Goal: Transaction & Acquisition: Purchase product/service

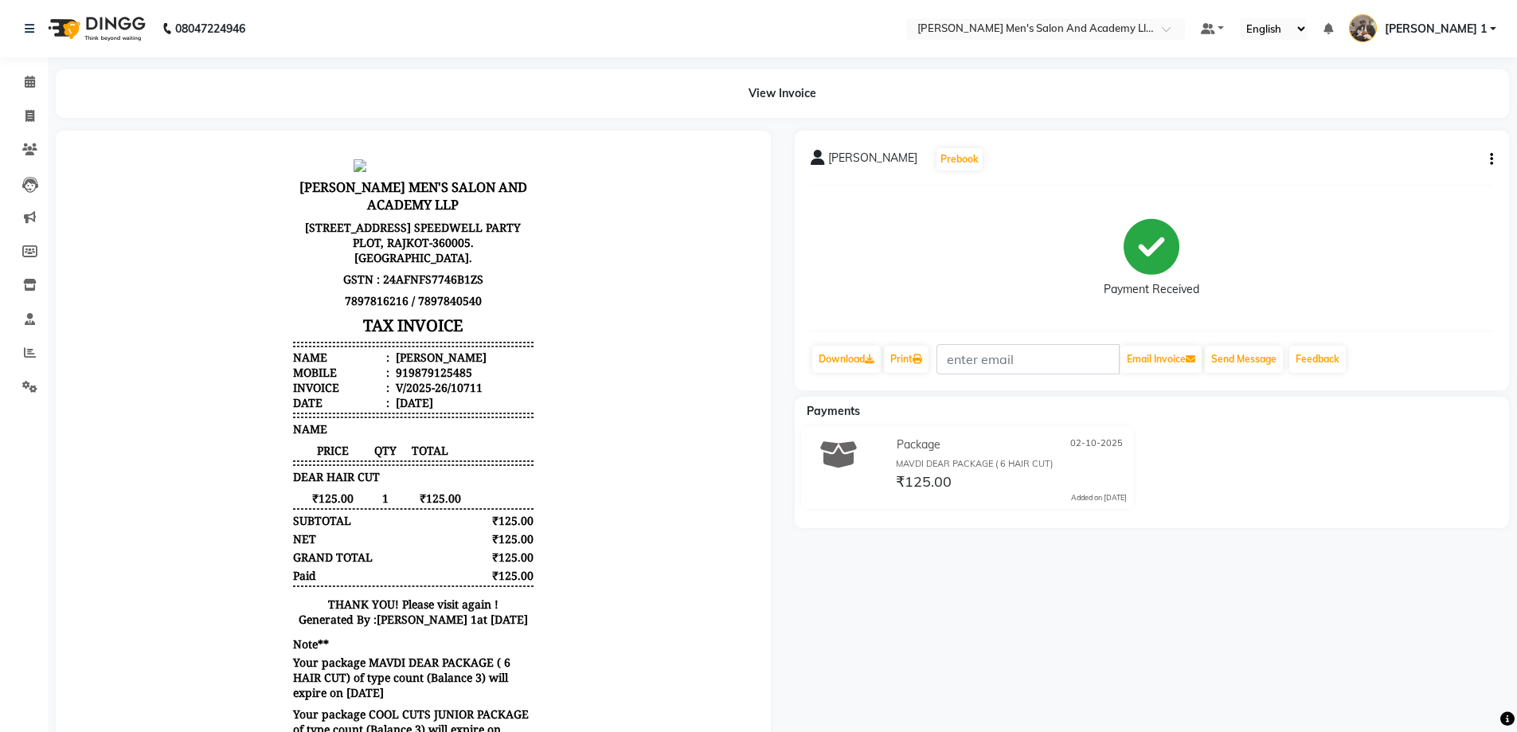
click at [1490, 159] on icon "button" at bounding box center [1491, 159] width 3 height 1
click at [1414, 170] on div "Edit Item Staff" at bounding box center [1412, 169] width 109 height 20
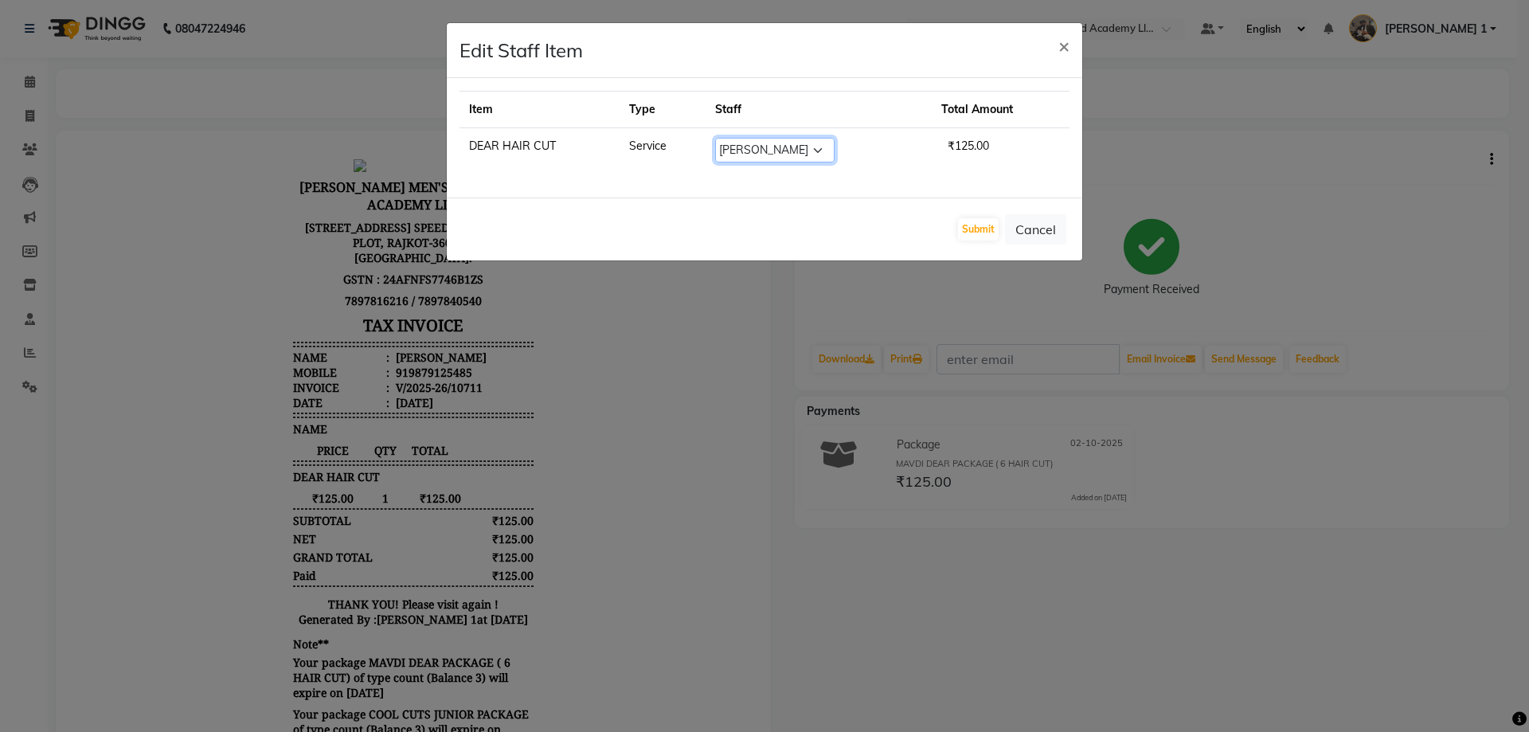
click at [720, 152] on select "Select AADITYA SOLANKI ABHAY PARMAR AJAY SEN ANKUSH SEN ASHISH VAGHELA AVINASH …" at bounding box center [774, 150] width 119 height 25
select select "68653"
click at [715, 138] on select "Select AADITYA SOLANKI ABHAY PARMAR AJAY SEN ANKUSH SEN ASHISH VAGHELA AVINASH …" at bounding box center [774, 150] width 119 height 25
click at [971, 227] on button "Submit" at bounding box center [978, 229] width 41 height 22
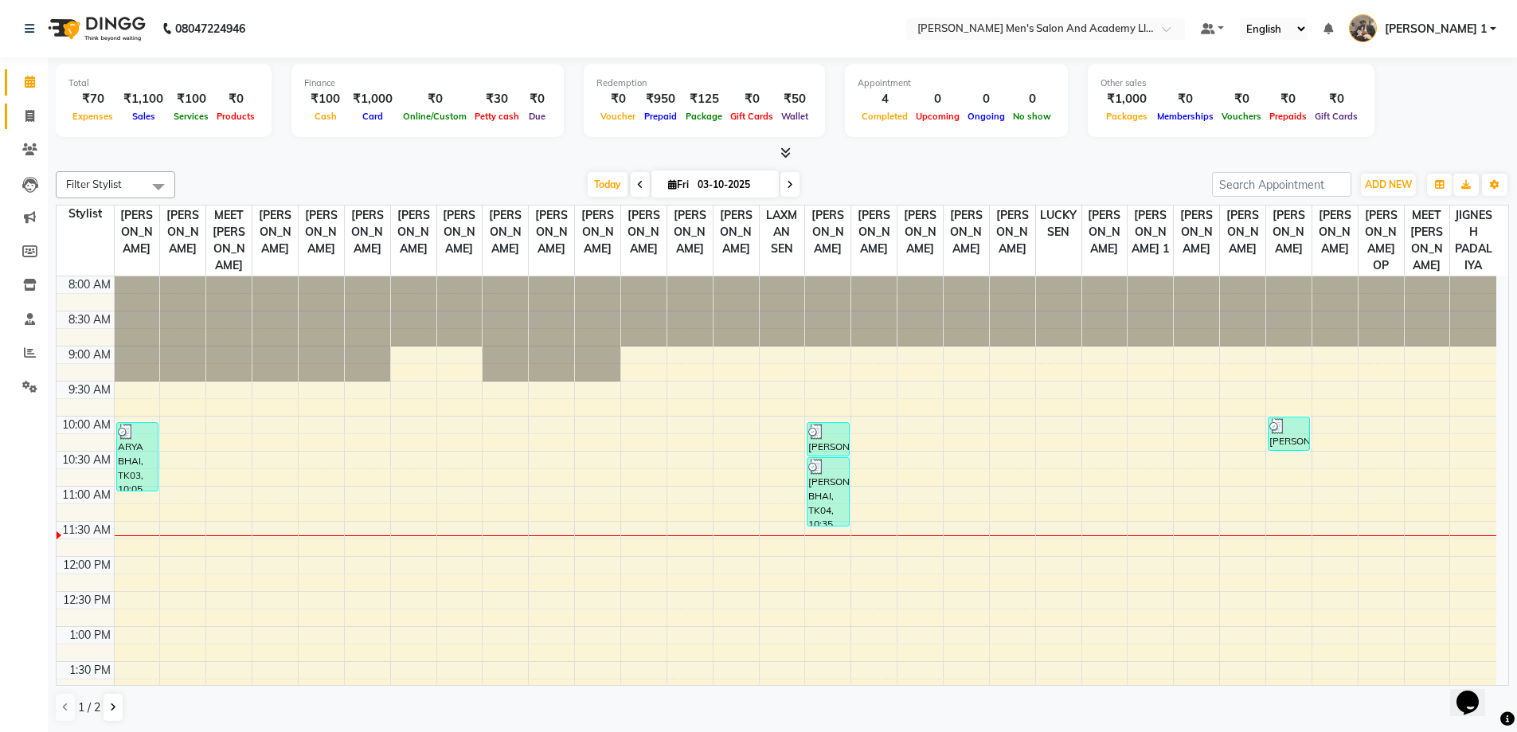
click at [37, 115] on span at bounding box center [30, 117] width 28 height 18
select select "6752"
select select "service"
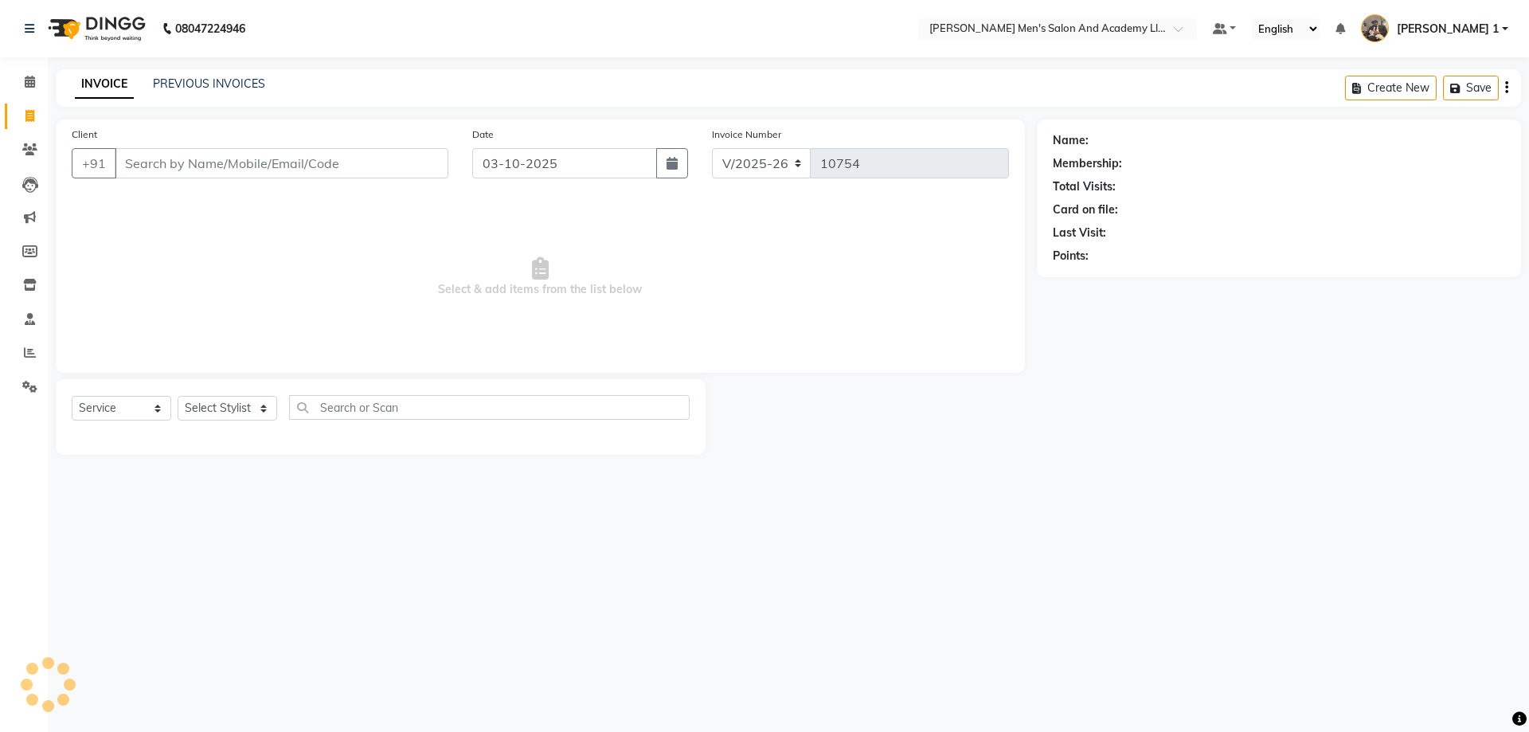
click at [202, 158] on input "Client" at bounding box center [282, 163] width 334 height 30
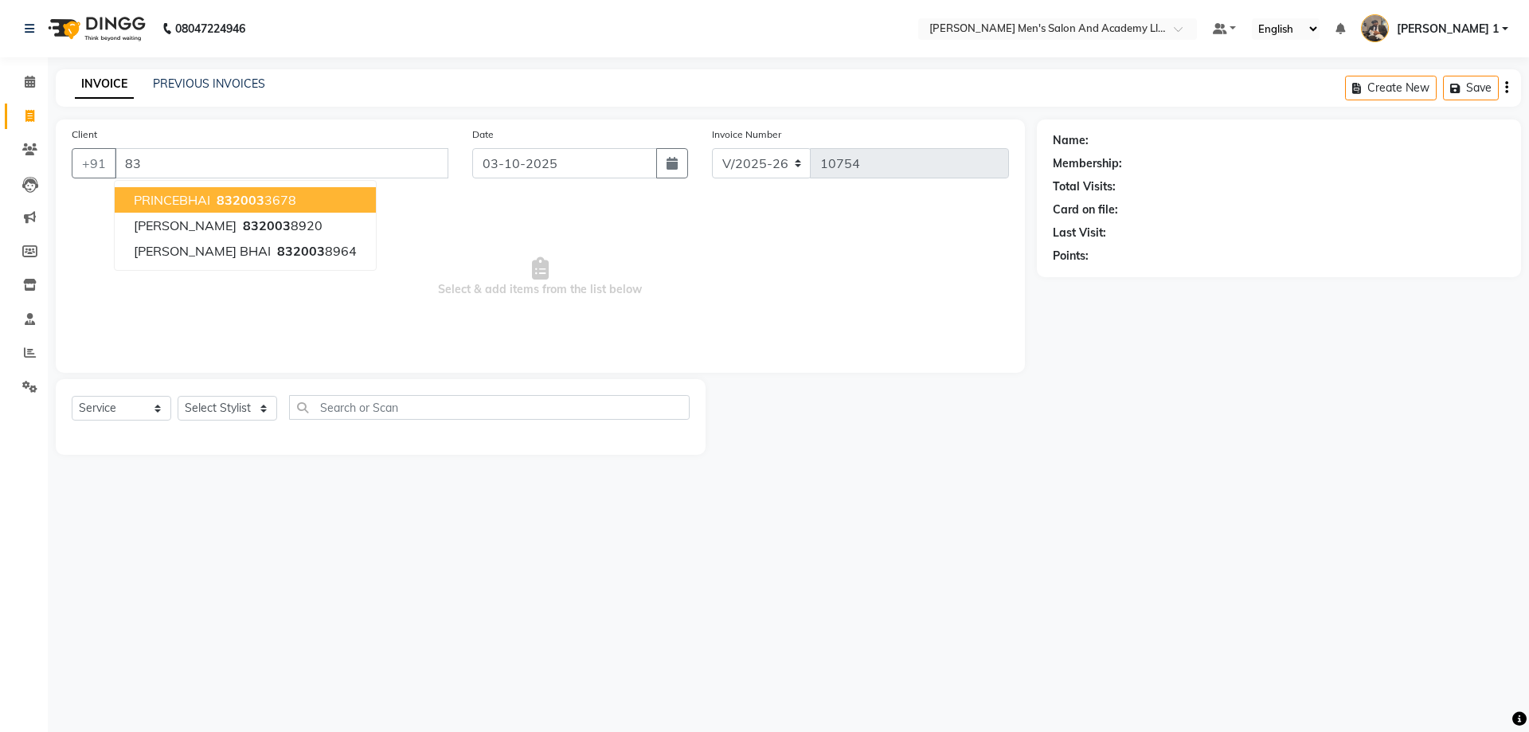
type input "8"
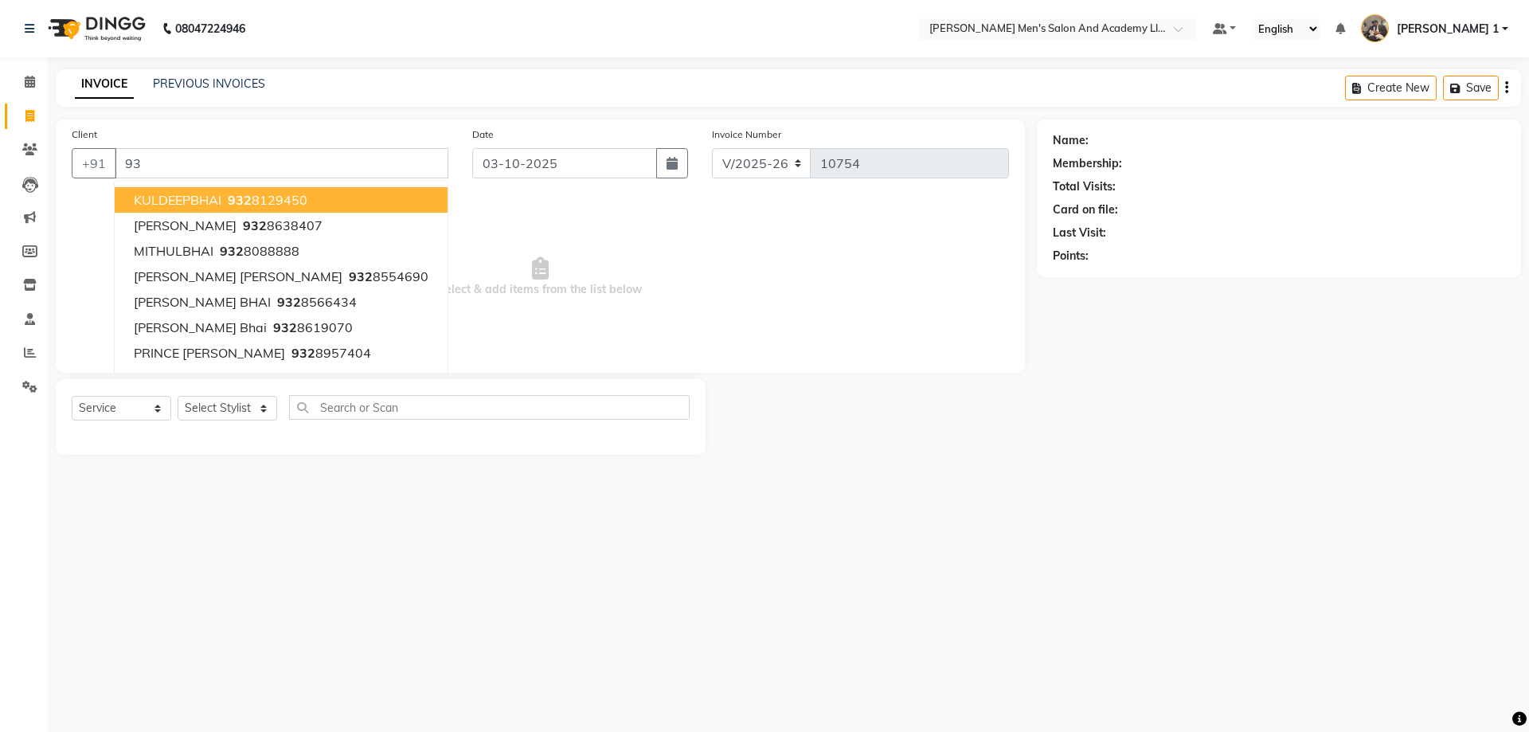
type input "9"
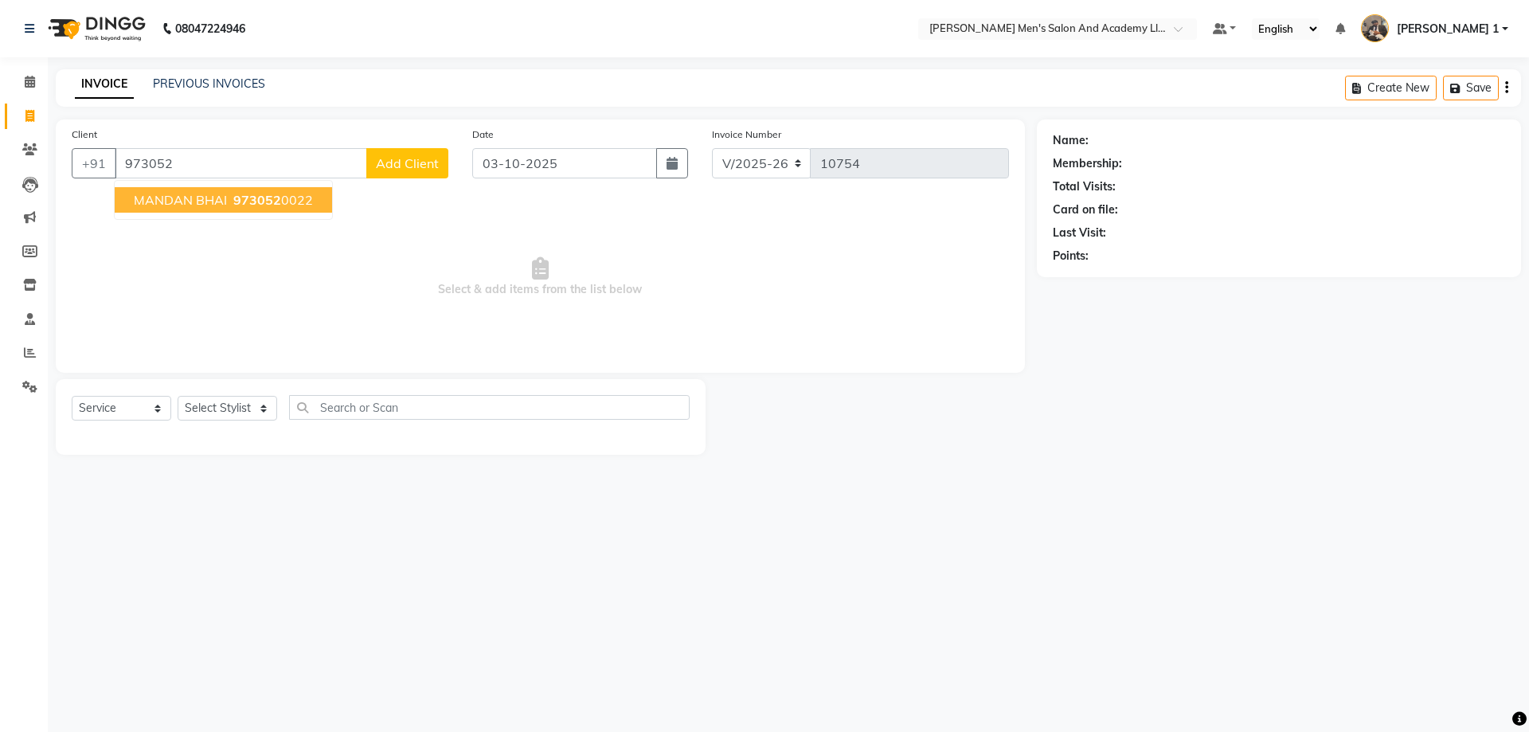
click at [293, 198] on ngb-highlight "973052 0022" at bounding box center [271, 200] width 83 height 16
type input "9730520022"
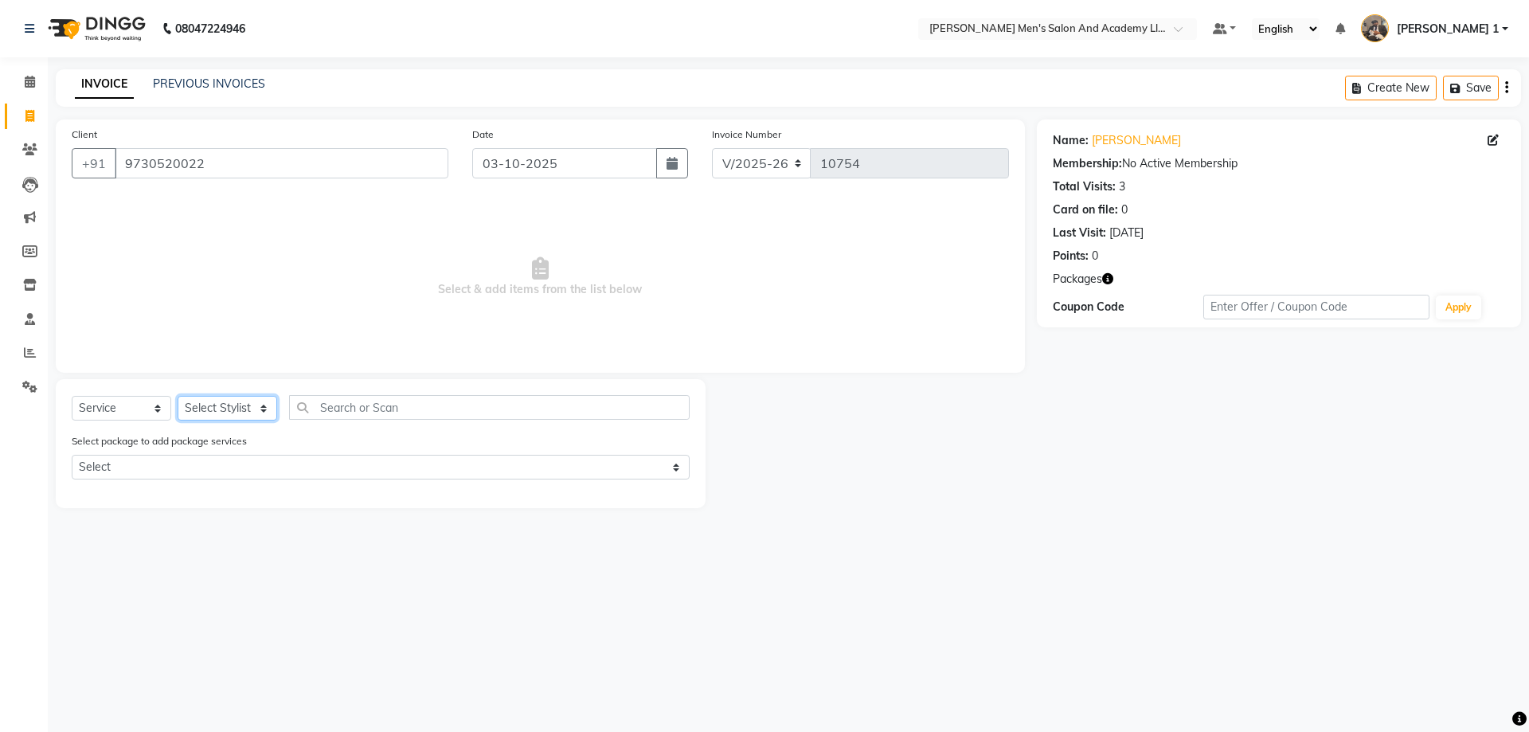
click at [244, 414] on select "Select Stylist AADITYA SOLANKI ABHAY PARMAR AJAY SEN ANKUSH SEN ASHISH VAGHELA …" at bounding box center [228, 408] width 100 height 25
select select "83022"
click at [178, 396] on select "Select Stylist AADITYA SOLANKI ABHAY PARMAR AJAY SEN ANKUSH SEN ASHISH VAGHELA …" at bounding box center [228, 408] width 100 height 25
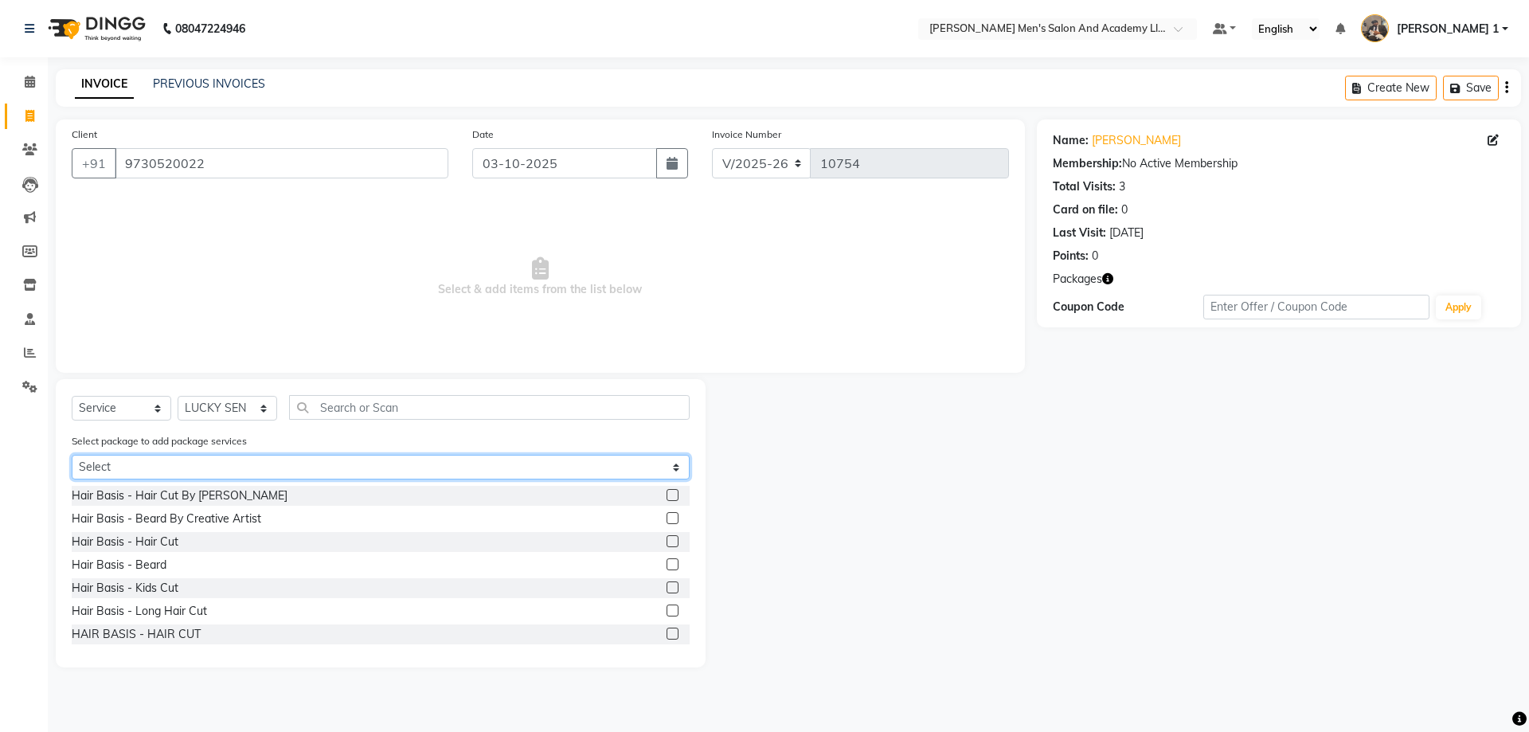
click at [176, 475] on select "Select AVENGERS COMBO PACKAGE" at bounding box center [381, 467] width 618 height 25
select select "1: Object"
click at [72, 455] on select "Select AVENGERS COMBO PACKAGE" at bounding box center [381, 467] width 618 height 25
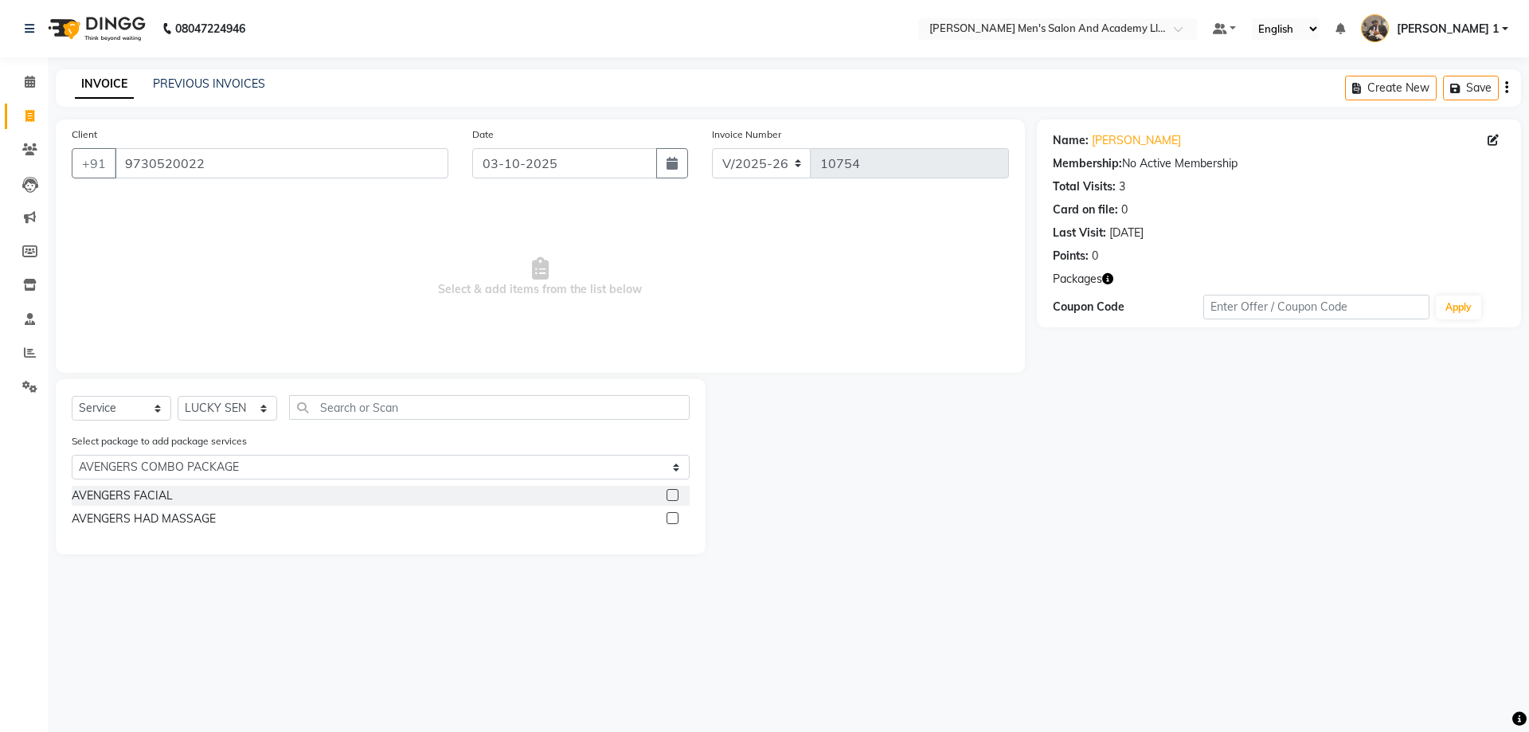
drag, startPoint x: 158, startPoint y: 523, endPoint x: 311, endPoint y: 591, distance: 168.0
click at [164, 523] on div "AVENGERS HAD MASSAGE" at bounding box center [144, 519] width 144 height 17
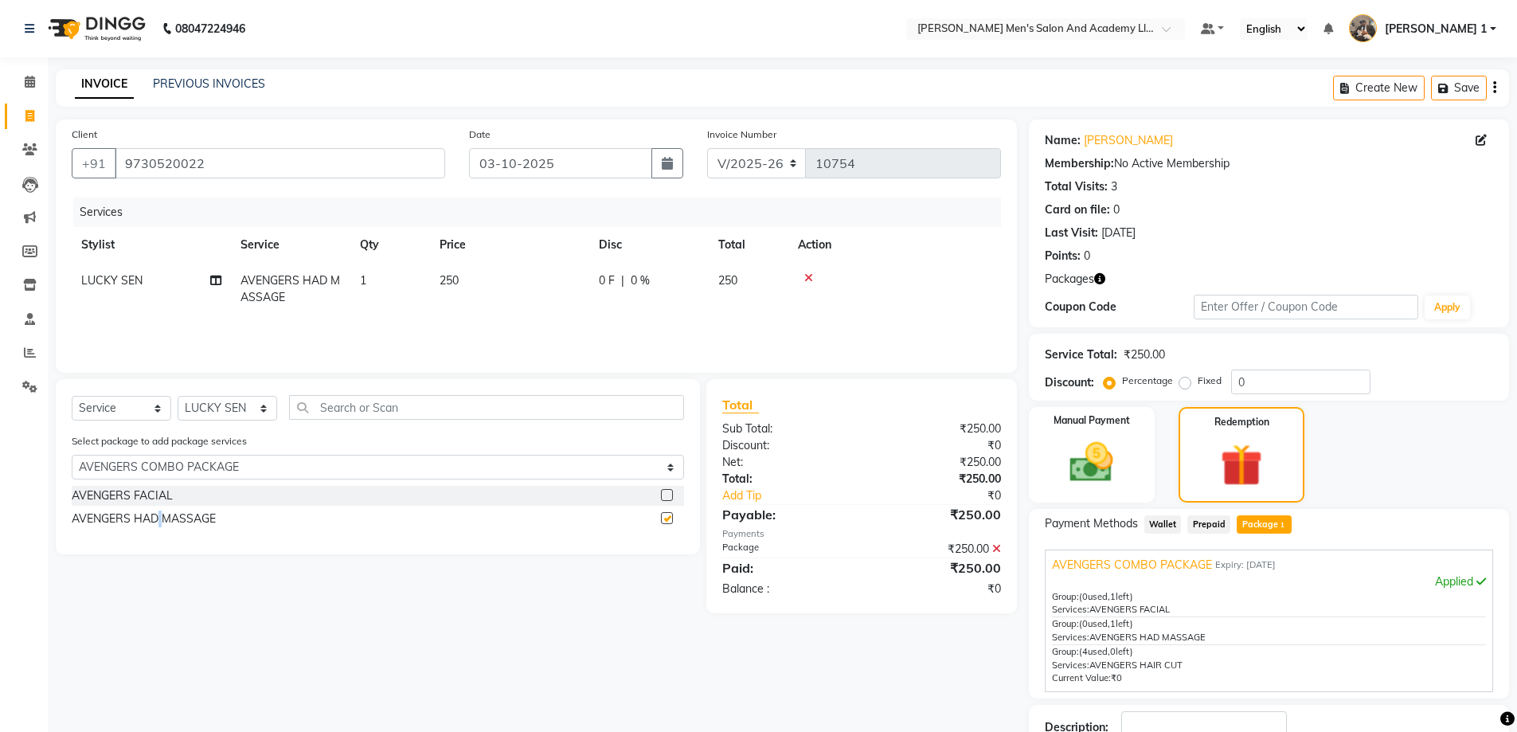
checkbox input "false"
click at [1138, 135] on link "Mandan Bhai" at bounding box center [1128, 140] width 89 height 17
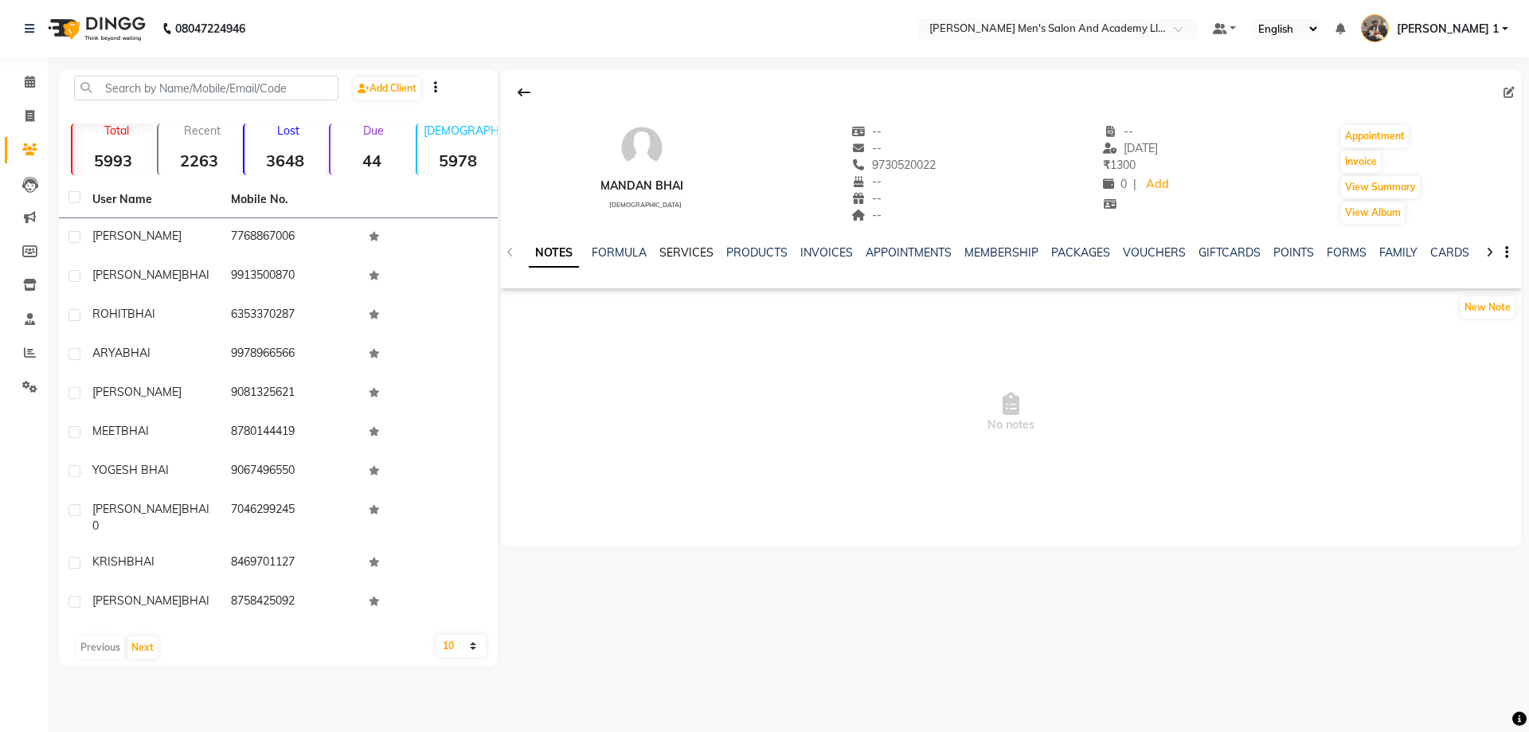
click at [682, 257] on link "SERVICES" at bounding box center [686, 252] width 54 height 14
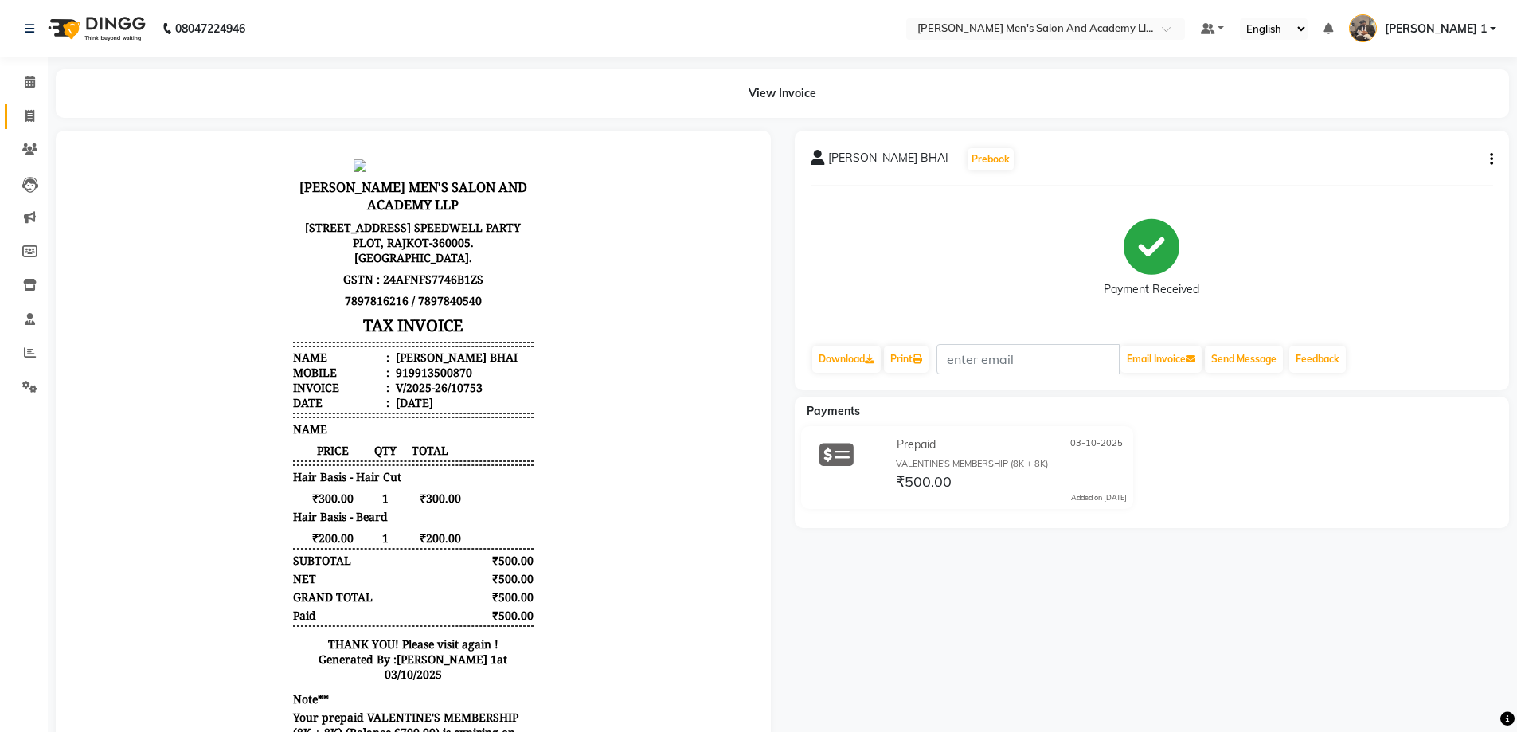
click at [33, 107] on link "Invoice" at bounding box center [24, 117] width 38 height 26
select select "service"
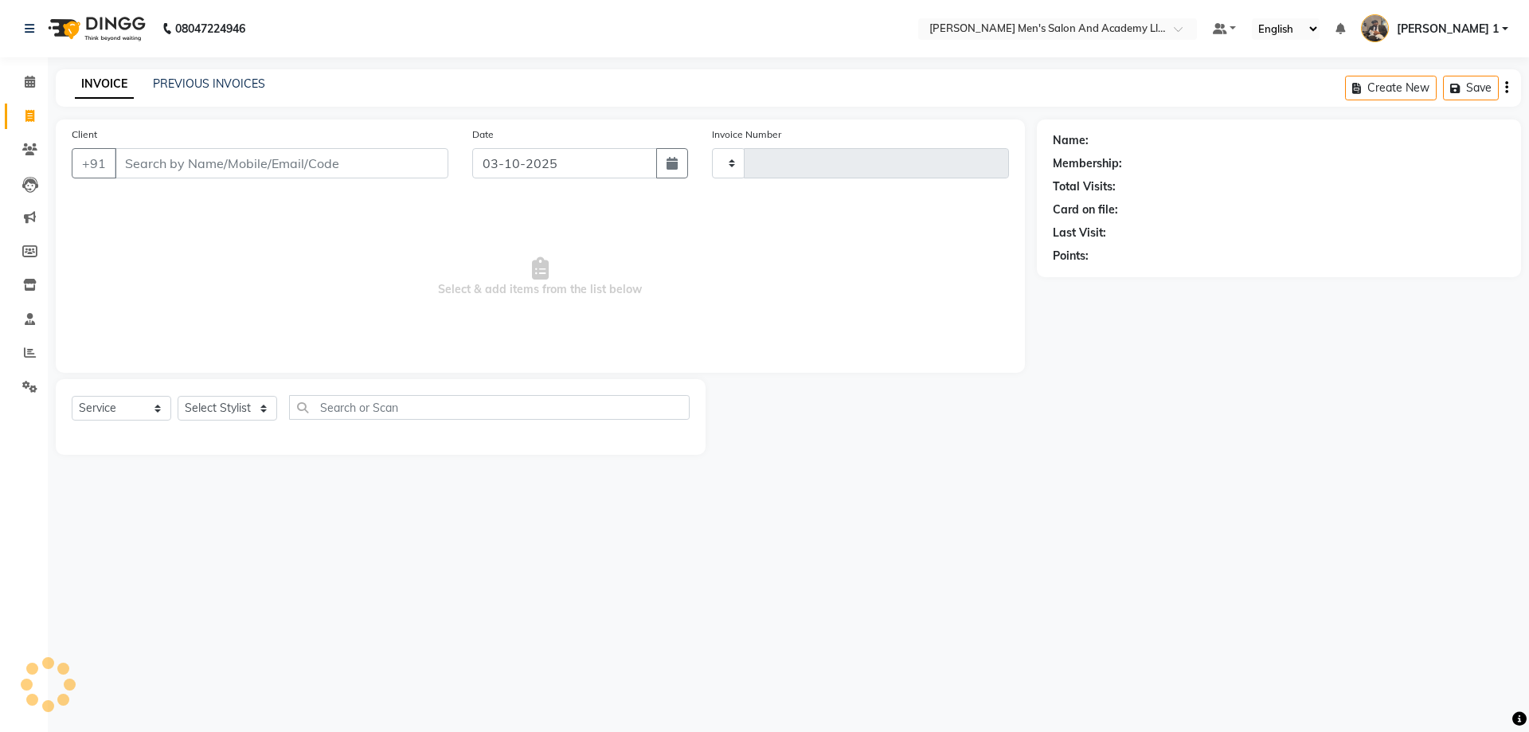
type input "10755"
select select "6752"
click at [230, 87] on link "PREVIOUS INVOICES" at bounding box center [209, 83] width 112 height 14
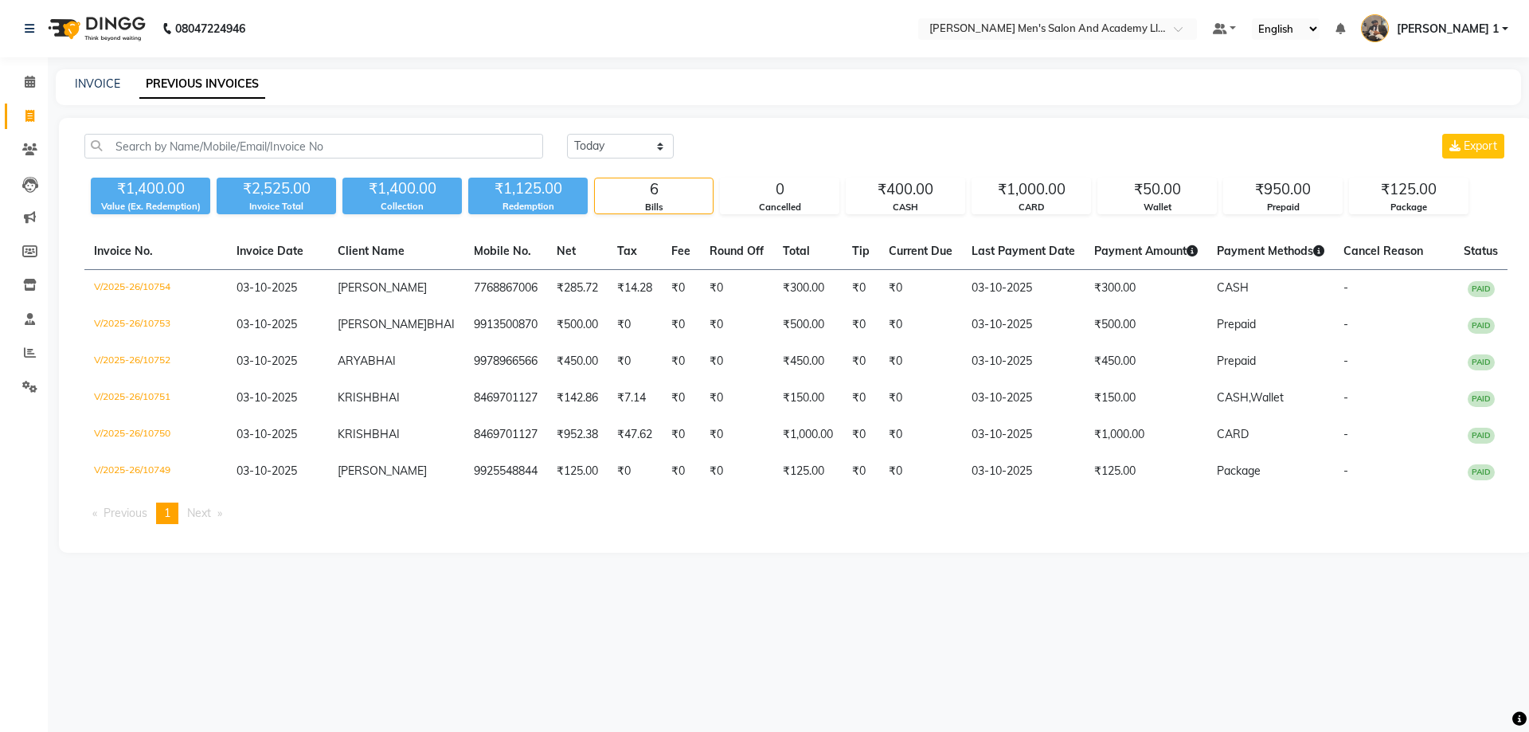
click at [30, 106] on link "Invoice" at bounding box center [24, 117] width 38 height 26
select select "service"
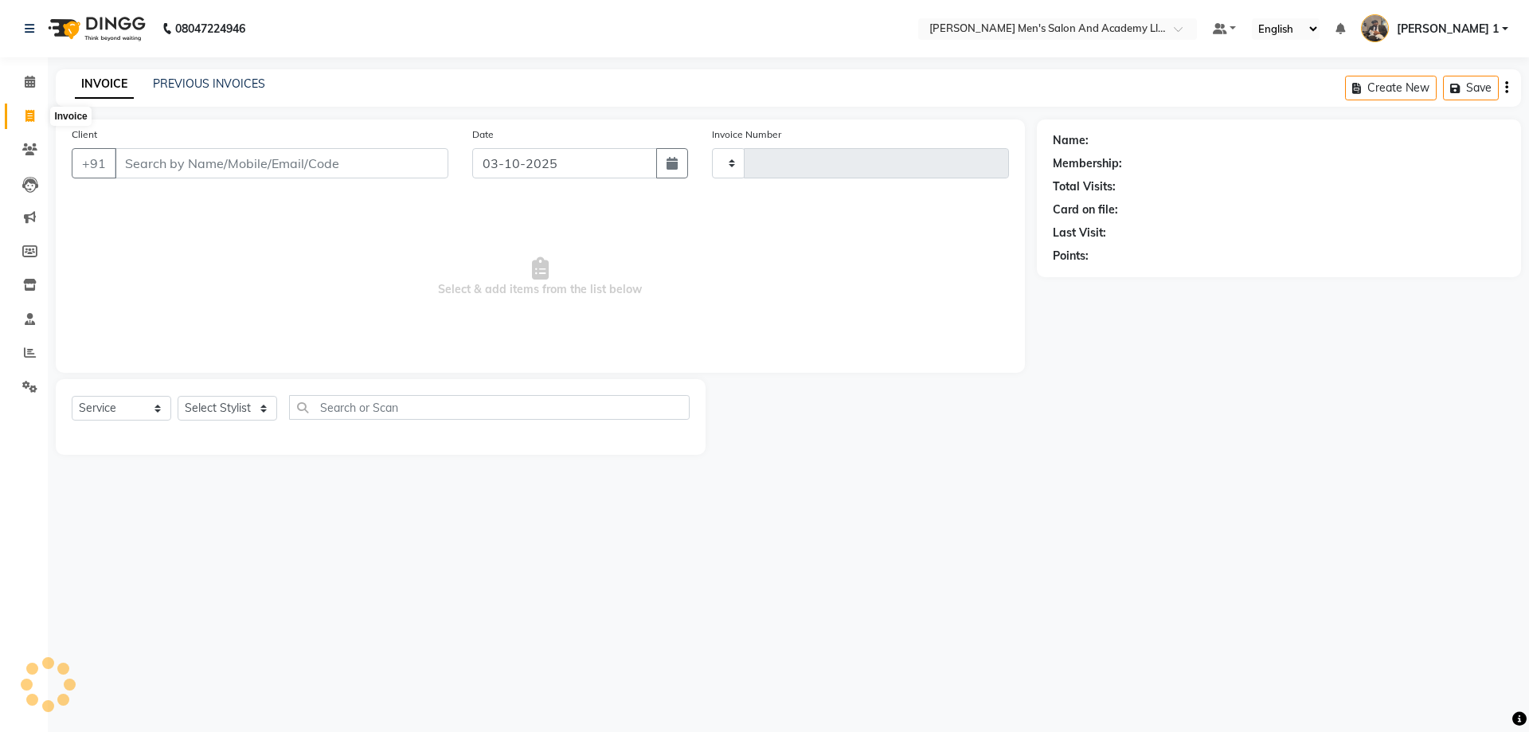
type input "10755"
select select "6752"
click at [237, 174] on input "Client" at bounding box center [282, 163] width 334 height 30
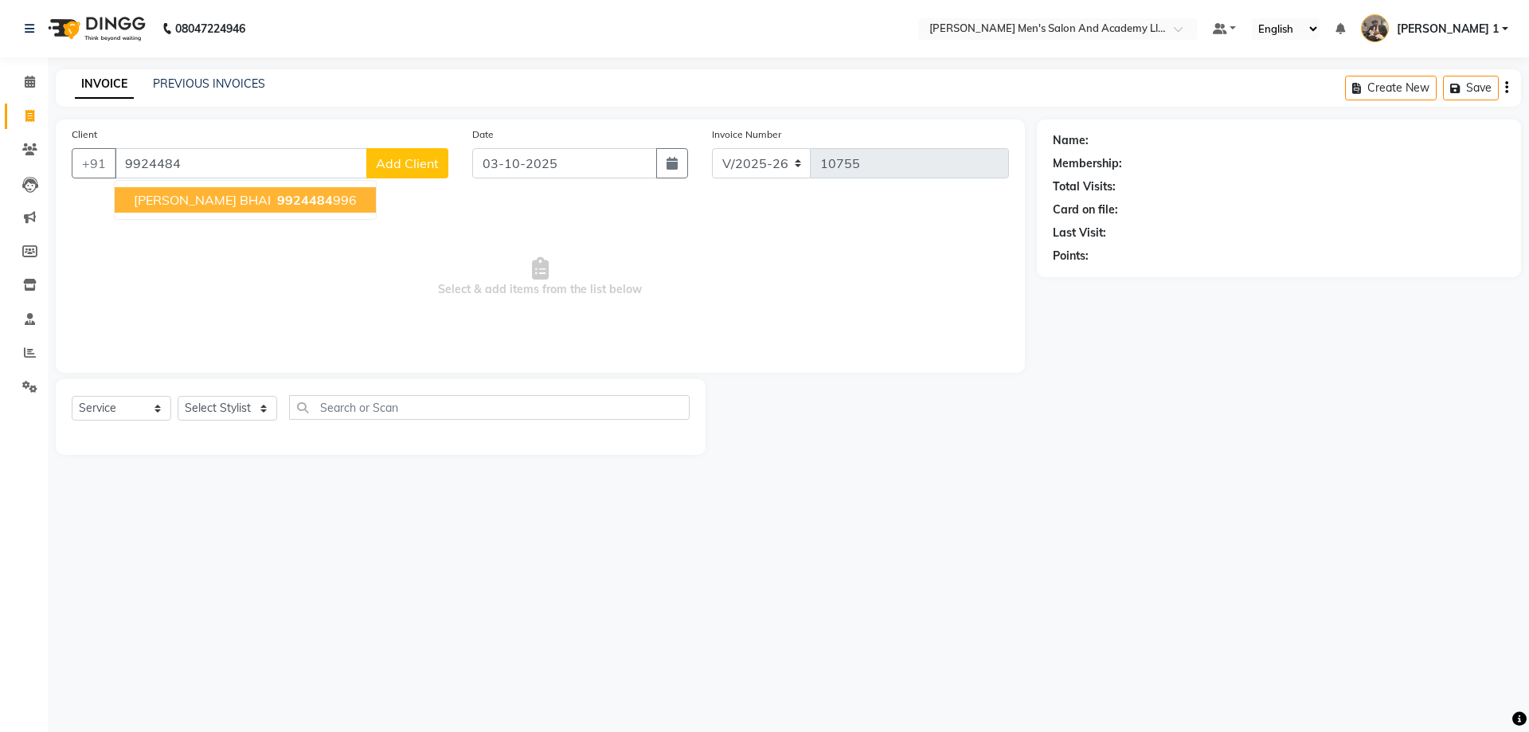
click at [285, 201] on span "9924484" at bounding box center [305, 200] width 56 height 16
type input "9924484996"
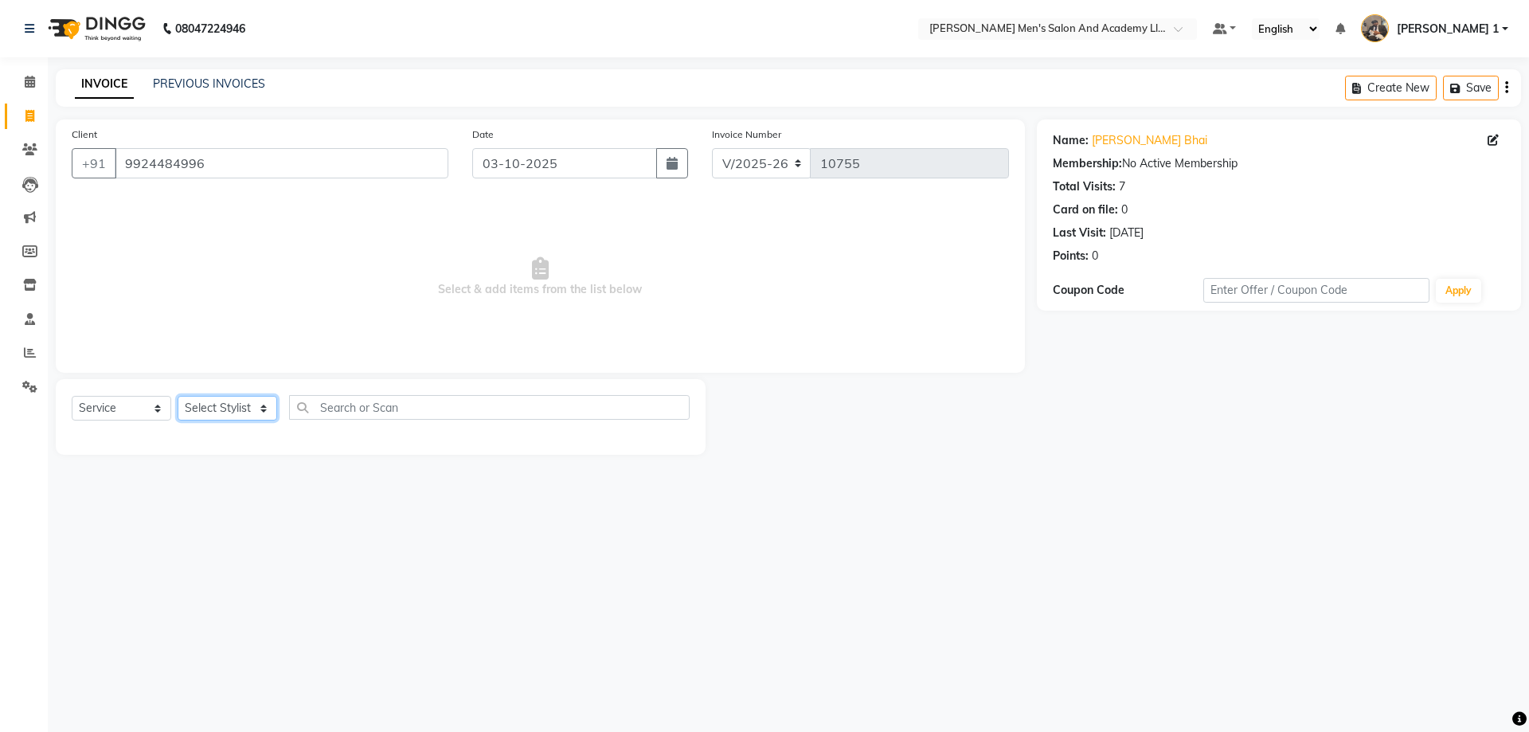
click at [250, 403] on select "Select Stylist AADITYA SOLANKI ABHAY PARMAR AJAY SEN ANKUSH SEN ASHISH VAGHELA …" at bounding box center [228, 408] width 100 height 25
select select "52737"
click at [178, 396] on select "Select Stylist AADITYA SOLANKI ABHAY PARMAR AJAY SEN ANKUSH SEN ASHISH VAGHELA …" at bounding box center [228, 408] width 100 height 25
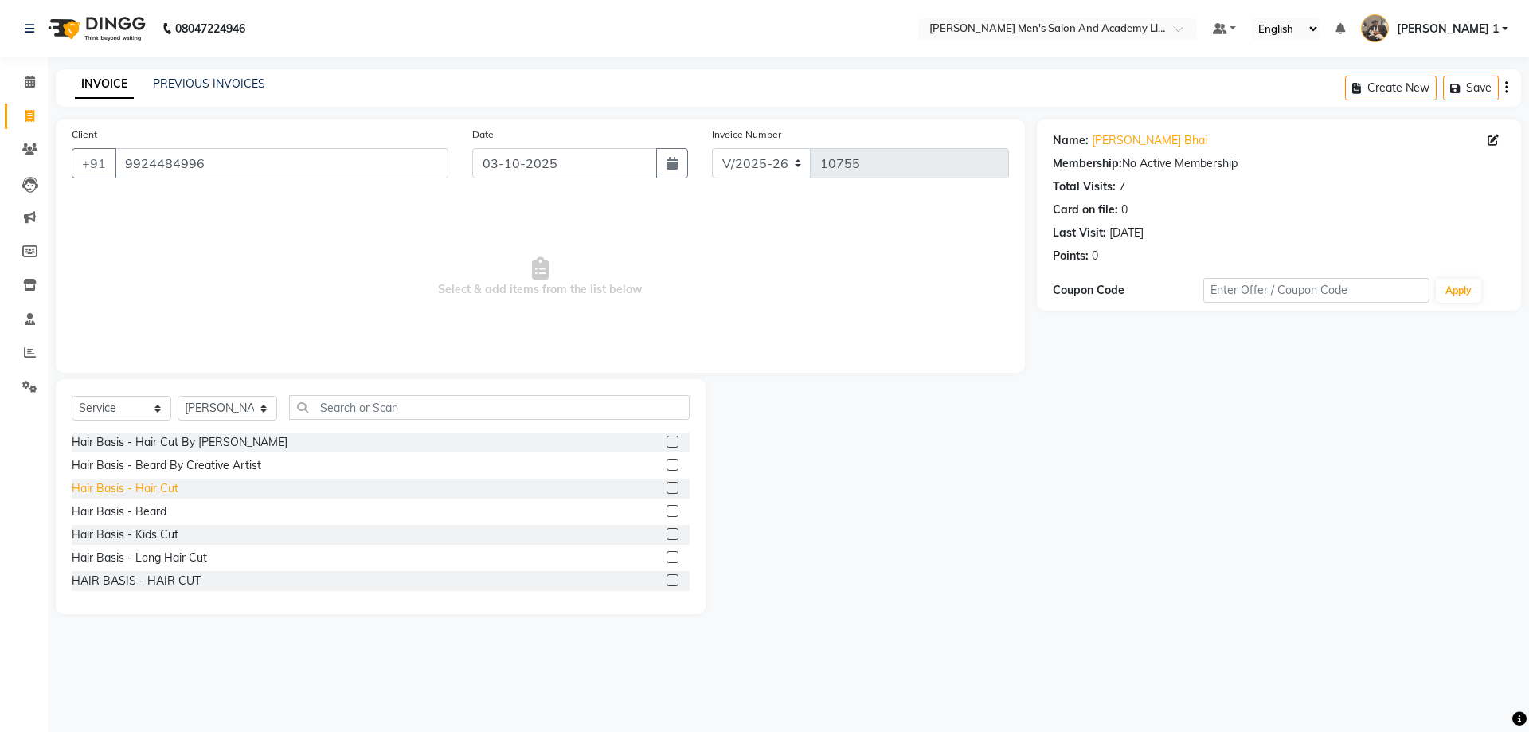
click at [167, 487] on div "Hair Basis - Hair Cut" at bounding box center [125, 488] width 107 height 17
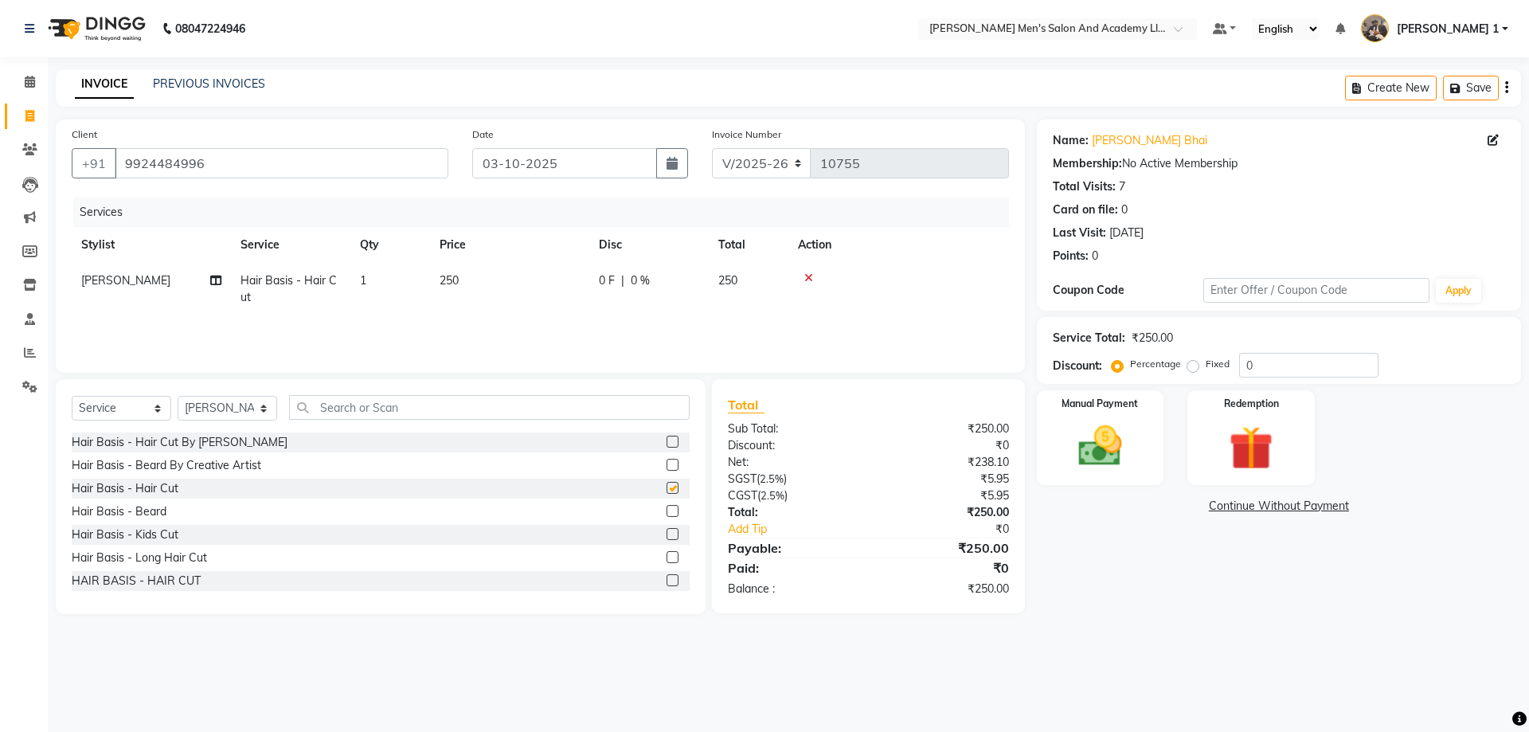
checkbox input "false"
drag, startPoint x: 497, startPoint y: 288, endPoint x: 514, endPoint y: 292, distance: 17.0
click at [498, 291] on td "250" at bounding box center [509, 289] width 159 height 53
select select "52737"
click at [1136, 443] on img at bounding box center [1100, 446] width 74 height 53
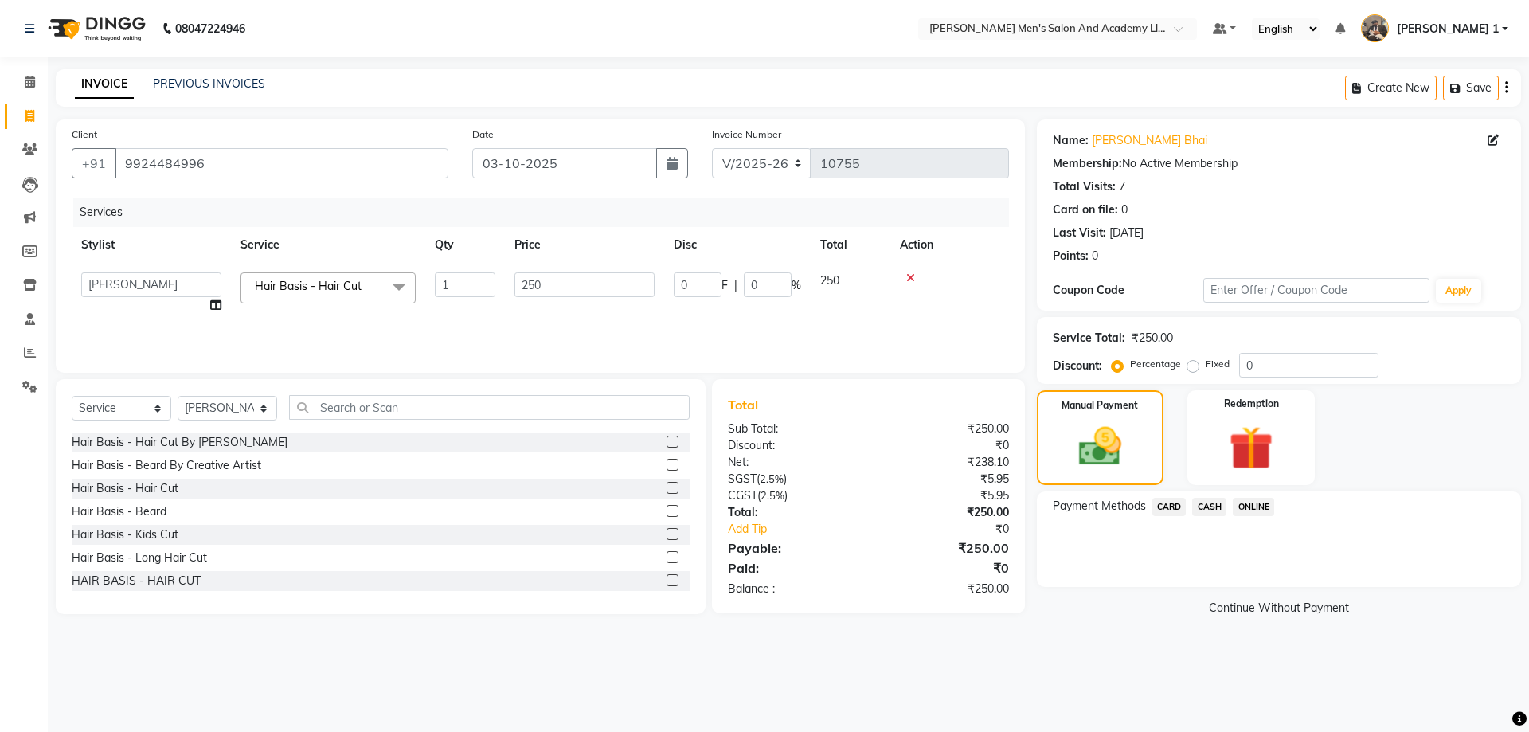
click at [1196, 498] on span "CASH" at bounding box center [1209, 507] width 34 height 18
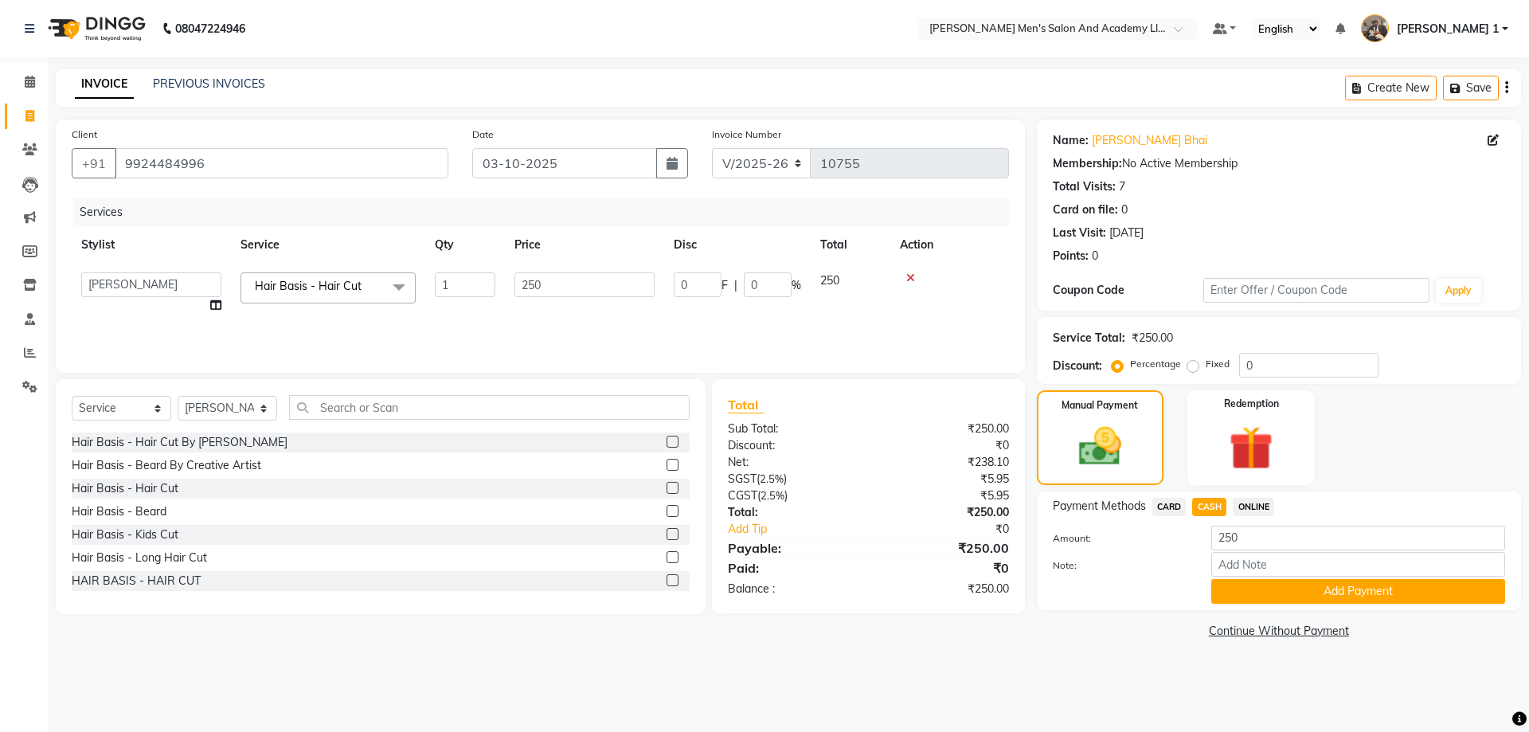
click at [1183, 514] on span "CARD" at bounding box center [1170, 507] width 34 height 18
click at [1230, 586] on button "Add Payment" at bounding box center [1358, 591] width 294 height 25
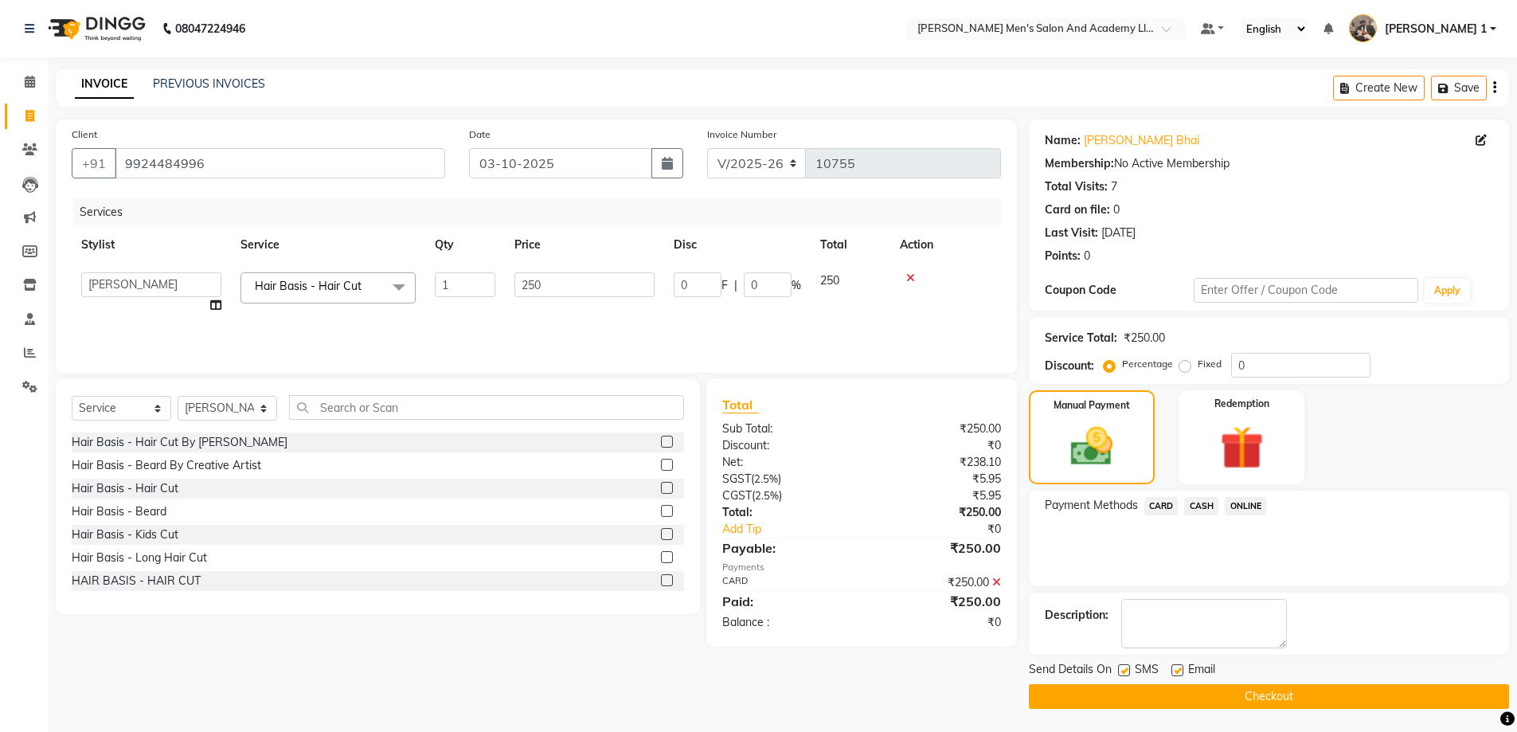
click at [1176, 674] on label at bounding box center [1178, 670] width 12 height 12
click at [1176, 674] on input "checkbox" at bounding box center [1177, 671] width 10 height 10
checkbox input "false"
click at [1125, 673] on label at bounding box center [1124, 670] width 12 height 12
click at [1125, 673] on input "checkbox" at bounding box center [1123, 671] width 10 height 10
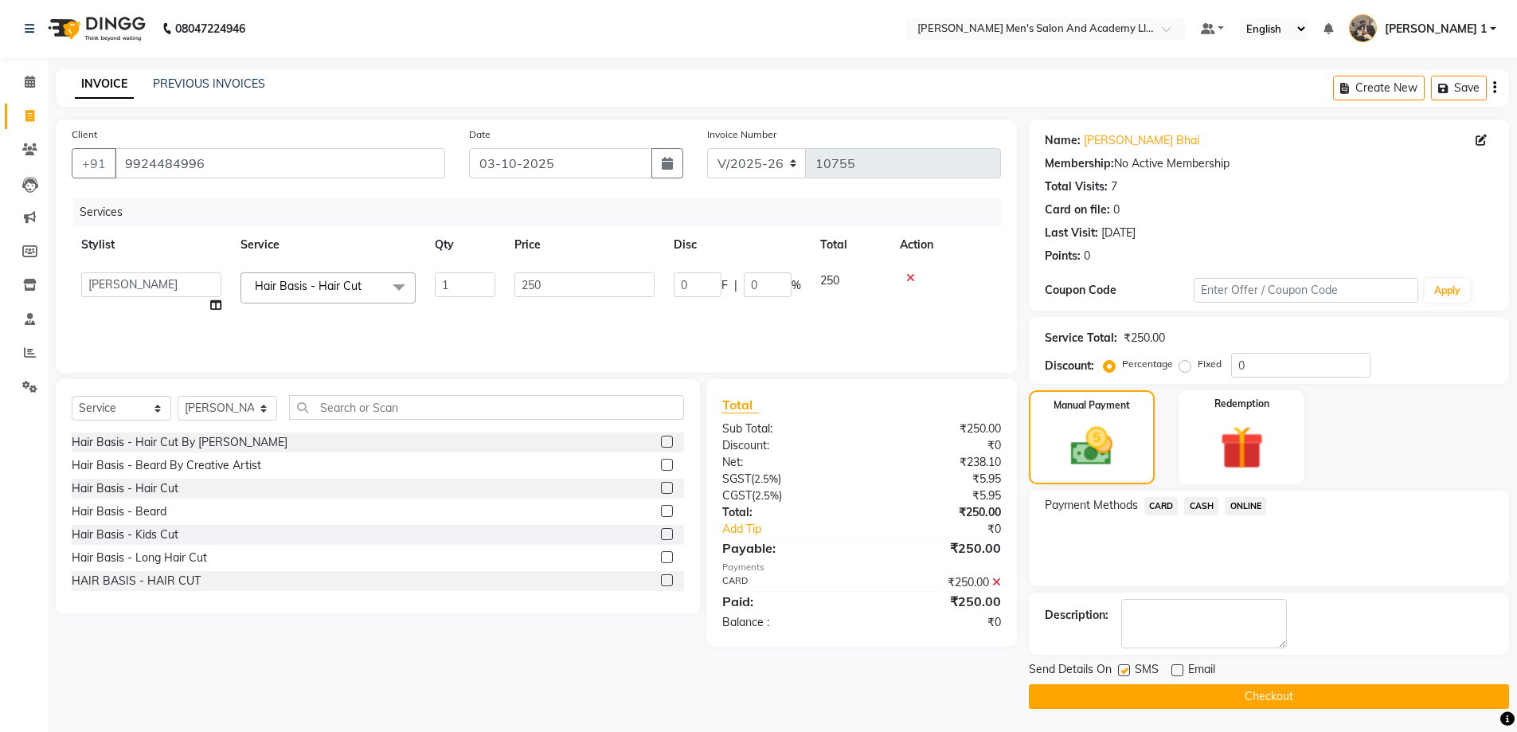
checkbox input "false"
click at [1130, 687] on button "Checkout" at bounding box center [1269, 696] width 480 height 25
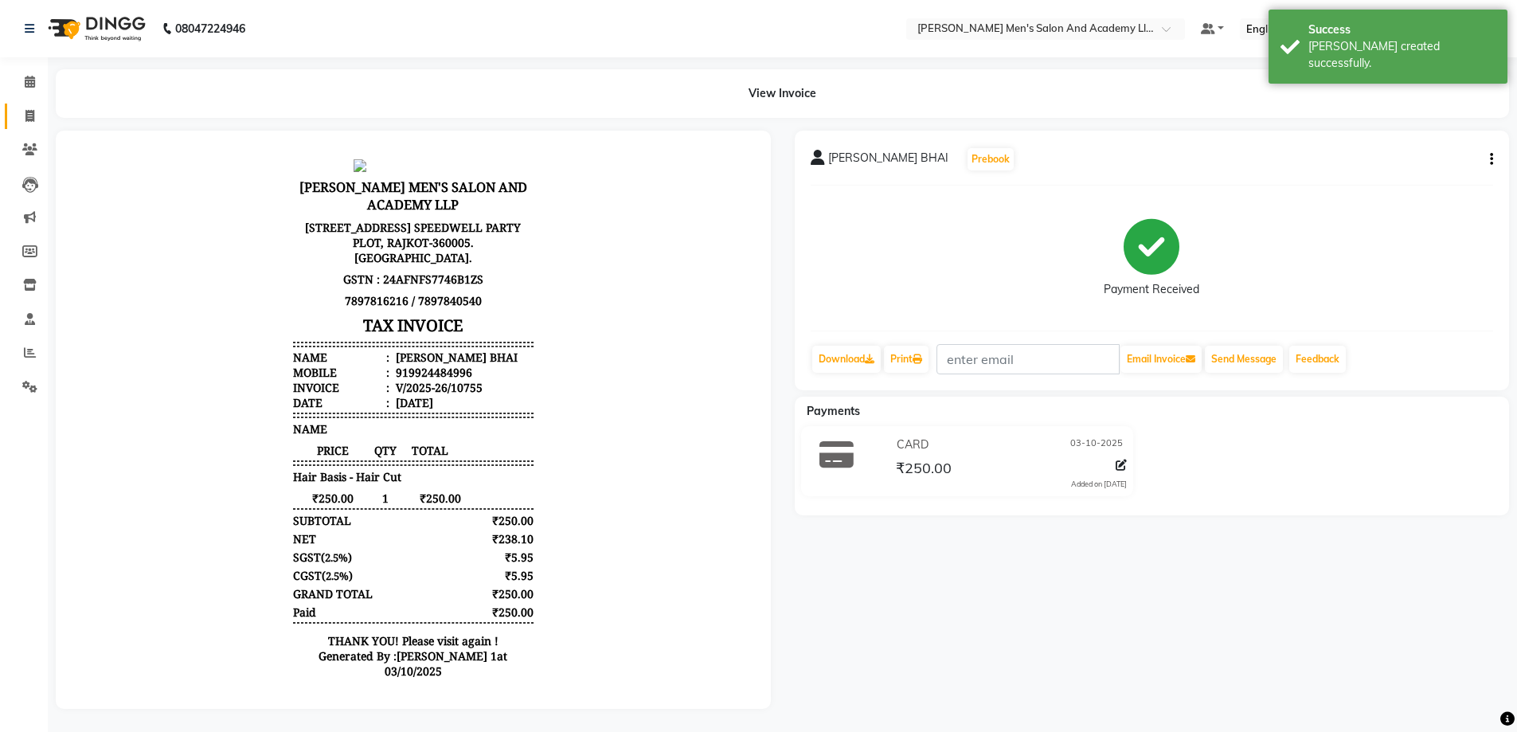
drag, startPoint x: 29, startPoint y: 125, endPoint x: 37, endPoint y: 119, distance: 9.1
click at [27, 125] on link "Invoice" at bounding box center [24, 117] width 38 height 26
select select "service"
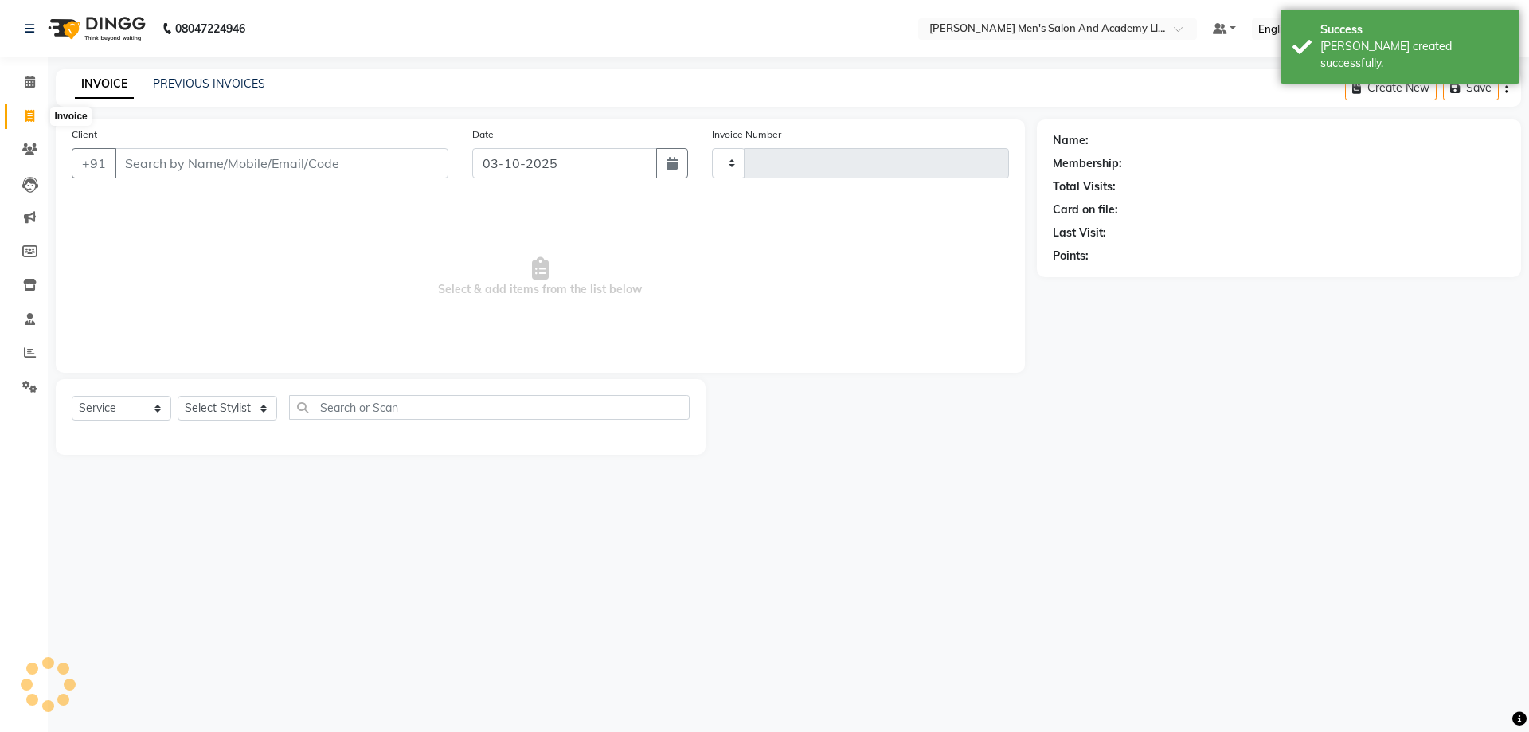
type input "10756"
select select "6752"
drag, startPoint x: 182, startPoint y: 95, endPoint x: 166, endPoint y: 104, distance: 18.9
click at [182, 95] on div "INVOICE PREVIOUS INVOICES Create New Save" at bounding box center [789, 87] width 1466 height 37
click at [169, 90] on div "PREVIOUS INVOICES" at bounding box center [209, 84] width 112 height 17
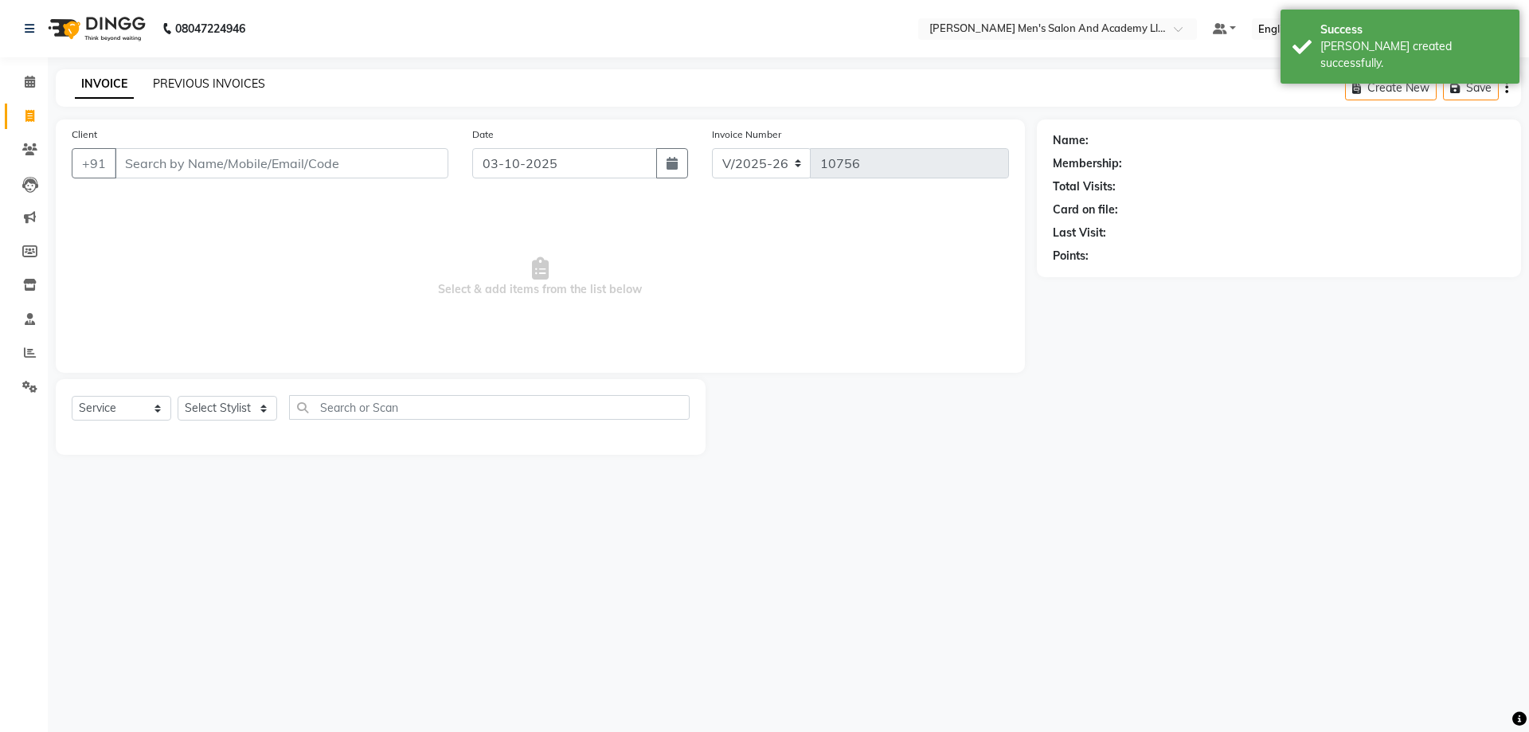
click at [166, 86] on link "PREVIOUS INVOICES" at bounding box center [209, 83] width 112 height 14
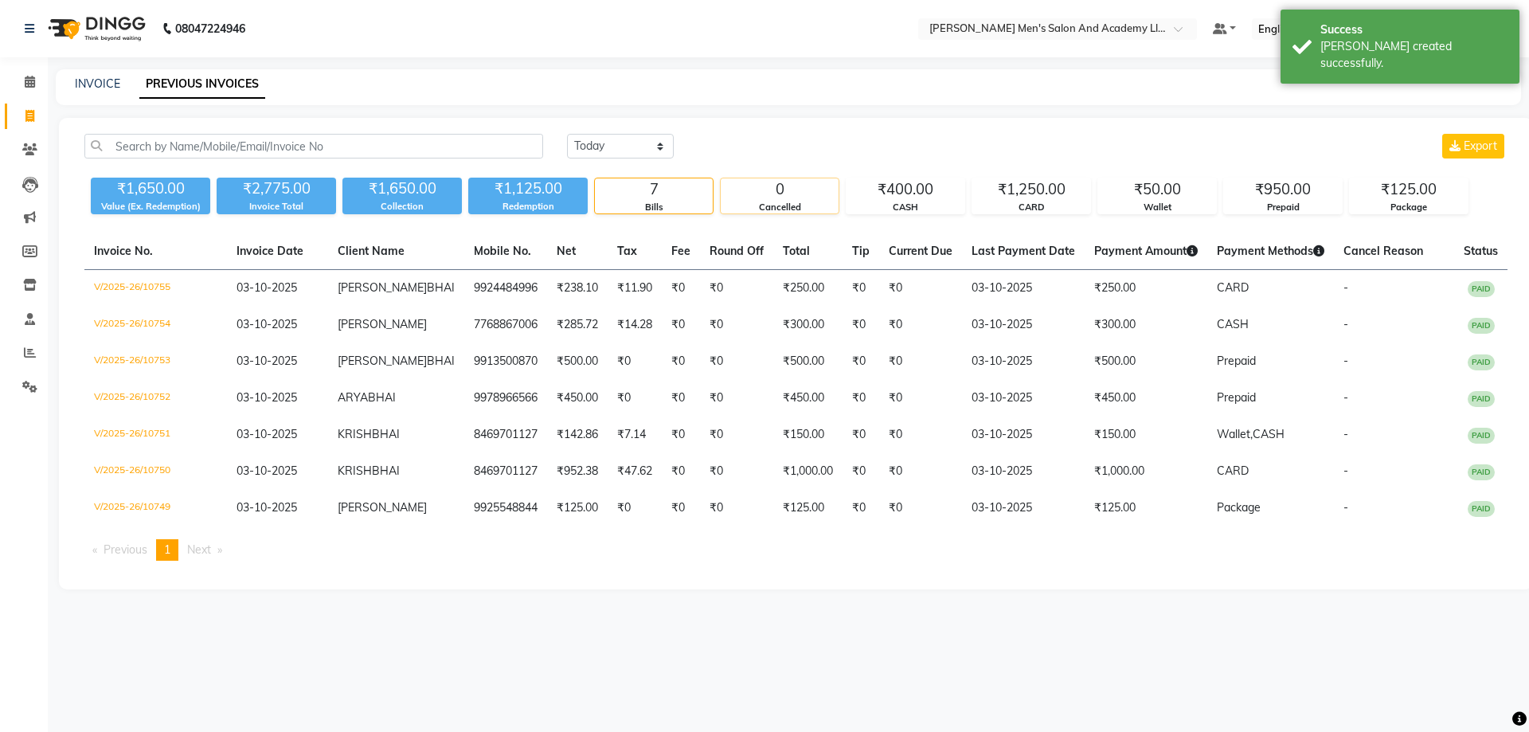
click at [798, 208] on div "Cancelled" at bounding box center [780, 208] width 118 height 14
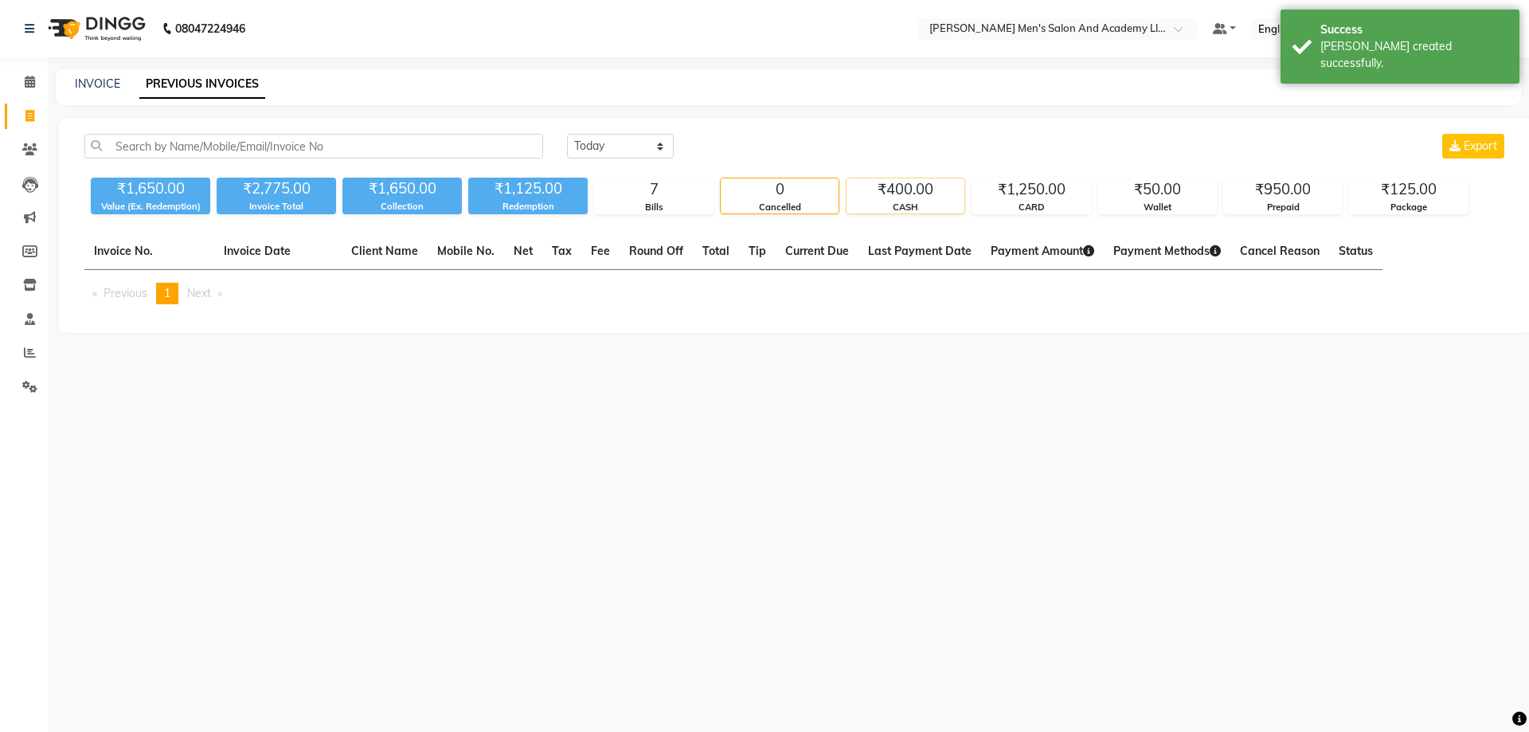
click at [937, 202] on div "CASH" at bounding box center [906, 208] width 118 height 14
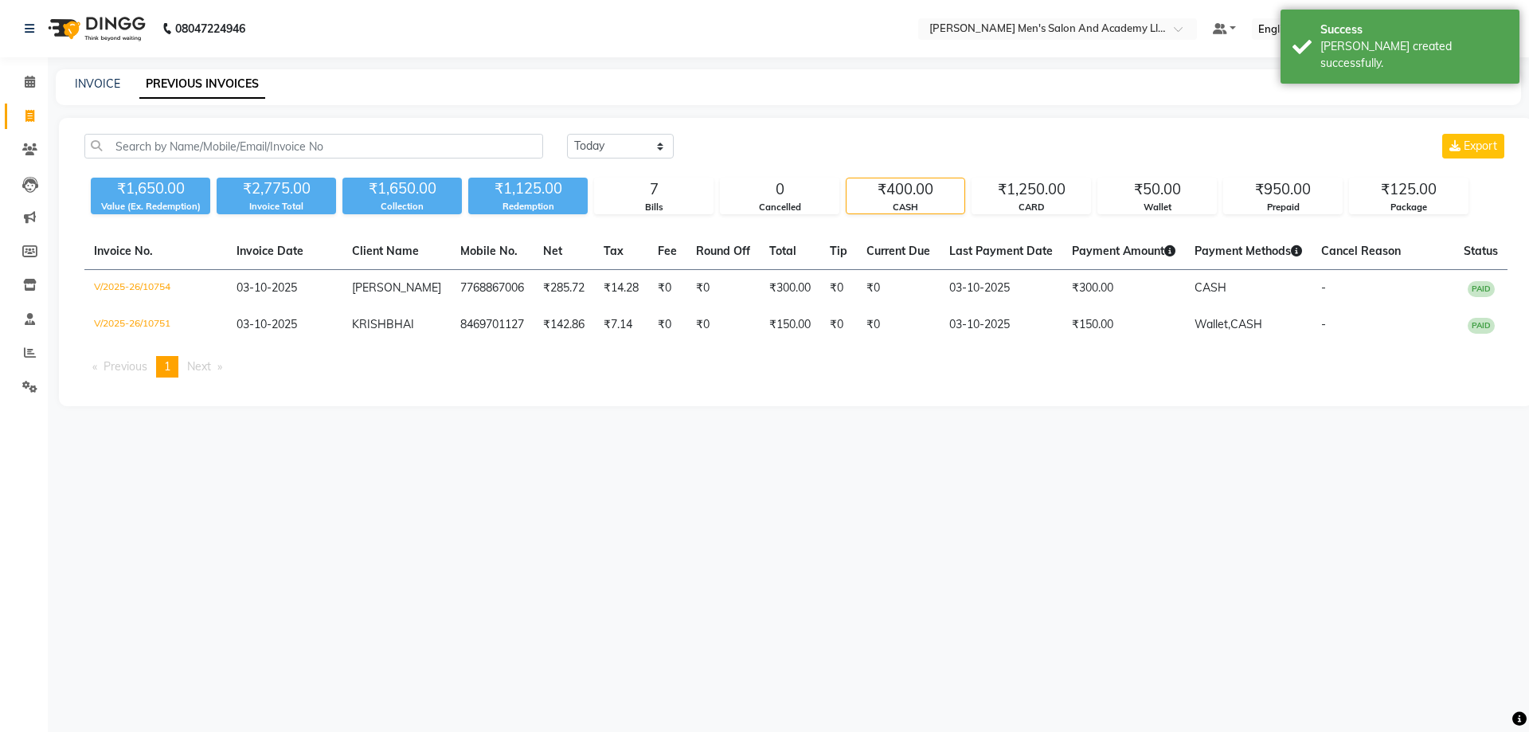
drag, startPoint x: 1065, startPoint y: 216, endPoint x: 1077, endPoint y: 217, distance: 12.0
click at [1064, 216] on div "Today Yesterday Custom Range Export ₹1,650.00 Value (Ex. Redemption) ₹2,775.00 …" at bounding box center [796, 262] width 1474 height 288
drag, startPoint x: 1166, startPoint y: 211, endPoint x: 1160, endPoint y: 221, distance: 11.8
click at [1166, 212] on div "Wallet" at bounding box center [1157, 208] width 118 height 14
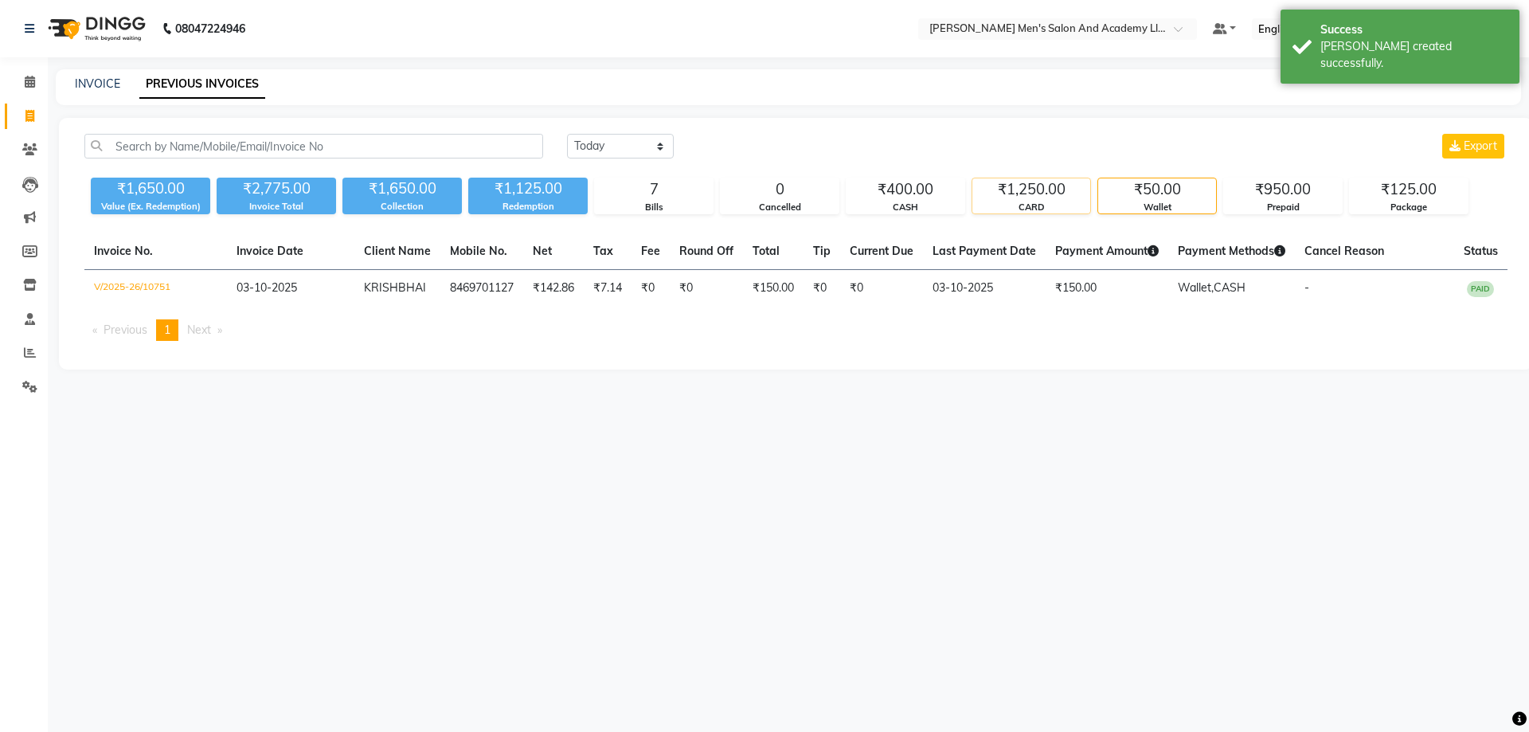
click at [1046, 201] on div "CARD" at bounding box center [1031, 208] width 118 height 14
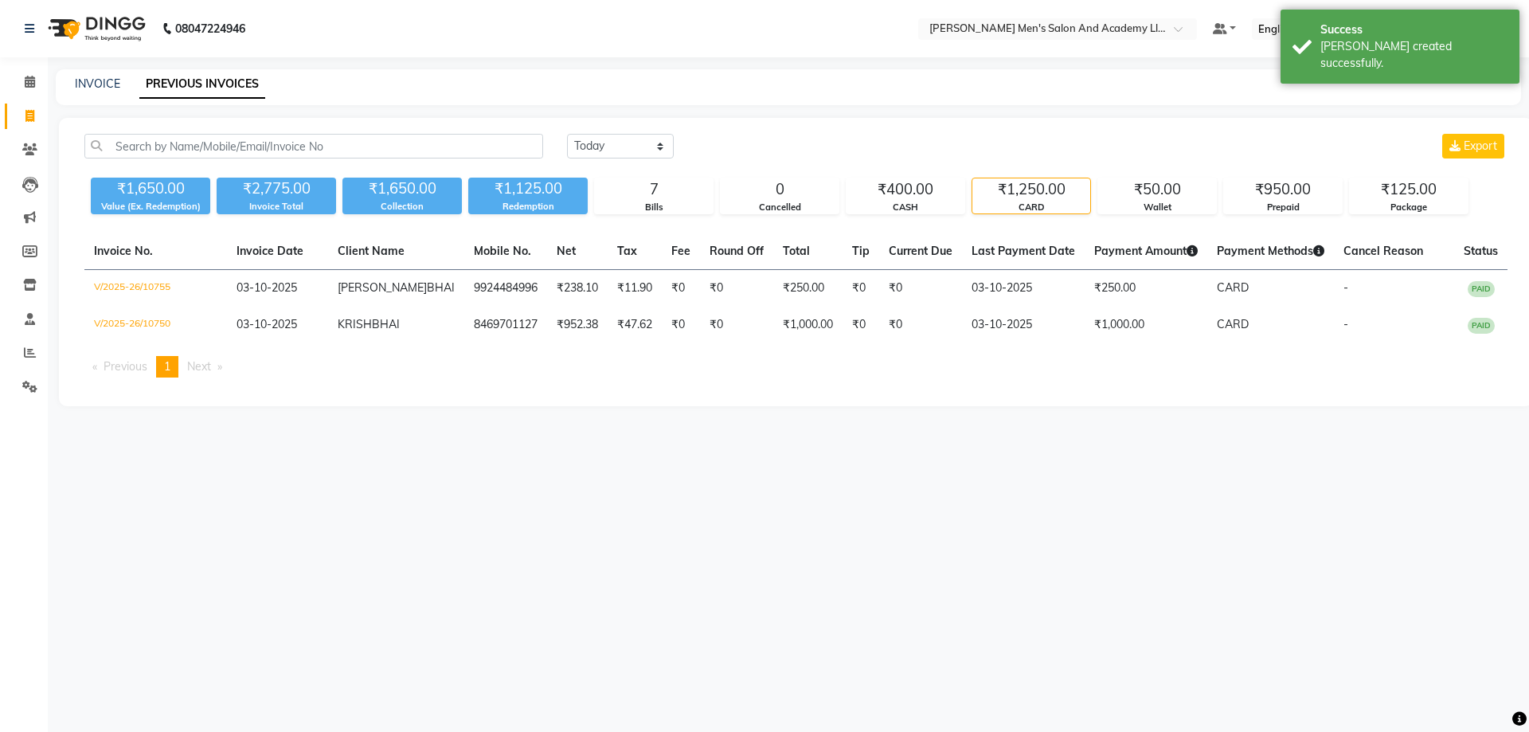
click at [1325, 219] on div "Today Yesterday Custom Range Export ₹1,650.00 Value (Ex. Redemption) ₹2,775.00 …" at bounding box center [796, 262] width 1474 height 288
click at [1289, 201] on div "Prepaid" at bounding box center [1283, 208] width 118 height 14
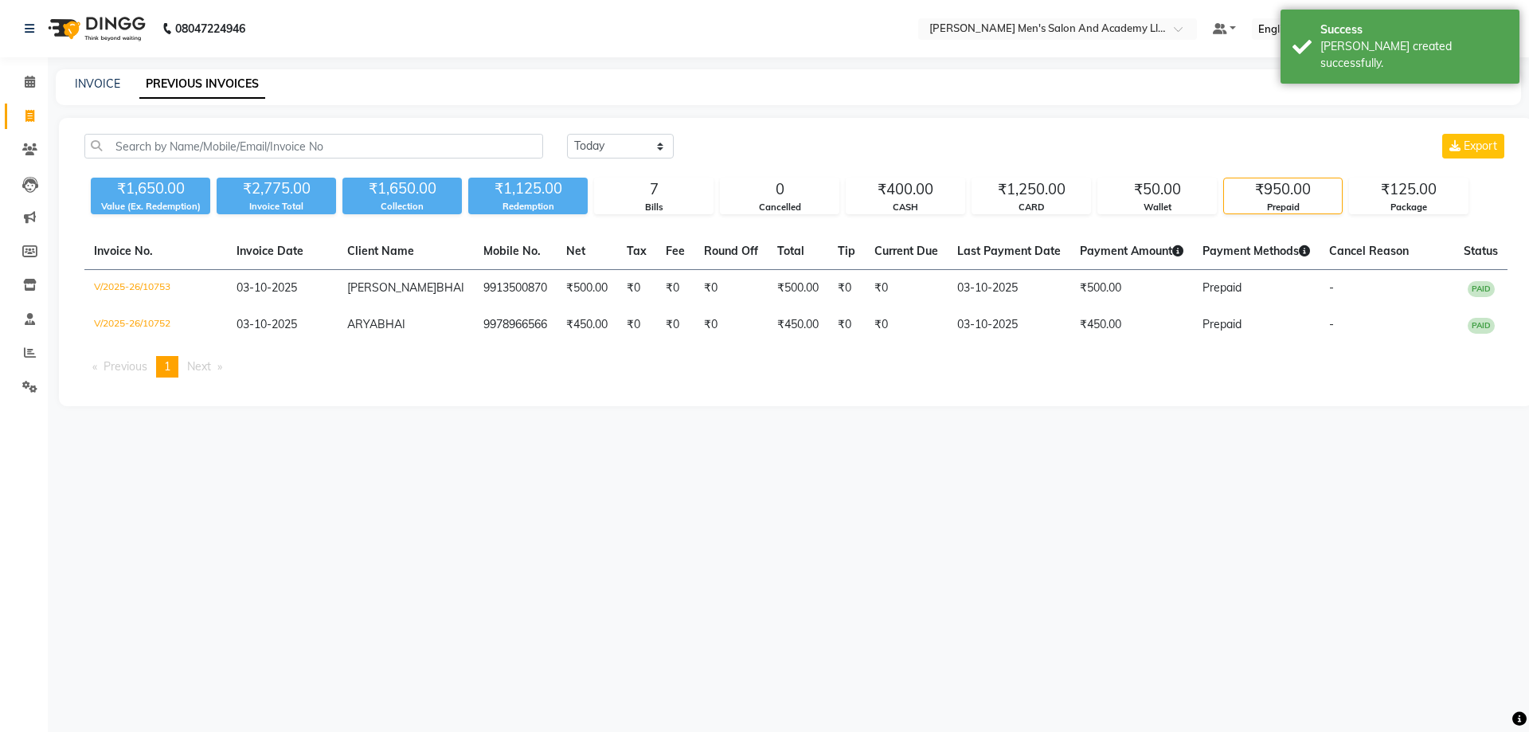
drag, startPoint x: 1383, startPoint y: 199, endPoint x: 1317, endPoint y: 199, distance: 65.3
click at [1382, 199] on div "₹125.00" at bounding box center [1409, 189] width 118 height 22
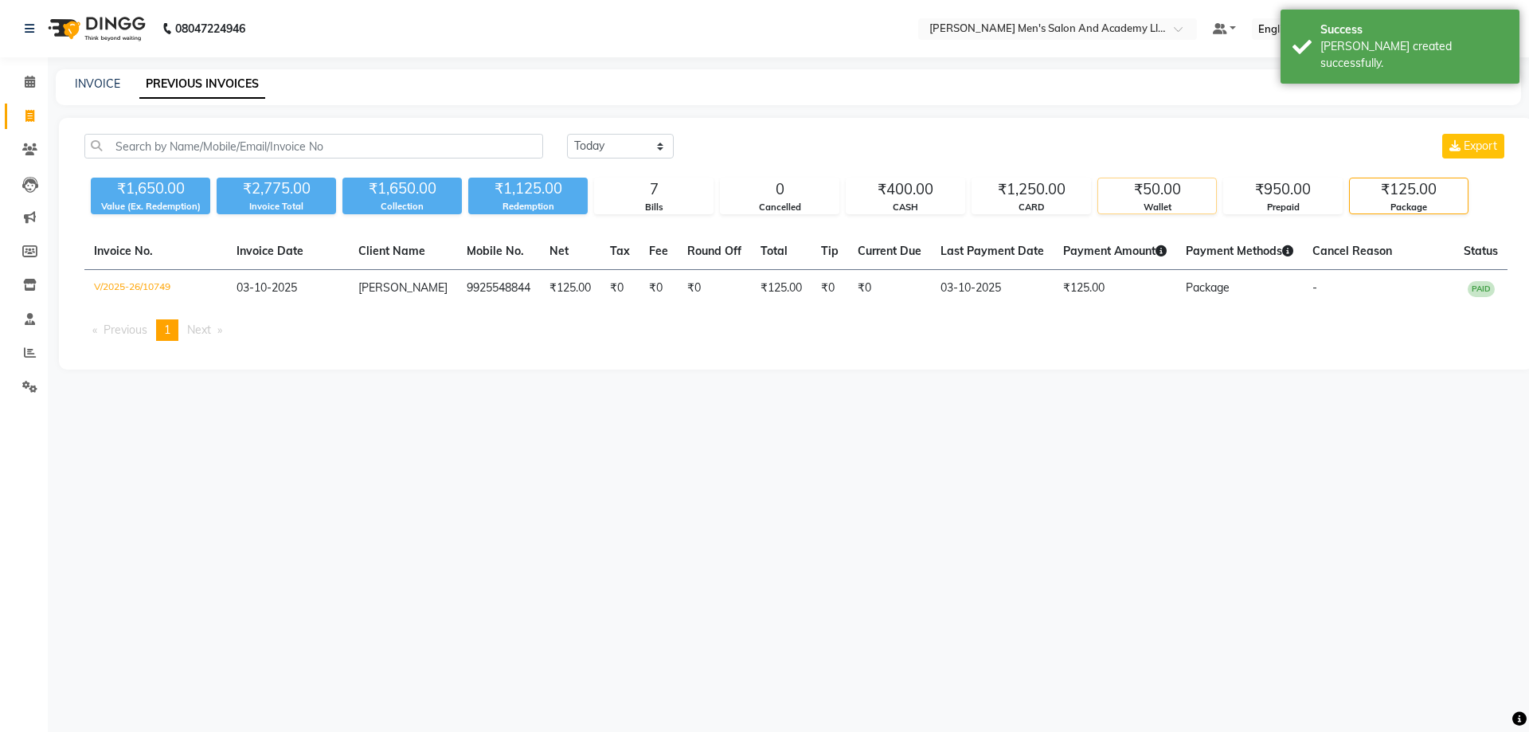
click at [1180, 214] on div "₹50.00 Wallet" at bounding box center [1157, 196] width 119 height 37
click at [1244, 205] on div "Prepaid" at bounding box center [1283, 208] width 118 height 14
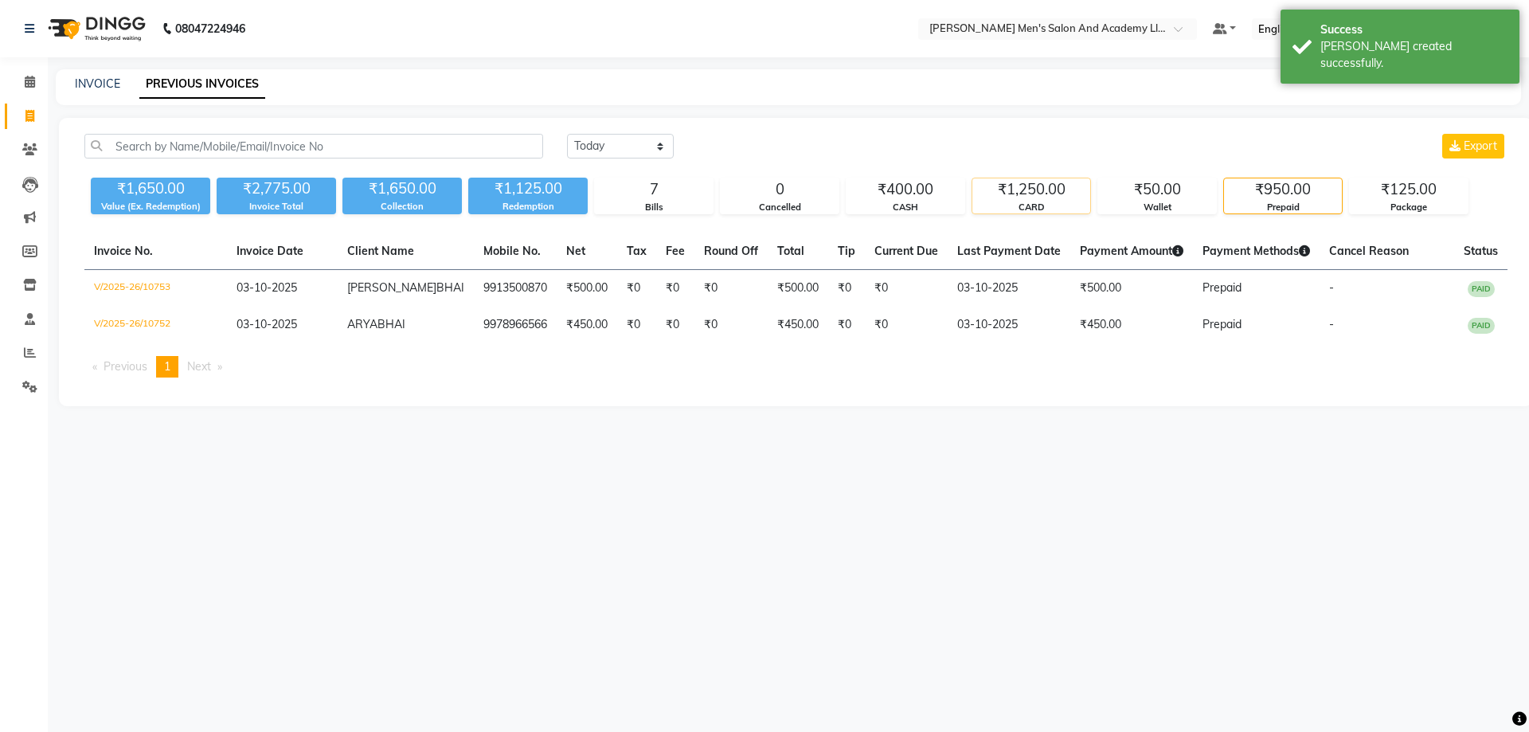
click at [1059, 188] on div "₹1,250.00" at bounding box center [1031, 189] width 118 height 22
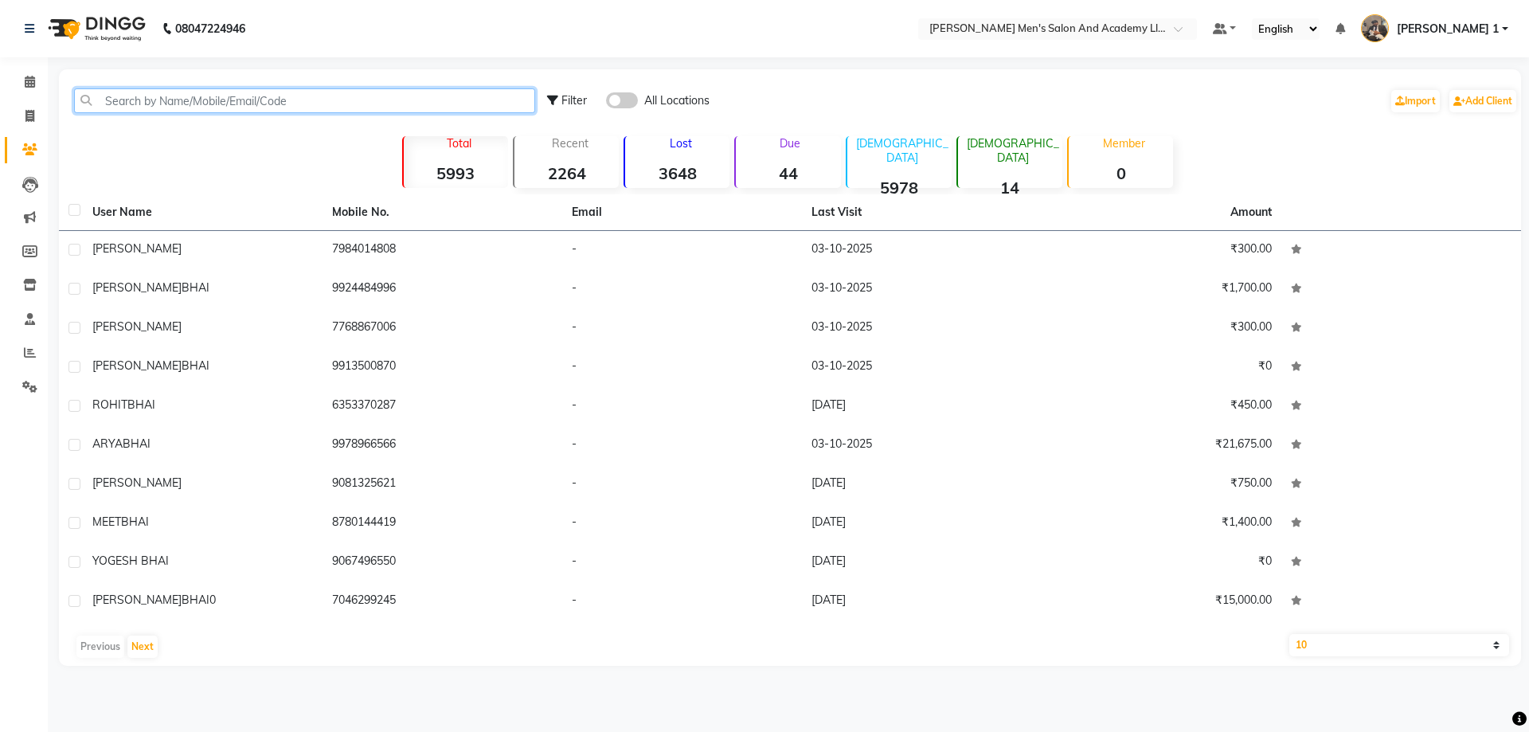
drag, startPoint x: 0, startPoint y: 0, endPoint x: 288, endPoint y: 104, distance: 306.4
click at [288, 104] on input "text" at bounding box center [304, 100] width 461 height 25
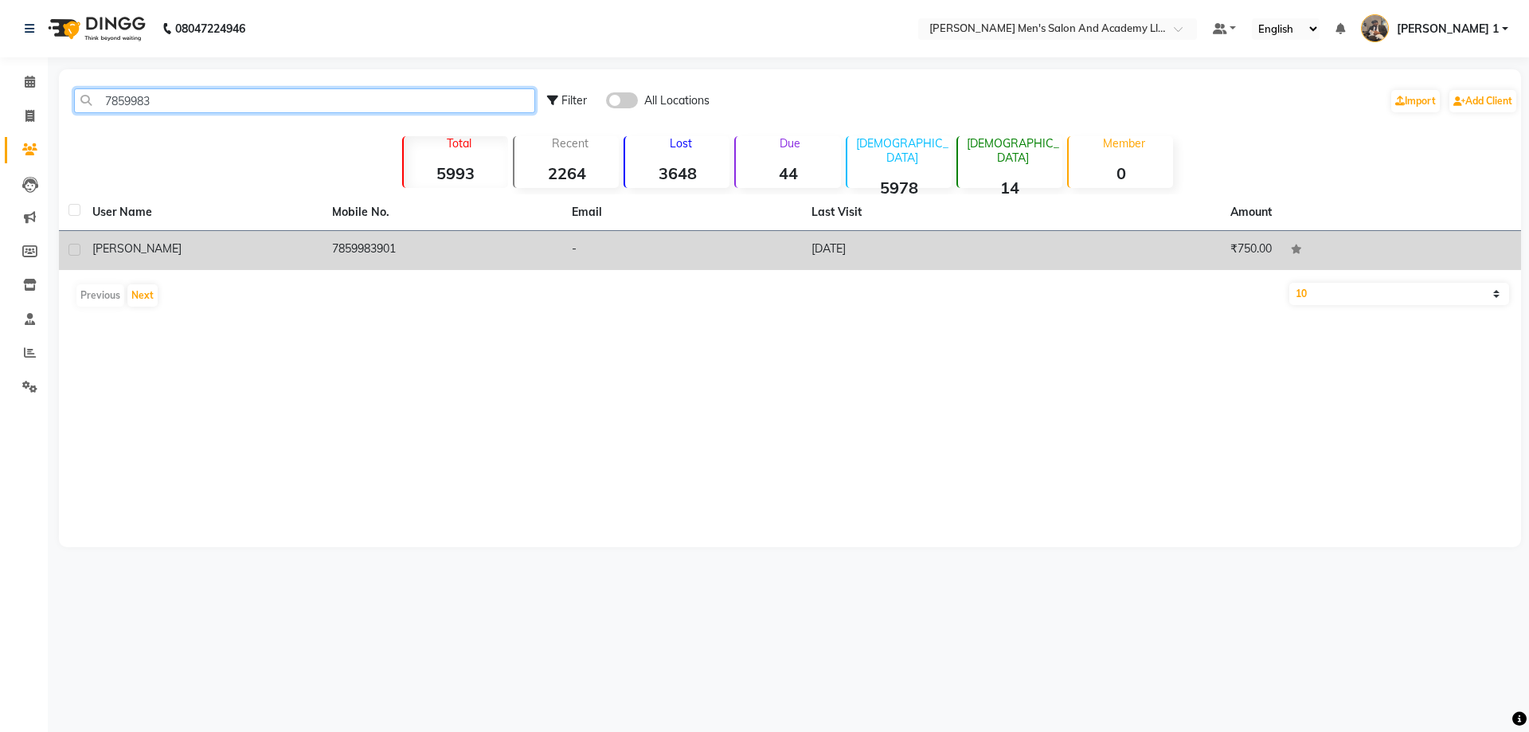
type input "7859983"
click at [262, 242] on div "[PERSON_NAME]" at bounding box center [202, 249] width 221 height 17
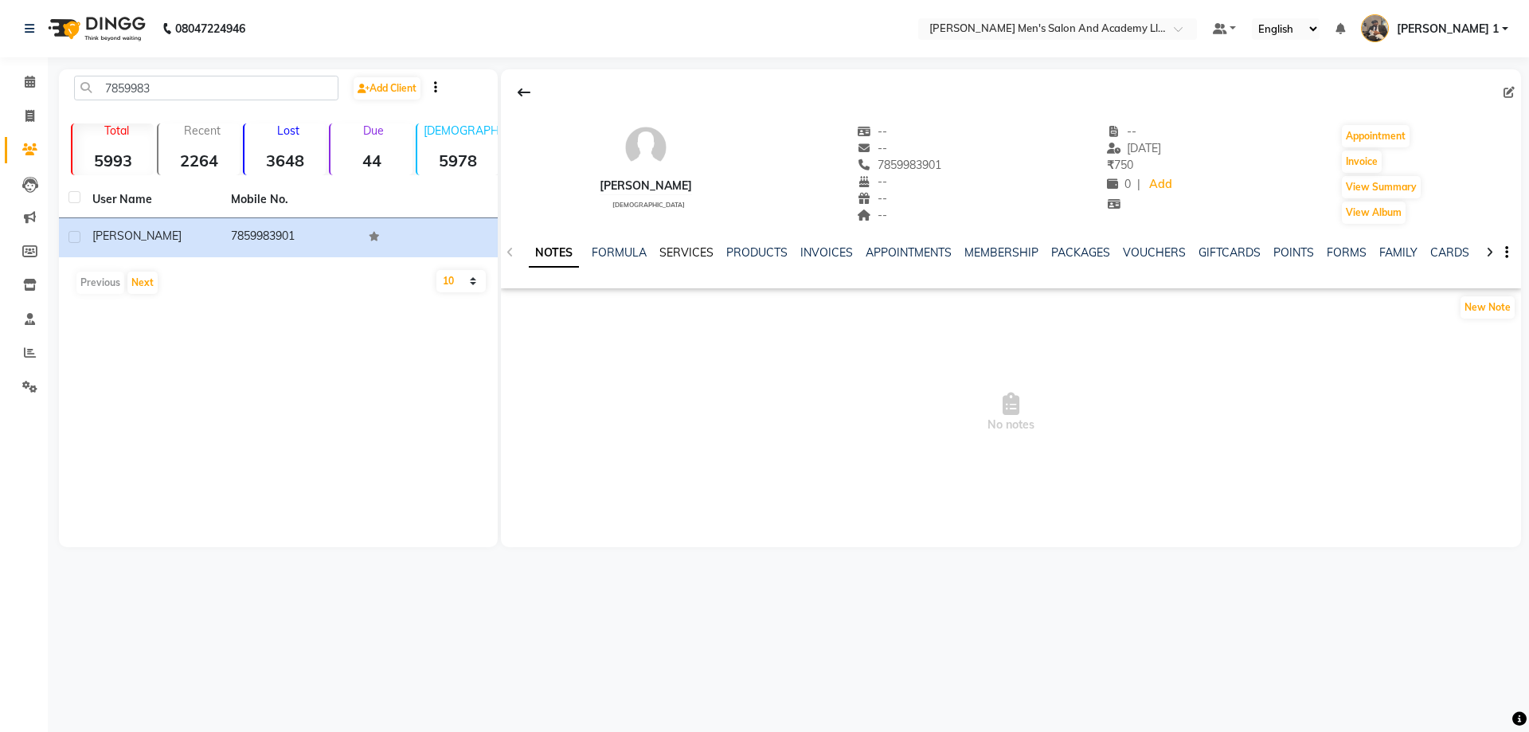
click at [693, 252] on link "SERVICES" at bounding box center [686, 252] width 54 height 14
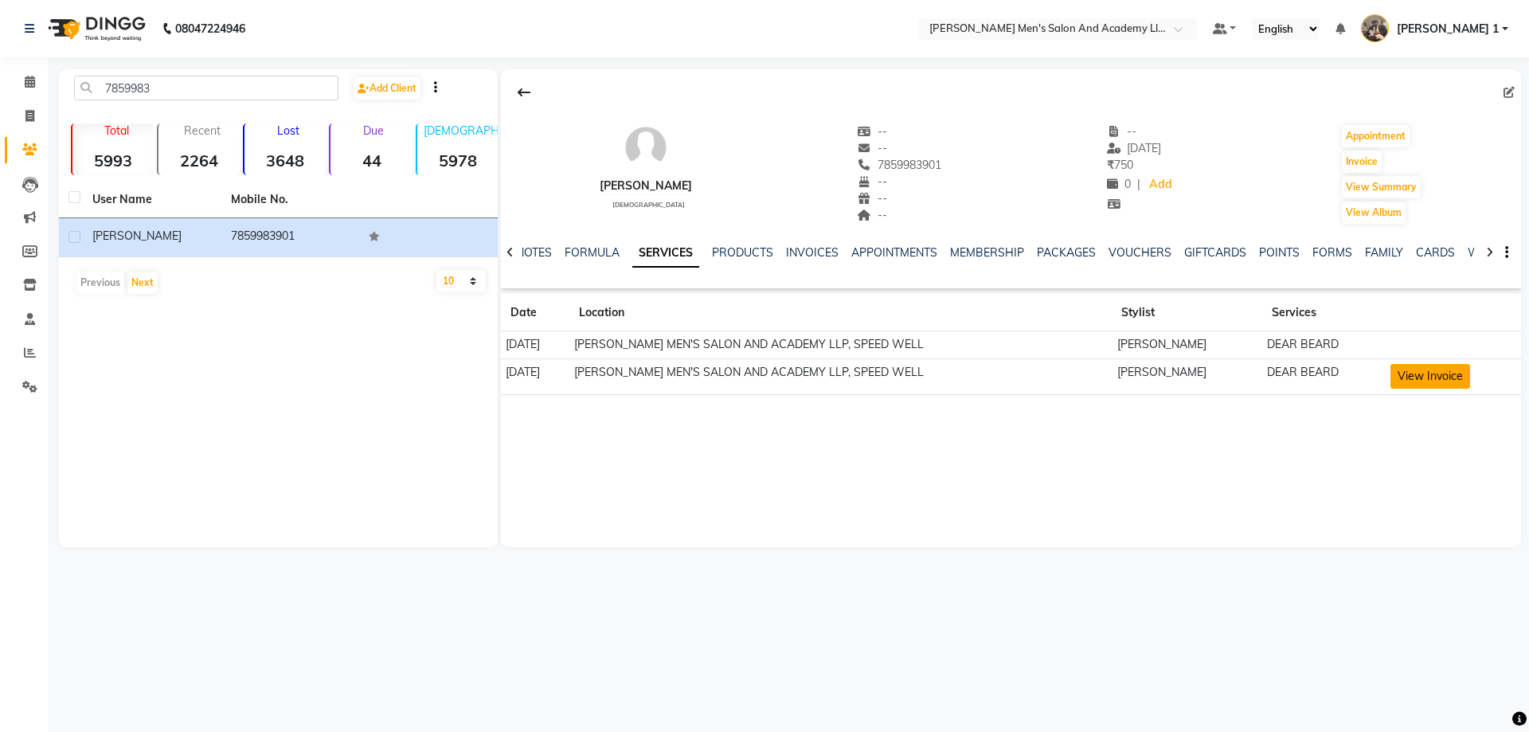
click at [1442, 384] on button "View Invoice" at bounding box center [1431, 376] width 80 height 25
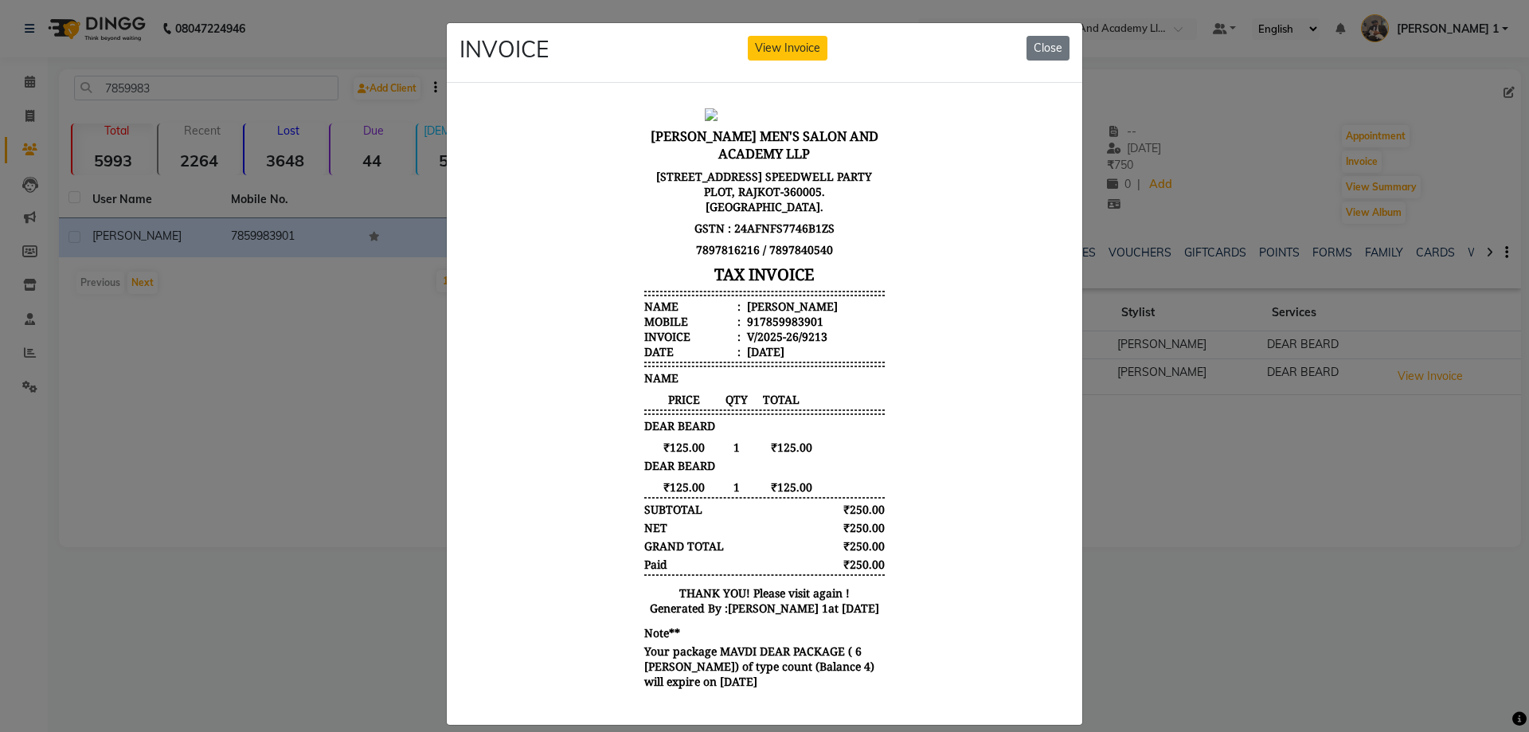
click at [1149, 441] on ngb-modal-window "INVOICE View Invoice Close" at bounding box center [764, 366] width 1529 height 732
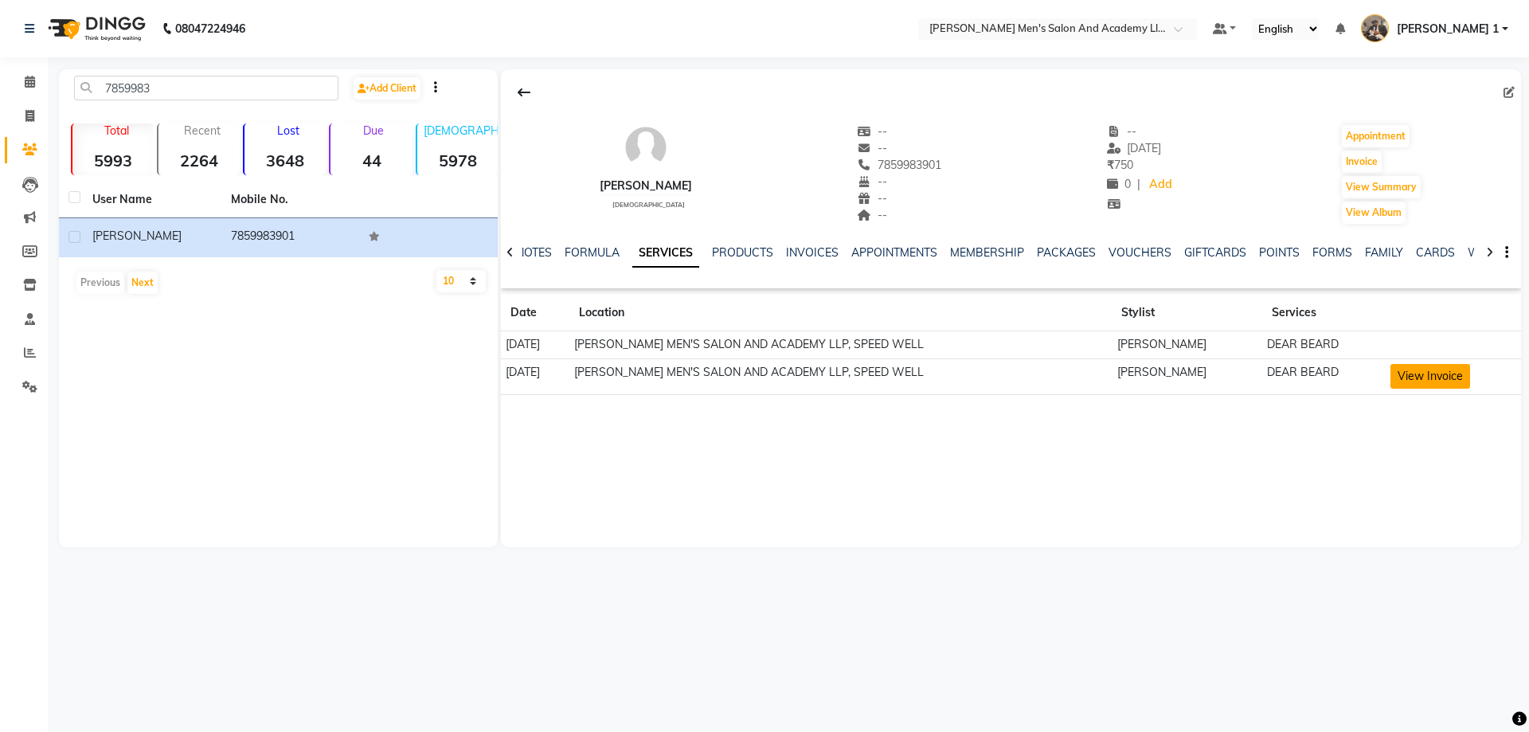
click at [1437, 375] on button "View Invoice" at bounding box center [1431, 376] width 80 height 25
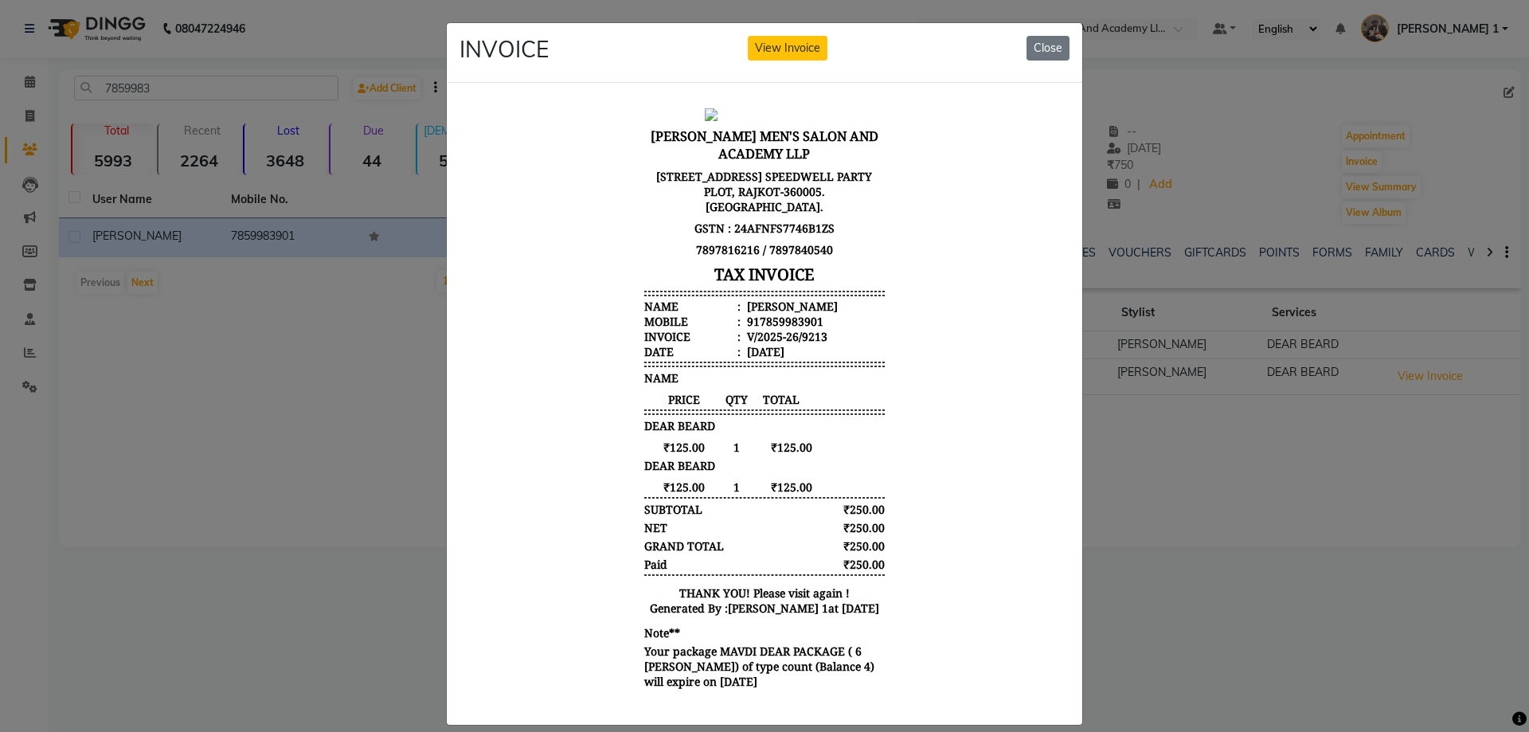
click at [1066, 17] on ngb-modal-window "INVOICE View Invoice Close" at bounding box center [764, 366] width 1529 height 732
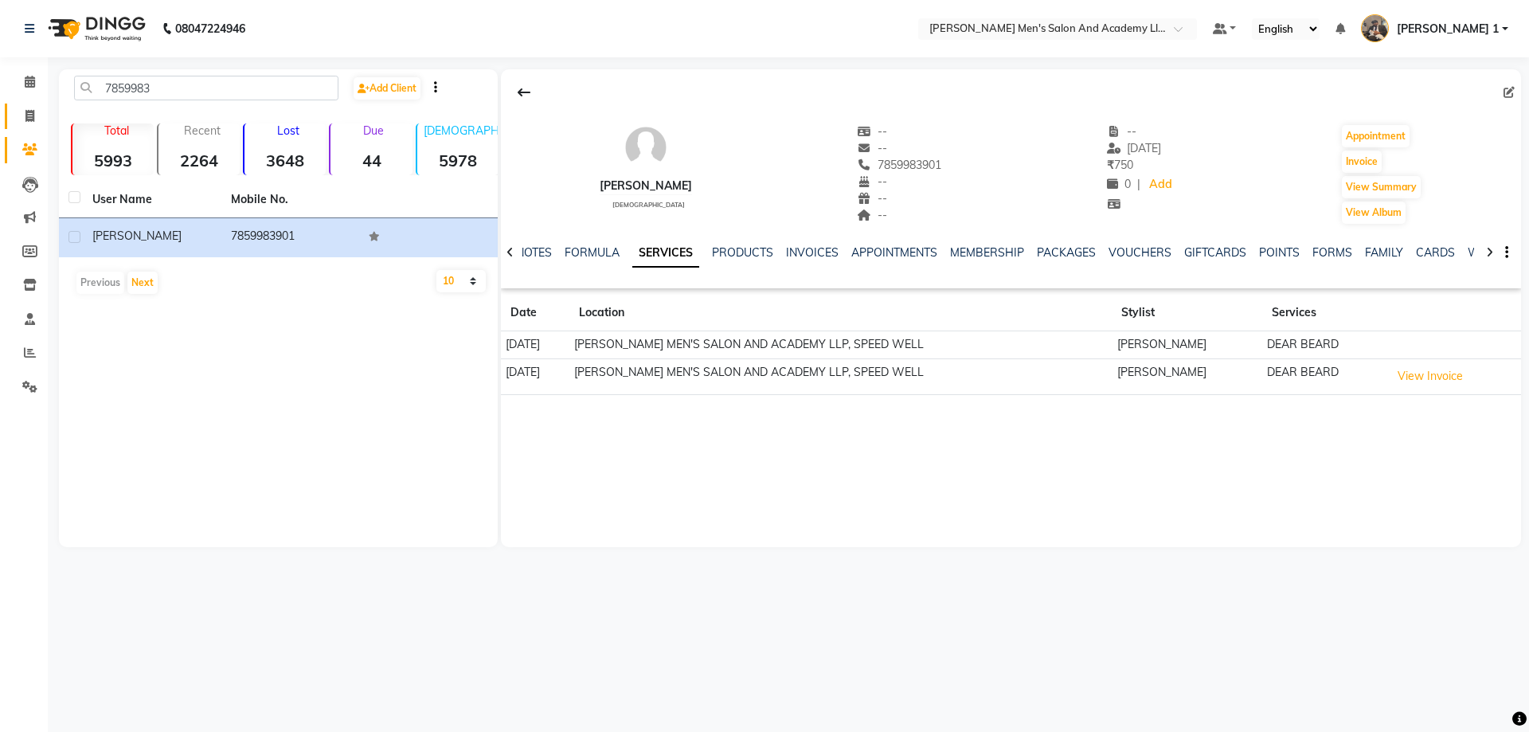
click at [29, 104] on link "Invoice" at bounding box center [24, 117] width 38 height 26
select select "service"
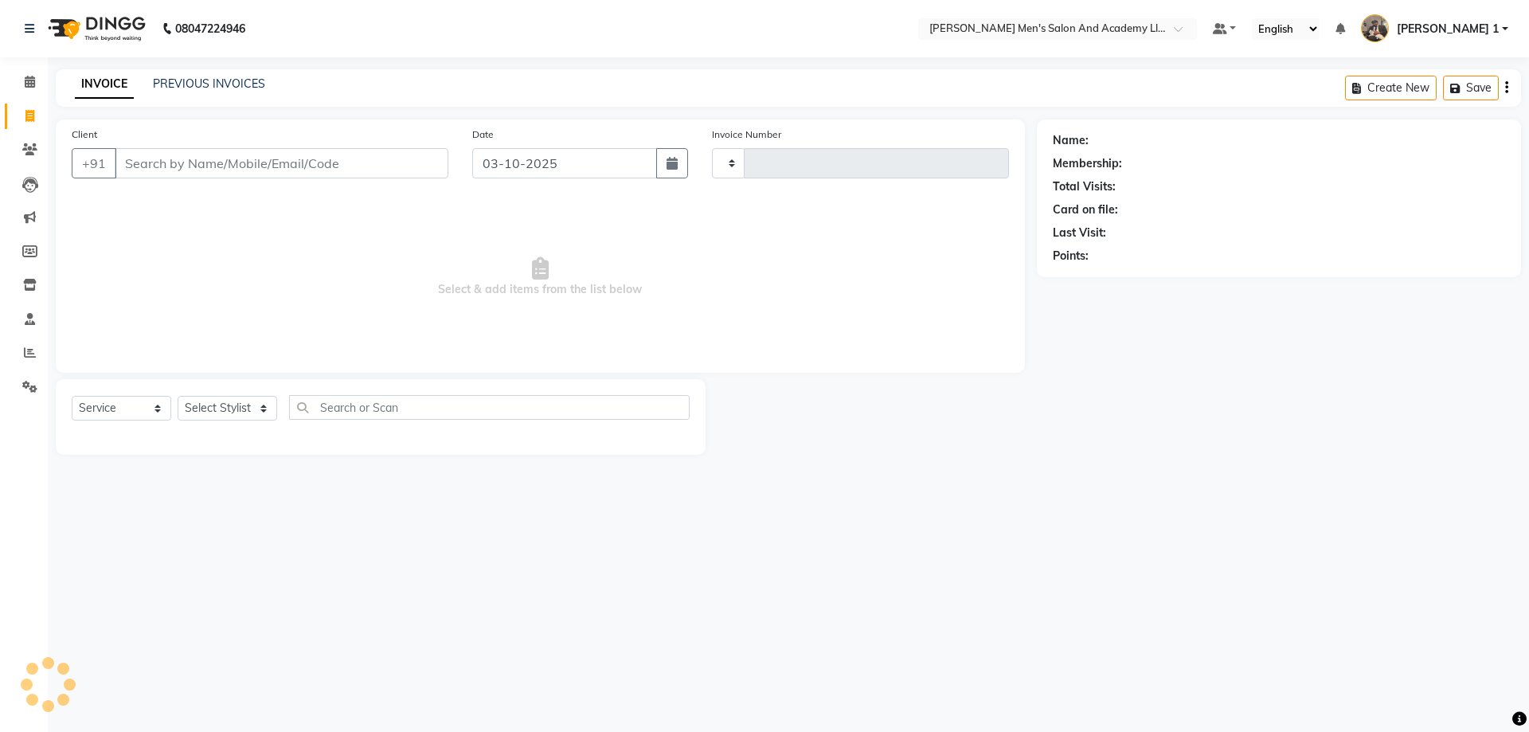
type input "10757"
select select "6752"
click at [178, 81] on link "PREVIOUS INVOICES" at bounding box center [209, 83] width 112 height 14
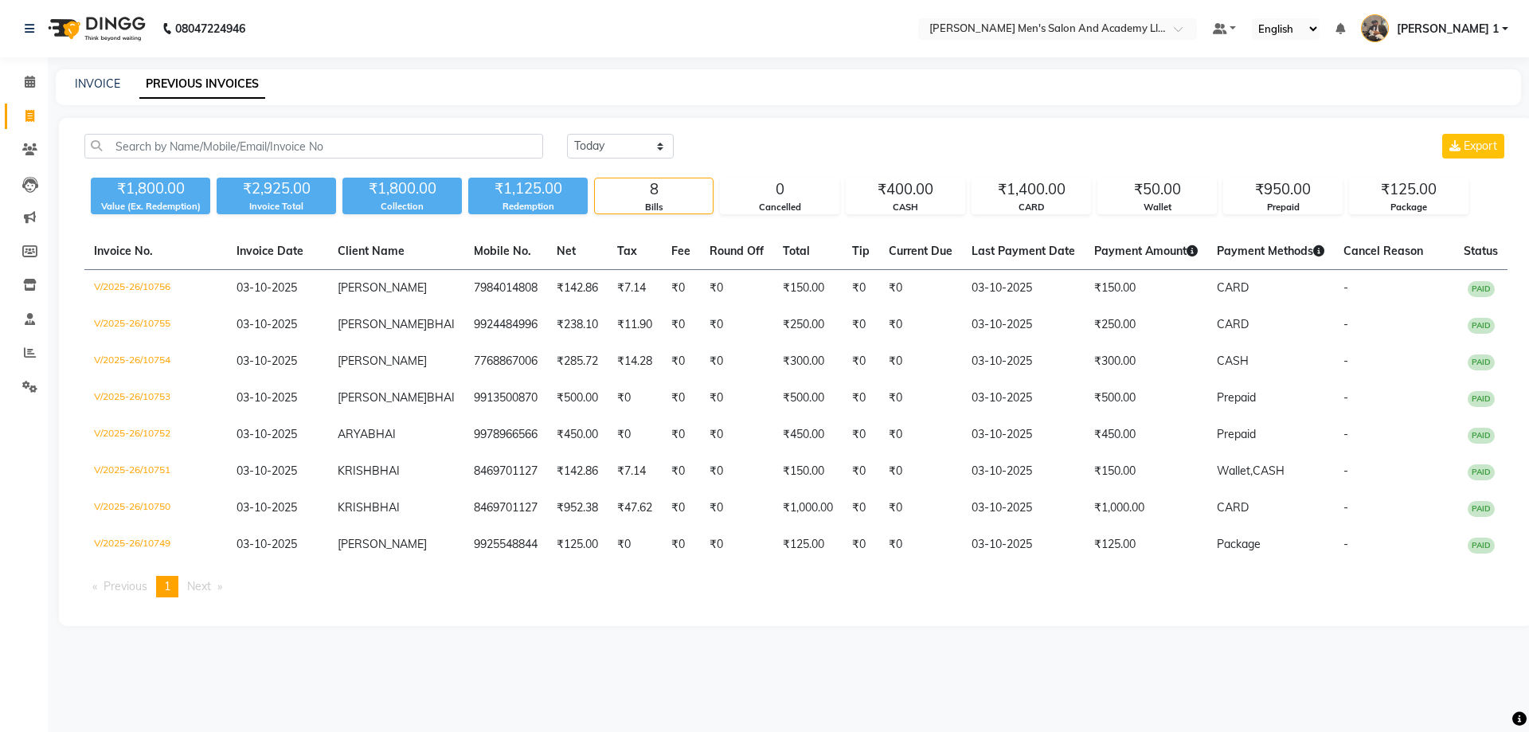
select select "service"
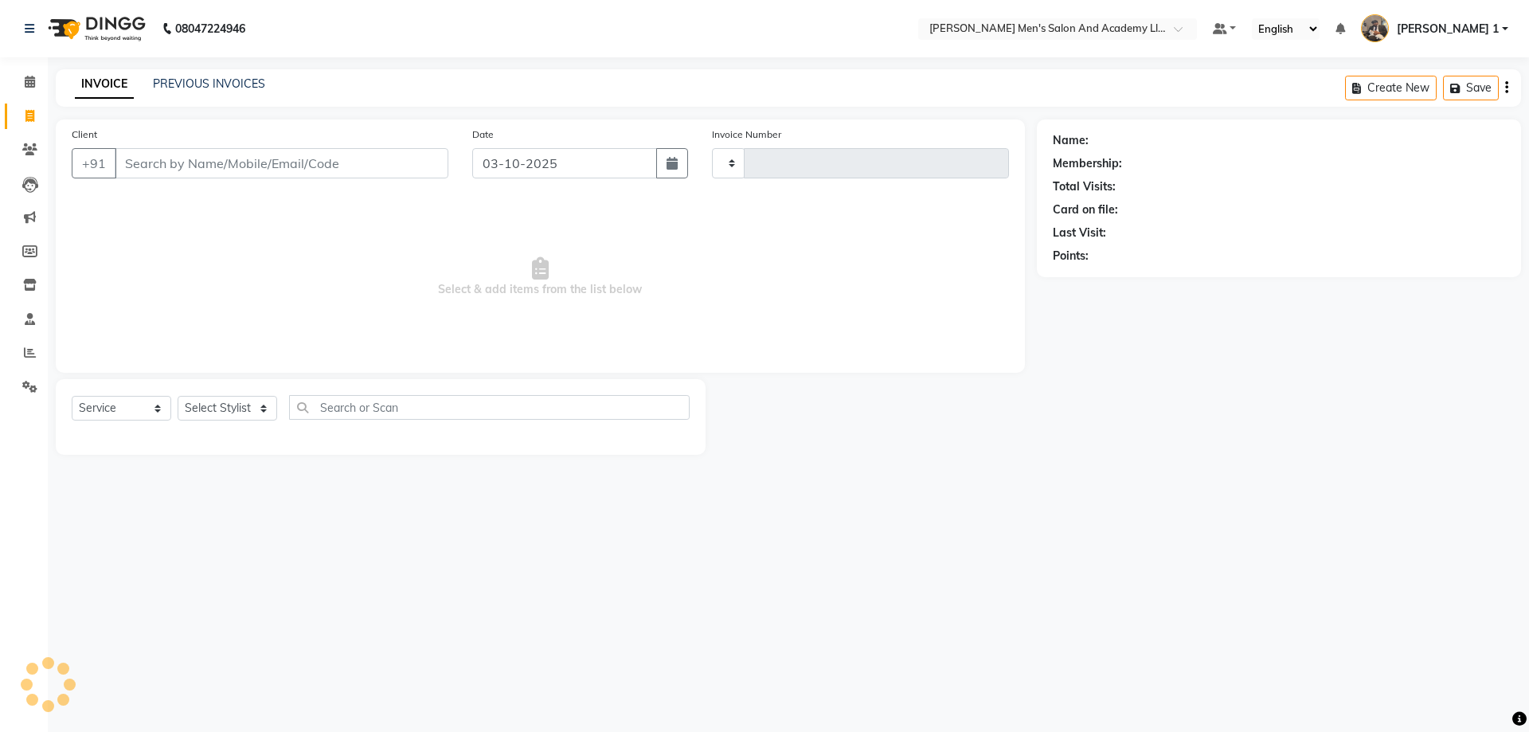
type input "10757"
select select "6752"
click at [212, 80] on link "PREVIOUS INVOICES" at bounding box center [209, 83] width 112 height 14
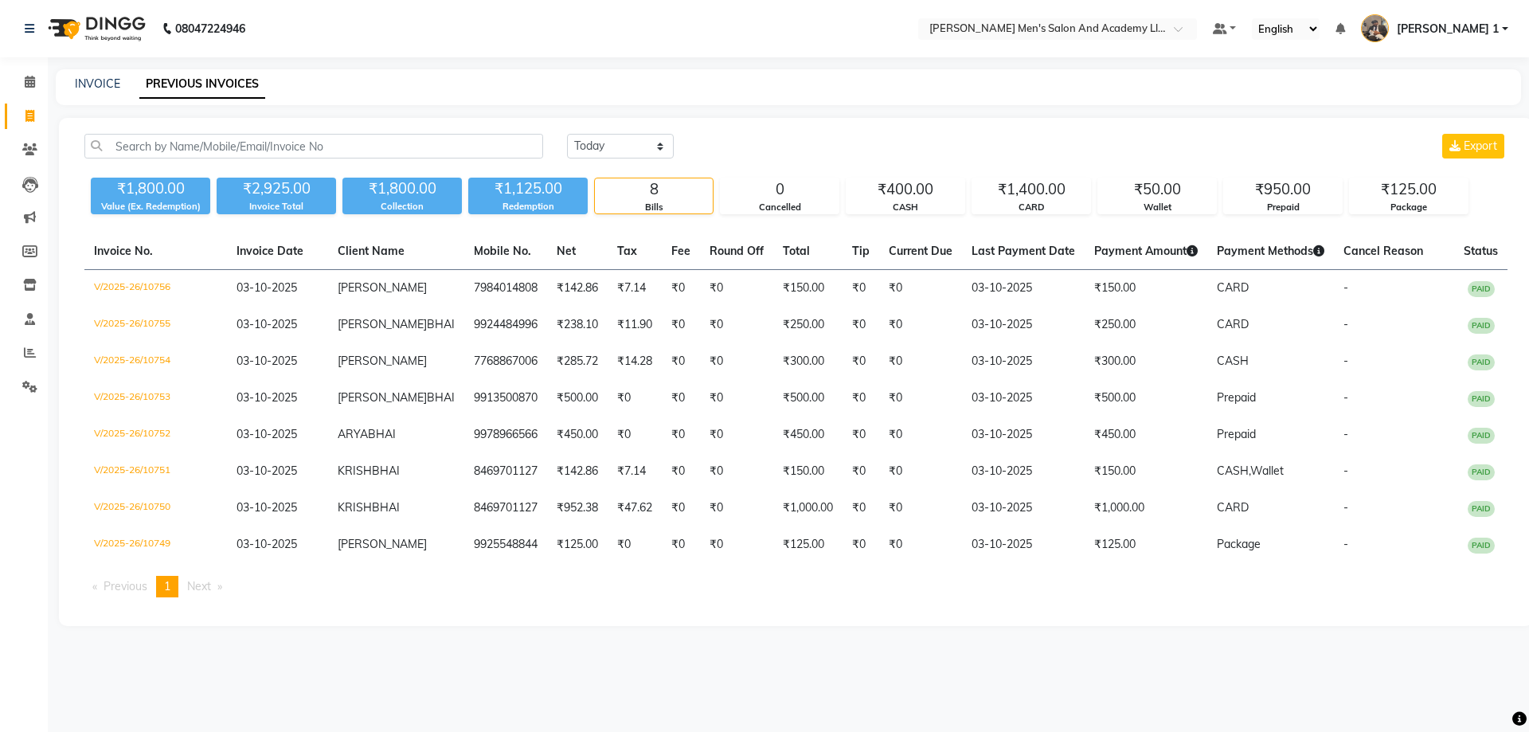
click at [632, 162] on div "Today Yesterday Custom Range Export" at bounding box center [1037, 152] width 965 height 37
click at [644, 158] on div "Today Yesterday Custom Range Export" at bounding box center [1037, 152] width 965 height 37
drag, startPoint x: 656, startPoint y: 135, endPoint x: 662, endPoint y: 146, distance: 12.2
click at [656, 137] on div "Today Yesterday Custom Range Export ₹1,800.00 Value (Ex. Redemption) ₹2,925.00 …" at bounding box center [796, 372] width 1474 height 508
drag, startPoint x: 646, startPoint y: 145, endPoint x: 649, endPoint y: 158, distance: 13.1
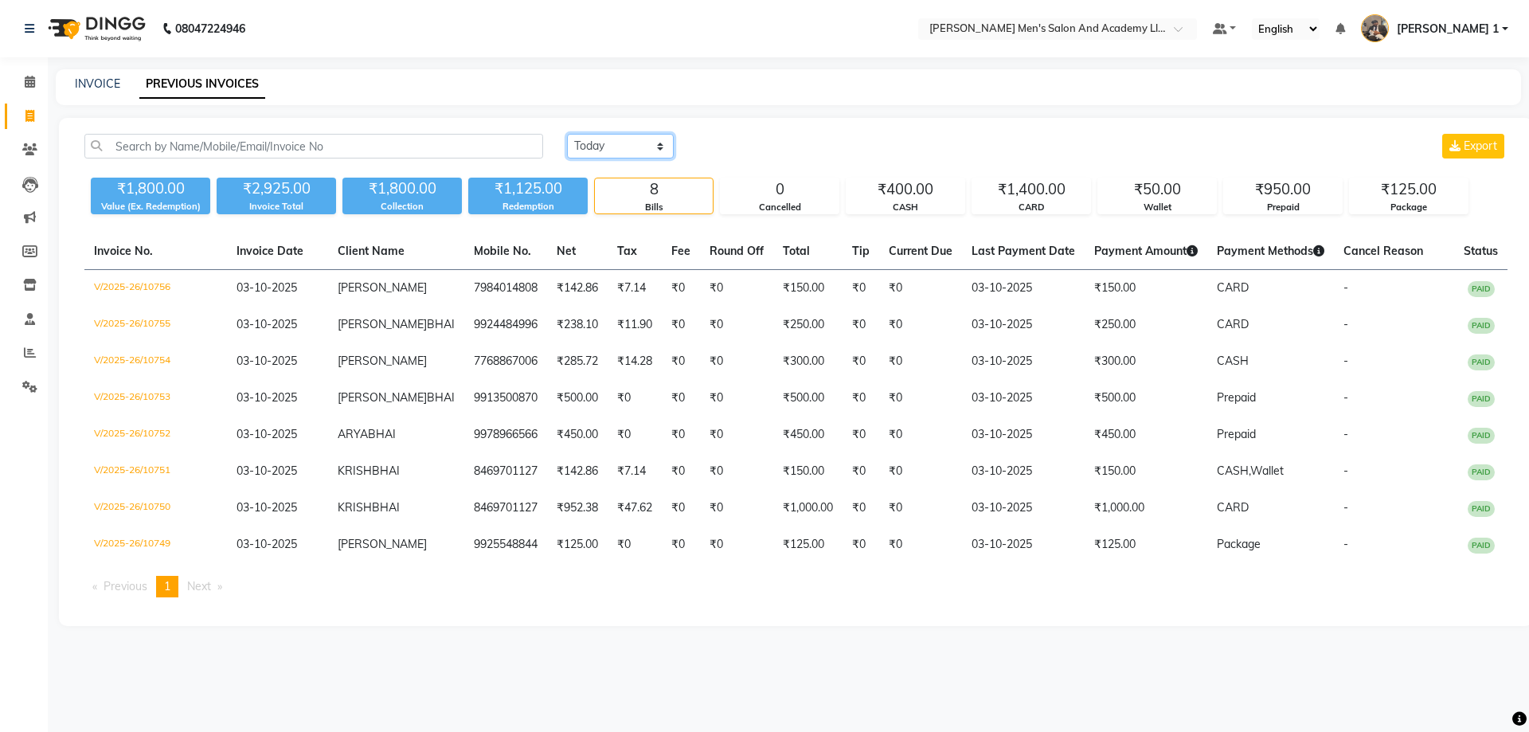
click at [646, 145] on select "Today Yesterday Custom Range" at bounding box center [620, 146] width 107 height 25
click at [913, 162] on div "Today Yesterday Custom Range Export" at bounding box center [1037, 152] width 965 height 37
drag, startPoint x: 832, startPoint y: 197, endPoint x: 816, endPoint y: 190, distance: 18.2
drag, startPoint x: 816, startPoint y: 190, endPoint x: 794, endPoint y: 197, distance: 22.7
drag, startPoint x: 794, startPoint y: 197, endPoint x: 738, endPoint y: 211, distance: 58.3
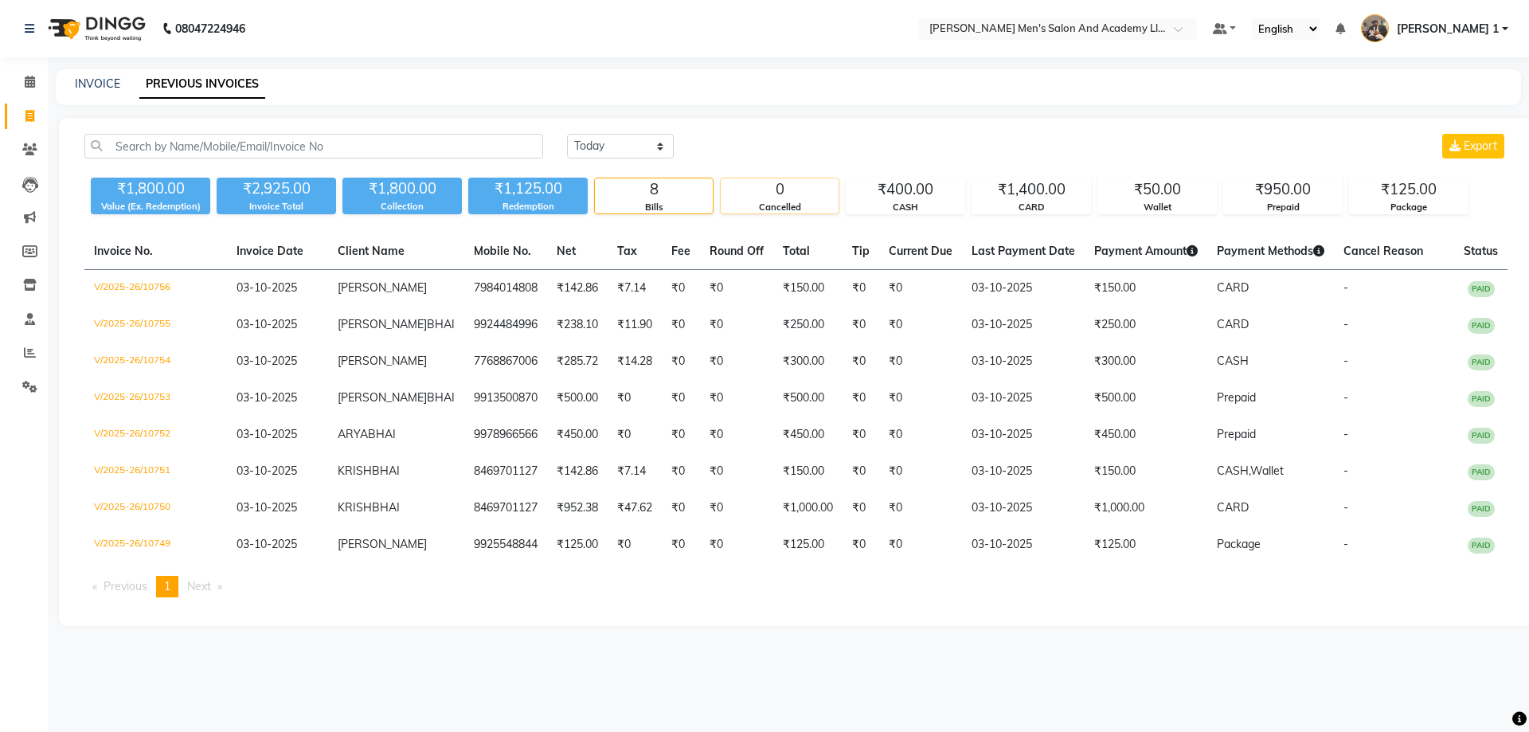
select select "service"
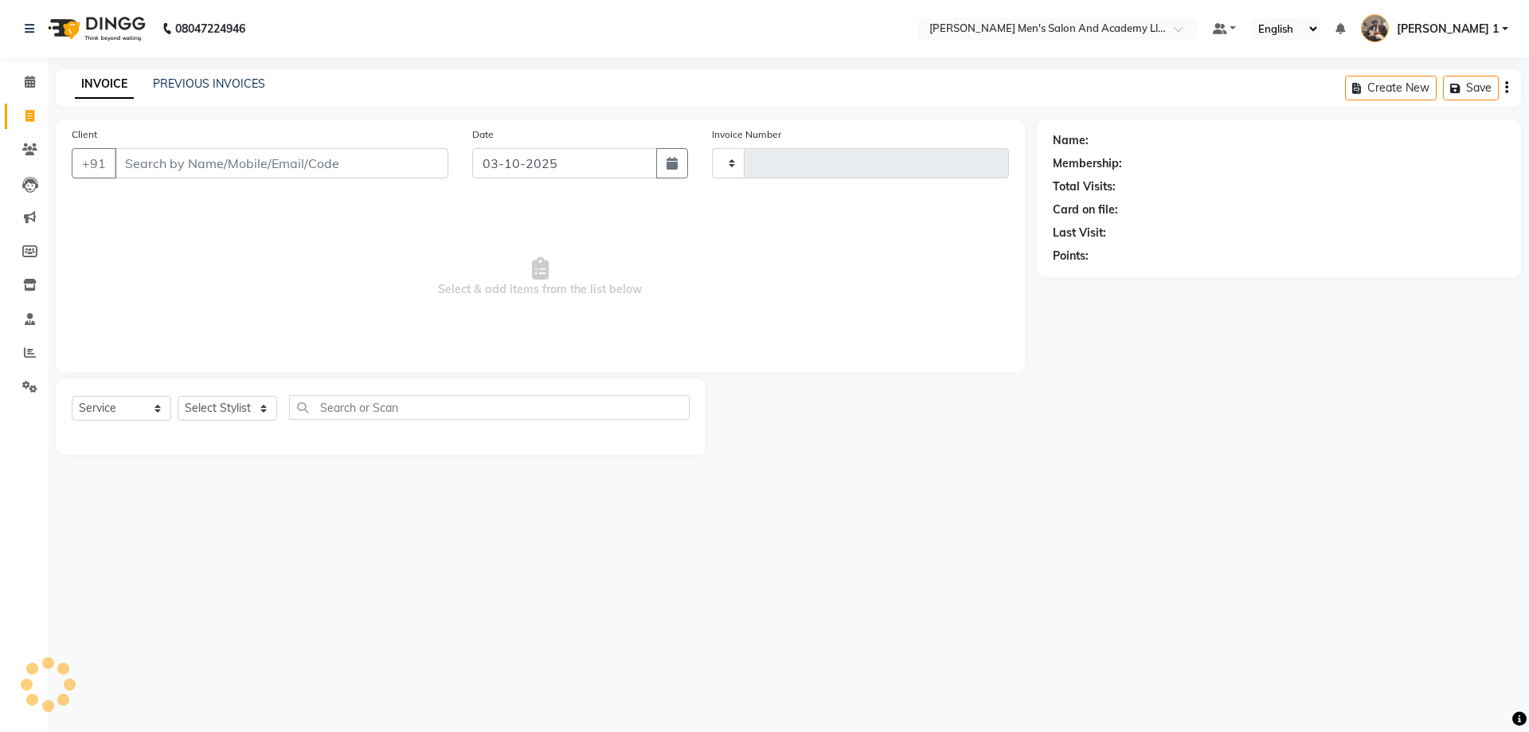
type input "10757"
select select "6752"
click at [256, 96] on div "INVOICE PREVIOUS INVOICES Create New Save" at bounding box center [789, 87] width 1466 height 37
drag, startPoint x: 252, startPoint y: 92, endPoint x: 271, endPoint y: 34, distance: 61.2
click at [260, 63] on div "08047224946 Select Location × Sandy Men's Salon And Academy Llp, Speed Well Def…" at bounding box center [764, 366] width 1529 height 732
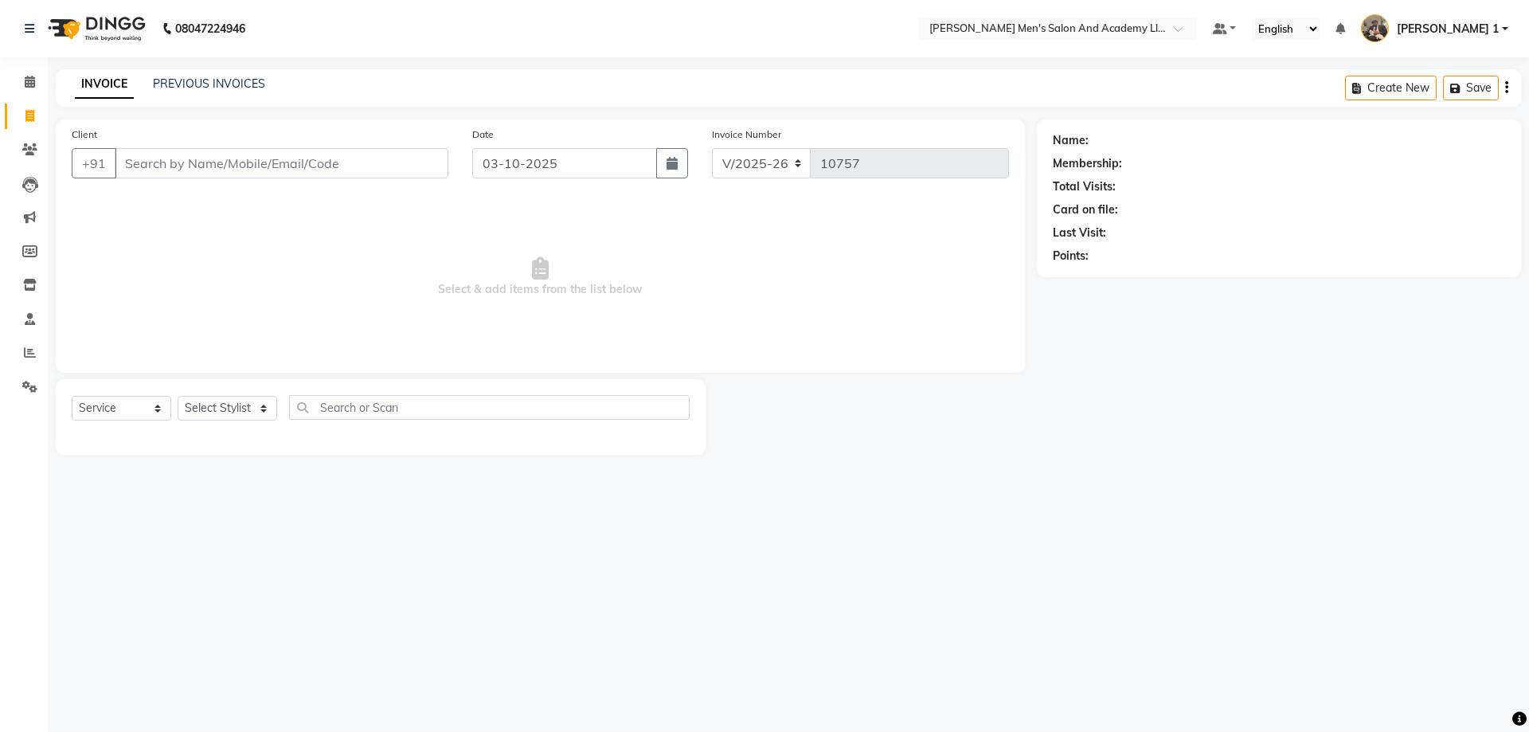
click at [163, 91] on div "PREVIOUS INVOICES" at bounding box center [209, 84] width 112 height 17
click at [166, 80] on link "PREVIOUS INVOICES" at bounding box center [209, 83] width 112 height 14
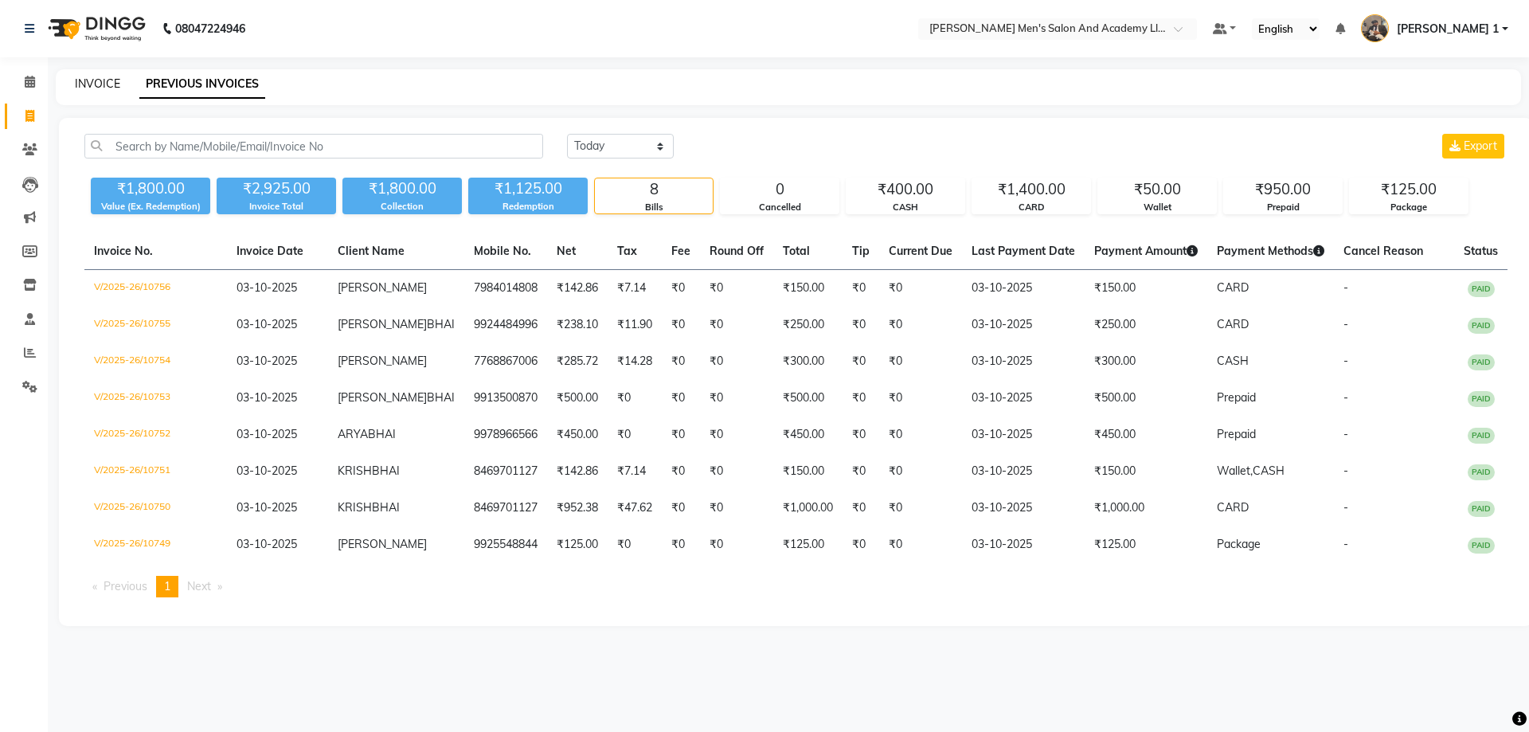
click at [104, 84] on link "INVOICE" at bounding box center [97, 83] width 45 height 14
select select "6752"
select select "service"
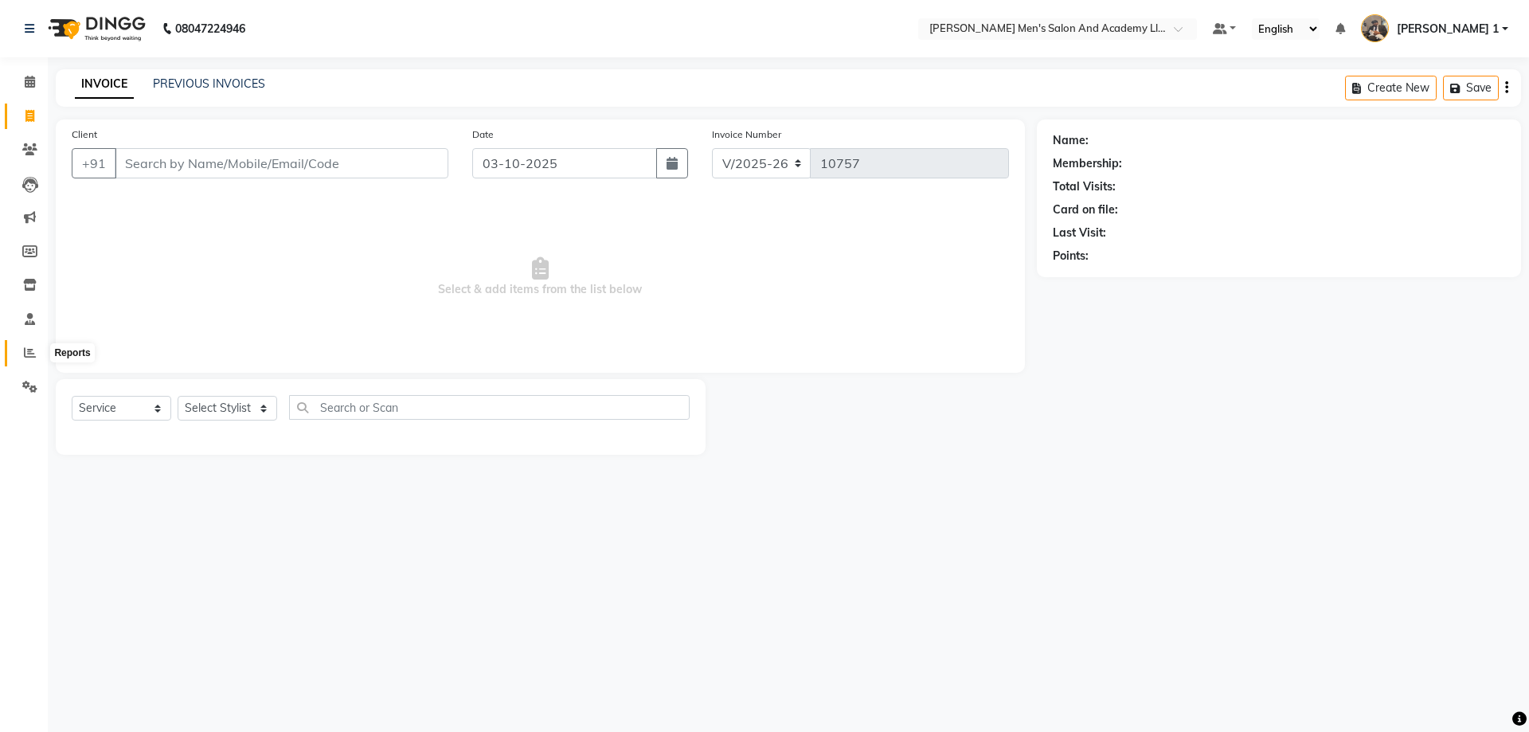
click at [30, 351] on icon at bounding box center [30, 352] width 12 height 12
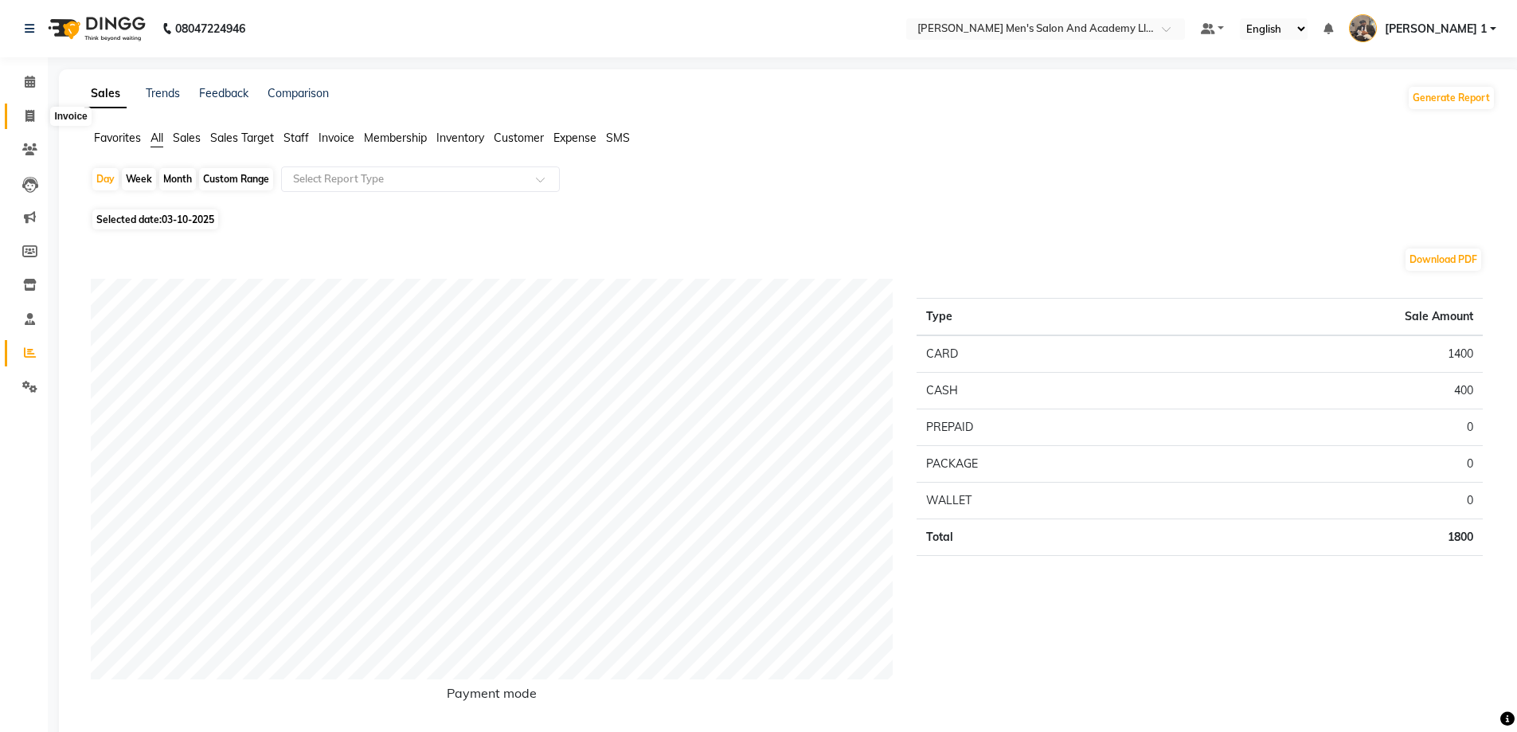
click at [37, 109] on span at bounding box center [30, 117] width 28 height 18
select select "service"
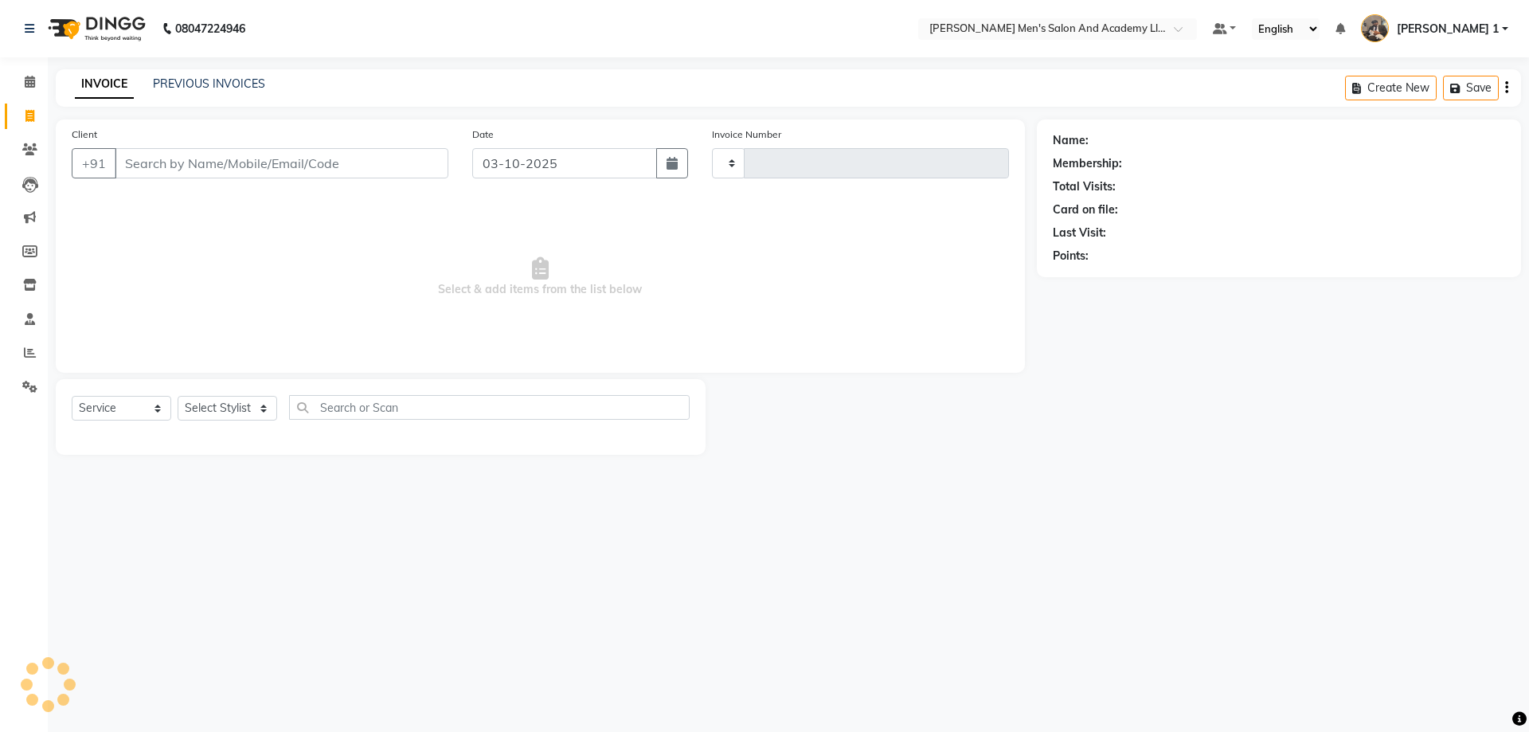
type input "10757"
select select "6752"
drag, startPoint x: 0, startPoint y: 174, endPoint x: 429, endPoint y: 296, distance: 446.5
click at [467, 303] on span "Select & add items from the list below" at bounding box center [540, 277] width 937 height 159
click at [16, 358] on span at bounding box center [30, 353] width 28 height 18
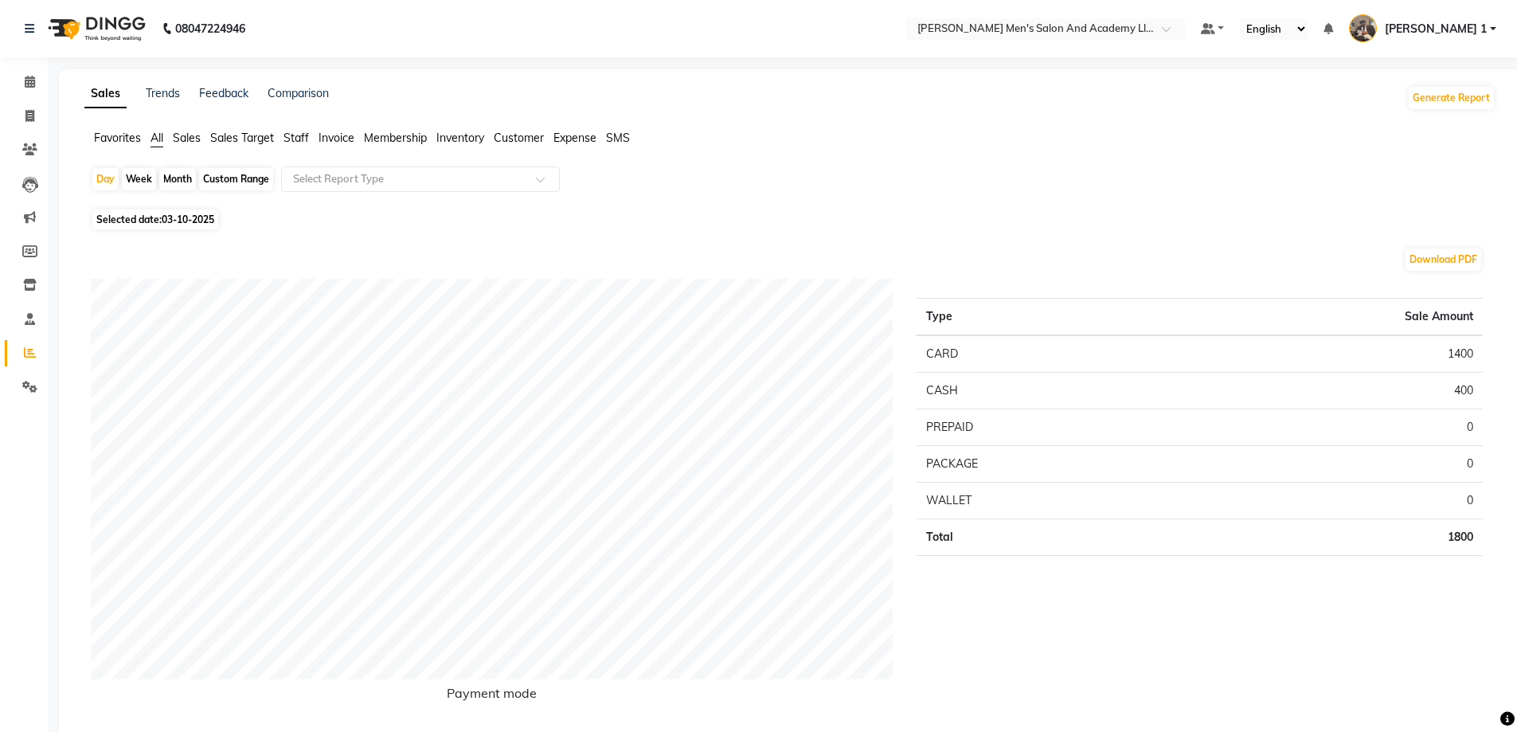
click at [303, 141] on span "Staff" at bounding box center [296, 138] width 25 height 14
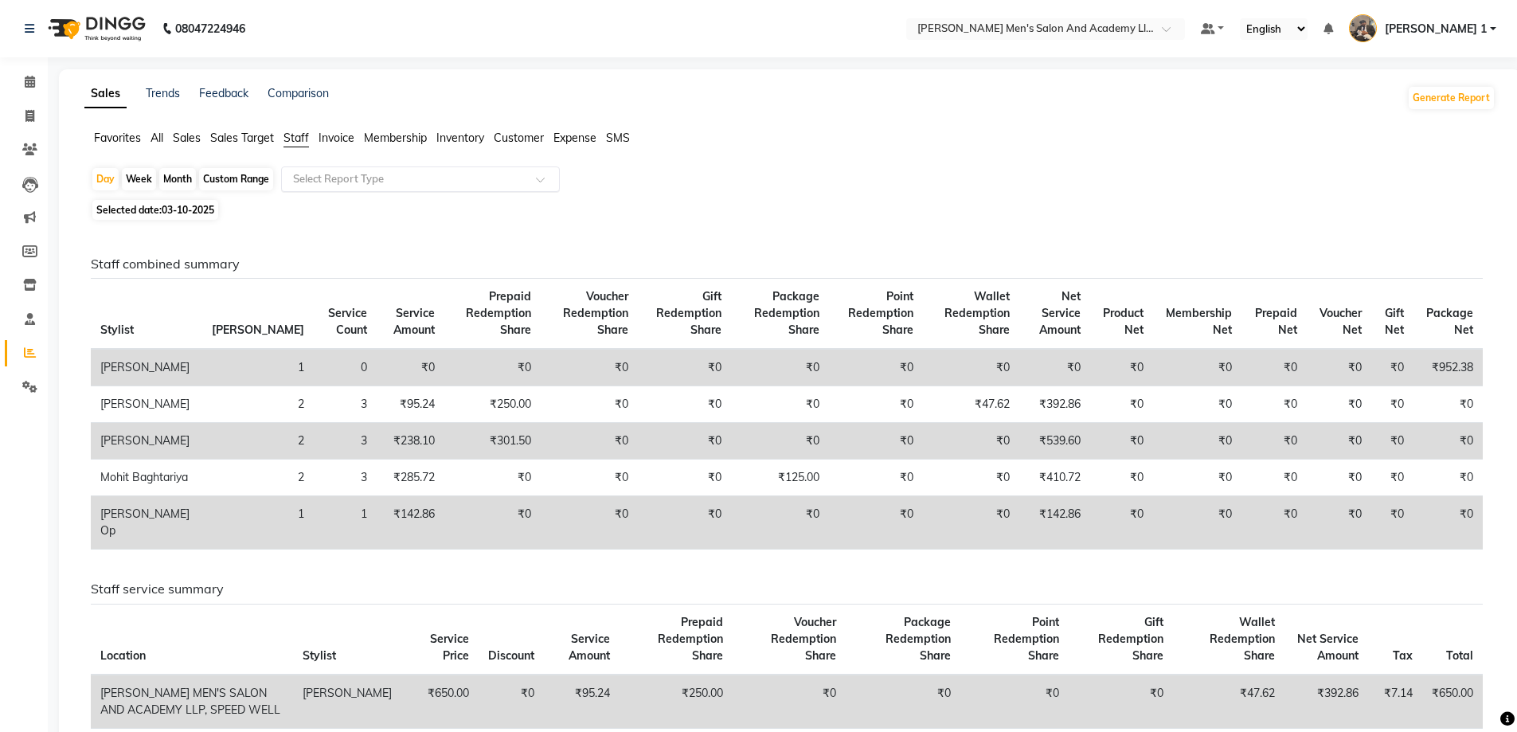
click at [297, 174] on input "text" at bounding box center [404, 179] width 229 height 16
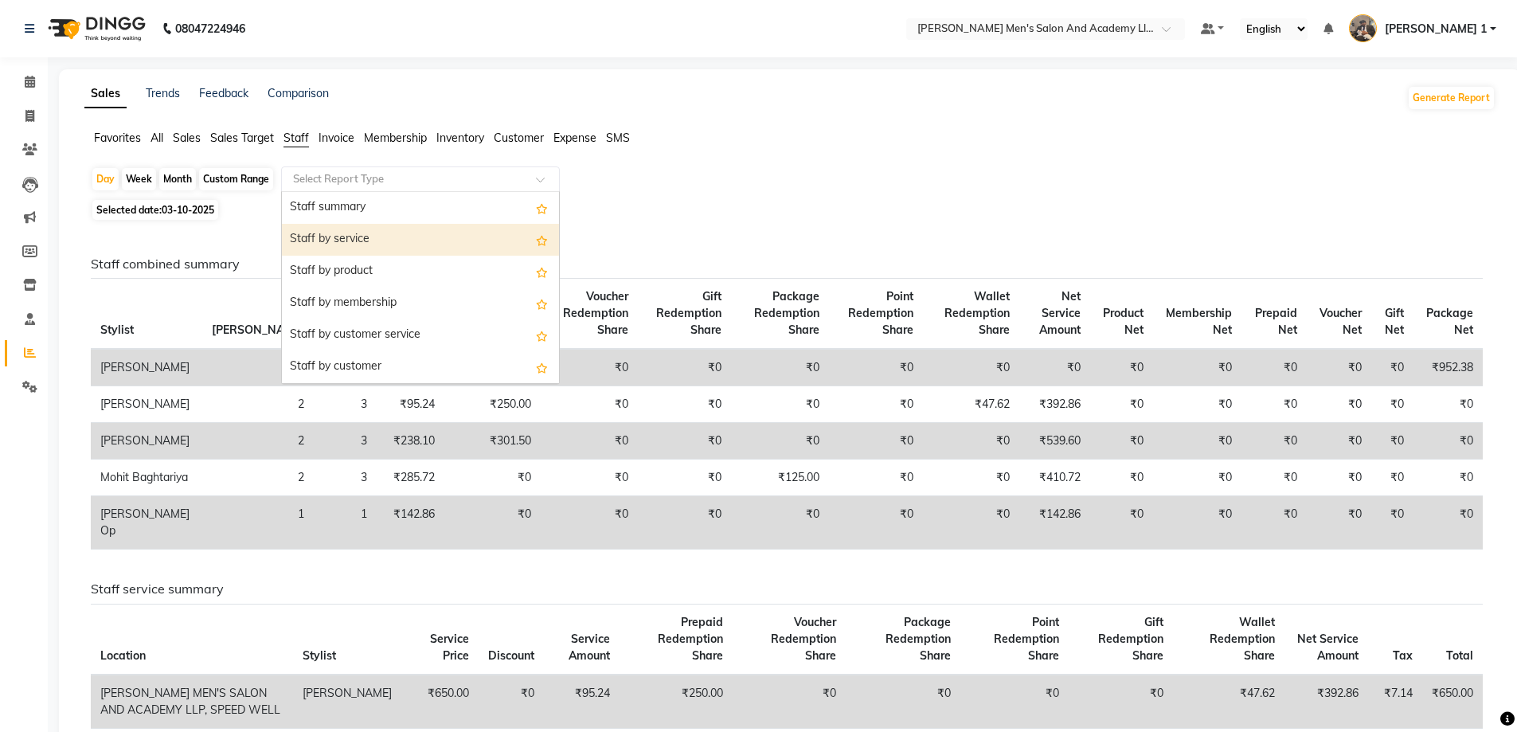
click at [339, 239] on div "Staff by service" at bounding box center [420, 240] width 277 height 32
select select "full_report"
select select "csv"
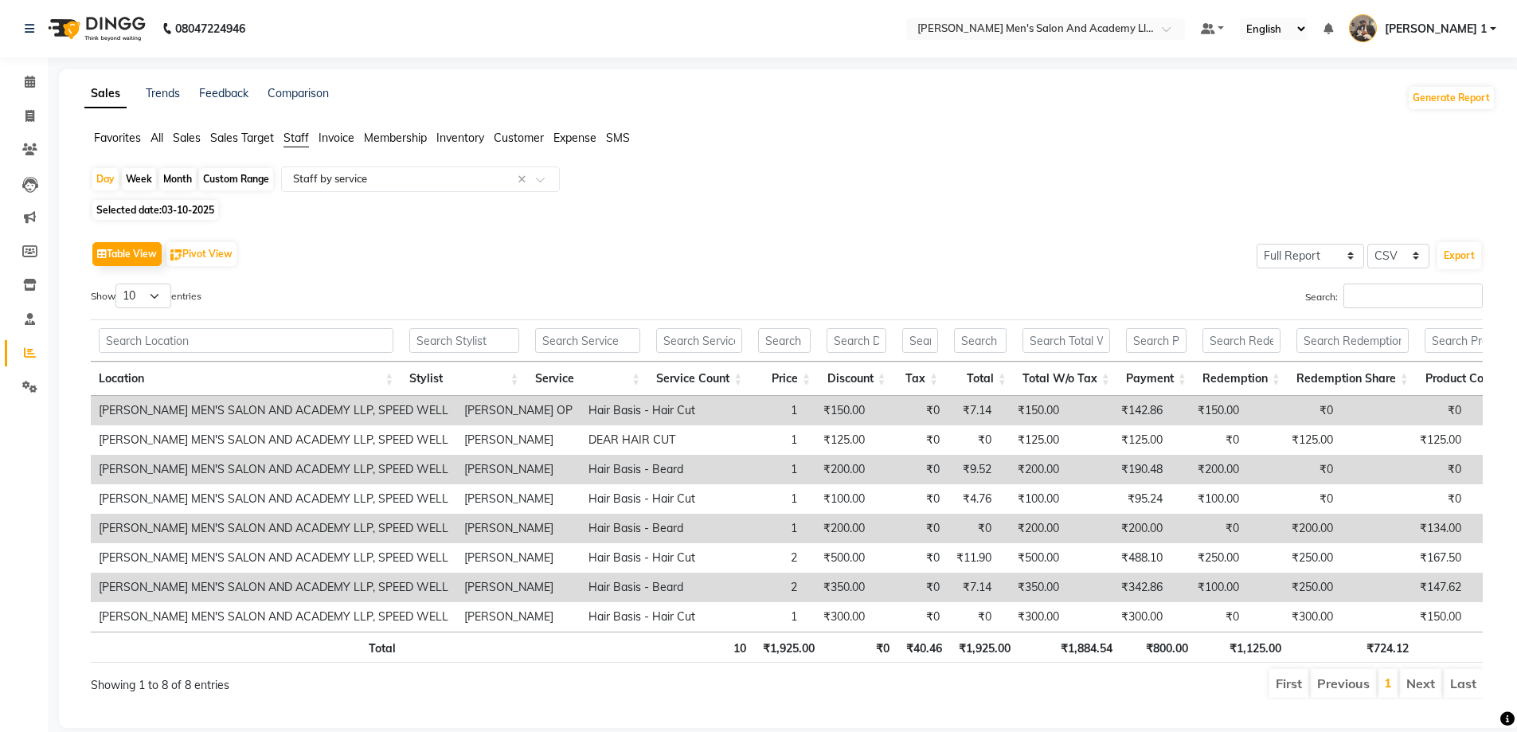
click at [158, 211] on span "Selected date: 03-10-2025" at bounding box center [155, 210] width 126 height 20
select select "10"
select select "2025"
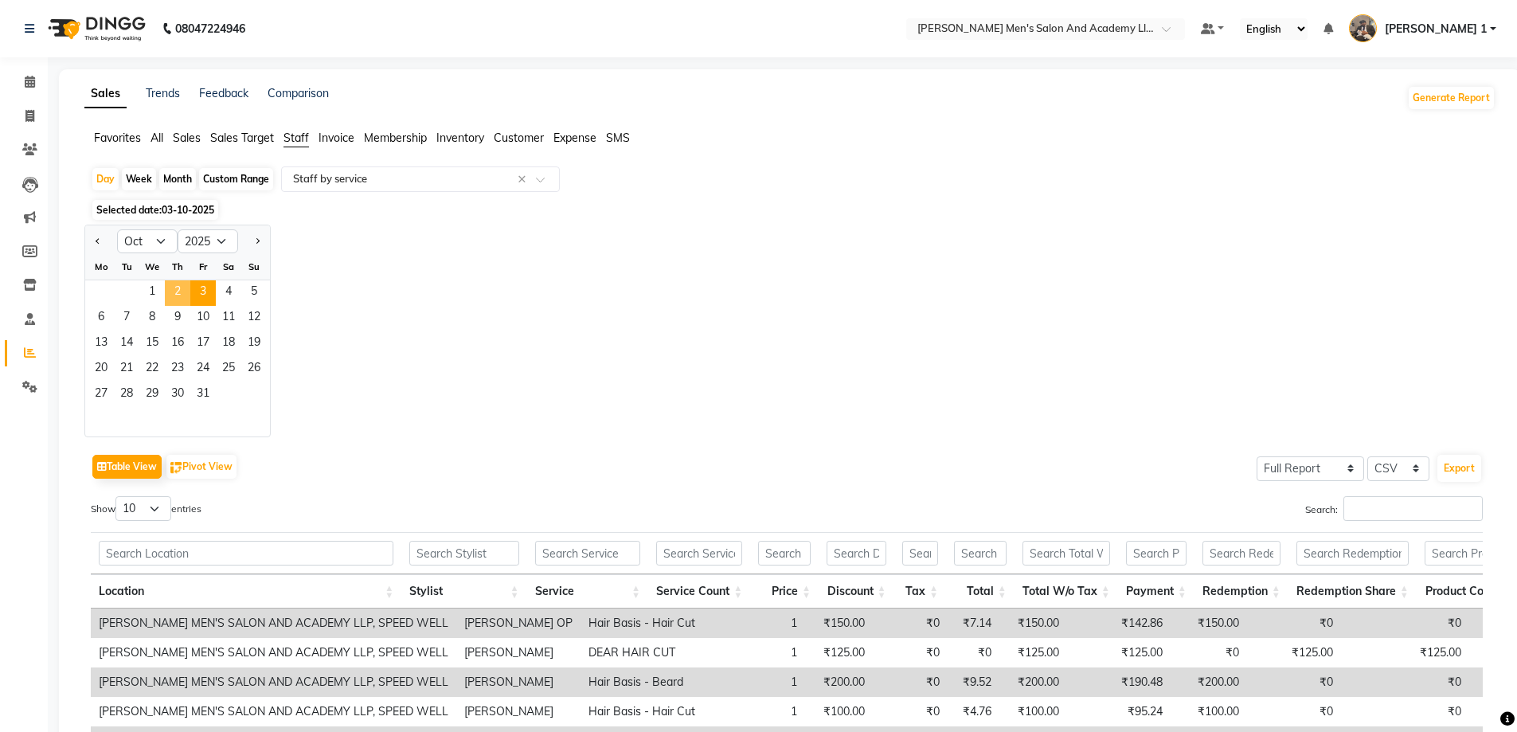
click at [178, 297] on span "2" at bounding box center [177, 292] width 25 height 25
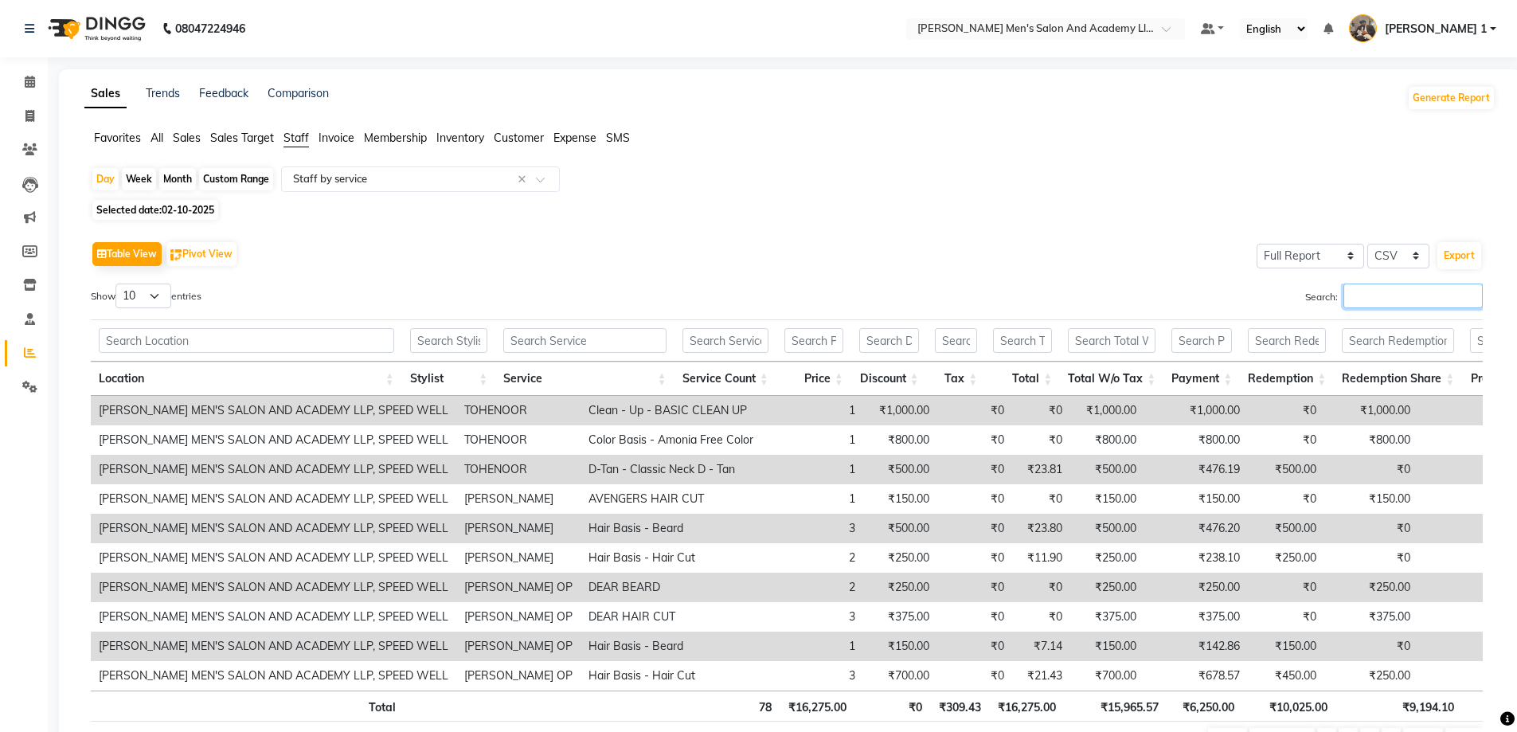
click at [1424, 291] on input "Search:" at bounding box center [1413, 296] width 139 height 25
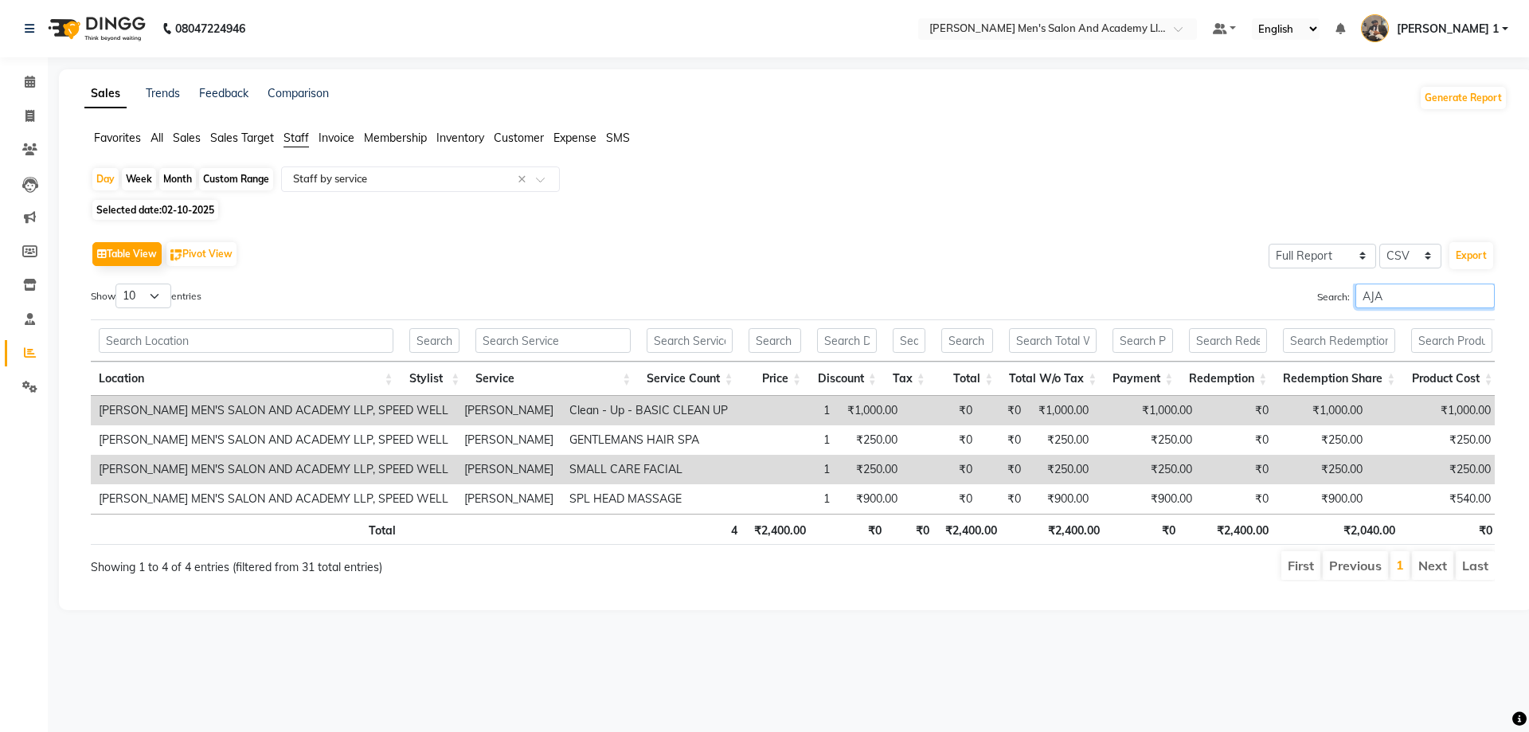
type input "AJAY"
click at [1418, 290] on input "AJAY" at bounding box center [1425, 296] width 139 height 25
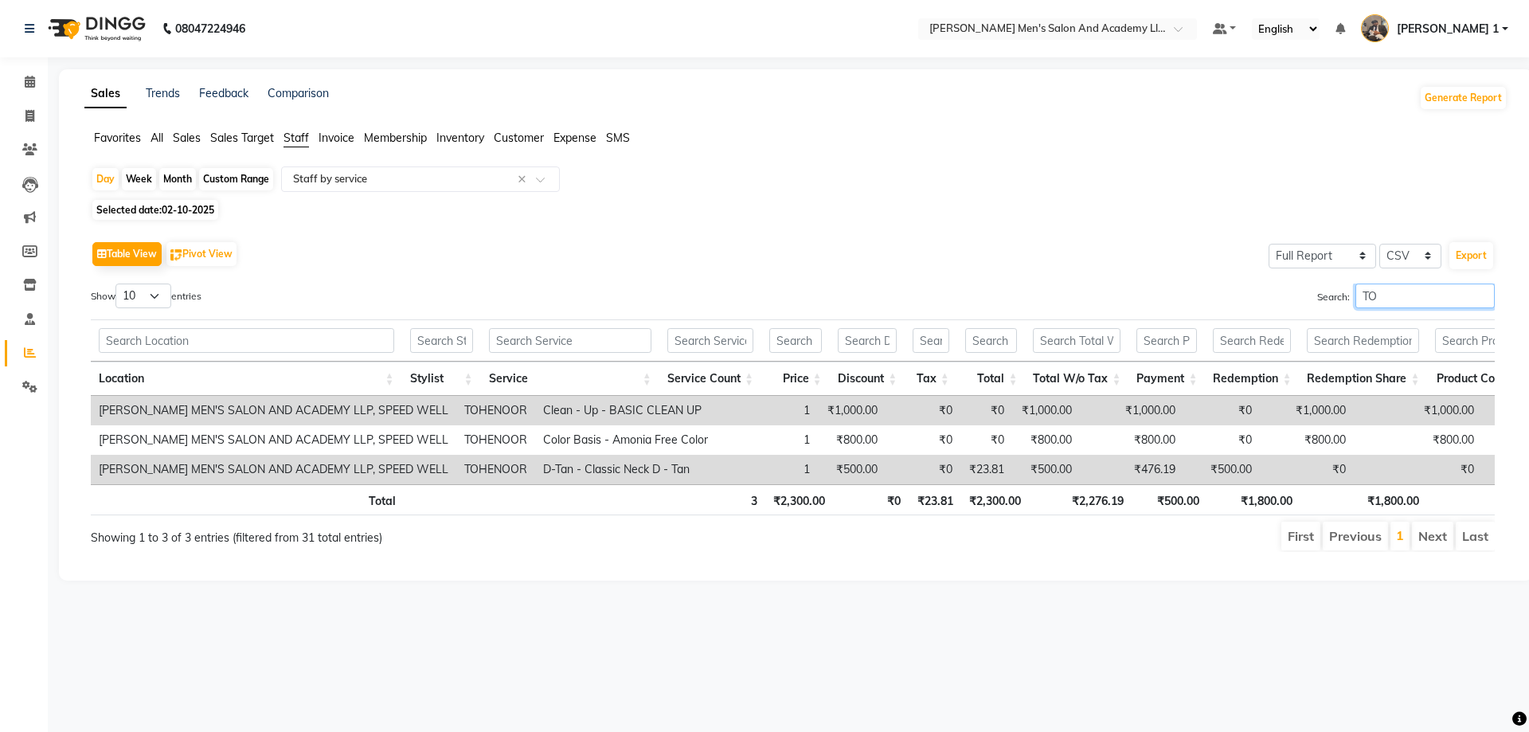
type input "T"
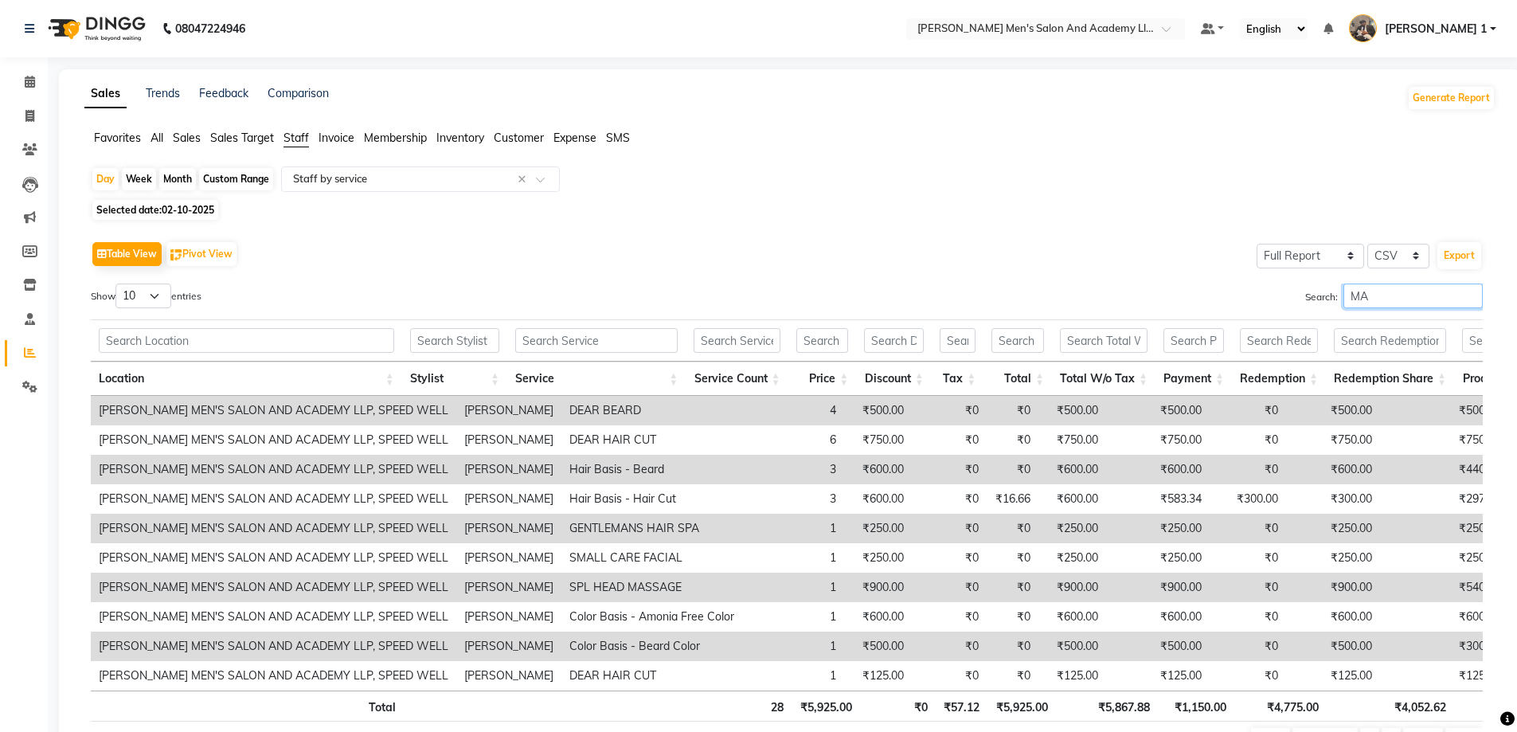
type input "M"
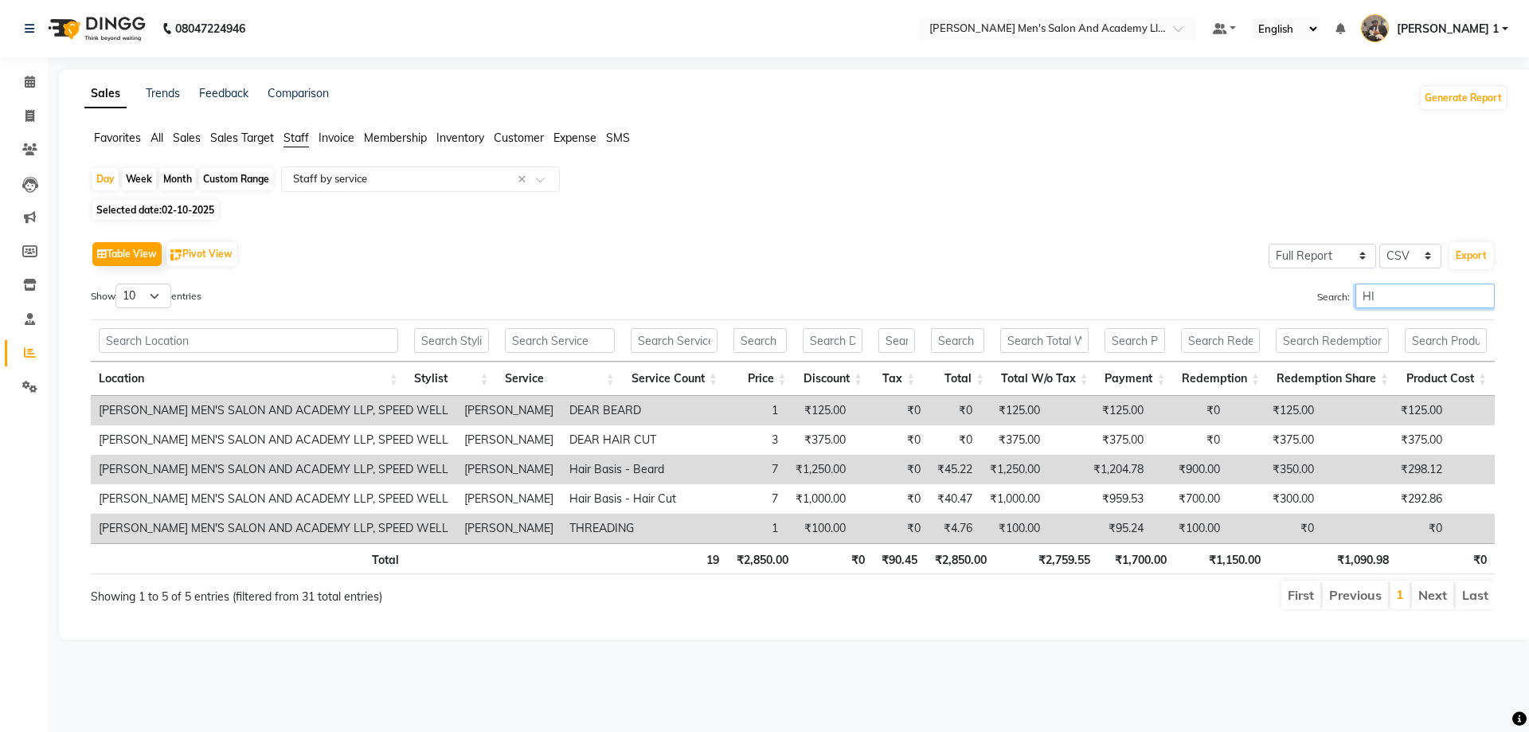
type input "H"
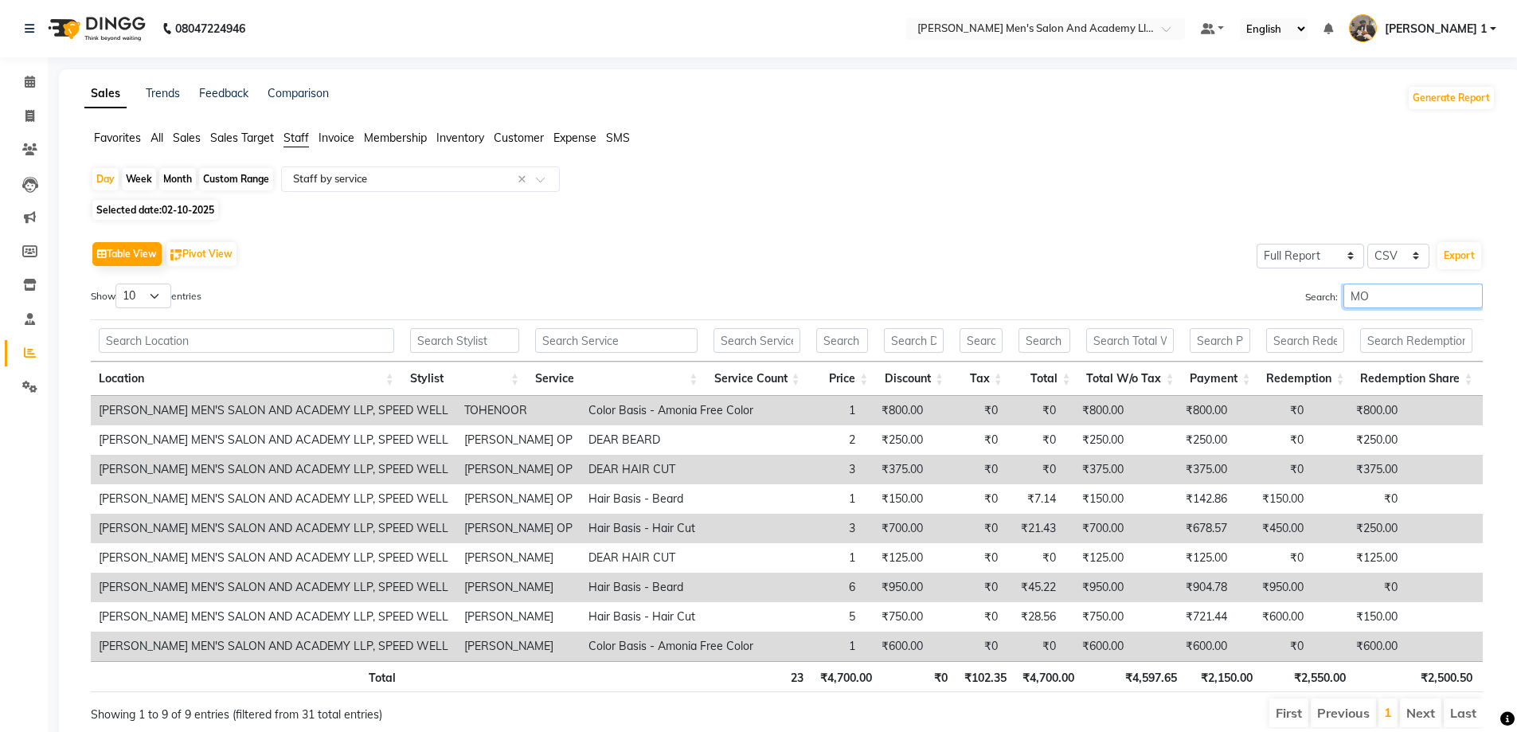
type input "M"
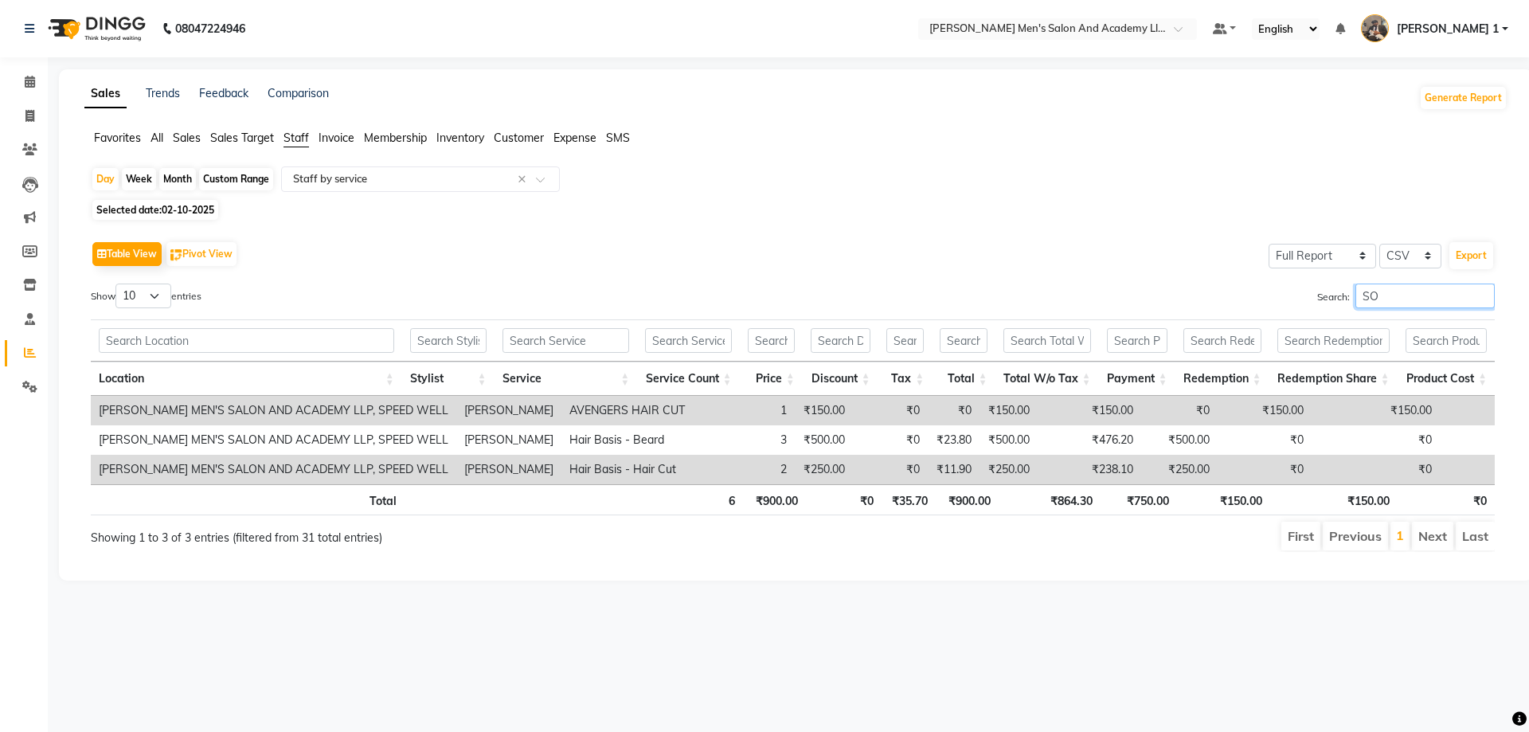
type input "S"
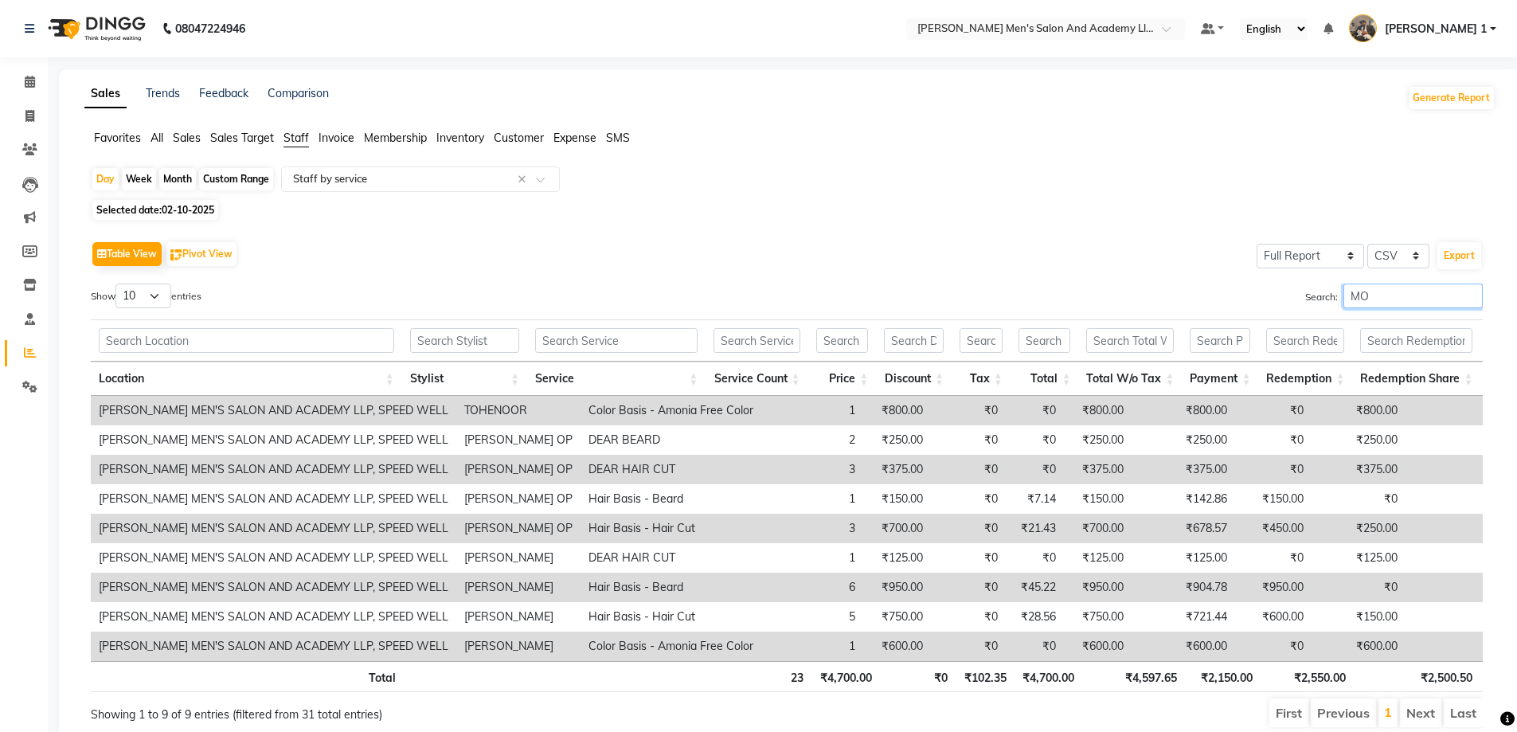
type input "M"
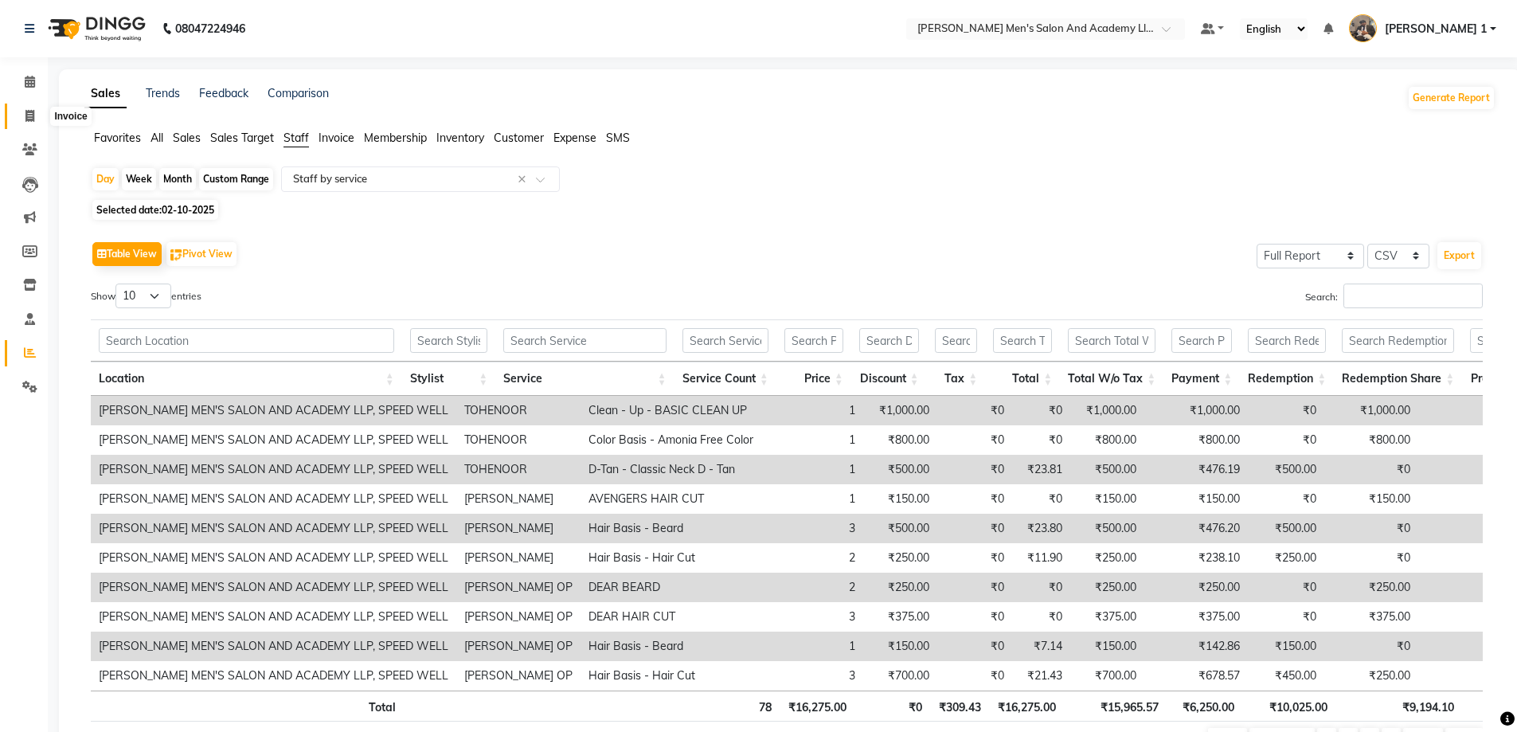
click at [28, 119] on icon at bounding box center [29, 116] width 9 height 12
select select "service"
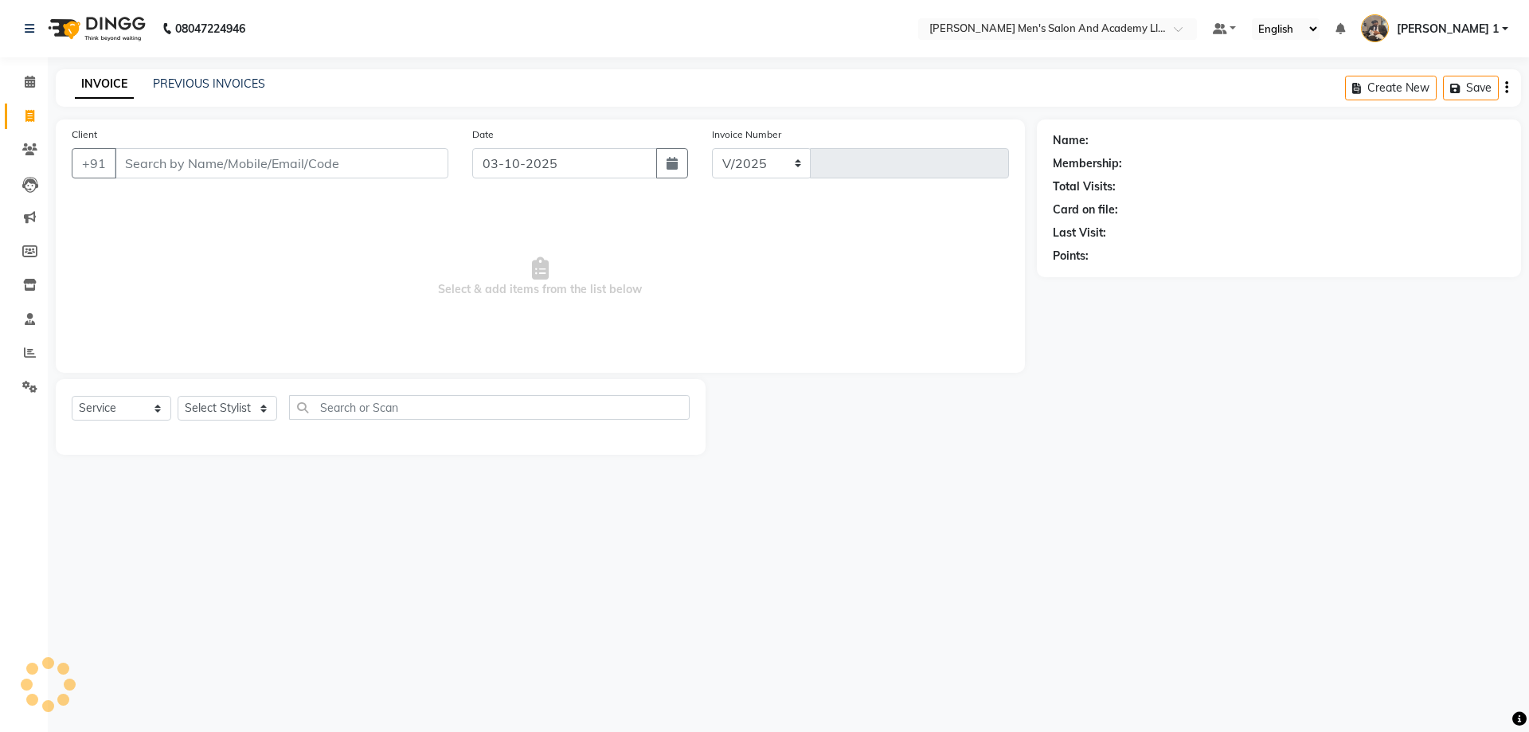
select select "6752"
type input "10757"
click at [170, 173] on input "Client" at bounding box center [282, 163] width 334 height 30
drag, startPoint x: 170, startPoint y: 173, endPoint x: 182, endPoint y: 170, distance: 11.4
click at [171, 172] on input "Client" at bounding box center [282, 163] width 334 height 30
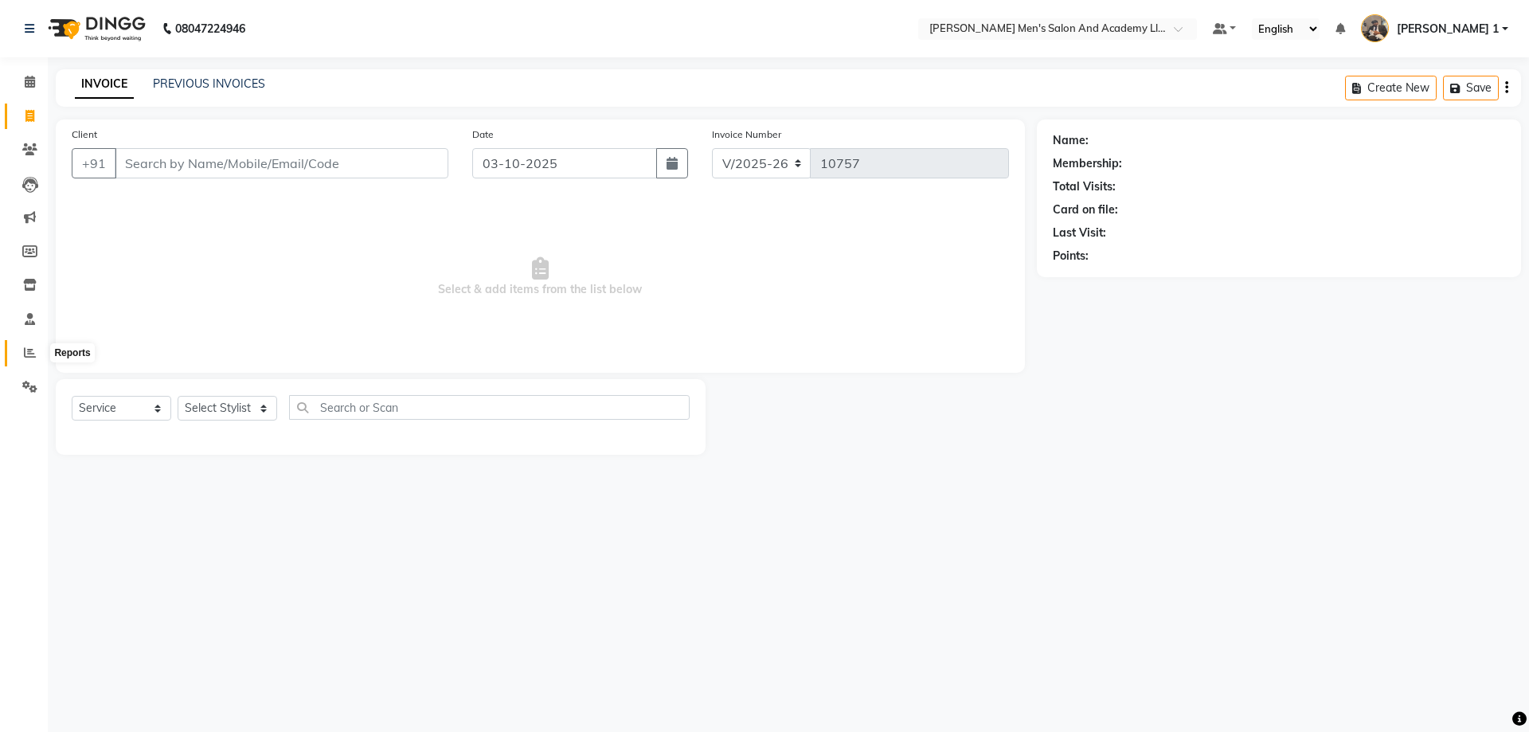
click at [22, 356] on span at bounding box center [30, 353] width 28 height 18
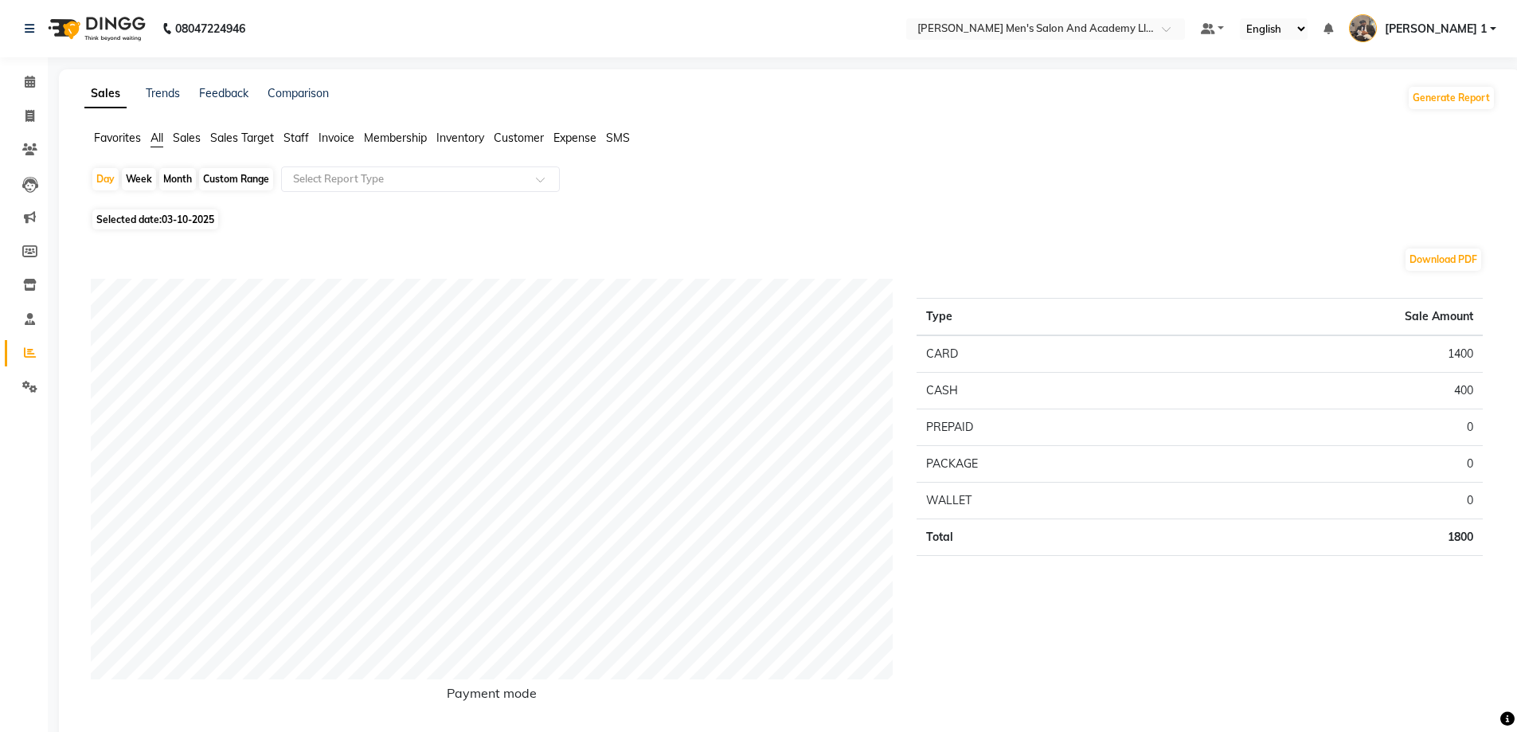
click at [305, 138] on span "Staff" at bounding box center [296, 138] width 25 height 14
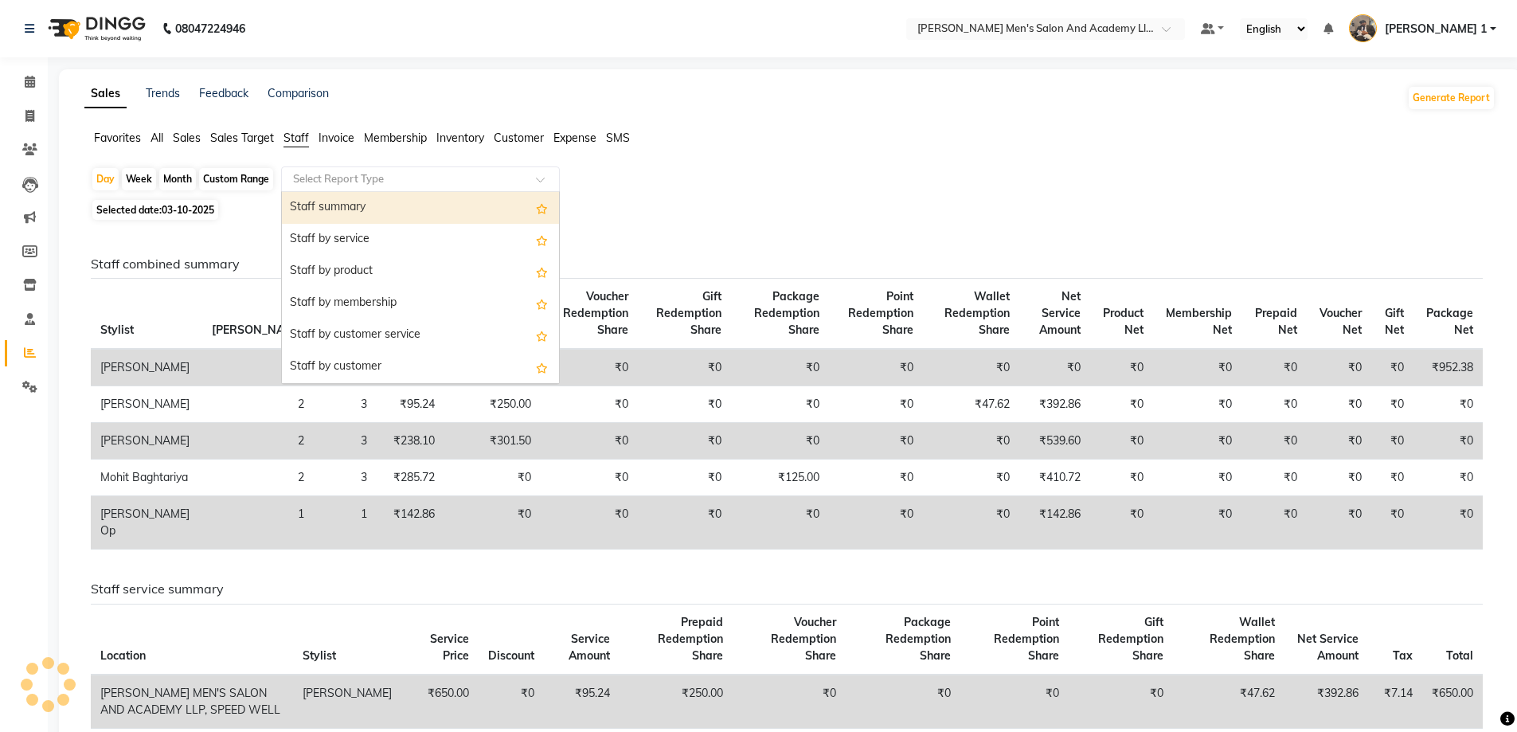
click at [333, 179] on input "text" at bounding box center [404, 179] width 229 height 16
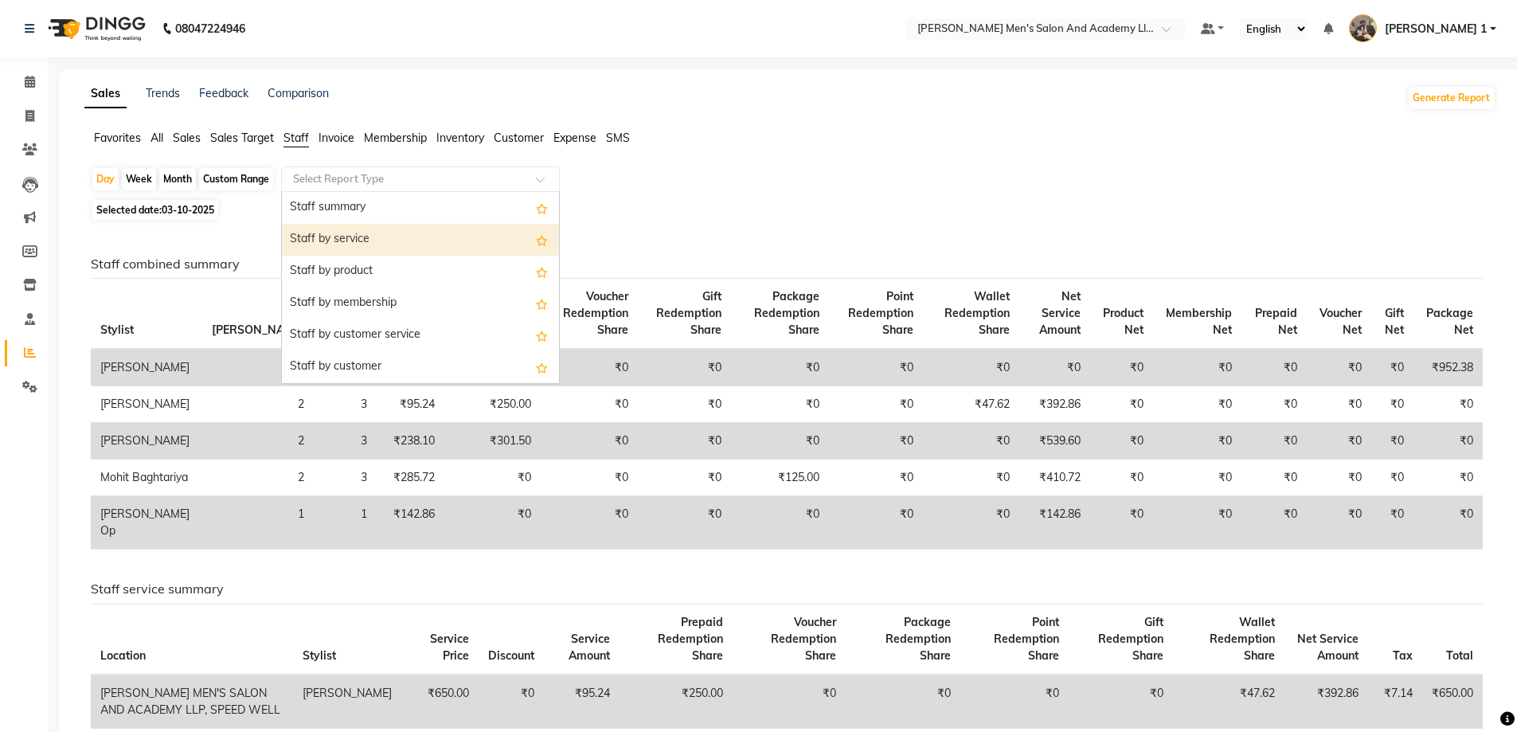
click at [335, 237] on div "Staff by service" at bounding box center [420, 240] width 277 height 32
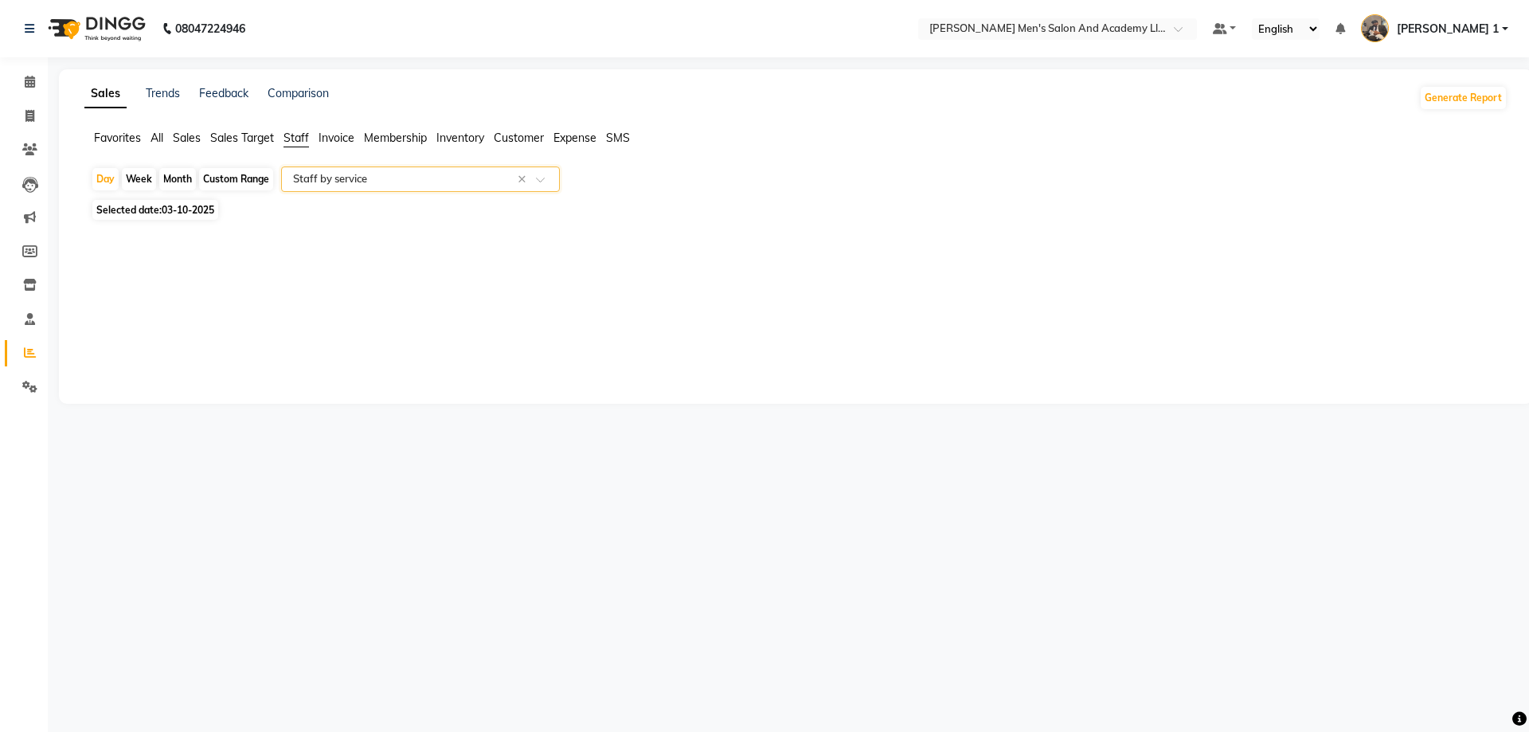
select select "full_report"
select select "csv"
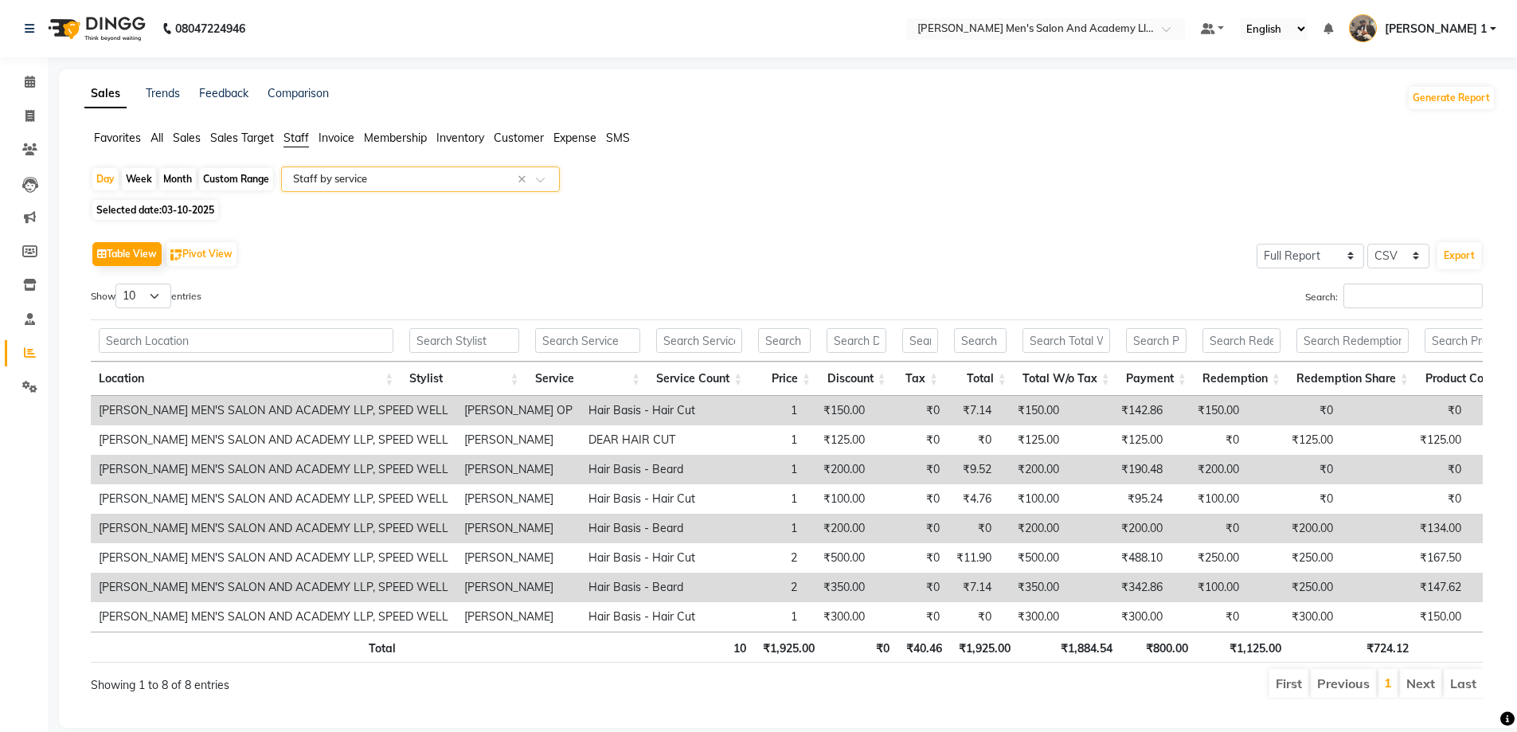
click at [170, 206] on span "03-10-2025" at bounding box center [188, 210] width 53 height 12
select select "10"
select select "2025"
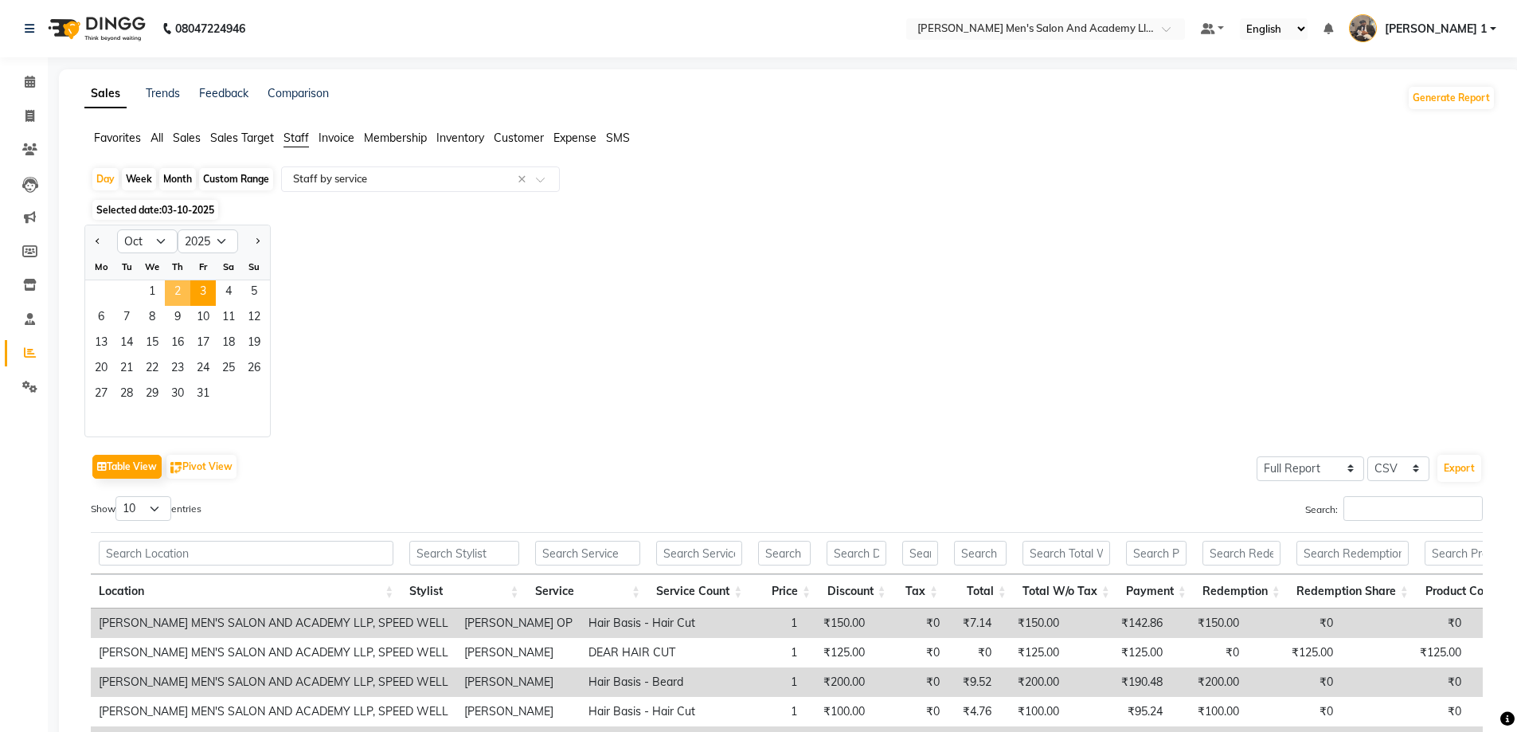
drag, startPoint x: 184, startPoint y: 288, endPoint x: 213, endPoint y: 285, distance: 29.6
click at [182, 286] on span "2" at bounding box center [177, 292] width 25 height 25
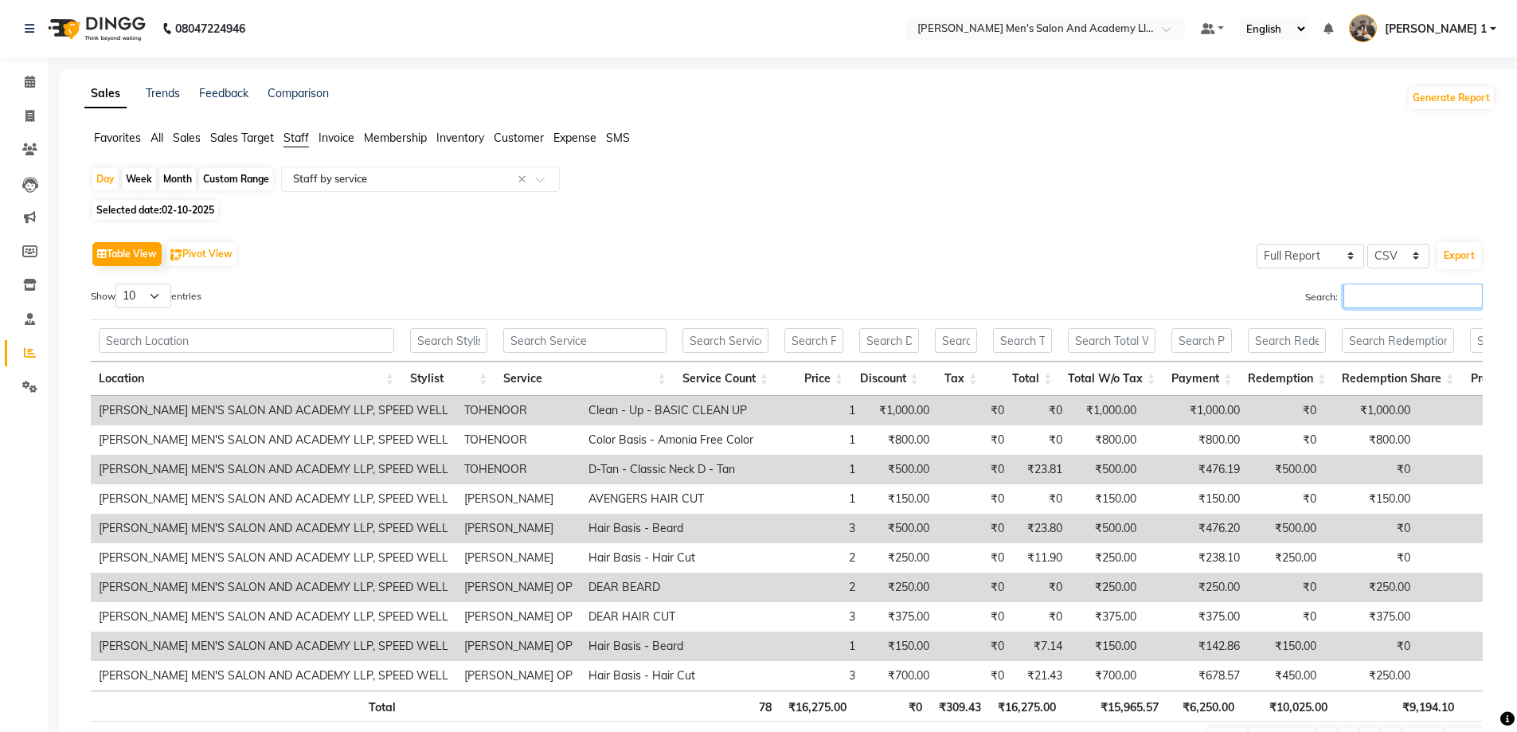
click at [1383, 306] on input "Search:" at bounding box center [1413, 296] width 139 height 25
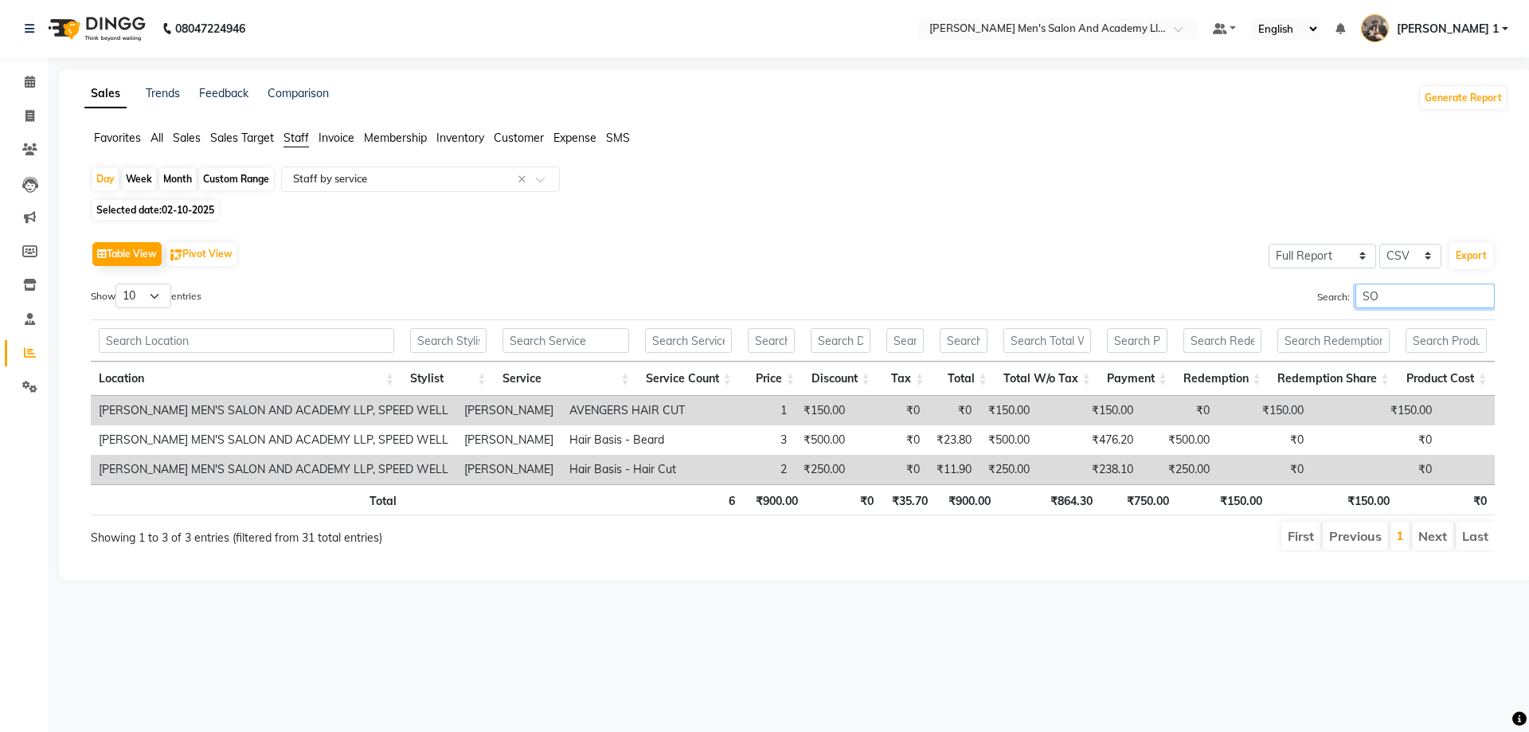
type input "S"
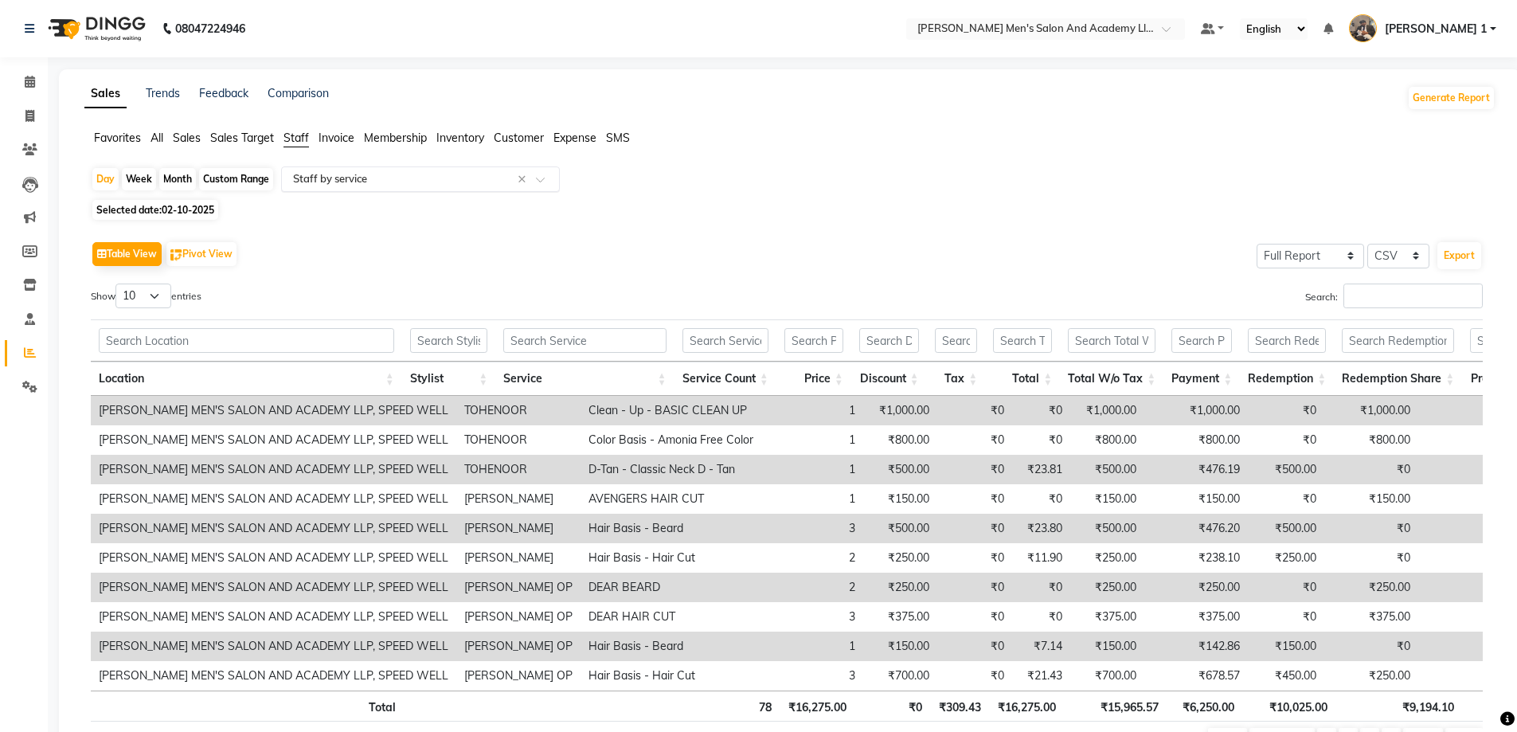
click at [342, 174] on input "text" at bounding box center [404, 179] width 229 height 16
click at [186, 206] on span "02-10-2025" at bounding box center [188, 210] width 53 height 12
select select "10"
select select "2025"
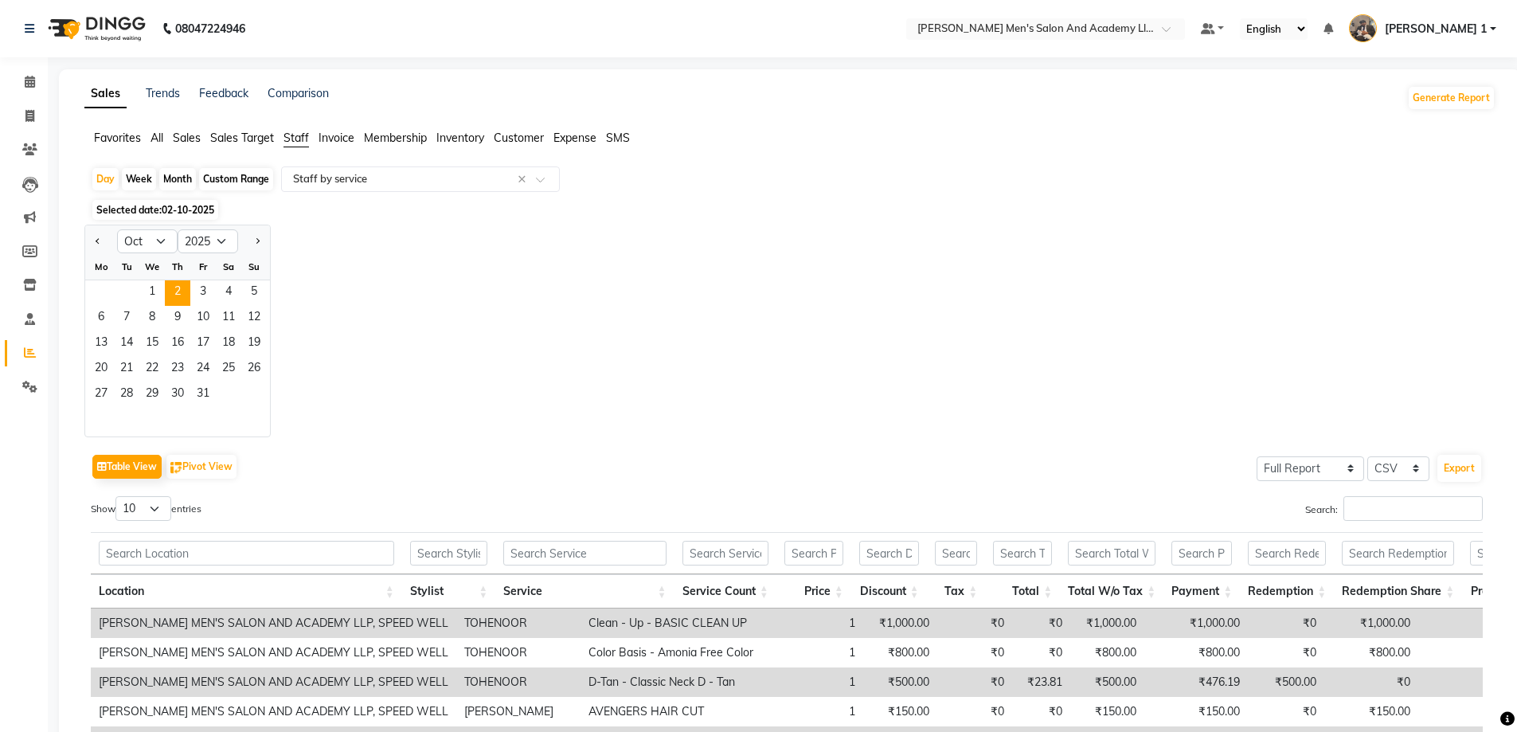
click at [245, 176] on div "Custom Range" at bounding box center [236, 179] width 74 height 22
select select "10"
select select "2025"
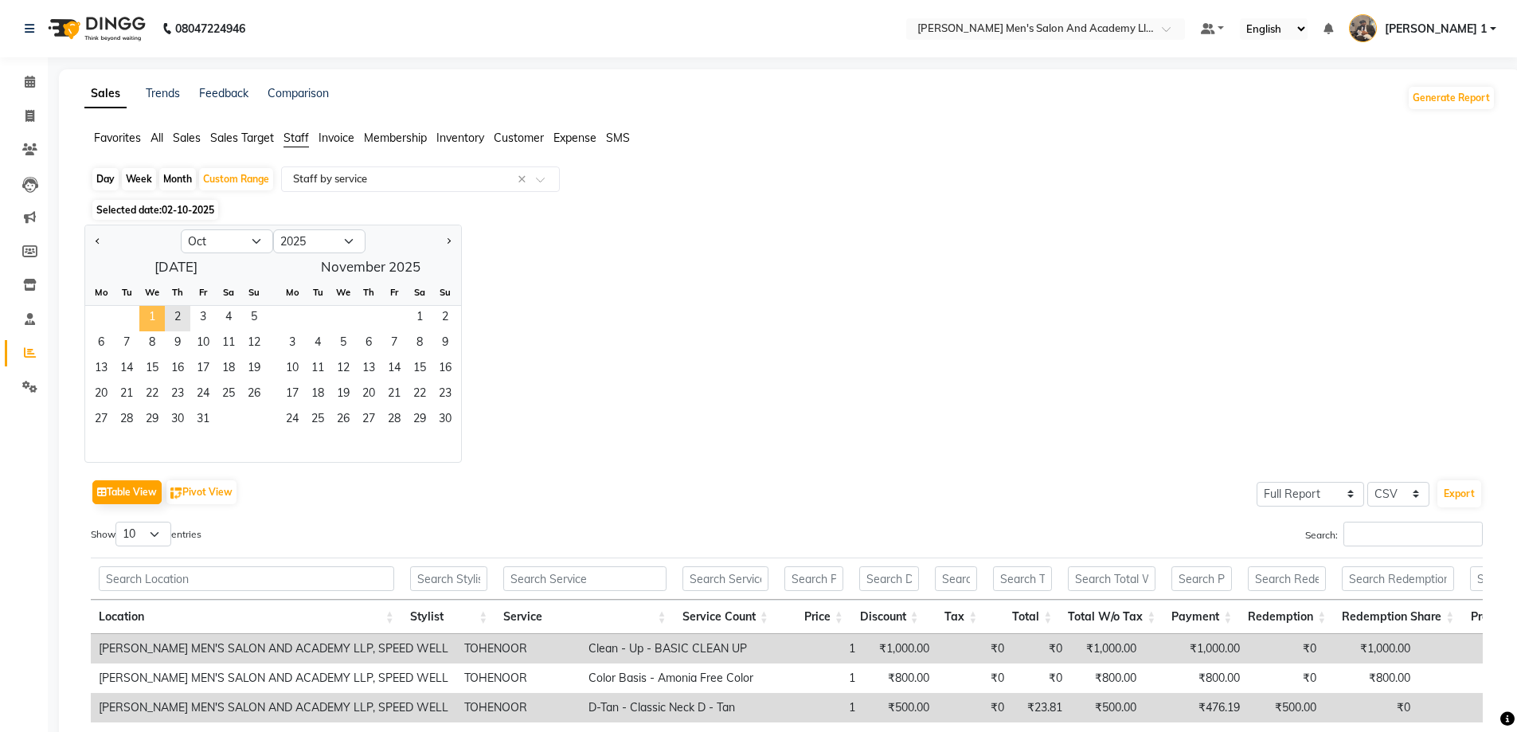
click at [148, 310] on span "1" at bounding box center [151, 318] width 25 height 25
click at [446, 315] on span "2" at bounding box center [444, 318] width 25 height 25
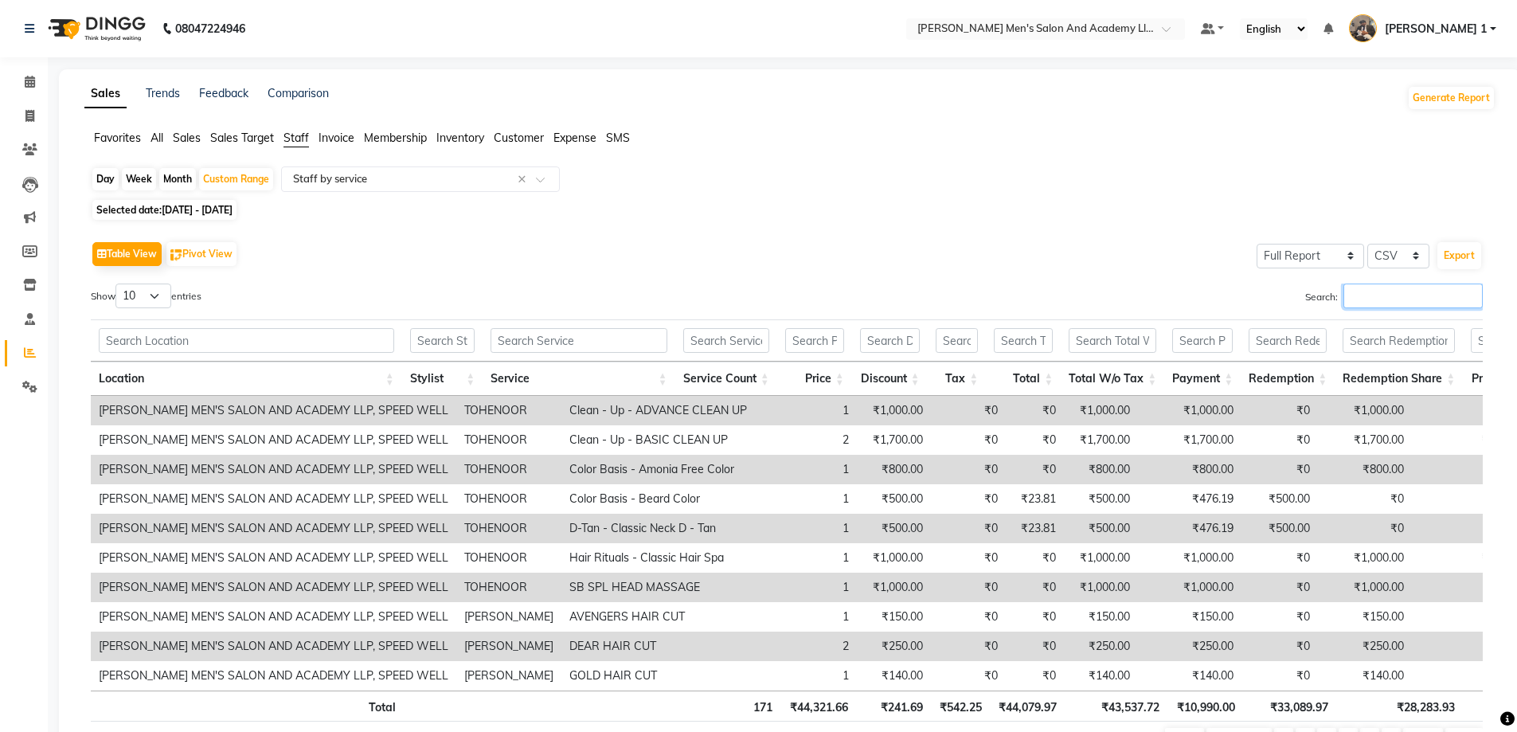
click at [1372, 295] on input "Search:" at bounding box center [1413, 296] width 139 height 25
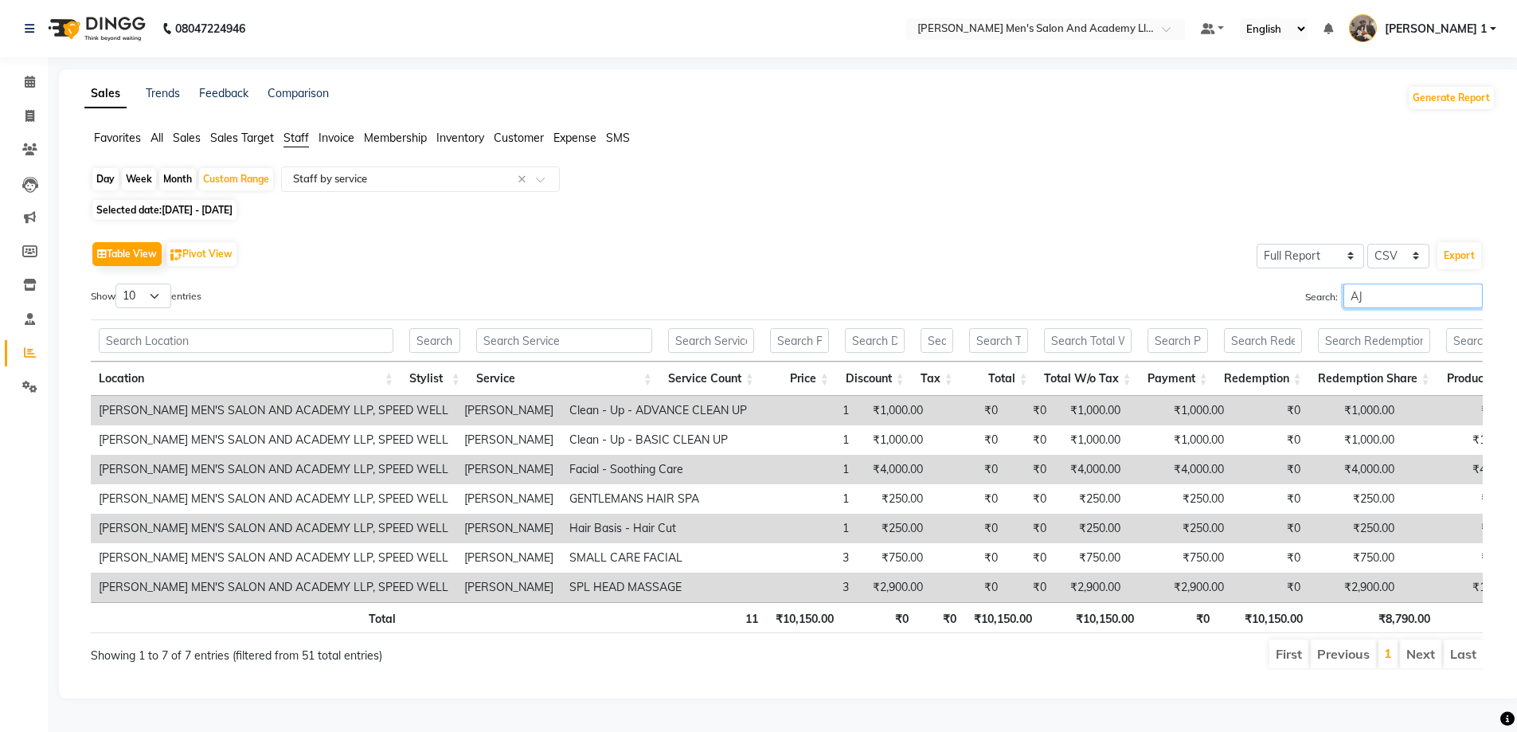
type input "A"
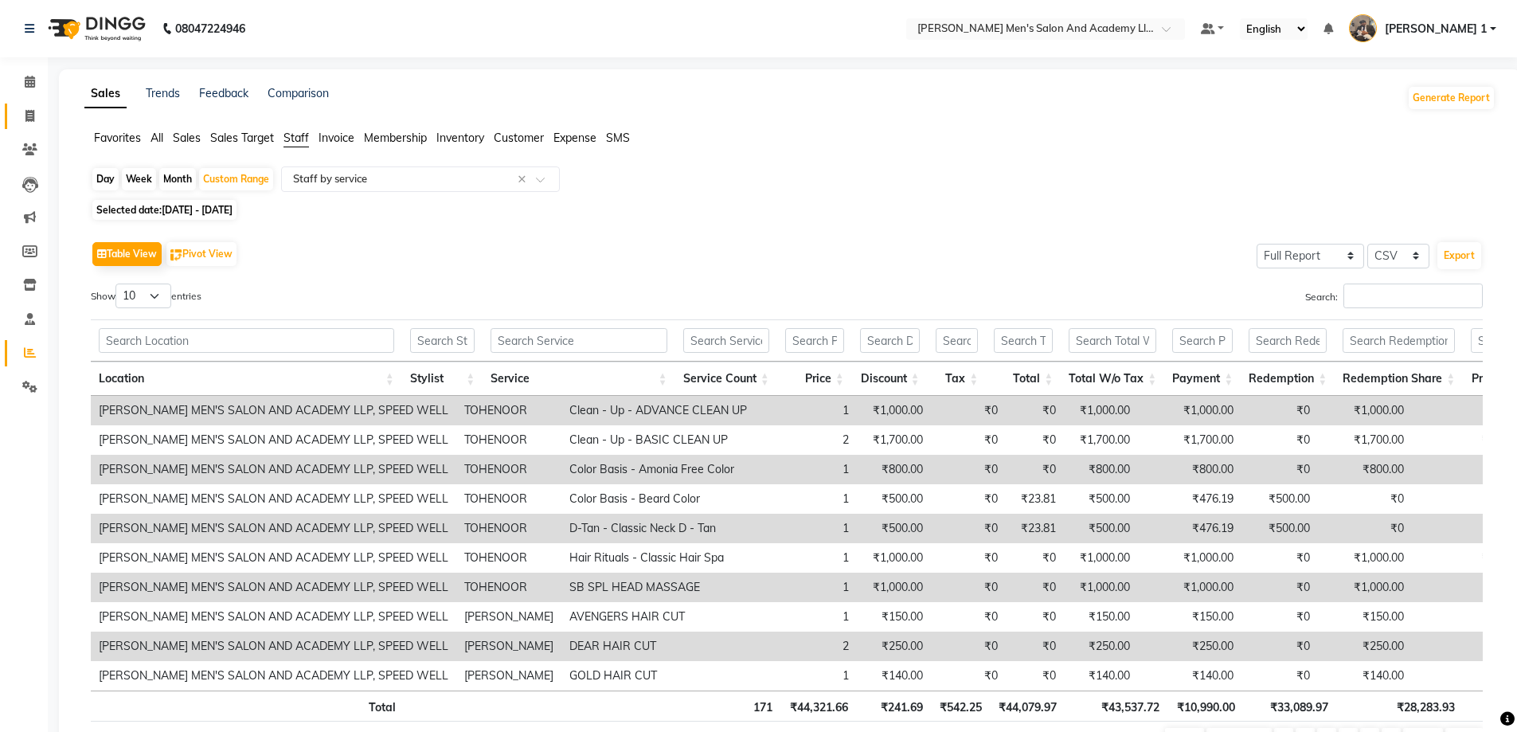
click at [20, 125] on link "Invoice" at bounding box center [24, 117] width 38 height 26
select select "service"
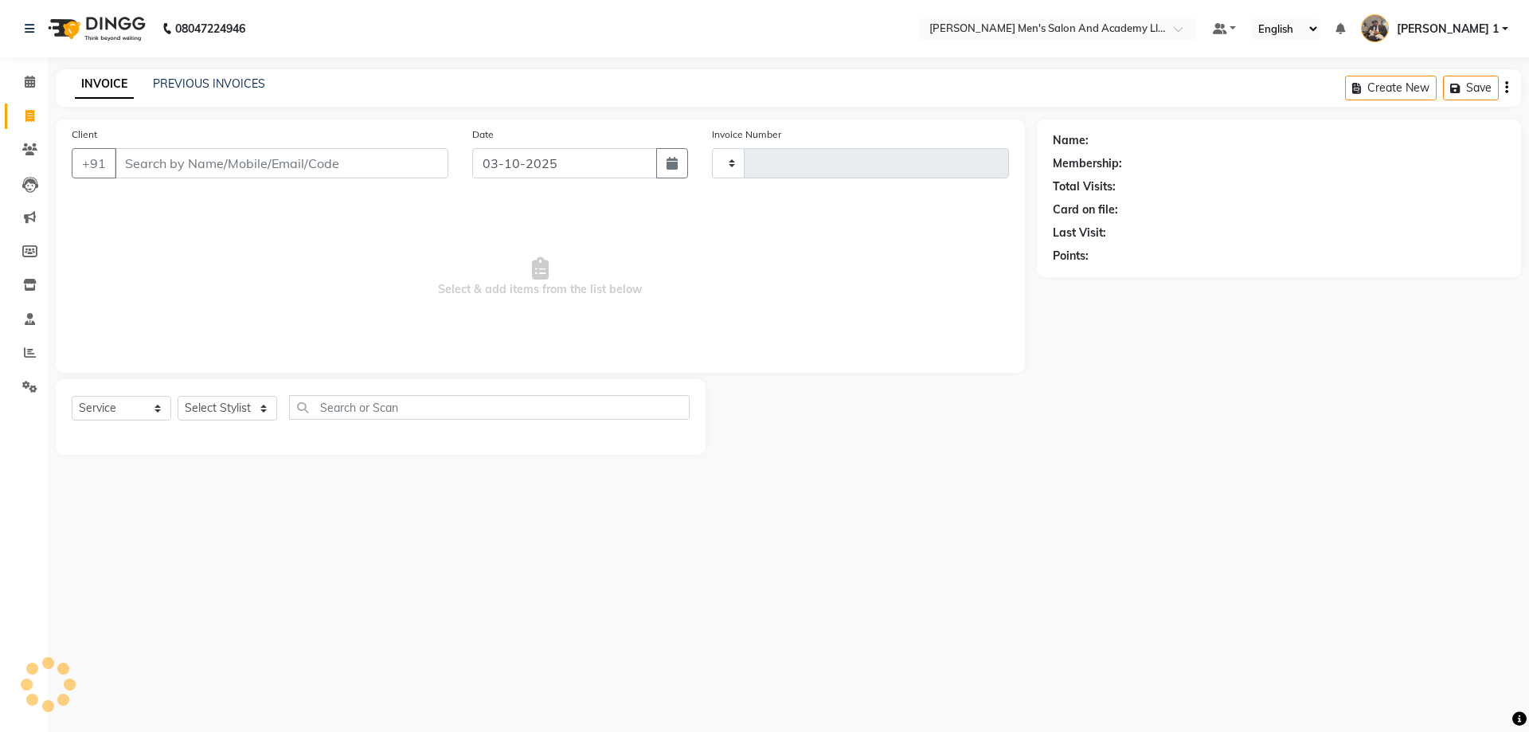
type input "10757"
select select "6752"
click at [293, 150] on input "Client" at bounding box center [282, 163] width 334 height 30
click at [28, 362] on span at bounding box center [30, 353] width 28 height 18
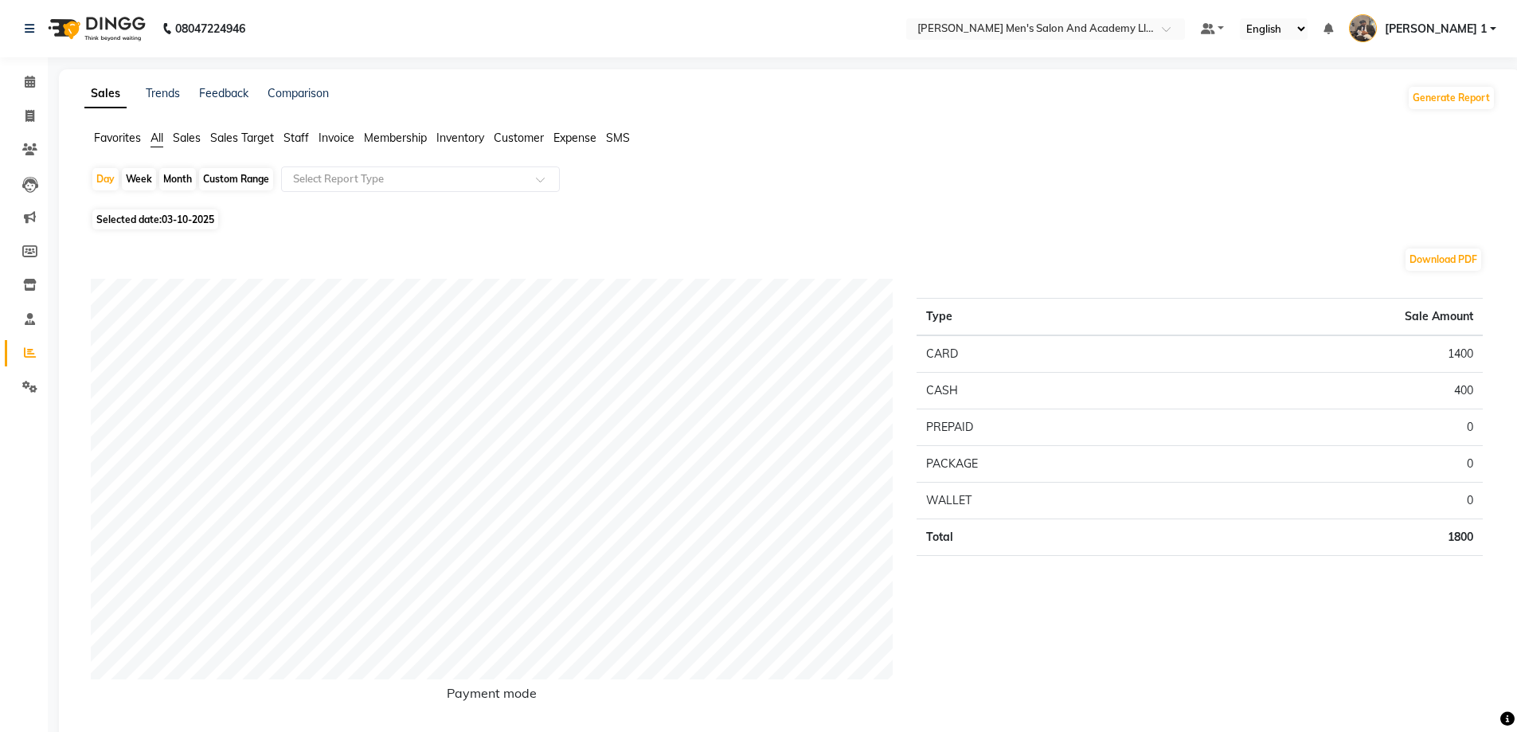
click at [294, 131] on span "Staff" at bounding box center [296, 138] width 25 height 14
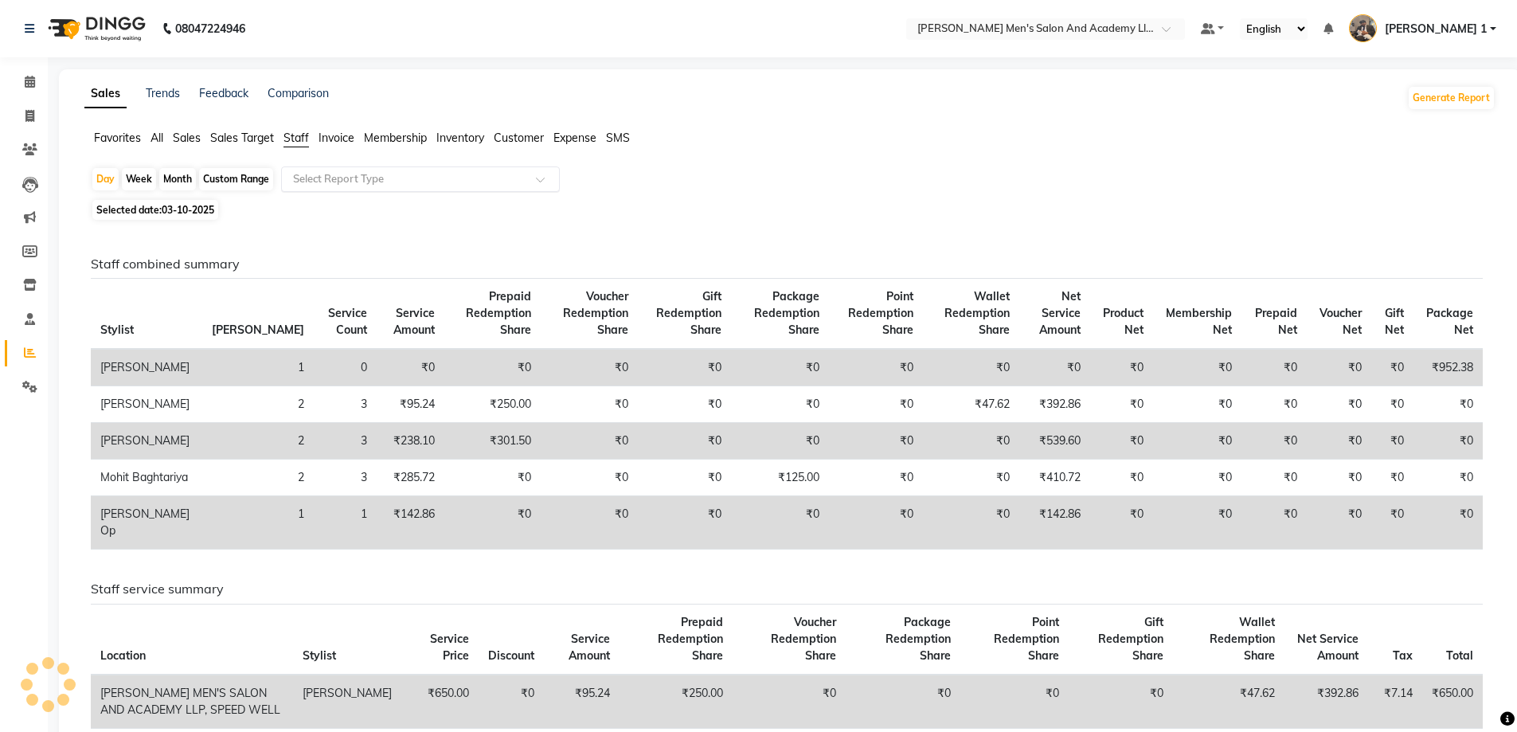
click at [306, 176] on input "text" at bounding box center [404, 179] width 229 height 16
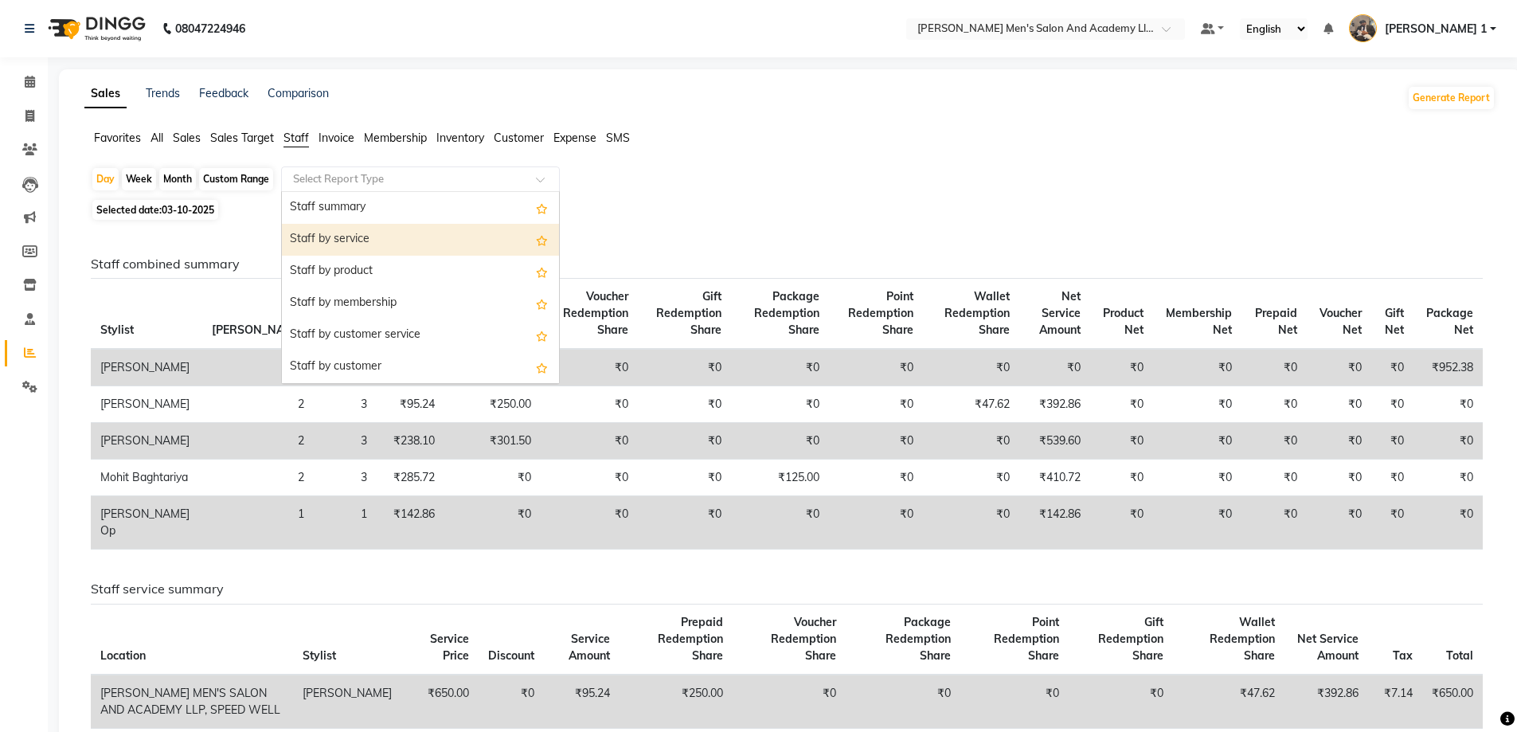
click at [303, 229] on div "Staff by service" at bounding box center [420, 240] width 277 height 32
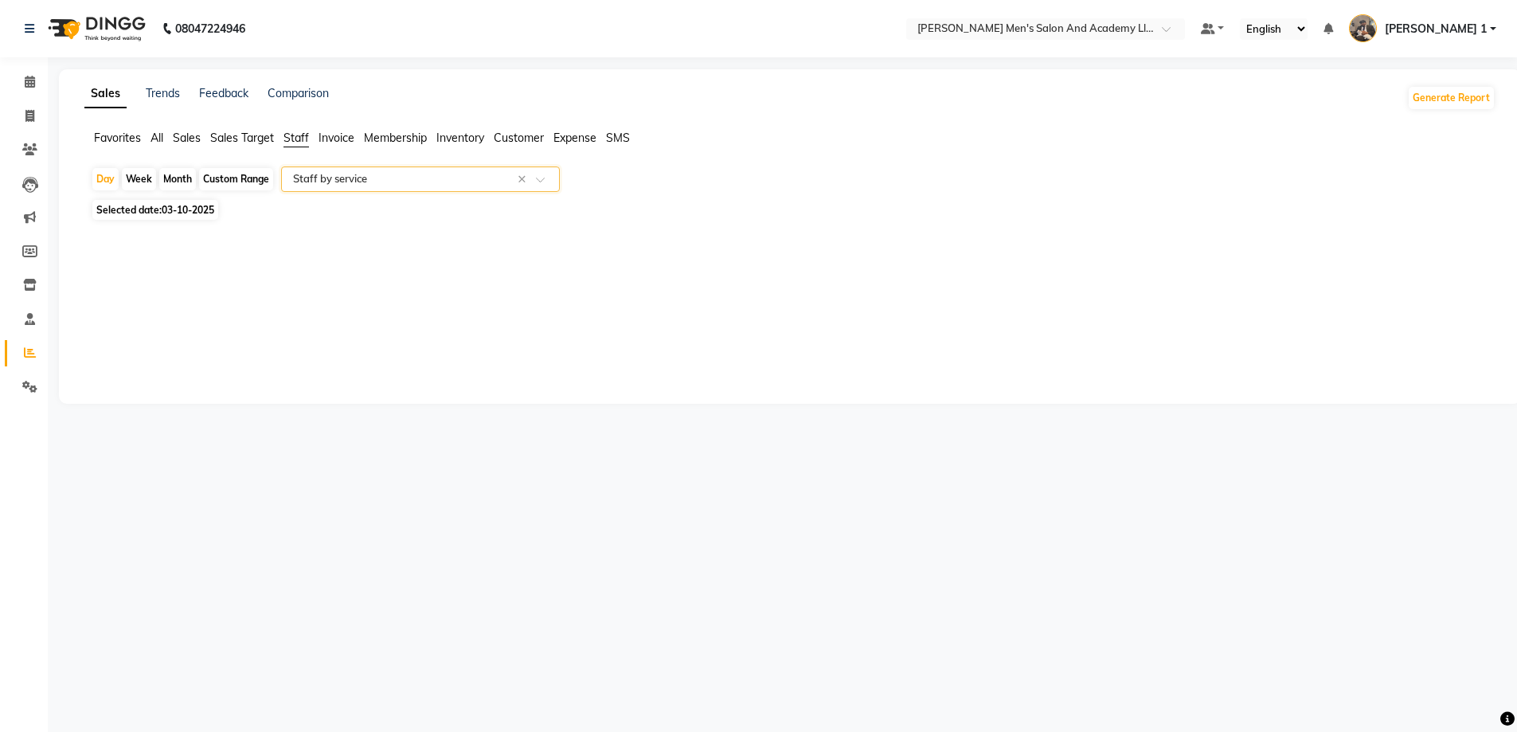
select select "full_report"
select select "csv"
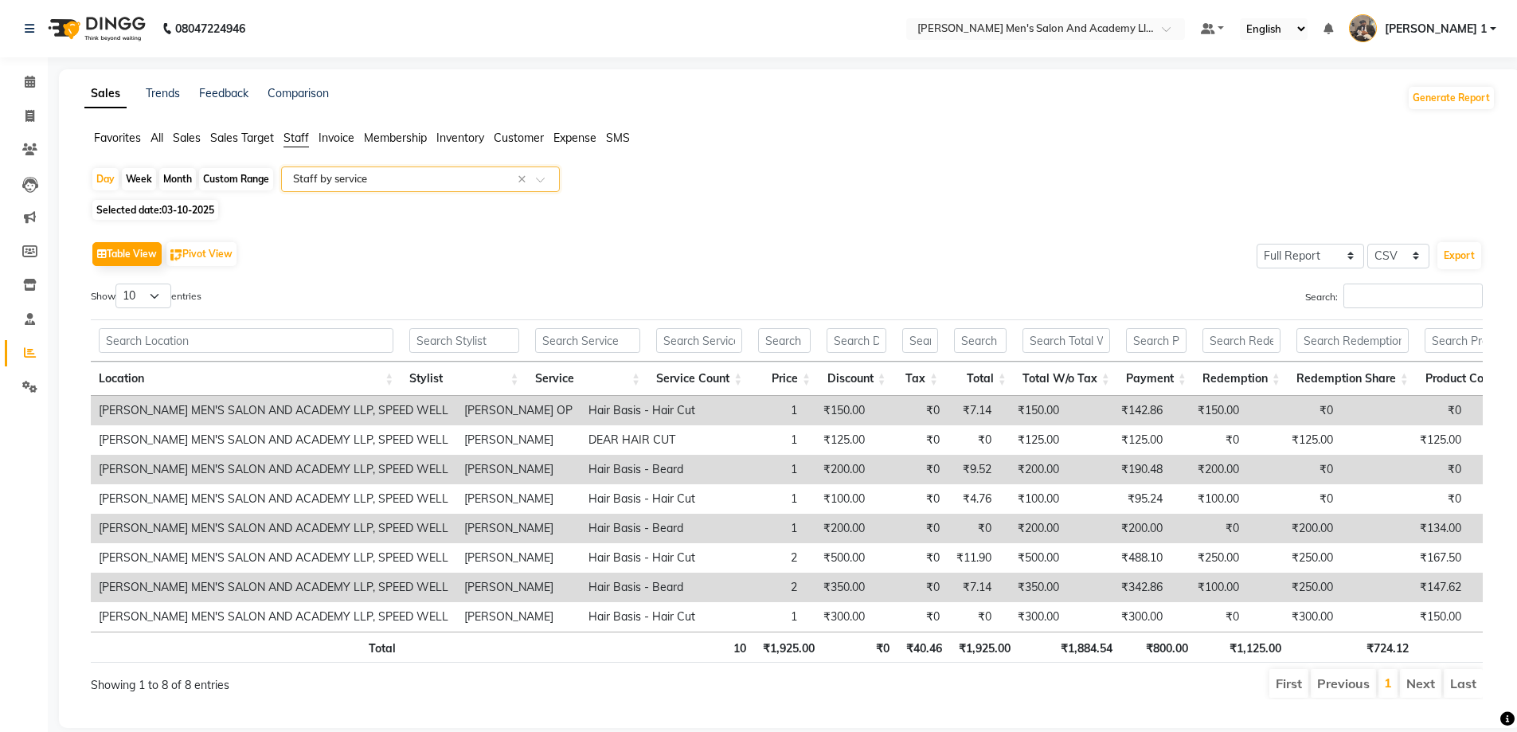
click at [233, 183] on div "Custom Range" at bounding box center [236, 179] width 74 height 22
click at [247, 182] on div "Custom Range" at bounding box center [236, 179] width 74 height 22
select select "10"
select select "2025"
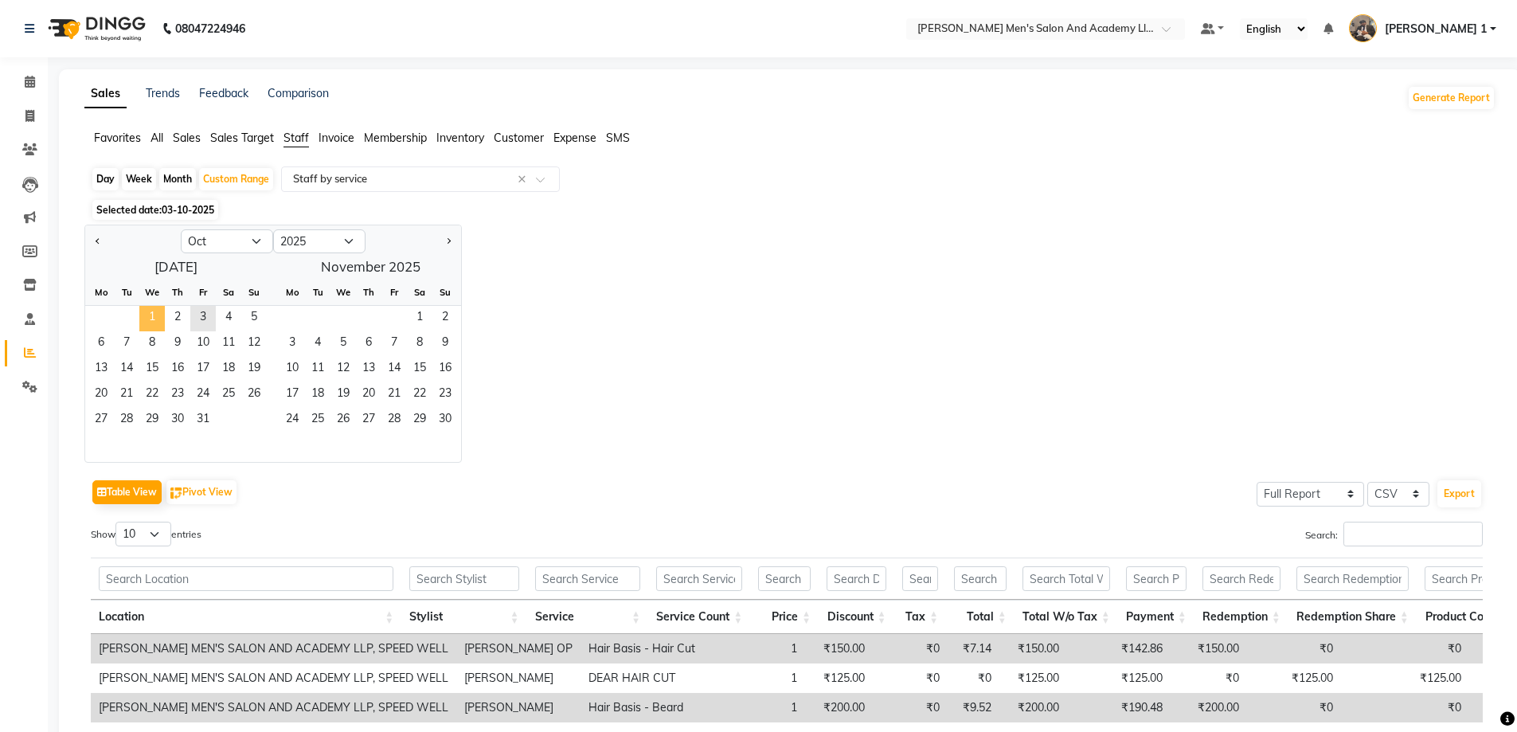
click at [147, 306] on span "1" at bounding box center [151, 318] width 25 height 25
drag, startPoint x: 449, startPoint y: 318, endPoint x: 481, endPoint y: 344, distance: 41.3
click at [450, 319] on span "2" at bounding box center [444, 318] width 25 height 25
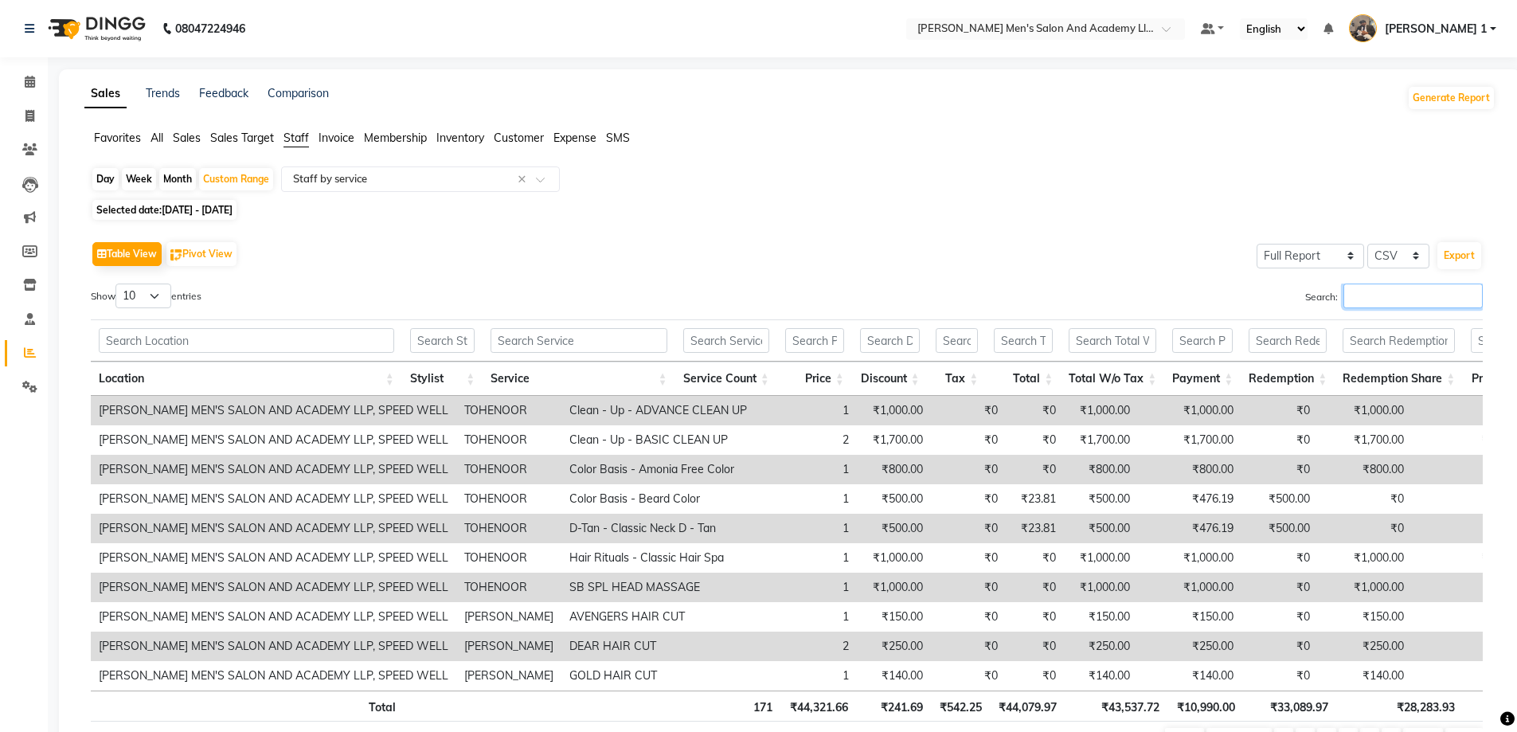
click at [1419, 304] on input "Search:" at bounding box center [1413, 296] width 139 height 25
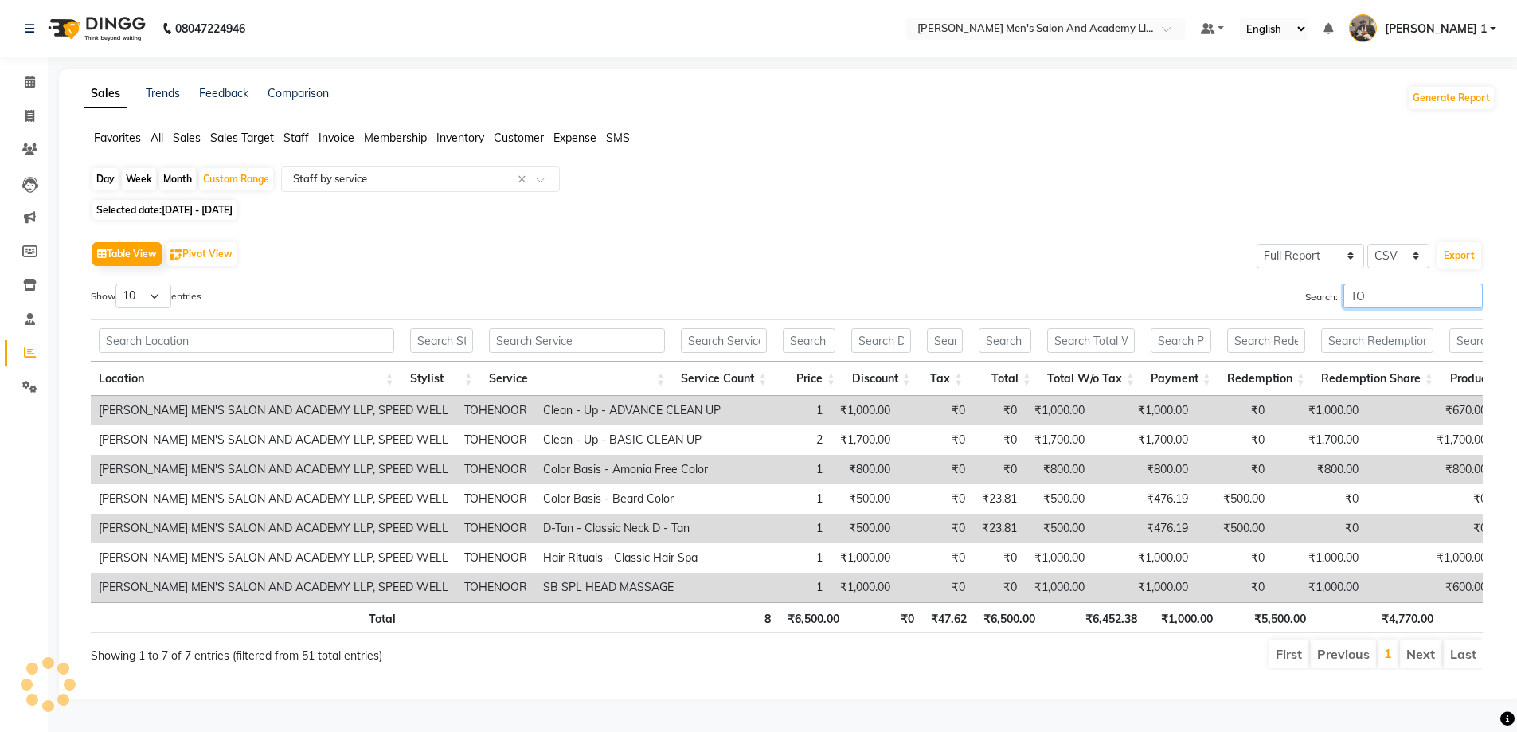
type input "T"
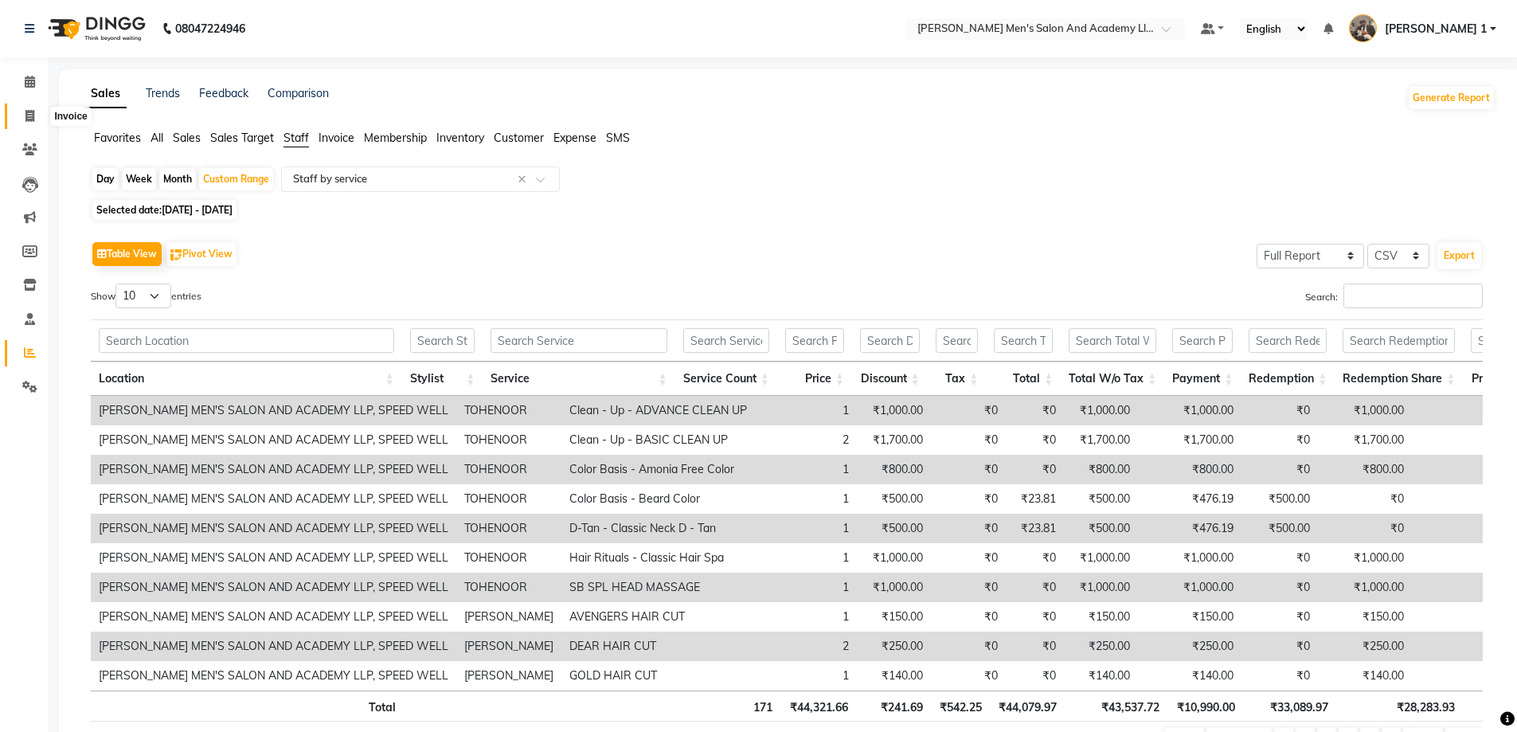
click at [22, 114] on span at bounding box center [30, 117] width 28 height 18
select select "service"
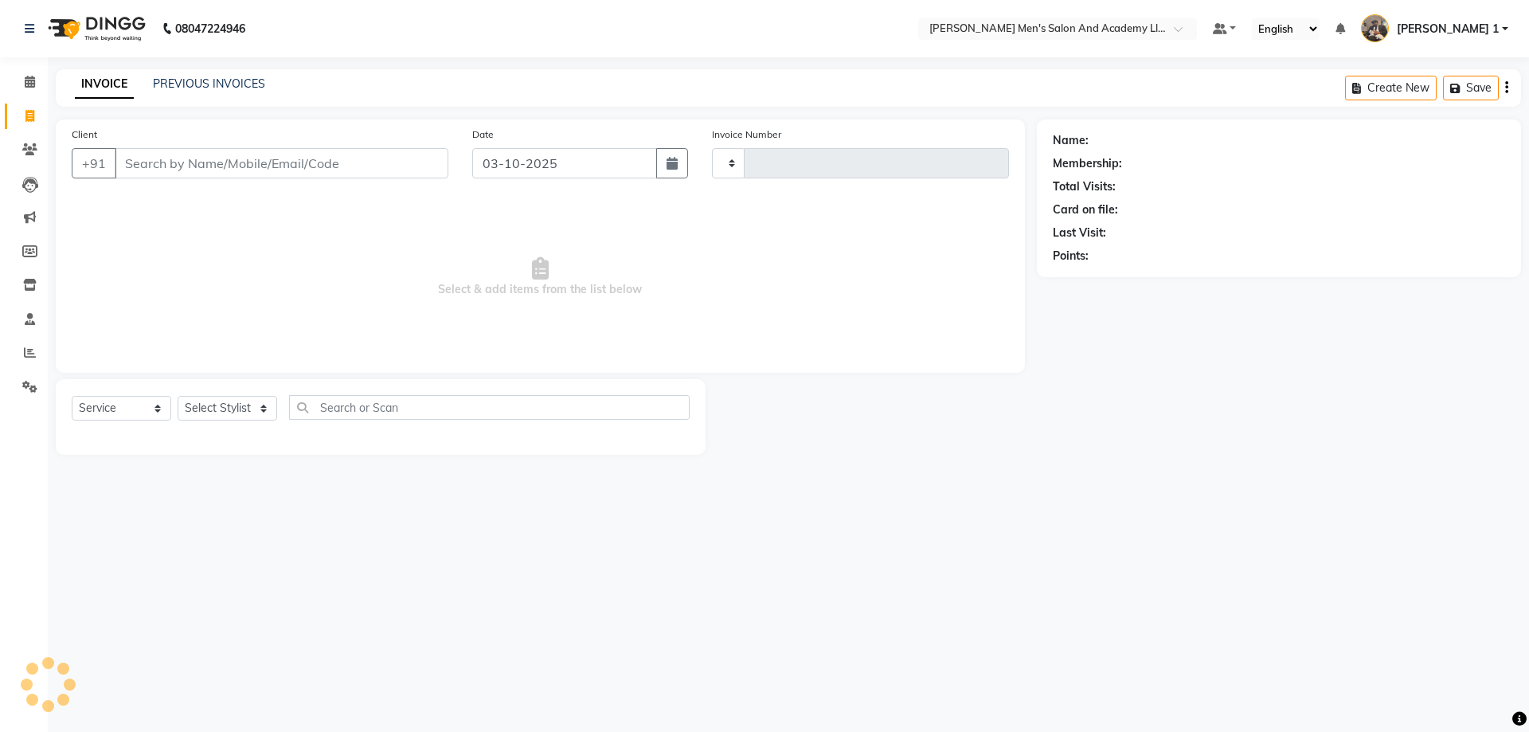
type input "10757"
select select "6752"
click at [162, 274] on span "Select & add items from the list below" at bounding box center [540, 277] width 937 height 159
click at [22, 243] on span at bounding box center [30, 252] width 28 height 18
select select
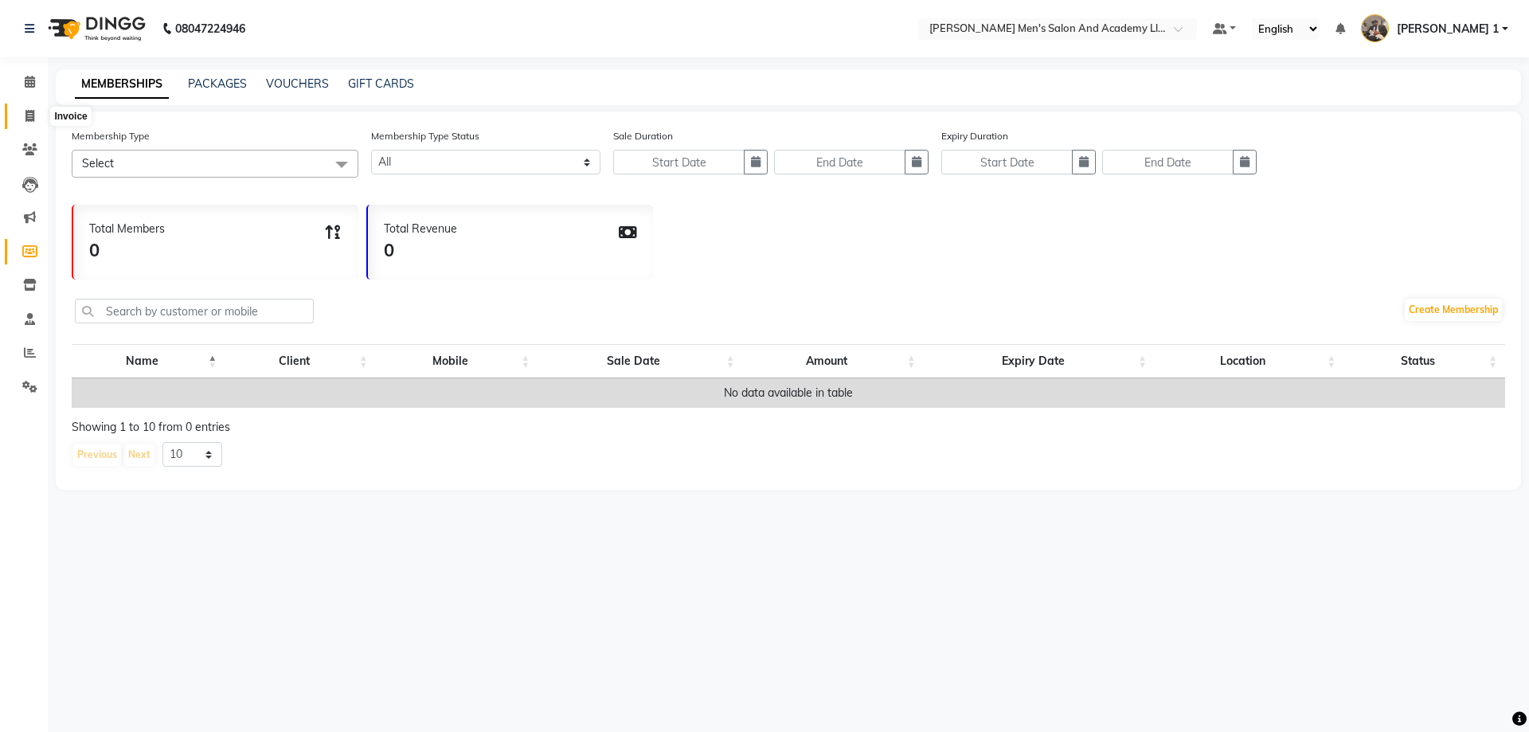
click at [29, 111] on icon at bounding box center [29, 116] width 9 height 12
select select "service"
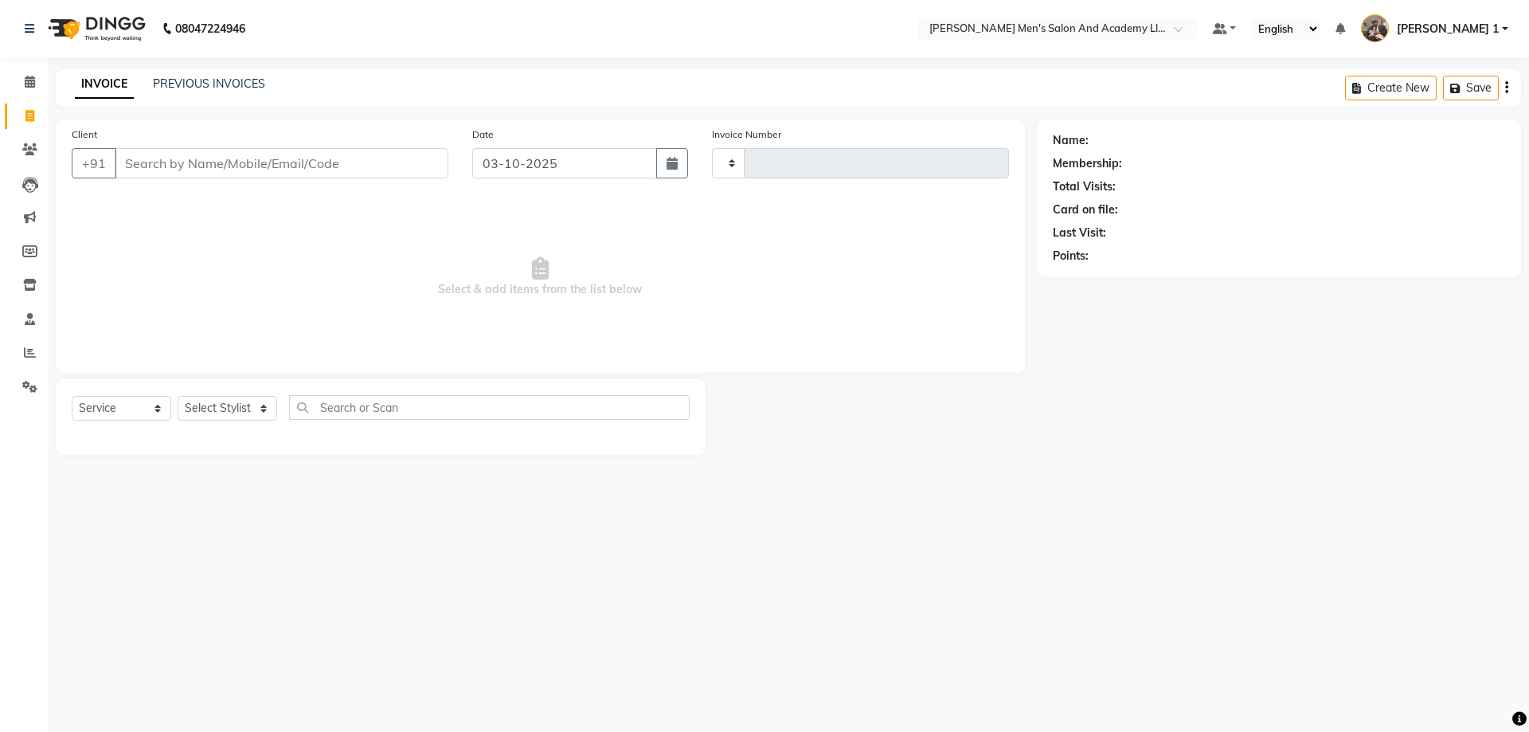
type input "10757"
select select "6752"
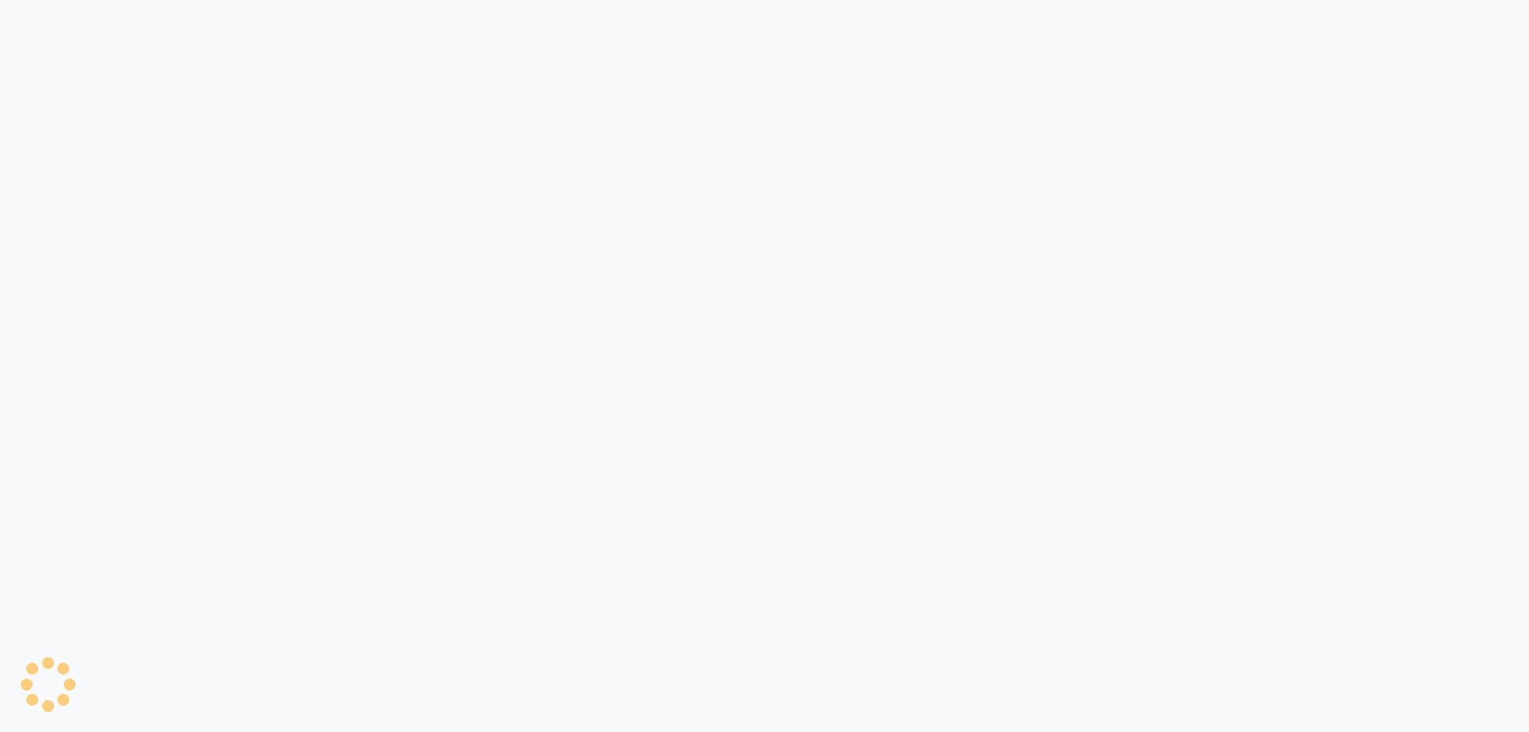
select select "6752"
select select "service"
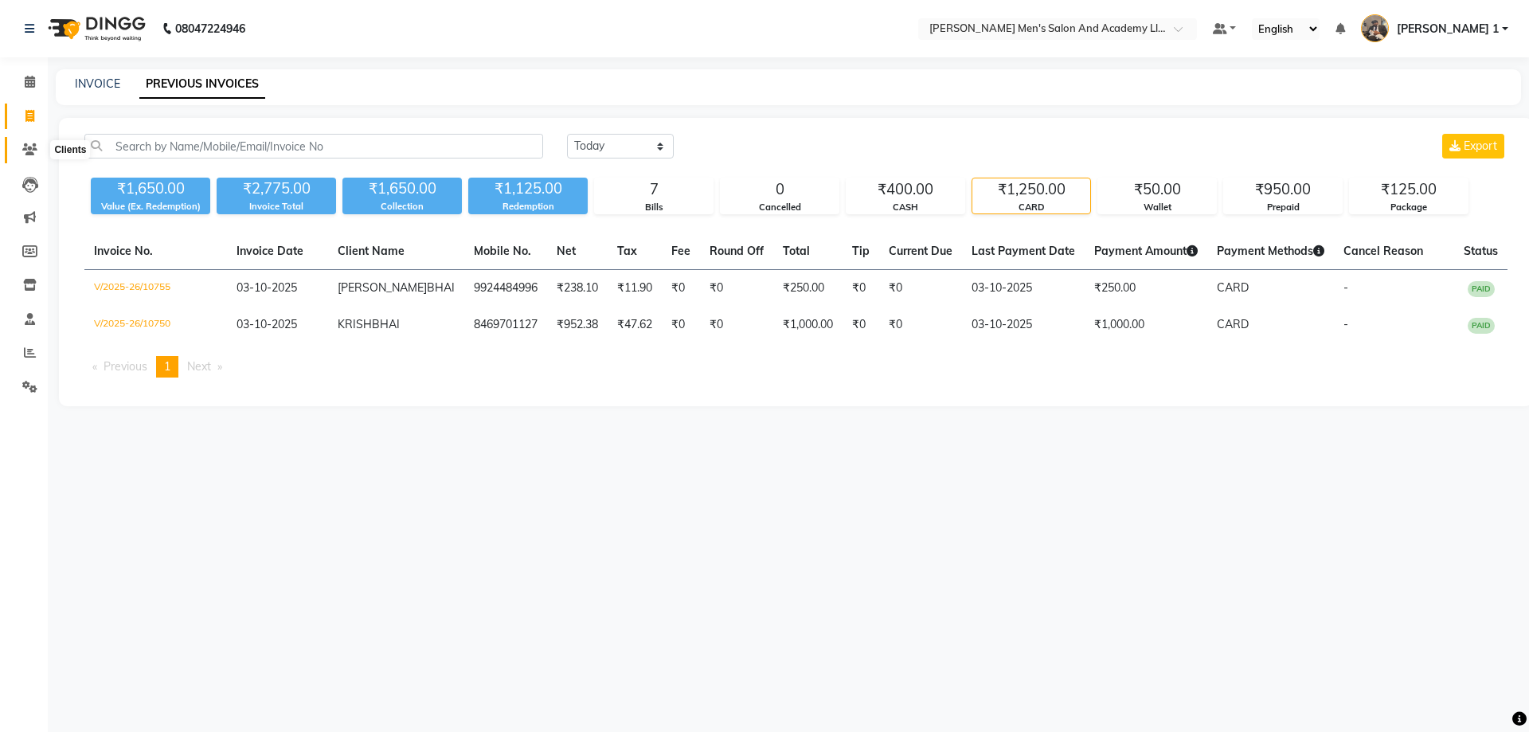
click at [23, 147] on icon at bounding box center [29, 149] width 15 height 12
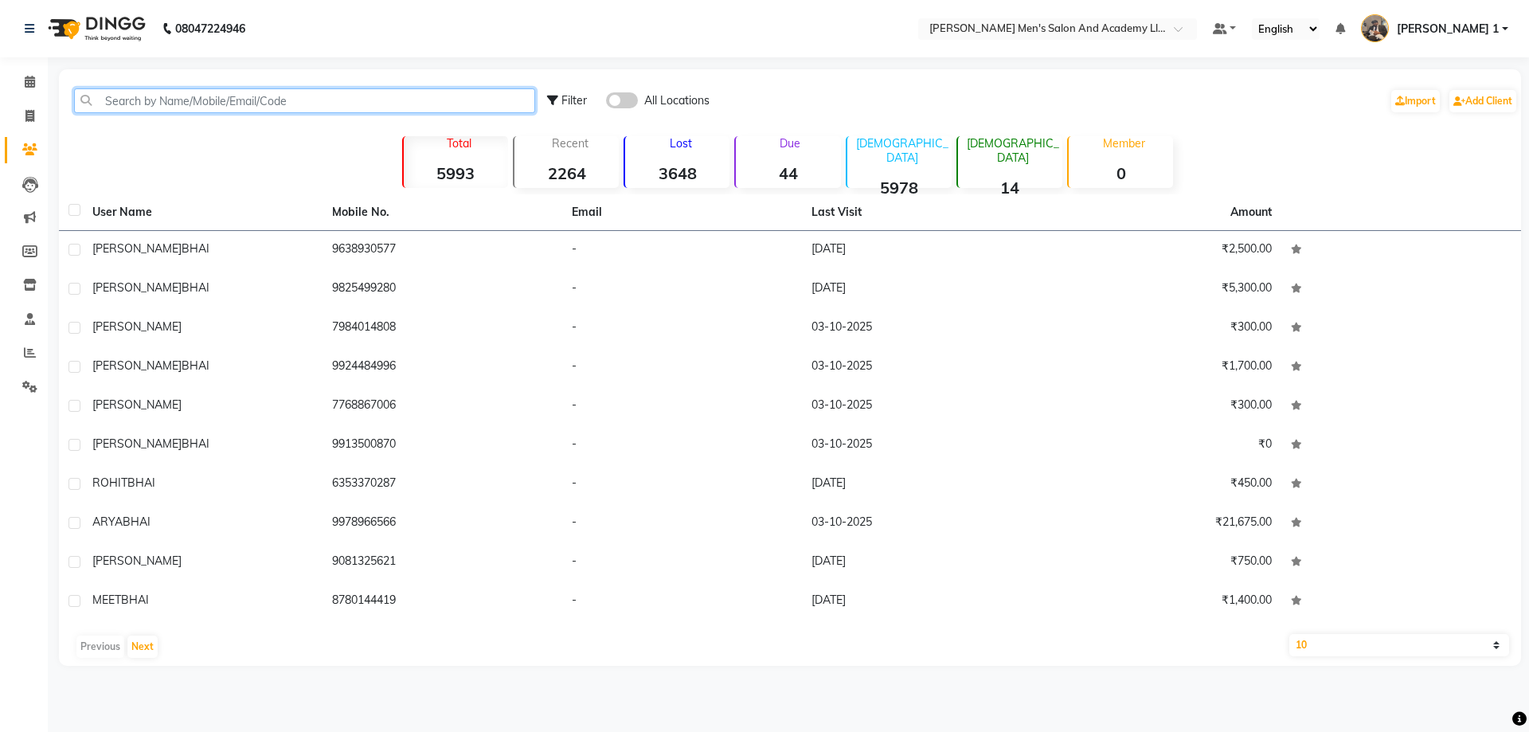
click at [255, 111] on input "text" at bounding box center [304, 100] width 461 height 25
click at [35, 119] on span at bounding box center [30, 117] width 28 height 18
select select "service"
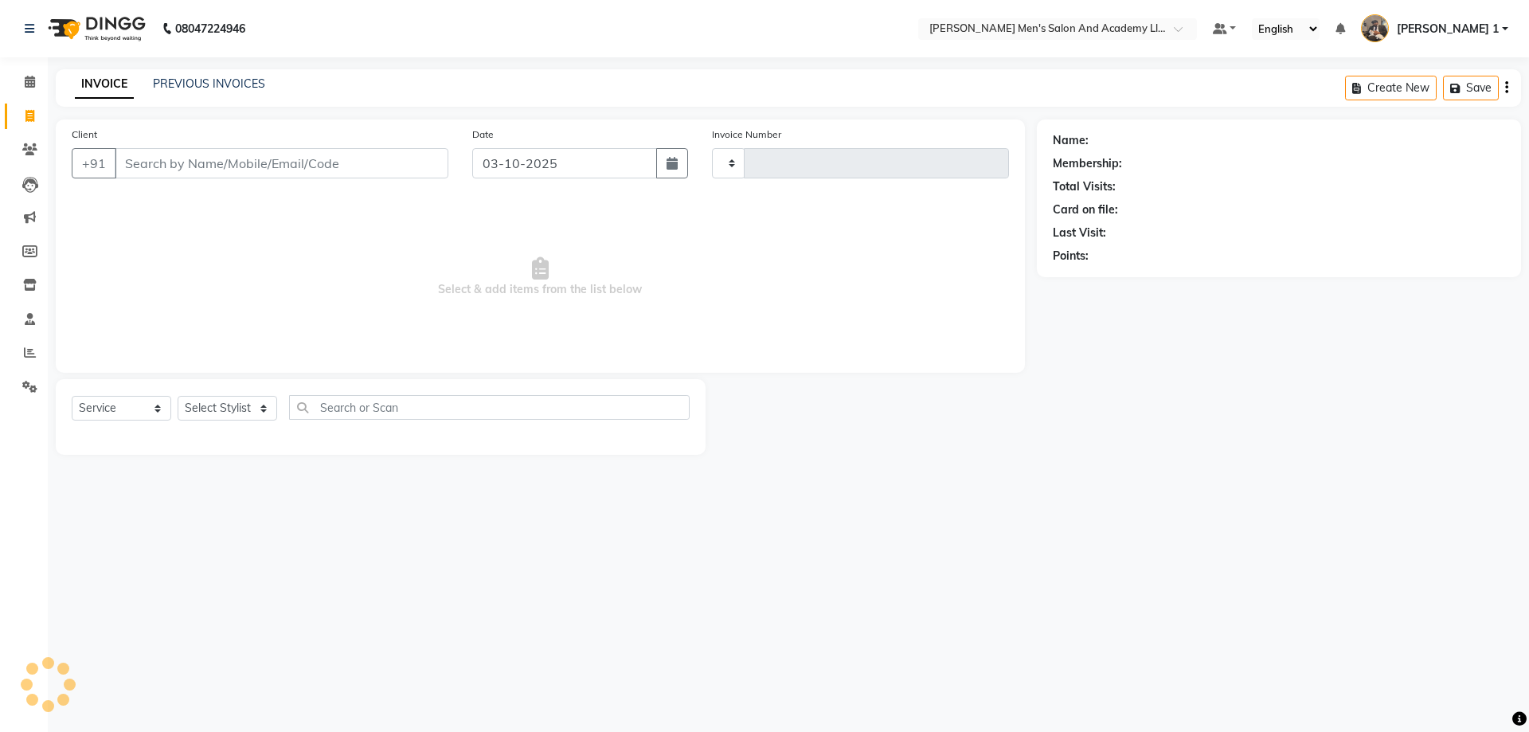
type input "10757"
select select "6752"
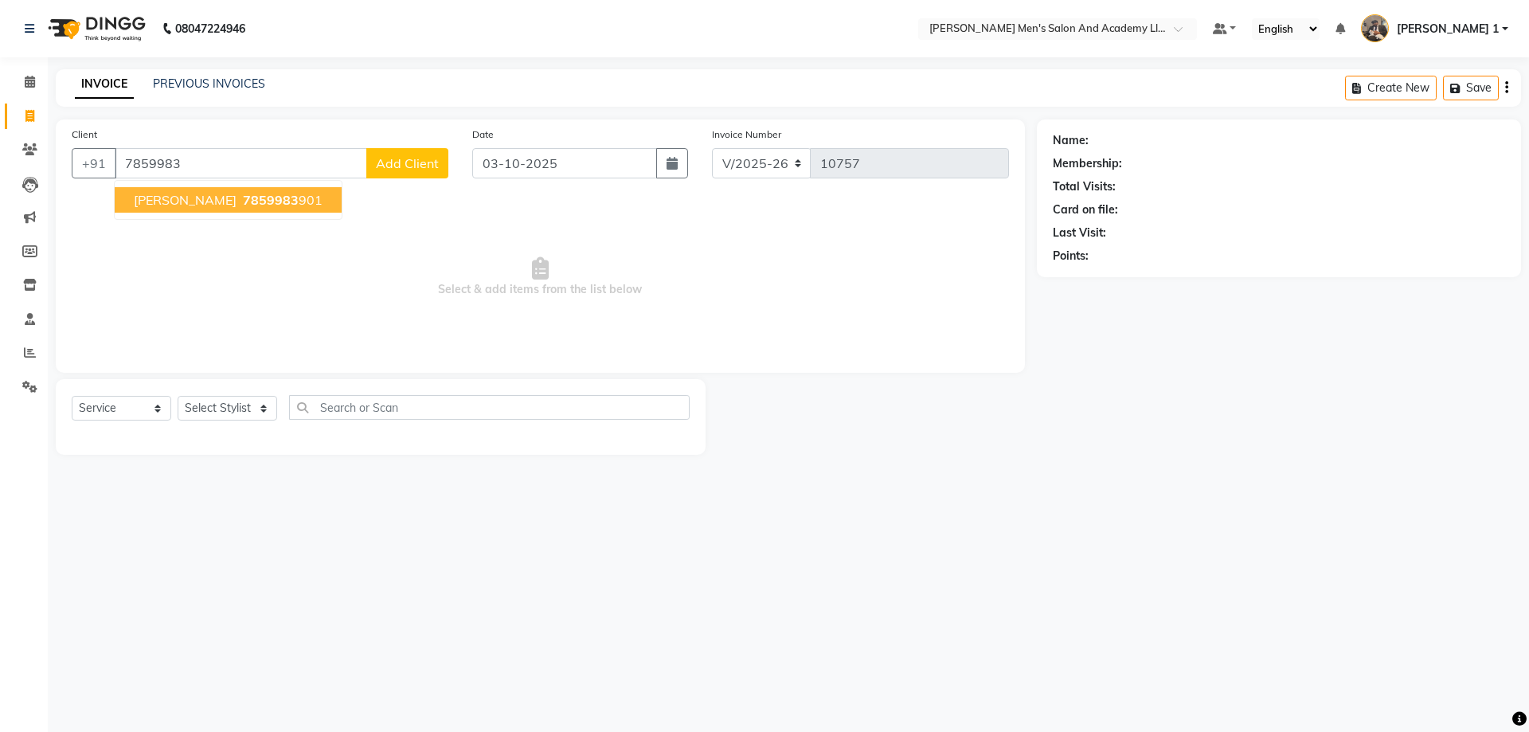
click at [280, 205] on ngb-highlight "7859983 901" at bounding box center [281, 200] width 83 height 16
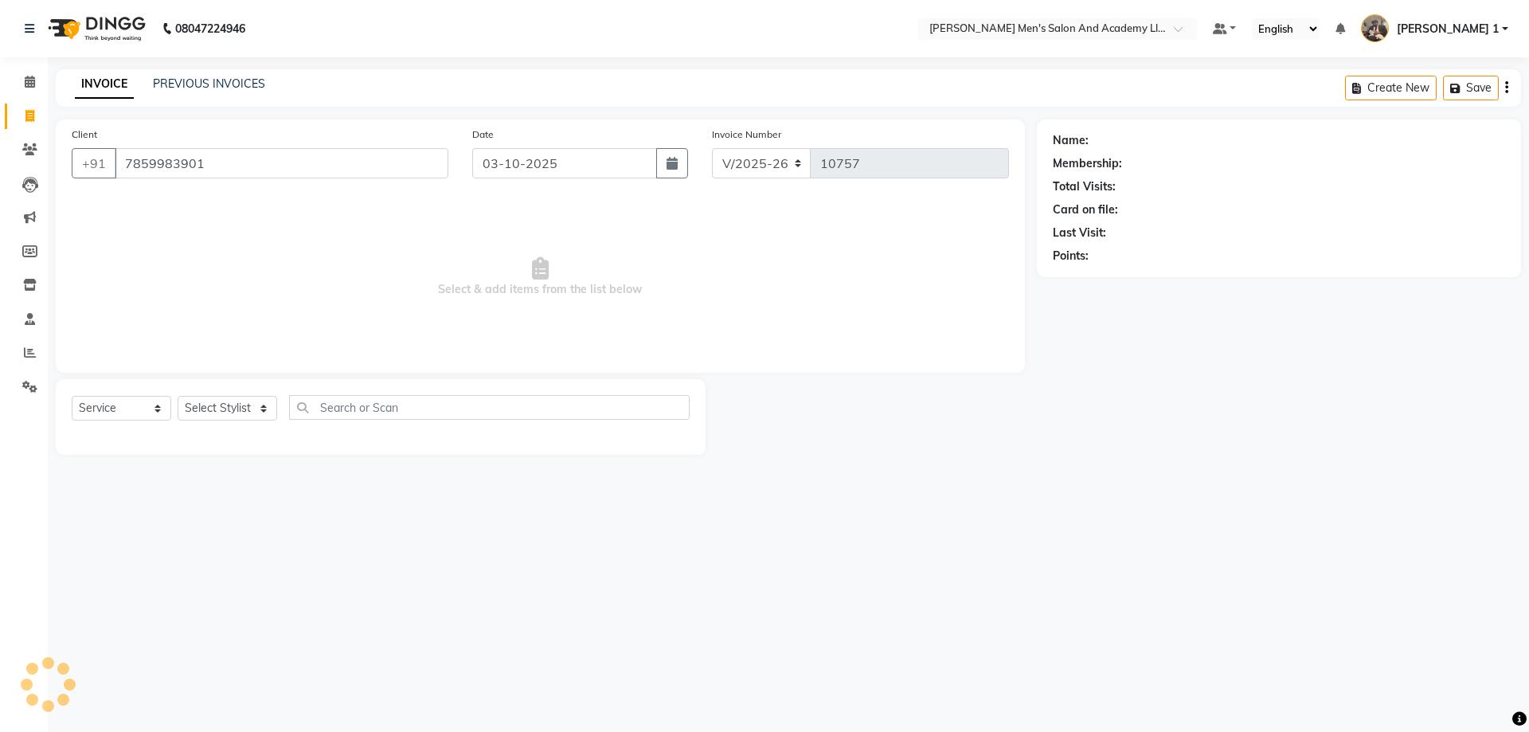
type input "7859983901"
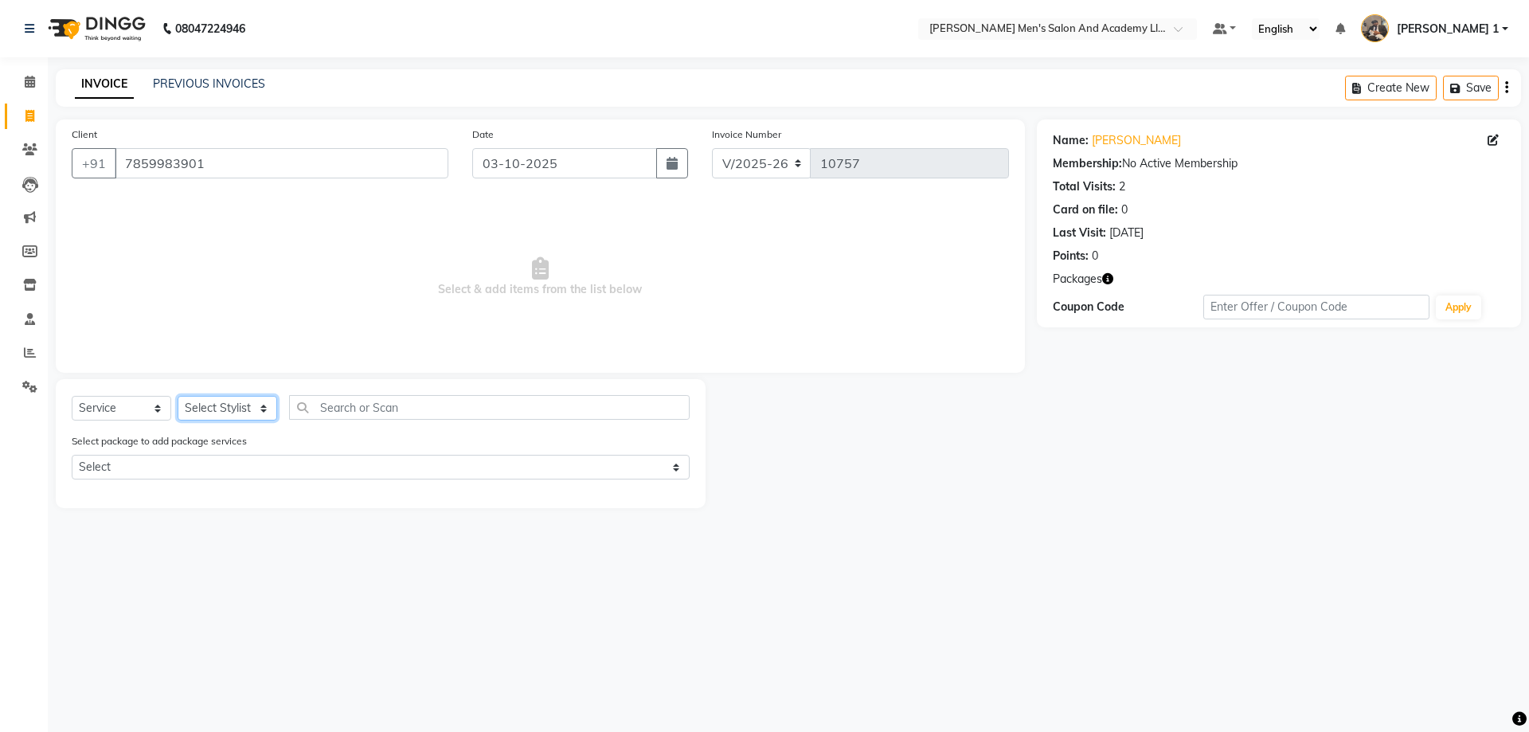
click at [205, 411] on select "Select Stylist [PERSON_NAME] [PERSON_NAME] [PERSON_NAME] [PERSON_NAME] [PERSON_…" at bounding box center [228, 408] width 100 height 25
select select "52737"
click at [178, 396] on select "Select Stylist [PERSON_NAME] [PERSON_NAME] [PERSON_NAME] [PERSON_NAME] [PERSON_…" at bounding box center [228, 408] width 100 height 25
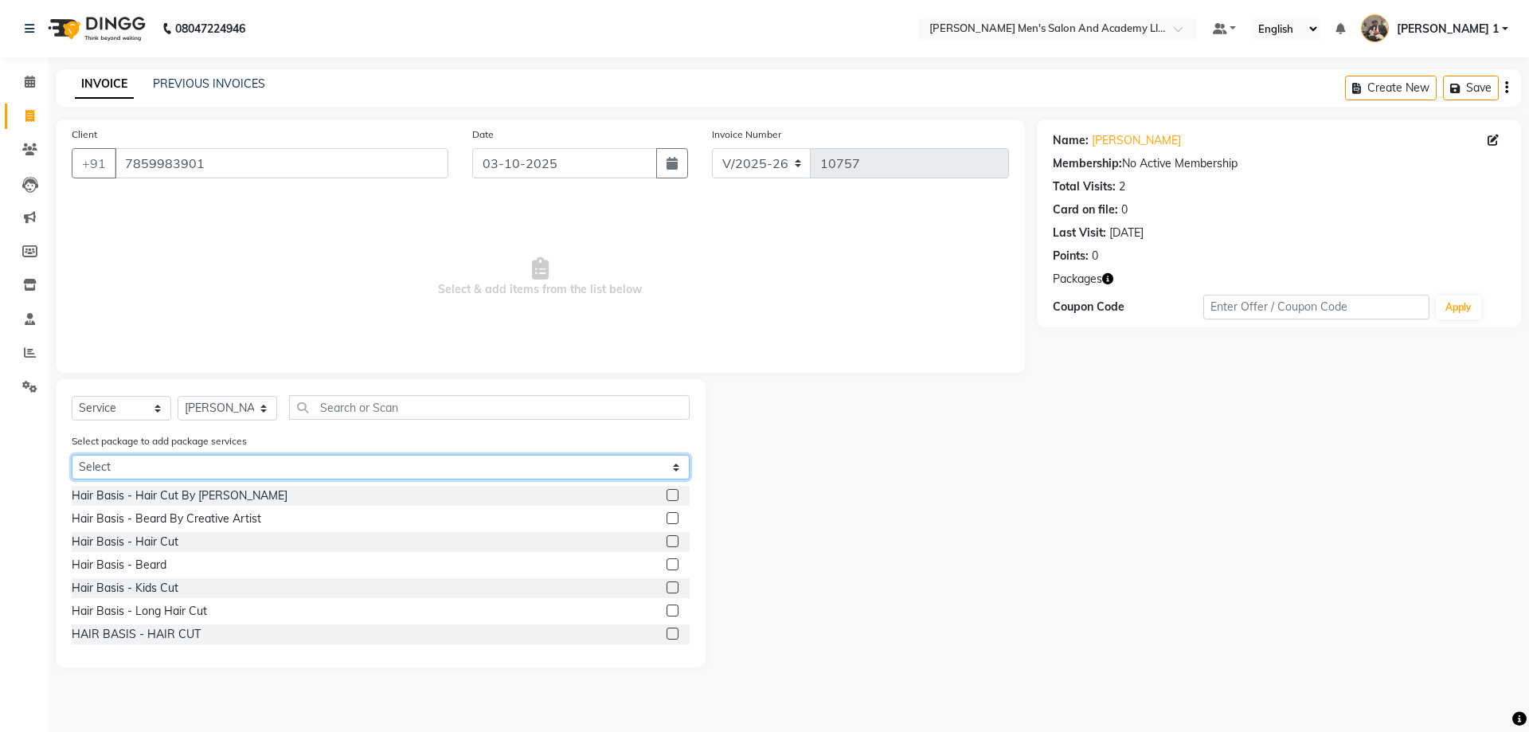
click at [183, 462] on select "Select MAVDI DEAR PACKAGE ( 6 BEARD)" at bounding box center [381, 467] width 618 height 25
select select "1: Object"
click at [72, 455] on select "Select MAVDI DEAR PACKAGE ( 6 BEARD)" at bounding box center [381, 467] width 618 height 25
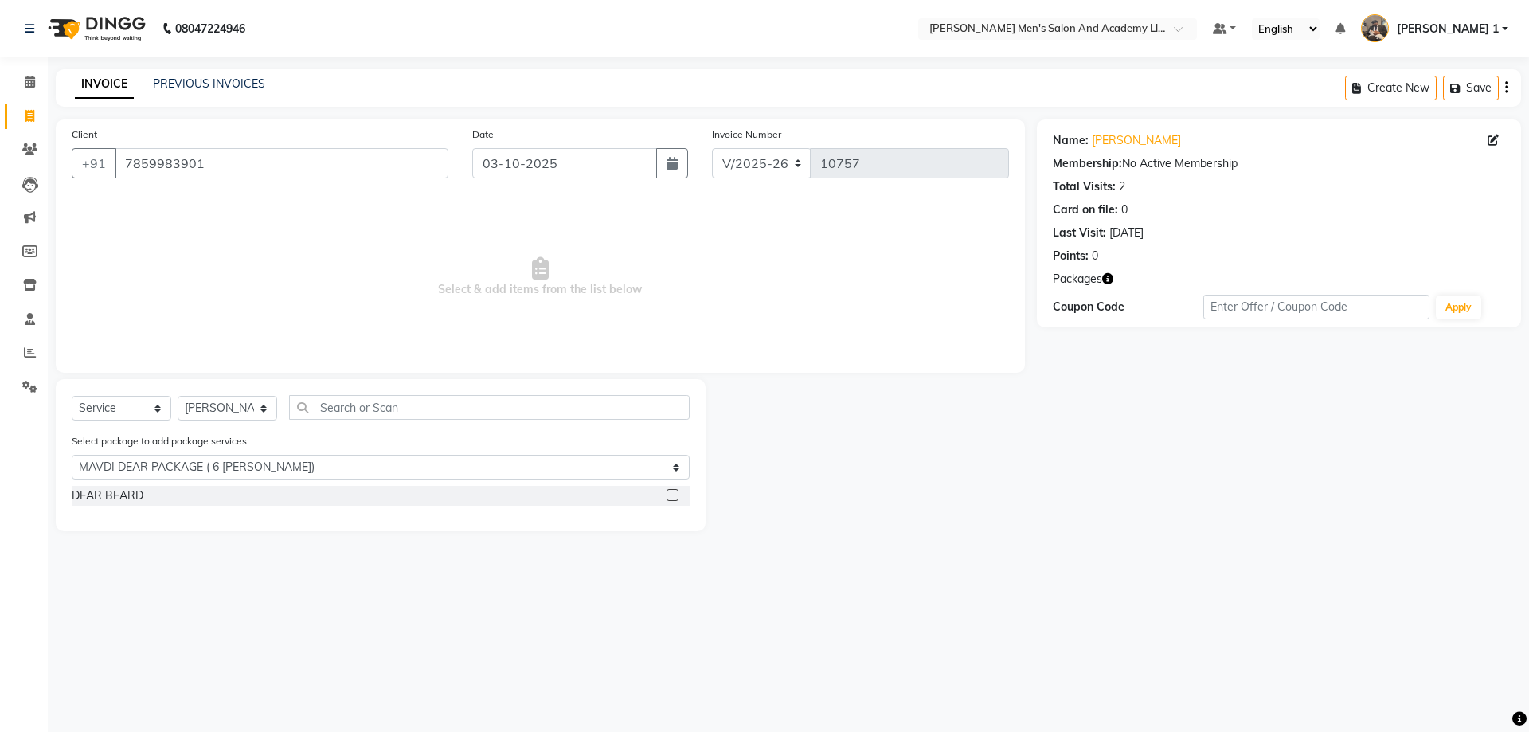
click at [119, 486] on div "DEAR BEARD" at bounding box center [381, 496] width 618 height 20
click at [124, 492] on div "DEAR BEARD" at bounding box center [108, 495] width 72 height 17
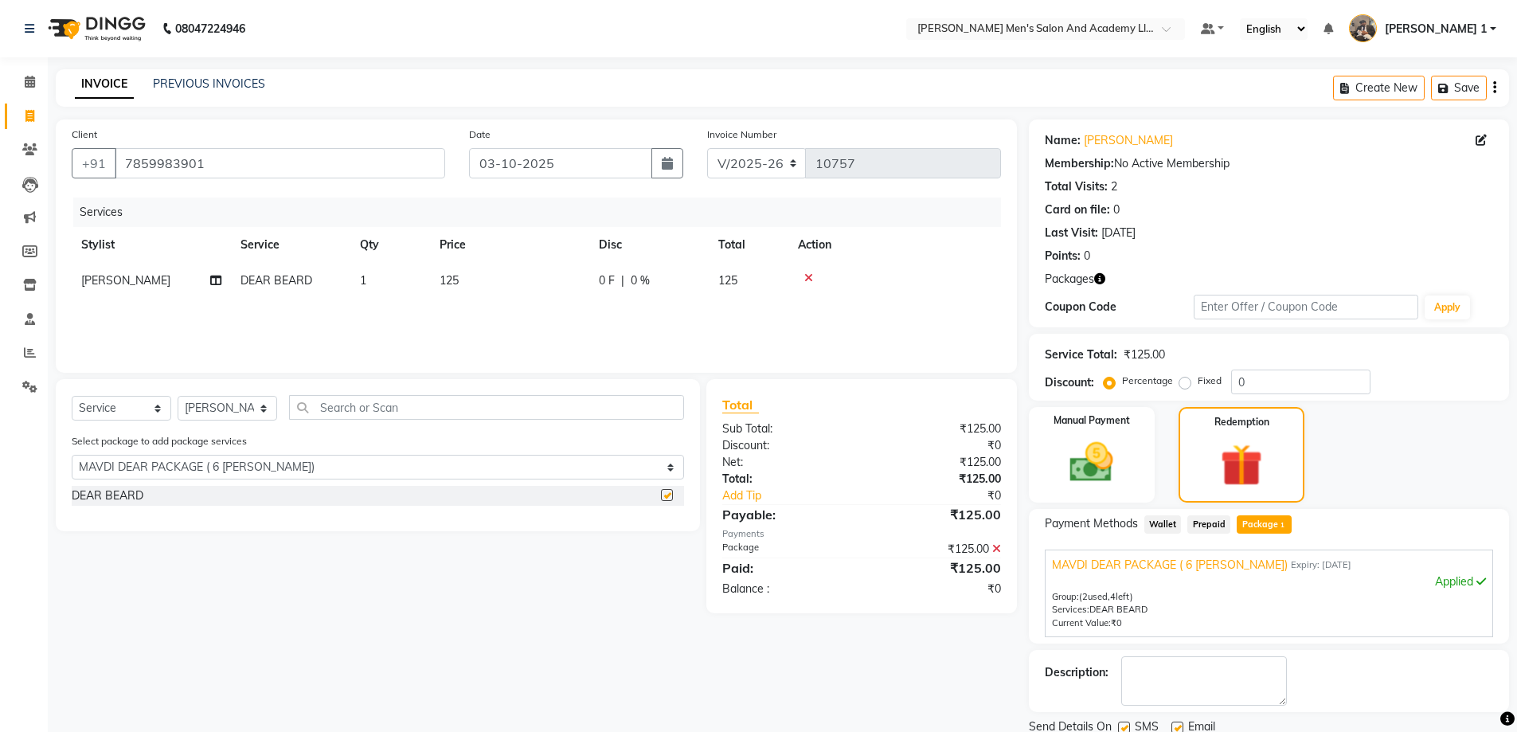
checkbox input "false"
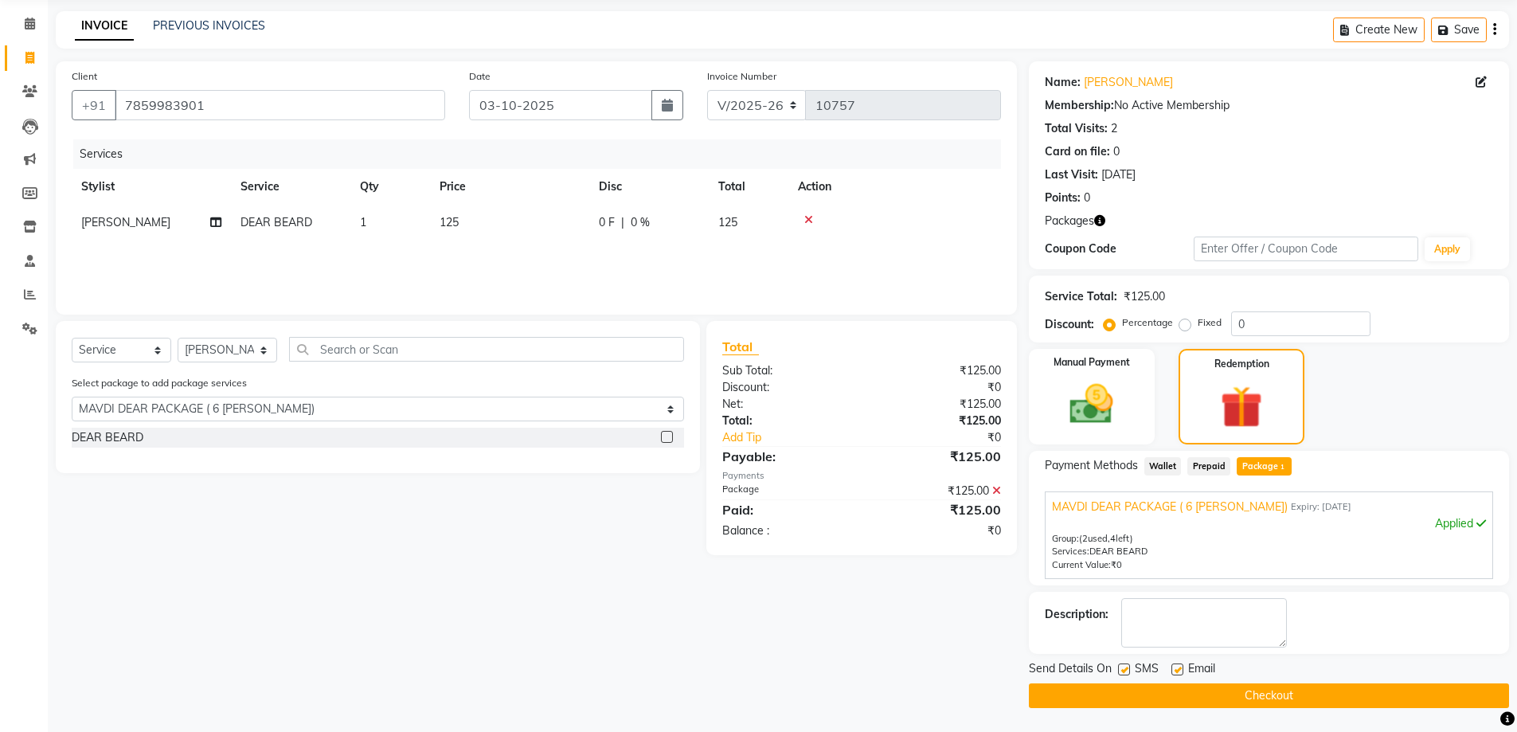
click at [1180, 671] on label at bounding box center [1178, 669] width 12 height 12
click at [1180, 671] on input "checkbox" at bounding box center [1177, 670] width 10 height 10
checkbox input "false"
click at [1127, 670] on label at bounding box center [1124, 669] width 12 height 12
click at [1127, 670] on input "checkbox" at bounding box center [1123, 670] width 10 height 10
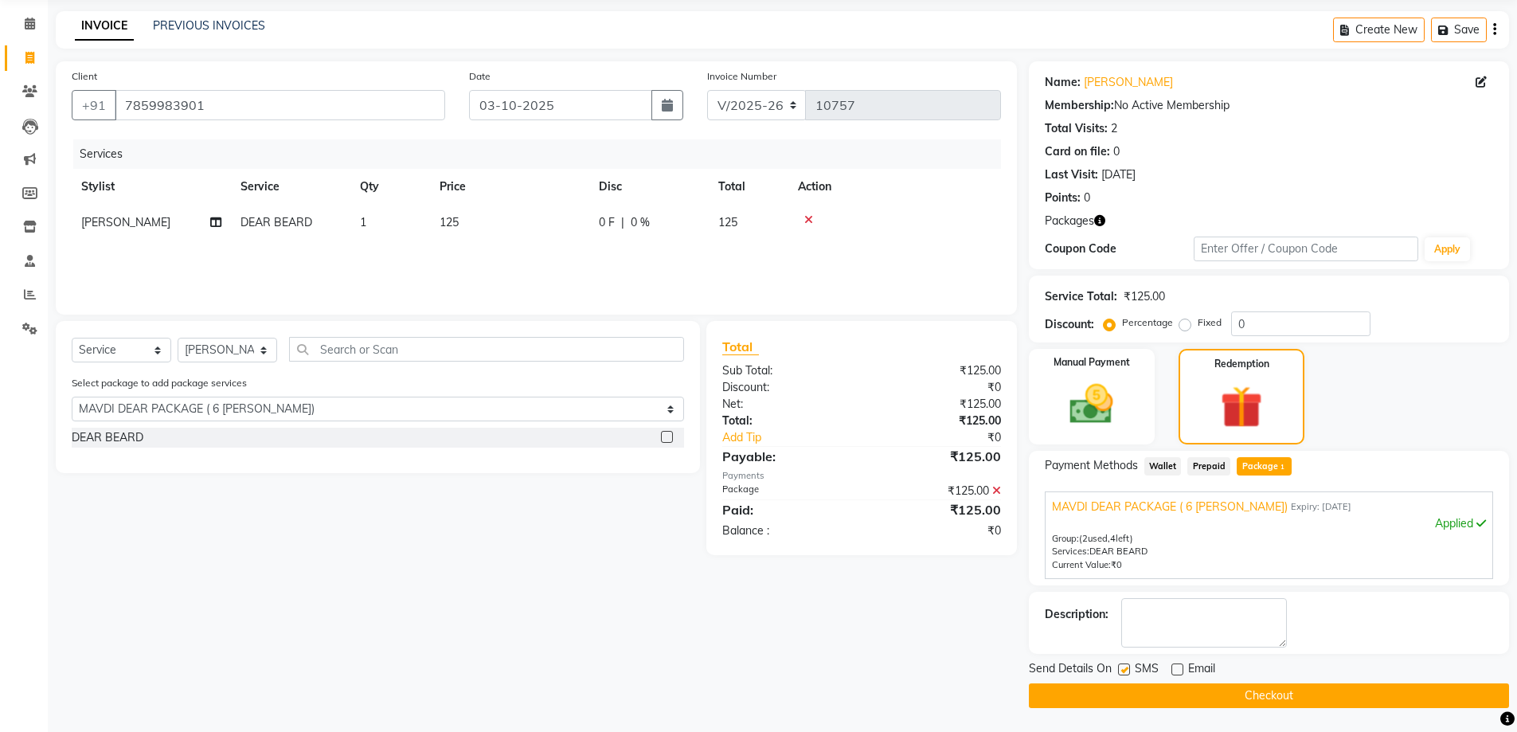
checkbox input "false"
click at [1126, 689] on button "Checkout" at bounding box center [1269, 695] width 480 height 25
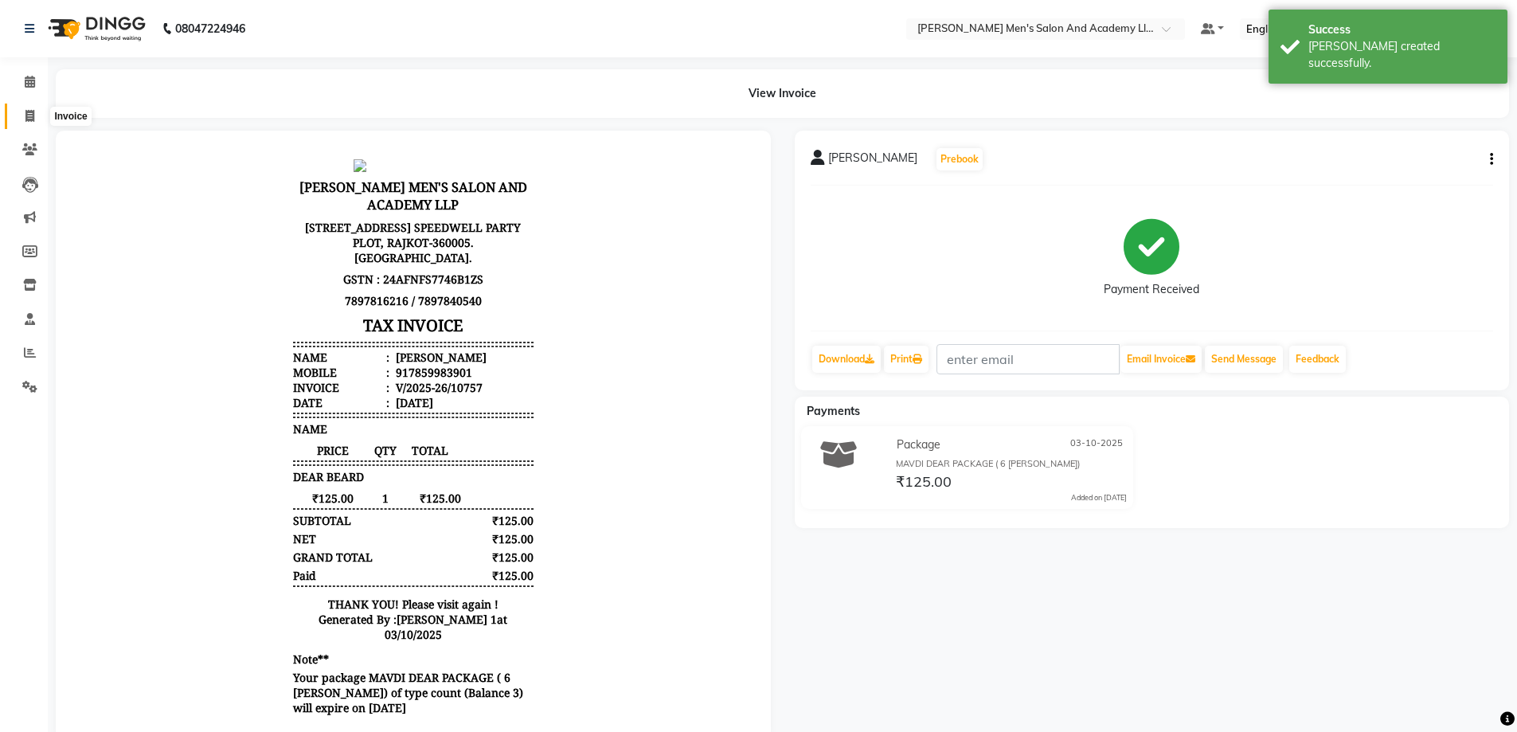
click at [30, 108] on span at bounding box center [30, 117] width 28 height 18
select select "service"
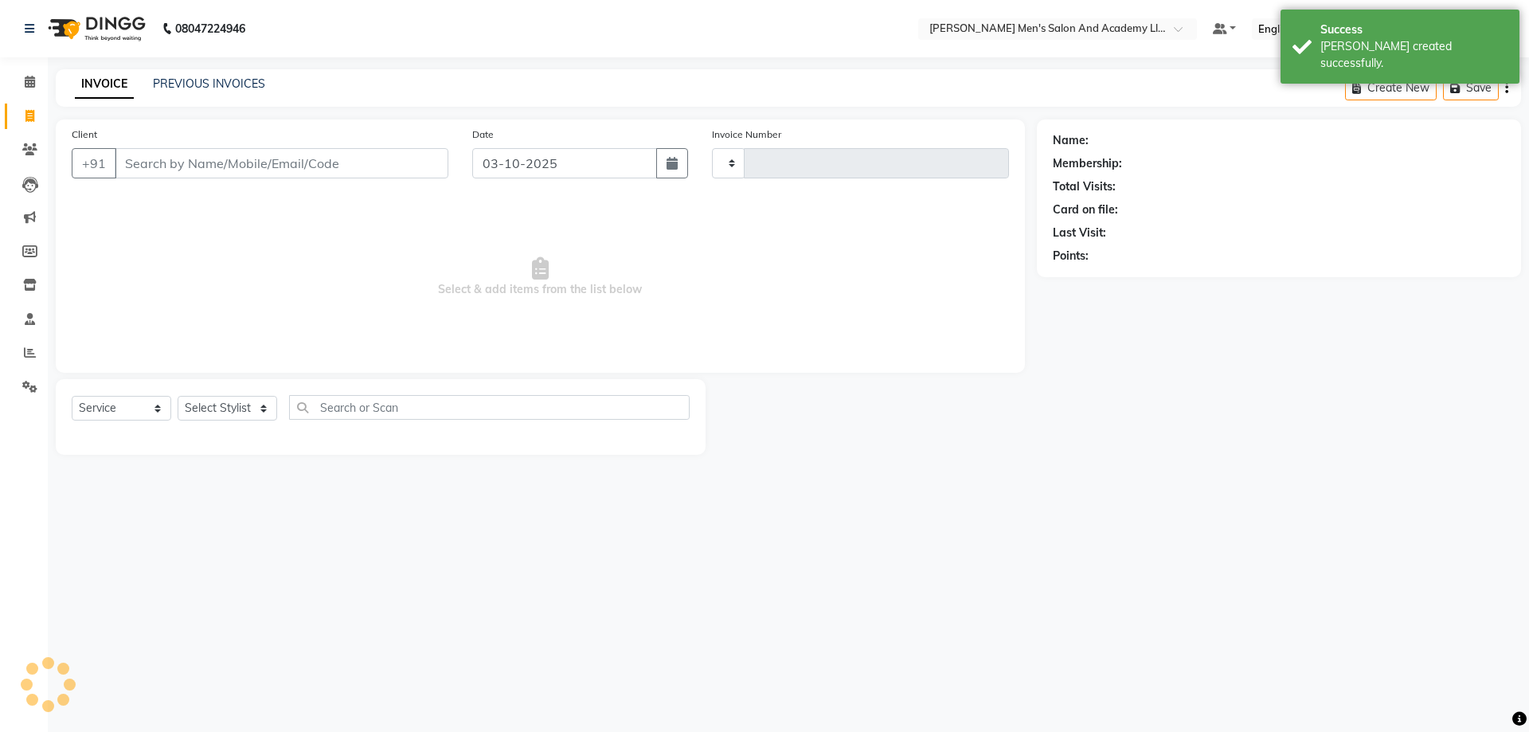
type input "10758"
select select "6752"
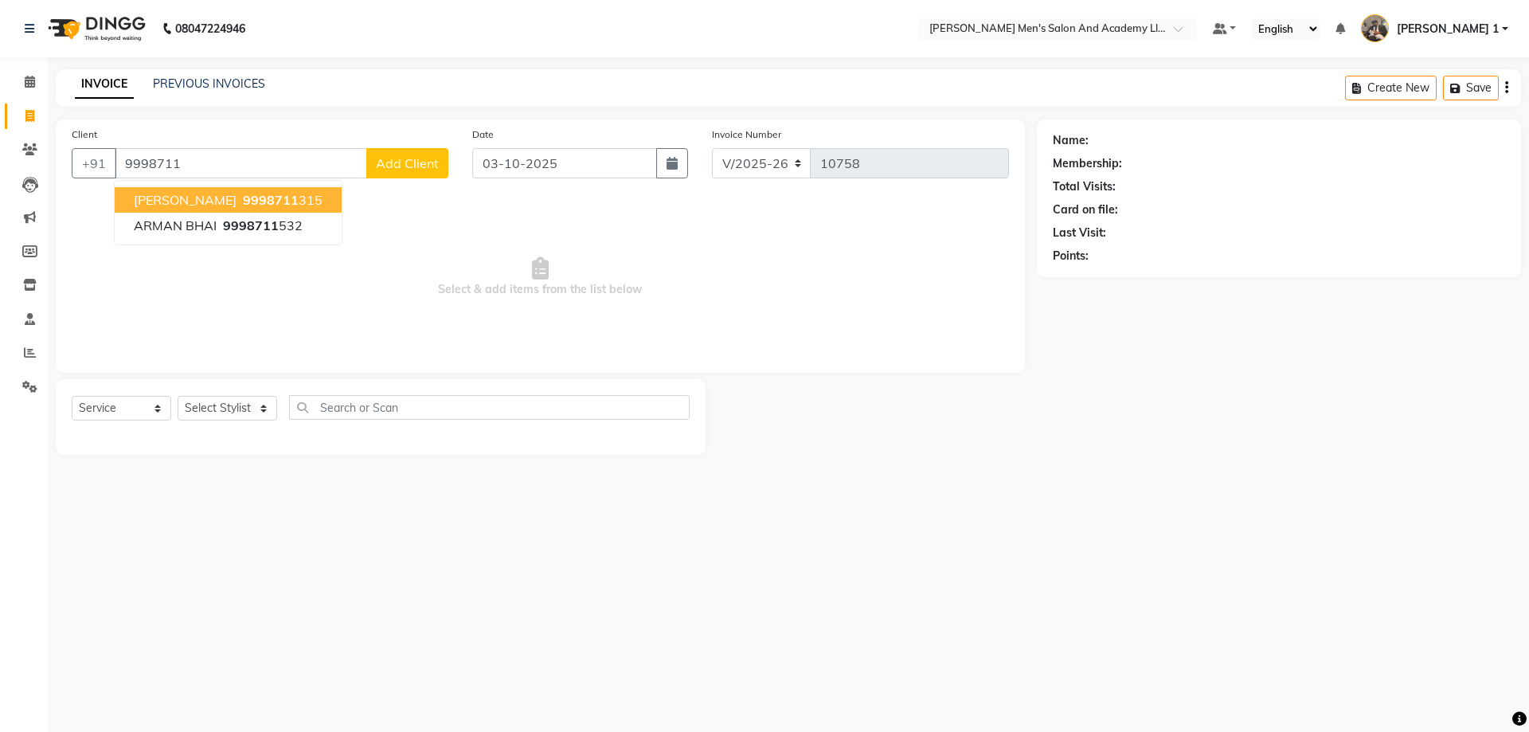
click at [289, 202] on ngb-highlight "9998711 315" at bounding box center [281, 200] width 83 height 16
type input "9998711315"
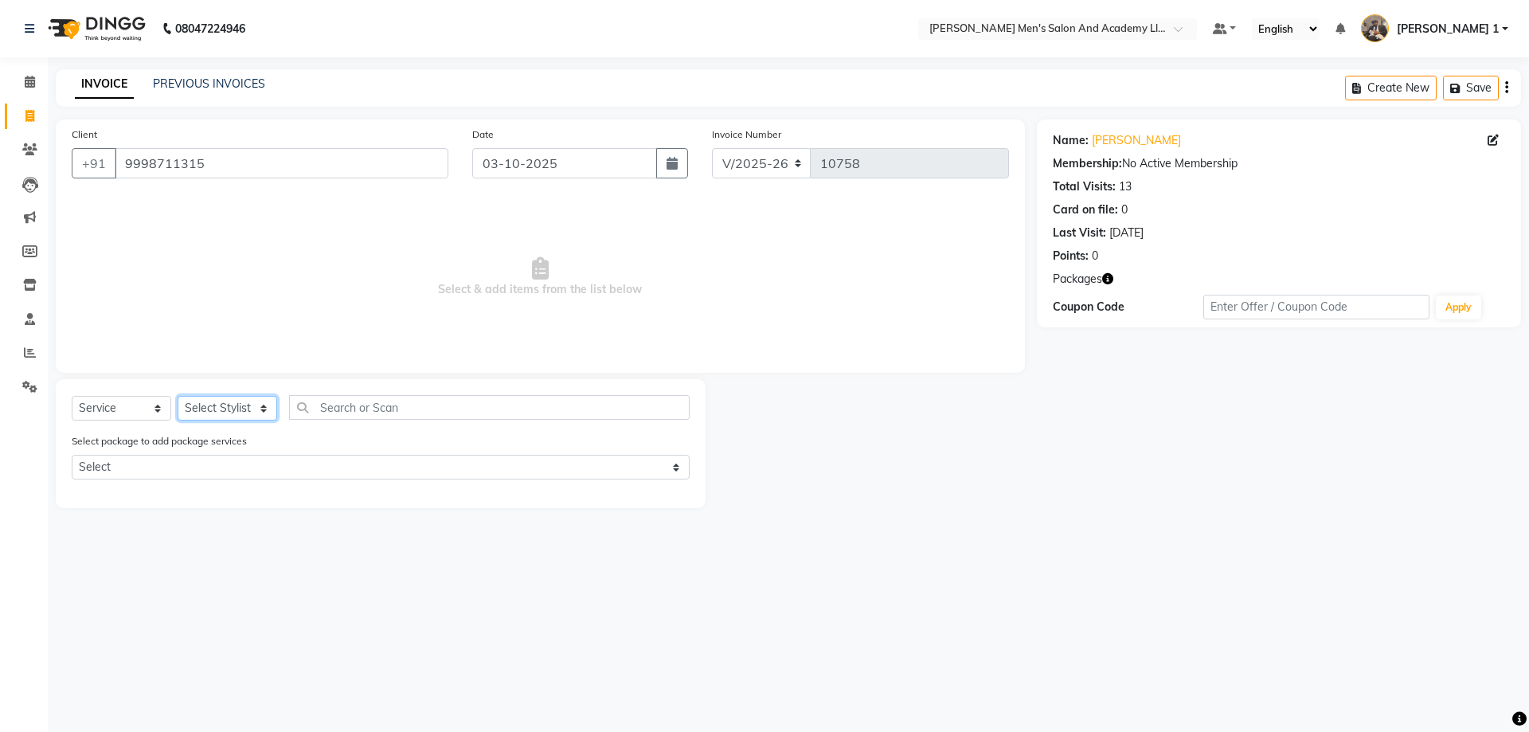
click at [253, 404] on select "Select Stylist [PERSON_NAME] [PERSON_NAME] [PERSON_NAME] [PERSON_NAME] [PERSON_…" at bounding box center [228, 408] width 100 height 25
select select "93253"
click at [178, 396] on select "Select Stylist [PERSON_NAME] [PERSON_NAME] [PERSON_NAME] [PERSON_NAME] [PERSON_…" at bounding box center [228, 408] width 100 height 25
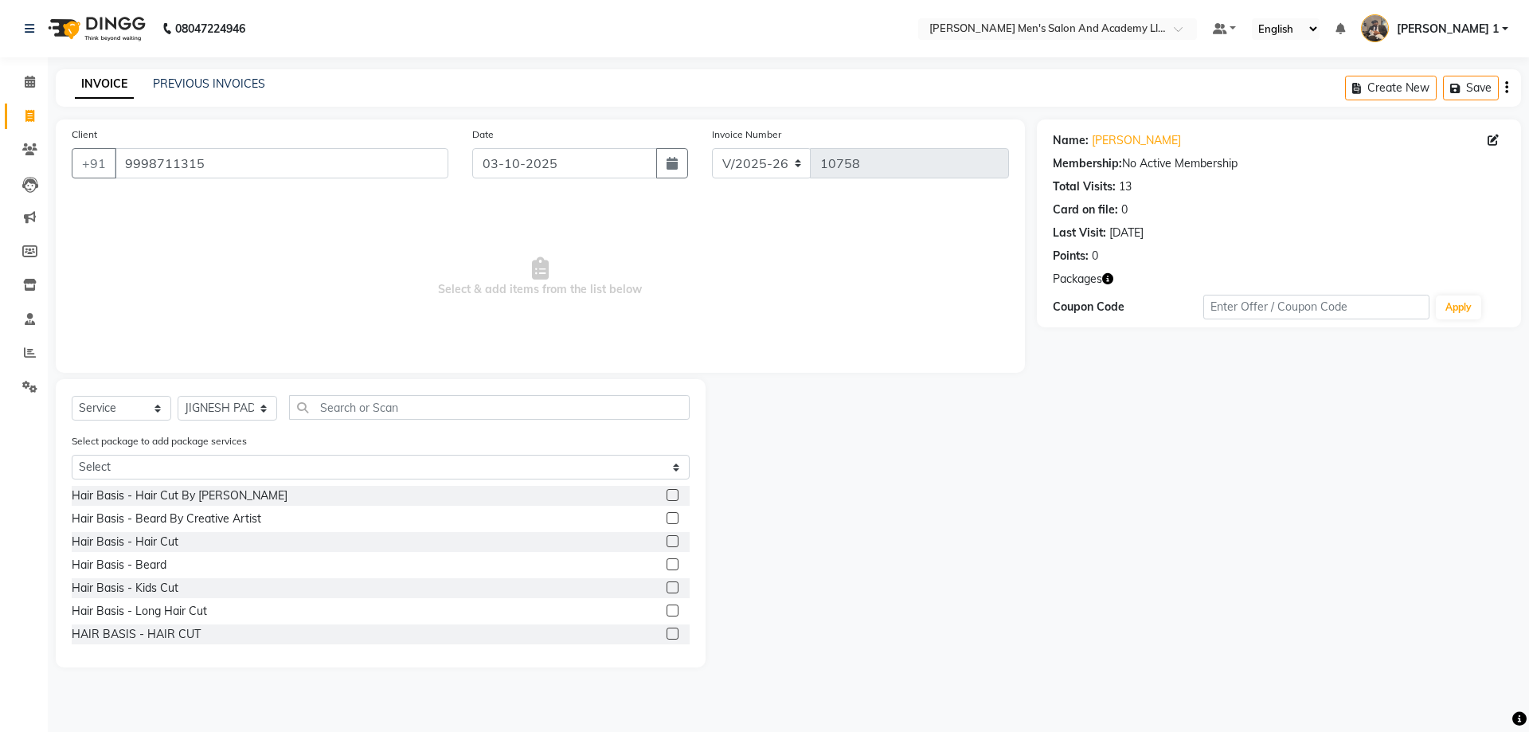
click at [223, 482] on div "Select package to add package services Select MAGIC PACKAGE AVENGERS COMBO PACK…" at bounding box center [381, 458] width 642 height 53
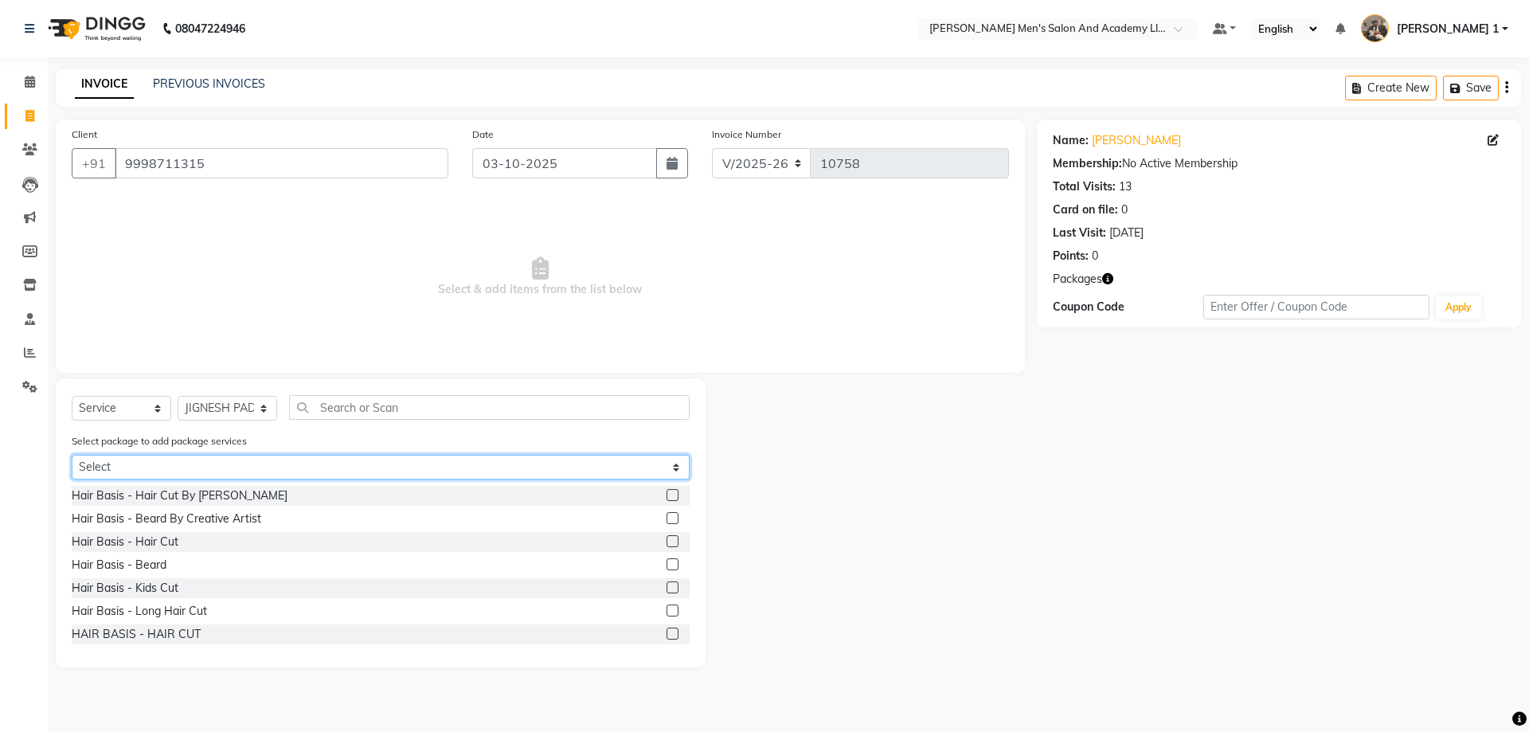
drag, startPoint x: 226, startPoint y: 471, endPoint x: 218, endPoint y: 479, distance: 11.3
click at [226, 471] on select "Select MAGIC PACKAGE AVENGERS COMBO PACKAGE" at bounding box center [381, 467] width 618 height 25
select select "1: Object"
click at [72, 455] on select "Select MAGIC PACKAGE AVENGERS COMBO PACKAGE" at bounding box center [381, 467] width 618 height 25
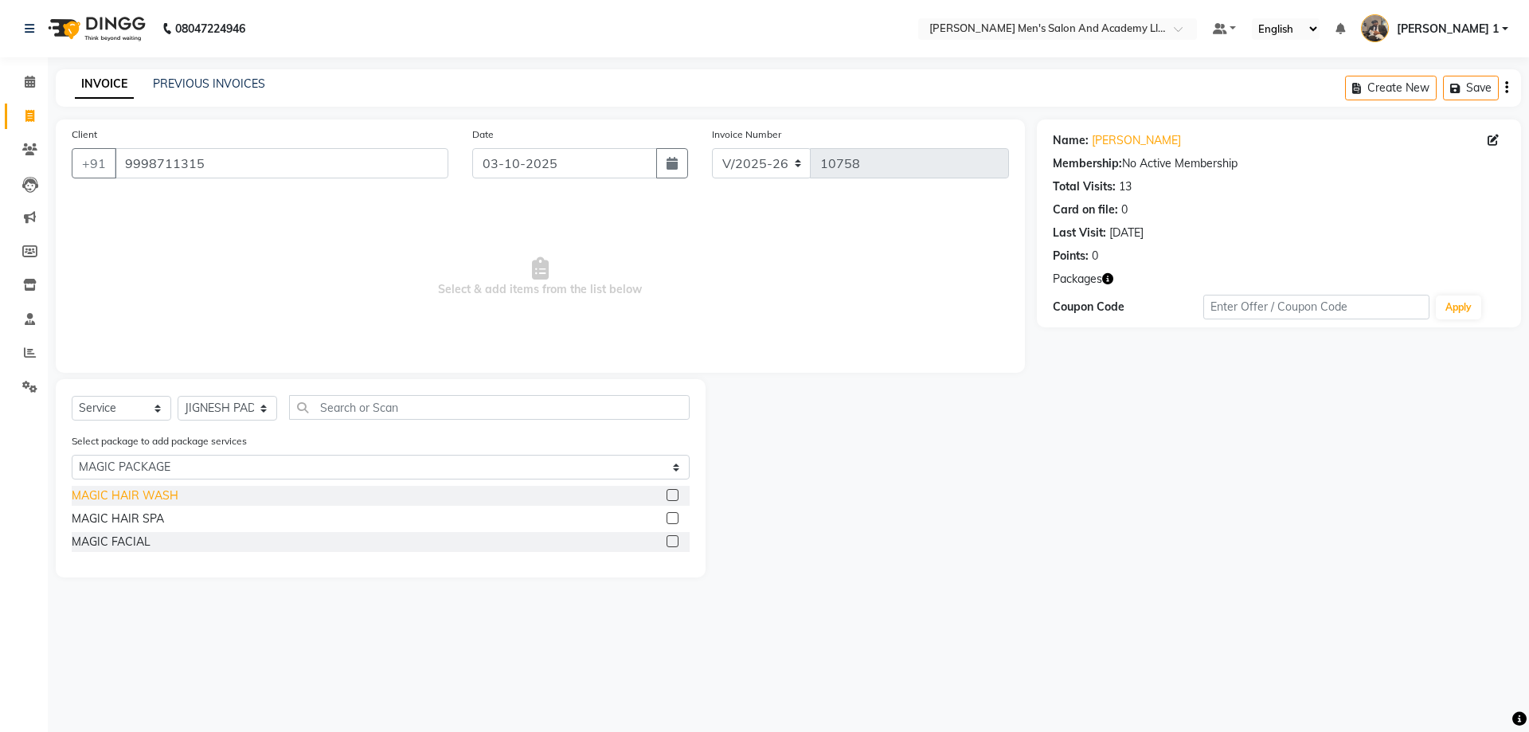
click at [155, 490] on div "MAGIC HAIR WASH" at bounding box center [125, 495] width 107 height 17
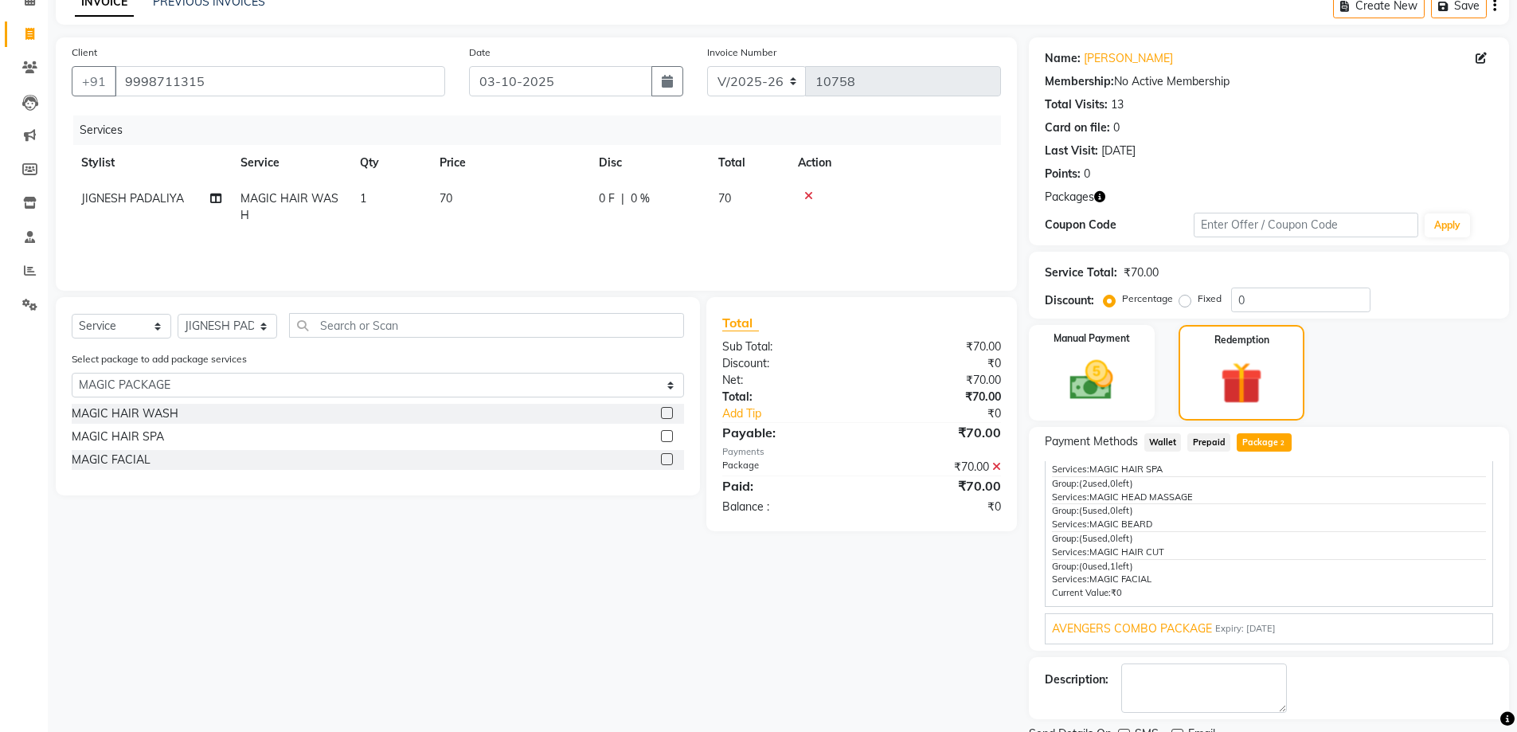
scroll to position [147, 0]
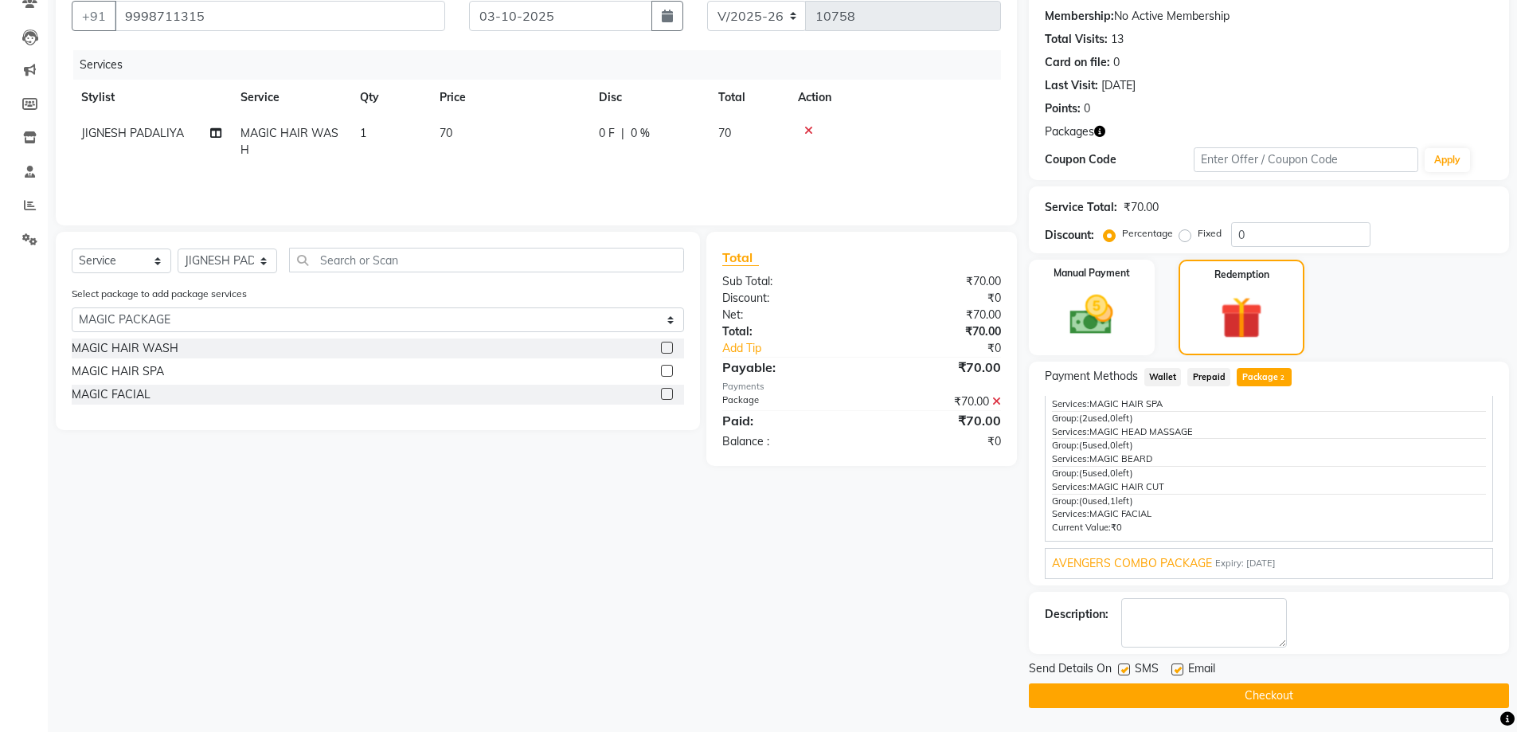
click at [1160, 575] on div "AVENGERS COMBO PACKAGE Expiry: 09-05-2035 Apply Group: (1 used, 0 left) Service…" at bounding box center [1269, 563] width 448 height 31
click at [1160, 569] on span "AVENGERS COMBO PACKAGE" at bounding box center [1132, 563] width 160 height 17
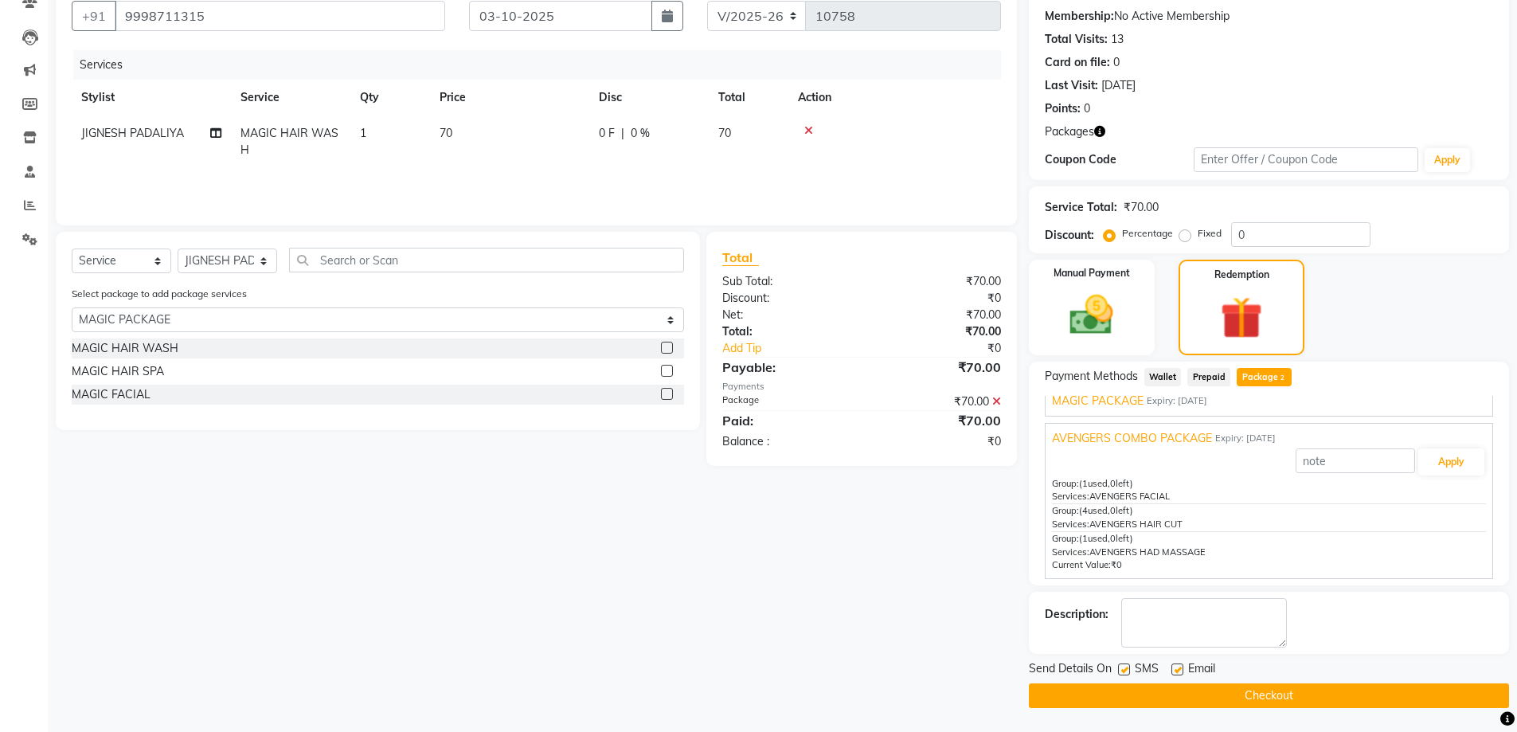
scroll to position [0, 0]
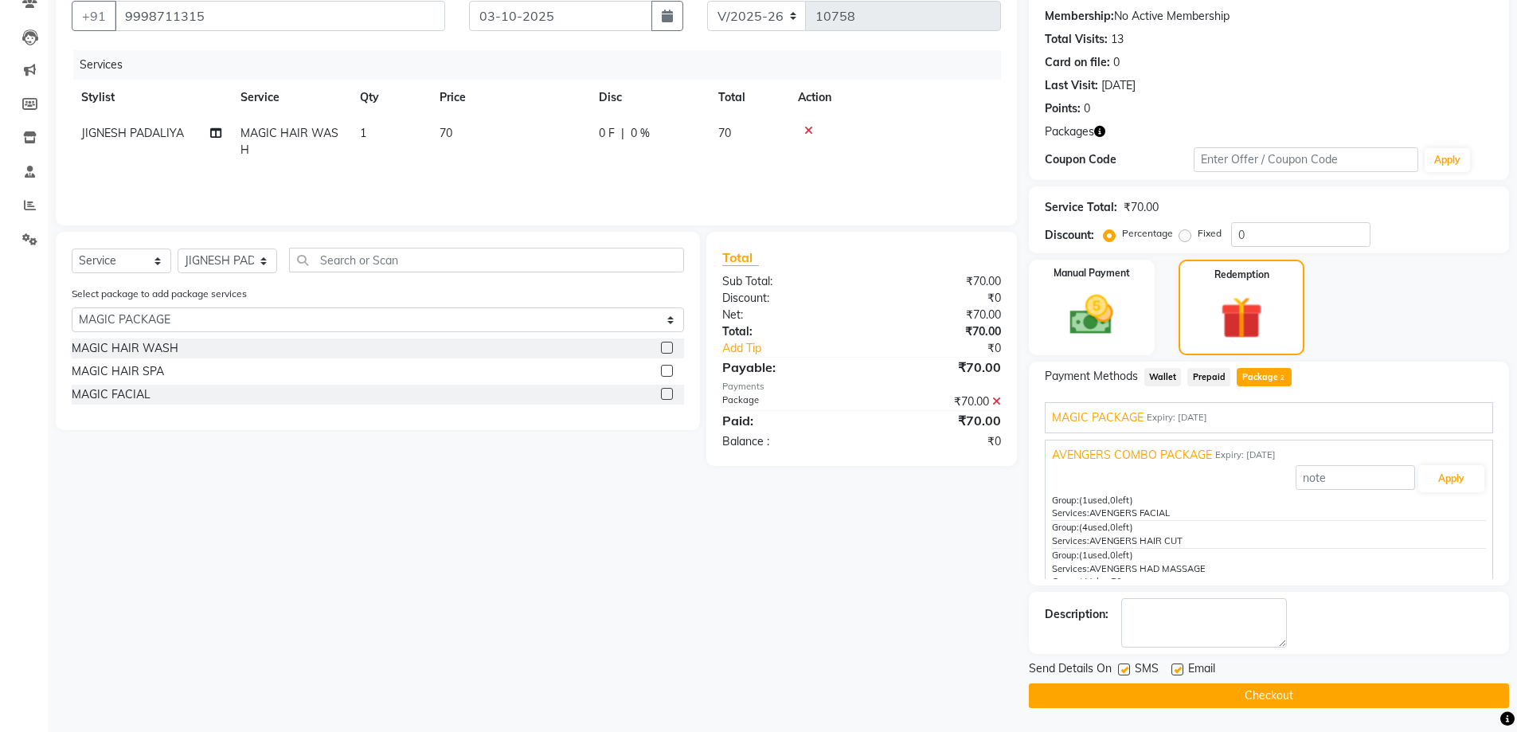
click at [1153, 421] on span "Expiry: 11-06-2035" at bounding box center [1177, 418] width 61 height 14
click at [166, 353] on div "MAGIC HAIR WASH" at bounding box center [125, 348] width 107 height 17
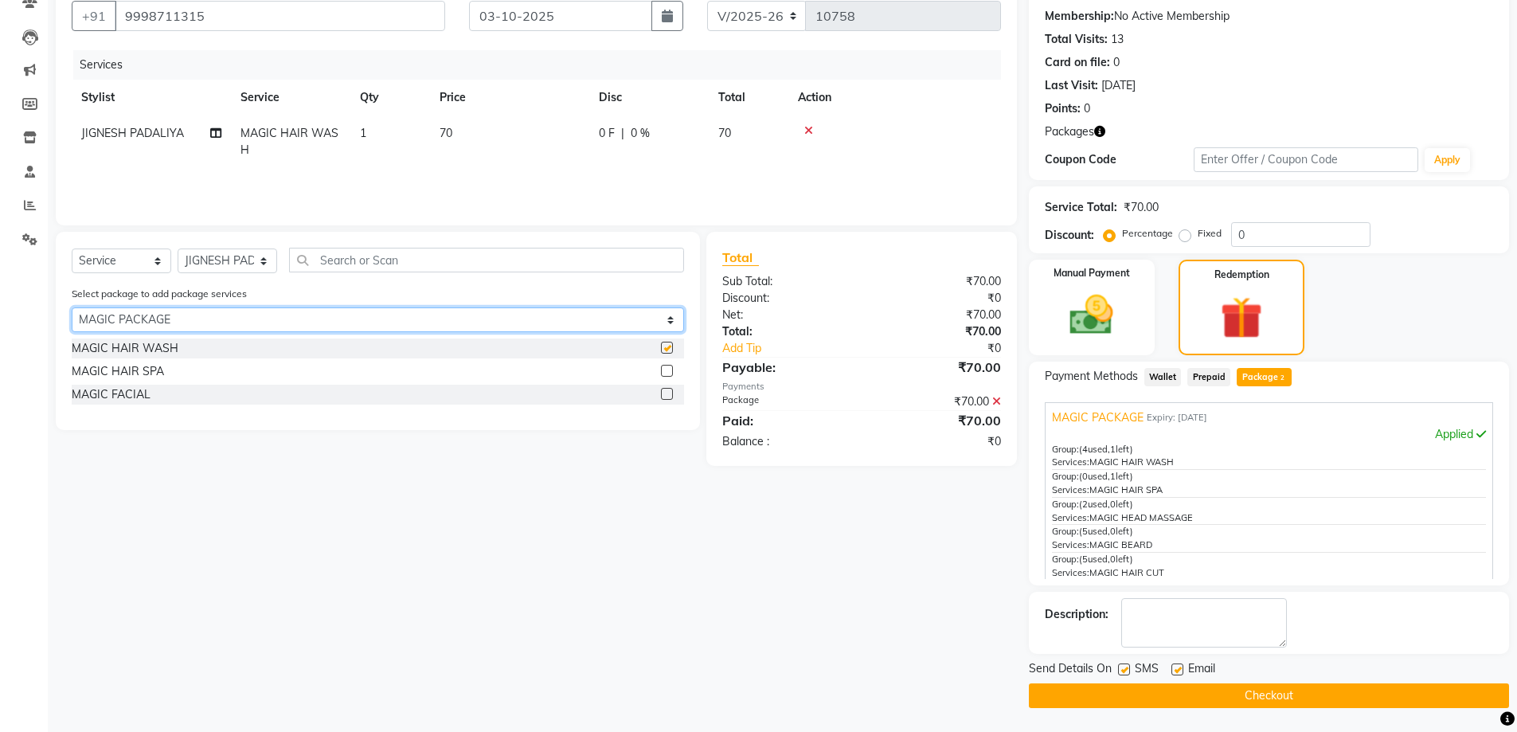
click at [166, 332] on select "Select MAGIC PACKAGE AVENGERS COMBO PACKAGE" at bounding box center [378, 319] width 612 height 25
checkbox input "false"
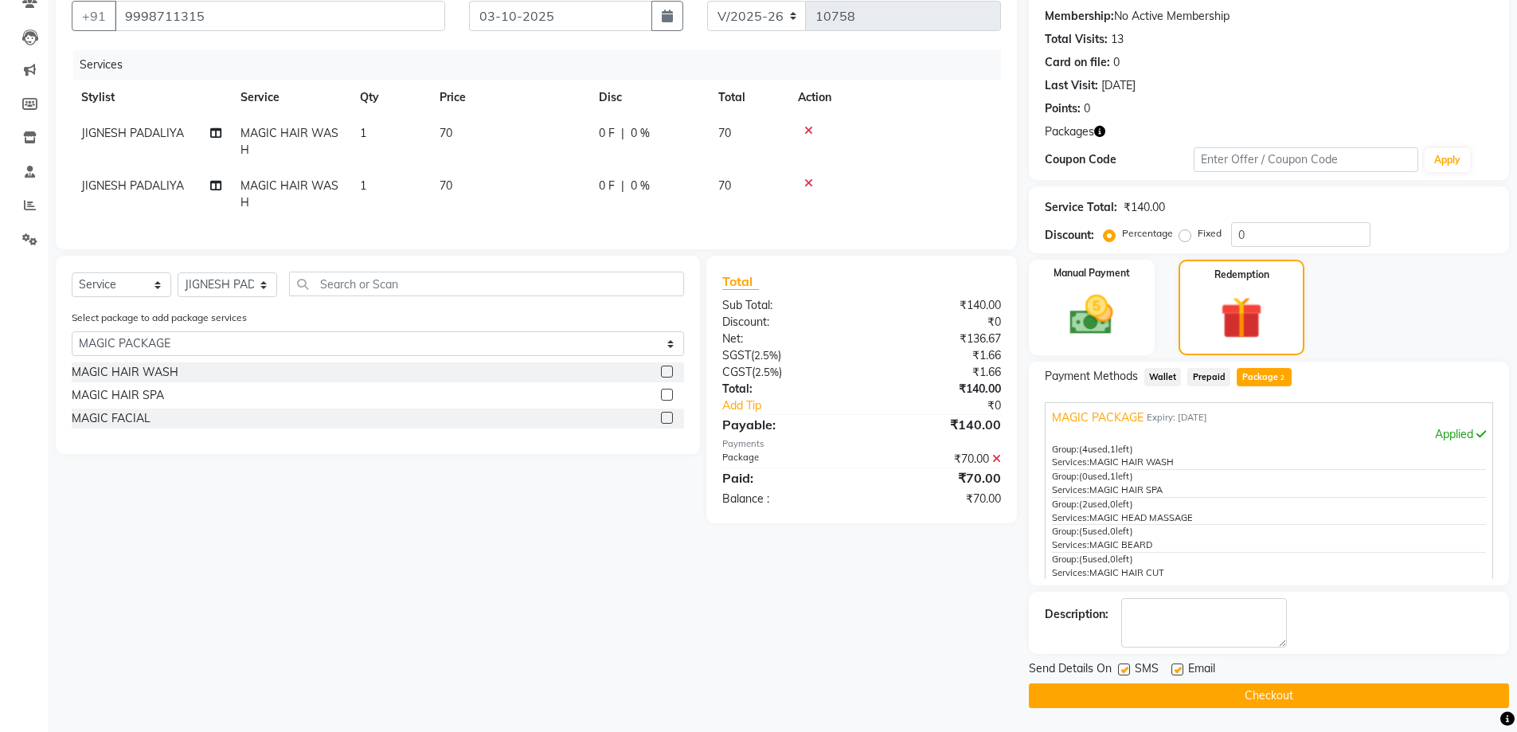
click at [807, 123] on td at bounding box center [895, 141] width 213 height 53
click at [811, 129] on icon at bounding box center [808, 130] width 9 height 11
click at [808, 44] on div "Invoice Number V/2025 V/2025-26 10758" at bounding box center [854, 10] width 318 height 65
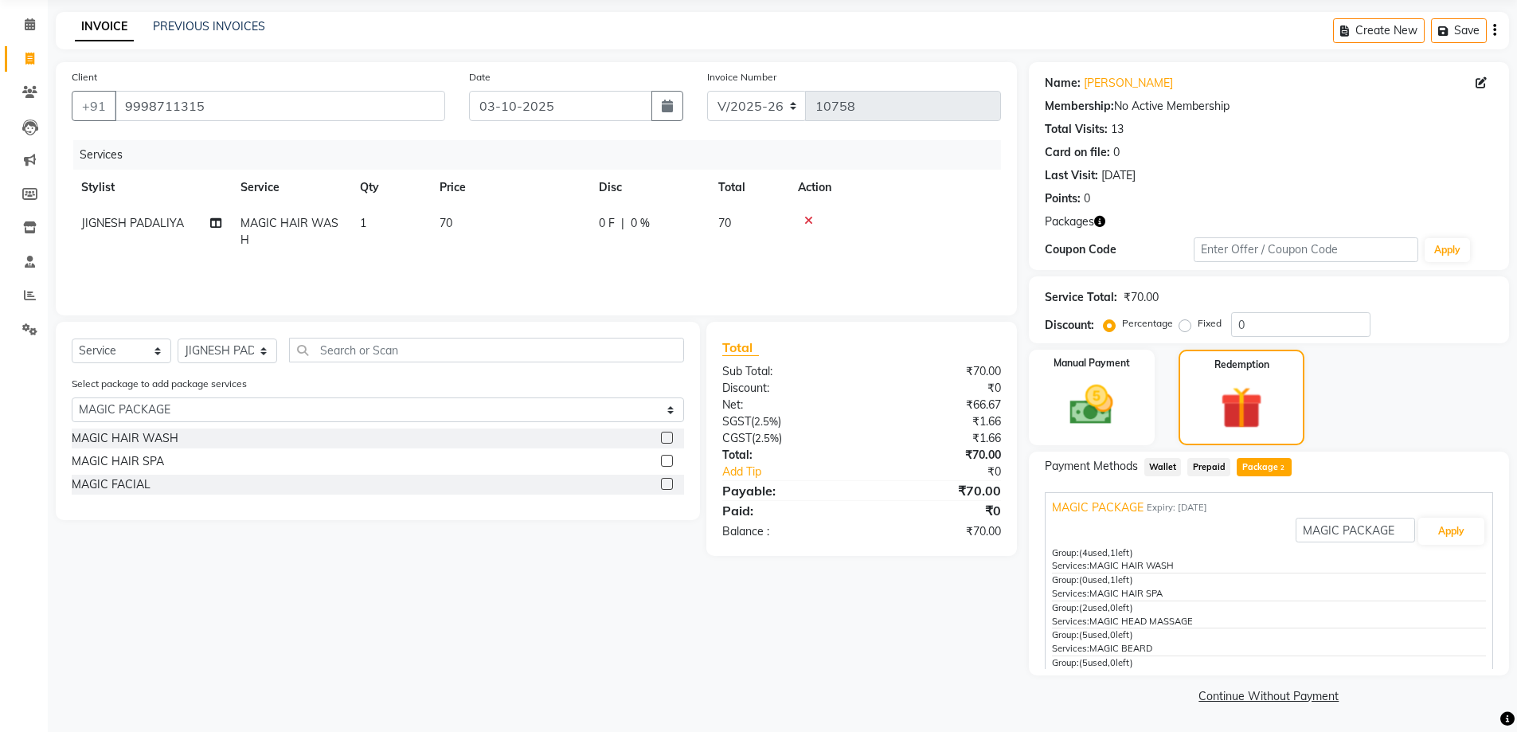
scroll to position [57, 0]
click at [808, 219] on icon at bounding box center [808, 220] width 9 height 11
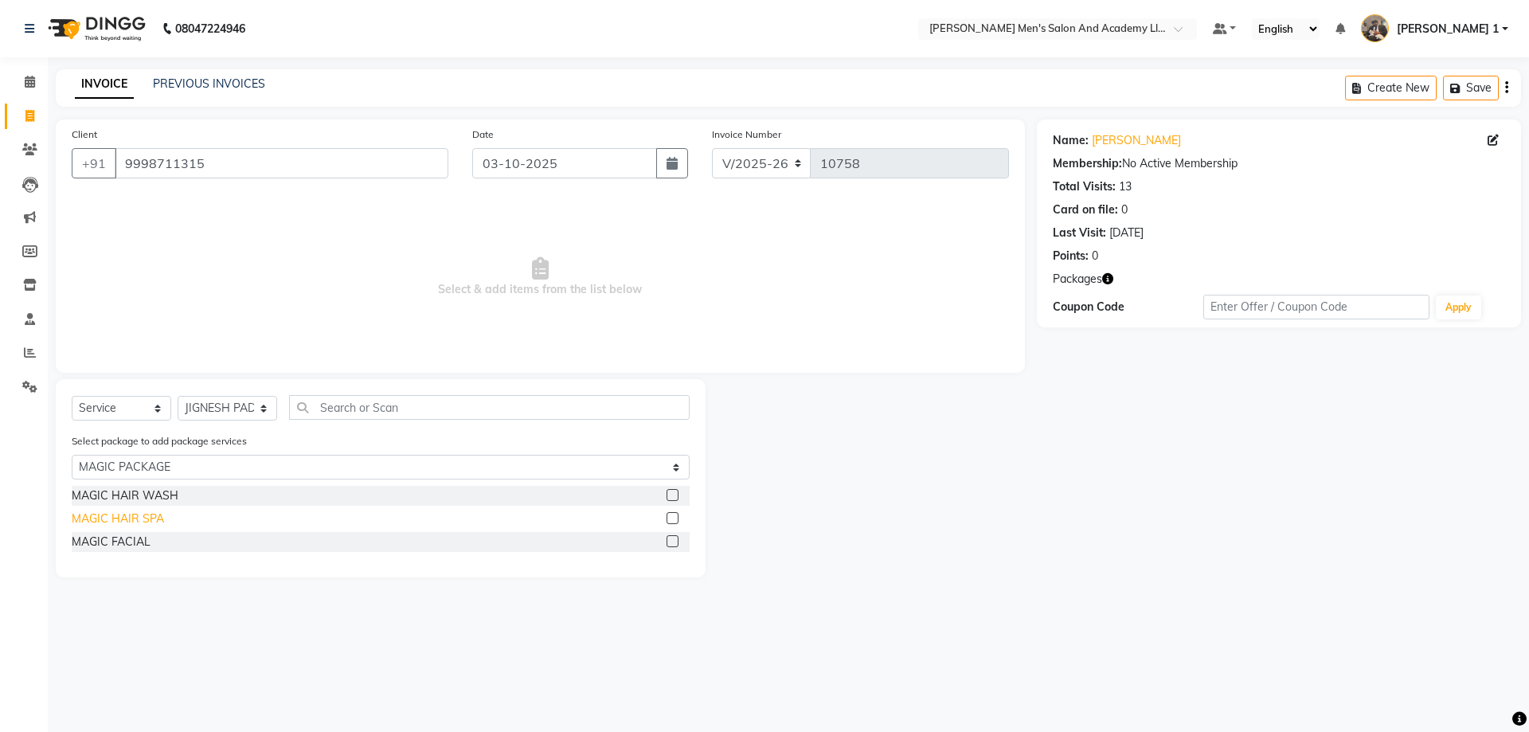
click at [149, 511] on div "MAGIC HAIR SPA" at bounding box center [118, 519] width 92 height 17
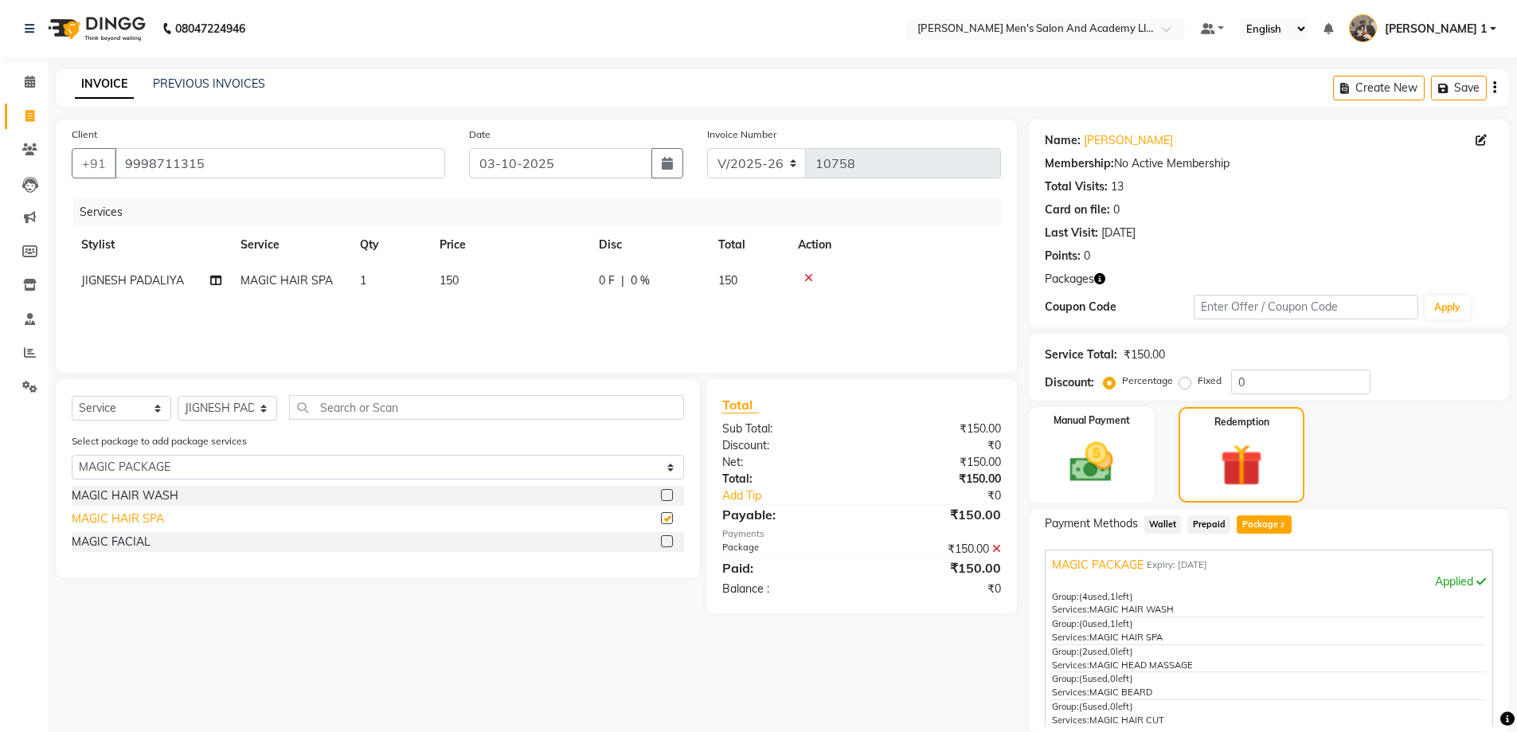
checkbox input "false"
click at [115, 539] on div "MAGIC FACIAL" at bounding box center [111, 542] width 79 height 17
checkbox input "false"
click at [808, 276] on icon at bounding box center [808, 277] width 9 height 11
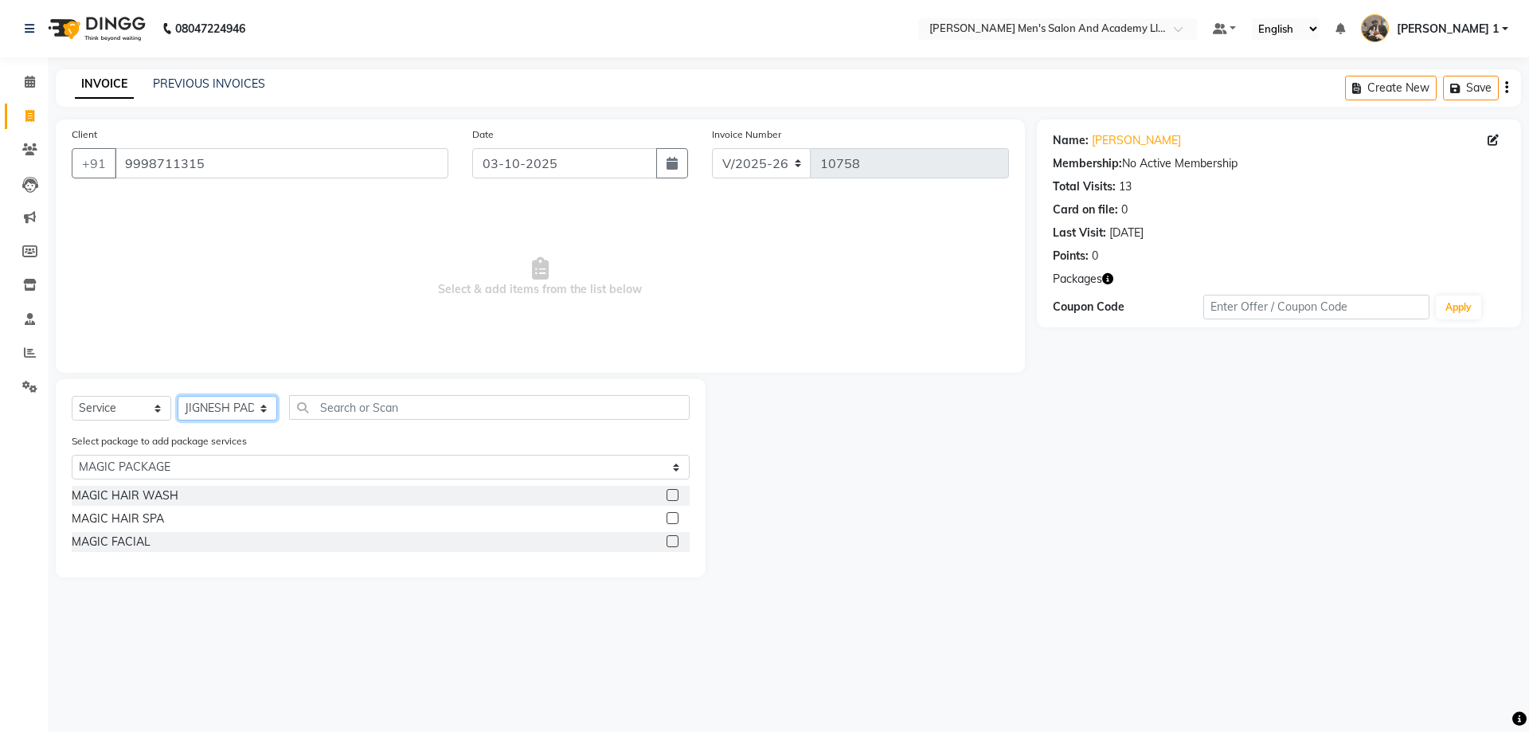
click at [244, 412] on select "Select Stylist [PERSON_NAME] [PERSON_NAME] [PERSON_NAME] [PERSON_NAME] [PERSON_…" at bounding box center [228, 408] width 100 height 25
select select "92357"
click at [178, 396] on select "Select Stylist [PERSON_NAME] [PERSON_NAME] [PERSON_NAME] [PERSON_NAME] [PERSON_…" at bounding box center [228, 408] width 100 height 25
click at [173, 480] on div "Select package to add package services Select MAGIC PACKAGE AVENGERS COMBO PACK…" at bounding box center [381, 458] width 642 height 53
click at [173, 490] on div "MAGIC HAIR WASH" at bounding box center [125, 495] width 107 height 17
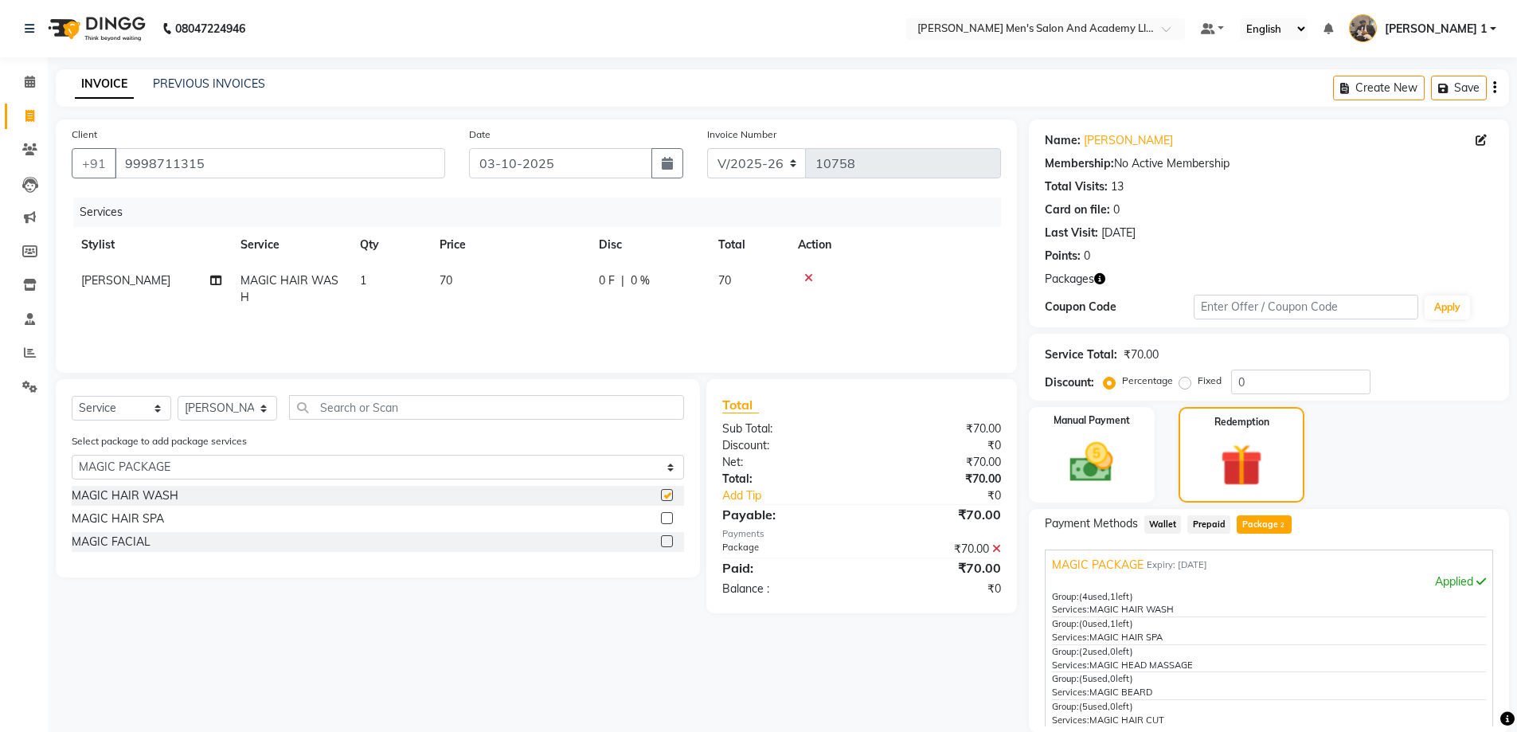
checkbox input "false"
click at [1110, 474] on img at bounding box center [1091, 462] width 73 height 52
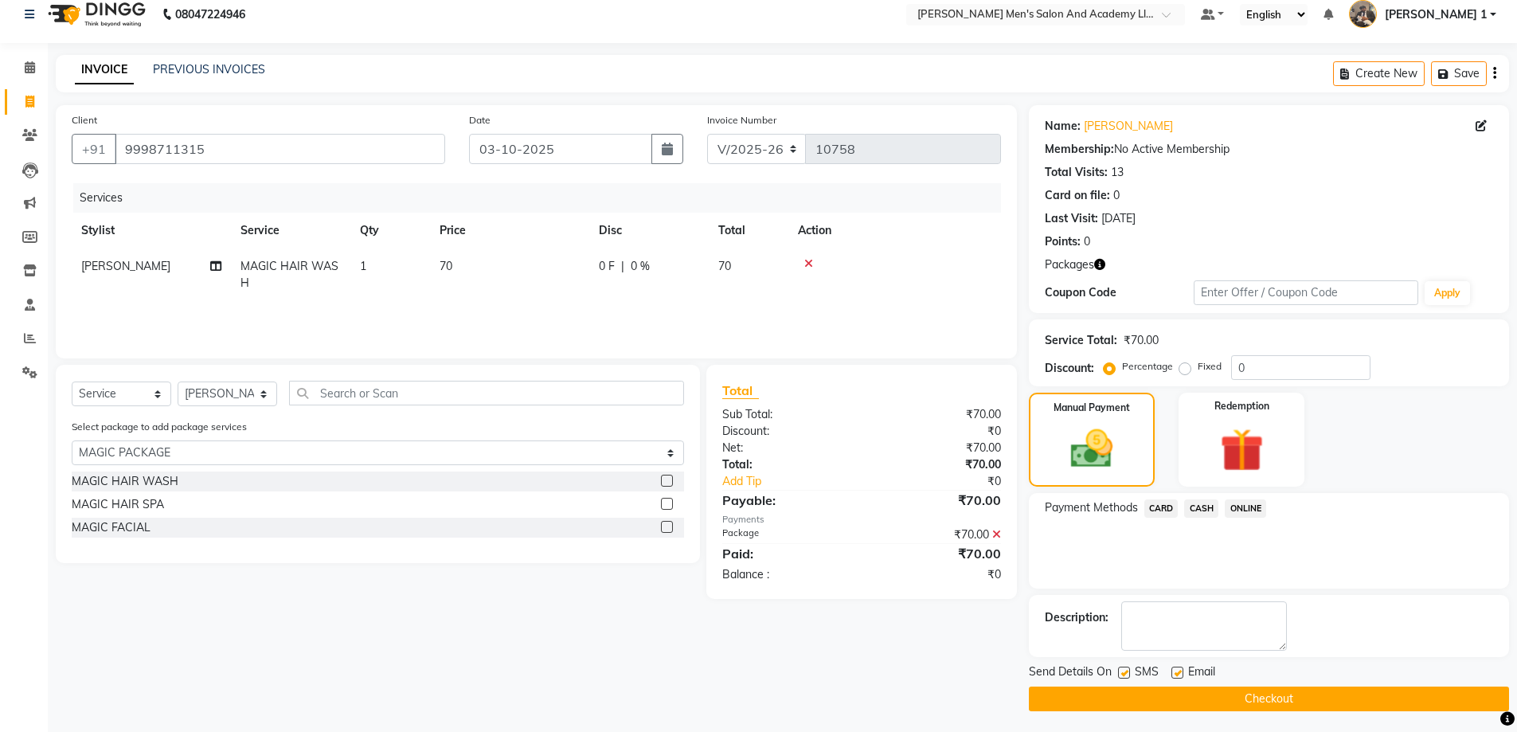
scroll to position [18, 0]
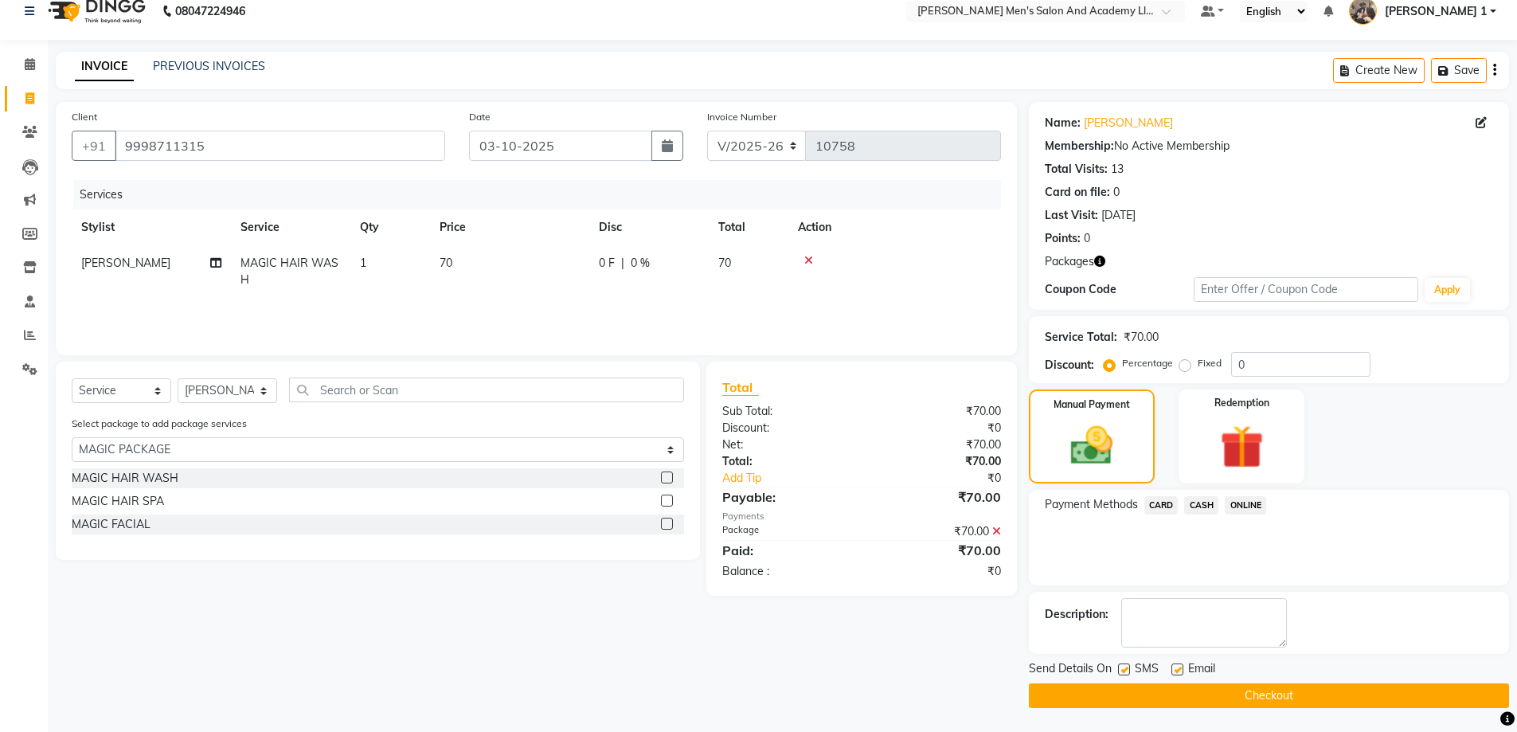
click at [1180, 672] on label at bounding box center [1178, 669] width 12 height 12
click at [1180, 672] on input "checkbox" at bounding box center [1177, 670] width 10 height 10
checkbox input "false"
click at [1214, 697] on button "Checkout" at bounding box center [1269, 695] width 480 height 25
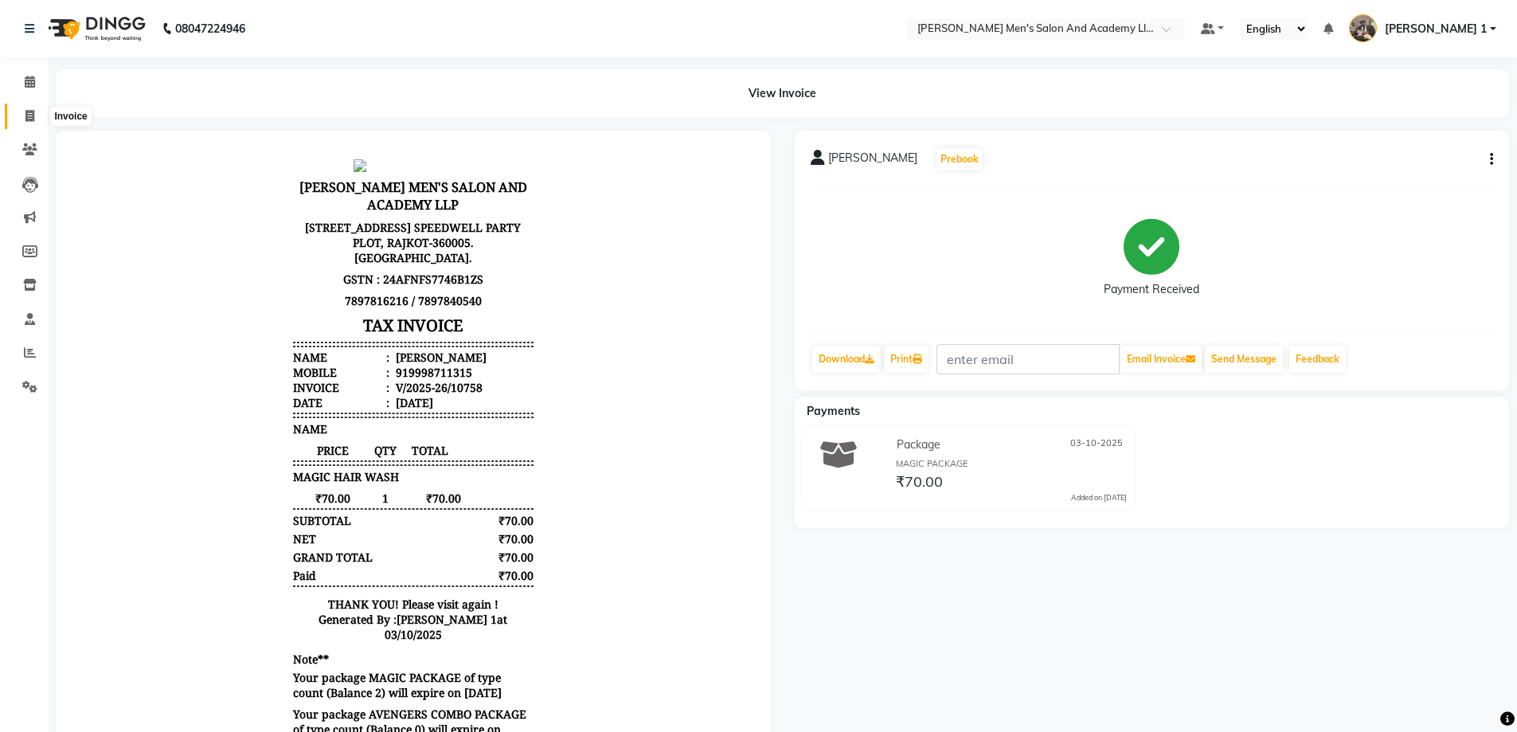
click at [24, 109] on span at bounding box center [30, 117] width 28 height 18
select select "service"
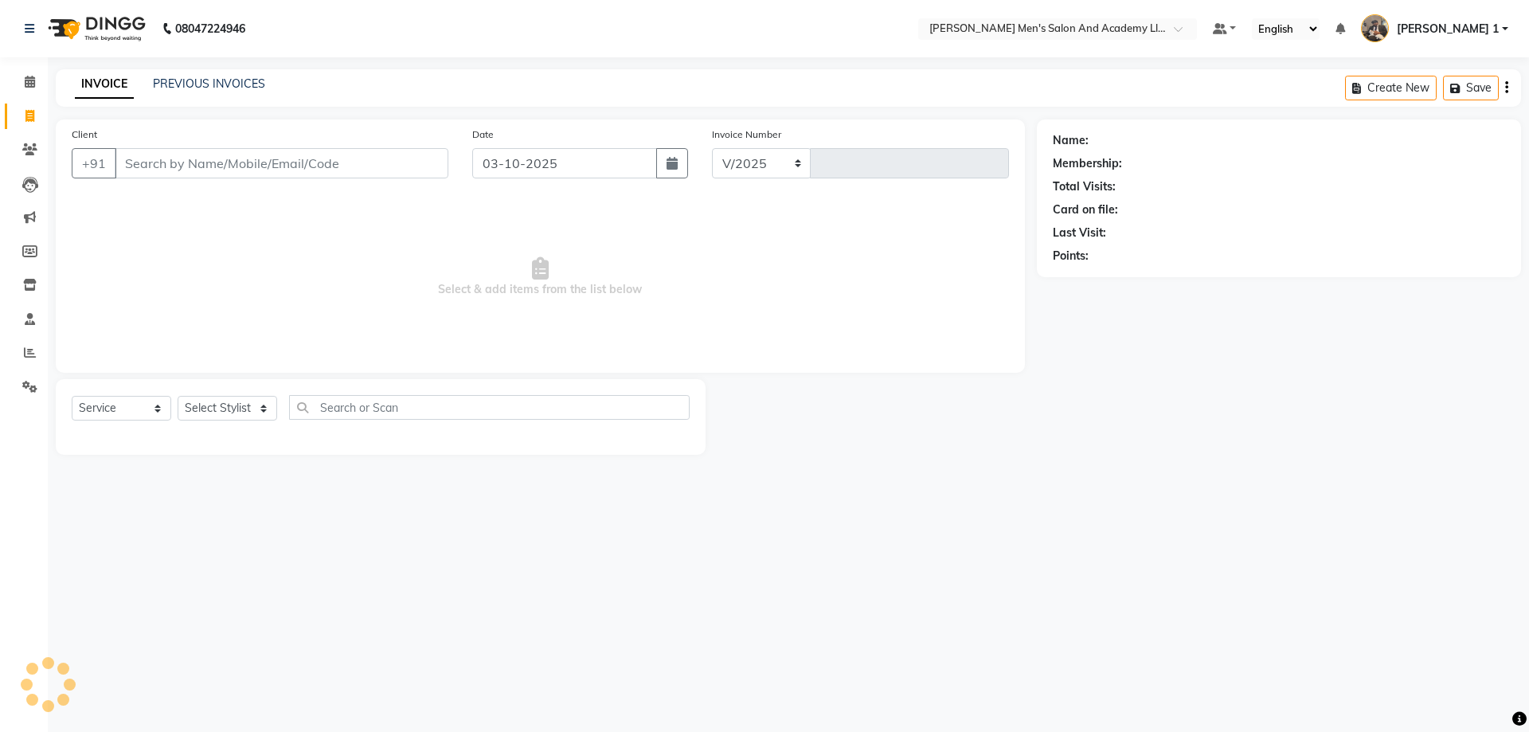
select select "6752"
type input "10759"
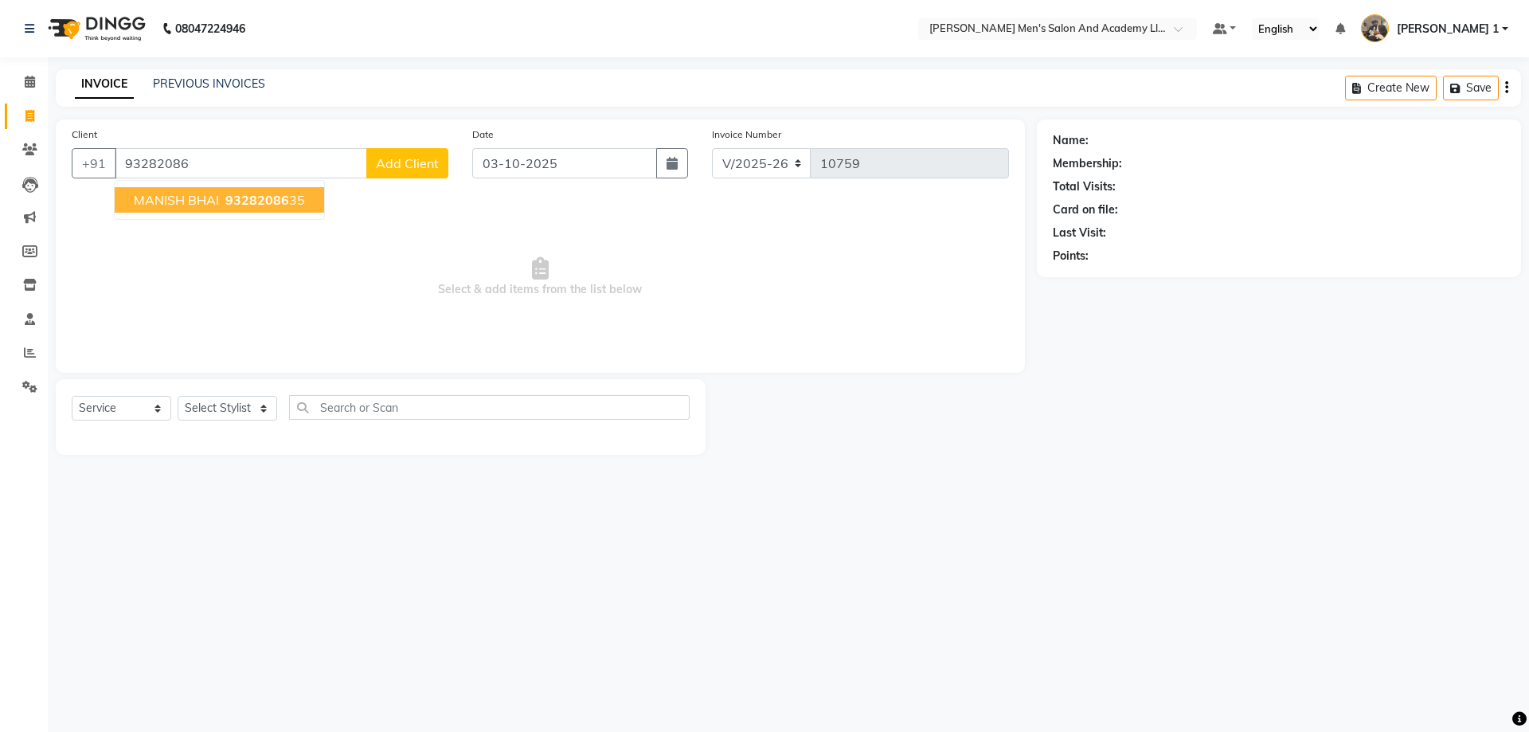
click at [293, 198] on ngb-highlight "93282086 35" at bounding box center [263, 200] width 83 height 16
type input "9328208635"
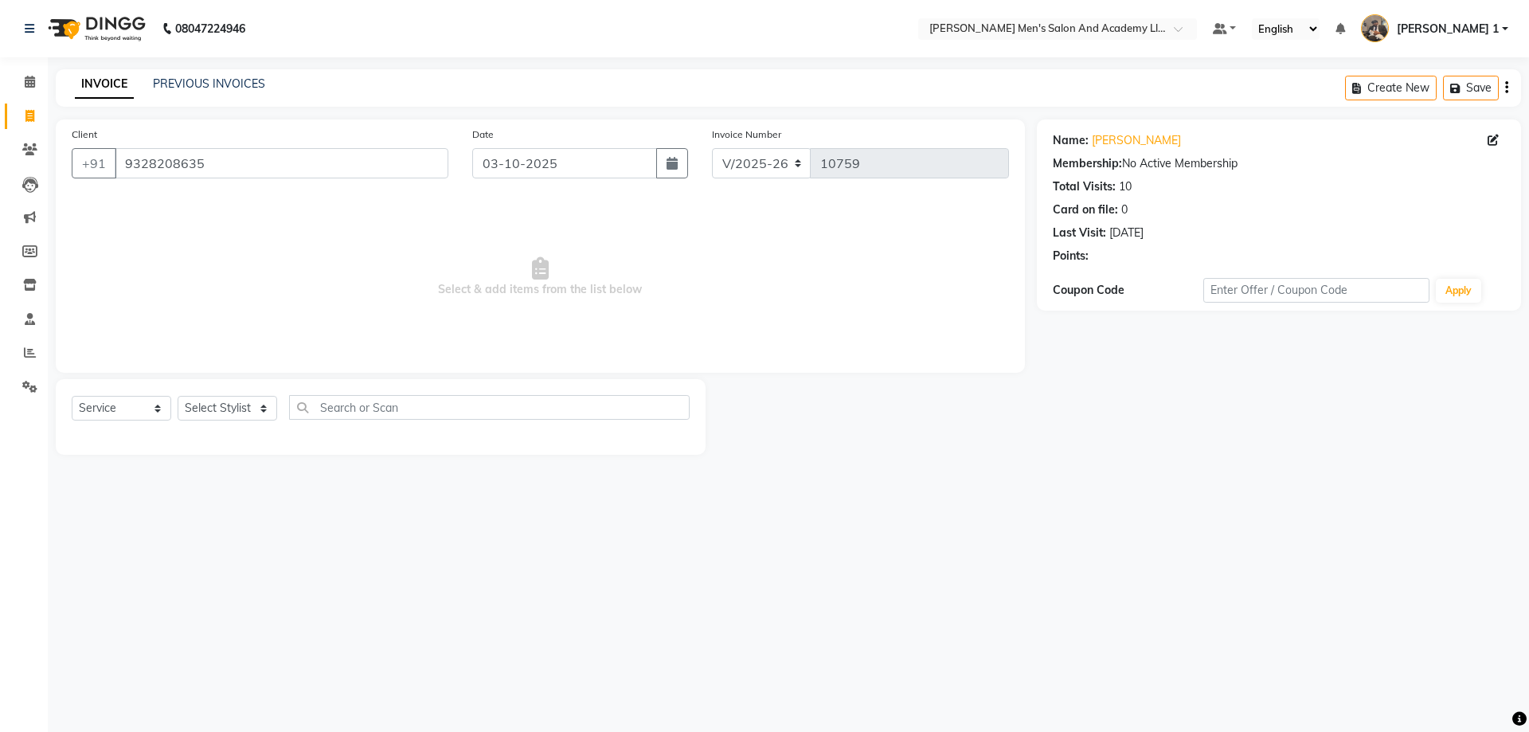
click at [227, 393] on div "Select Service Product Membership Package Voucher Prepaid Gift Card Select Styl…" at bounding box center [381, 417] width 650 height 76
click at [229, 411] on select "Select Stylist [PERSON_NAME] [PERSON_NAME] [PERSON_NAME] [PERSON_NAME] [PERSON_…" at bounding box center [228, 408] width 100 height 25
select select "52737"
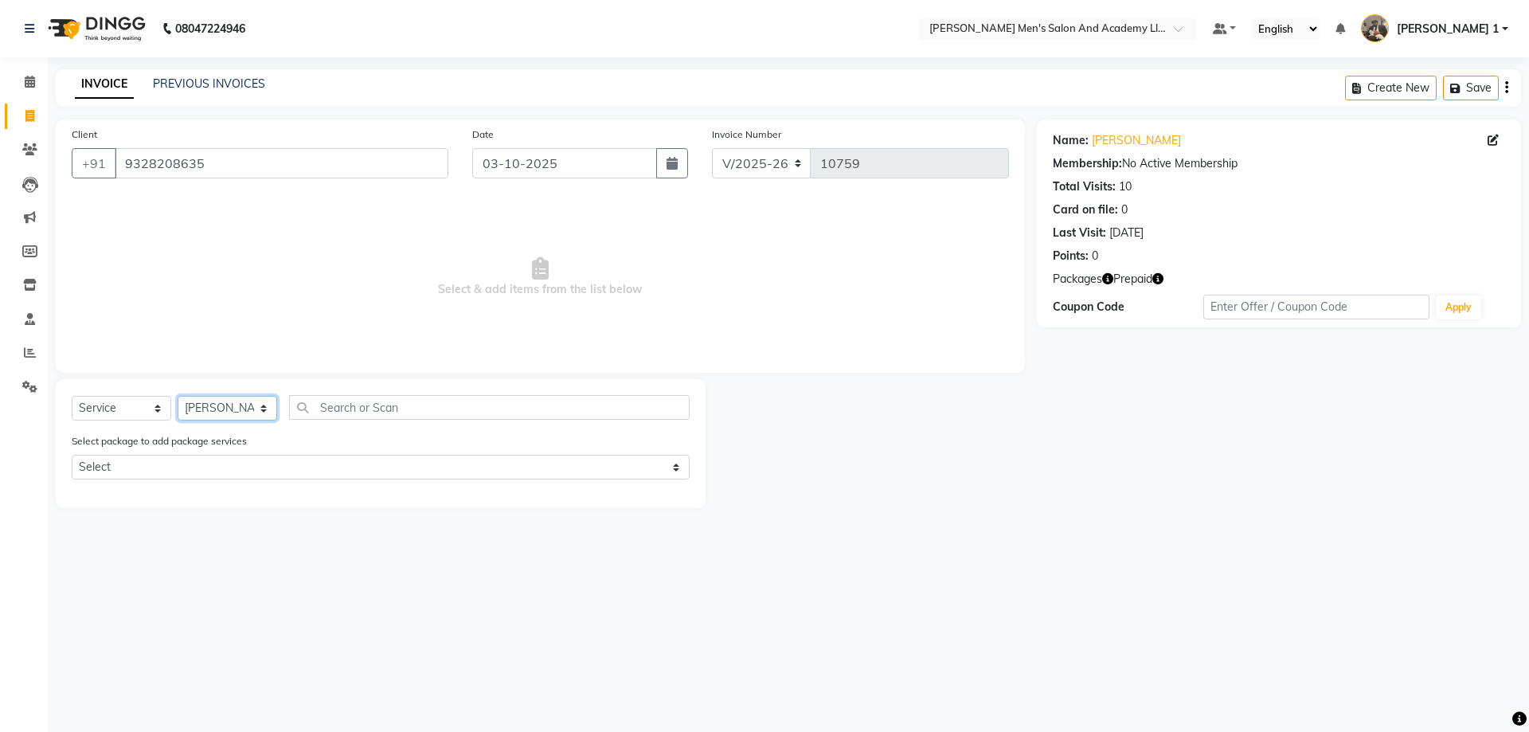
click at [178, 396] on select "Select Stylist [PERSON_NAME] [PERSON_NAME] [PERSON_NAME] [PERSON_NAME] [PERSON_…" at bounding box center [228, 408] width 100 height 25
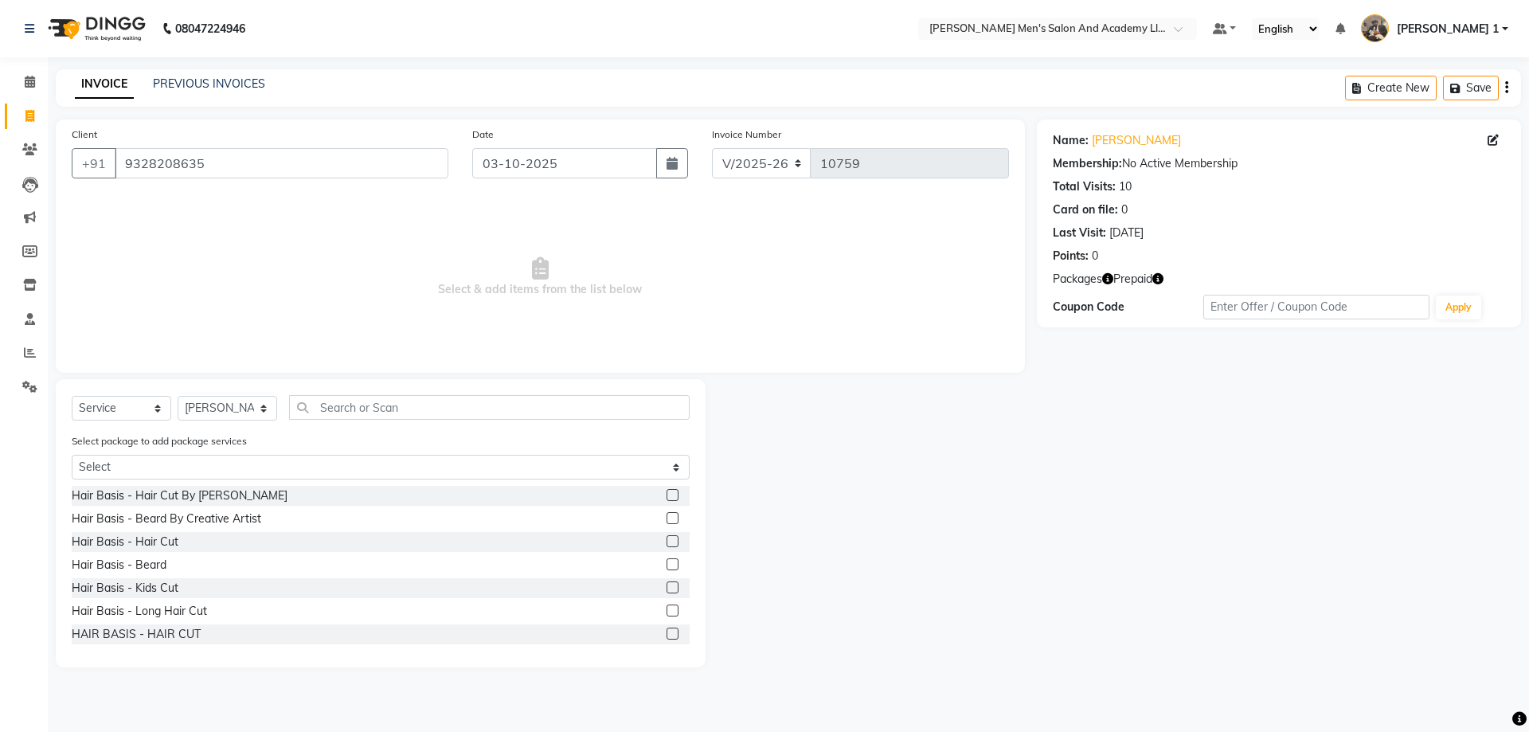
click at [1162, 279] on icon "button" at bounding box center [1158, 278] width 11 height 11
click at [796, 288] on span "Select & add items from the list below" at bounding box center [540, 277] width 937 height 159
click at [1151, 276] on div "Packages Prepaid" at bounding box center [1279, 279] width 452 height 17
click at [1164, 276] on icon "button" at bounding box center [1158, 278] width 11 height 11
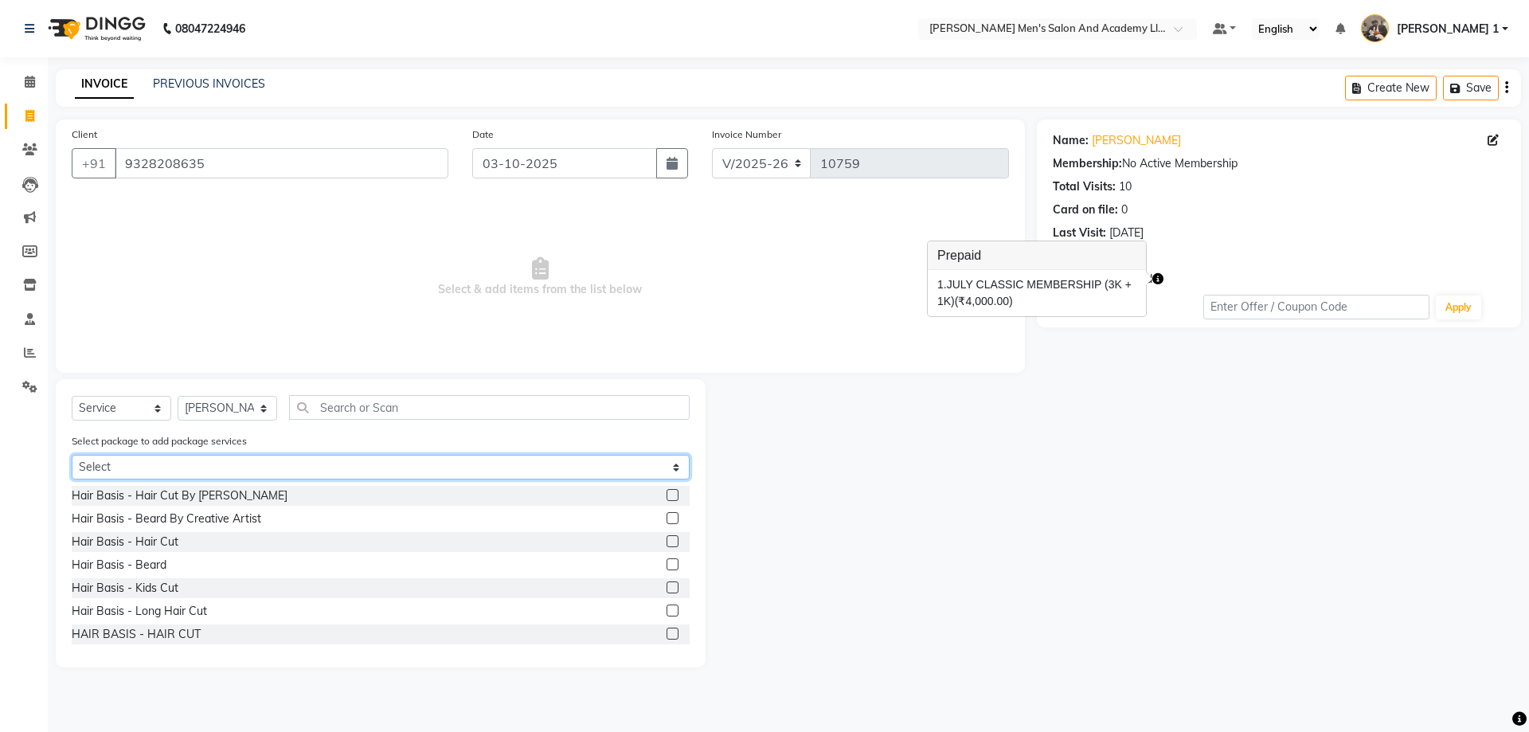
click at [342, 465] on select "Select SPEED WELL HAIR CUT PAY 5 AND GET 1 FREE GENTLEMEN GOLD PACKAGE" at bounding box center [381, 467] width 618 height 25
select select "1: Object"
click at [72, 455] on select "Select SPEED WELL HAIR CUT PAY 5 AND GET 1 FREE GENTLEMEN GOLD PACKAGE" at bounding box center [381, 467] width 618 height 25
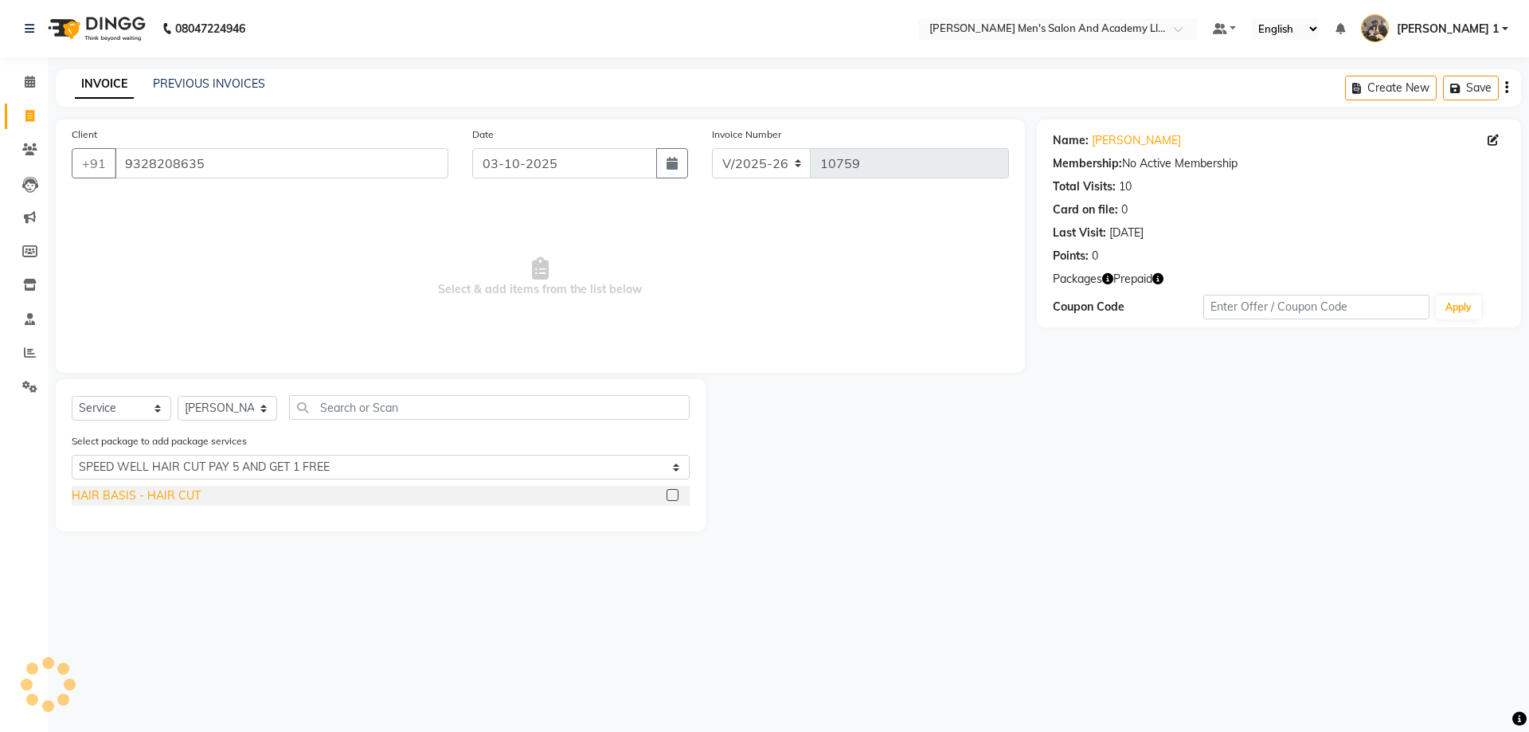
click at [181, 490] on div "HAIR BASIS - HAIR CUT" at bounding box center [136, 495] width 129 height 17
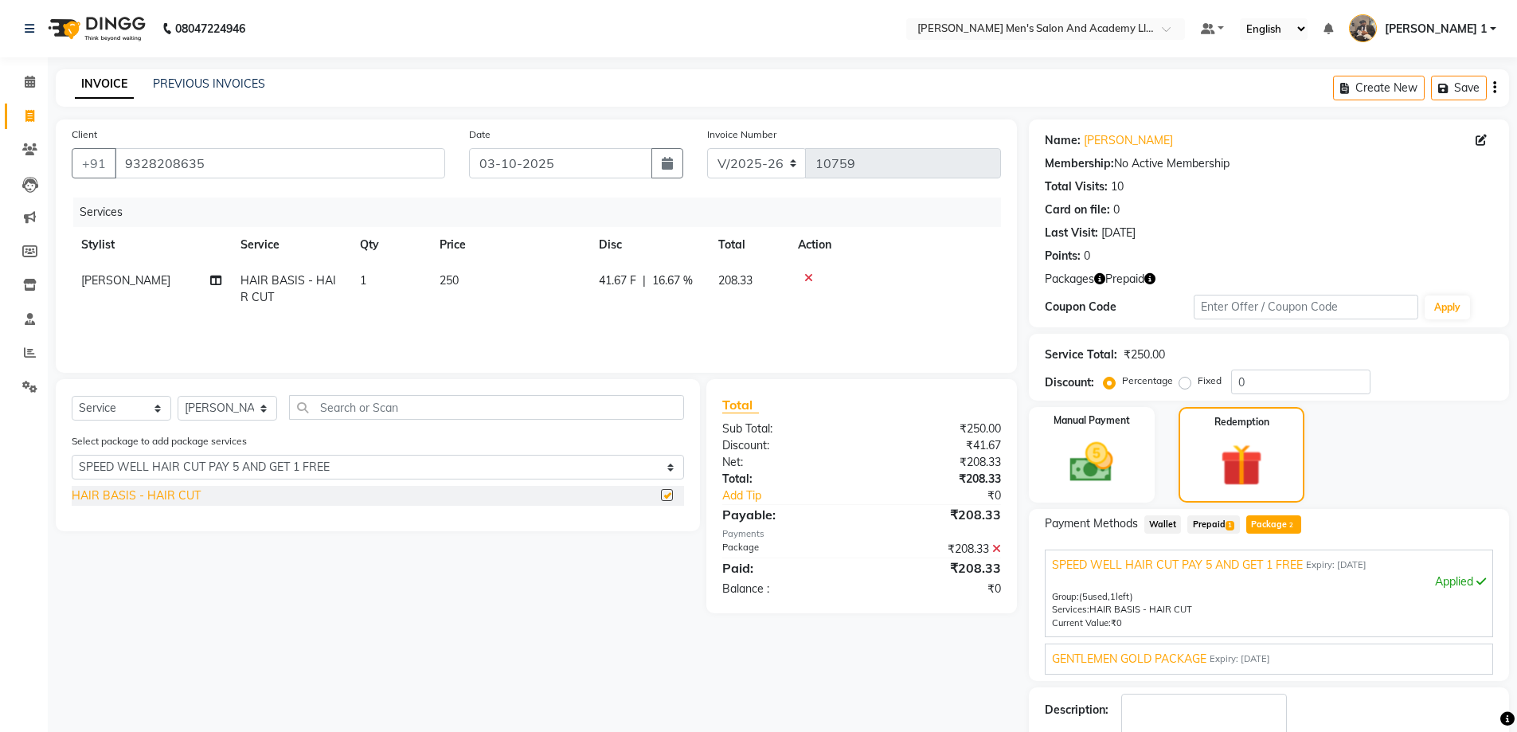
checkbox input "false"
click at [1159, 656] on span "GENTLEMEN GOLD PACKAGE" at bounding box center [1129, 659] width 155 height 17
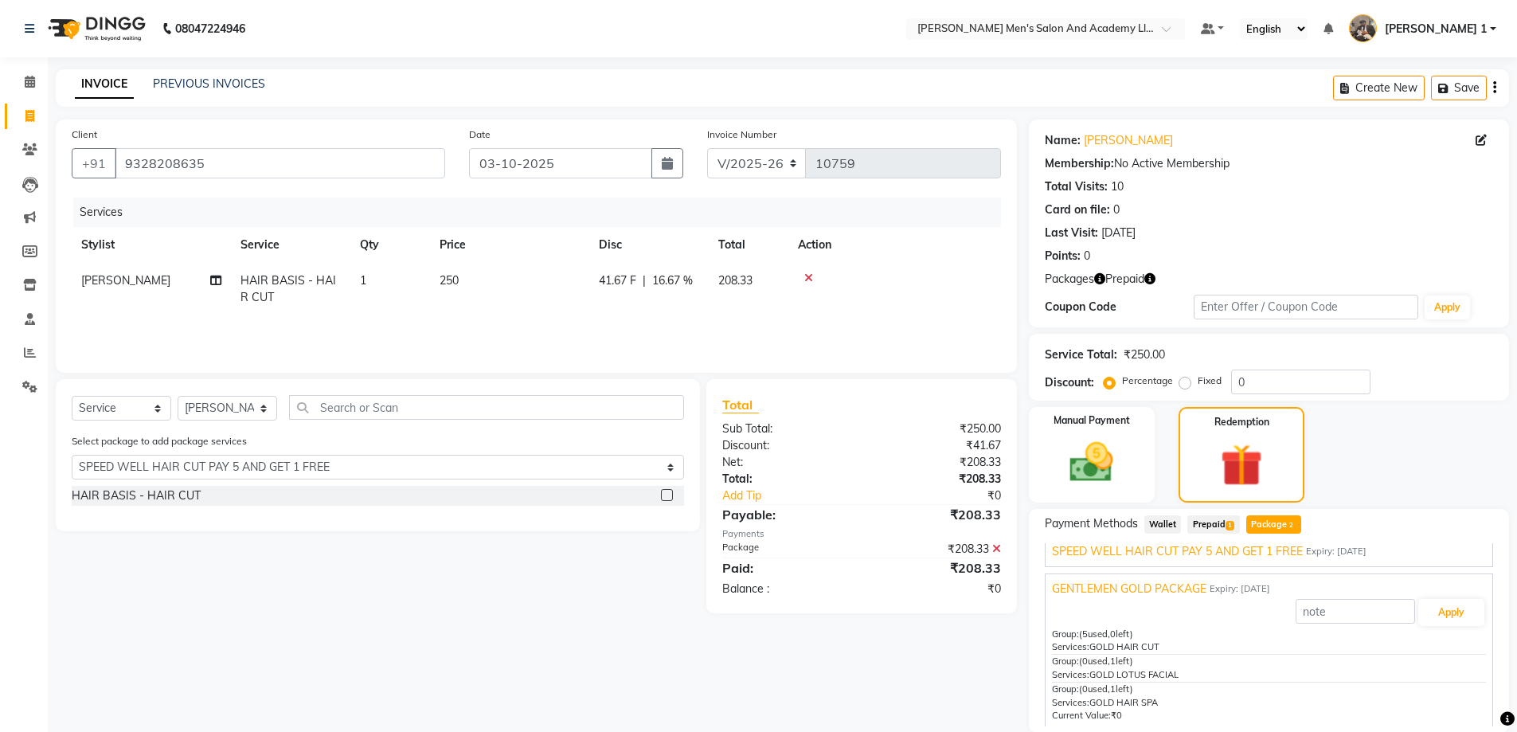
scroll to position [17, 0]
drag, startPoint x: 1176, startPoint y: 686, endPoint x: 1158, endPoint y: 685, distance: 17.5
click at [1158, 685] on div "Group: (5 used, 0 left) Services: GOLD HAIR CUT Group: (0 used, 1 left) Service…" at bounding box center [1269, 672] width 434 height 96
click at [978, 637] on div "Client +91 9328208635 Date 03-10-2025 Invoice Number V/2025 V/2025-26 10759 Ser…" at bounding box center [536, 487] width 985 height 736
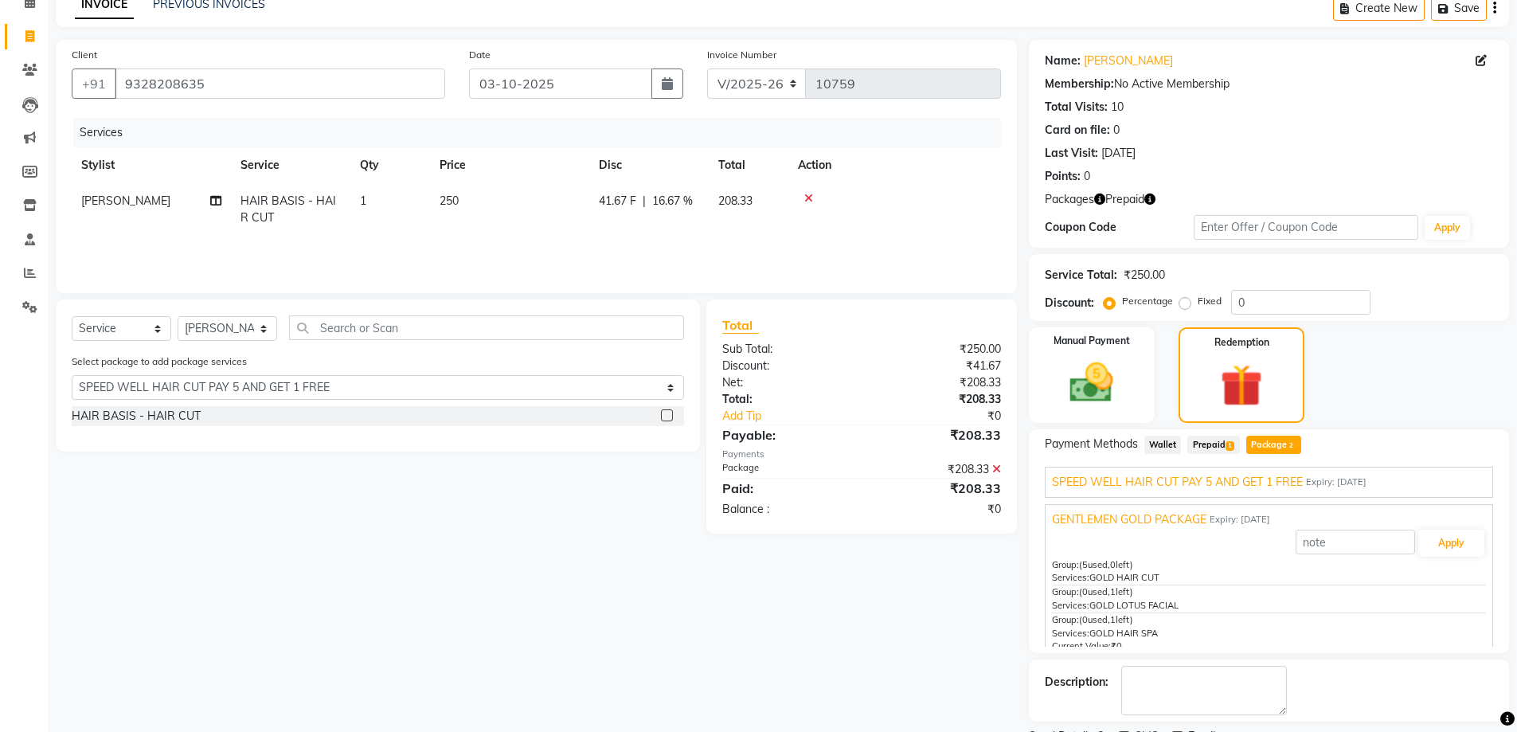
scroll to position [0, 0]
click at [1209, 437] on span "Prepaid 1" at bounding box center [1214, 445] width 52 height 18
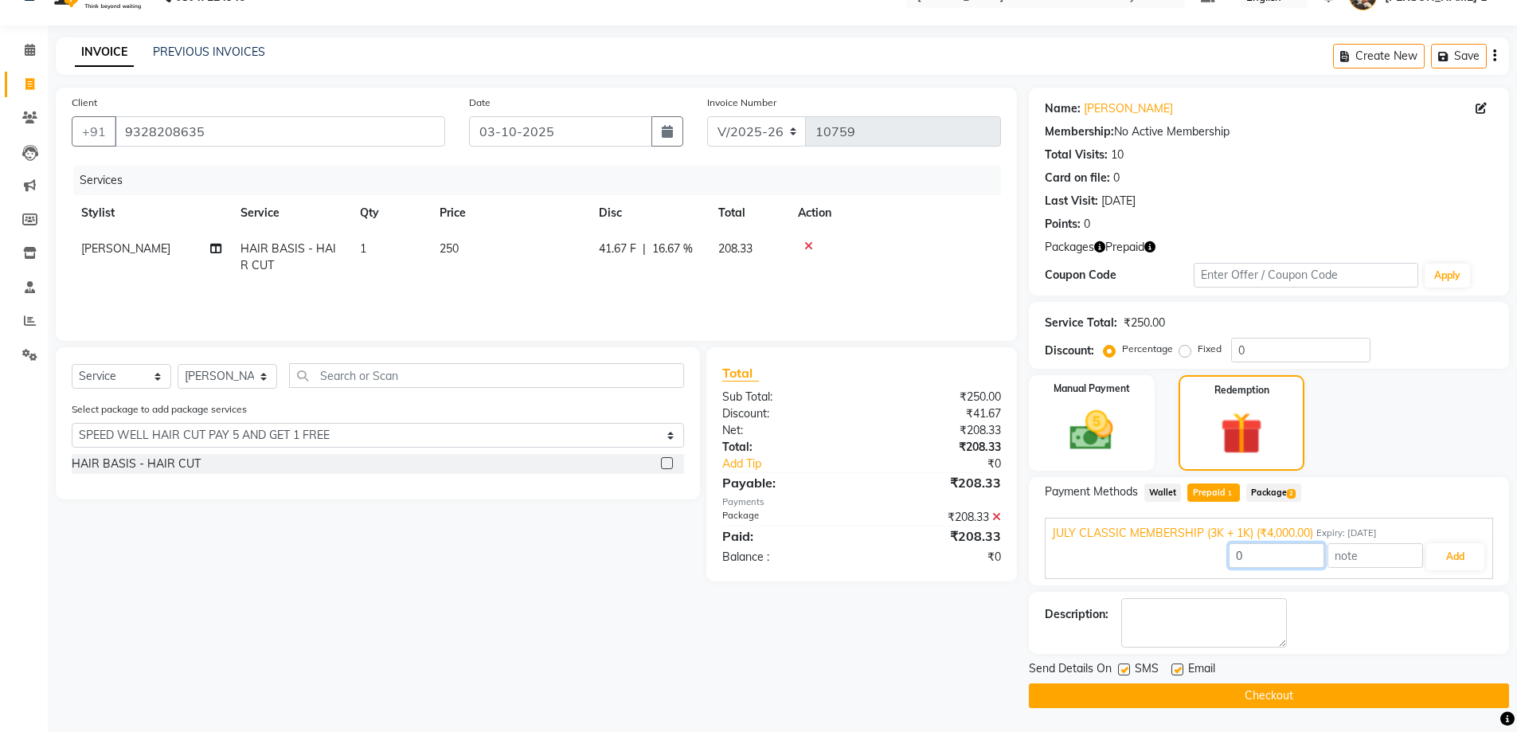
click at [1208, 567] on div "0 Add" at bounding box center [1269, 557] width 434 height 30
click at [820, 640] on div "Client +91 9328208635 Date 03-10-2025 Invoice Number V/2025 V/2025-26 10759 Ser…" at bounding box center [536, 398] width 985 height 620
click at [1092, 464] on div "Manual Payment" at bounding box center [1091, 423] width 131 height 99
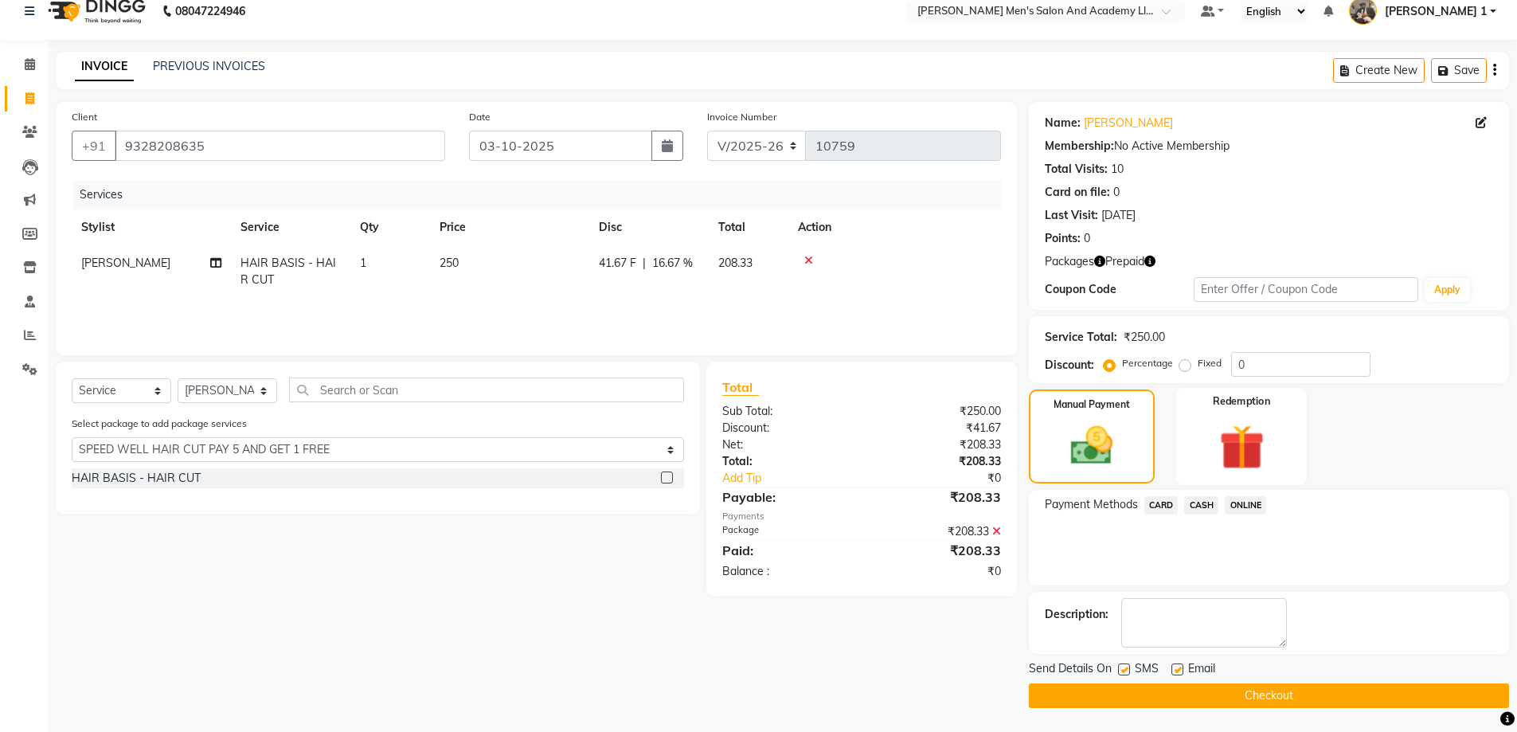
click at [1219, 479] on div "Redemption" at bounding box center [1241, 437] width 131 height 98
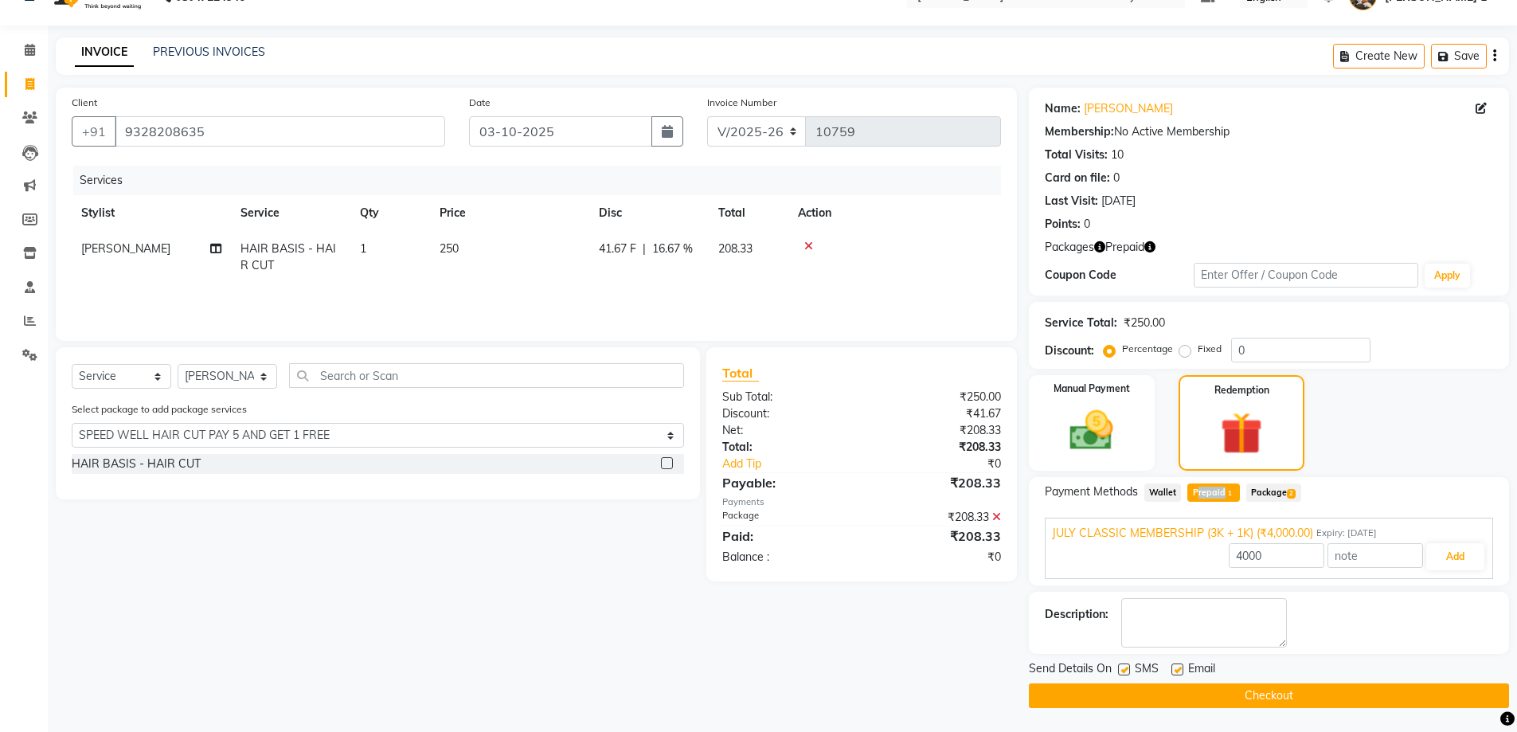
click at [1220, 483] on div "Payment Methods Wallet Prepaid 1 Package 2 JULY CLASSIC MEMBERSHIP (3K + 1K) (₹…" at bounding box center [1269, 531] width 480 height 108
click at [1259, 495] on span "Package 2" at bounding box center [1273, 492] width 55 height 18
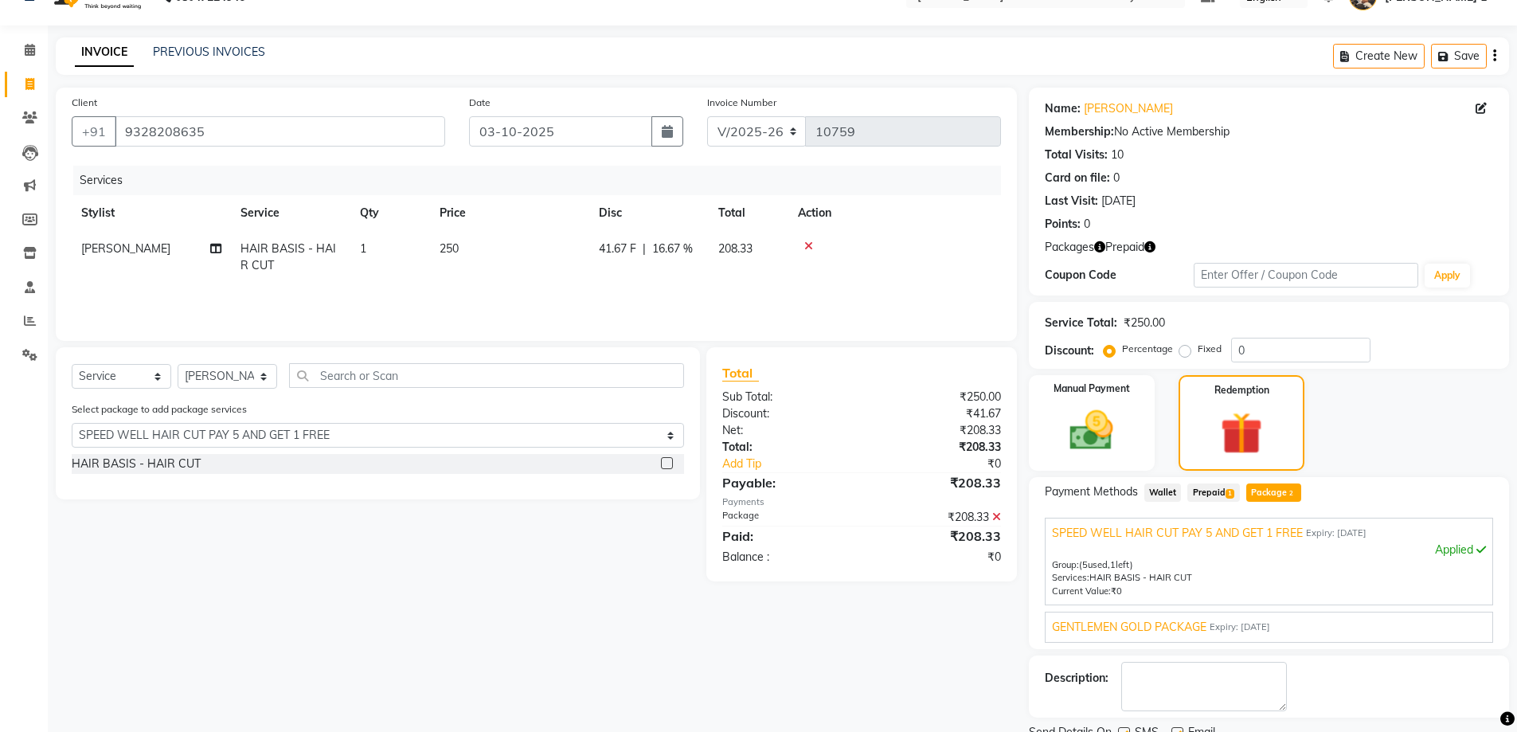
click at [1145, 493] on span "Wallet" at bounding box center [1163, 492] width 37 height 18
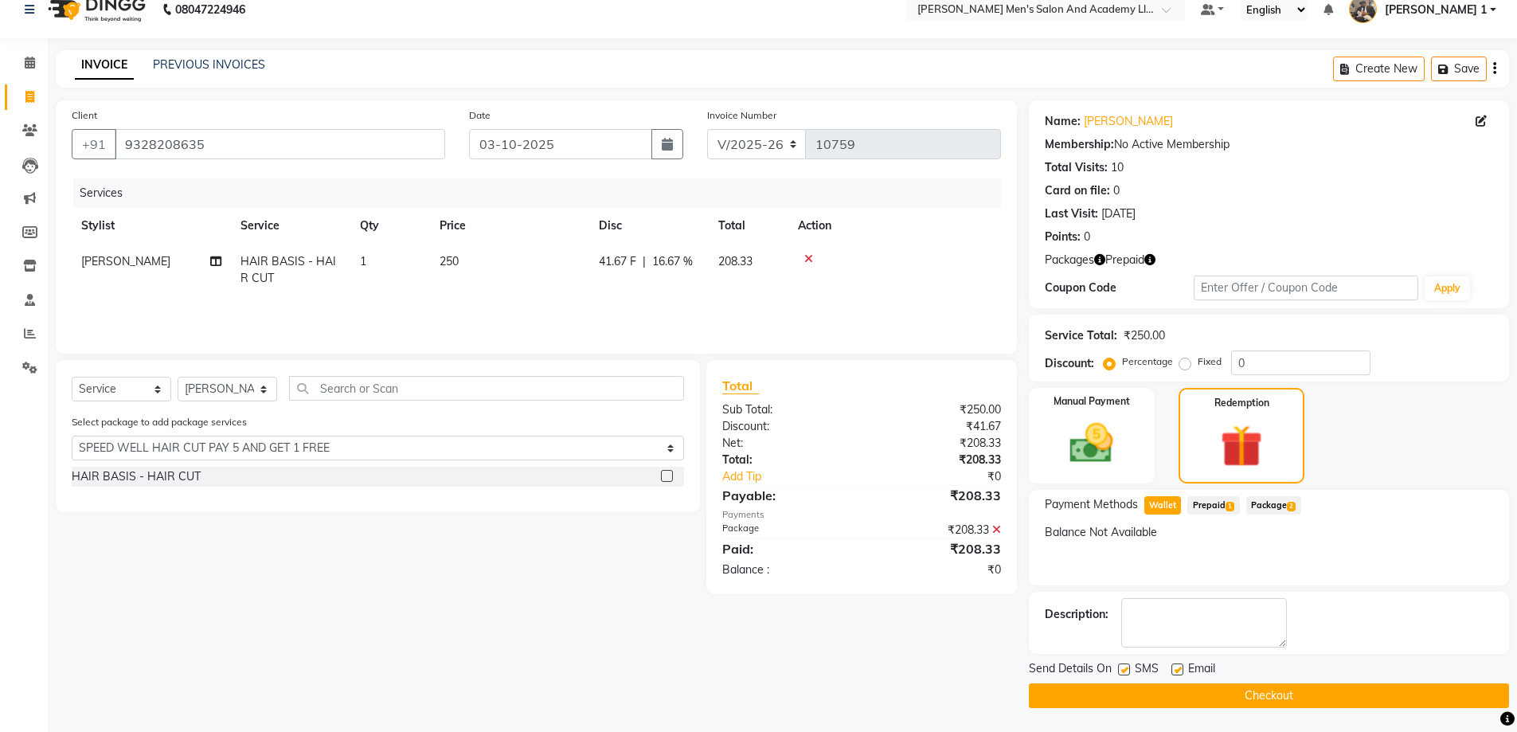
scroll to position [19, 0]
click at [1170, 668] on div "SMS" at bounding box center [1144, 670] width 53 height 20
click at [1123, 672] on label at bounding box center [1124, 669] width 12 height 12
click at [1123, 672] on input "checkbox" at bounding box center [1123, 670] width 10 height 10
checkbox input "false"
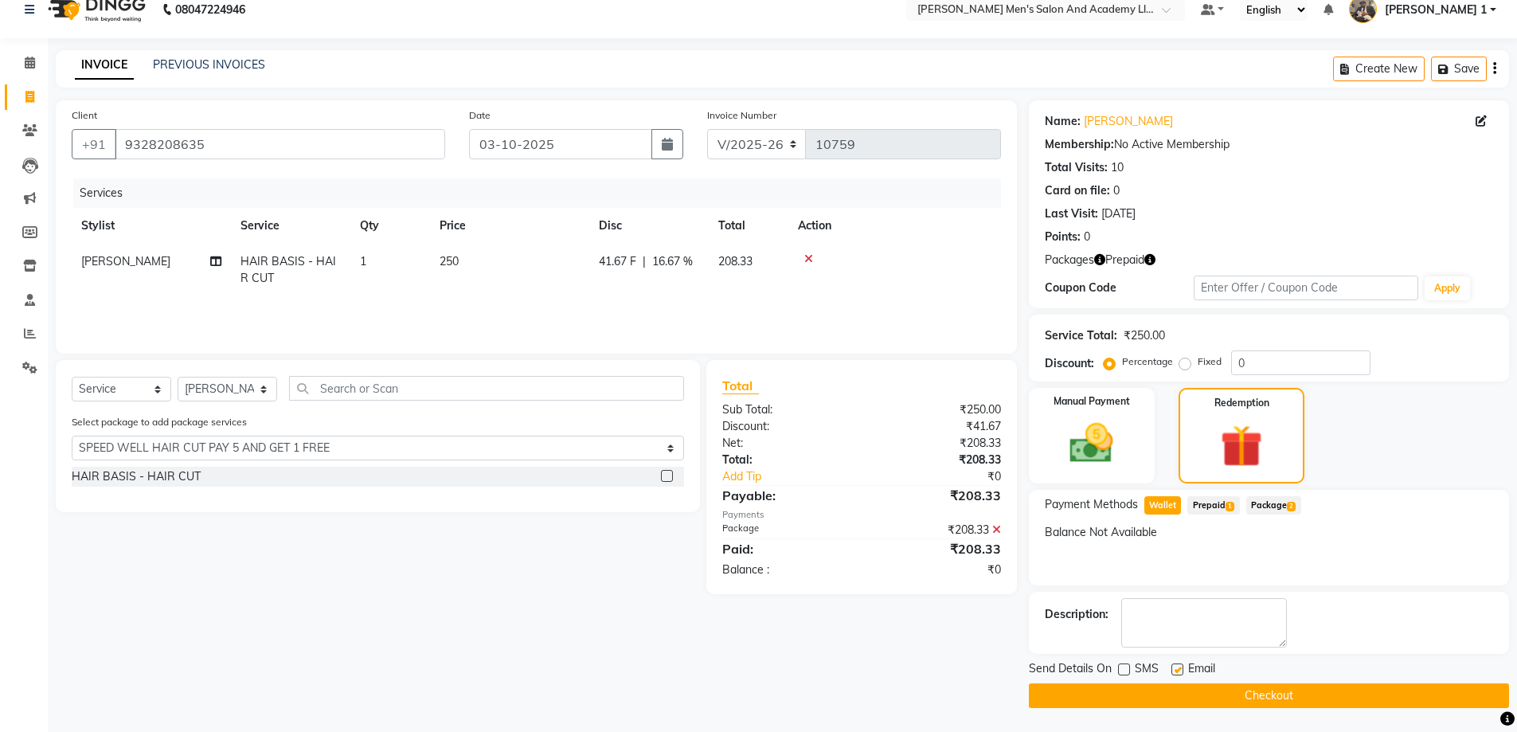
click at [1161, 672] on div "SMS" at bounding box center [1144, 670] width 53 height 20
click at [1180, 670] on label at bounding box center [1178, 669] width 12 height 12
click at [1180, 670] on input "checkbox" at bounding box center [1177, 670] width 10 height 10
checkbox input "false"
click at [1124, 669] on label at bounding box center [1124, 669] width 12 height 12
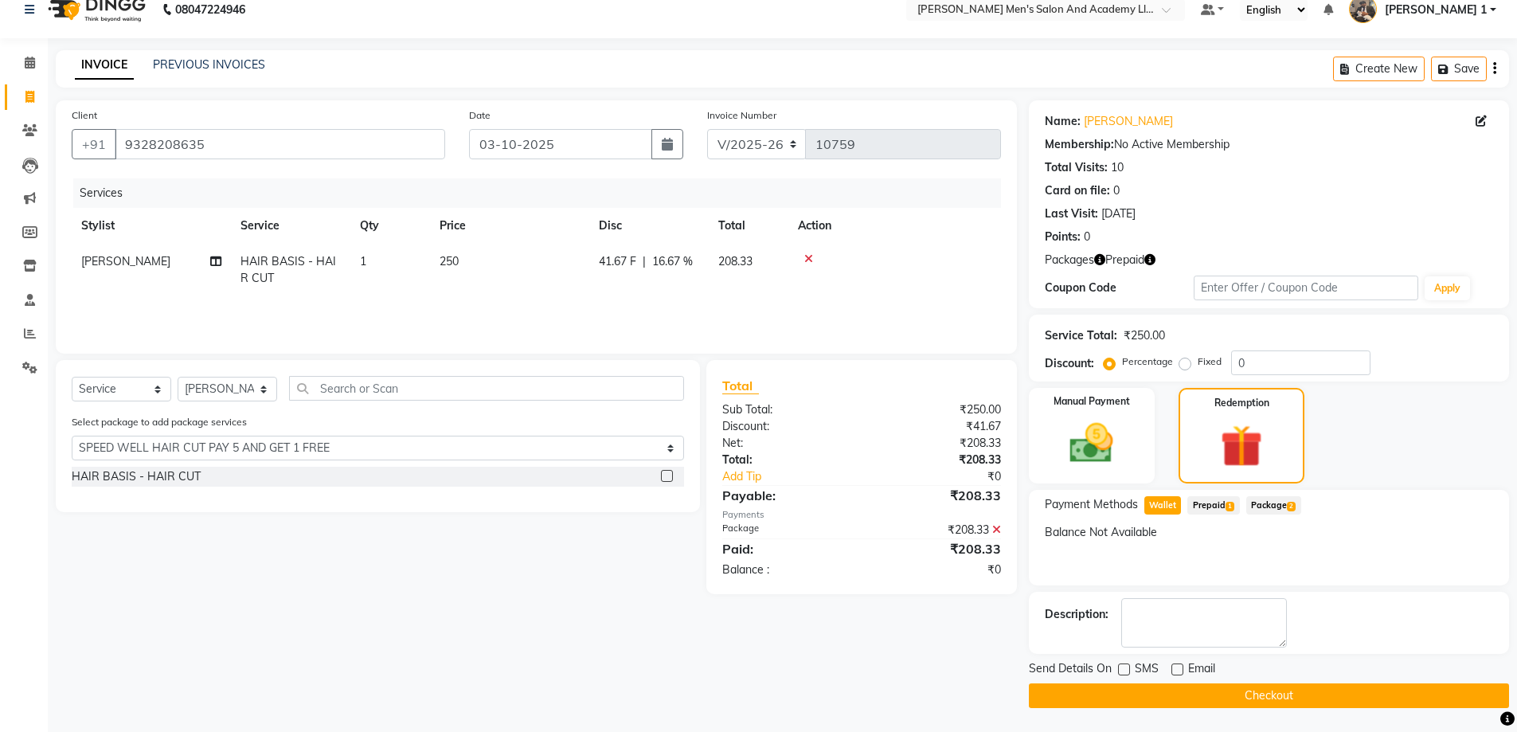
click at [1124, 669] on input "checkbox" at bounding box center [1123, 670] width 10 height 10
click at [1123, 669] on label at bounding box center [1124, 669] width 12 height 12
click at [1123, 669] on input "checkbox" at bounding box center [1123, 670] width 10 height 10
click at [1123, 676] on div at bounding box center [1123, 671] width 10 height 17
click at [1122, 674] on label at bounding box center [1124, 669] width 12 height 12
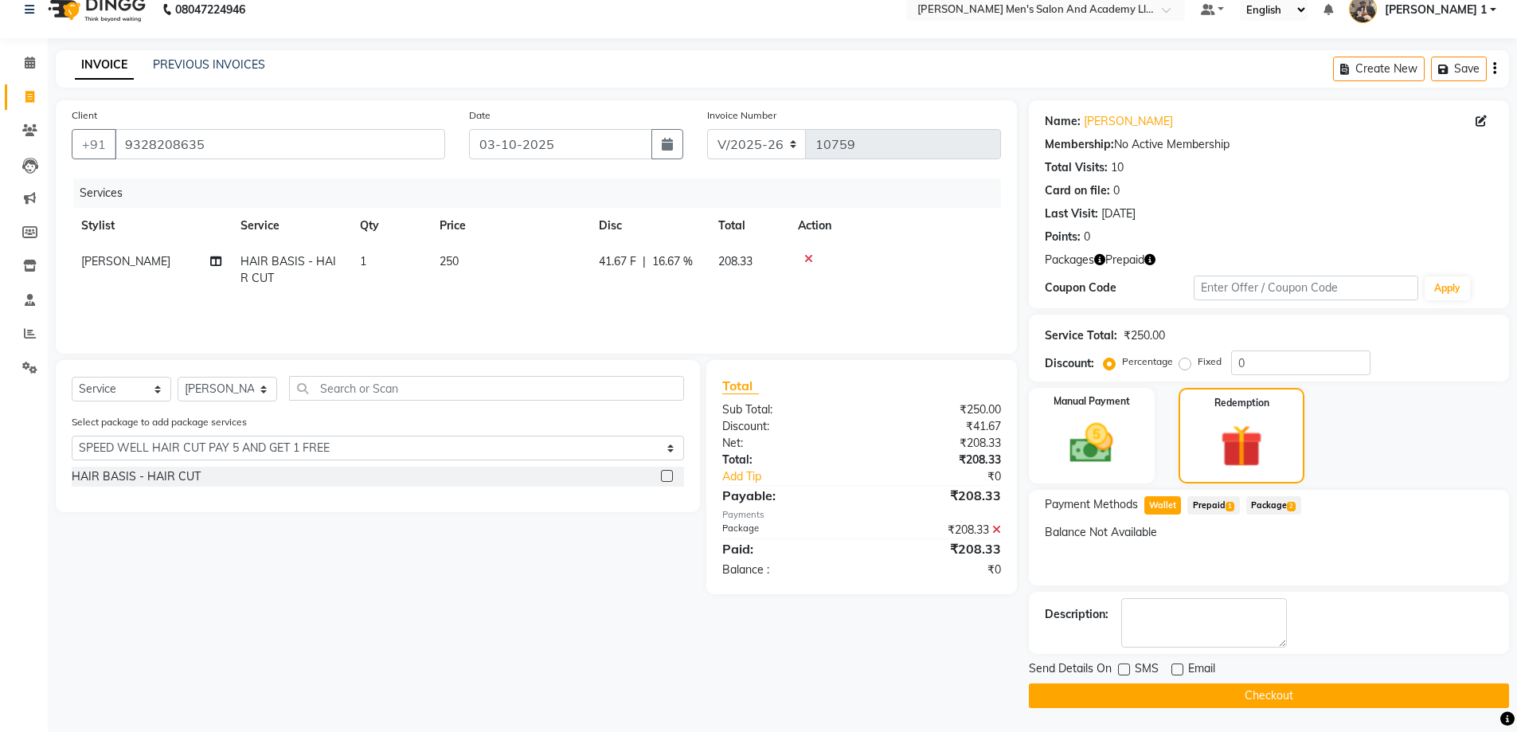
click at [1122, 674] on input "checkbox" at bounding box center [1123, 670] width 10 height 10
checkbox input "true"
click at [1149, 701] on button "Checkout" at bounding box center [1269, 695] width 480 height 25
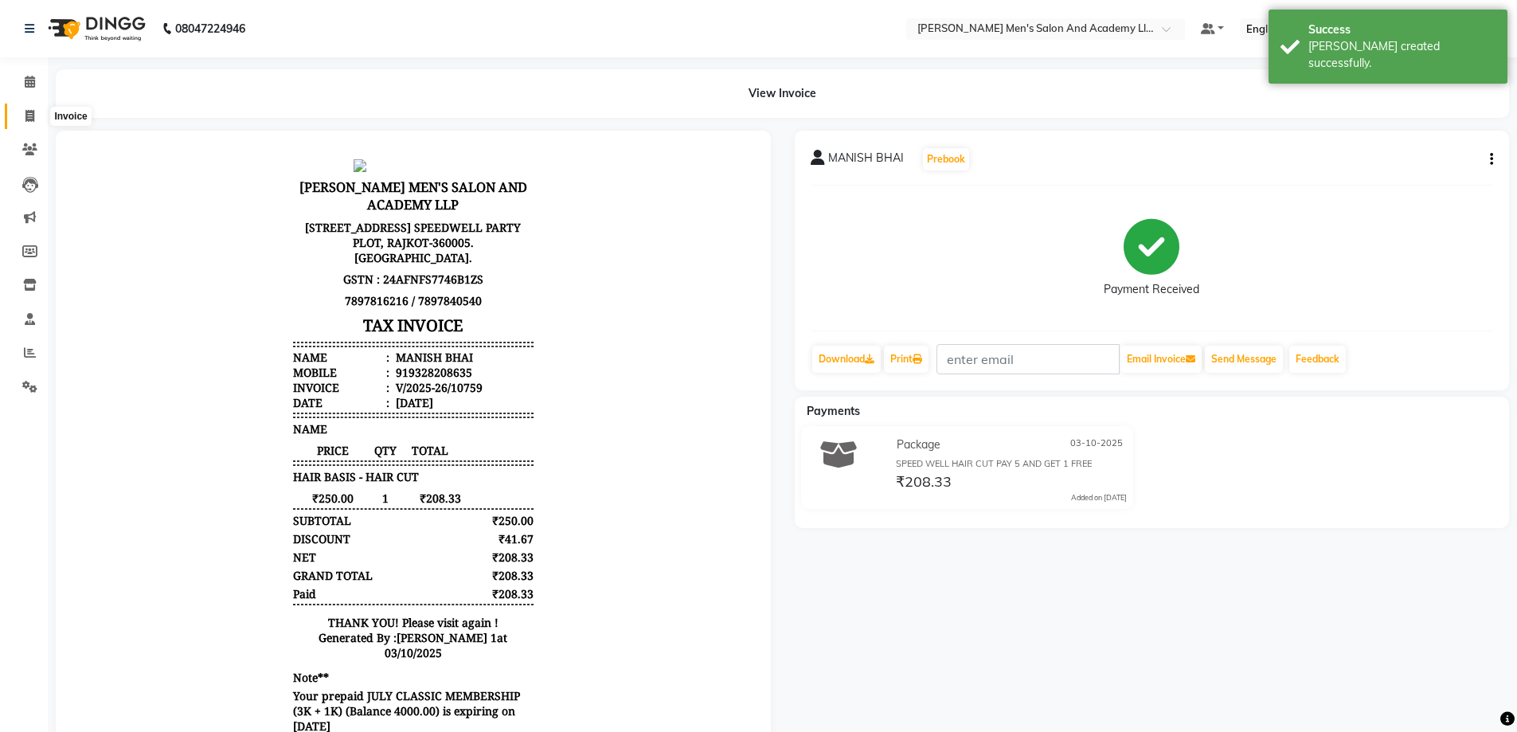
click at [30, 114] on icon at bounding box center [29, 116] width 9 height 12
select select "service"
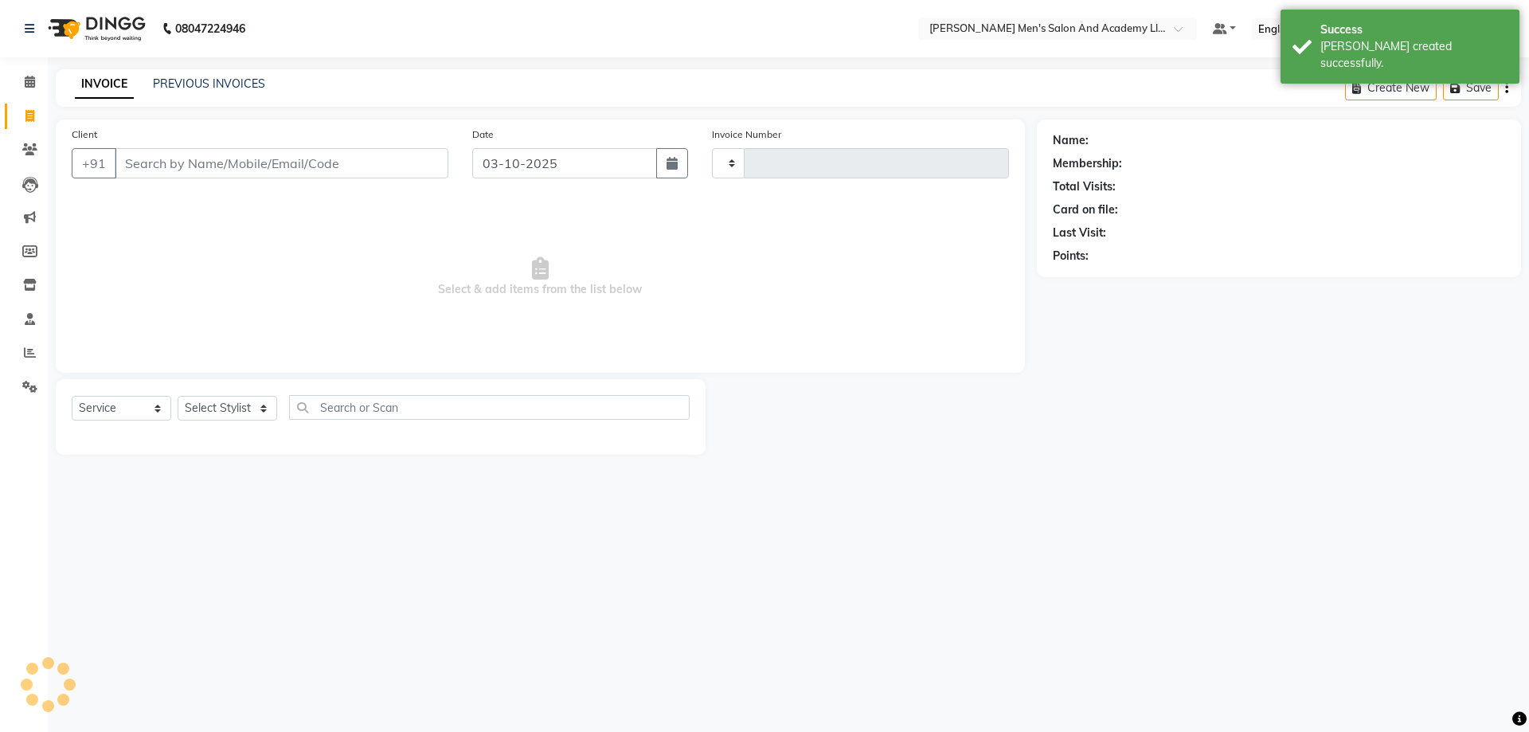
type input "10760"
select select "6752"
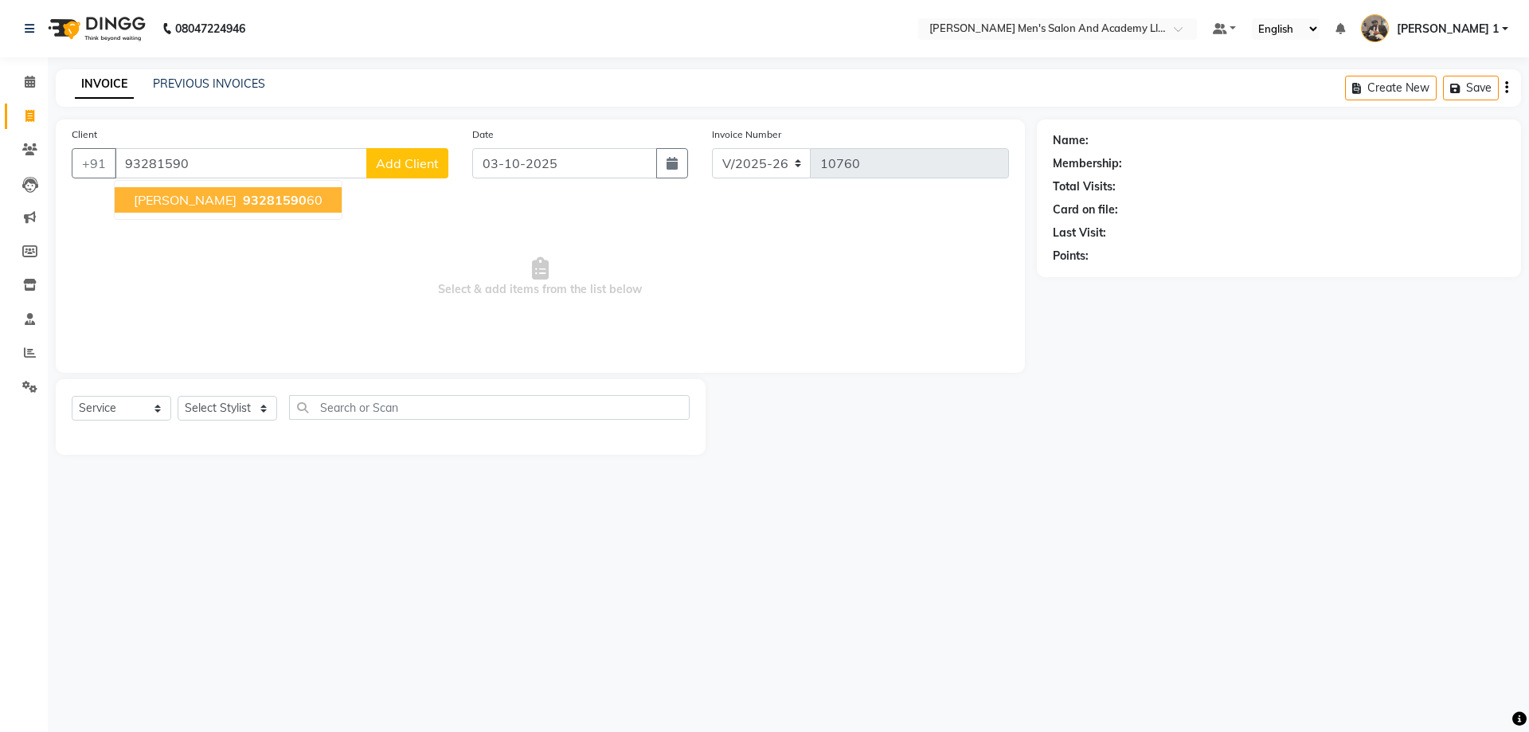
click at [168, 186] on ngb-typeahead-window "HARSH THAKOR 93281590 60" at bounding box center [228, 200] width 229 height 40
click at [170, 192] on span "[PERSON_NAME]" at bounding box center [185, 200] width 103 height 16
type input "9328159060"
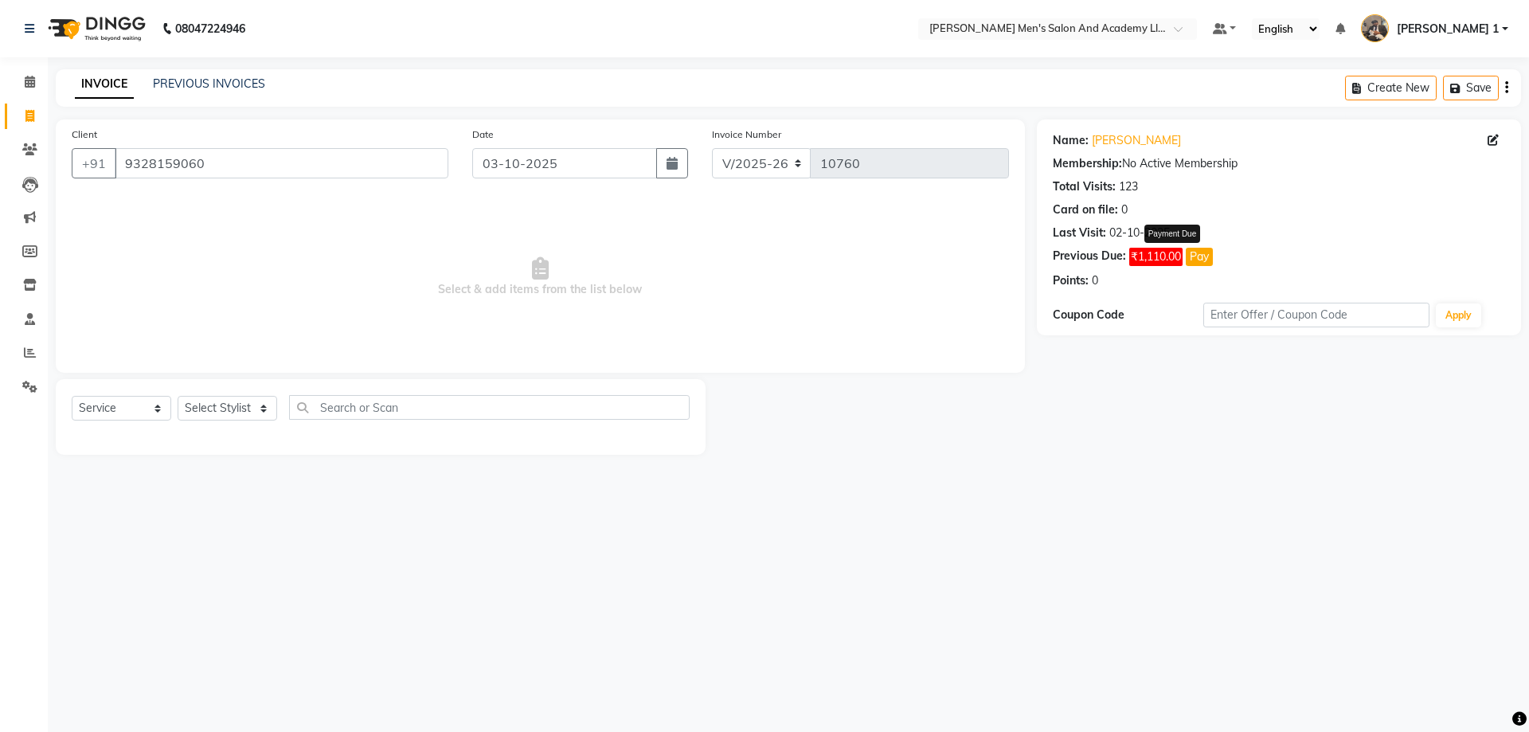
click at [1193, 253] on button "Pay" at bounding box center [1199, 257] width 27 height 18
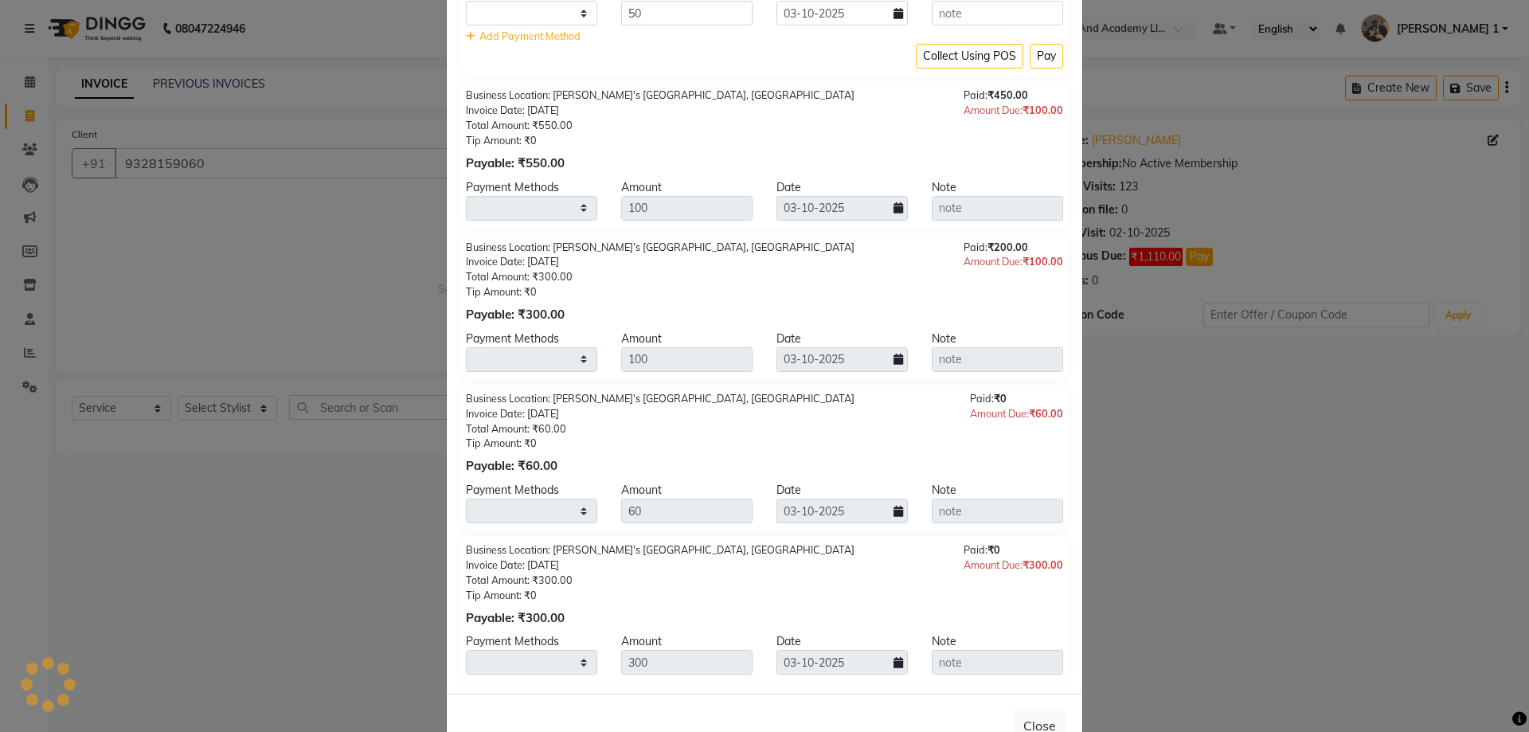
select select "1"
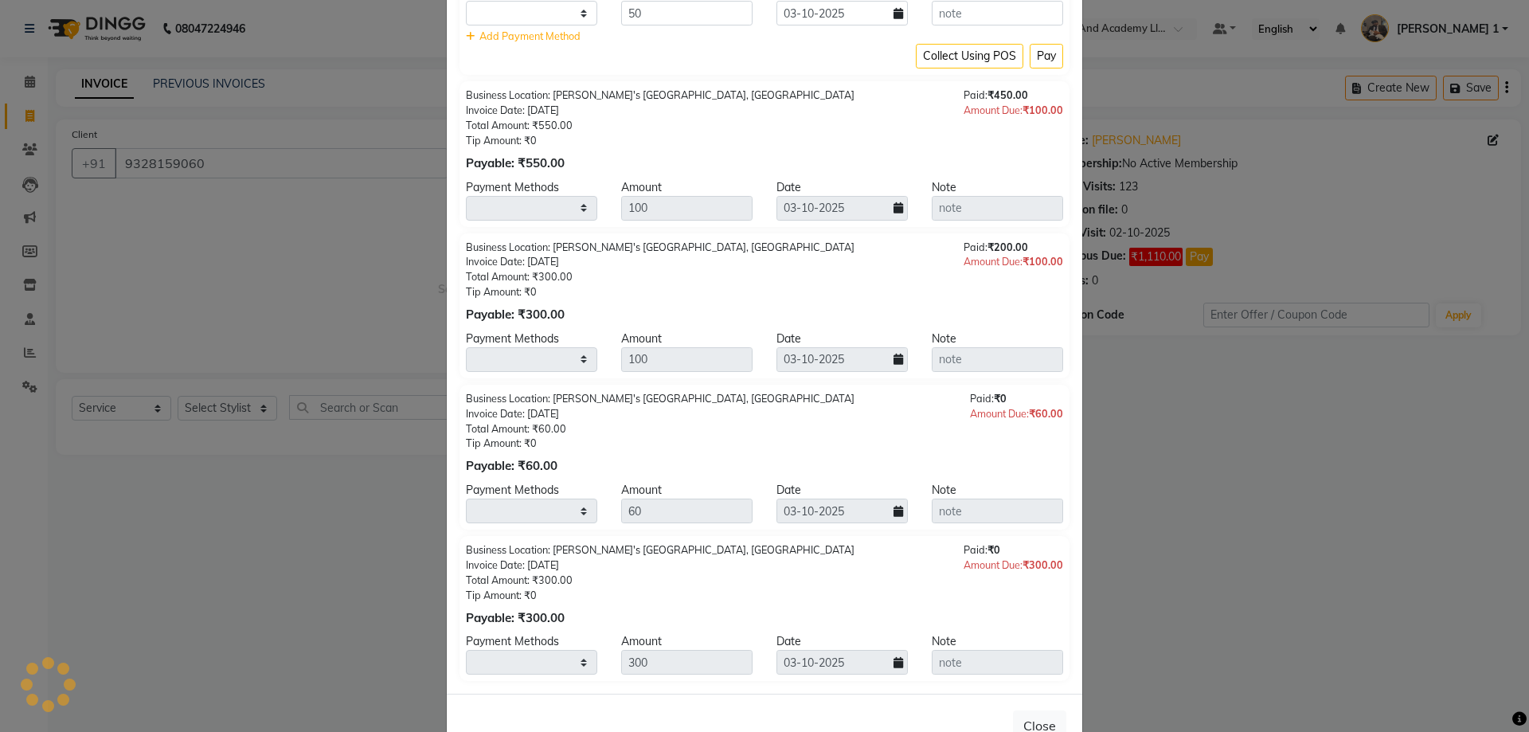
select select "1"
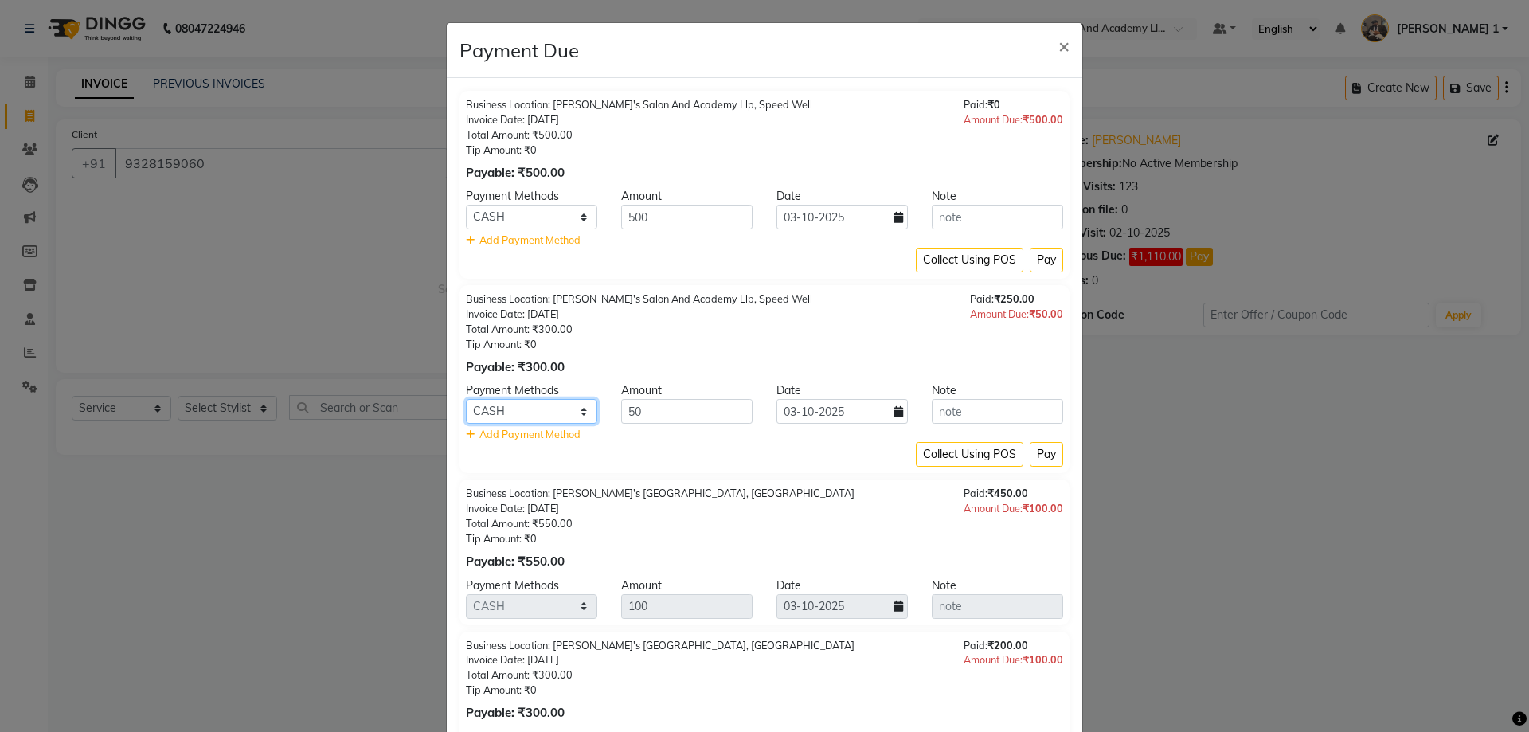
click at [541, 403] on select "CARD CASH ONLINE" at bounding box center [531, 411] width 131 height 25
click at [648, 467] on div "Business Location: Sandy Men's Salon And Academy Llp, Speed Well Invoice Date: …" at bounding box center [765, 379] width 610 height 188
click at [1059, 50] on span "×" at bounding box center [1064, 45] width 11 height 24
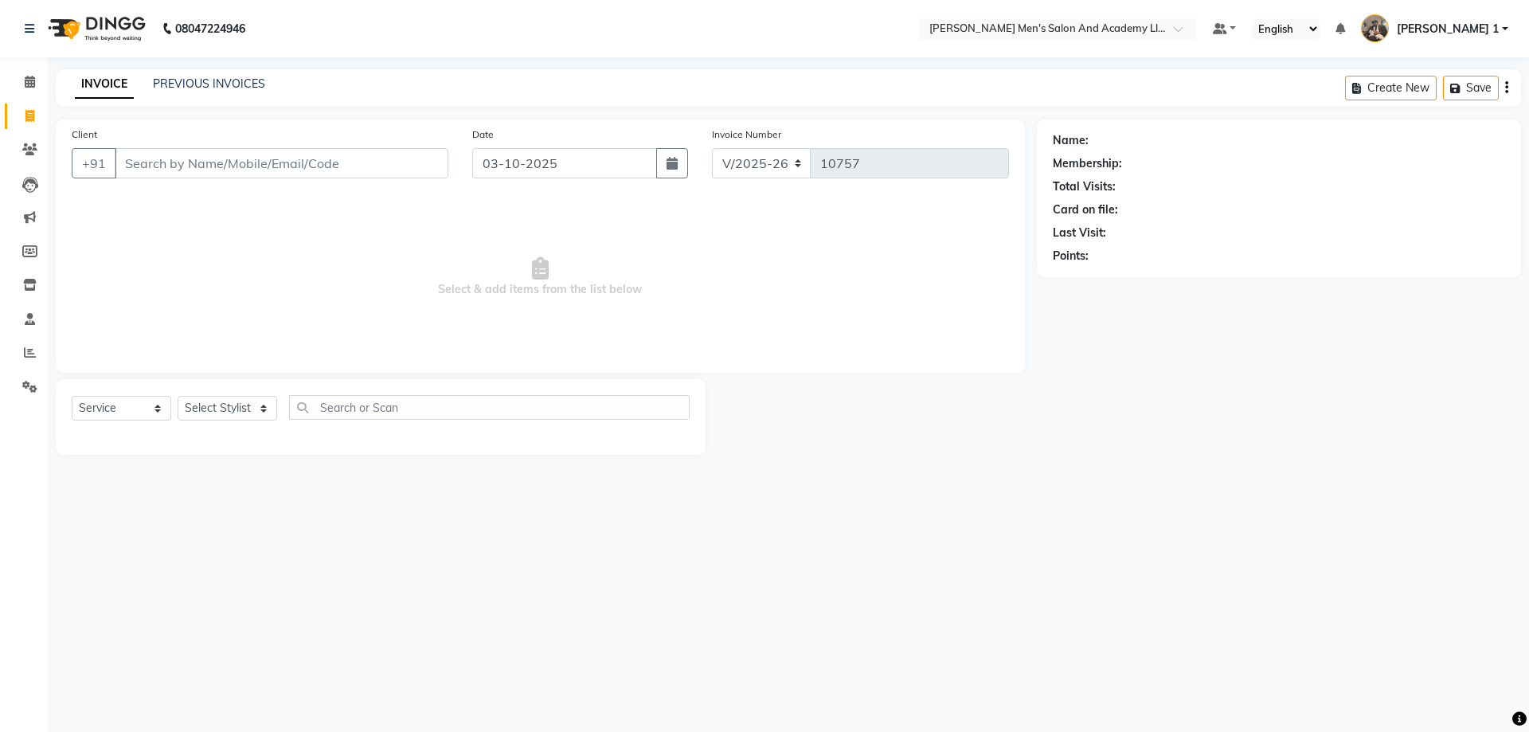
select select "6752"
select select "service"
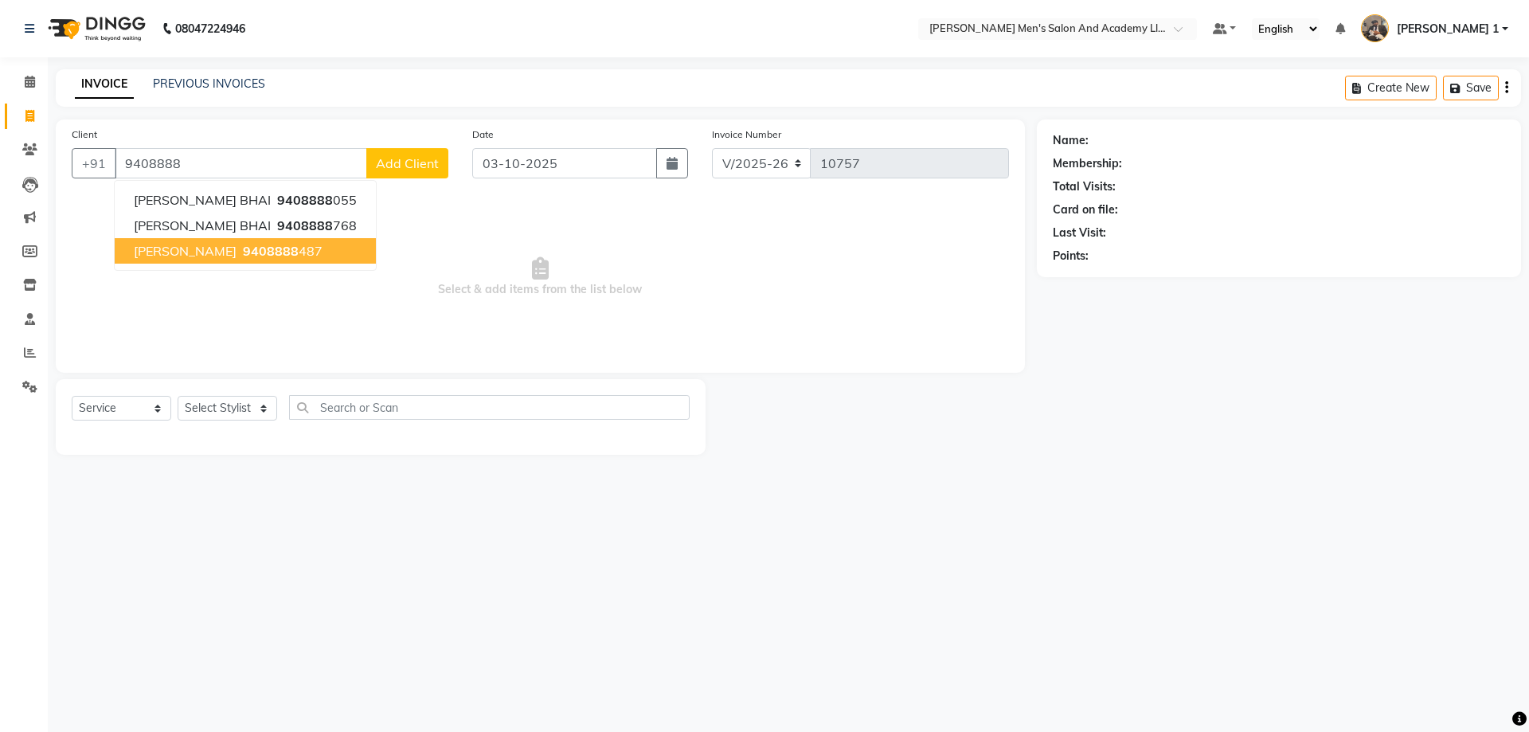
click at [299, 249] on button "[PERSON_NAME] 9408888 487" at bounding box center [245, 250] width 261 height 25
type input "9408888487"
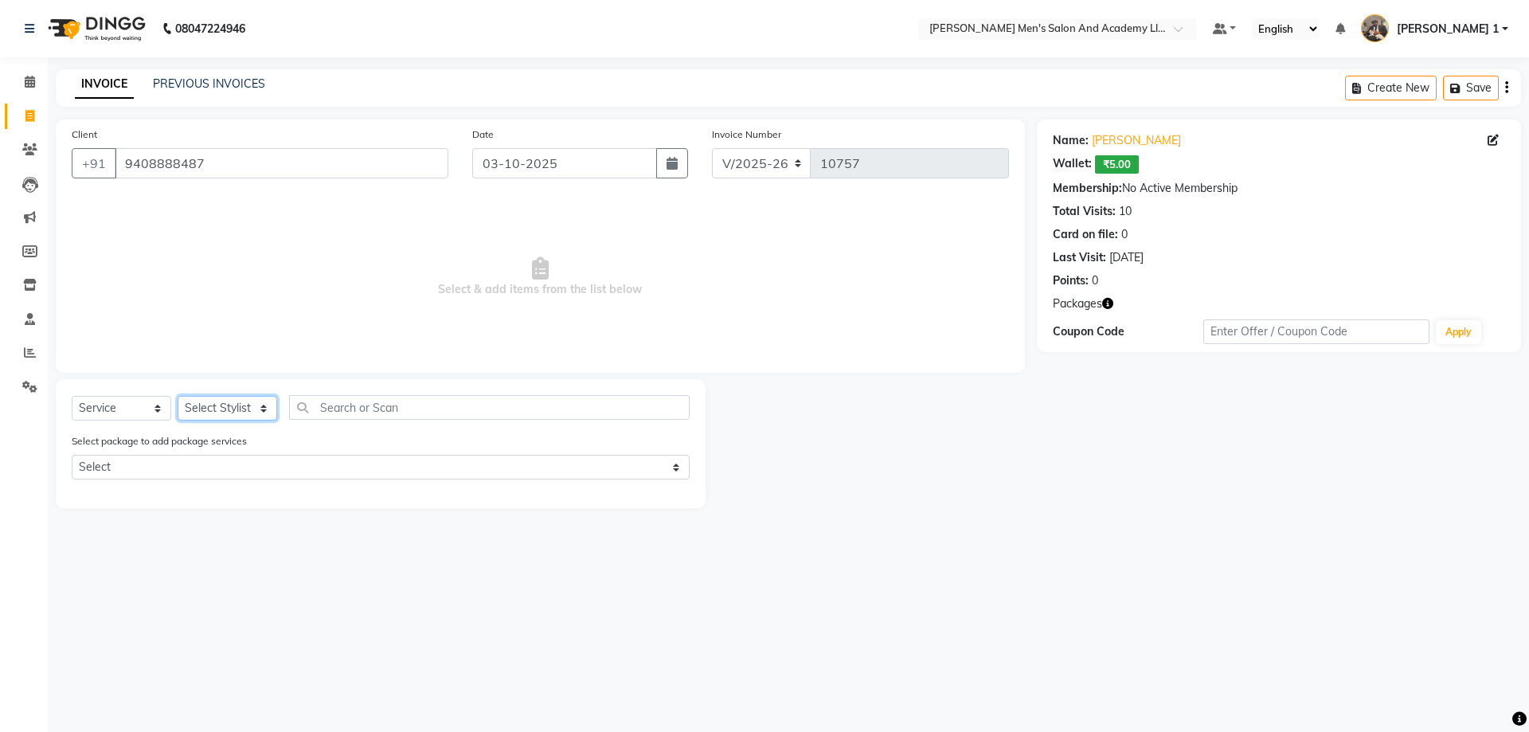
click at [227, 398] on select "Select Stylist [PERSON_NAME] [PERSON_NAME] [PERSON_NAME] [PERSON_NAME] [PERSON_…" at bounding box center [228, 408] width 100 height 25
select select "90387"
click at [178, 396] on select "Select Stylist [PERSON_NAME] [PERSON_NAME] [PERSON_NAME] [PERSON_NAME] [PERSON_…" at bounding box center [228, 408] width 100 height 25
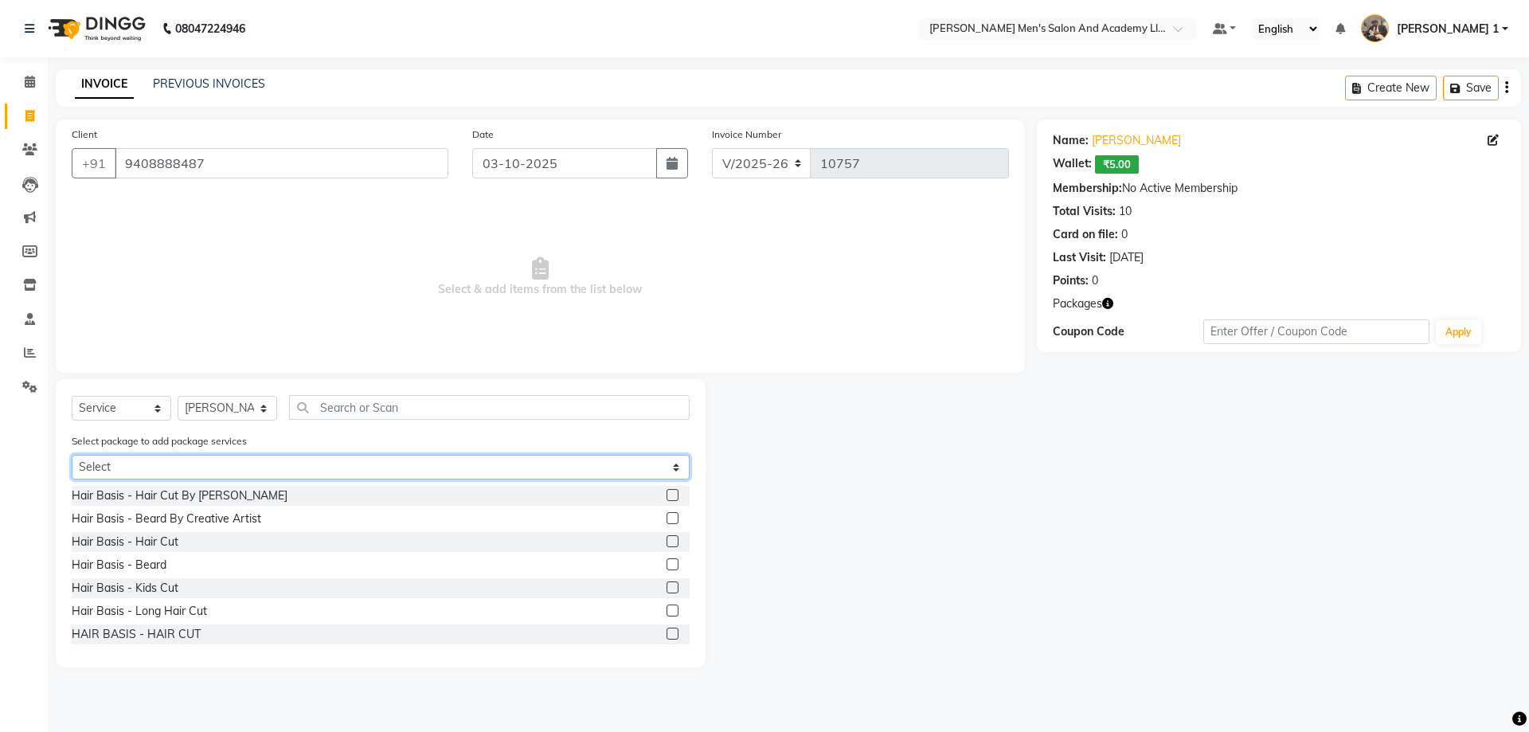
click at [202, 464] on select "Select [DATE] SPL PACKAGE (4 HAIR CUT) NEW YEAR PACKAGE" at bounding box center [381, 467] width 618 height 25
select select "1: Object"
click at [72, 455] on select "Select [DATE] SPL PACKAGE (4 HAIR CUT) NEW YEAR PACKAGE" at bounding box center [381, 467] width 618 height 25
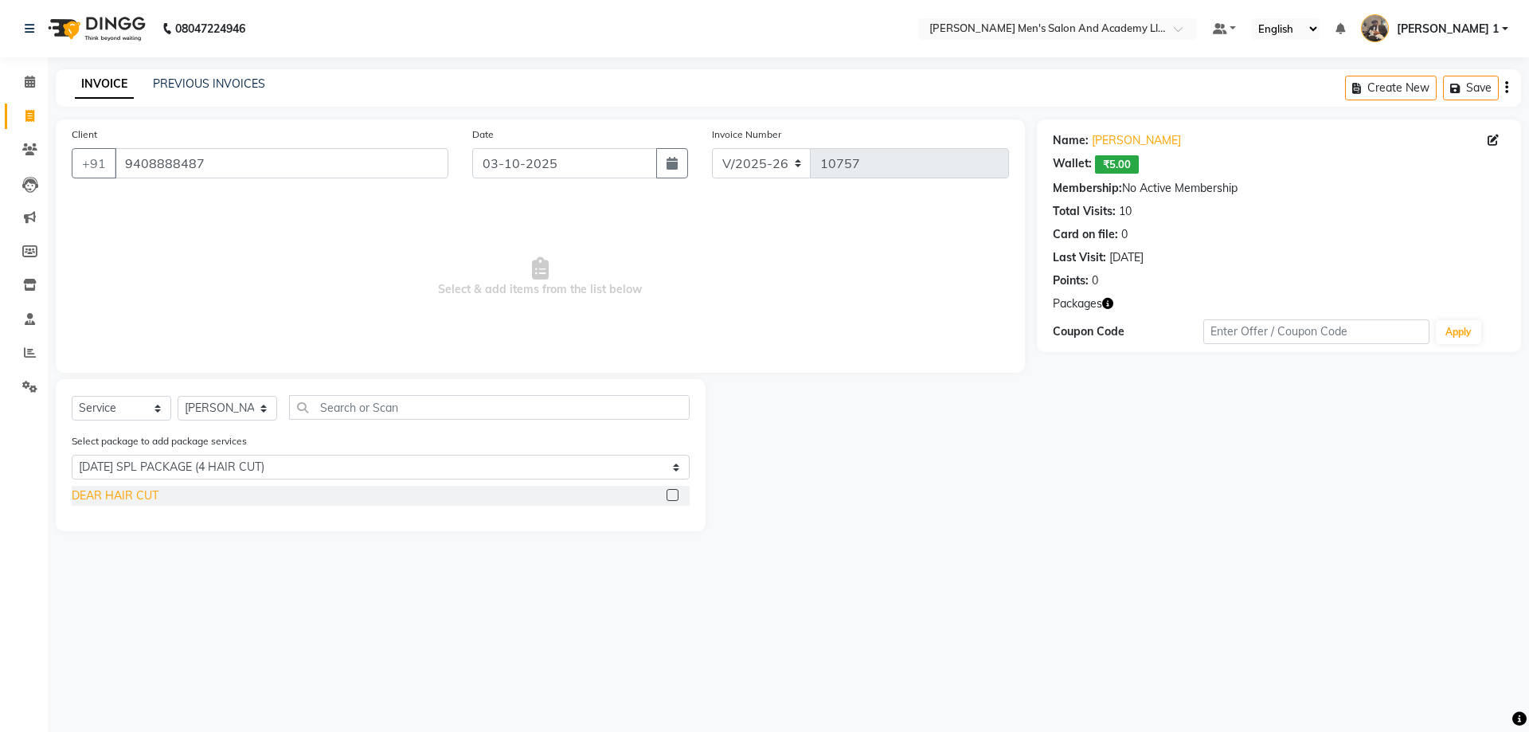
click at [139, 495] on div "DEAR HAIR CUT" at bounding box center [115, 495] width 87 height 17
checkbox input "false"
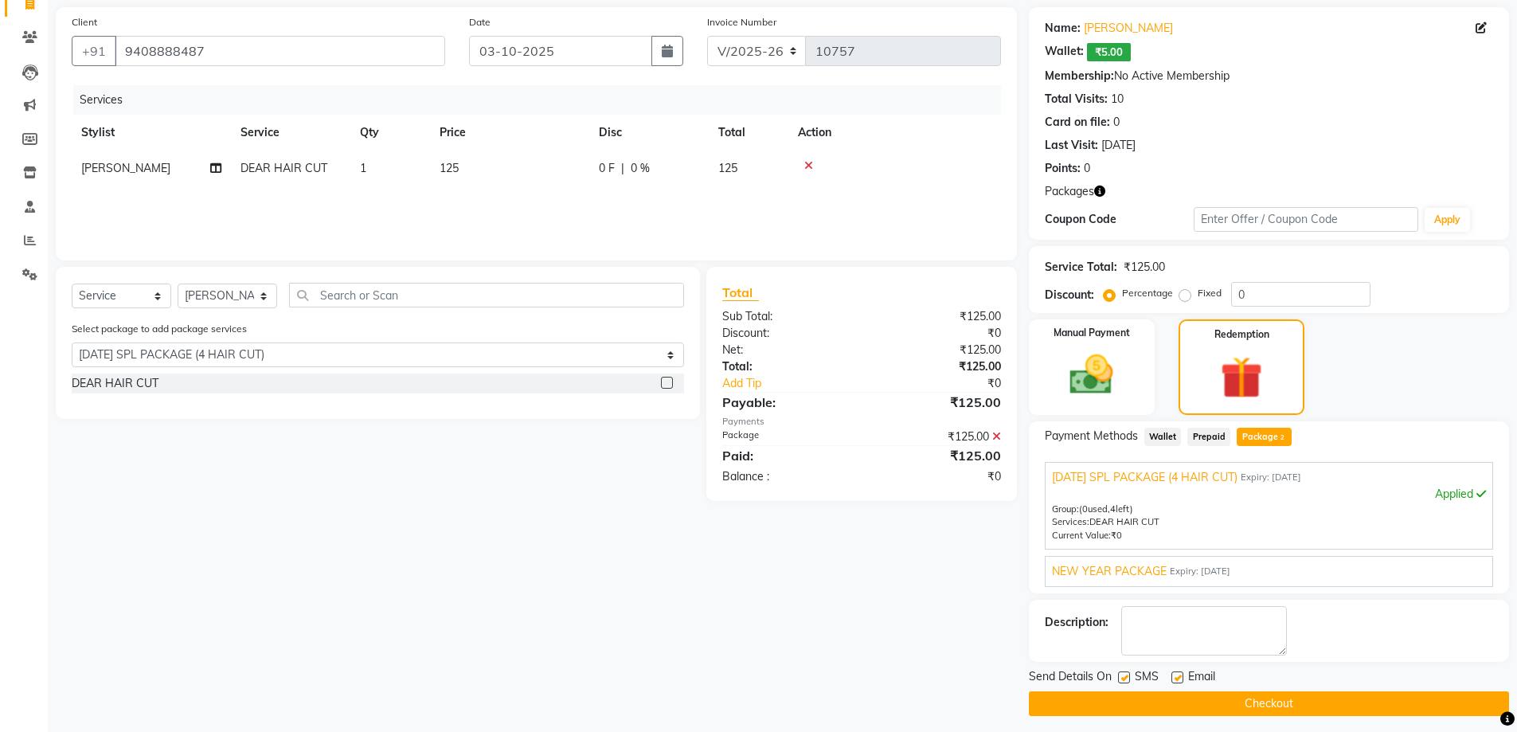
scroll to position [120, 0]
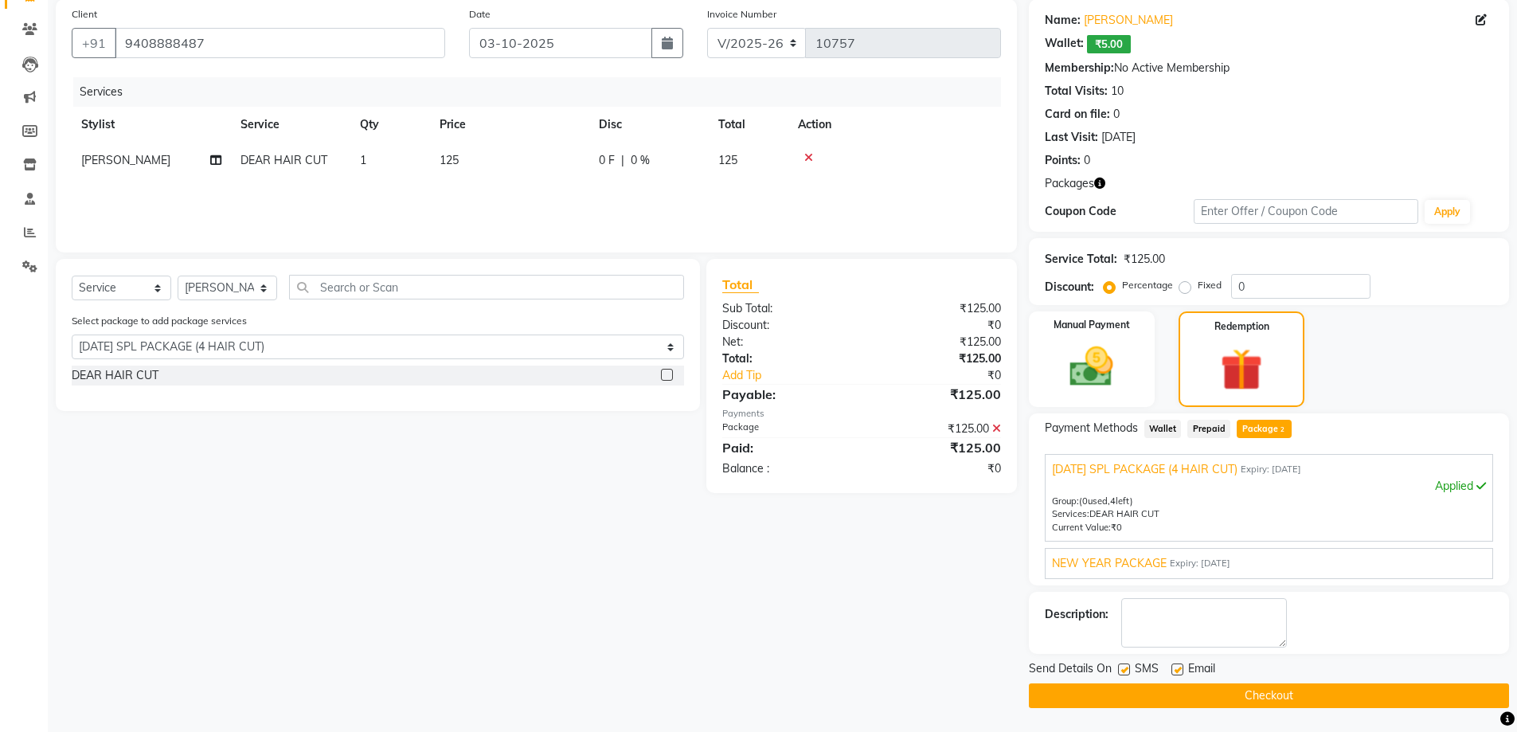
click at [1176, 571] on div "NEW YEAR PACKAGE Expiry: [DATE] Apply Group: (1 used, 0 left) Services: GOLD LO…" at bounding box center [1269, 563] width 448 height 31
click at [1170, 565] on span "Expiry: [DATE]" at bounding box center [1200, 564] width 61 height 14
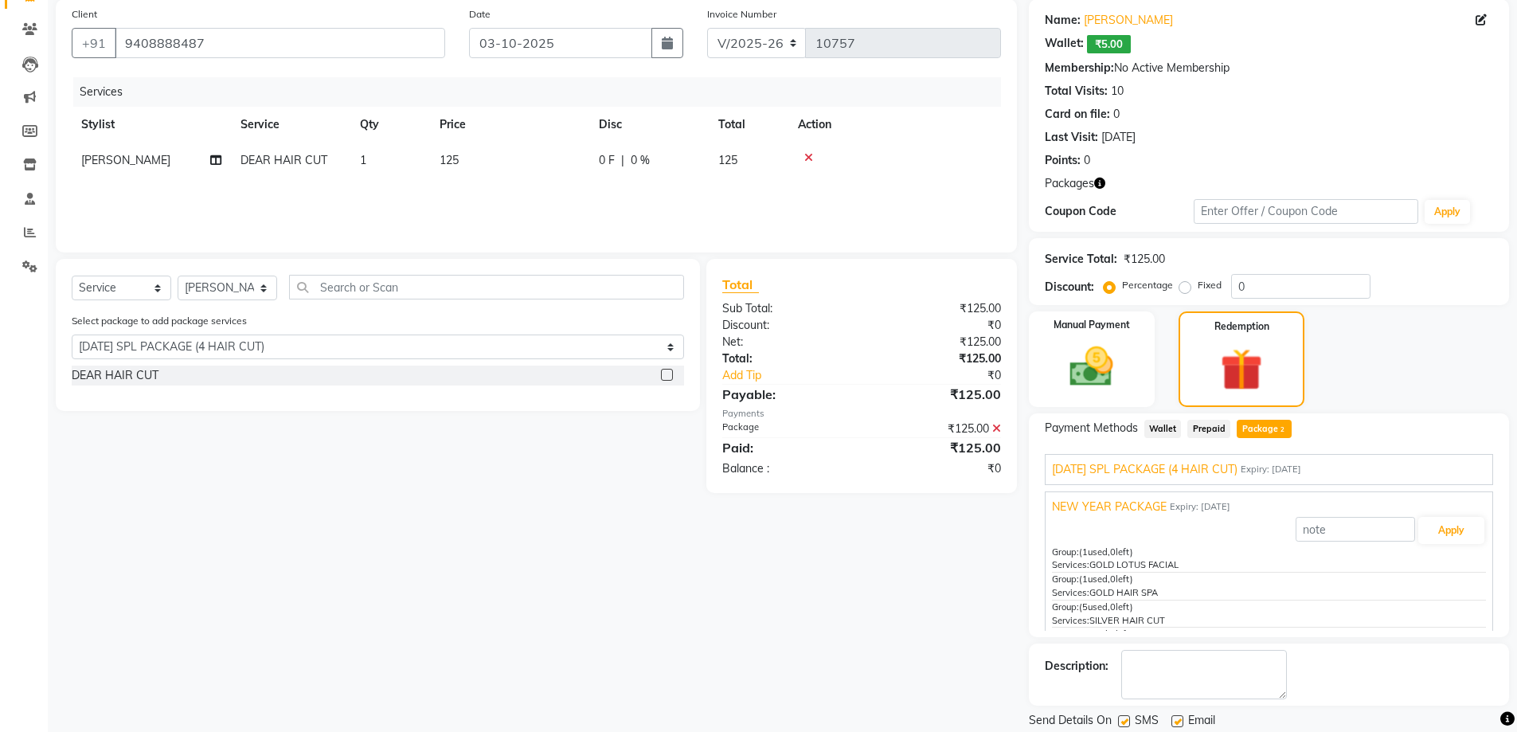
scroll to position [172, 0]
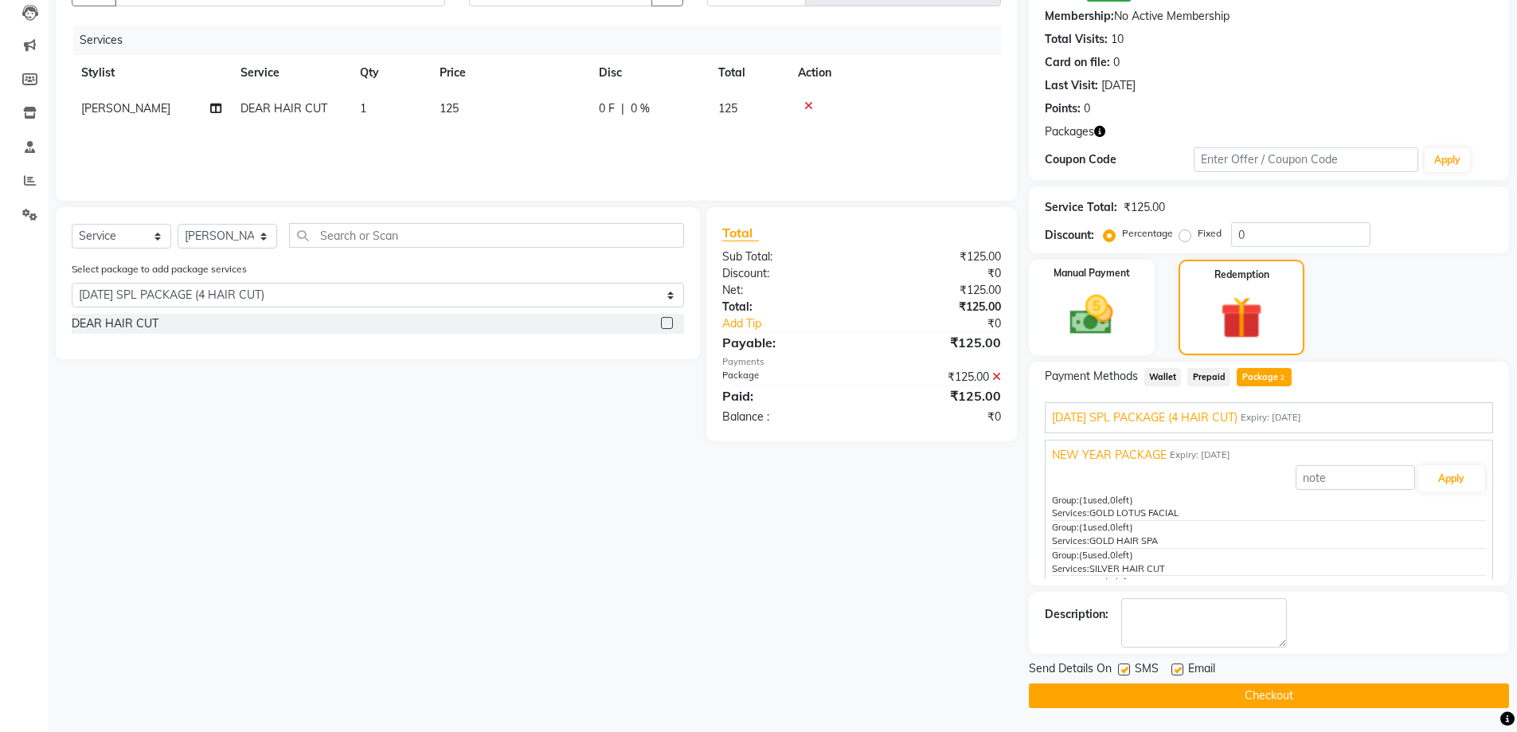
click at [1183, 663] on div "Email" at bounding box center [1200, 670] width 57 height 20
click at [1181, 670] on label at bounding box center [1178, 669] width 12 height 12
click at [1181, 670] on input "checkbox" at bounding box center [1177, 670] width 10 height 10
checkbox input "false"
click at [1125, 668] on label at bounding box center [1124, 669] width 12 height 12
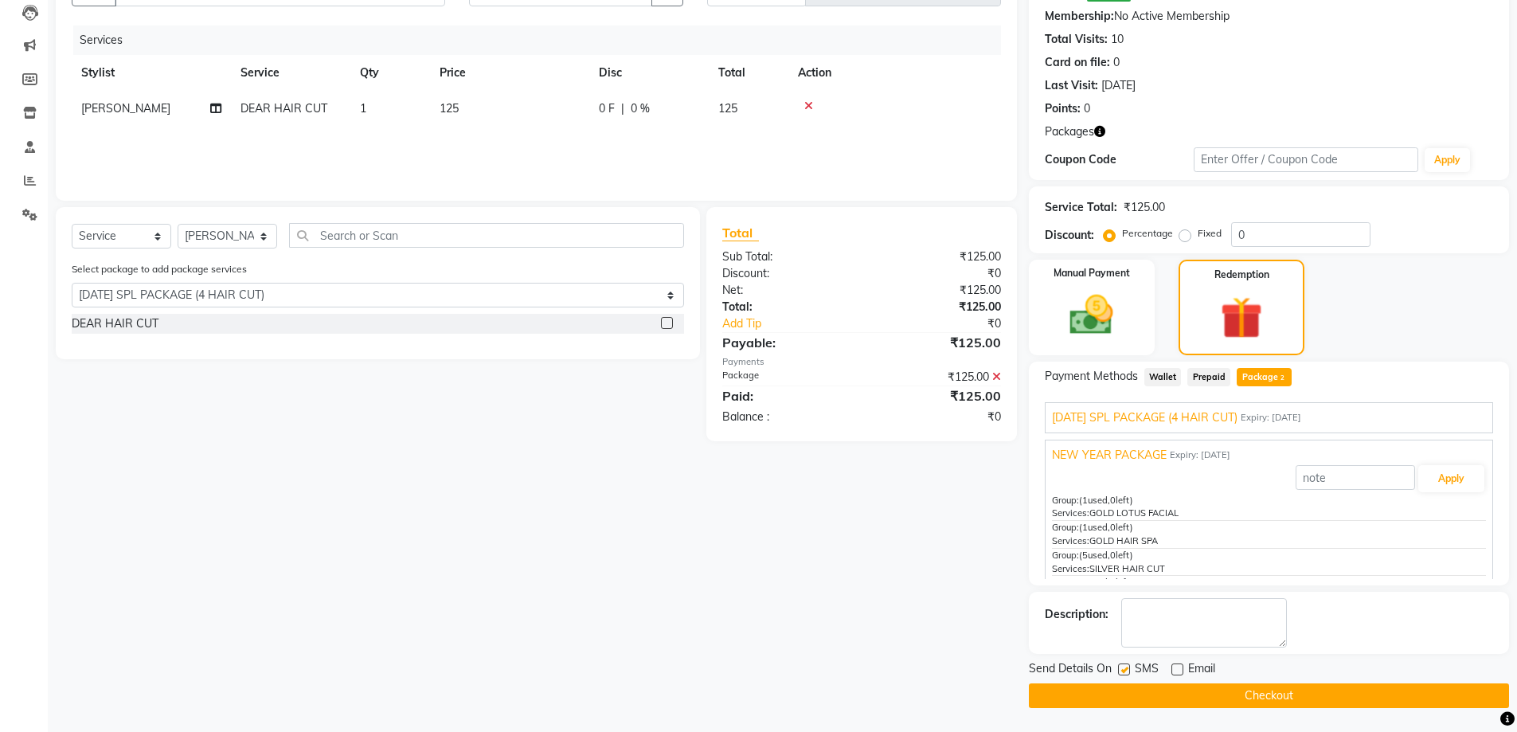
click at [1125, 668] on input "checkbox" at bounding box center [1123, 670] width 10 height 10
checkbox input "false"
click at [1112, 698] on button "Checkout" at bounding box center [1269, 695] width 480 height 25
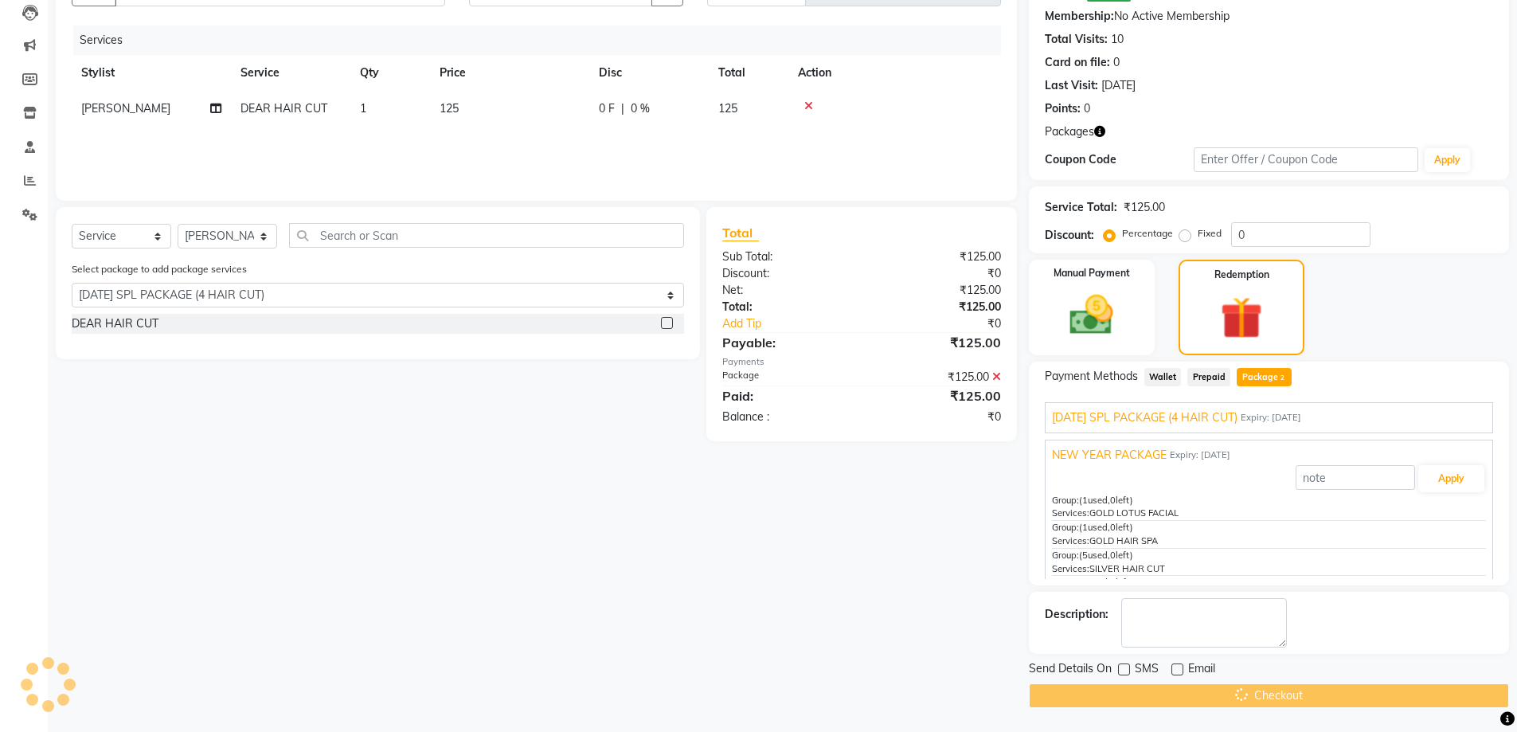
click at [1124, 677] on div at bounding box center [1123, 671] width 10 height 17
click at [1121, 664] on div "08047224946 Select Location × [PERSON_NAME]'s Salon And Academy Llp, Speed Well…" at bounding box center [758, 280] width 1517 height 904
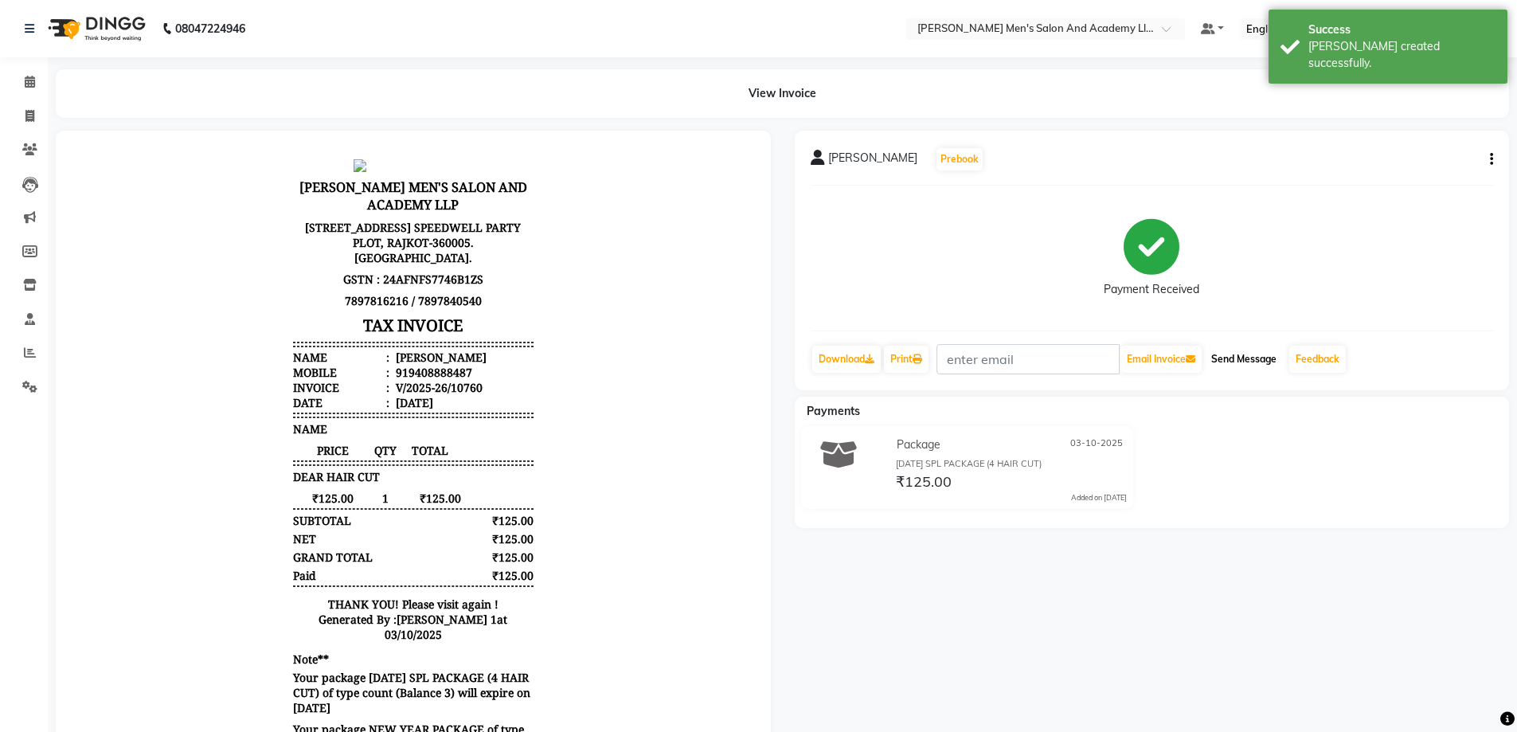
click at [1231, 368] on button "Send Message" at bounding box center [1244, 359] width 78 height 27
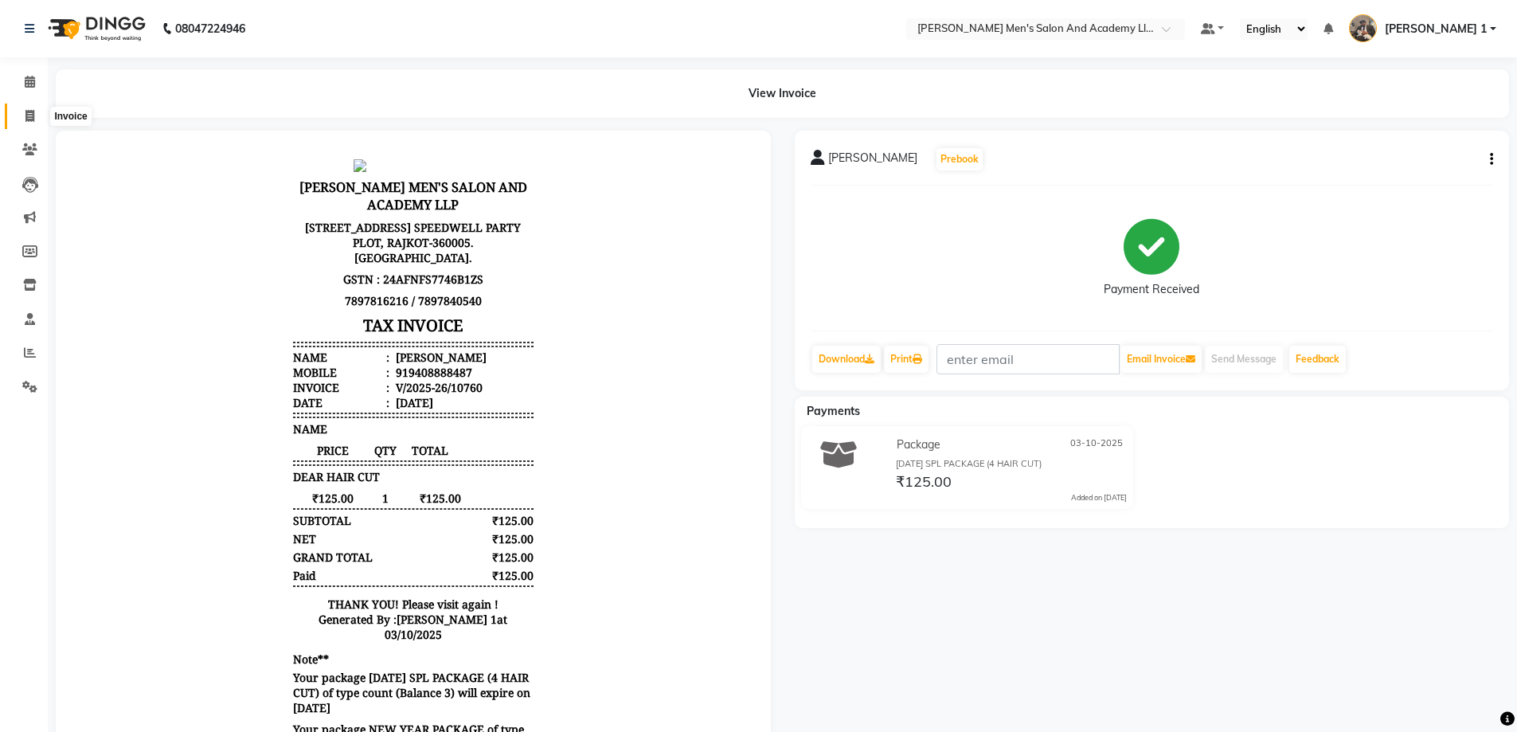
click at [30, 119] on icon at bounding box center [29, 116] width 9 height 12
select select "service"
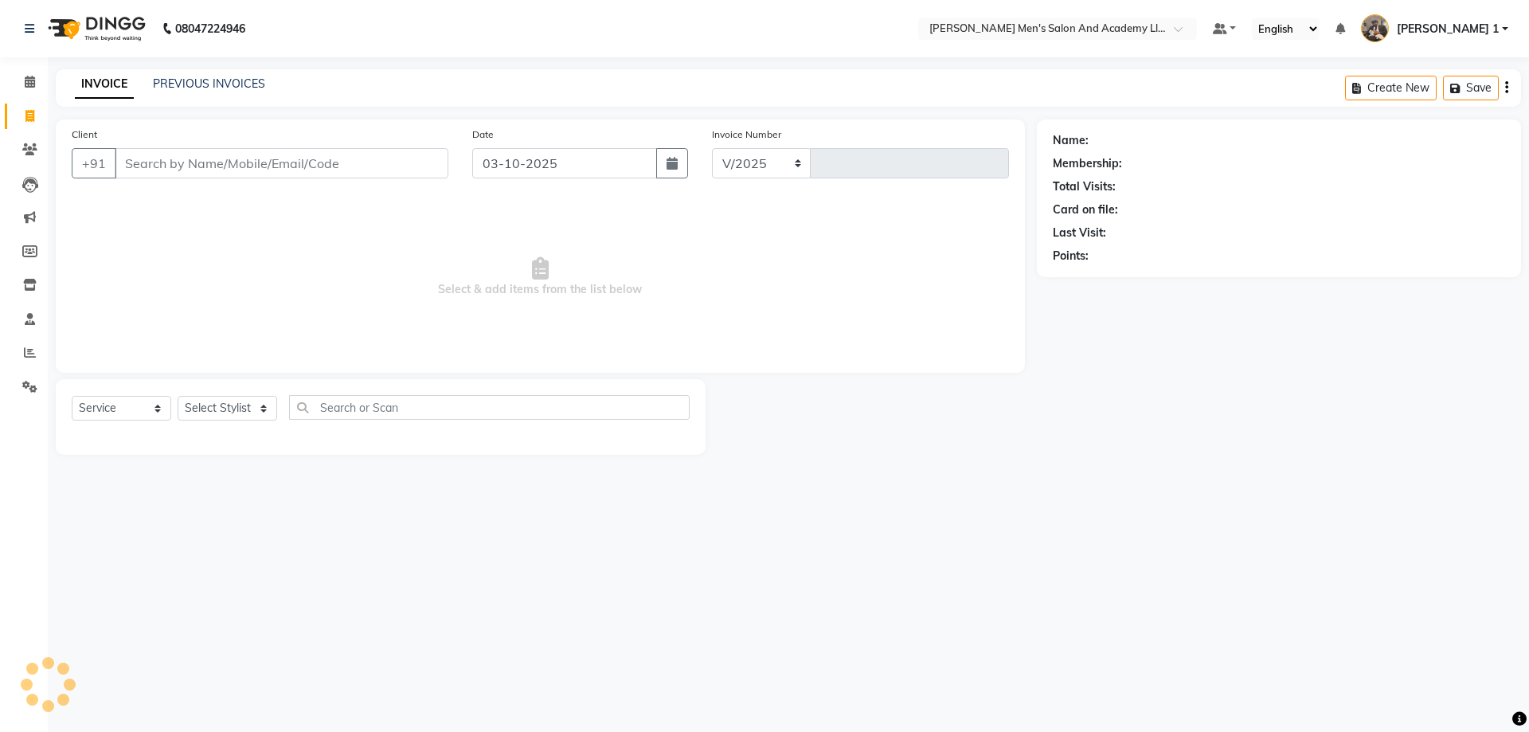
select select "6752"
type input "10761"
click at [239, 78] on link "PREVIOUS INVOICES" at bounding box center [209, 83] width 112 height 14
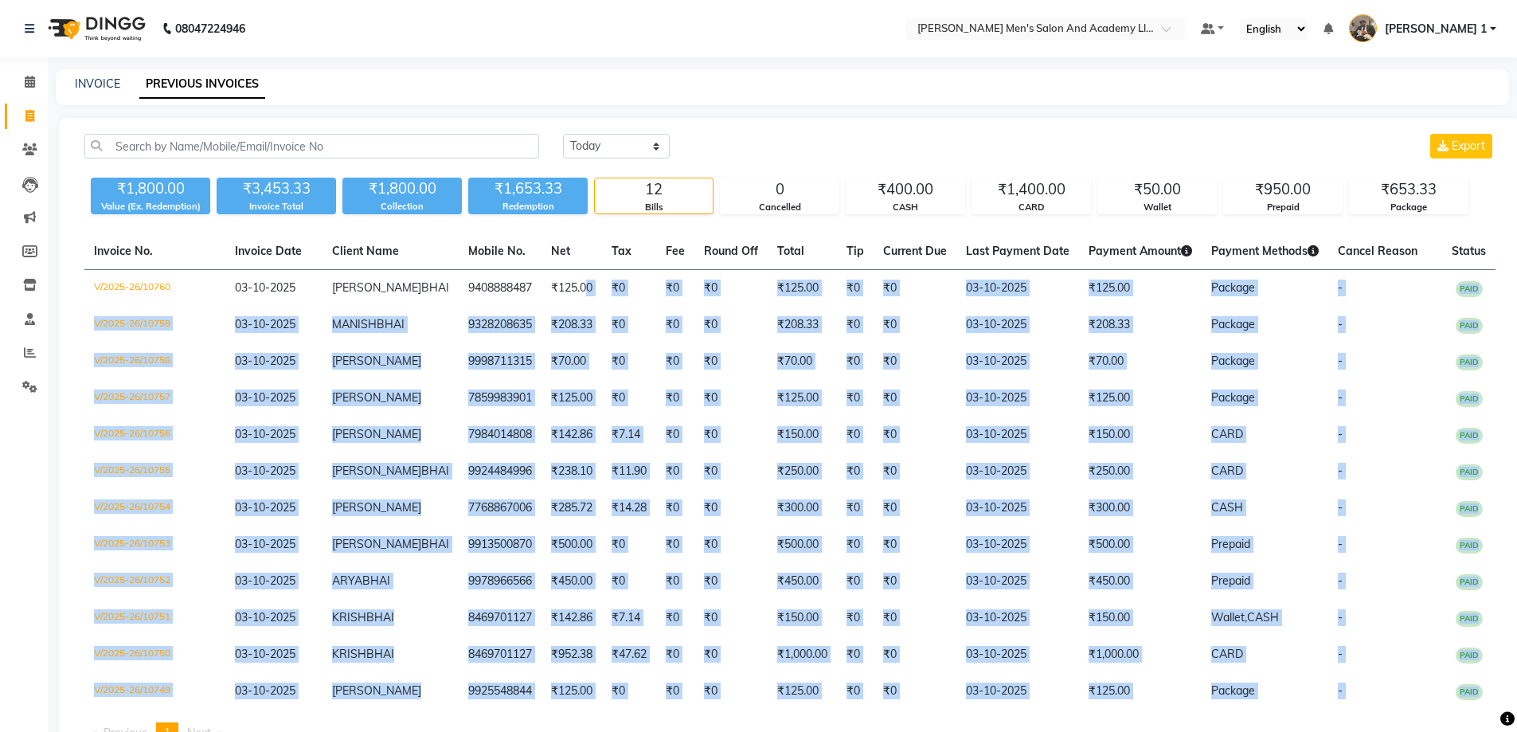
scroll to position [144, 0]
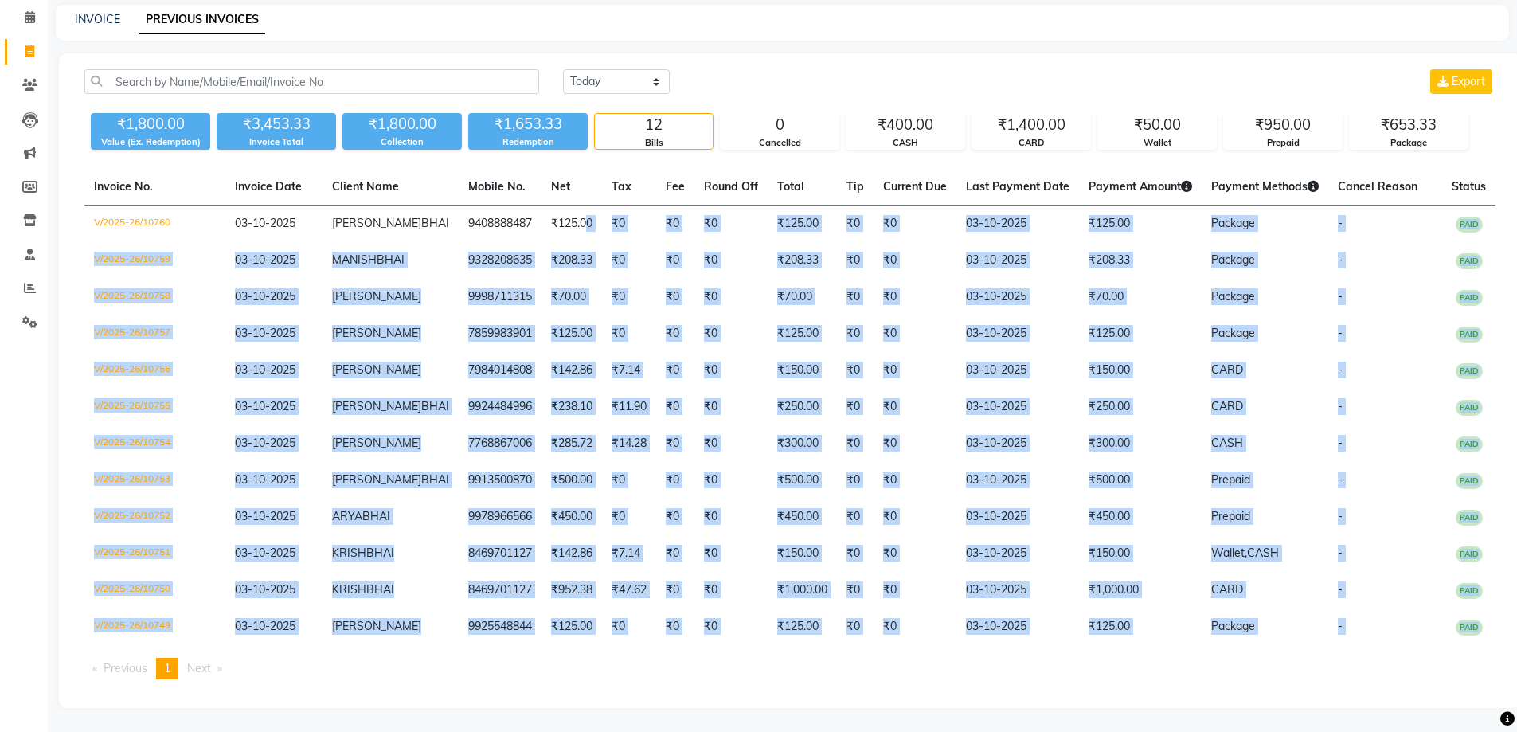
drag, startPoint x: 556, startPoint y: 290, endPoint x: 393, endPoint y: 760, distance: 497.2
click at [393, 667] on html "08047224946 Select Location × [PERSON_NAME]'s Salon And Academy Llp, Speed Well…" at bounding box center [758, 301] width 1517 height 732
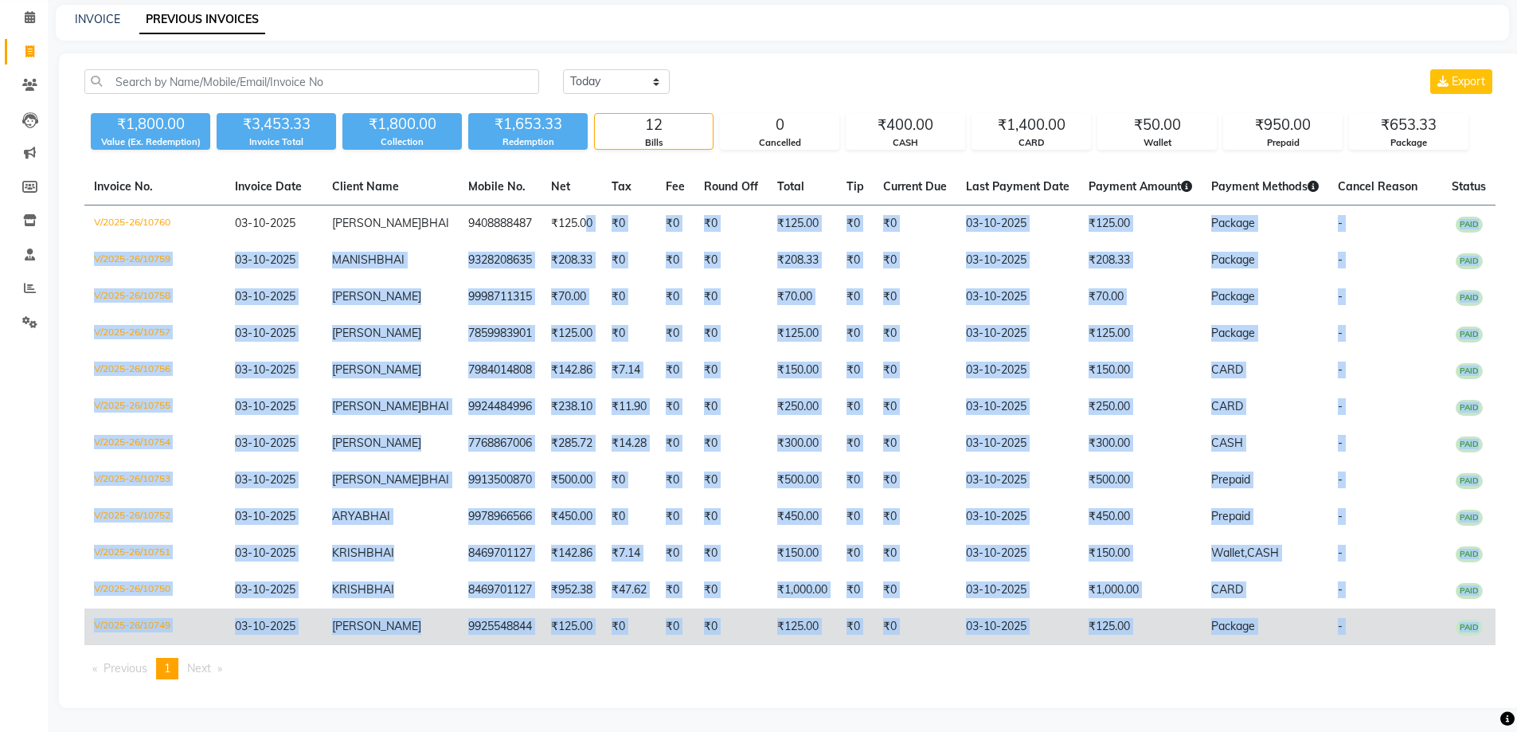
scroll to position [0, 0]
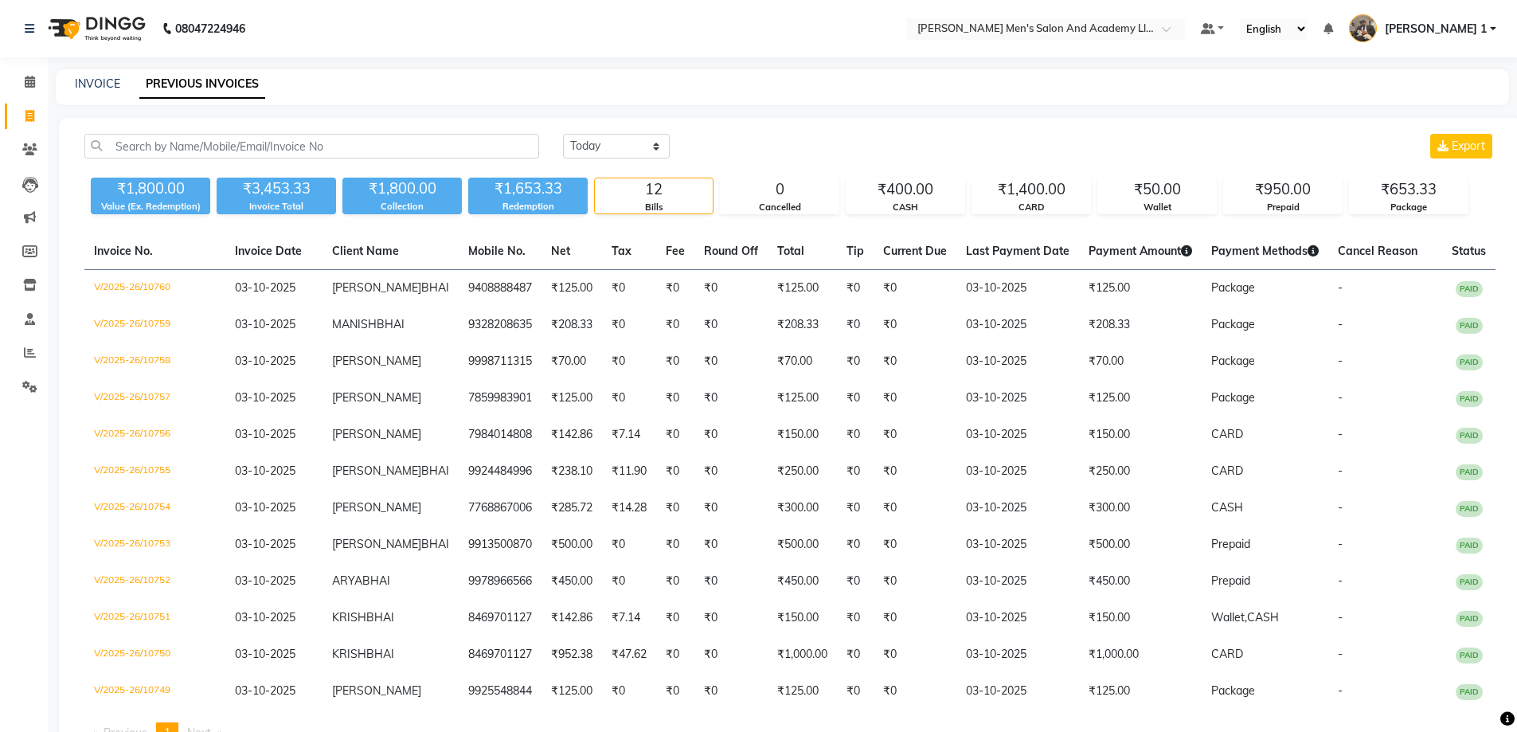
click at [769, 98] on div "INVOICE PREVIOUS INVOICES" at bounding box center [783, 87] width 1454 height 36
click at [108, 83] on link "INVOICE" at bounding box center [97, 83] width 45 height 14
select select "service"
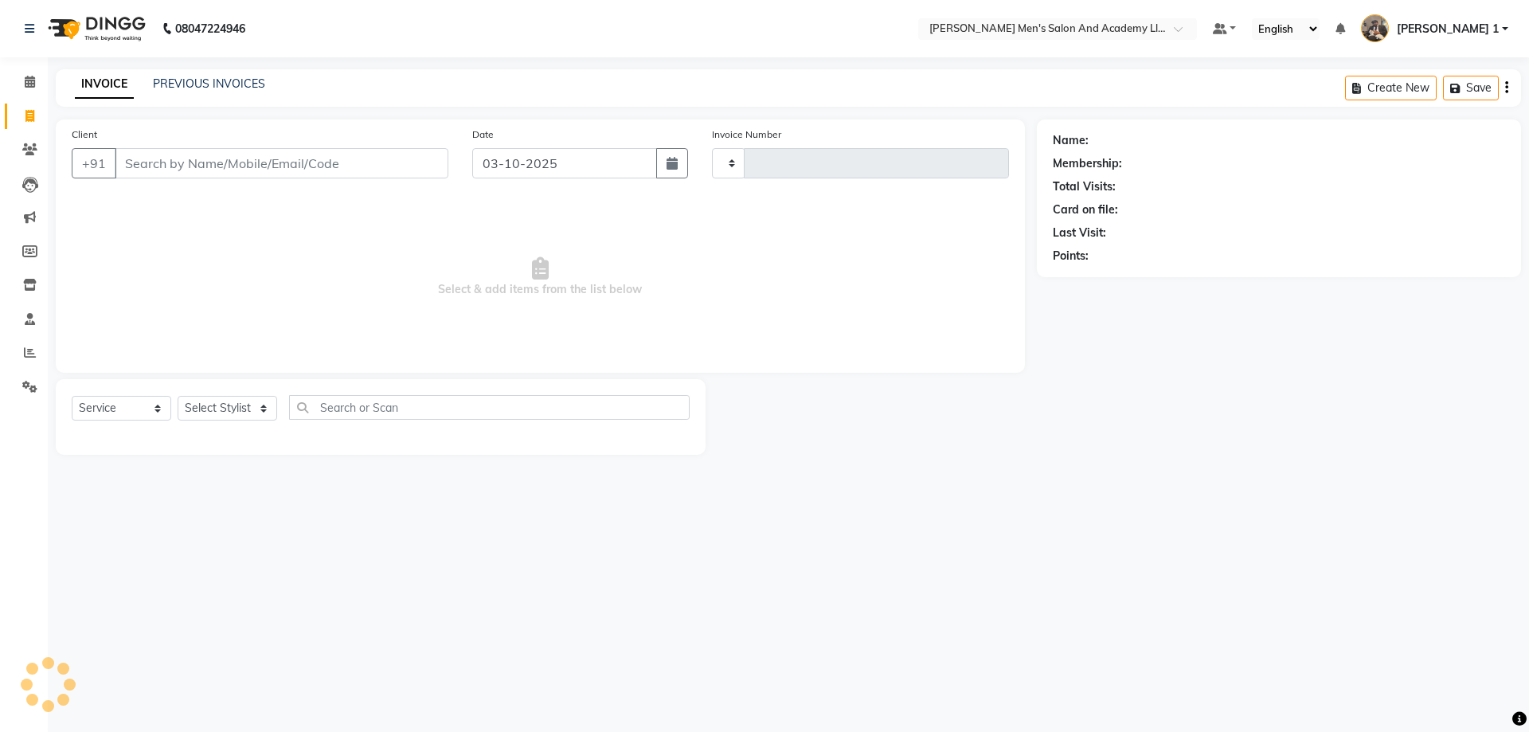
type input "10761"
select select "6752"
click at [42, 350] on span at bounding box center [30, 353] width 28 height 18
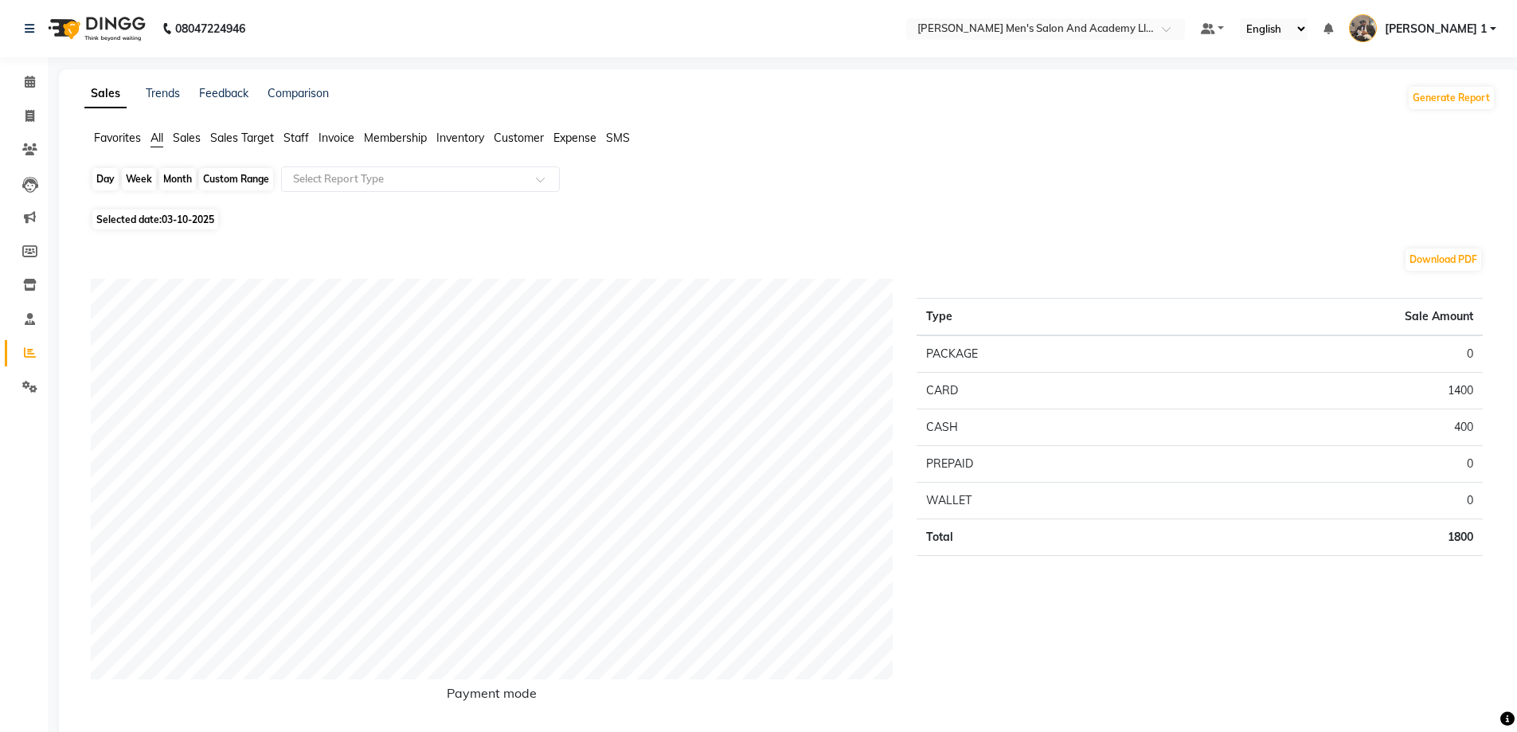
click at [107, 176] on div "Day" at bounding box center [105, 179] width 26 height 22
select select "10"
select select "2025"
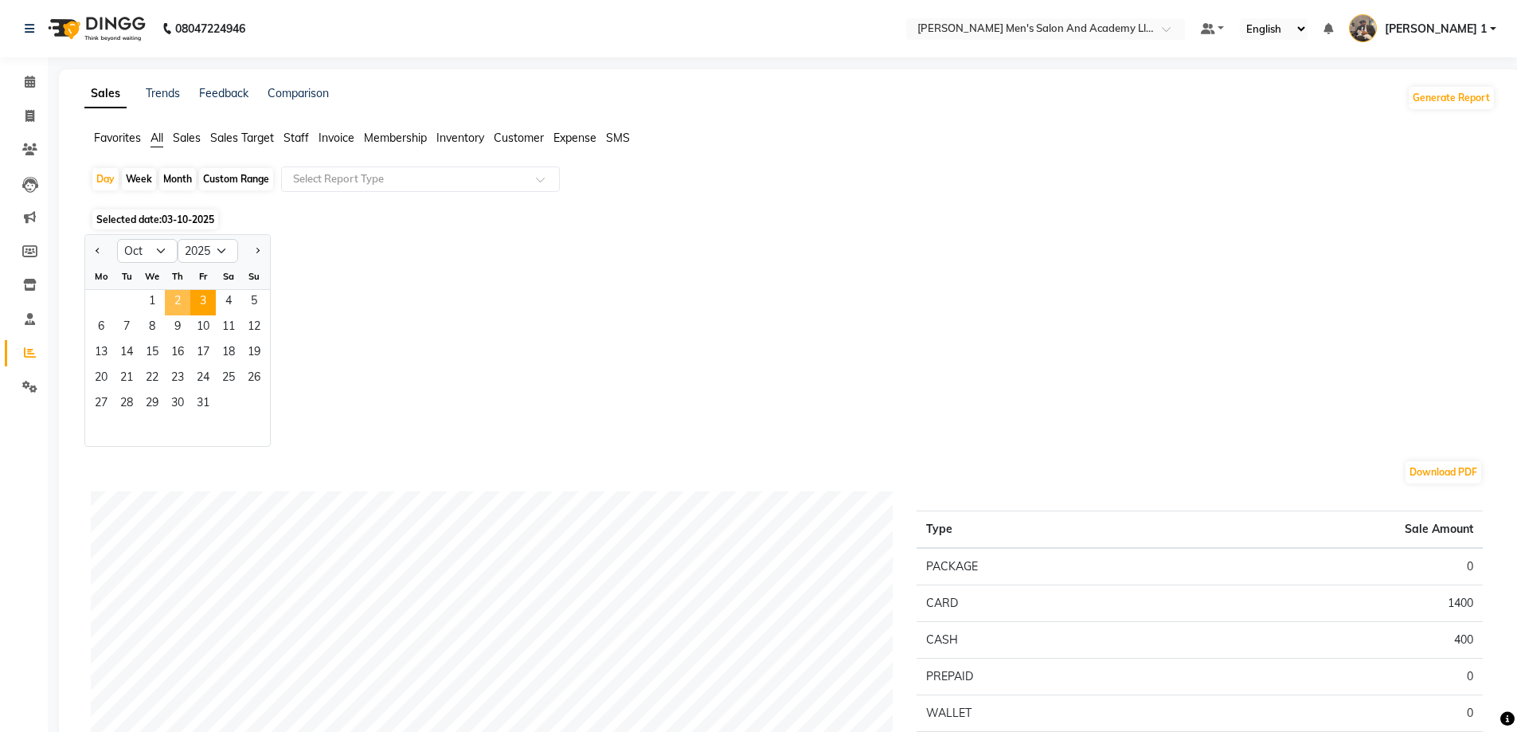
click at [186, 301] on span "2" at bounding box center [177, 302] width 25 height 25
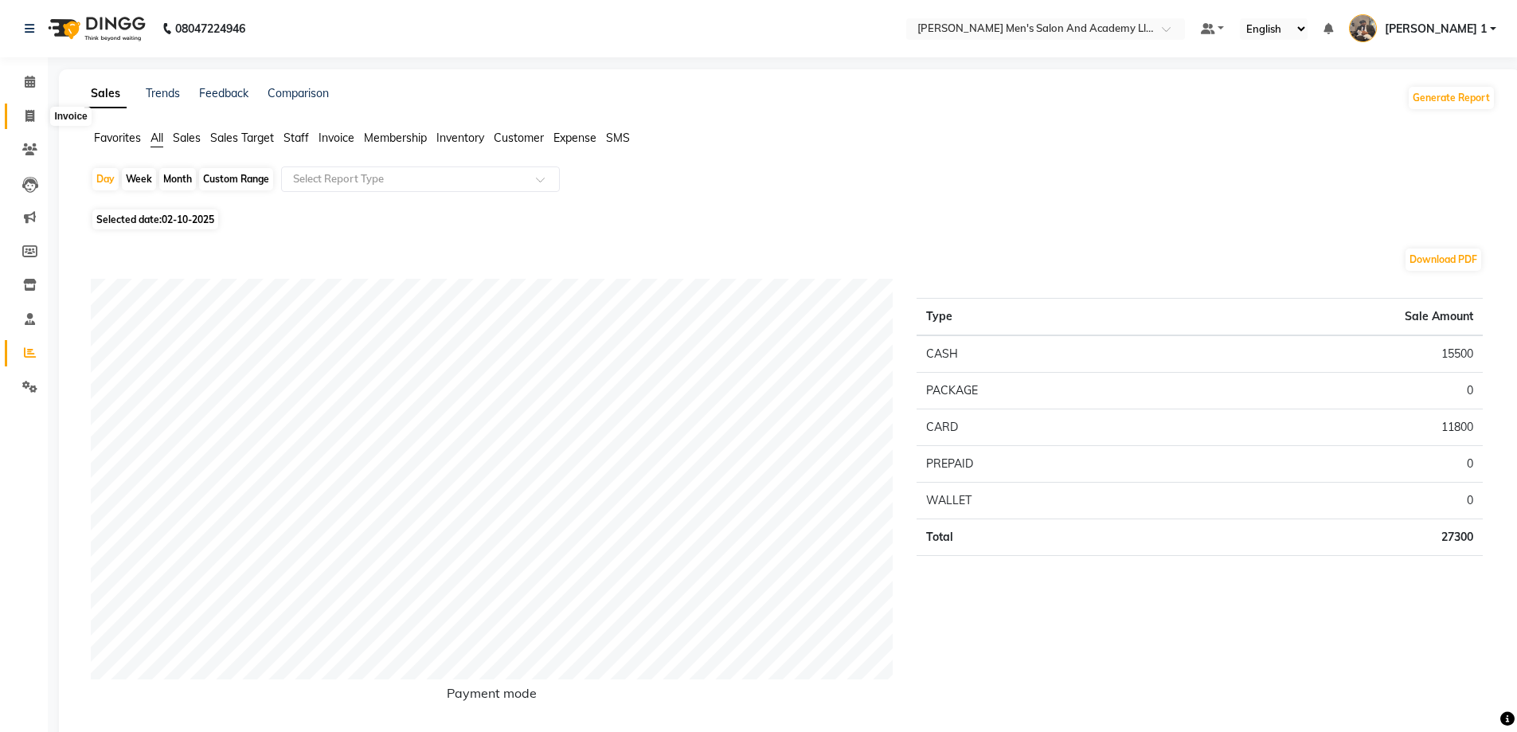
click at [33, 115] on icon at bounding box center [29, 116] width 9 height 12
select select "service"
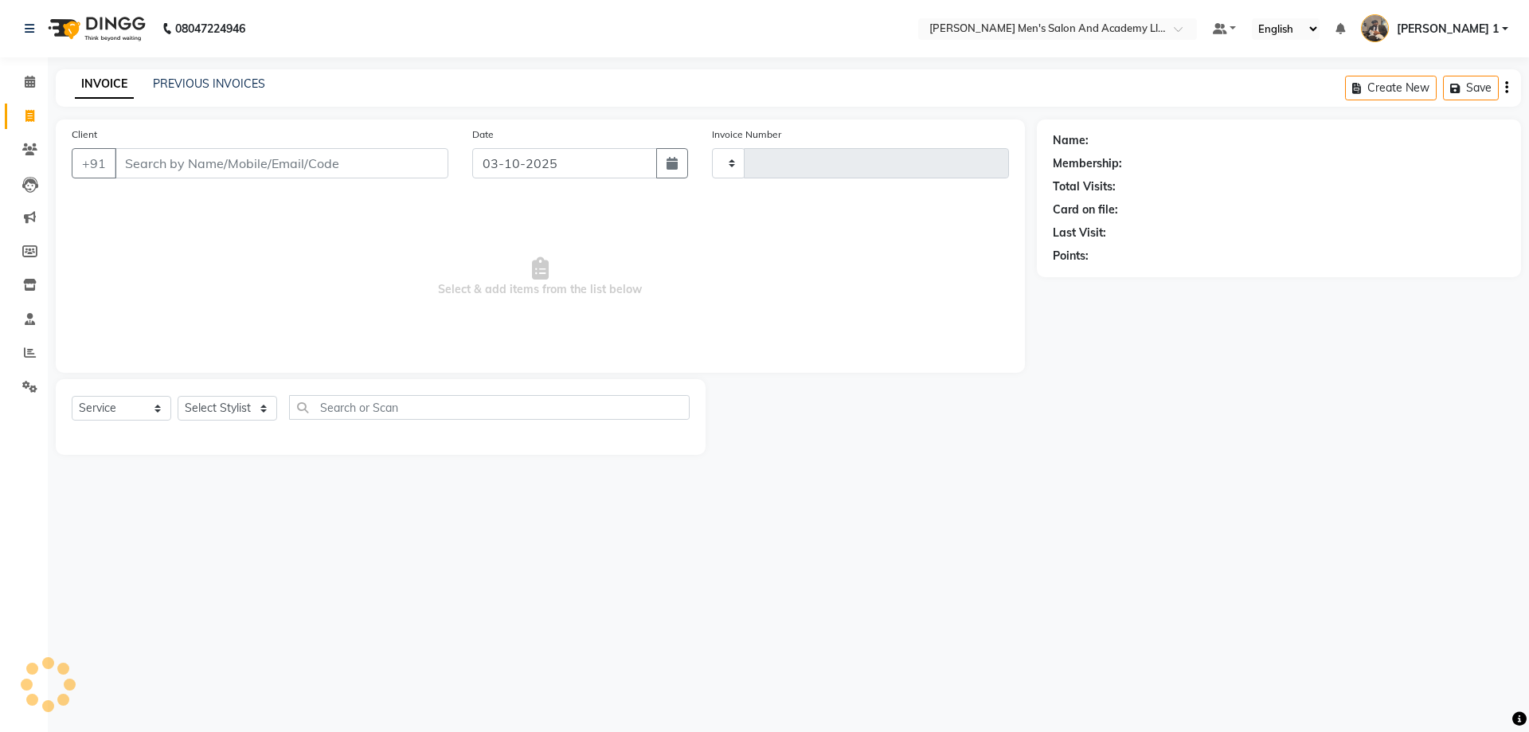
type input "10761"
select select "6752"
click at [29, 350] on icon at bounding box center [30, 352] width 12 height 12
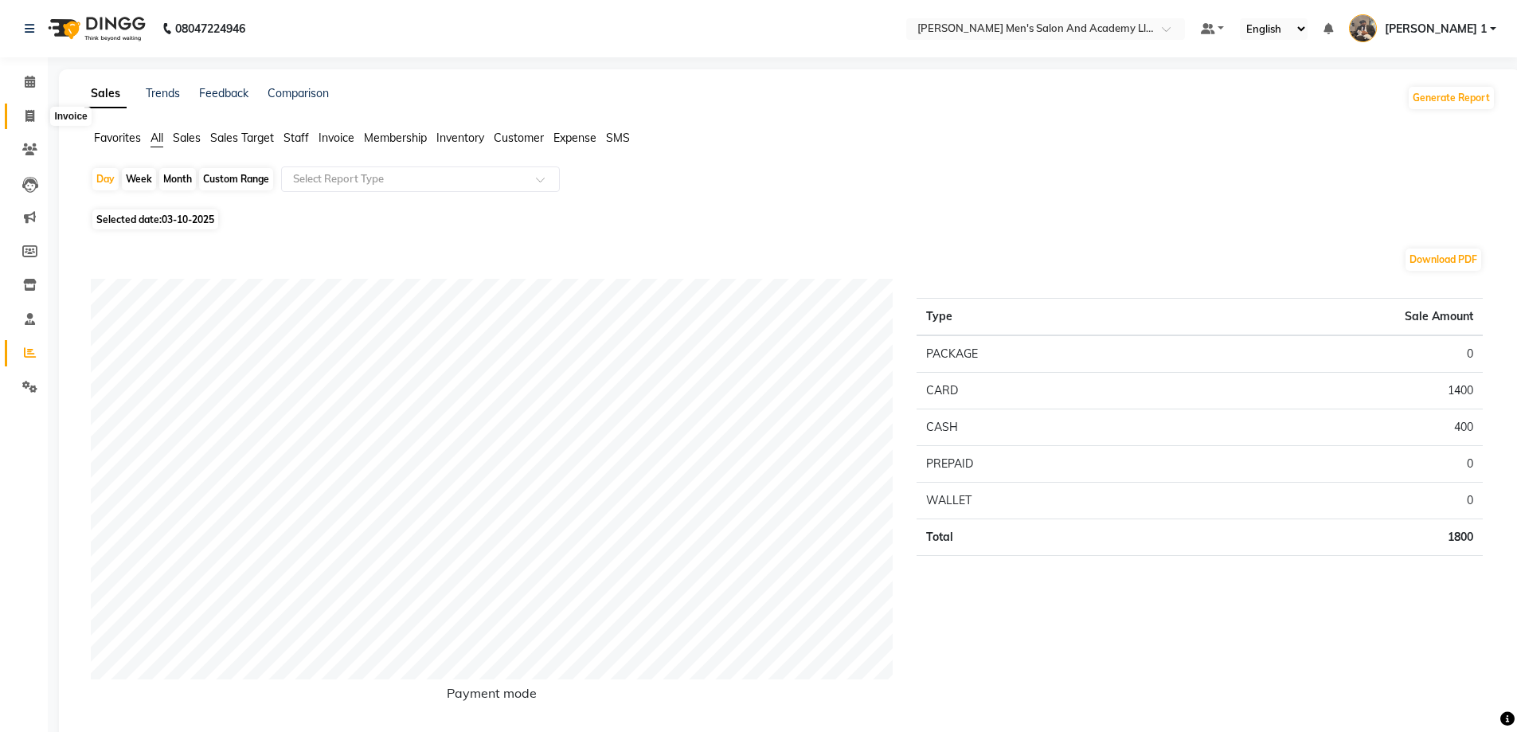
click at [33, 108] on span at bounding box center [30, 117] width 28 height 18
select select "service"
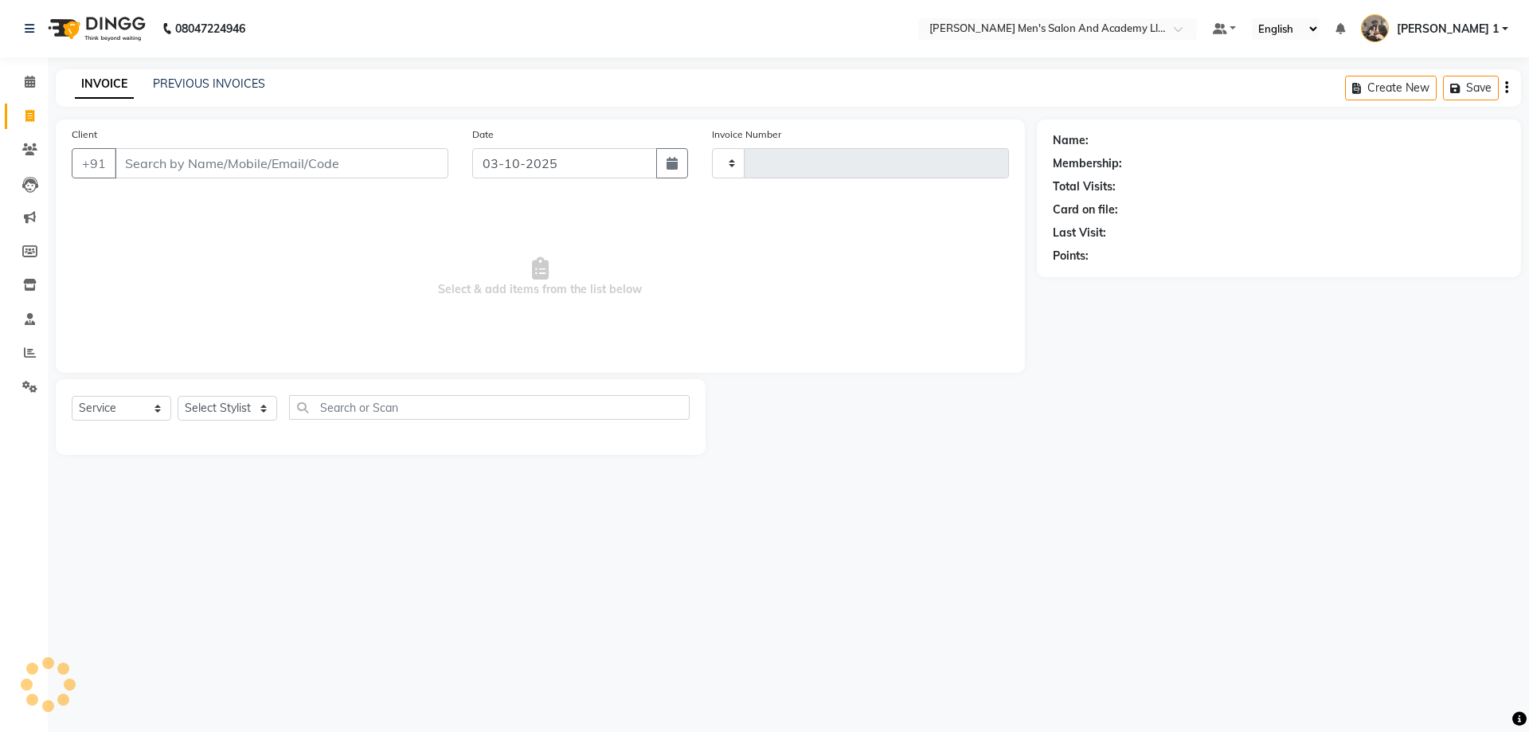
type input "10761"
select select "6752"
click at [168, 84] on link "PREVIOUS INVOICES" at bounding box center [209, 83] width 112 height 14
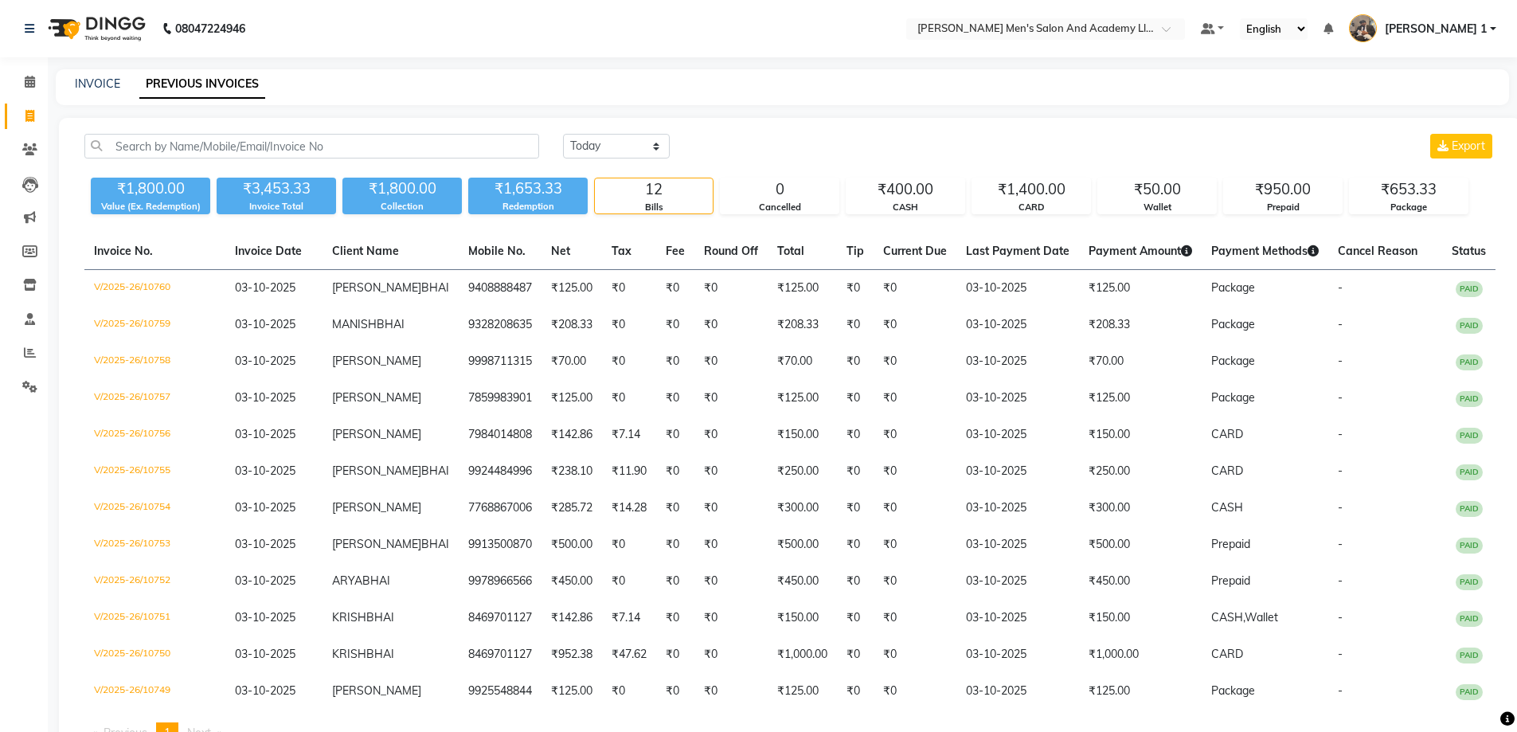
click at [95, 75] on div "INVOICE PREVIOUS INVOICES" at bounding box center [783, 87] width 1454 height 36
click at [97, 80] on link "INVOICE" at bounding box center [97, 83] width 45 height 14
select select "service"
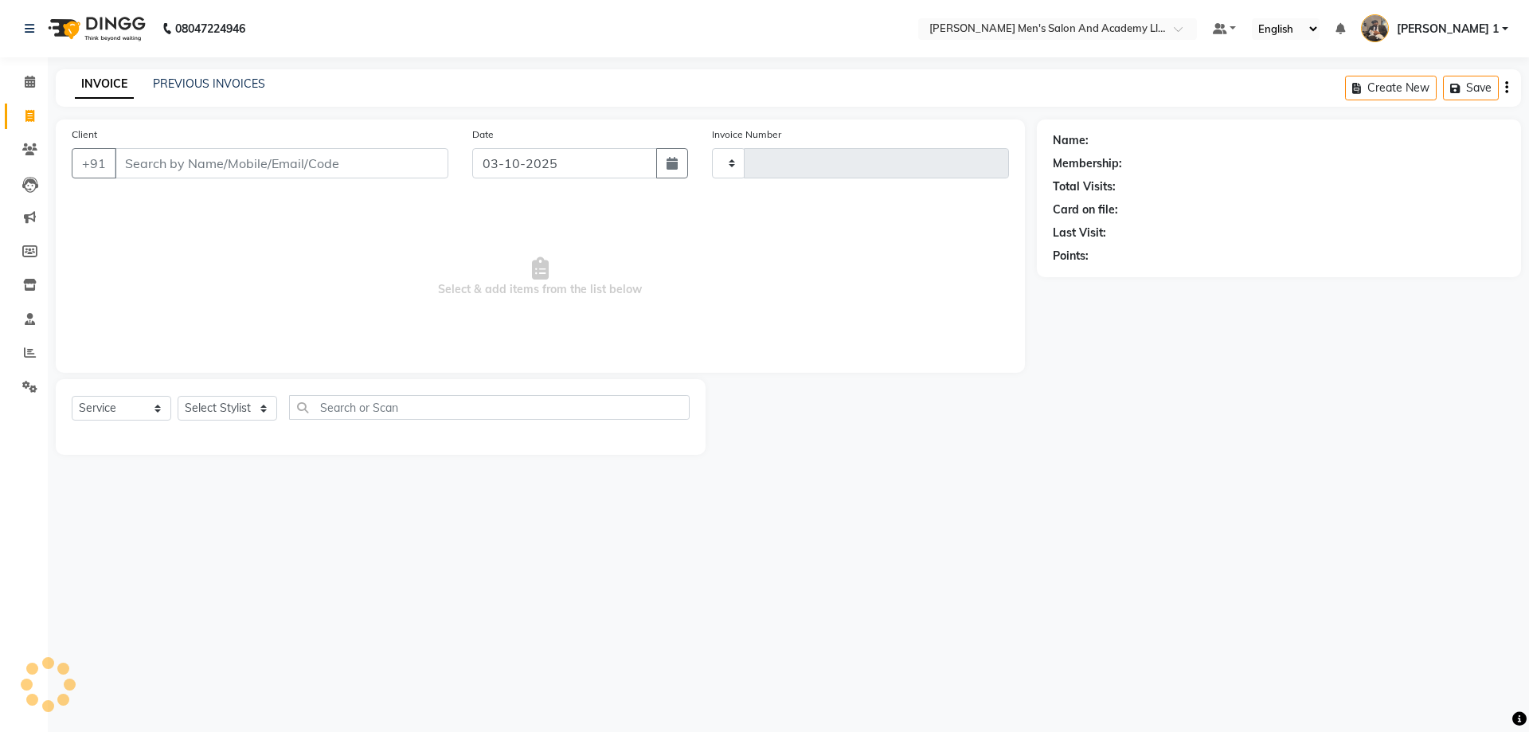
type input "10761"
select select "6752"
click at [30, 123] on span at bounding box center [30, 117] width 28 height 18
select select "service"
click at [32, 122] on span at bounding box center [30, 117] width 28 height 18
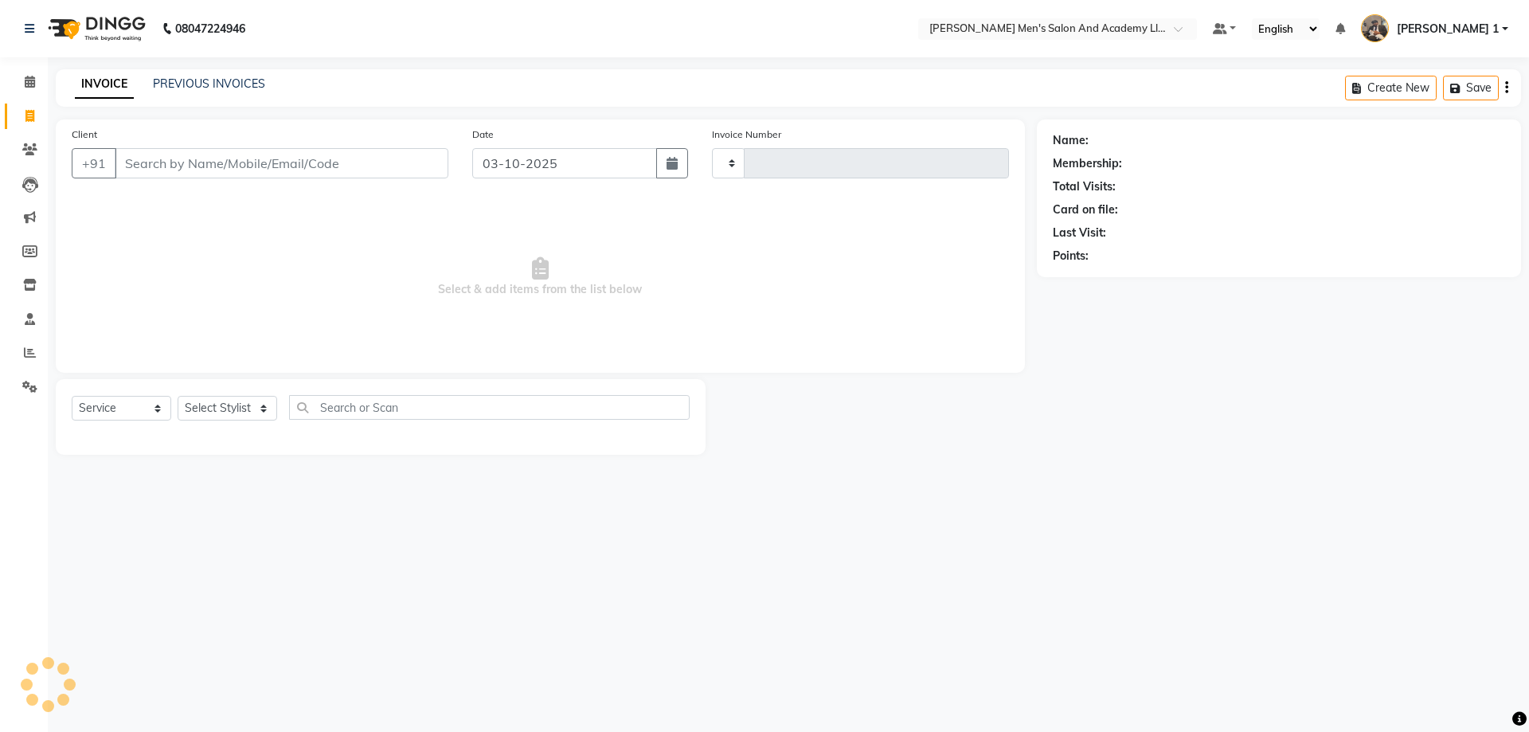
select select "service"
type input "10761"
select select "6752"
click at [37, 88] on span at bounding box center [30, 82] width 28 height 18
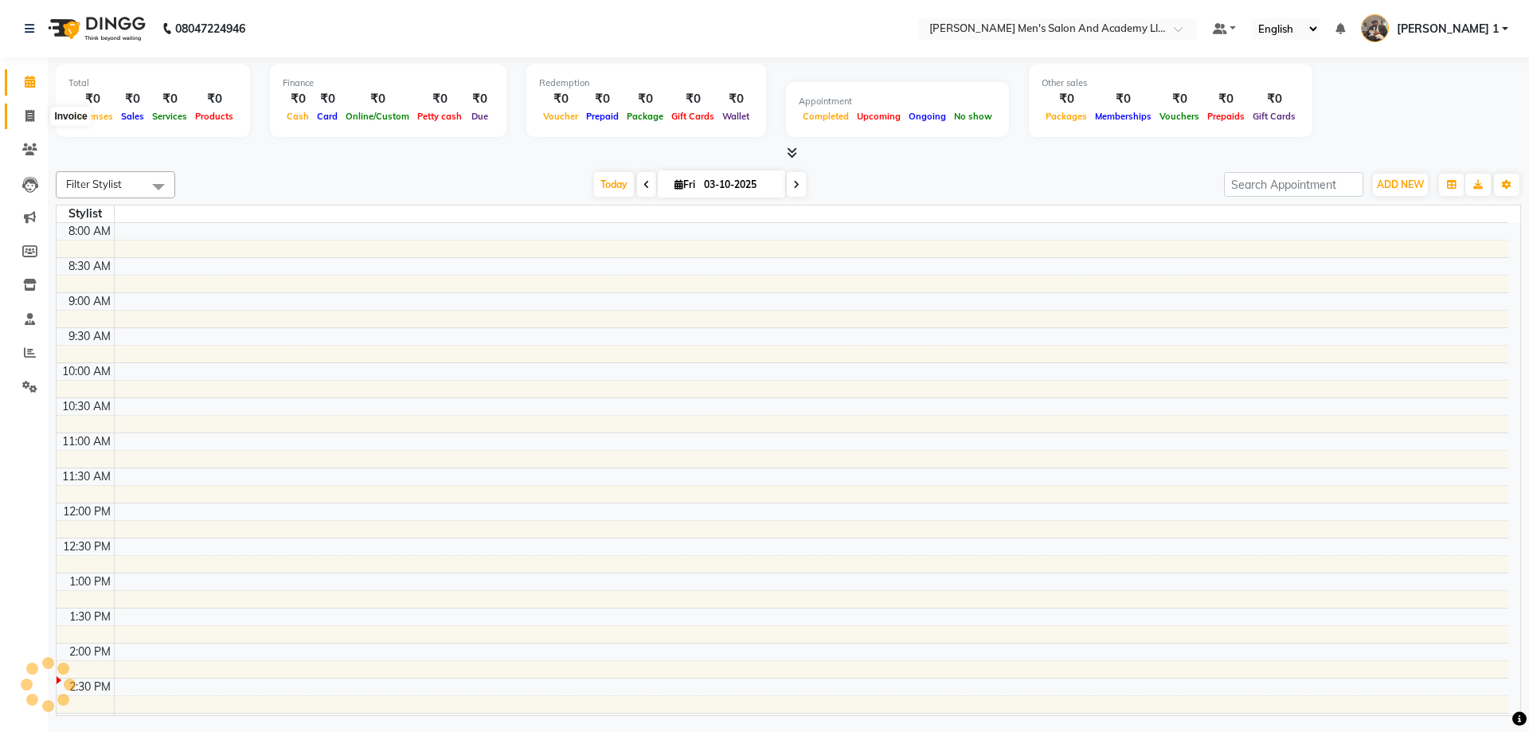
click at [27, 110] on icon at bounding box center [29, 116] width 9 height 12
select select "service"
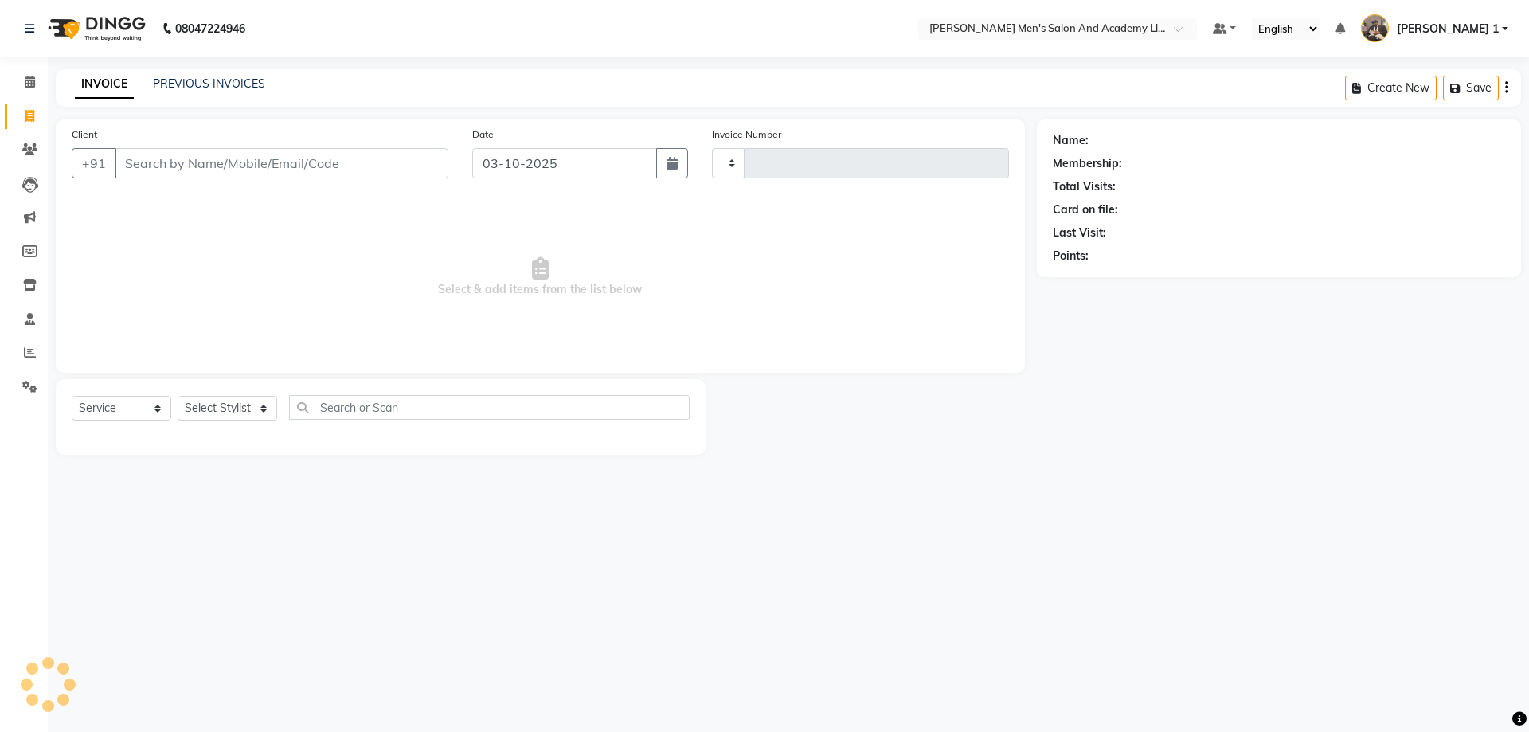
type input "10761"
select select "6752"
type input ","
type input "A"
click at [20, 346] on span at bounding box center [30, 353] width 28 height 18
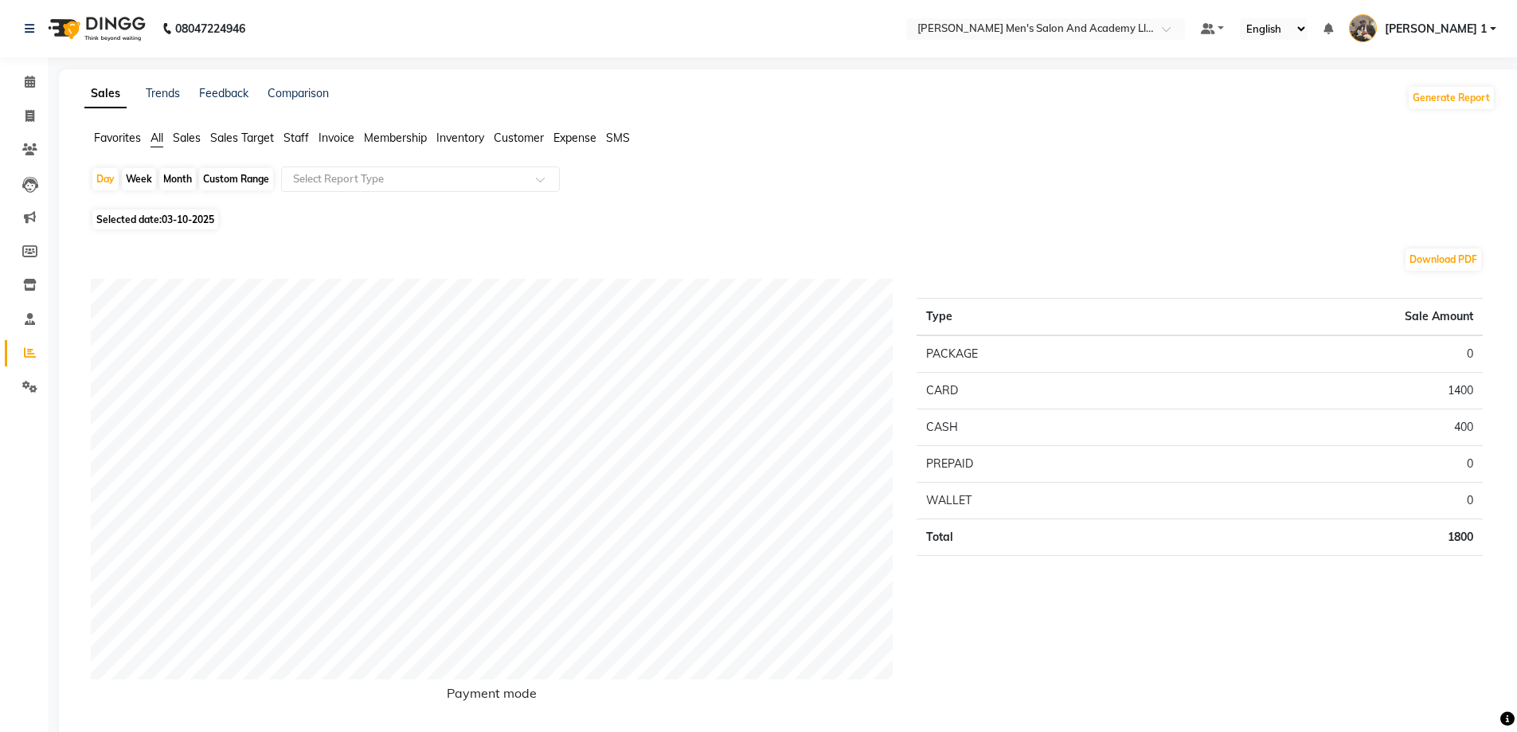
click at [223, 138] on span "Sales Target" at bounding box center [242, 138] width 64 height 14
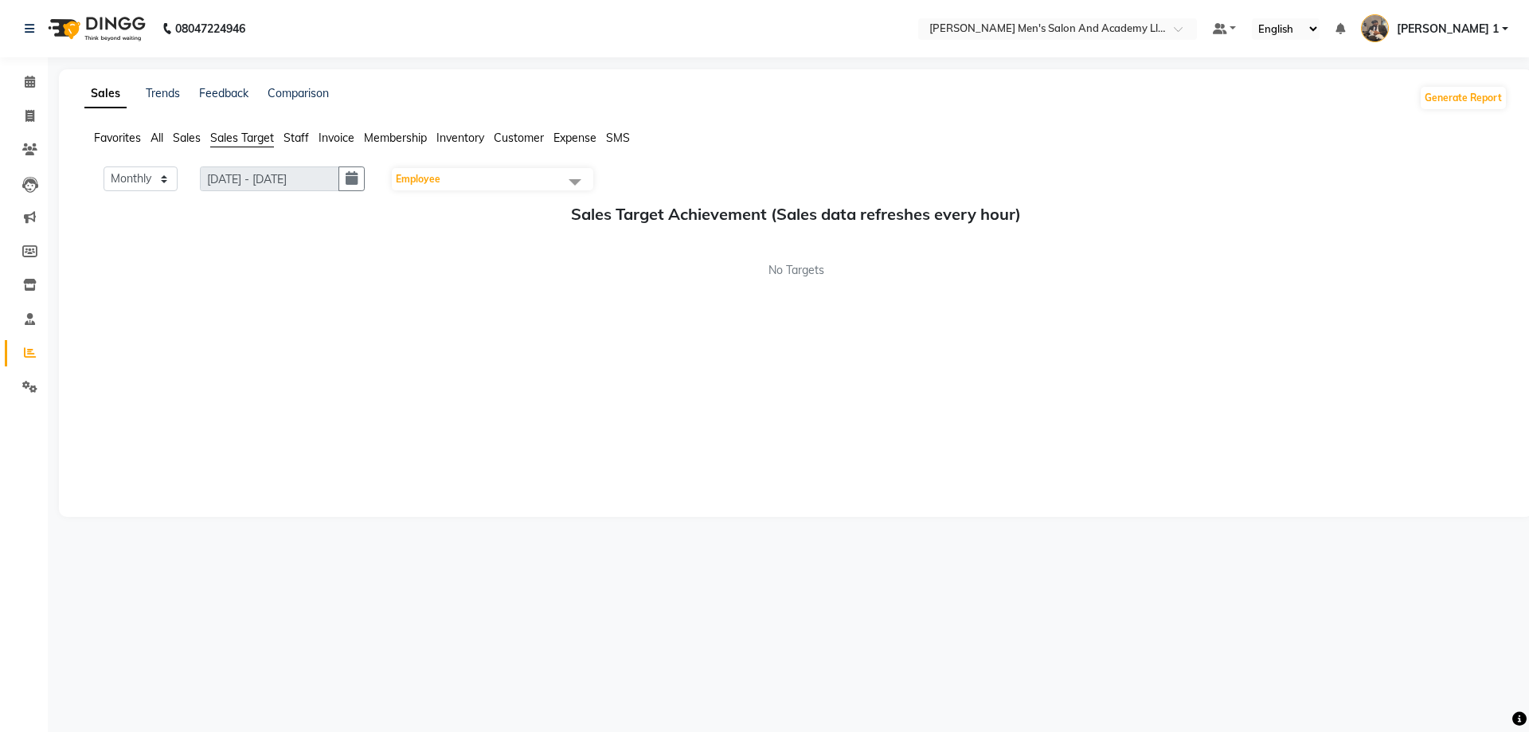
click at [280, 135] on ul "Favorites All Sales Sales Target Staff Invoice Membership Inventory Customer Ex…" at bounding box center [795, 139] width 1423 height 18
click at [293, 138] on span "Staff" at bounding box center [296, 138] width 25 height 14
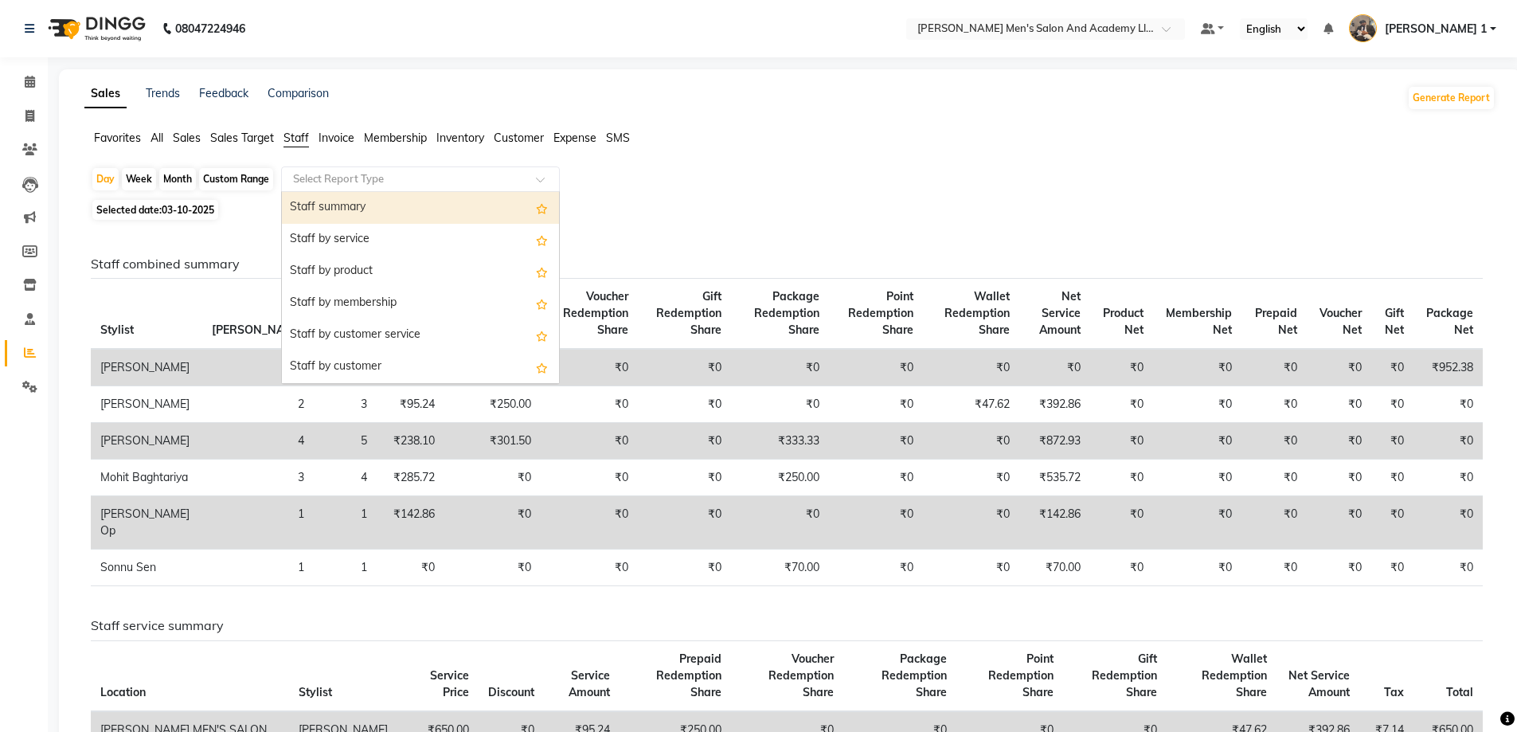
drag, startPoint x: 333, startPoint y: 176, endPoint x: 334, endPoint y: 189, distance: 12.8
click at [333, 189] on div "Select Report Type" at bounding box center [420, 178] width 279 height 25
click at [334, 189] on div "Select Report Type" at bounding box center [420, 178] width 279 height 25
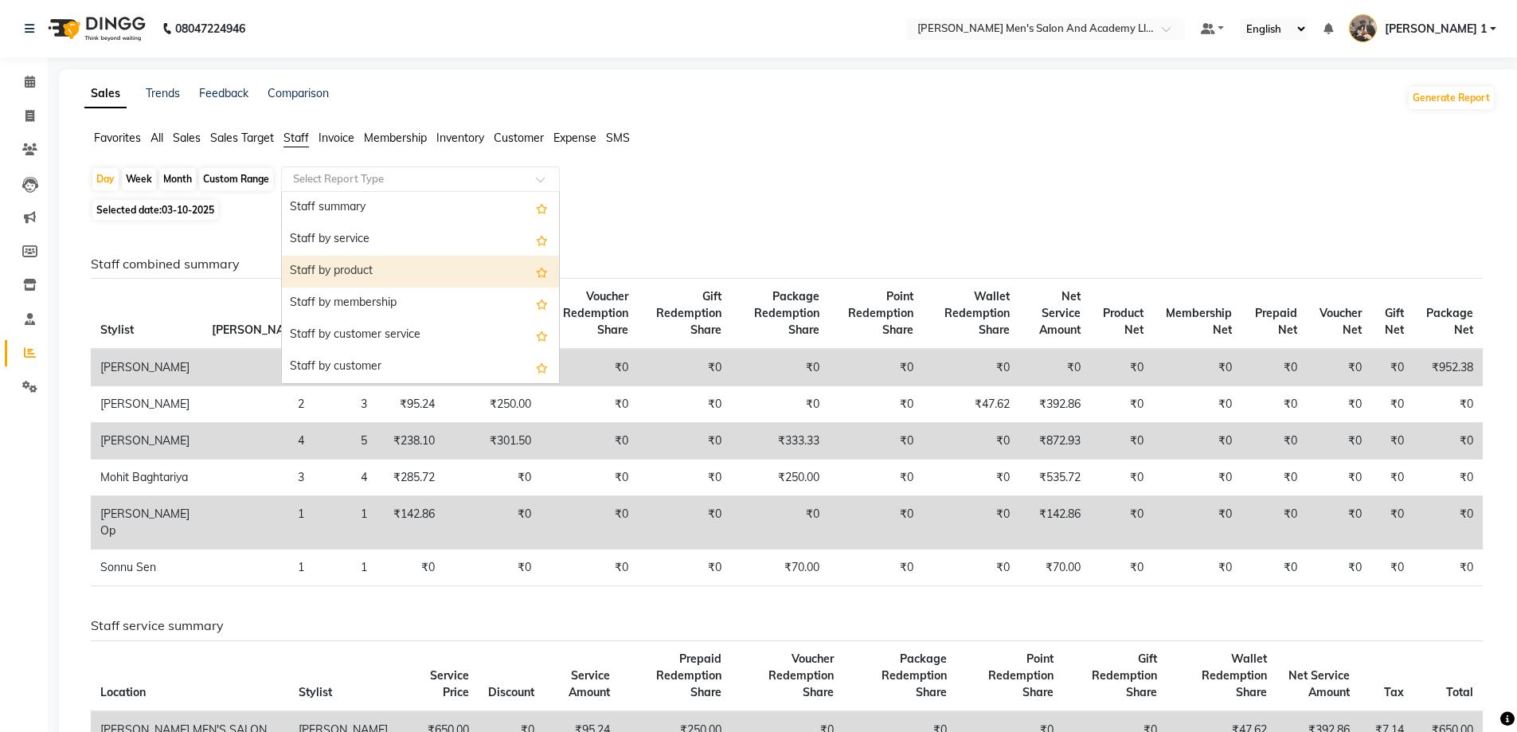
click at [335, 271] on div "Staff by product" at bounding box center [420, 272] width 277 height 32
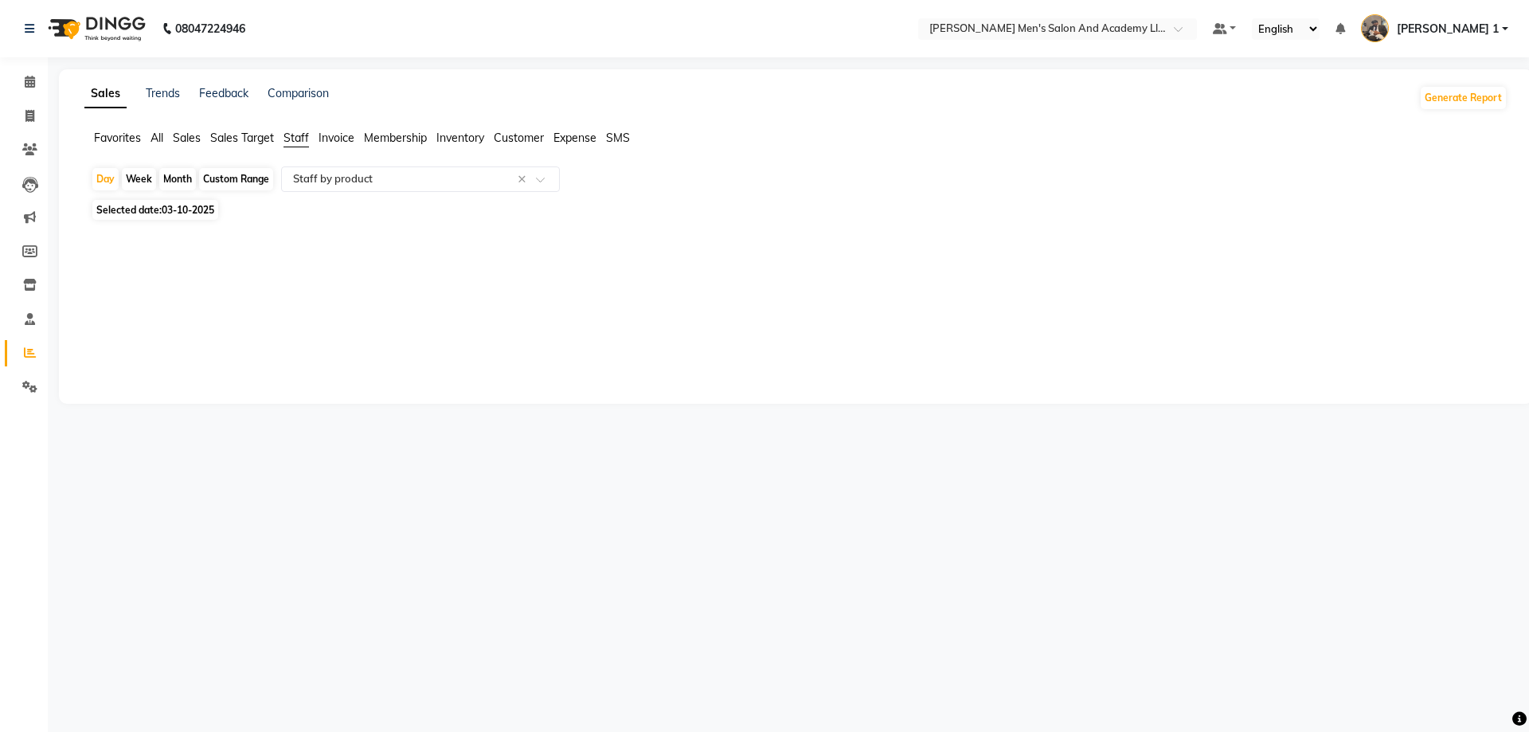
click at [189, 174] on div "Month" at bounding box center [177, 179] width 37 height 22
select select "10"
select select "2025"
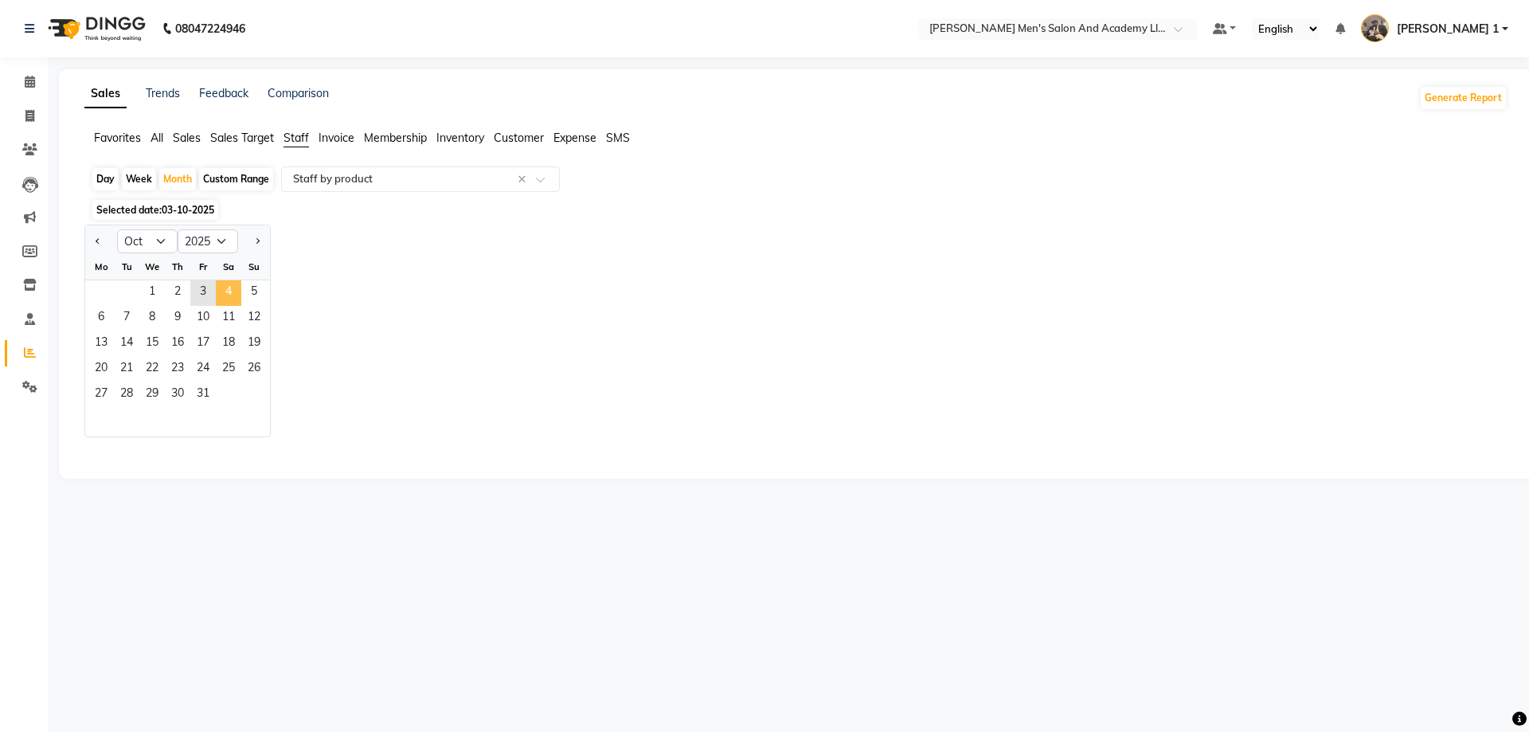
click at [221, 288] on span "4" at bounding box center [228, 292] width 25 height 25
select select "full_report"
select select "csv"
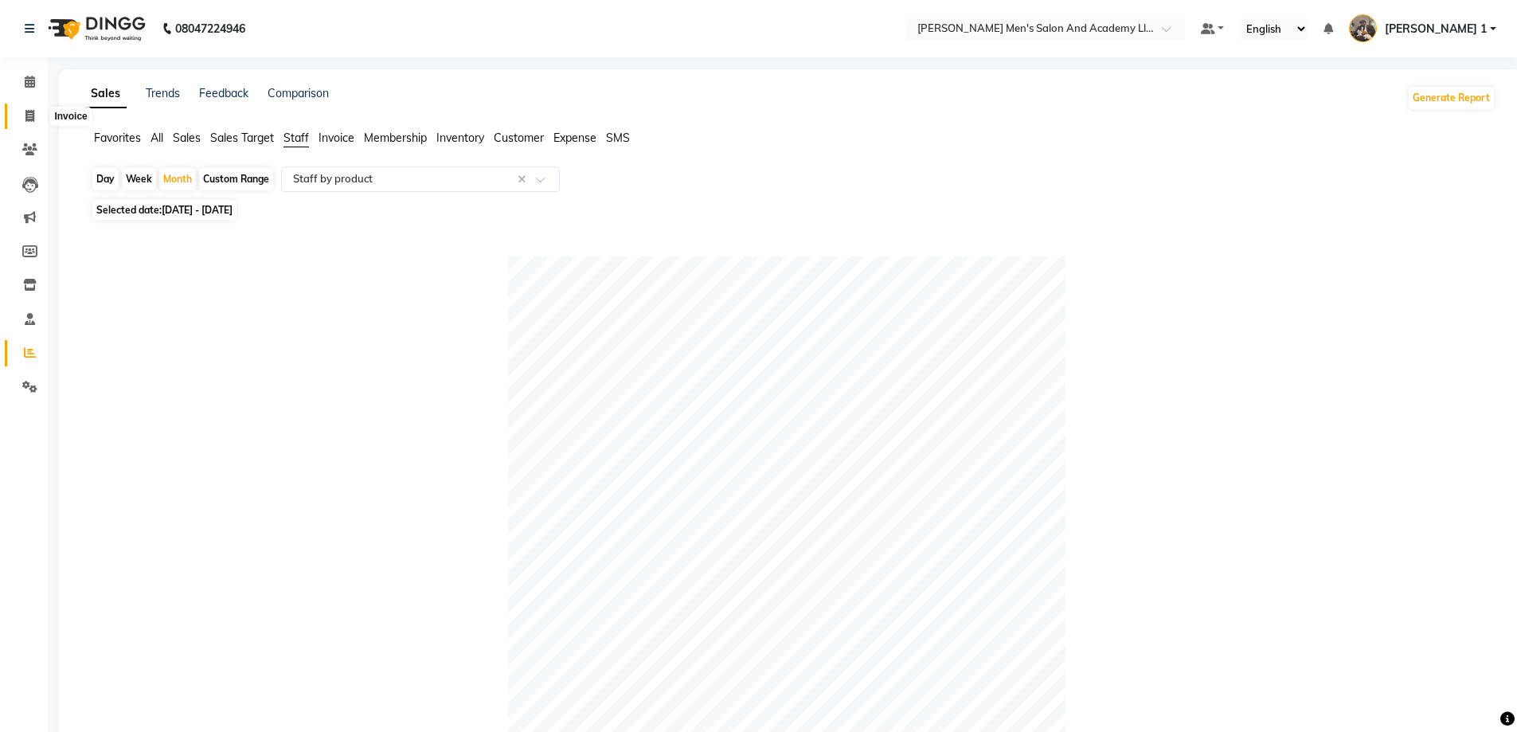
click at [31, 115] on icon at bounding box center [29, 116] width 9 height 12
select select "service"
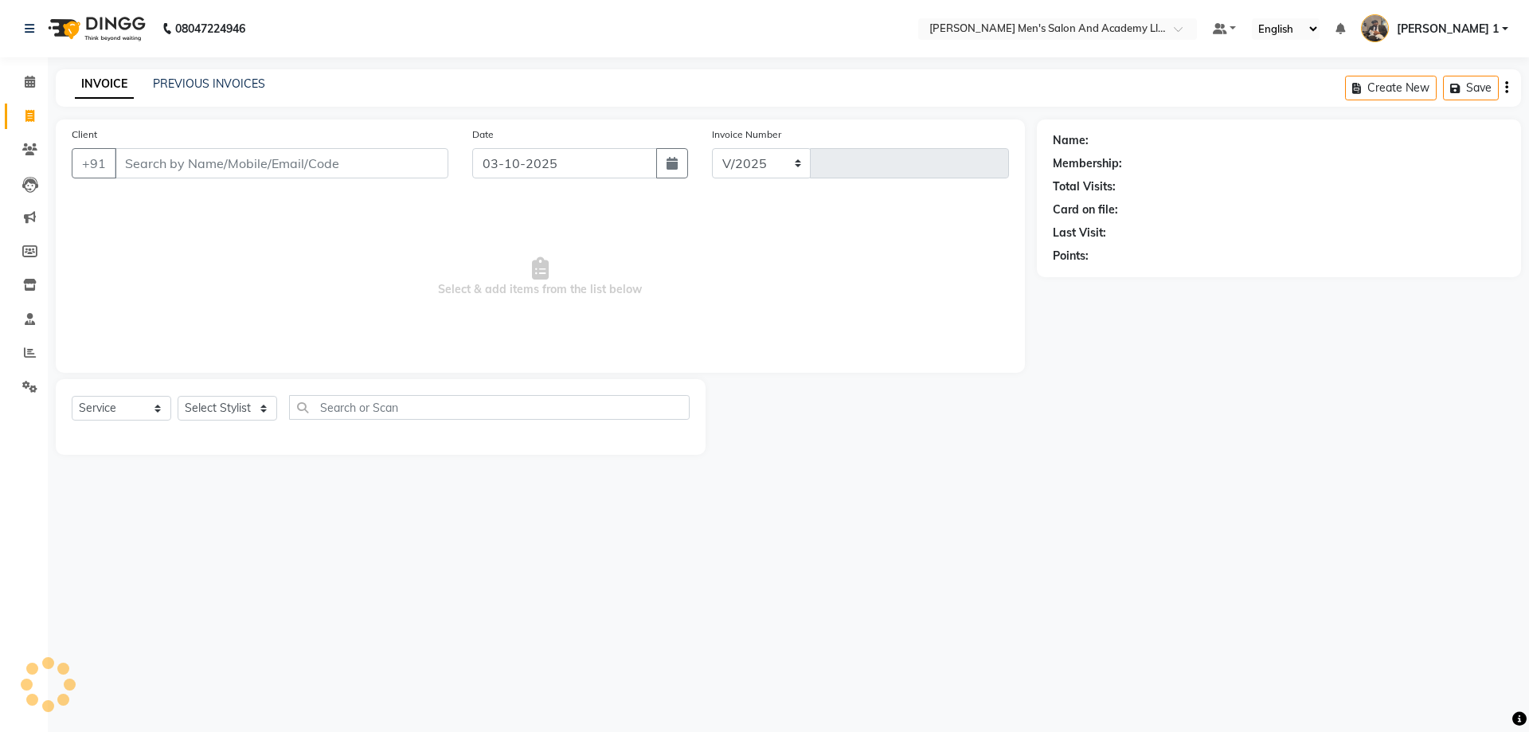
select select "6752"
type input "10761"
click at [304, 180] on div "Client +91" at bounding box center [260, 158] width 401 height 65
click at [304, 178] on div "Client +91" at bounding box center [260, 158] width 401 height 65
click at [307, 171] on input "Client" at bounding box center [282, 163] width 334 height 30
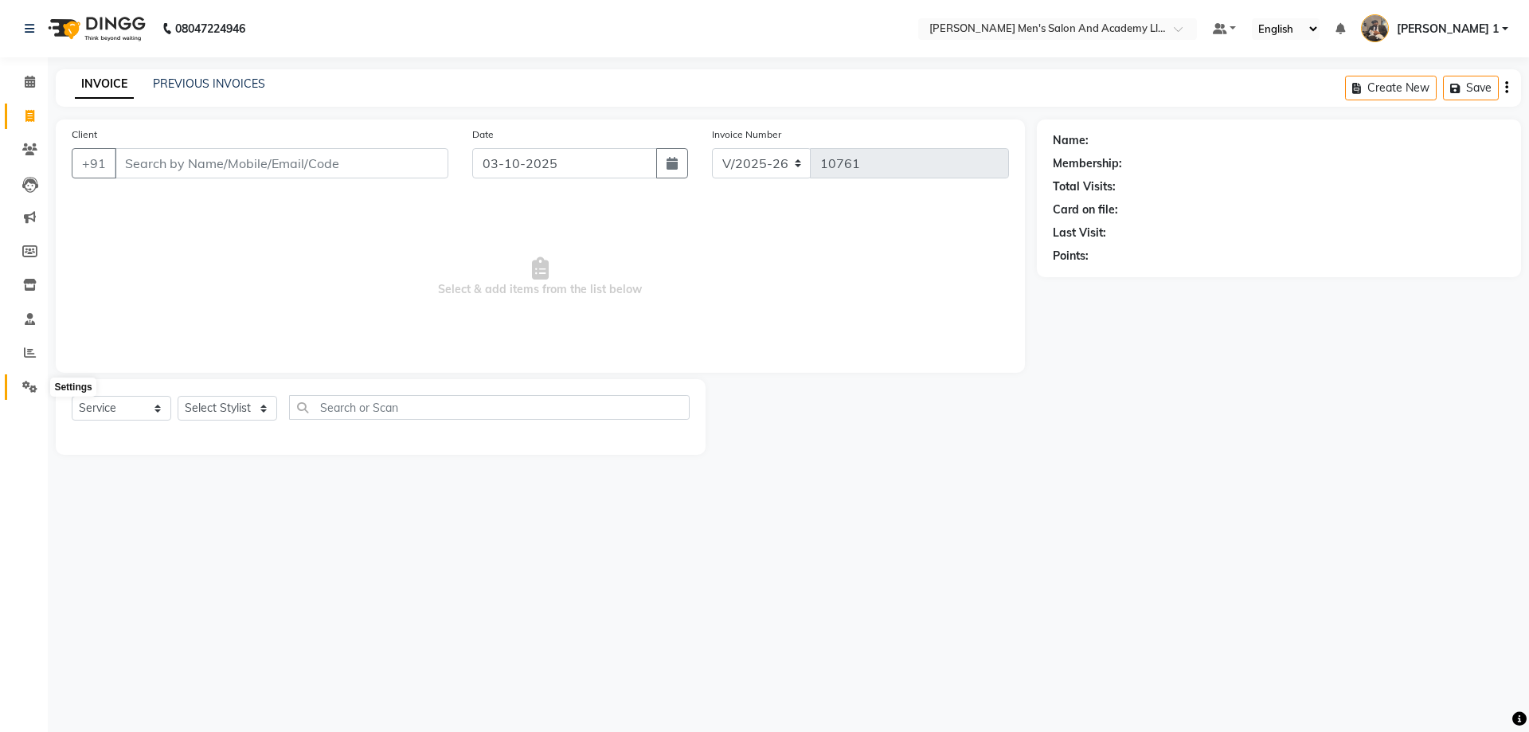
click at [18, 383] on span at bounding box center [30, 387] width 28 height 18
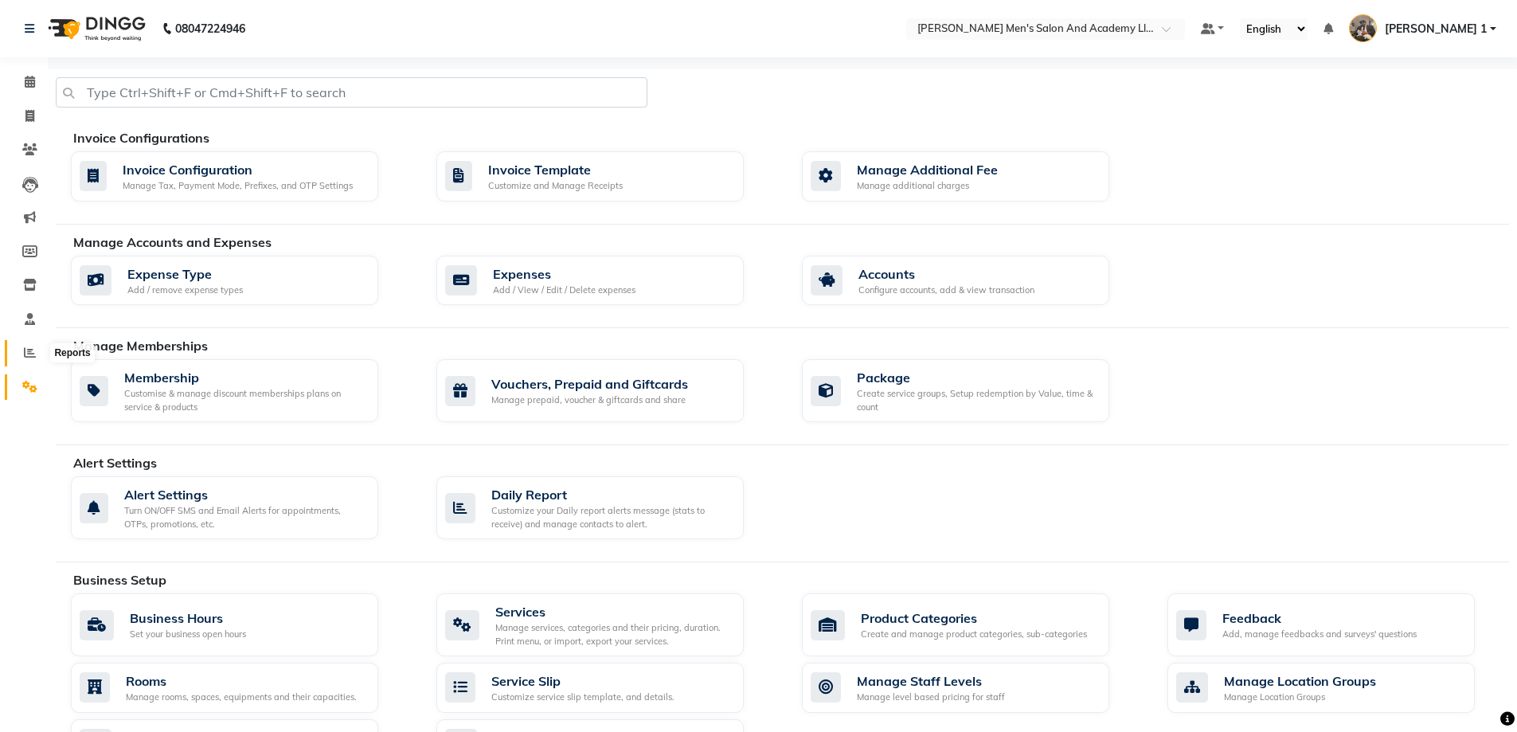
click at [18, 350] on span at bounding box center [30, 353] width 28 height 18
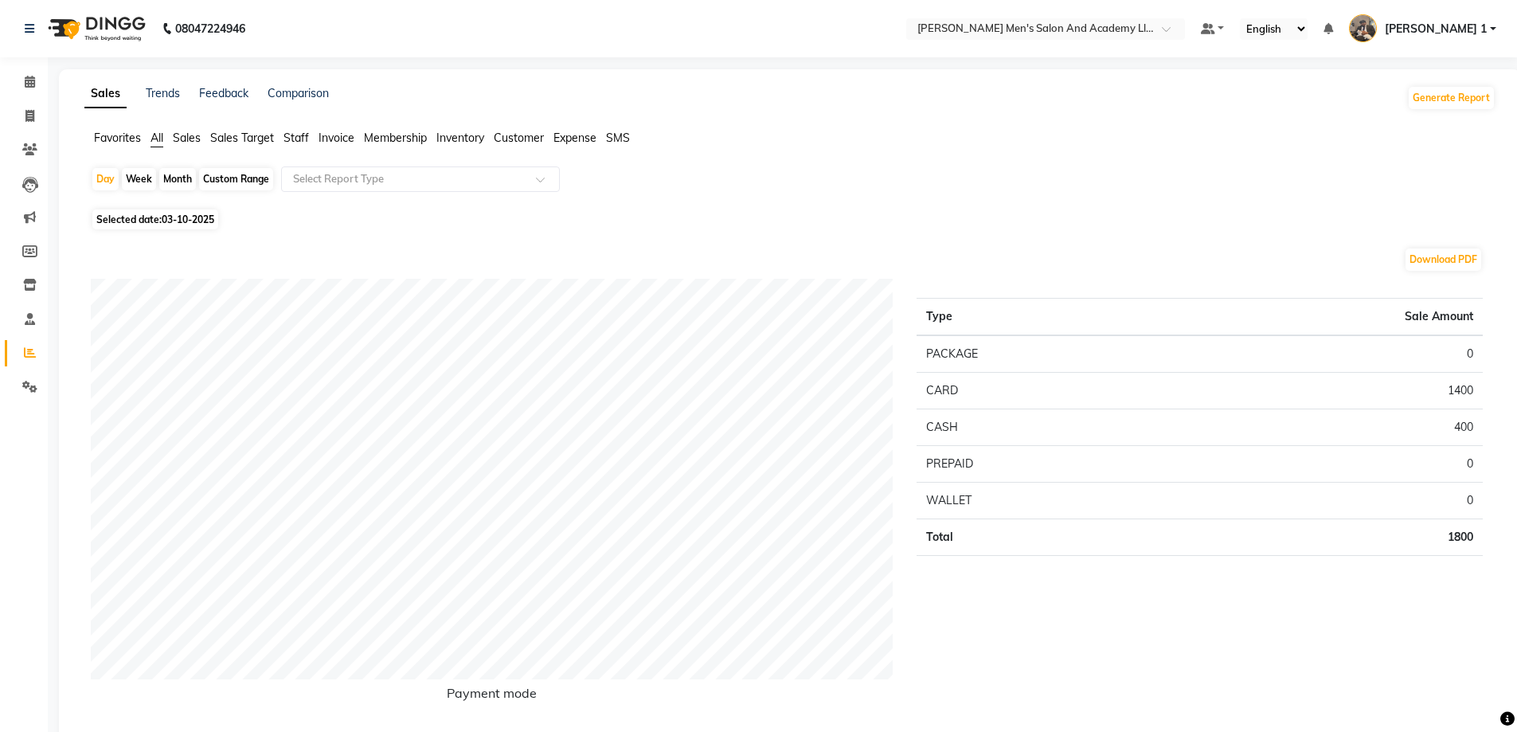
click at [122, 140] on span "Favorites" at bounding box center [117, 138] width 47 height 14
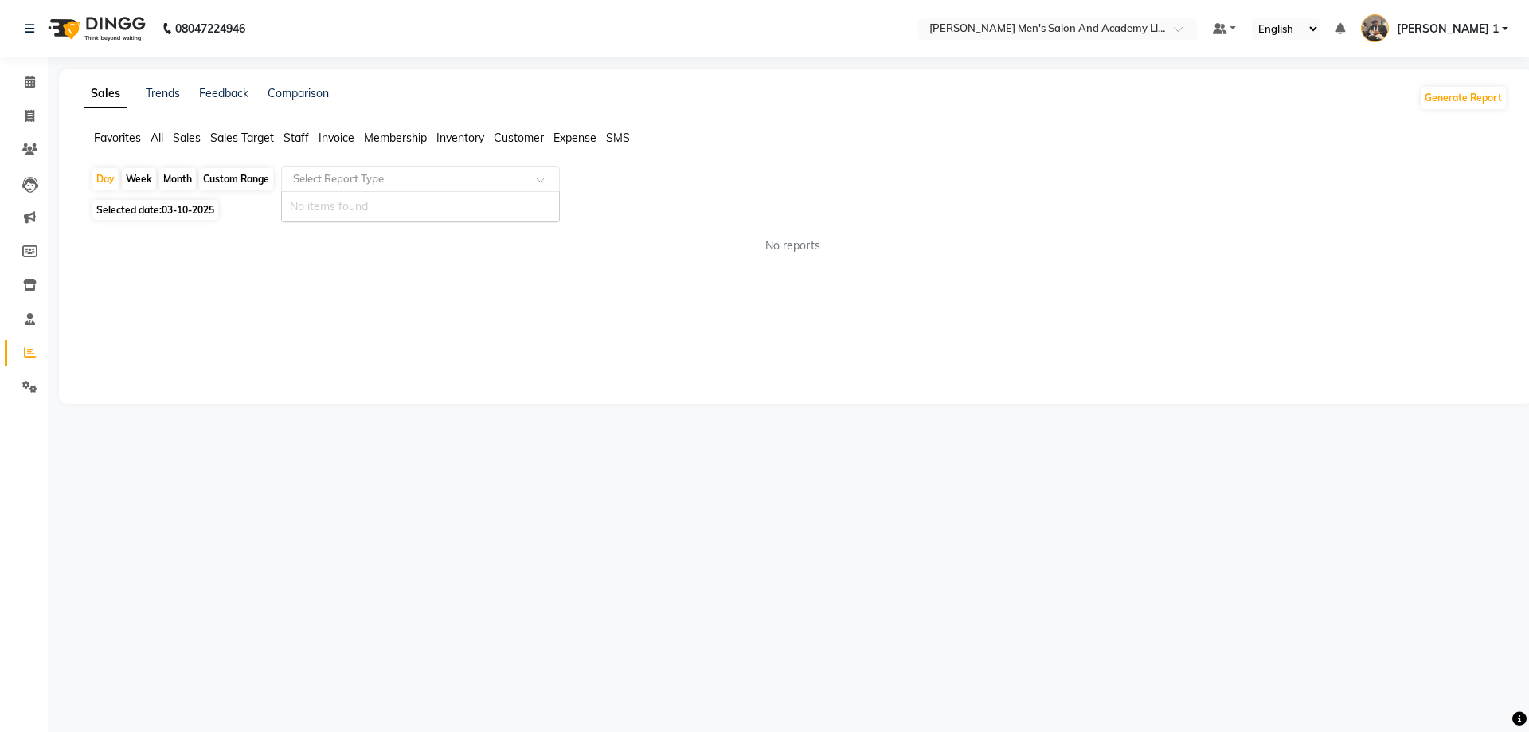
click at [362, 185] on input "text" at bounding box center [404, 179] width 229 height 16
click at [159, 137] on span "All" at bounding box center [157, 138] width 13 height 14
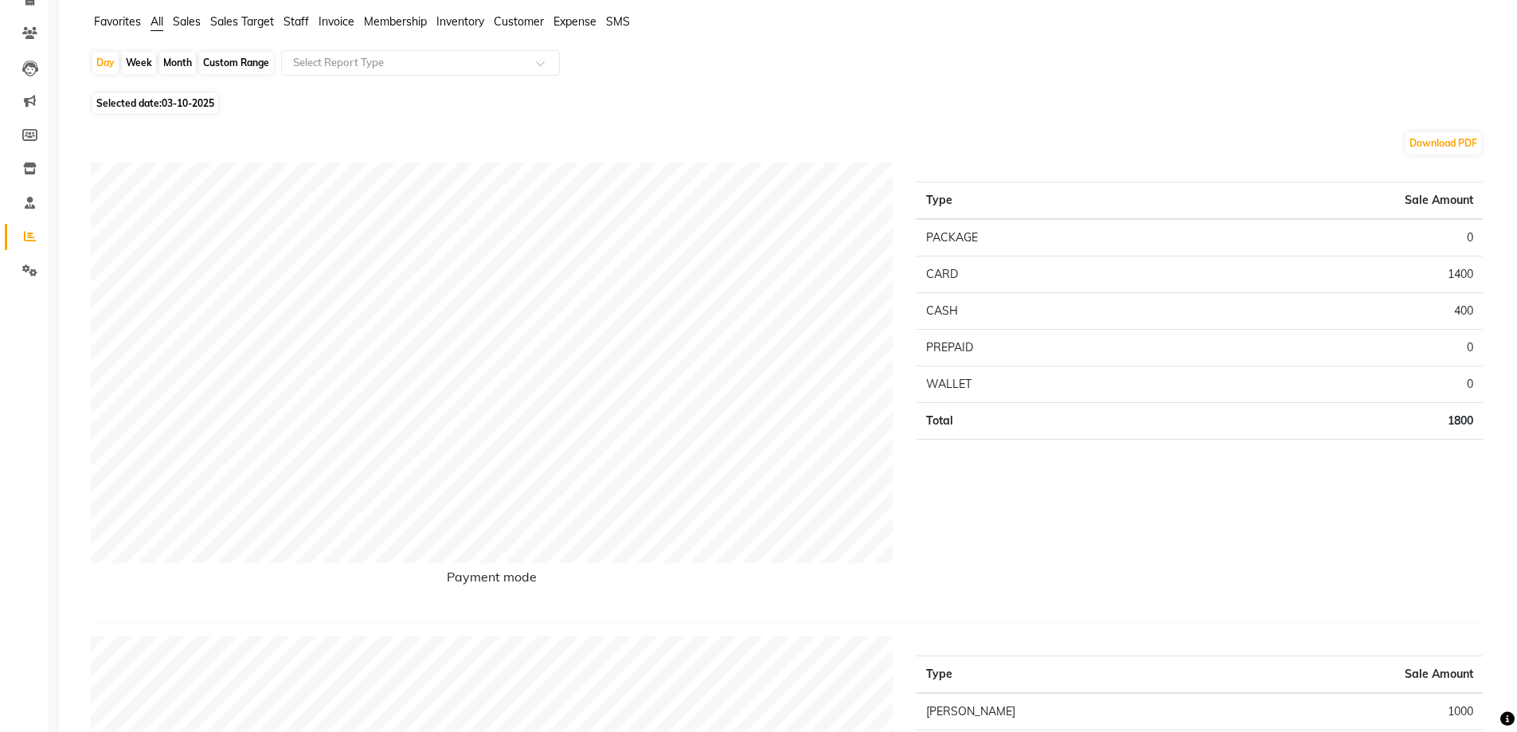
scroll to position [80, 0]
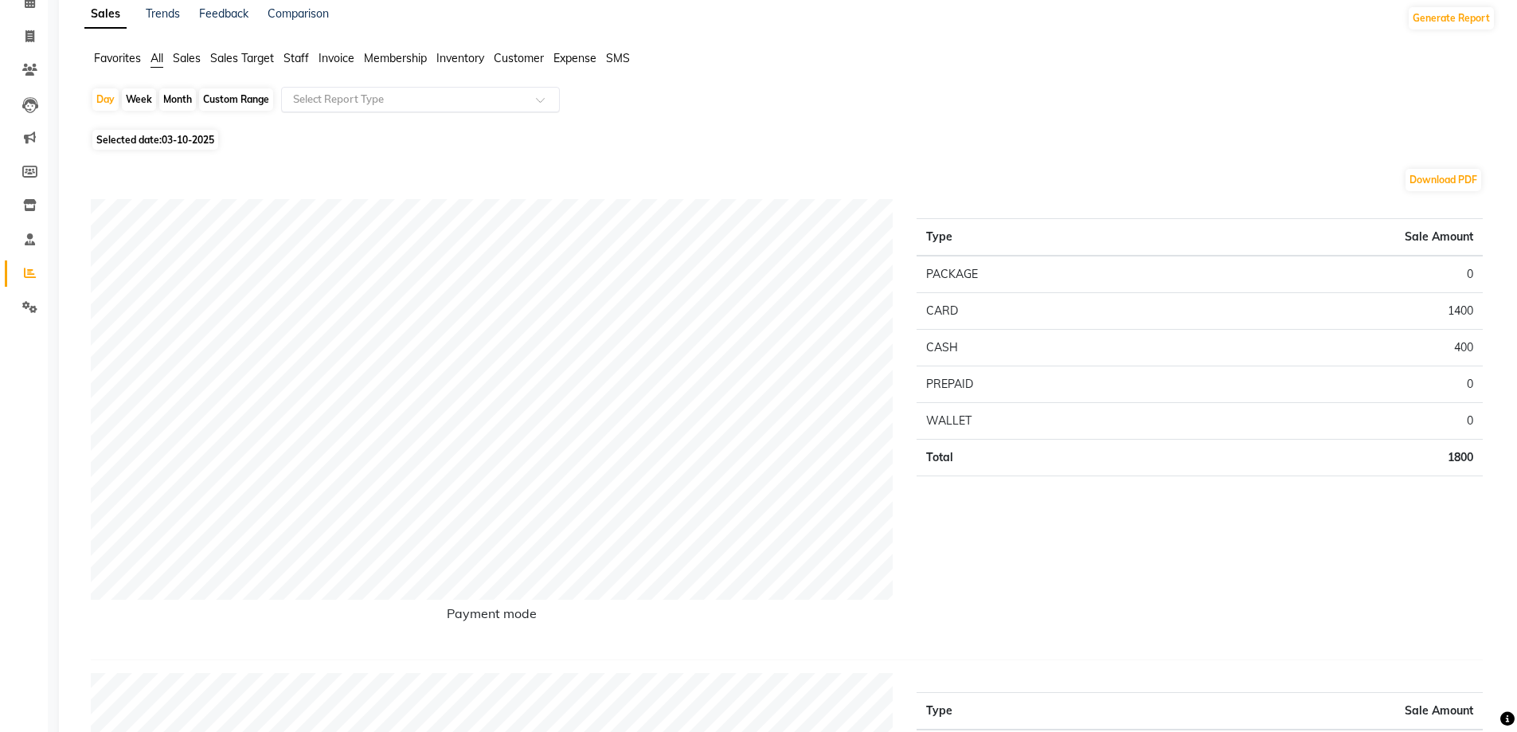
click at [400, 104] on input "text" at bounding box center [404, 100] width 229 height 16
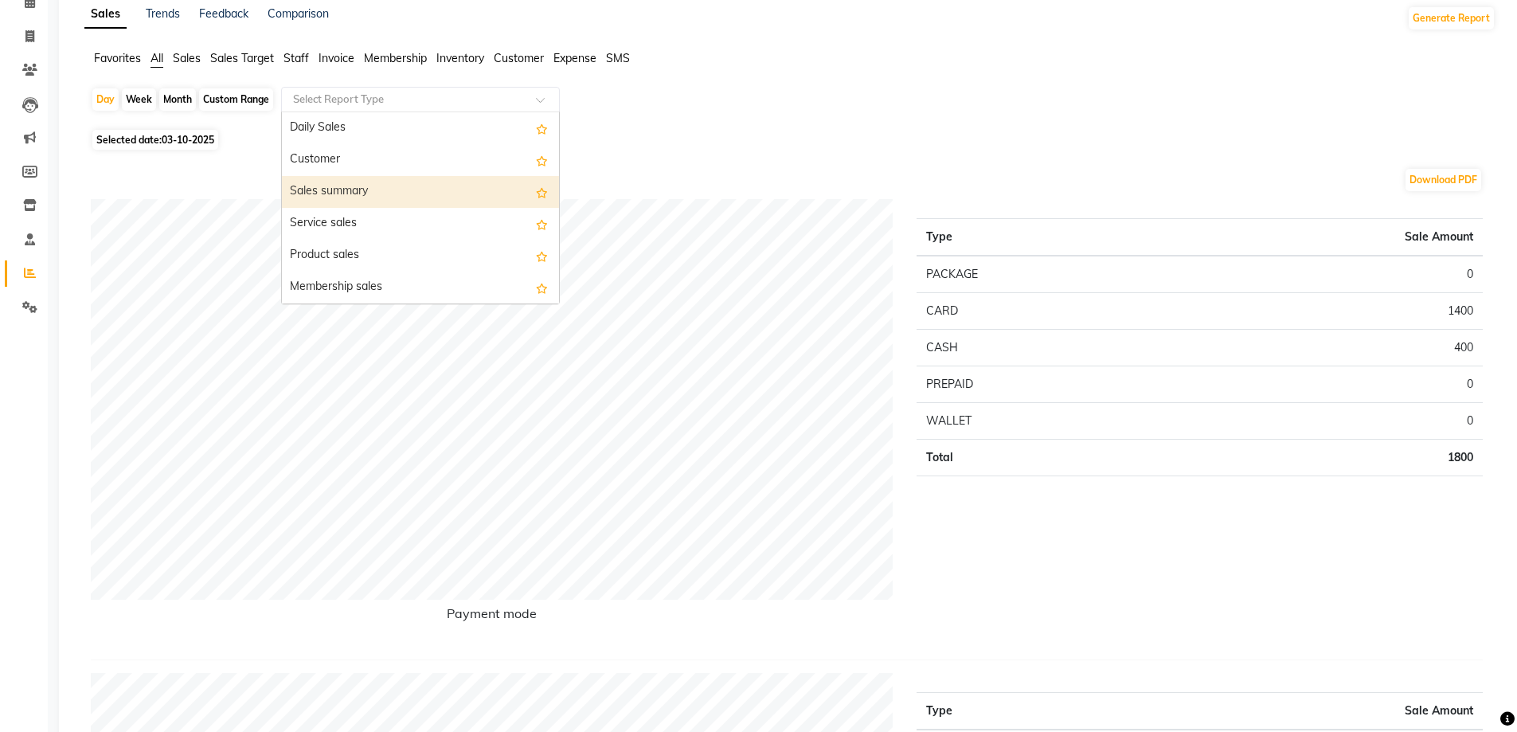
click at [345, 186] on div "Sales summary" at bounding box center [420, 192] width 277 height 32
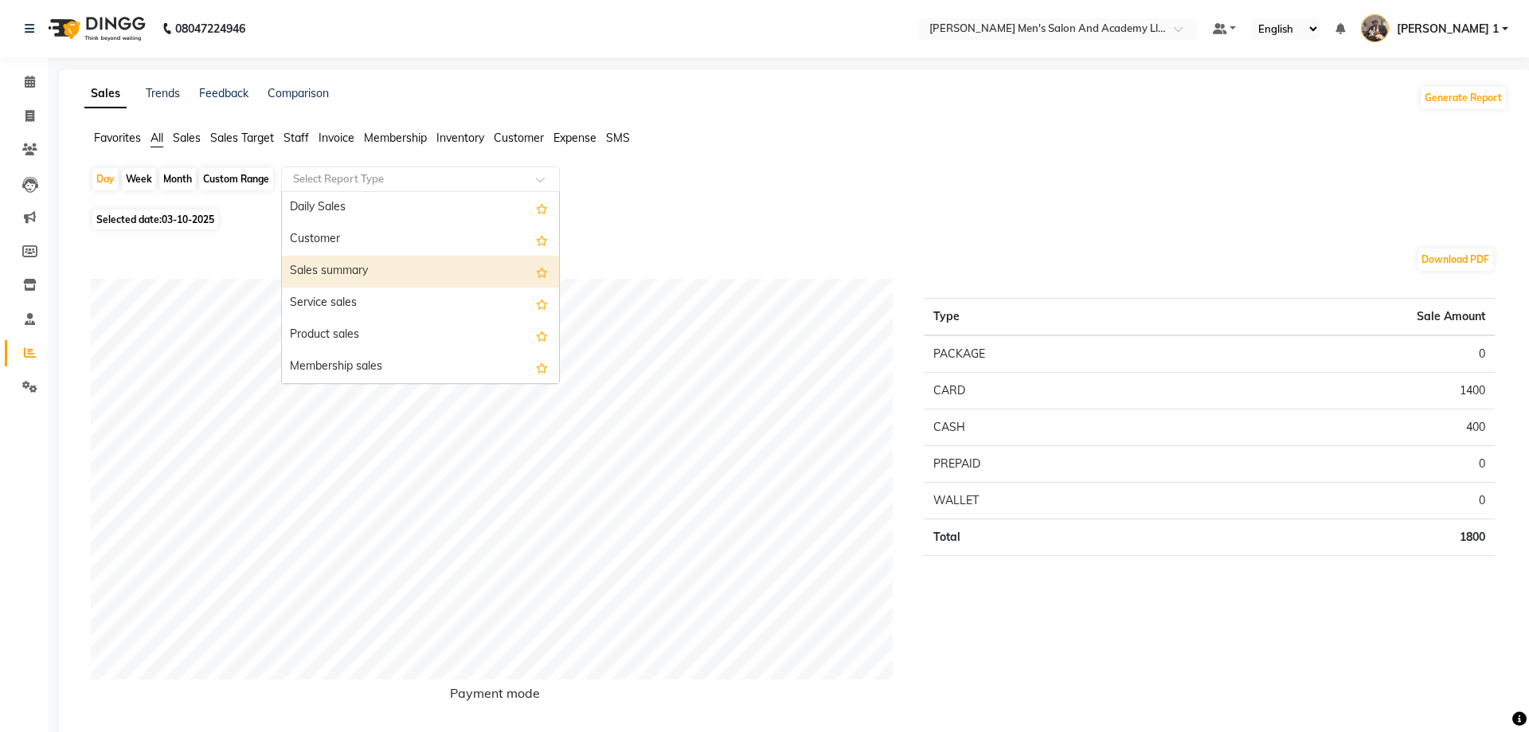
select select "full_report"
select select "csv"
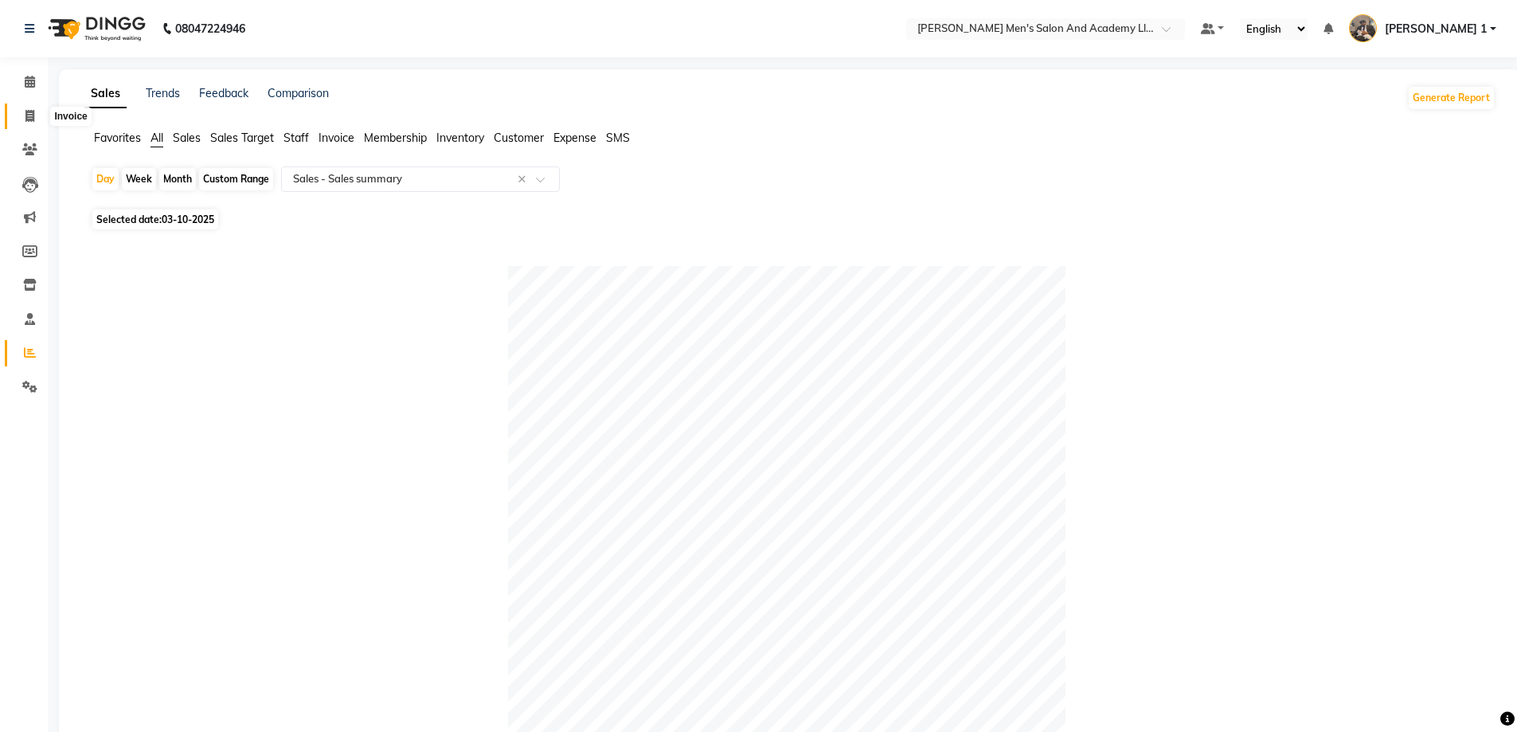
click at [41, 120] on span at bounding box center [30, 117] width 28 height 18
select select "service"
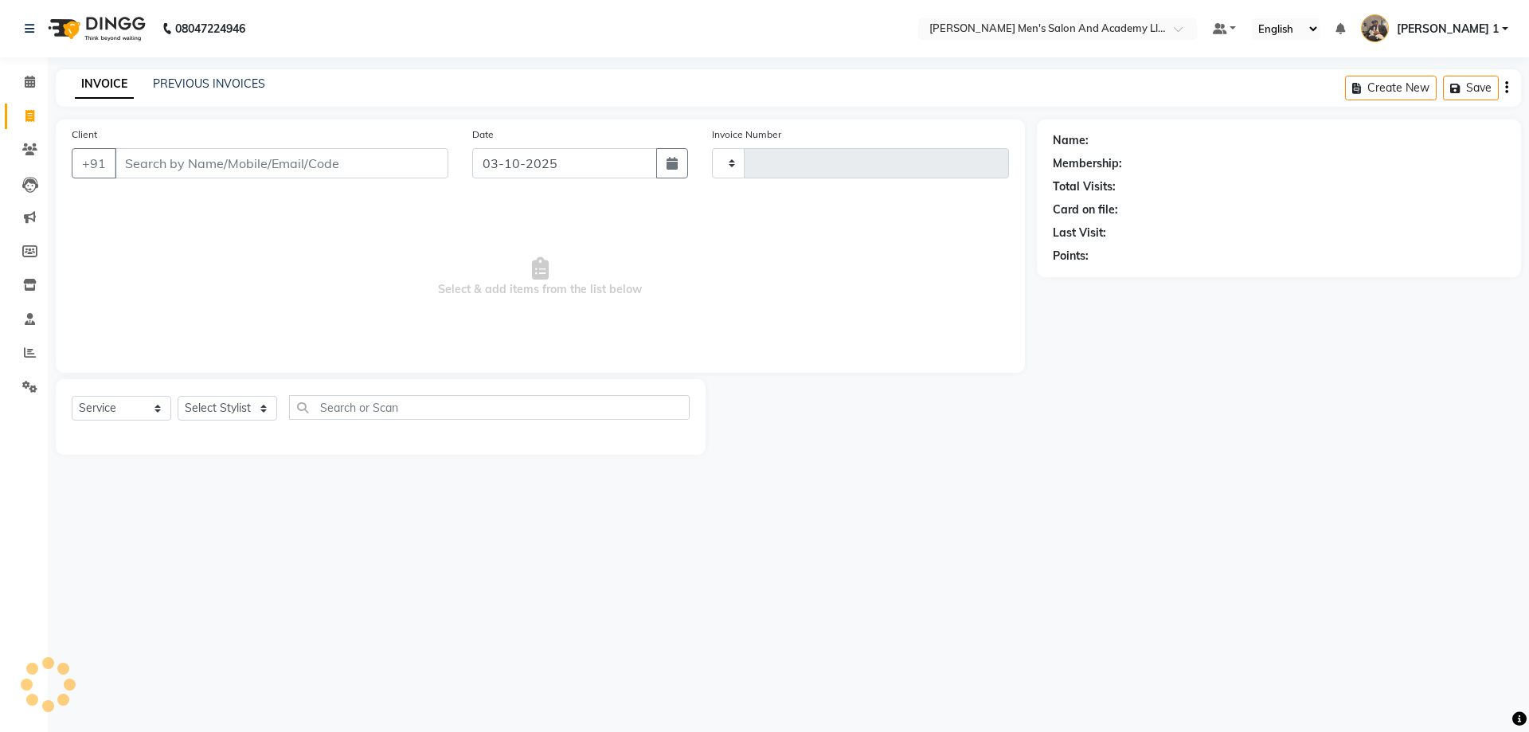
type input "10761"
select select "6752"
click at [218, 79] on link "PREVIOUS INVOICES" at bounding box center [209, 83] width 112 height 14
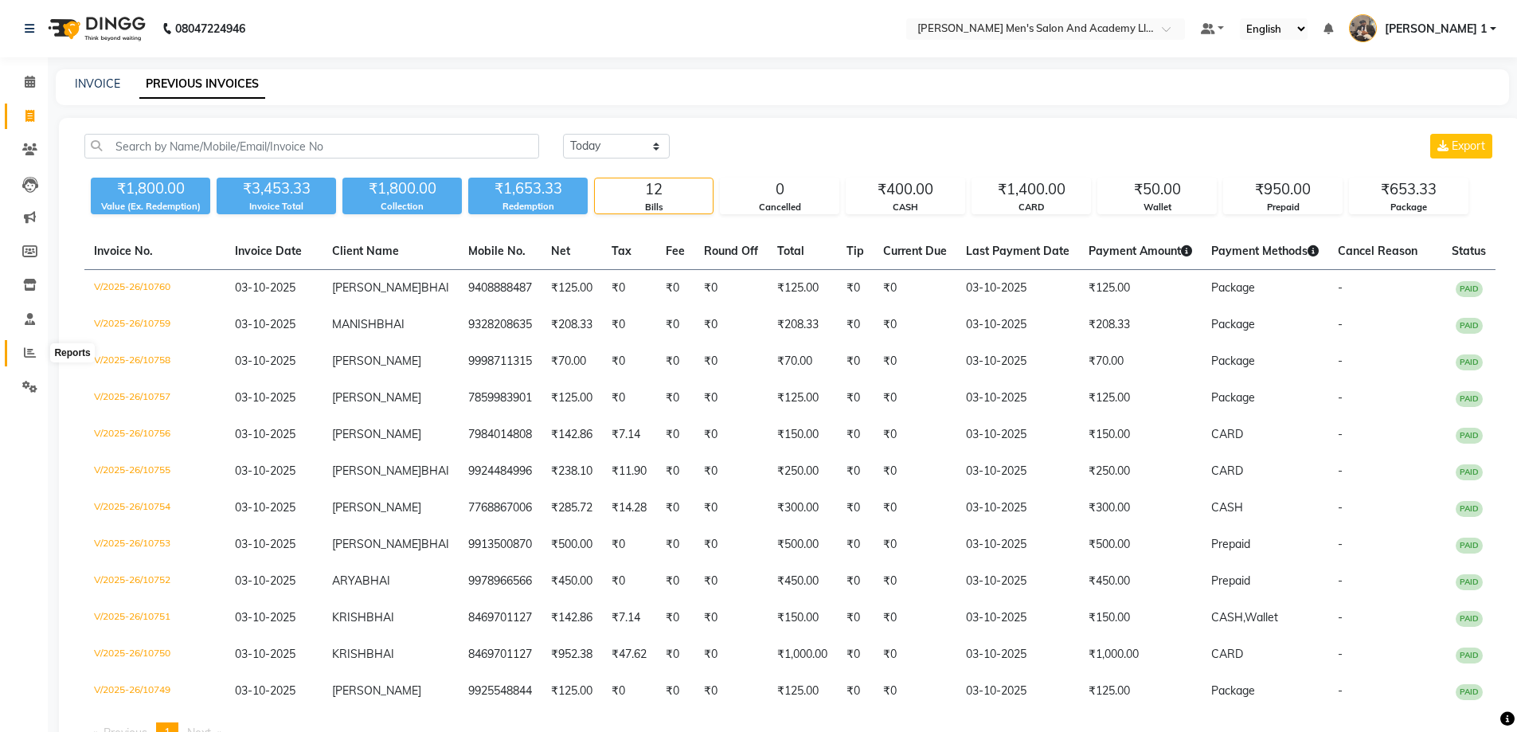
click at [42, 352] on span at bounding box center [30, 353] width 28 height 18
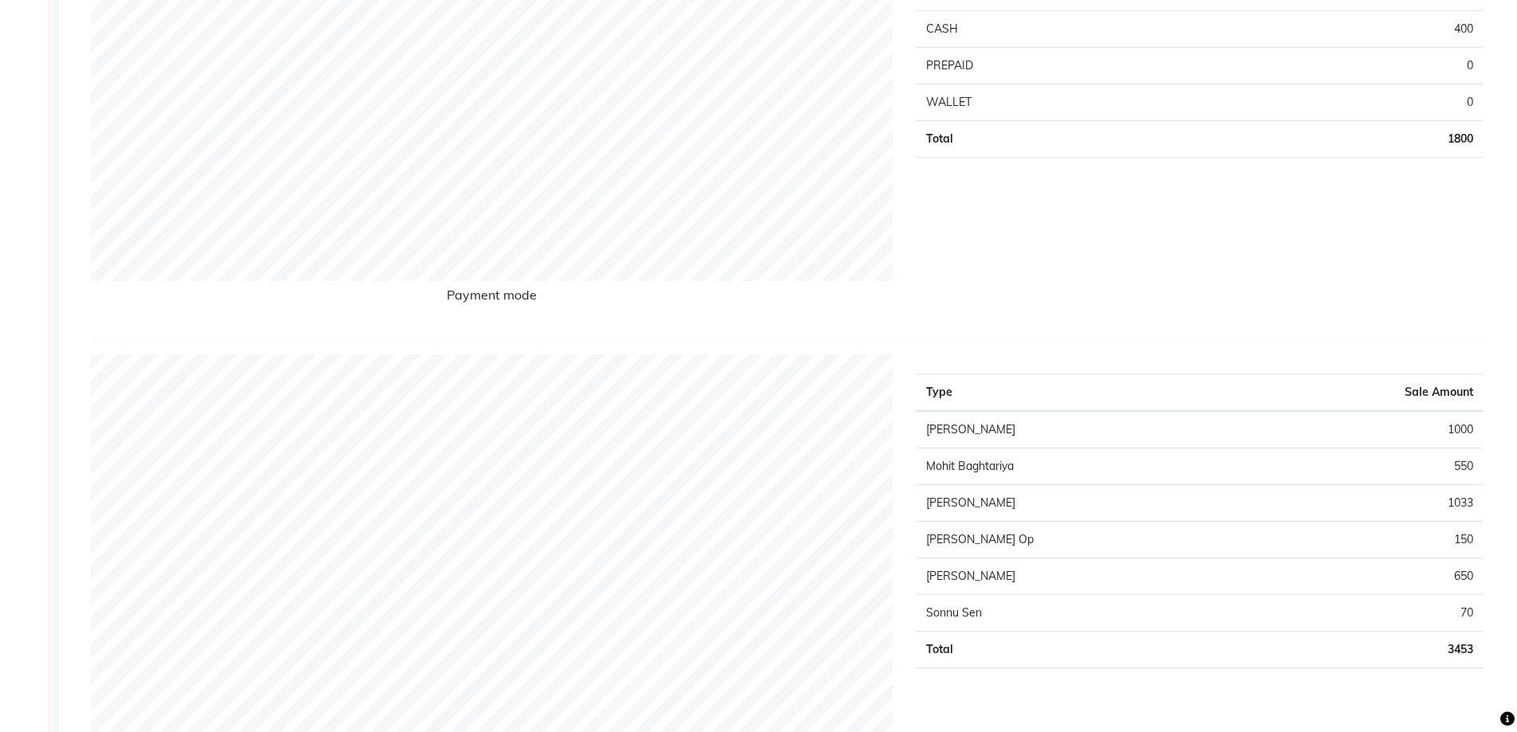
scroll to position [159, 0]
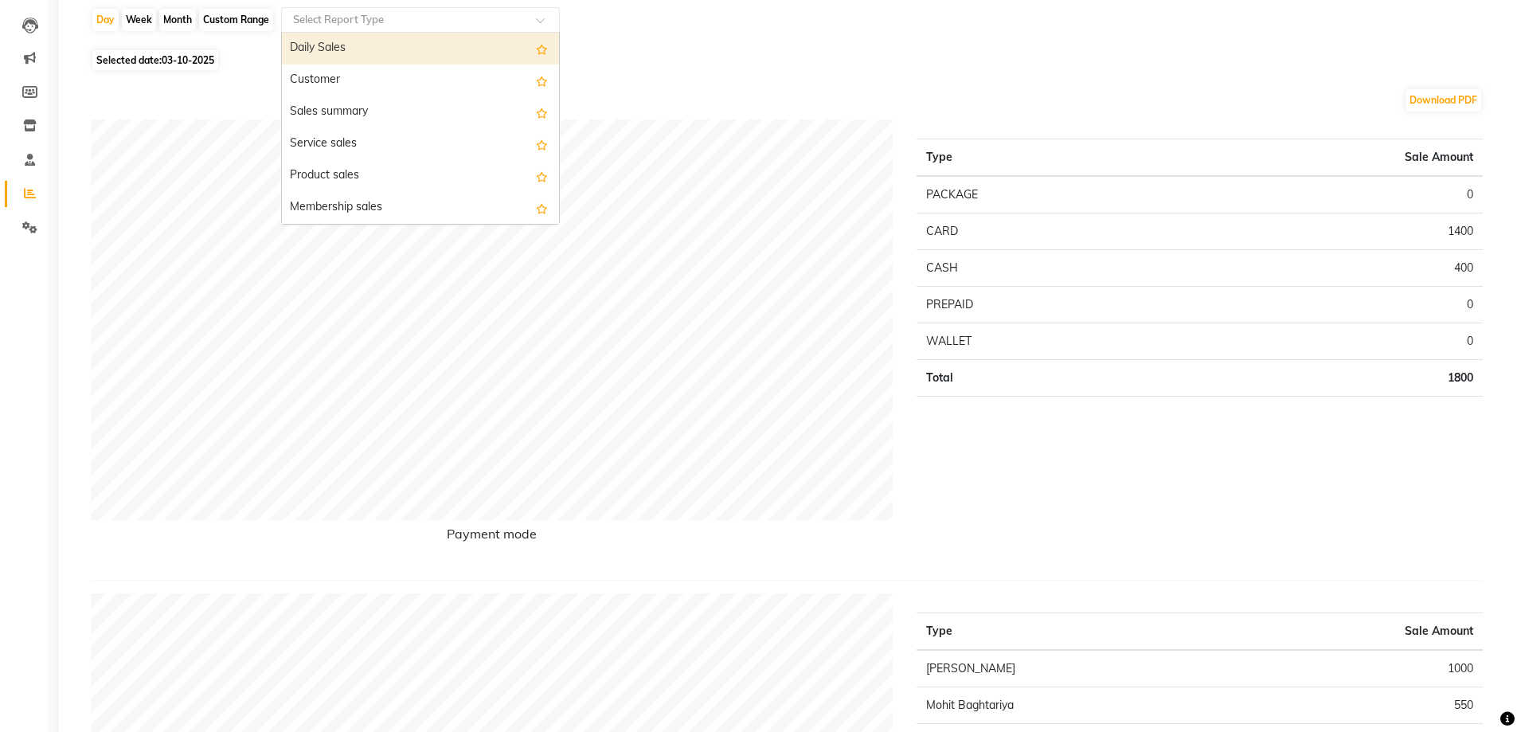
click at [364, 22] on input "text" at bounding box center [404, 20] width 229 height 16
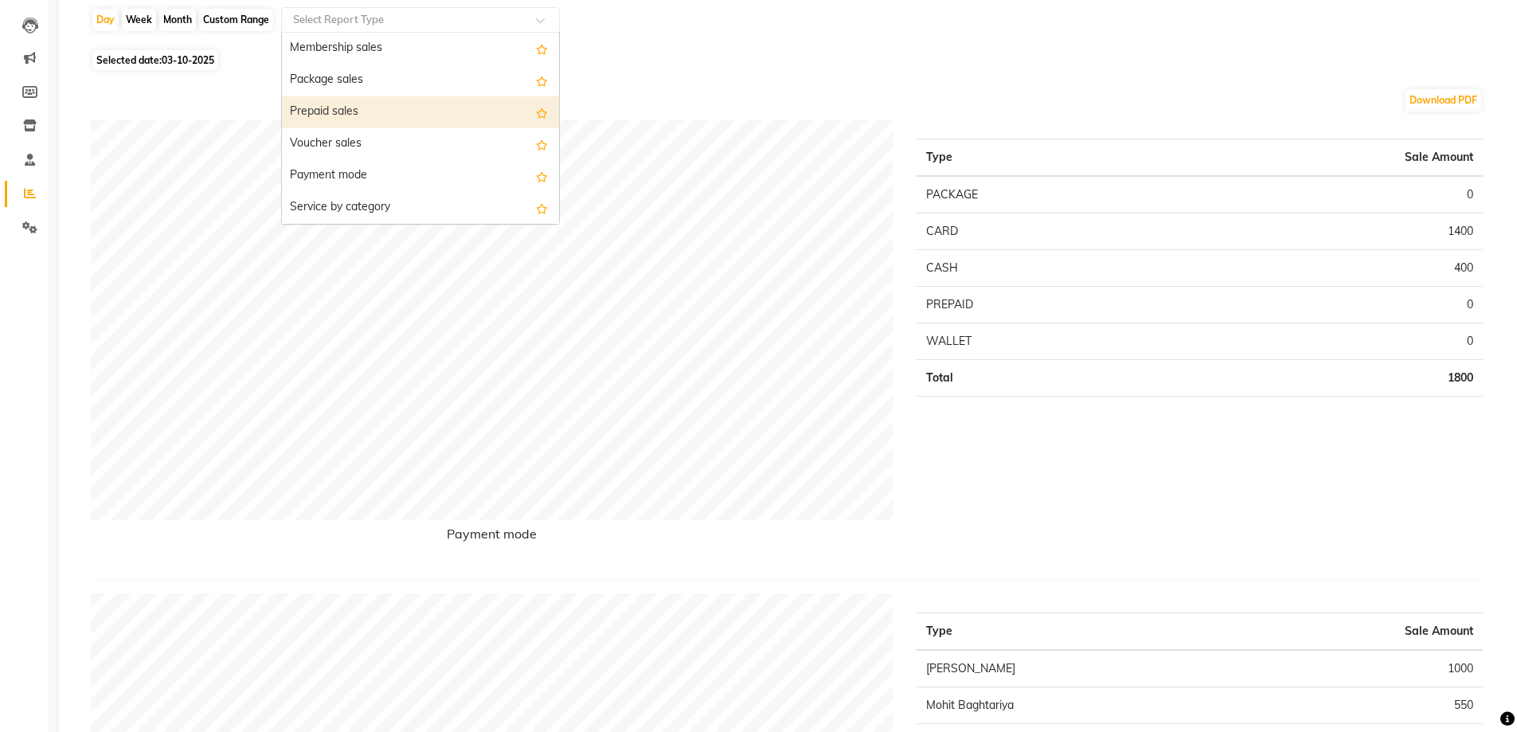
click at [307, 119] on div "Prepaid sales" at bounding box center [420, 112] width 277 height 32
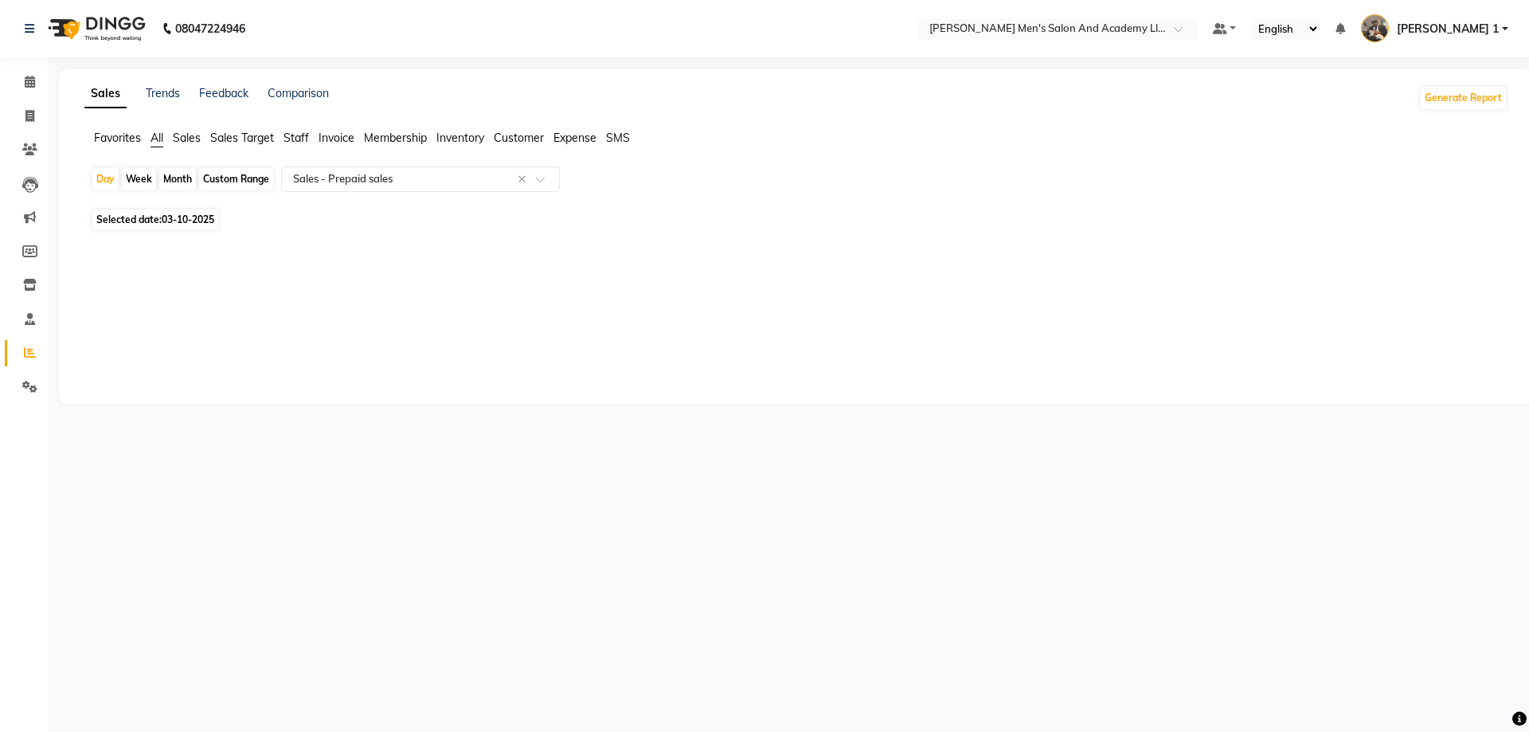
click at [180, 176] on div "Month" at bounding box center [177, 179] width 37 height 22
select select "10"
select select "2025"
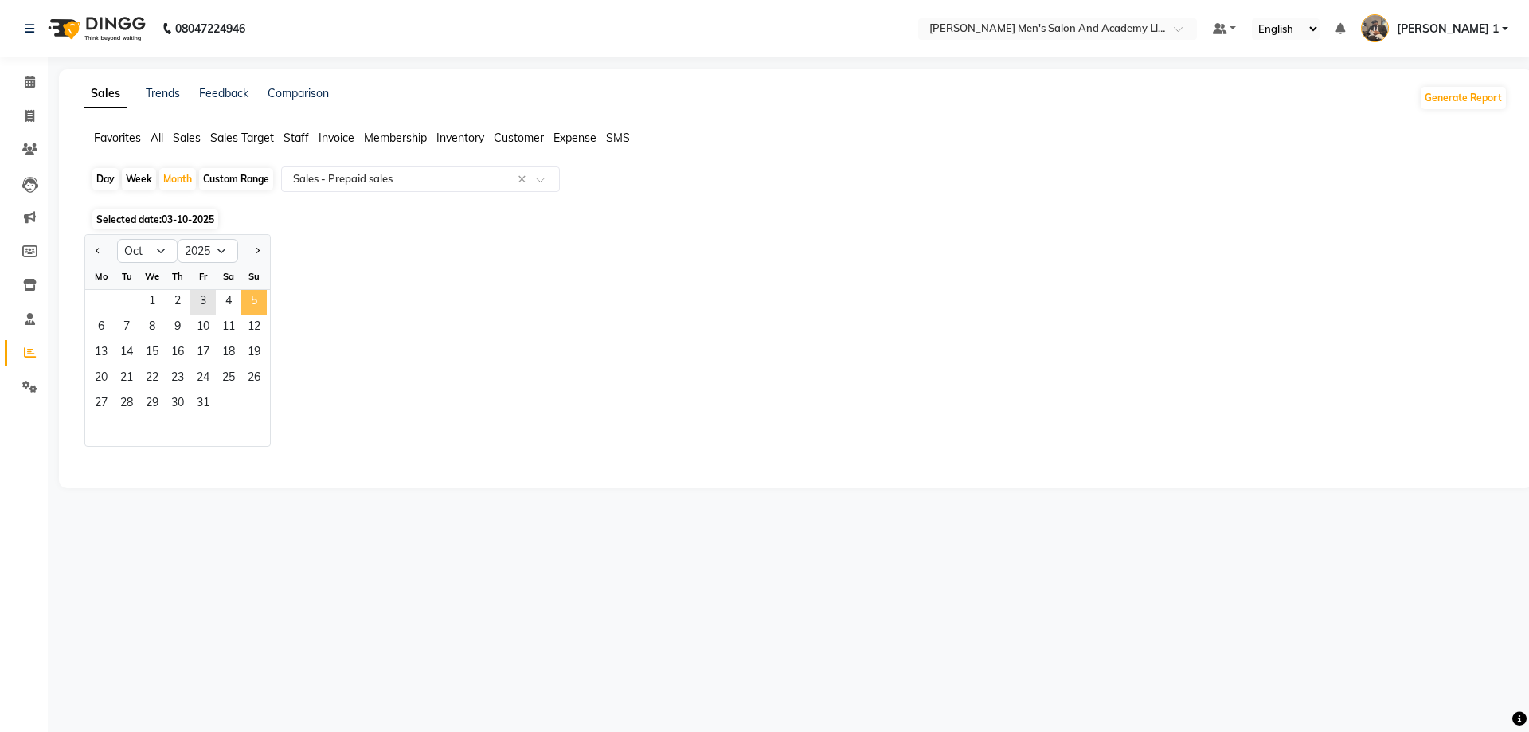
click at [245, 298] on span "5" at bounding box center [253, 302] width 25 height 25
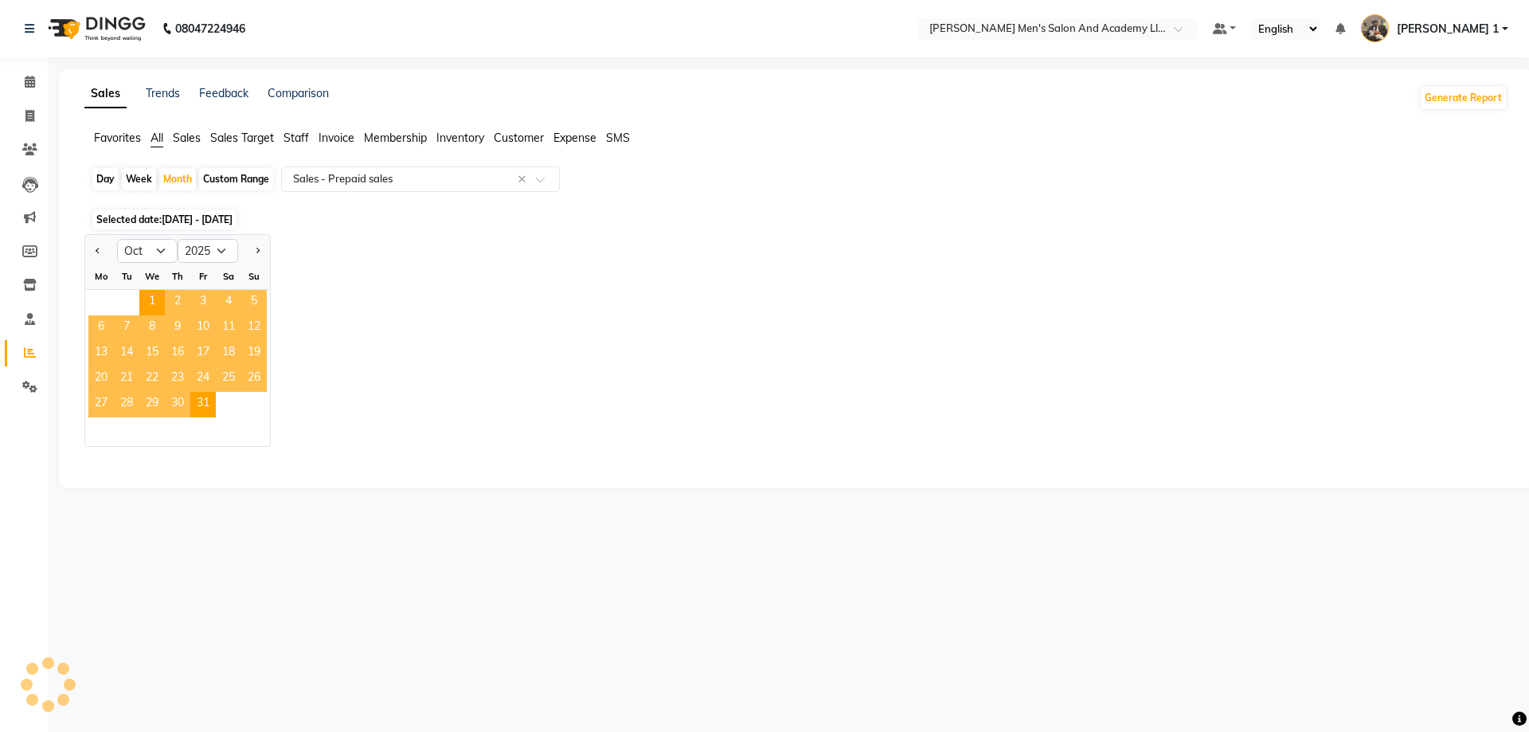
select select "full_report"
select select "csv"
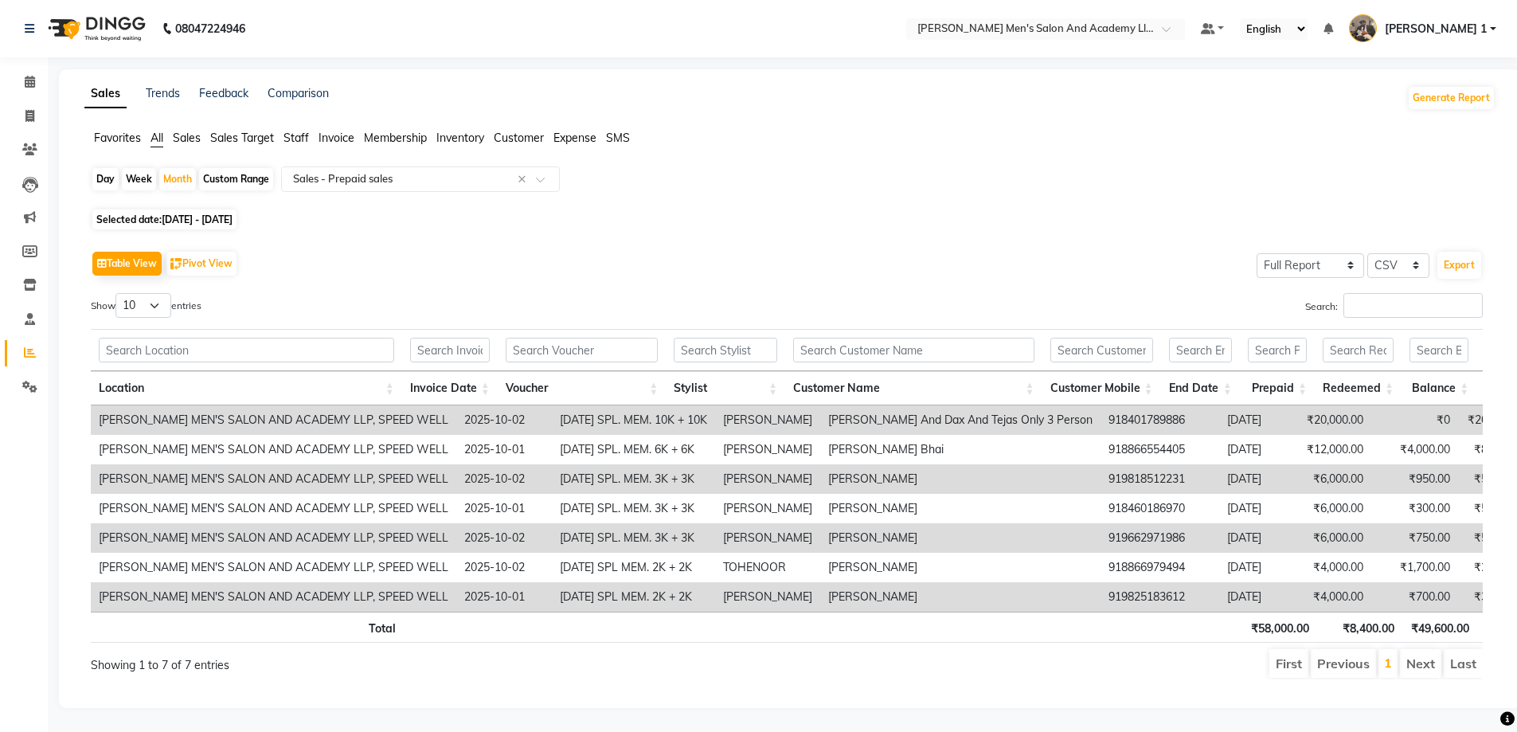
scroll to position [24, 0]
click at [718, 166] on div "Day Week Month Custom Range Select Report Type × Sales - Prepaid sales ×" at bounding box center [790, 185] width 1399 height 38
drag, startPoint x: 714, startPoint y: 690, endPoint x: 732, endPoint y: 685, distance: 18.9
click at [723, 687] on div "Table View Pivot View Select Full Report Filtered Report Select CSV PDF Export …" at bounding box center [787, 463] width 1418 height 458
click at [23, 108] on span at bounding box center [30, 117] width 28 height 18
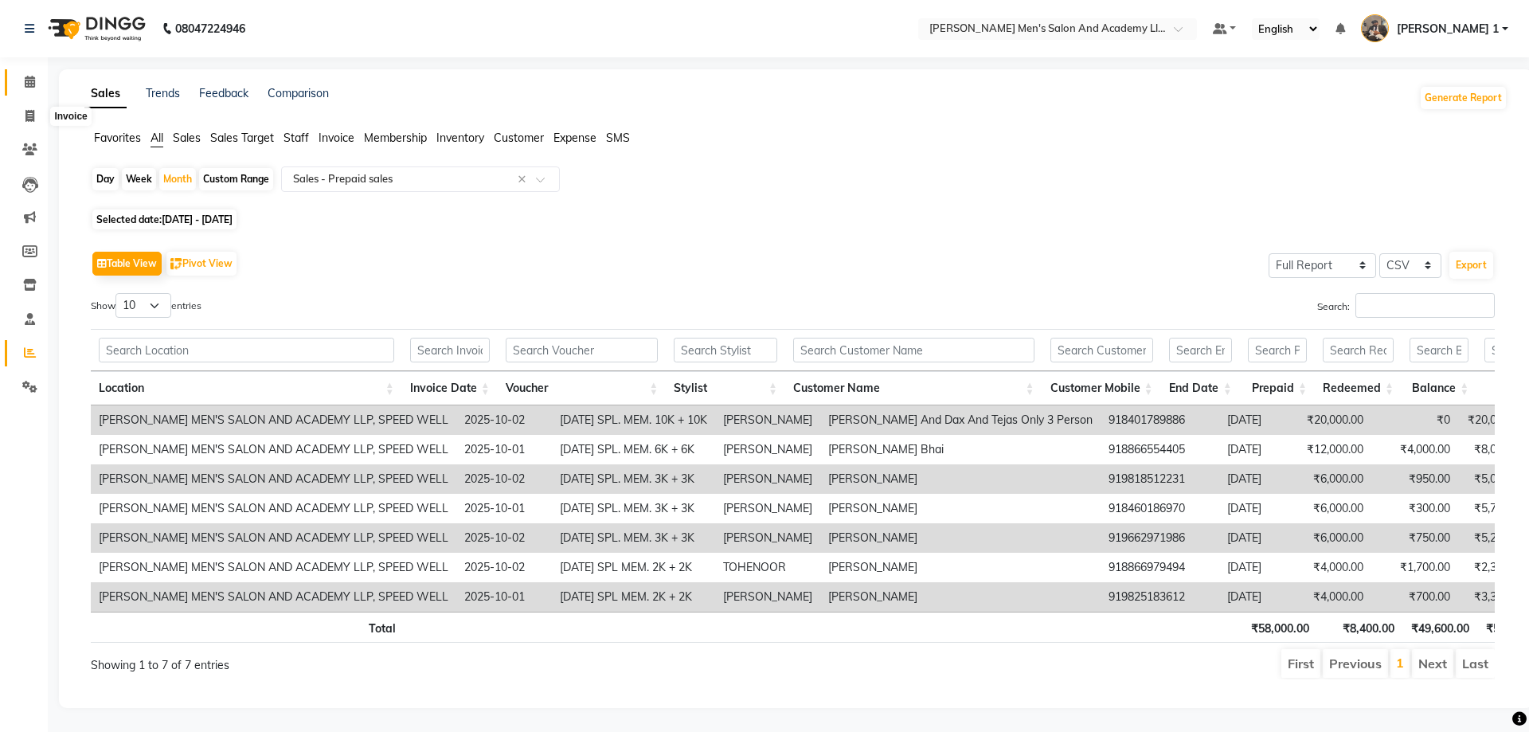
select select "service"
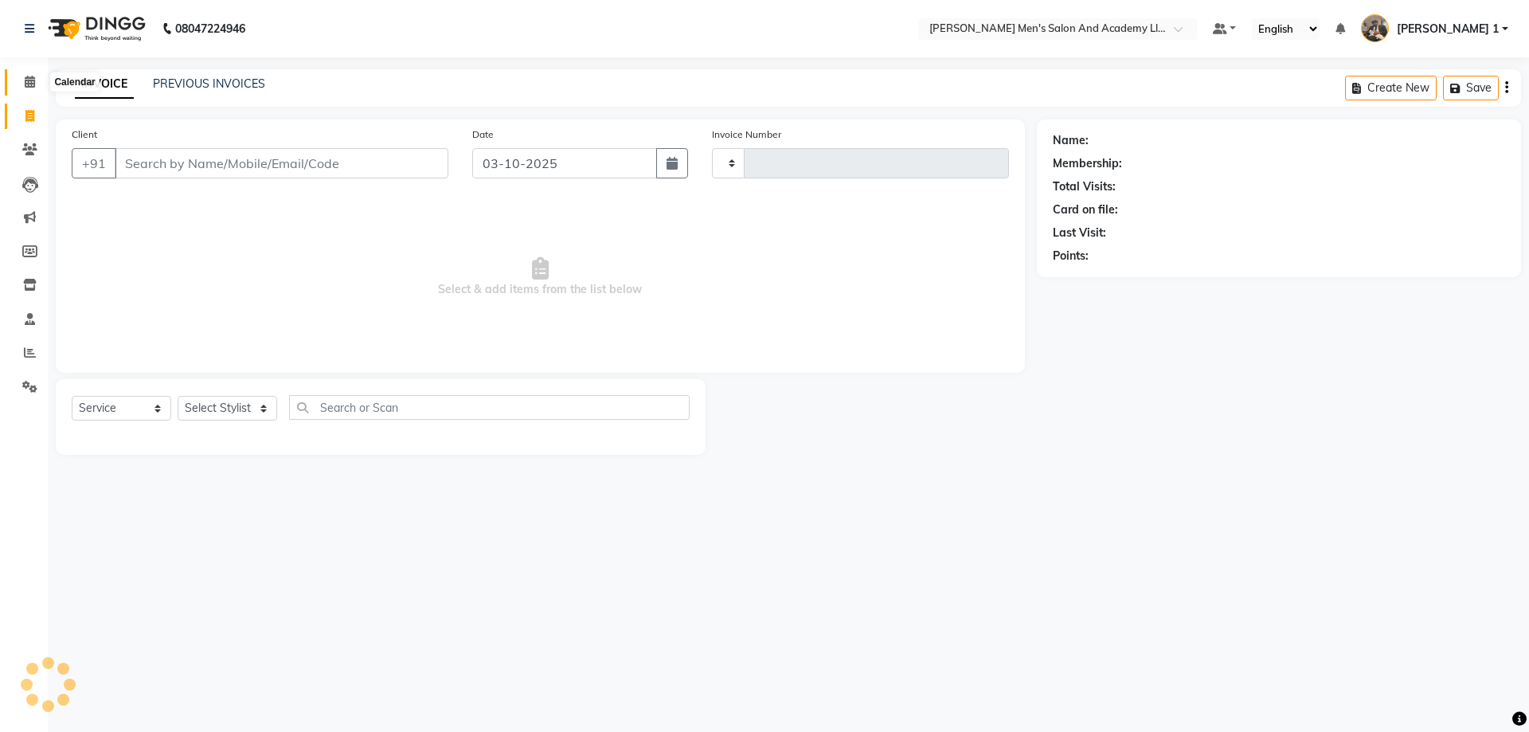
type input "10761"
select select "6752"
click at [158, 161] on input "Client" at bounding box center [282, 163] width 334 height 30
click at [158, 160] on input "Client" at bounding box center [282, 163] width 334 height 30
click at [157, 173] on input "Client" at bounding box center [282, 163] width 334 height 30
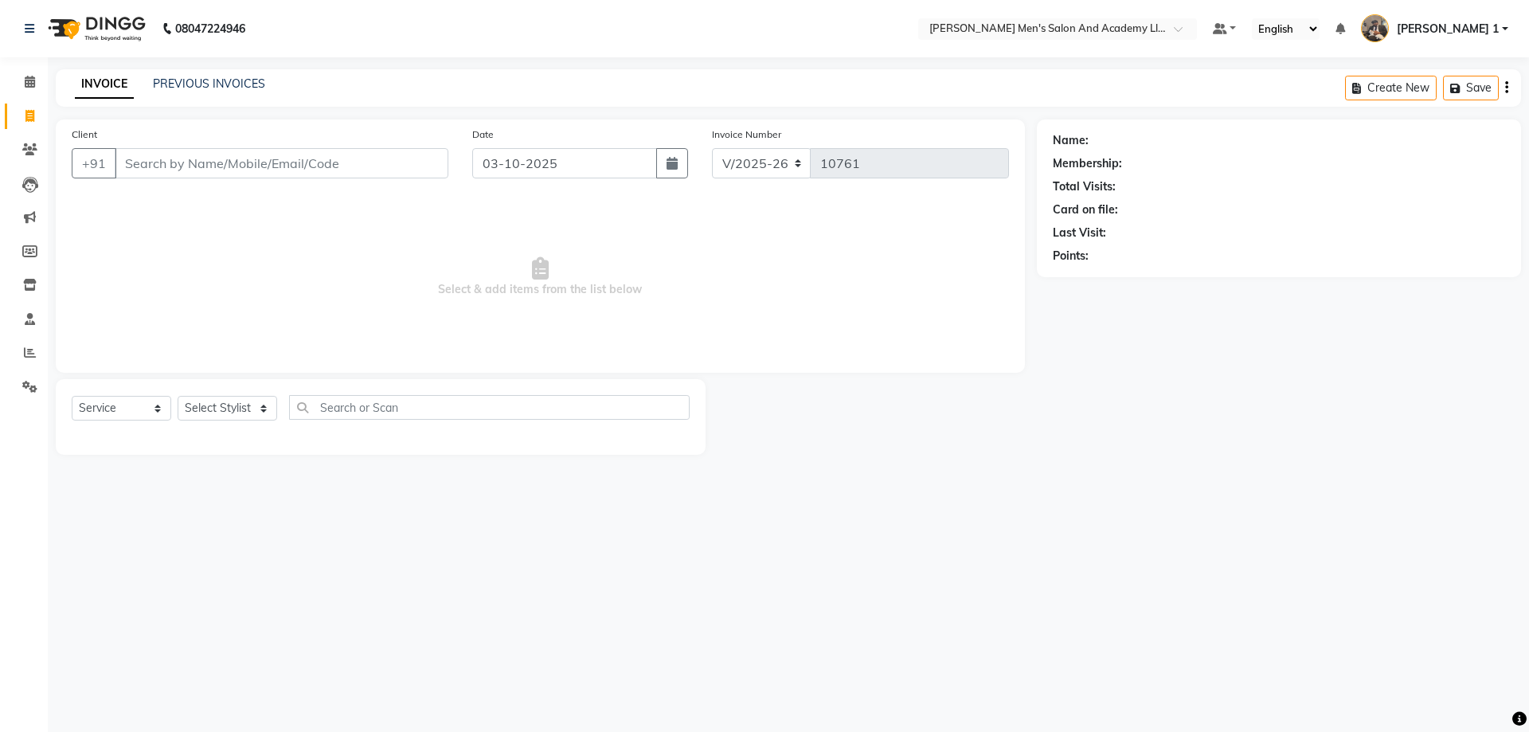
click at [152, 170] on input "Client" at bounding box center [282, 163] width 334 height 30
drag, startPoint x: 152, startPoint y: 170, endPoint x: 153, endPoint y: 161, distance: 8.8
click at [152, 162] on input "Client" at bounding box center [282, 163] width 334 height 30
click at [153, 161] on input "Client" at bounding box center [282, 163] width 334 height 30
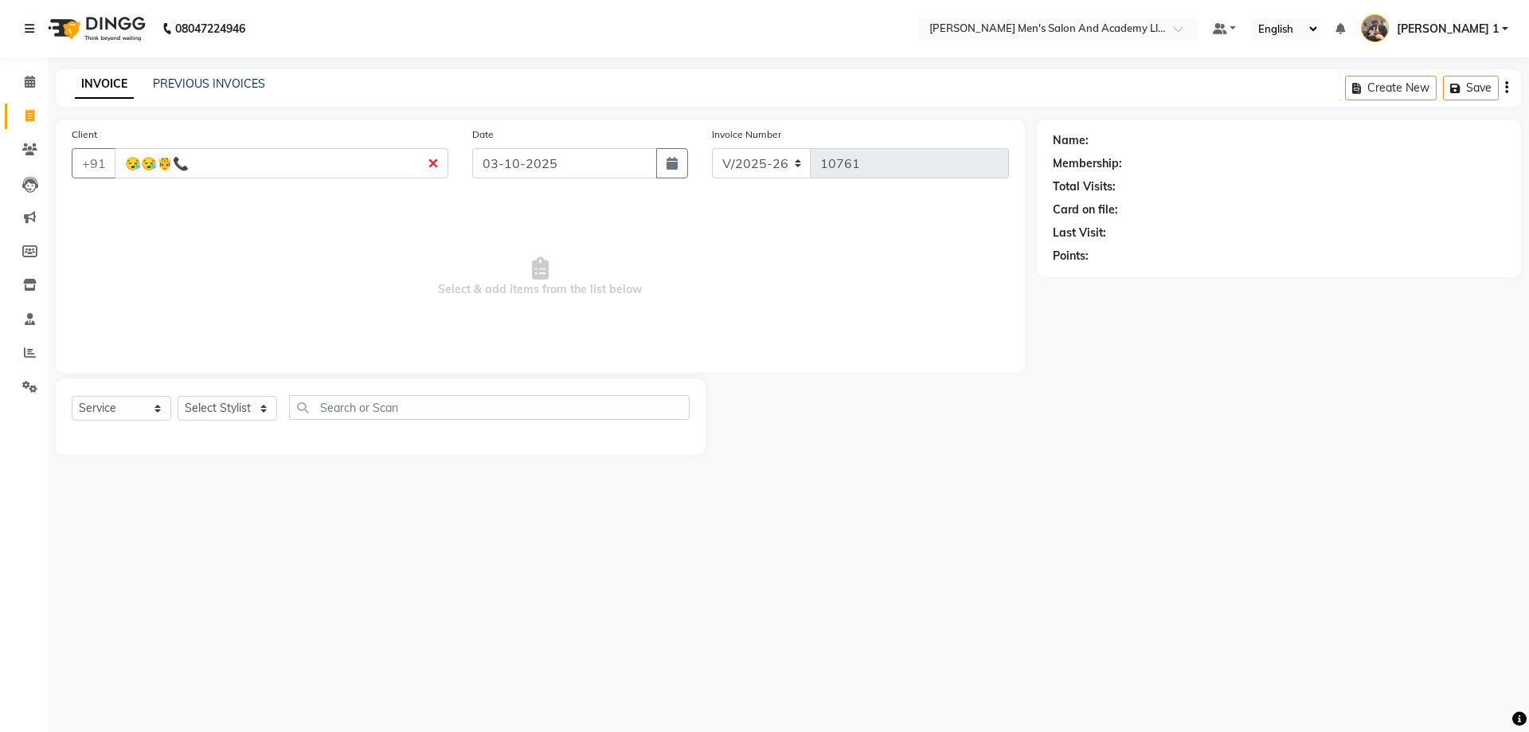
click at [233, 166] on input "😪😪🤴📞" at bounding box center [282, 163] width 334 height 30
click at [435, 162] on input "😪😪🤴📞💝💦🕉🕉🕉🕉" at bounding box center [282, 163] width 334 height 30
click at [435, 163] on input "😪😪🤴📞💝💦🕉🕉🕉🕉" at bounding box center [282, 163] width 334 height 30
click at [430, 161] on input "😪😪🤴📞💝💦🕉🕉🕉🕉" at bounding box center [282, 163] width 334 height 30
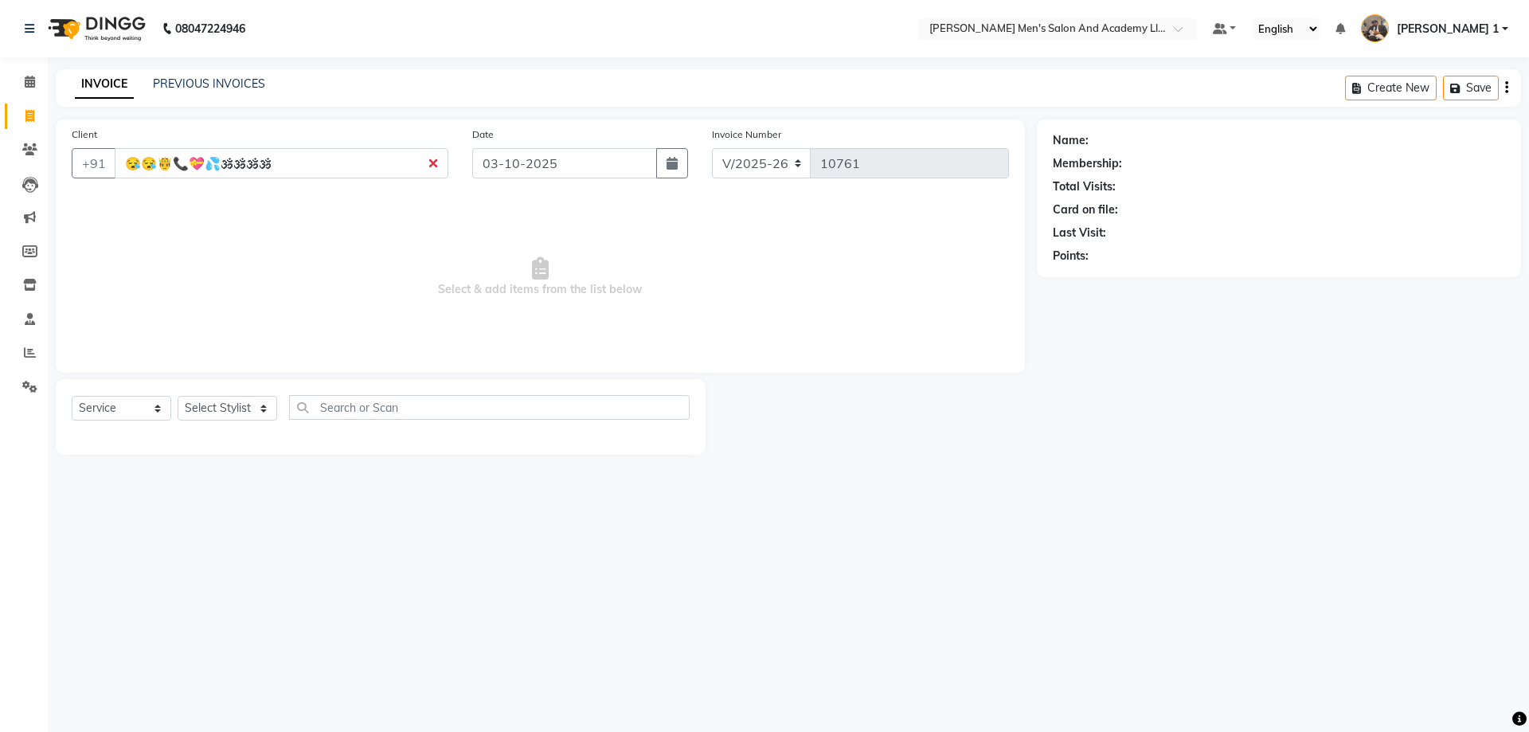
type input "😪😪🤴📞💝💦🕉🕉🕉🕉"
click at [412, 216] on span "Select & add items from the list below" at bounding box center [540, 277] width 937 height 159
click at [436, 163] on input "😪😪🤴📞💝💦🕉🕉🕉🕉" at bounding box center [282, 163] width 334 height 30
click at [434, 163] on input "😪😪🤴📞💝💦🕉🕉🕉🕉" at bounding box center [282, 163] width 334 height 30
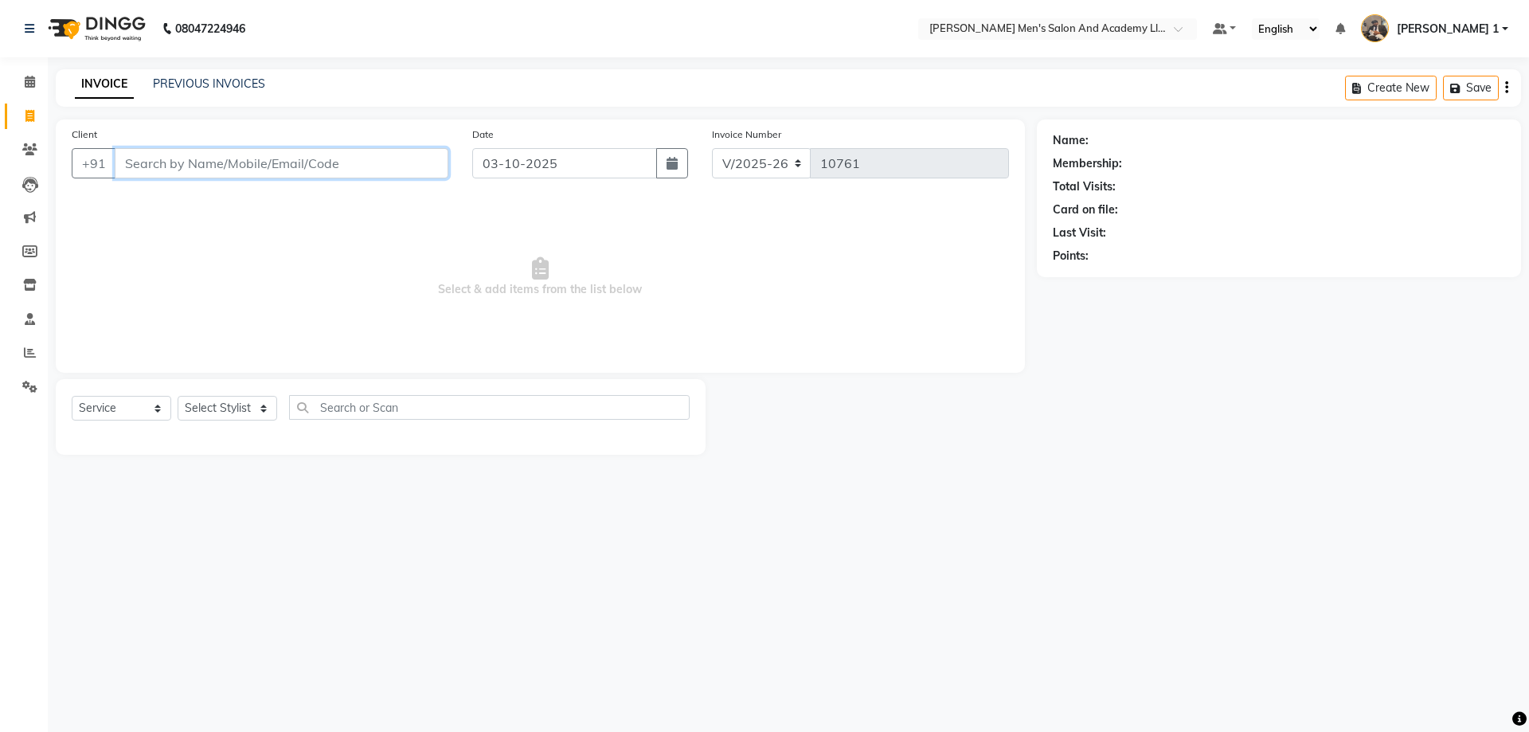
drag, startPoint x: 194, startPoint y: 167, endPoint x: 190, endPoint y: 147, distance: 20.2
click at [192, 156] on input "Client" at bounding box center [282, 163] width 334 height 30
click at [182, 163] on input "Client" at bounding box center [282, 163] width 334 height 30
click at [162, 158] on input "Client" at bounding box center [282, 163] width 334 height 30
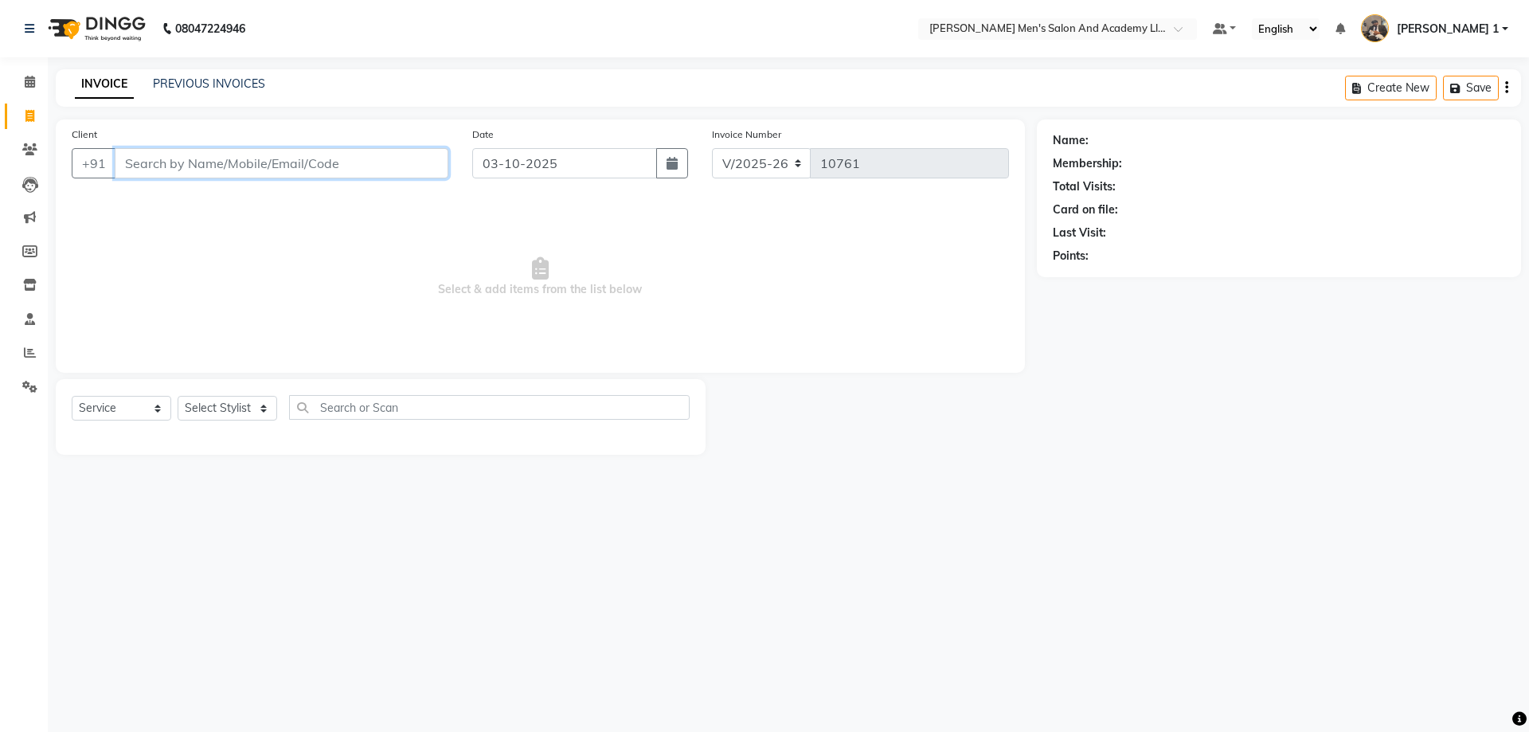
drag, startPoint x: 367, startPoint y: 157, endPoint x: 378, endPoint y: 145, distance: 15.8
click at [368, 153] on input "Client" at bounding box center [282, 163] width 334 height 30
click at [372, 149] on input "Client" at bounding box center [282, 163] width 334 height 30
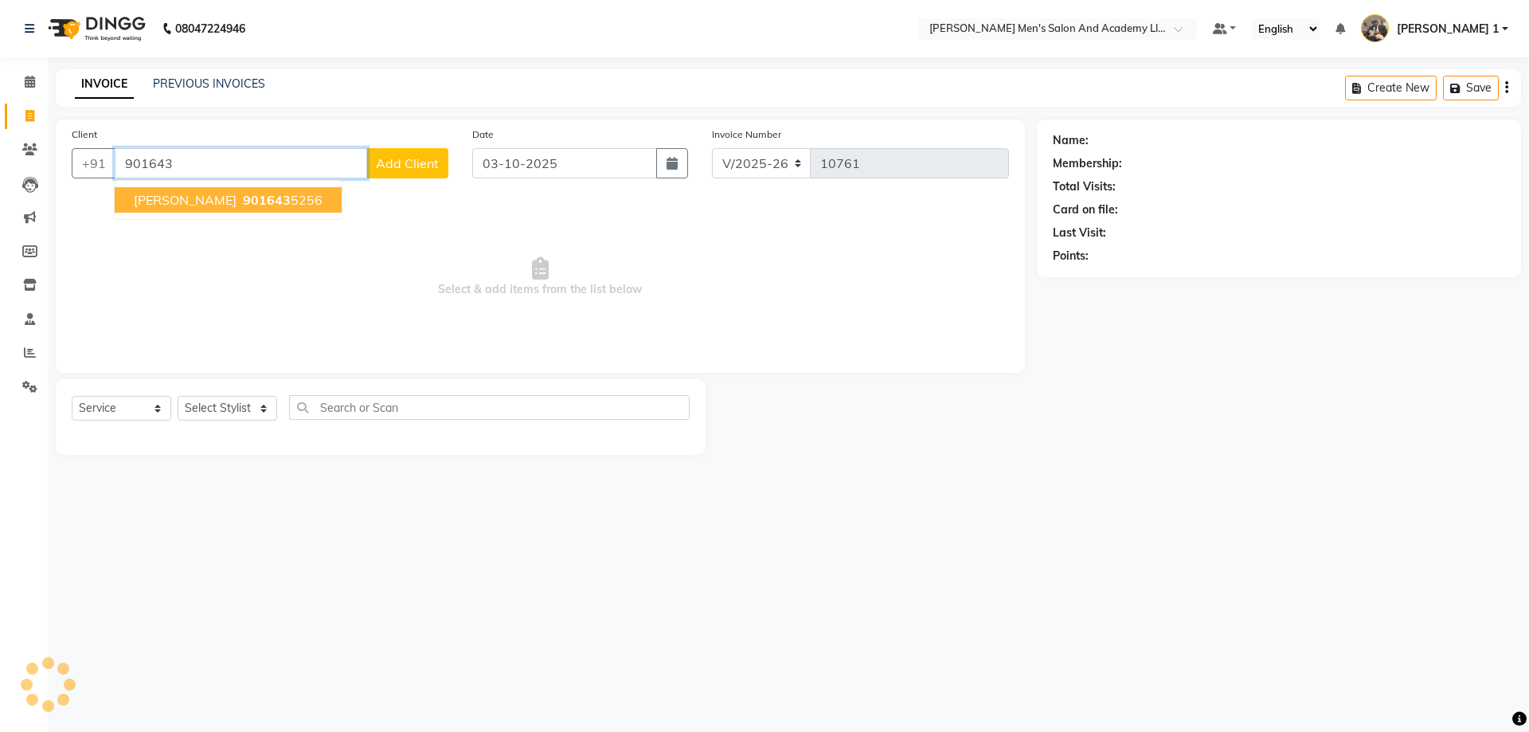
click at [256, 200] on span "901643" at bounding box center [267, 200] width 48 height 16
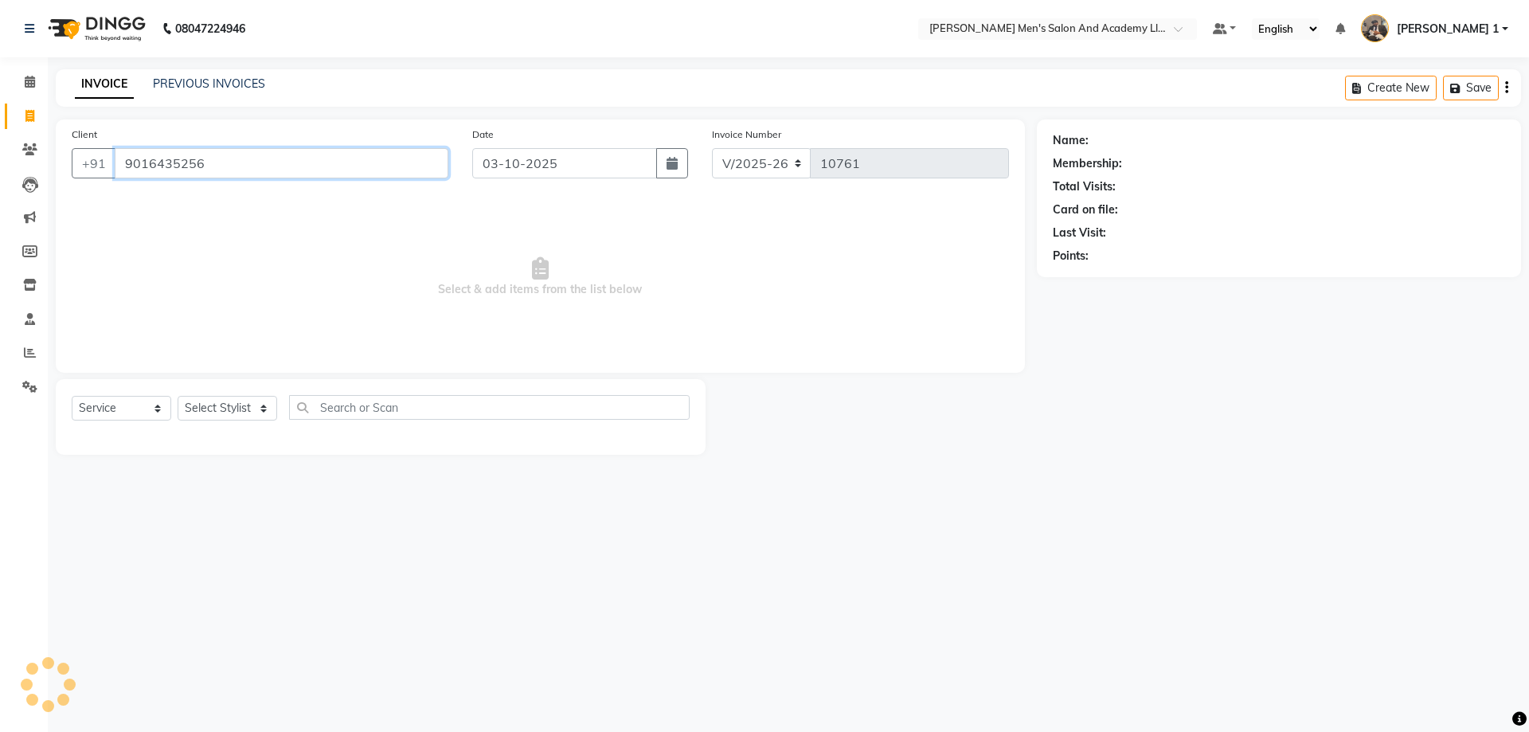
type input "9016435256"
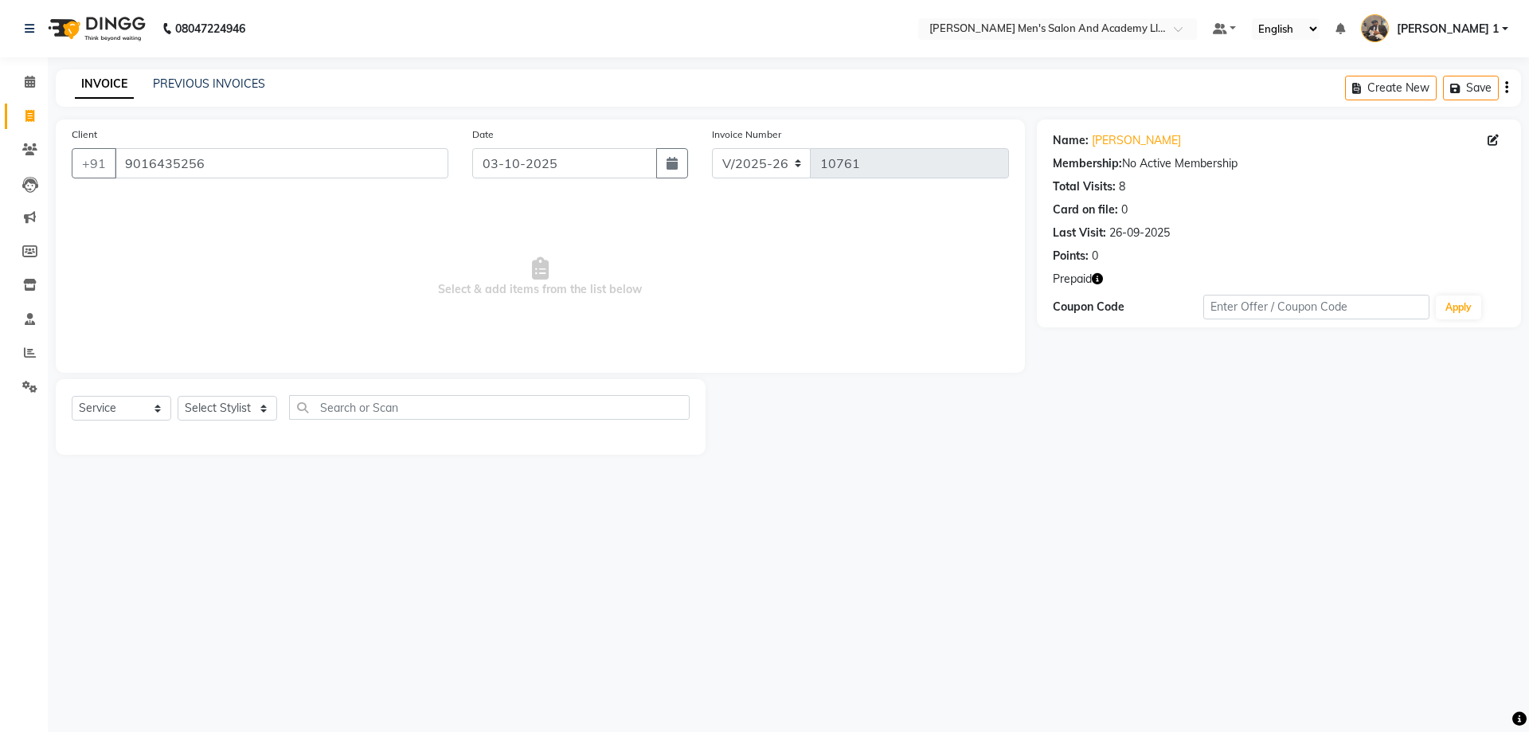
click at [1098, 273] on icon "button" at bounding box center [1097, 278] width 11 height 11
click at [254, 414] on select "Select Stylist [PERSON_NAME] [PERSON_NAME] [PERSON_NAME] [PERSON_NAME] [PERSON_…" at bounding box center [228, 408] width 100 height 25
click at [1098, 277] on icon "button" at bounding box center [1097, 278] width 11 height 11
click at [237, 399] on select "Select Stylist [PERSON_NAME] [PERSON_NAME] [PERSON_NAME] [PERSON_NAME] [PERSON_…" at bounding box center [228, 408] width 100 height 25
select select "52737"
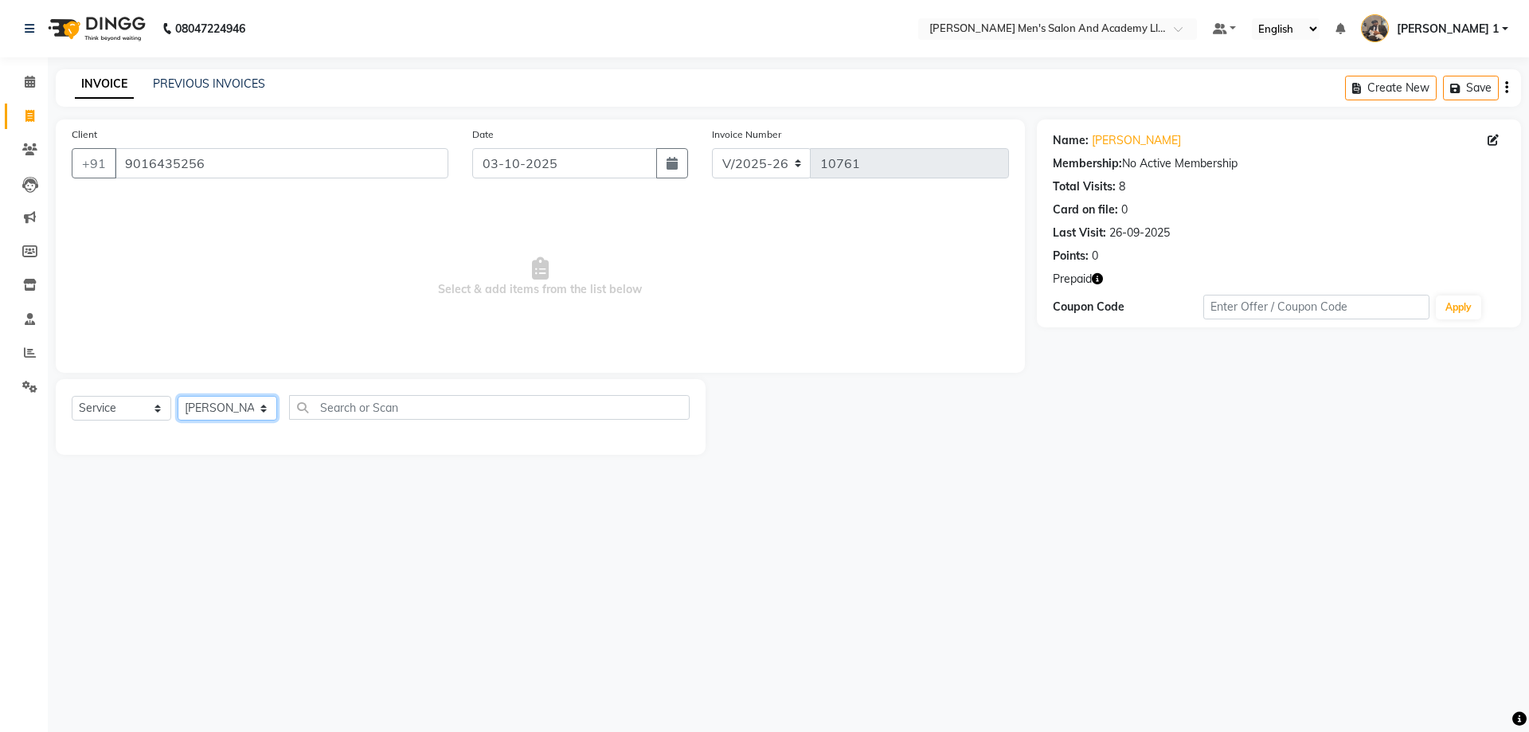
click at [178, 396] on select "Select Stylist [PERSON_NAME] [PERSON_NAME] [PERSON_NAME] [PERSON_NAME] [PERSON_…" at bounding box center [228, 408] width 100 height 25
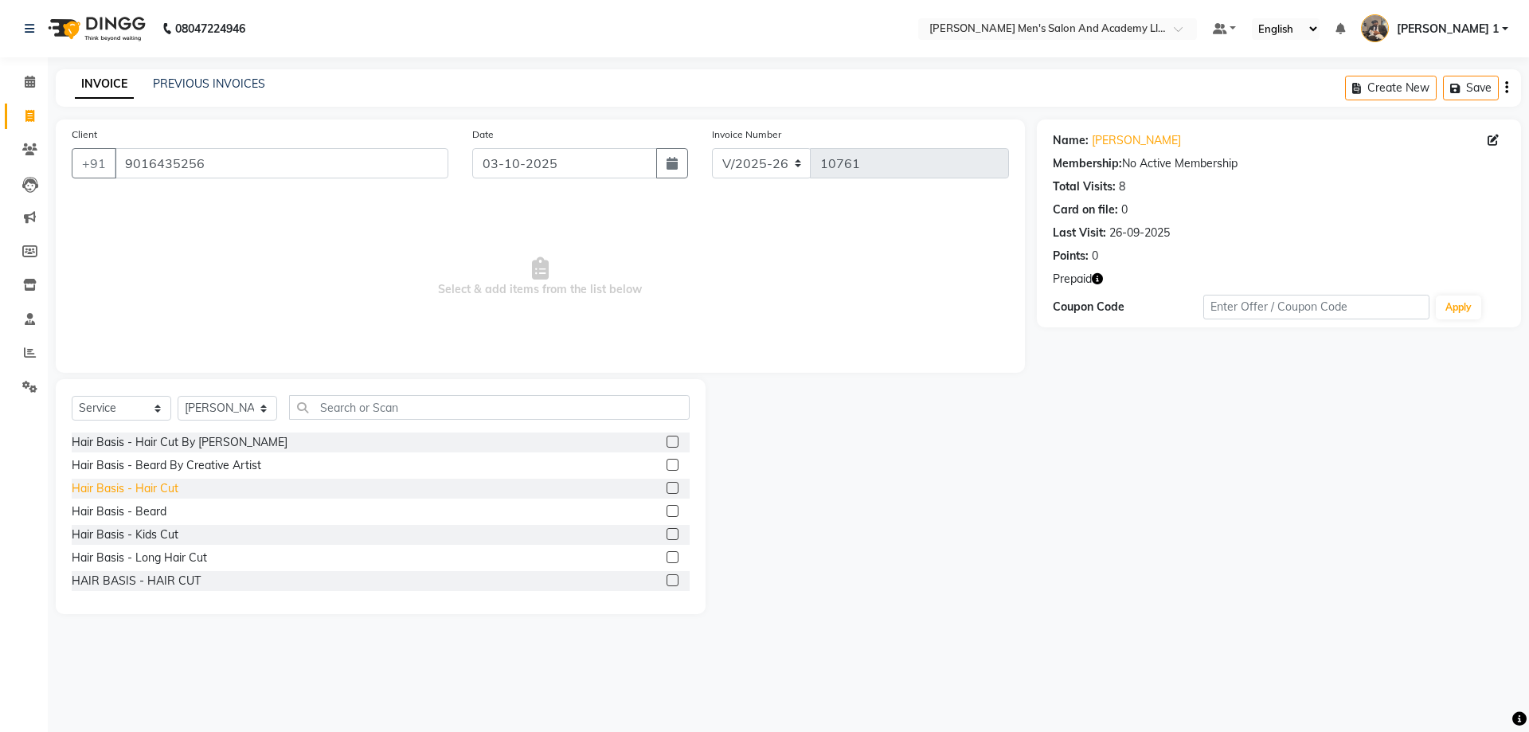
click at [137, 490] on div "Hair Basis - Hair Cut" at bounding box center [125, 488] width 107 height 17
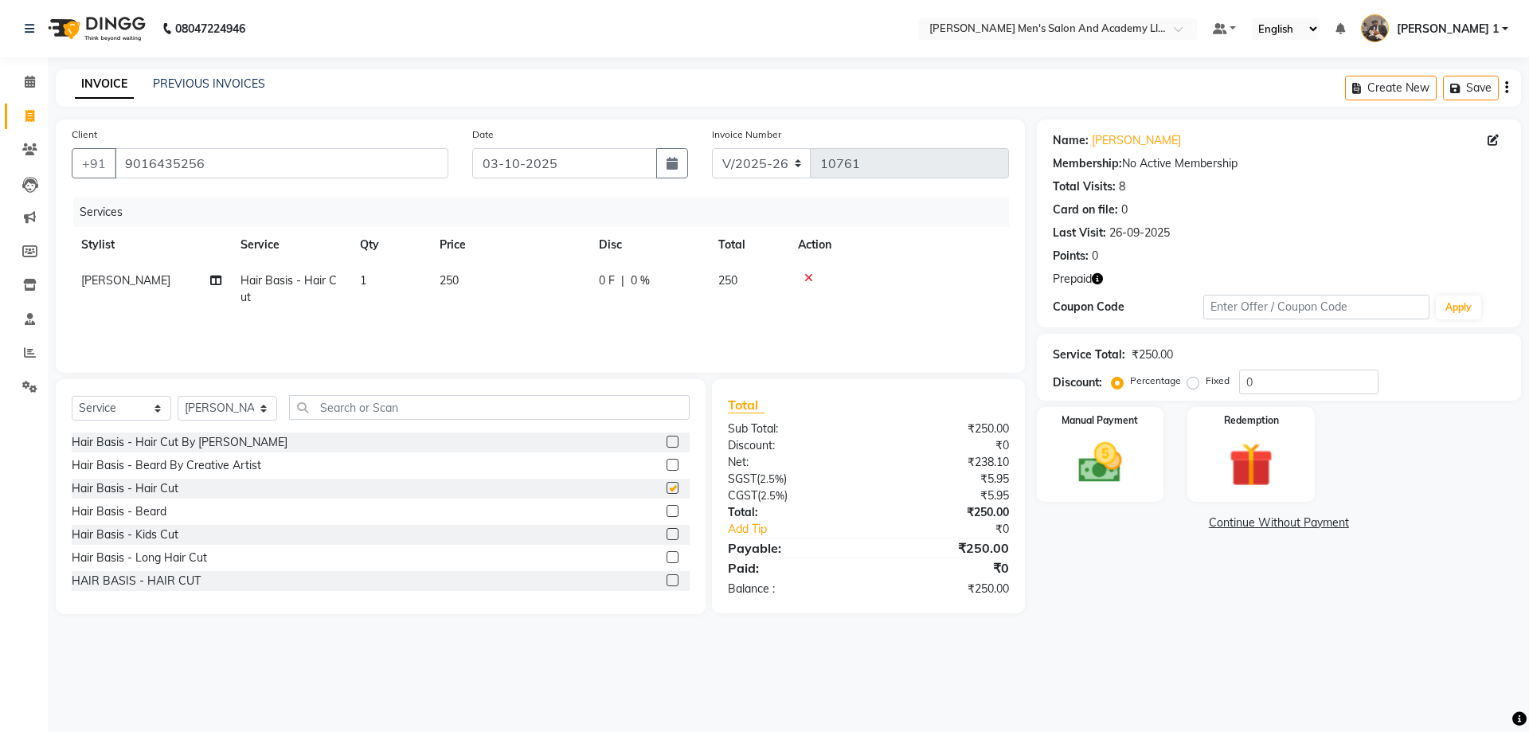
checkbox input "false"
click at [135, 510] on div "Hair Basis - Beard" at bounding box center [119, 511] width 95 height 17
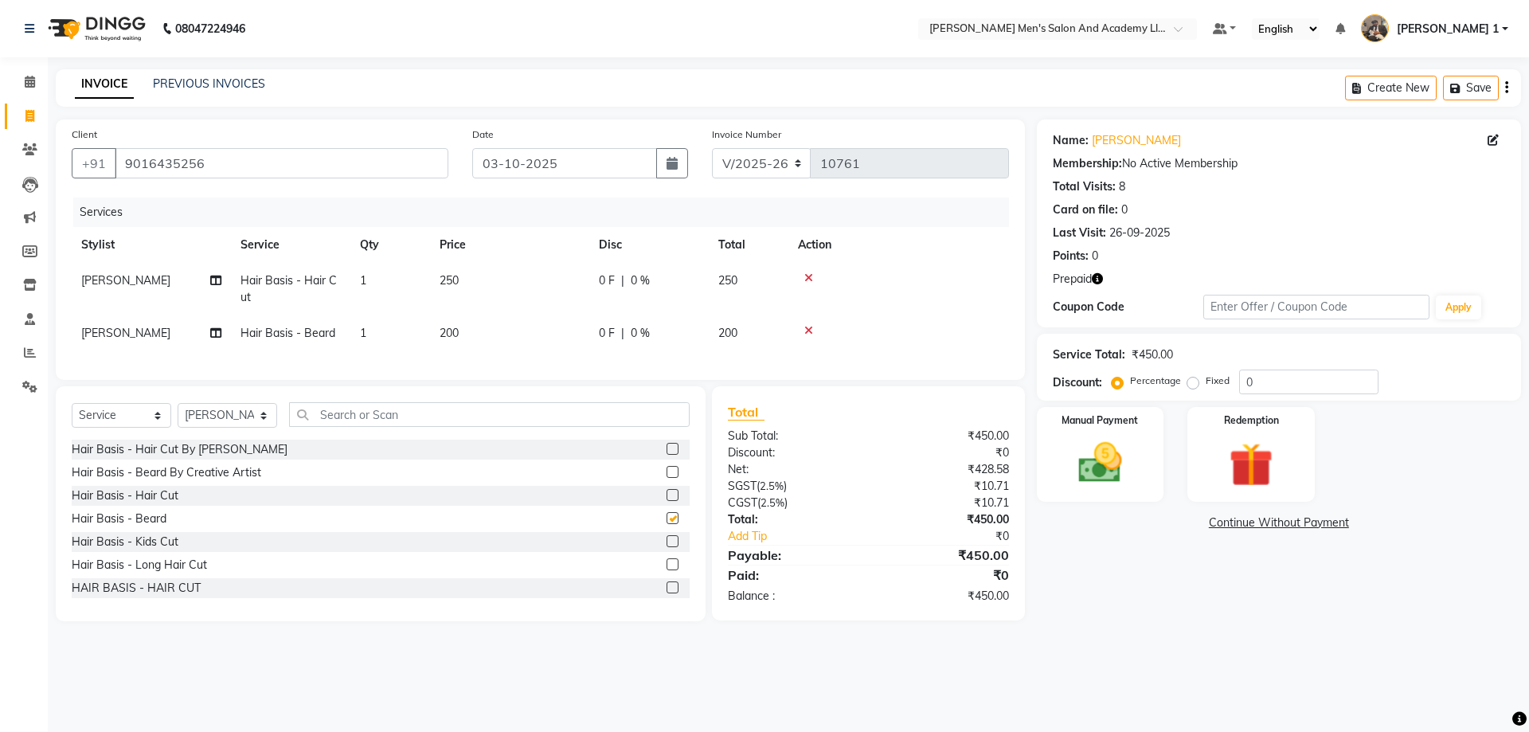
checkbox input "false"
click at [475, 275] on td "250" at bounding box center [509, 289] width 159 height 53
select select "52737"
click at [561, 290] on td "250" at bounding box center [509, 289] width 159 height 53
select select "52737"
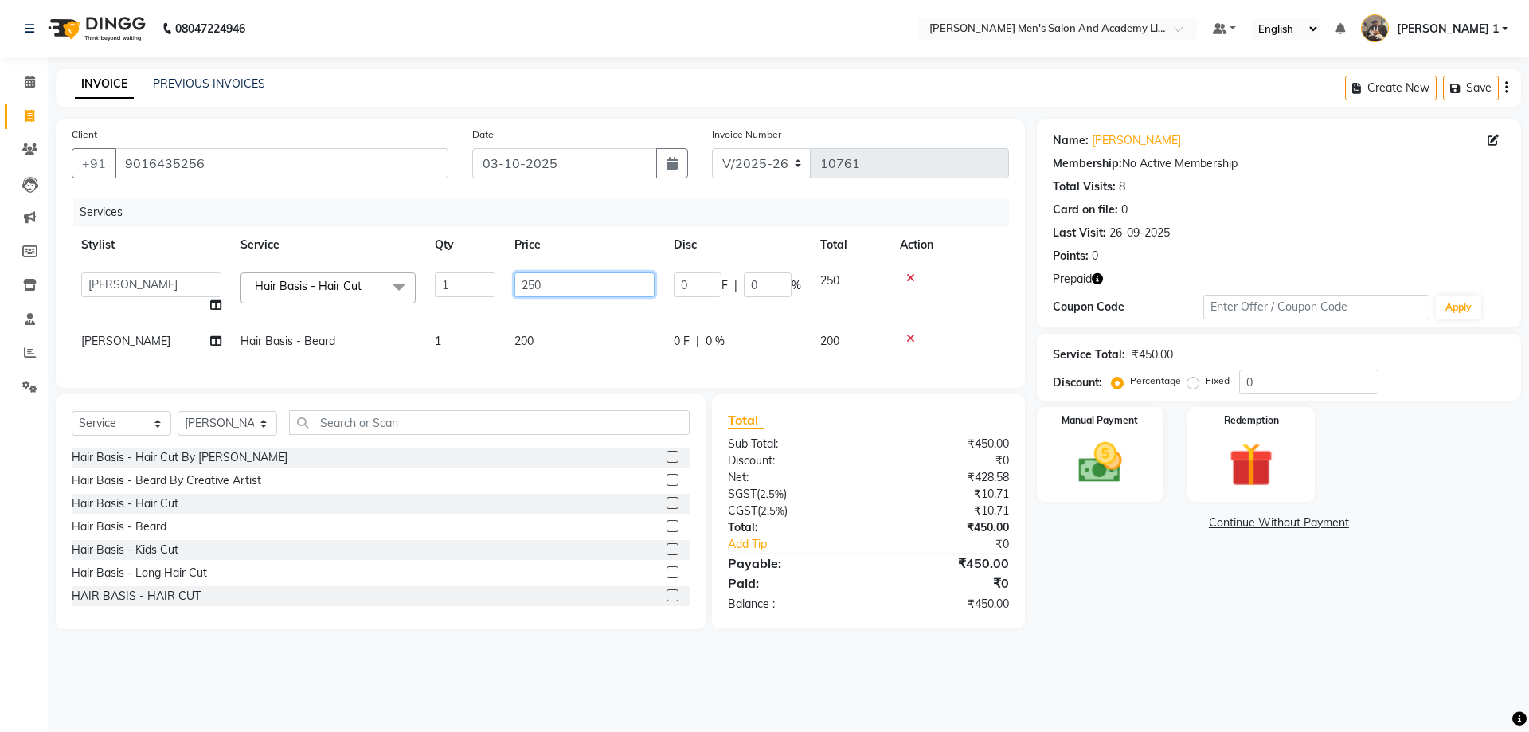
click at [579, 287] on input "250" at bounding box center [585, 284] width 140 height 25
type input "2"
type input "100"
click at [221, 435] on select "Select Stylist [PERSON_NAME] [PERSON_NAME] [PERSON_NAME] [PERSON_NAME] [PERSON_…" at bounding box center [228, 423] width 100 height 25
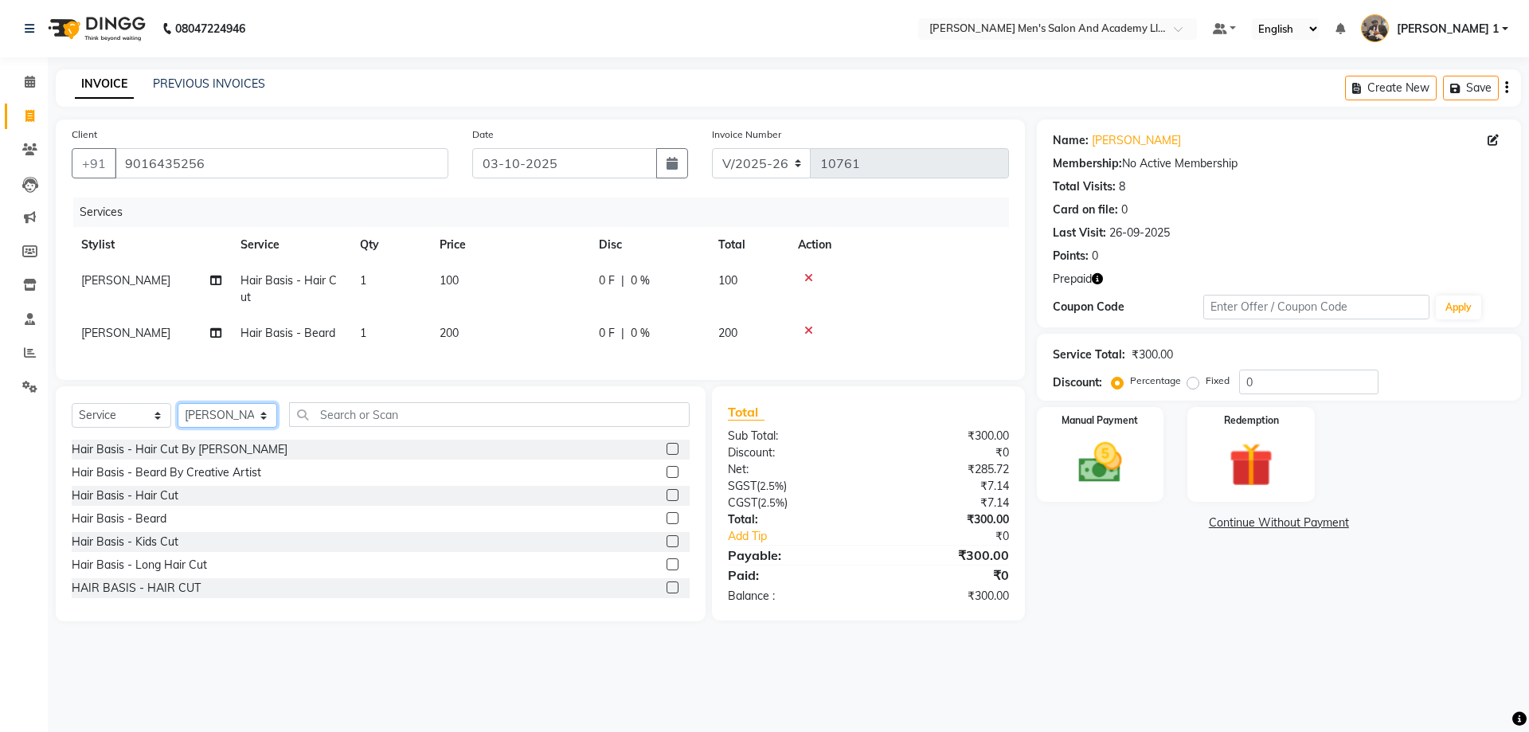
click at [229, 428] on select "Select Stylist [PERSON_NAME] [PERSON_NAME] [PERSON_NAME] [PERSON_NAME] [PERSON_…" at bounding box center [228, 415] width 100 height 25
select select "64100"
click at [178, 415] on select "Select Stylist [PERSON_NAME] [PERSON_NAME] [PERSON_NAME] [PERSON_NAME] [PERSON_…" at bounding box center [228, 415] width 100 height 25
click at [339, 426] on input "text" at bounding box center [489, 414] width 401 height 25
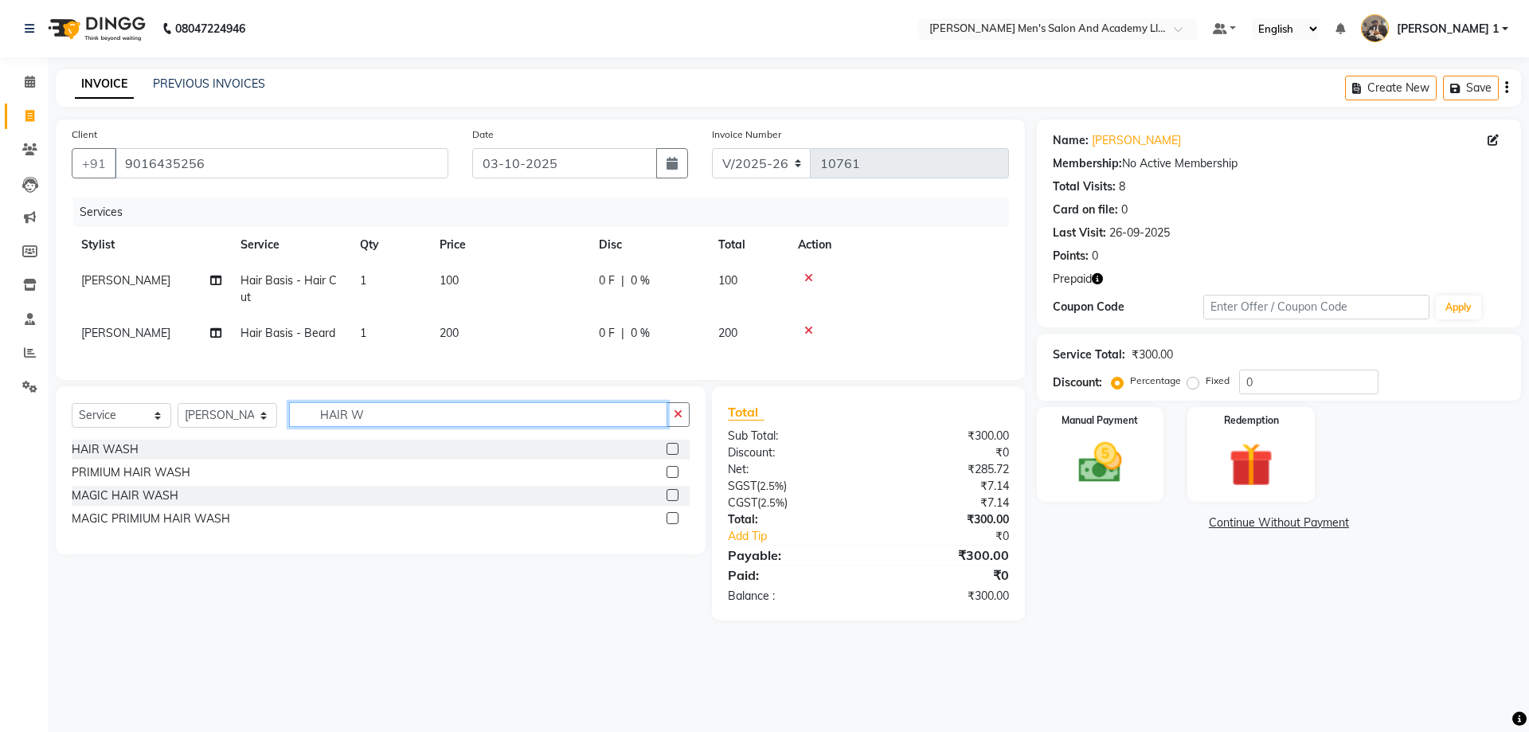
type input "HAIR W"
click at [479, 268] on td "100" at bounding box center [509, 289] width 159 height 53
select select "52737"
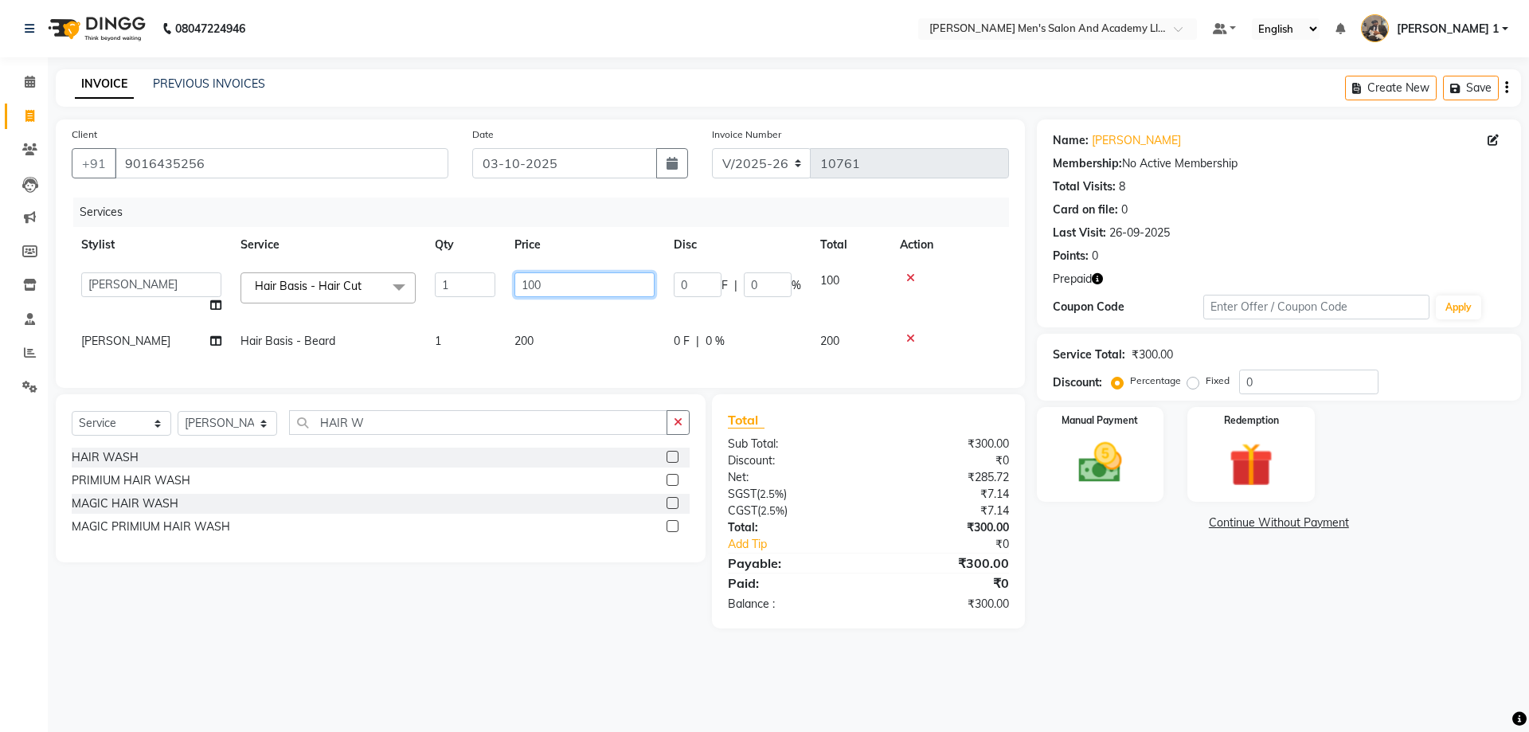
click at [585, 285] on input "100" at bounding box center [585, 284] width 140 height 25
click at [585, 287] on input "100" at bounding box center [585, 284] width 140 height 25
drag, startPoint x: 585, startPoint y: 284, endPoint x: 581, endPoint y: 274, distance: 11.4
click at [581, 274] on input "100" at bounding box center [585, 284] width 140 height 25
type input "1"
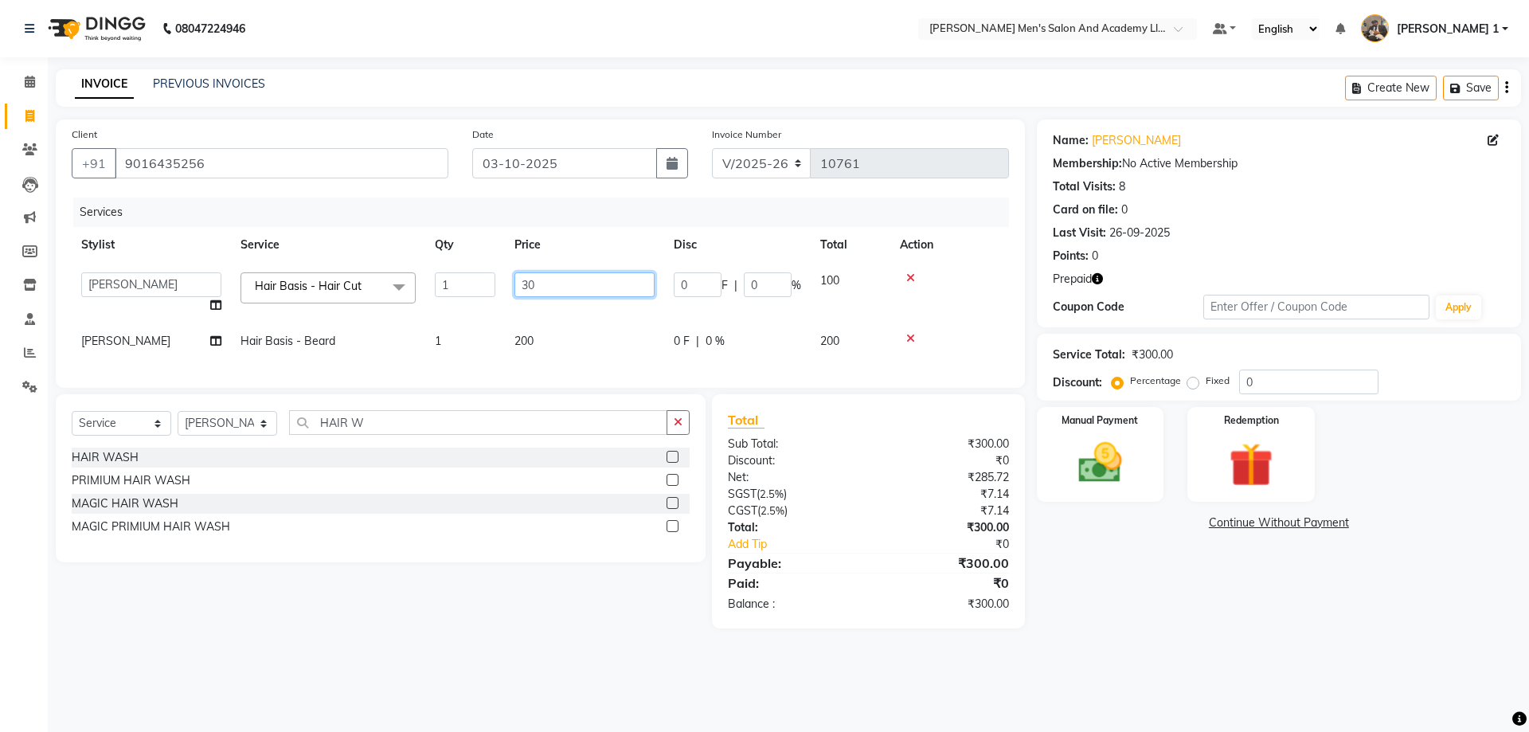
type input "300"
click at [534, 345] on td "200" at bounding box center [584, 341] width 159 height 36
select select "52737"
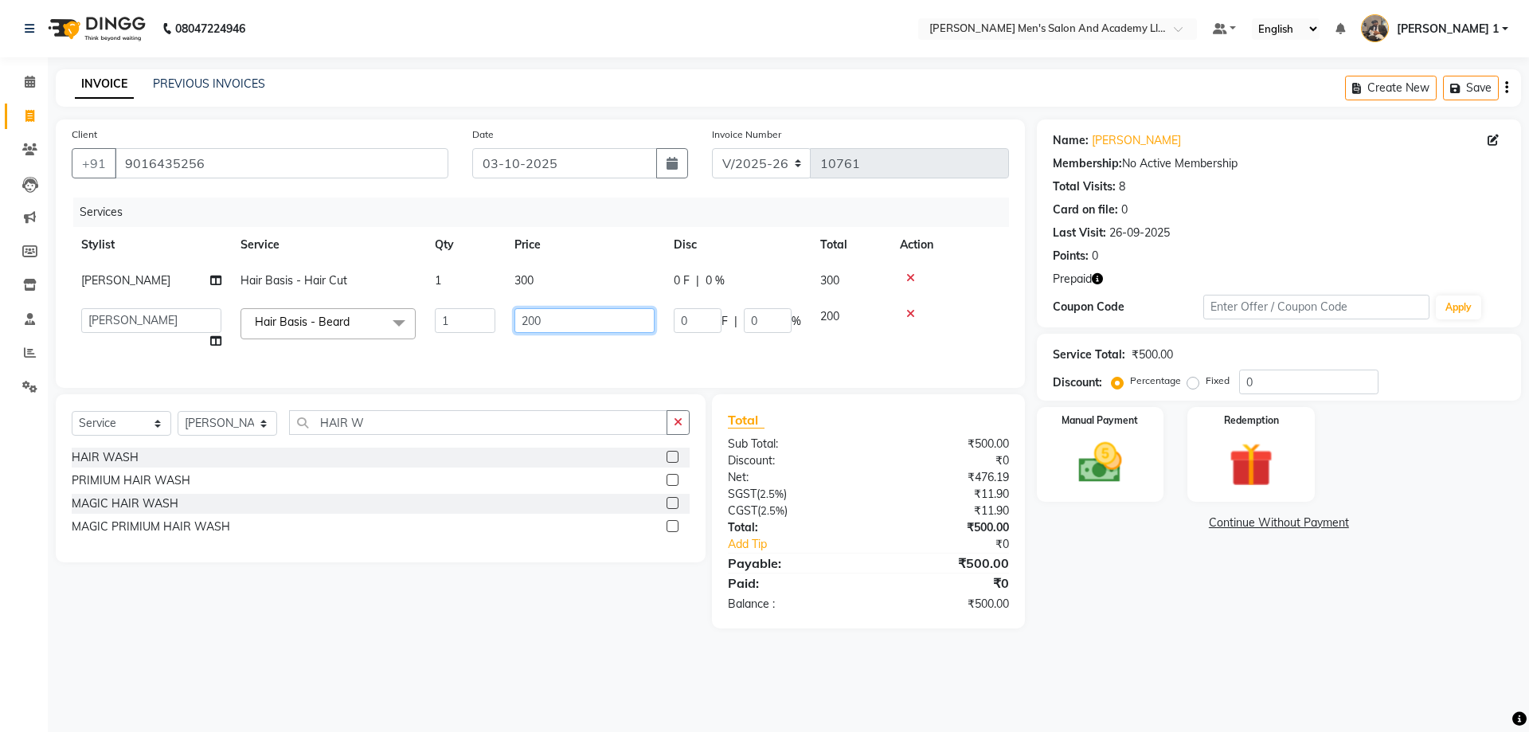
click at [576, 313] on input "200" at bounding box center [585, 320] width 140 height 25
type input "2"
type input "300"
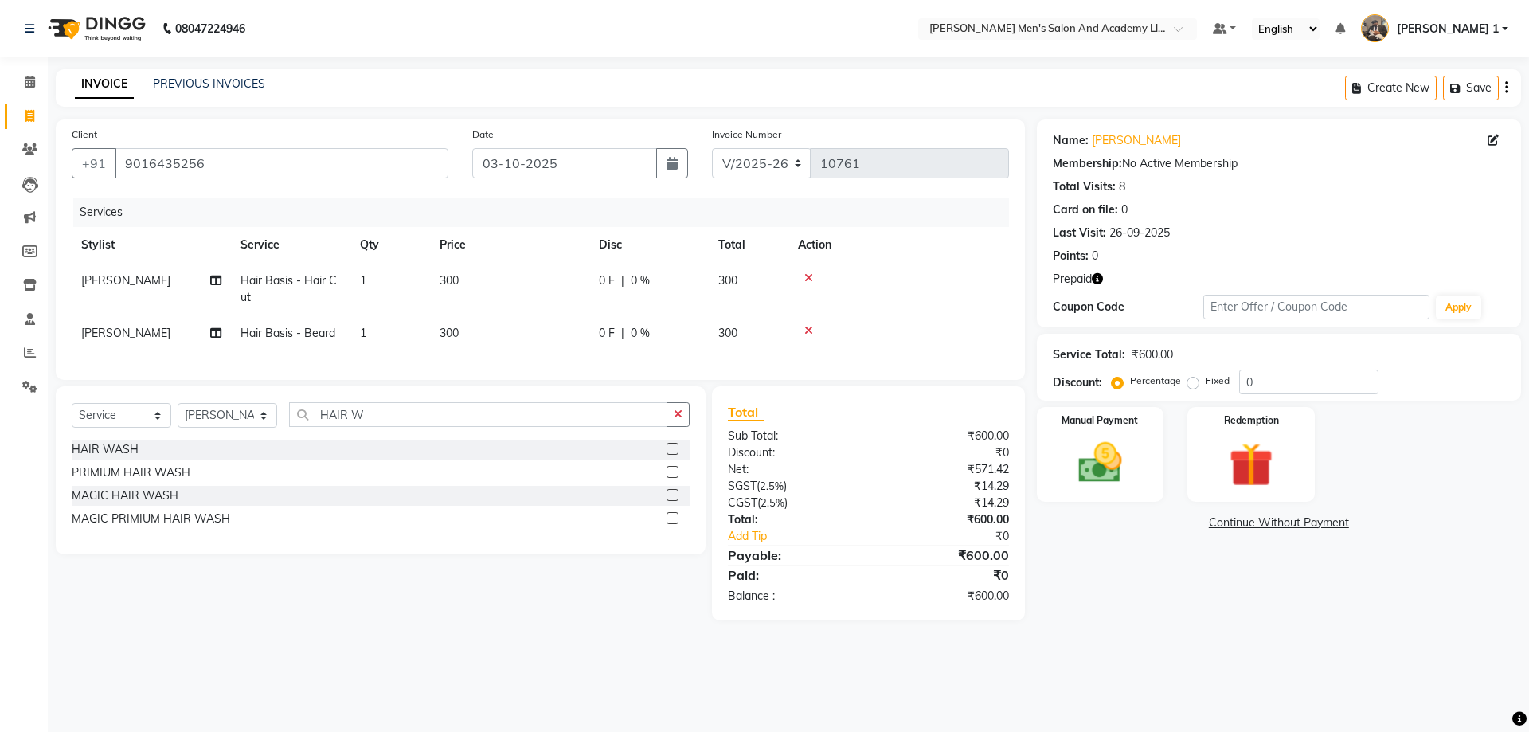
click at [552, 272] on td "300" at bounding box center [509, 289] width 159 height 53
select select "52737"
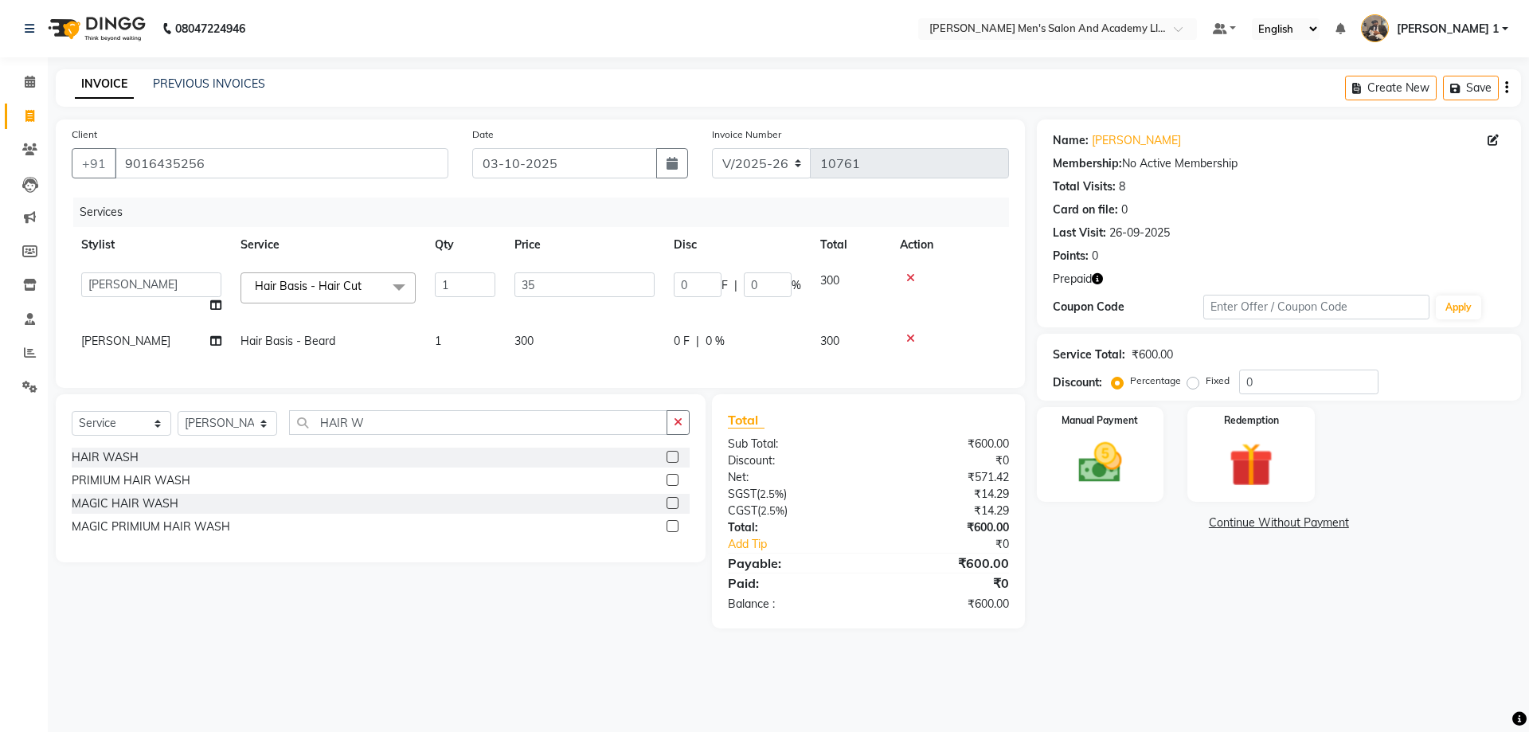
type input "350"
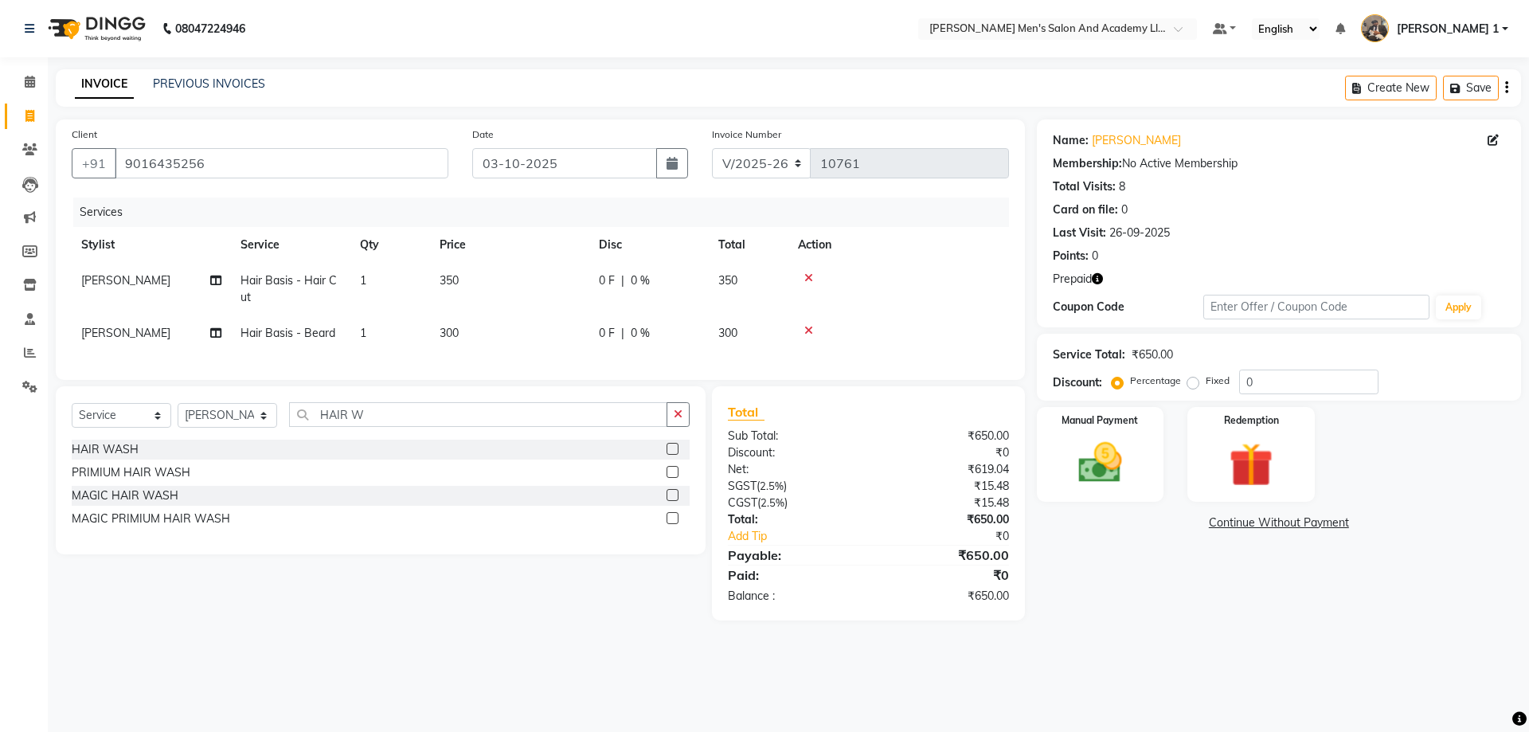
click at [557, 344] on td "300" at bounding box center [509, 333] width 159 height 36
select select "52737"
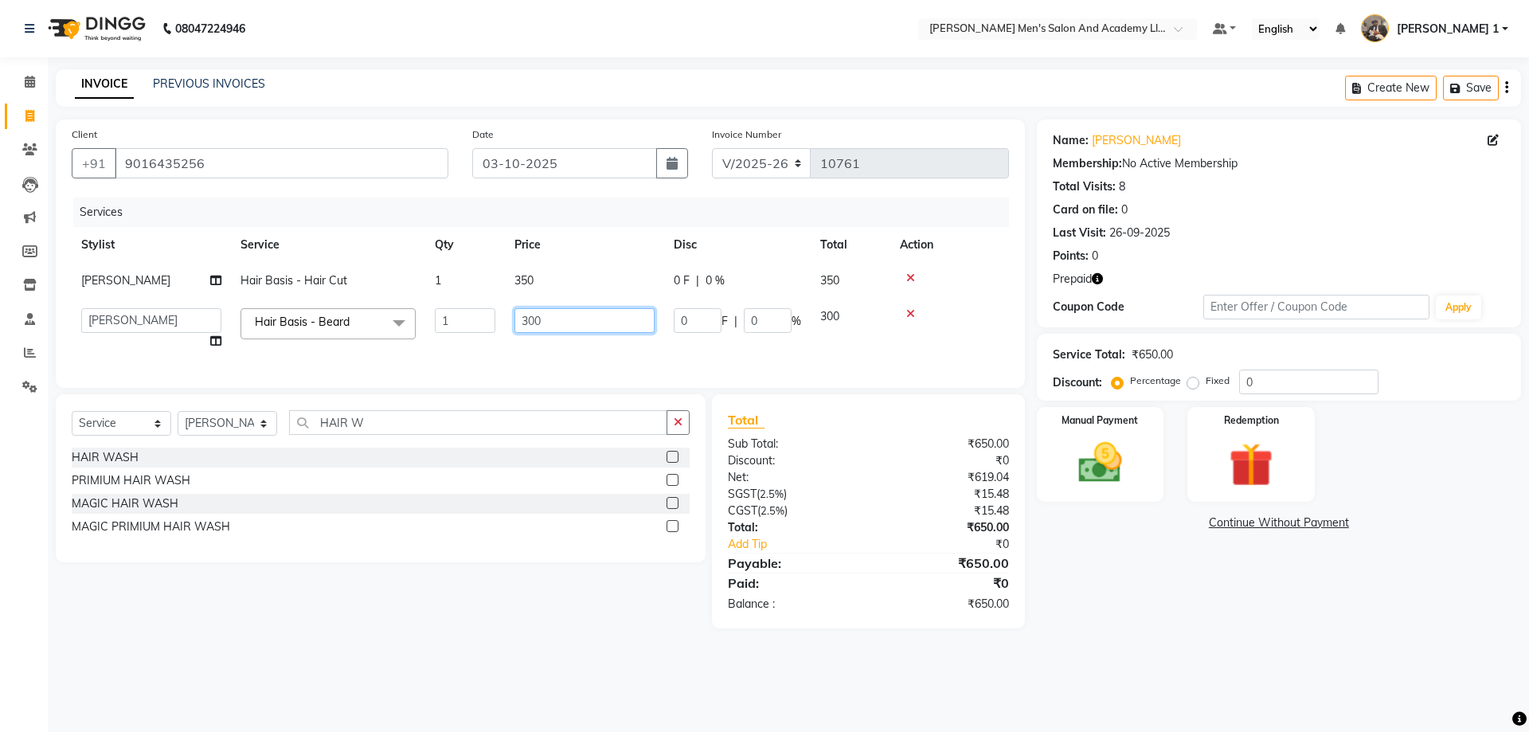
click at [564, 321] on input "300" at bounding box center [585, 320] width 140 height 25
type input "3"
type input "250"
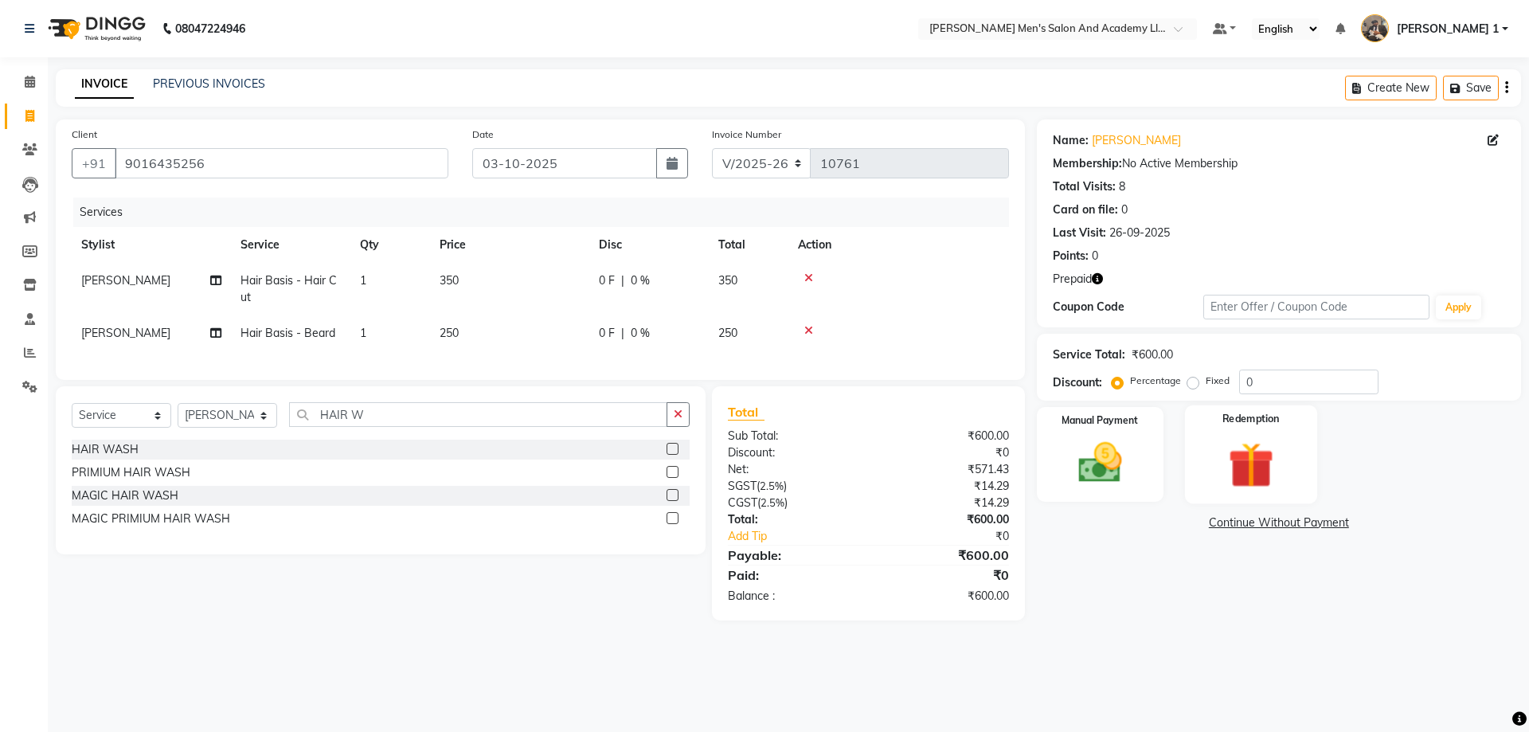
click at [1239, 444] on img at bounding box center [1251, 464] width 74 height 57
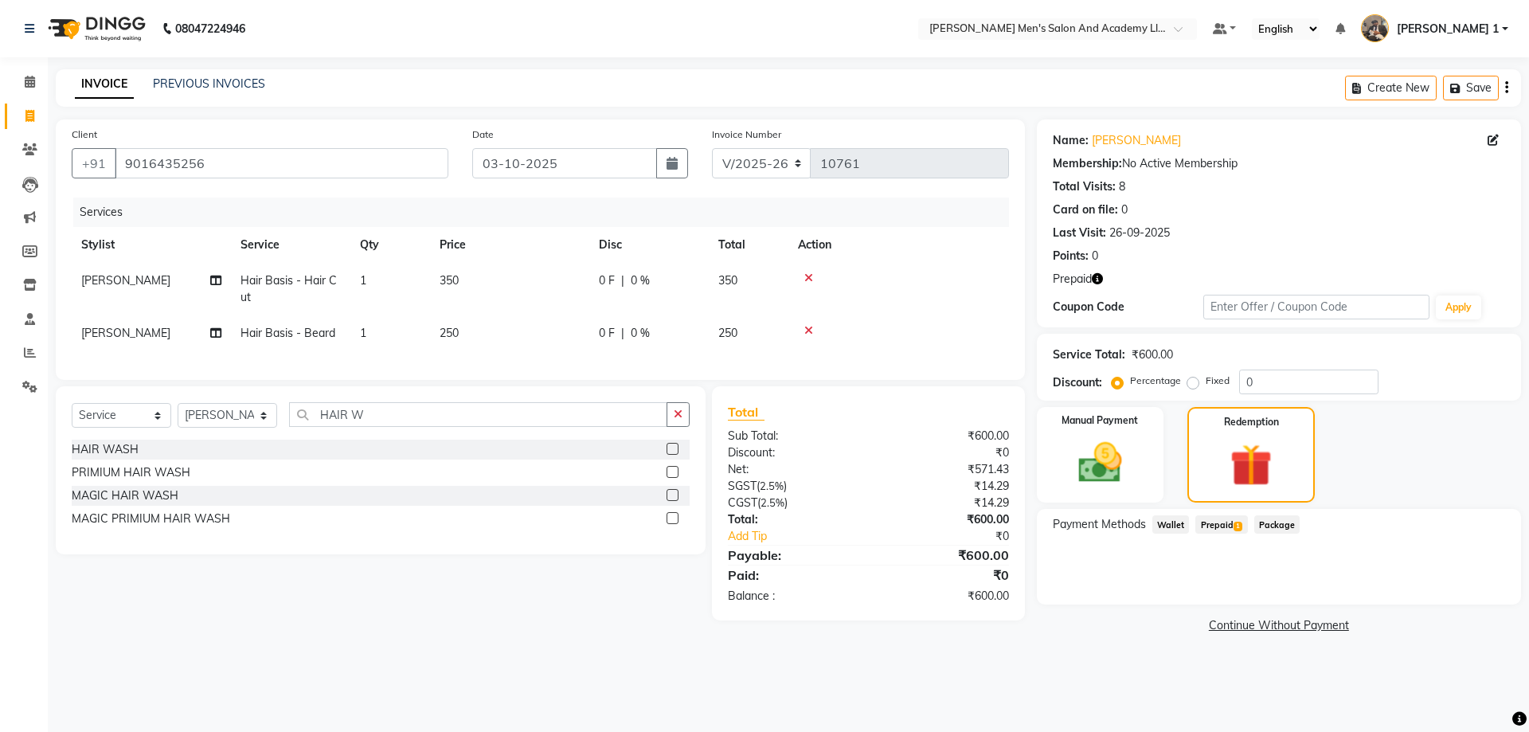
click at [1225, 521] on span "Prepaid 1" at bounding box center [1222, 524] width 52 height 18
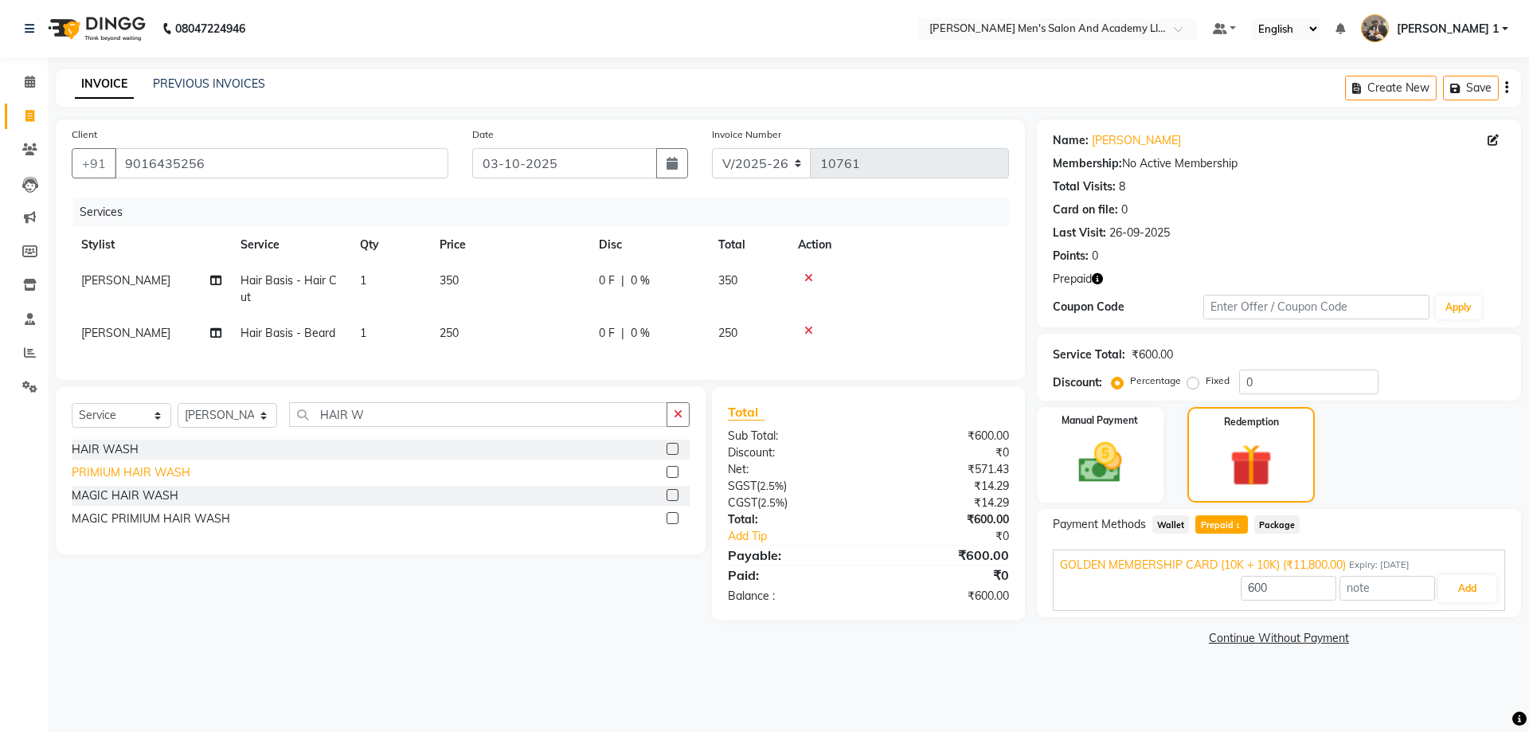
click at [131, 481] on div "PRIMIUM HAIR WASH" at bounding box center [131, 472] width 119 height 17
checkbox input "true"
type input "11800"
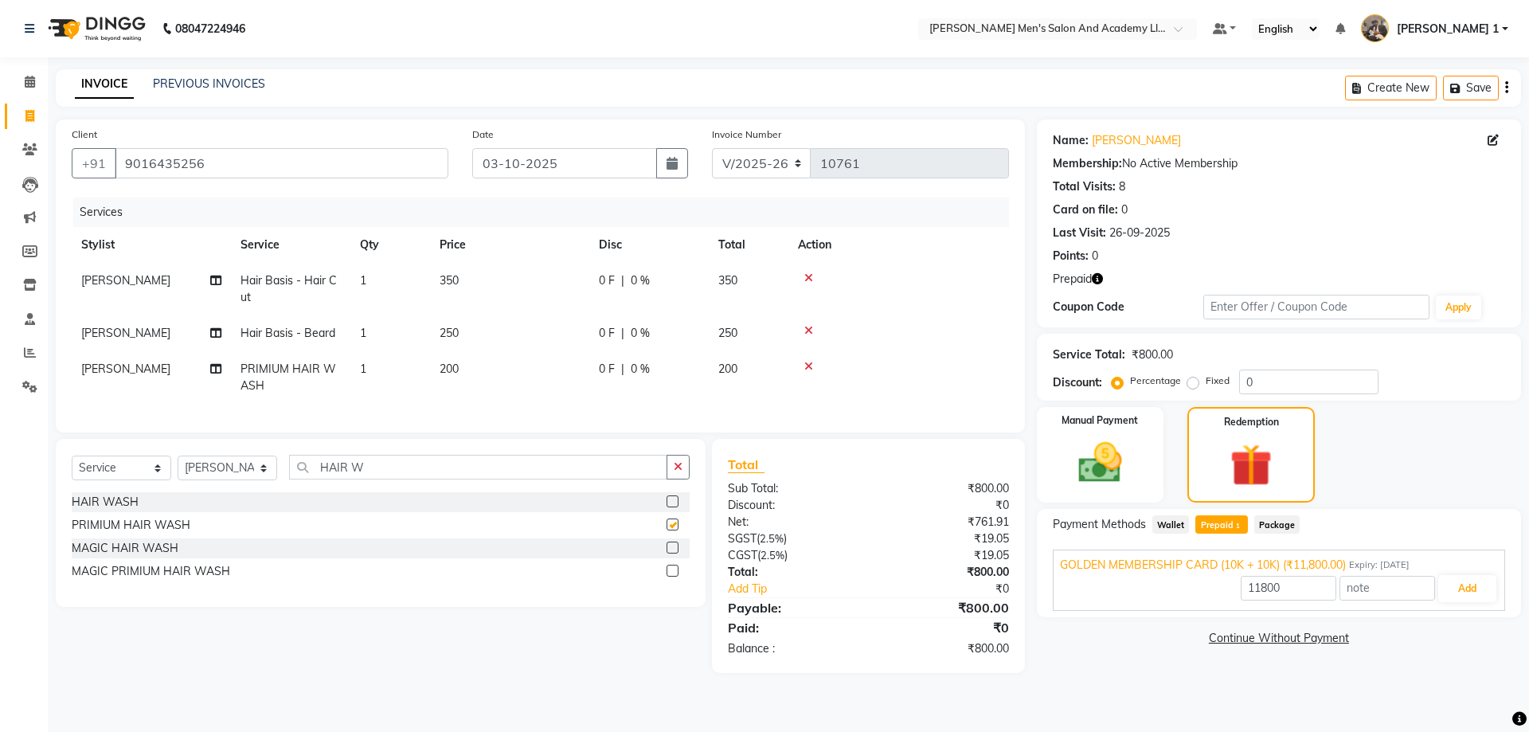
checkbox input "false"
click at [459, 364] on span "200" at bounding box center [449, 369] width 19 height 14
select select "64100"
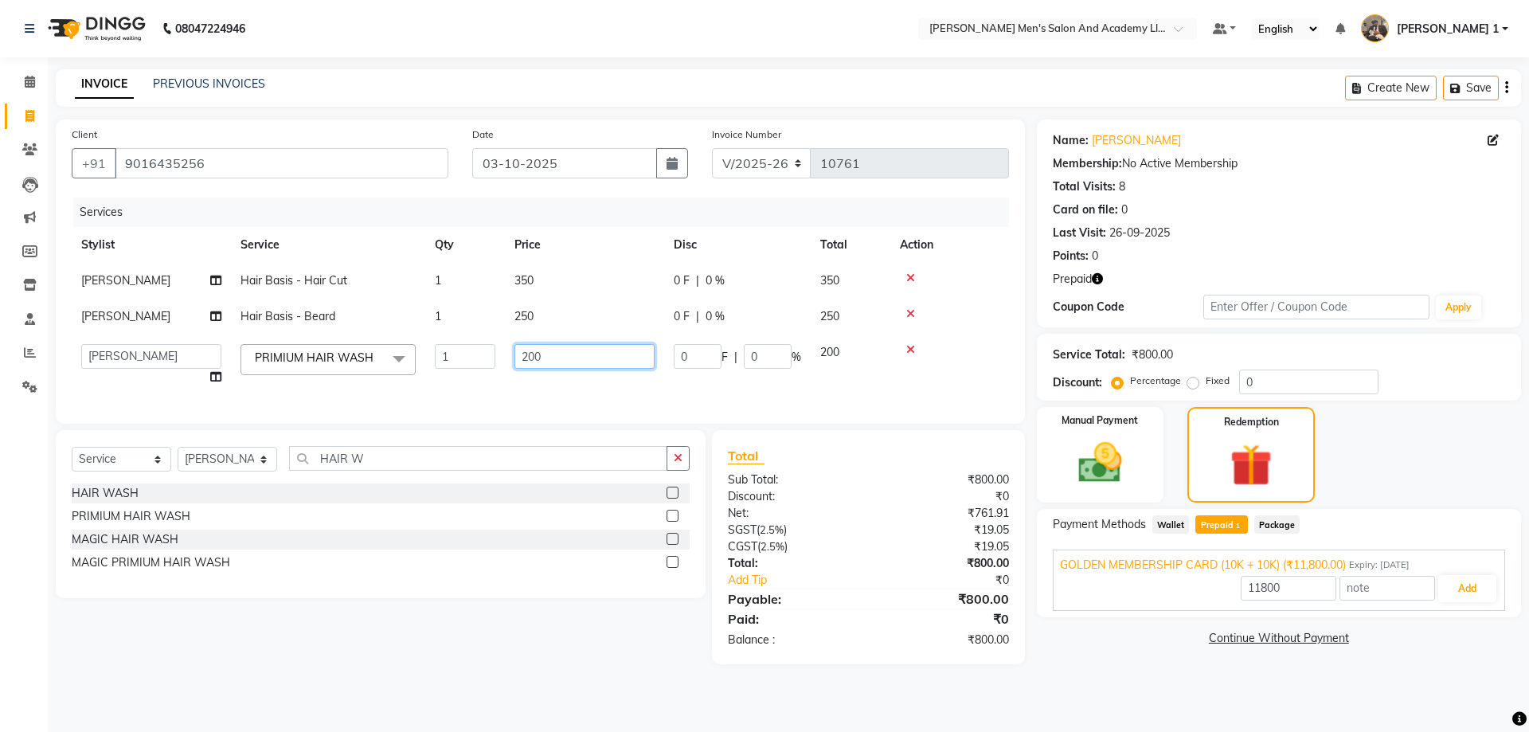
click at [540, 349] on input "200" at bounding box center [585, 356] width 140 height 25
type input "2"
type input "100"
click at [1461, 581] on button "Add" at bounding box center [1467, 588] width 58 height 27
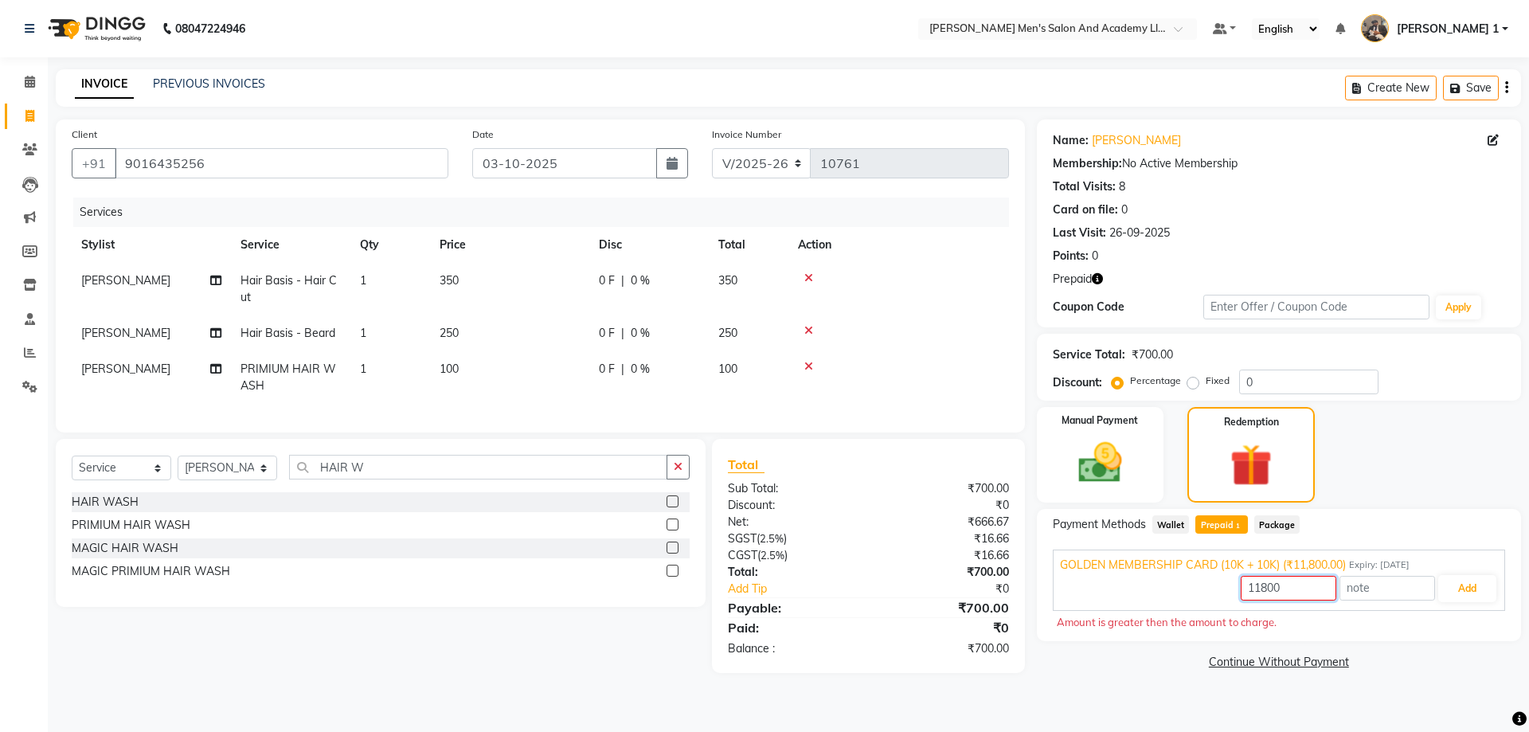
click at [1317, 587] on input "11800" at bounding box center [1289, 588] width 96 height 25
type input "1"
click at [1317, 587] on input "number" at bounding box center [1289, 588] width 96 height 25
drag, startPoint x: 1317, startPoint y: 587, endPoint x: 1317, endPoint y: 579, distance: 8.0
click at [1317, 586] on input "number" at bounding box center [1289, 588] width 96 height 25
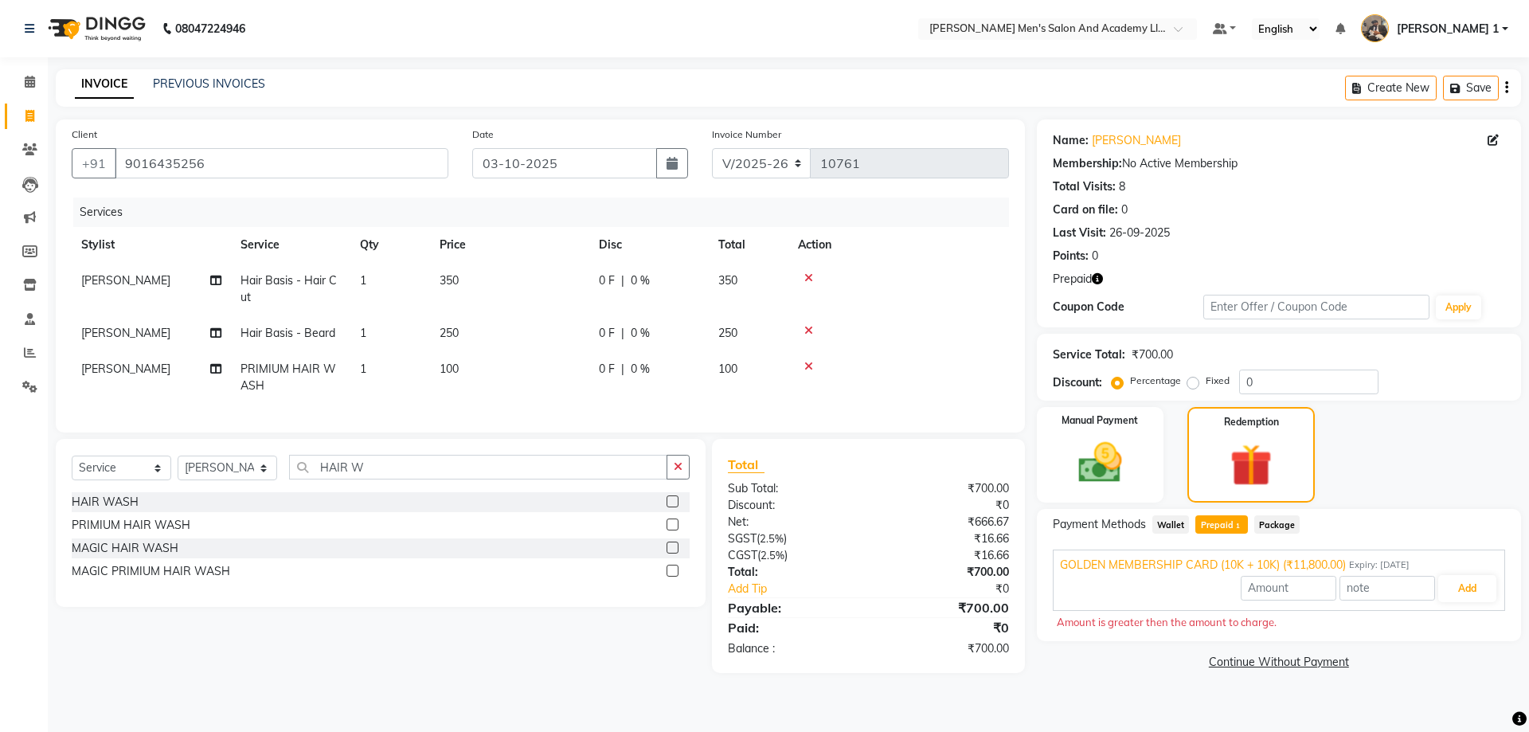
click at [1005, 597] on div "₹0" at bounding box center [957, 589] width 127 height 17
click at [1119, 564] on span "GOLDEN MEMBERSHIP CARD (10K + 10K) (₹11,800.00)" at bounding box center [1203, 565] width 286 height 17
click at [1121, 562] on span "GOLDEN MEMBERSHIP CARD (10K + 10K) (₹11,800.00)" at bounding box center [1203, 565] width 286 height 17
click at [1166, 559] on span "GOLDEN MEMBERSHIP CARD (10K + 10K) (₹11,800.00)" at bounding box center [1203, 565] width 286 height 17
click at [1313, 589] on input "number" at bounding box center [1289, 588] width 96 height 25
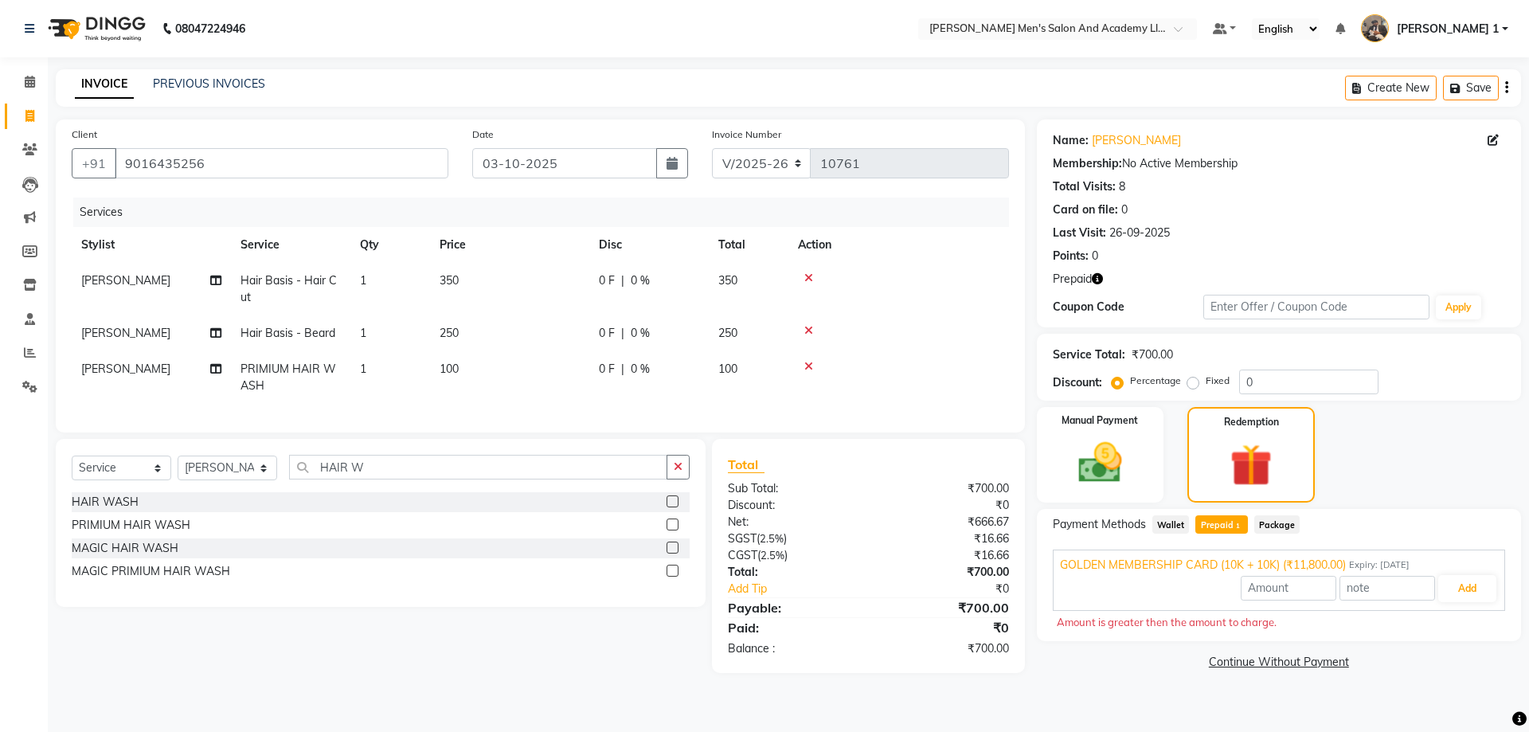
click at [1168, 622] on div "Amount is greater then the amount to charge." at bounding box center [1279, 623] width 444 height 16
click at [1180, 516] on span "Wallet" at bounding box center [1171, 524] width 37 height 18
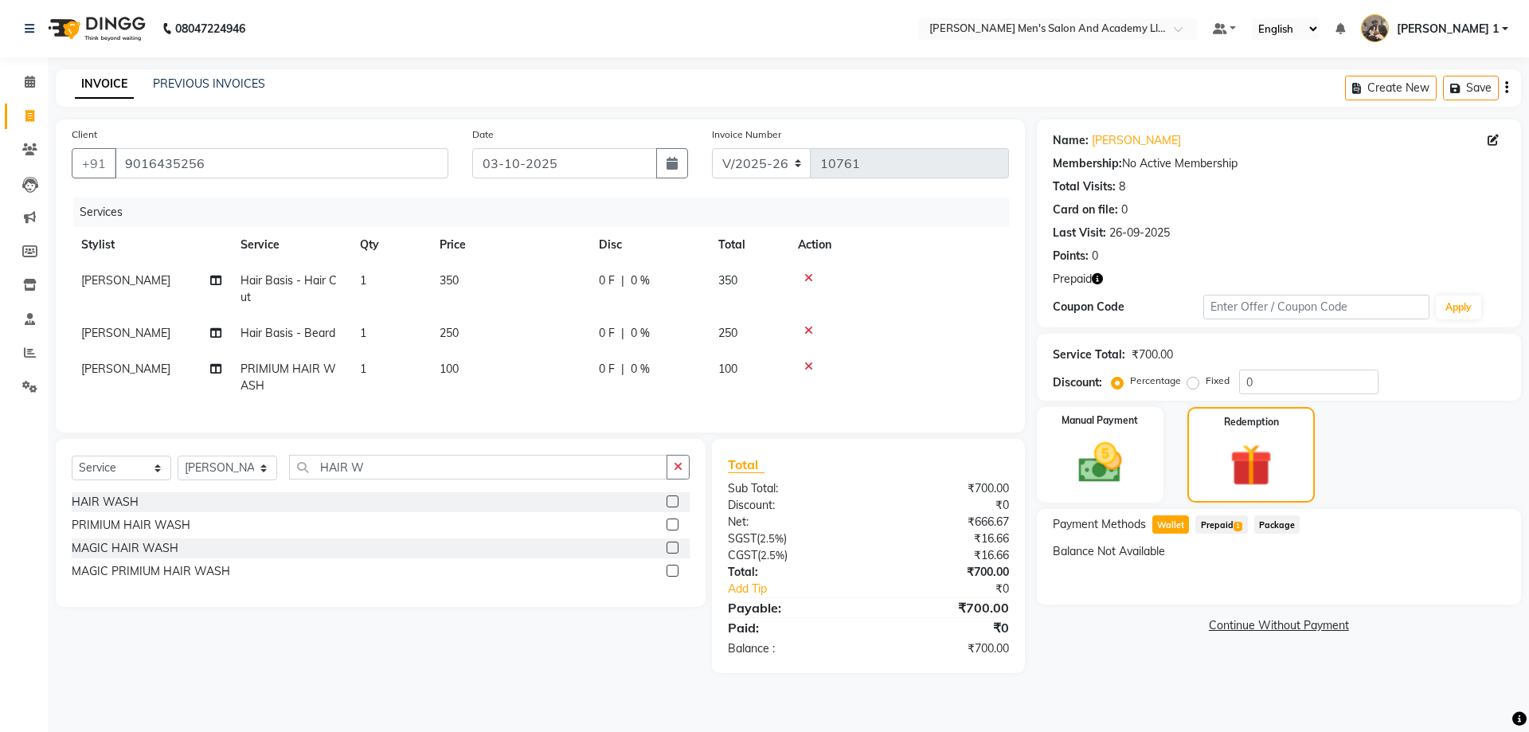
click at [1199, 516] on span "Prepaid 1" at bounding box center [1222, 524] width 52 height 18
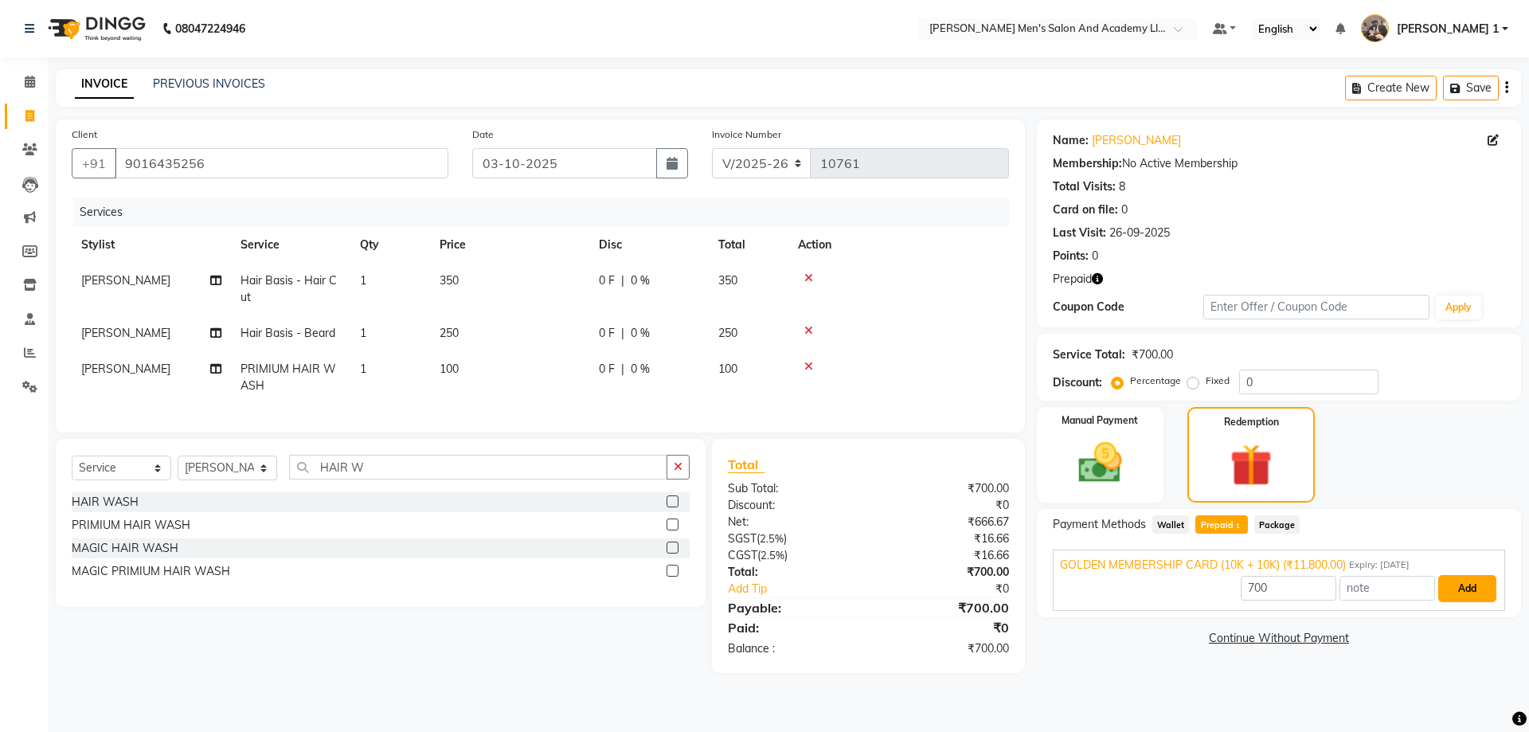
click at [1450, 589] on button "Add" at bounding box center [1467, 588] width 58 height 27
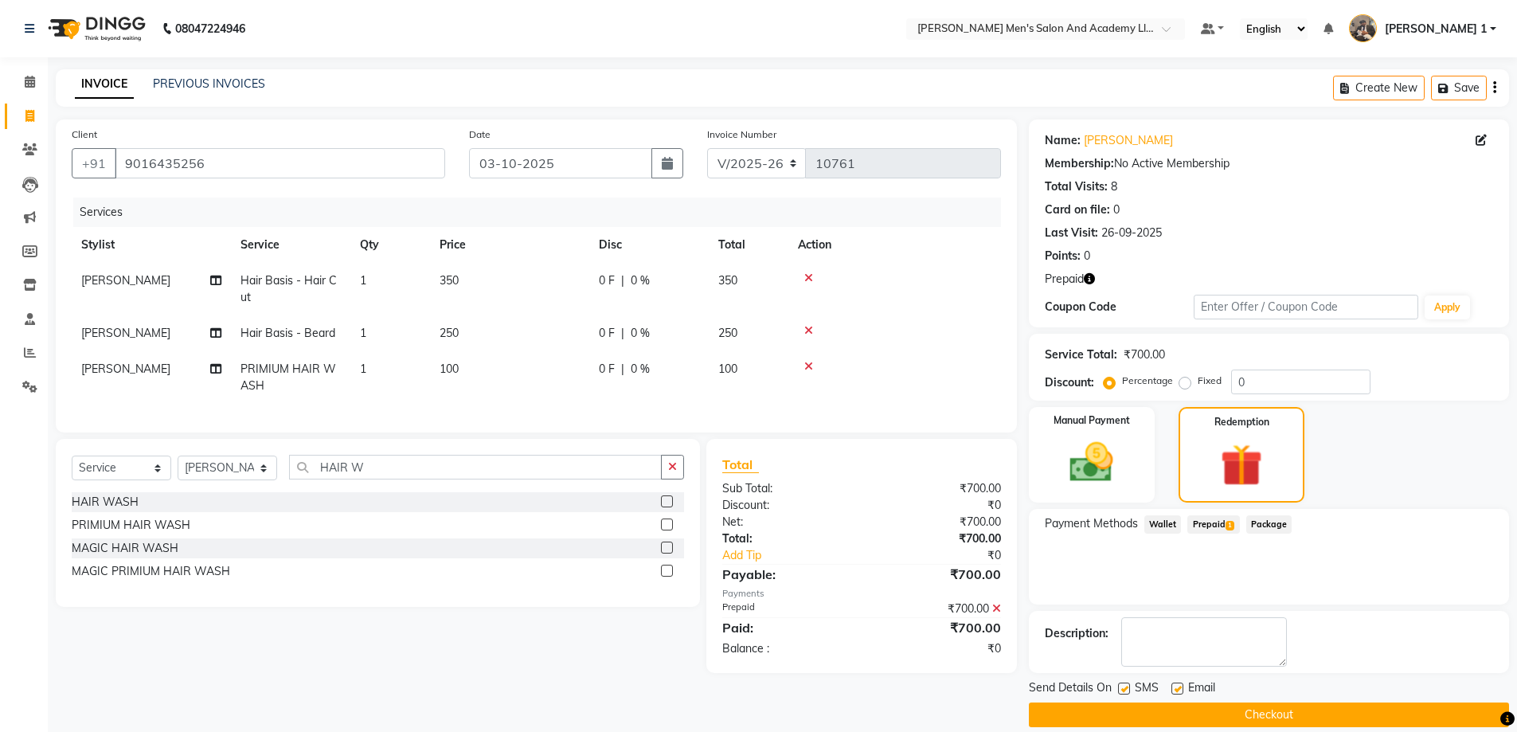
click at [1176, 685] on label at bounding box center [1178, 689] width 12 height 12
click at [1176, 685] on input "checkbox" at bounding box center [1177, 689] width 10 height 10
checkbox input "false"
click at [1138, 707] on button "Checkout" at bounding box center [1269, 714] width 480 height 25
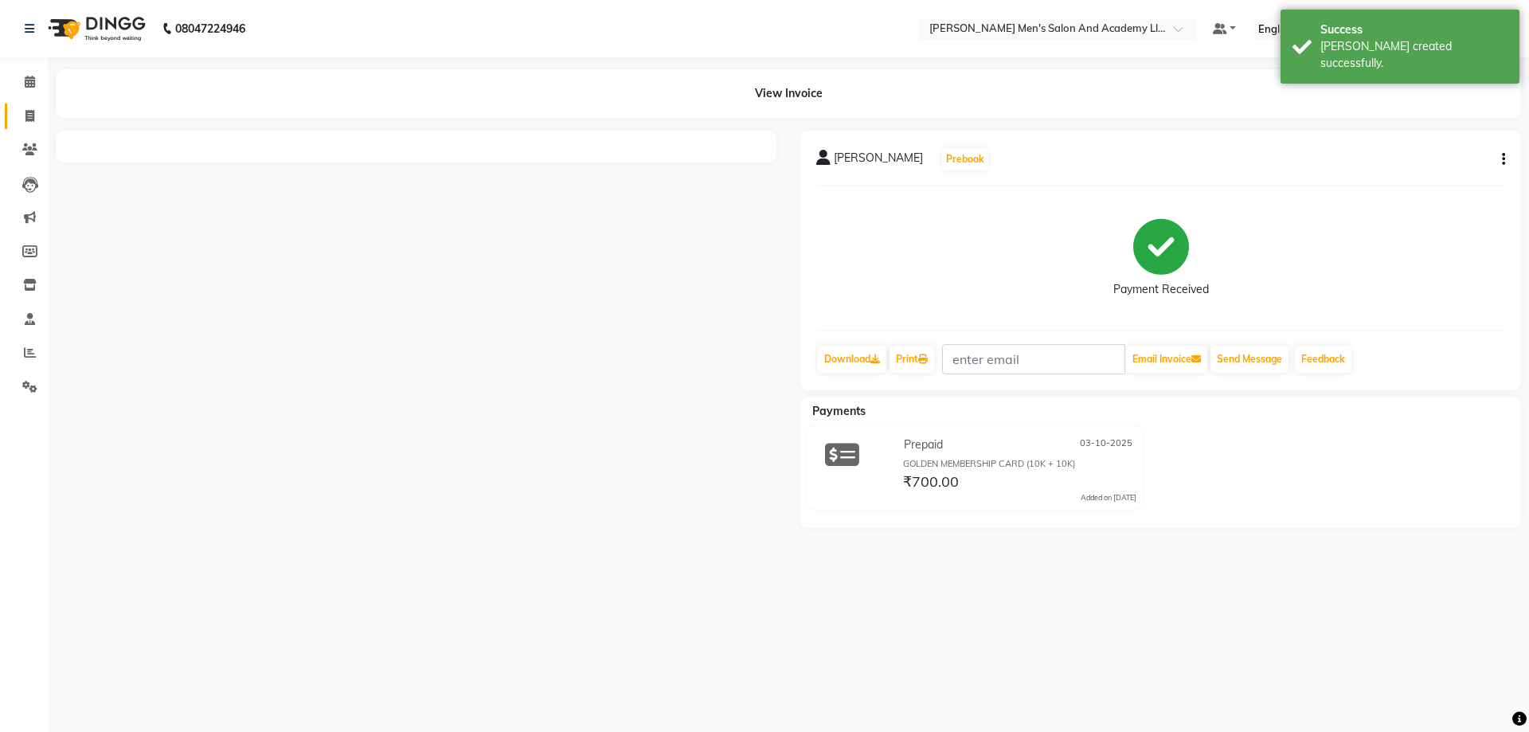
click at [28, 126] on link "Invoice" at bounding box center [24, 117] width 38 height 26
select select "service"
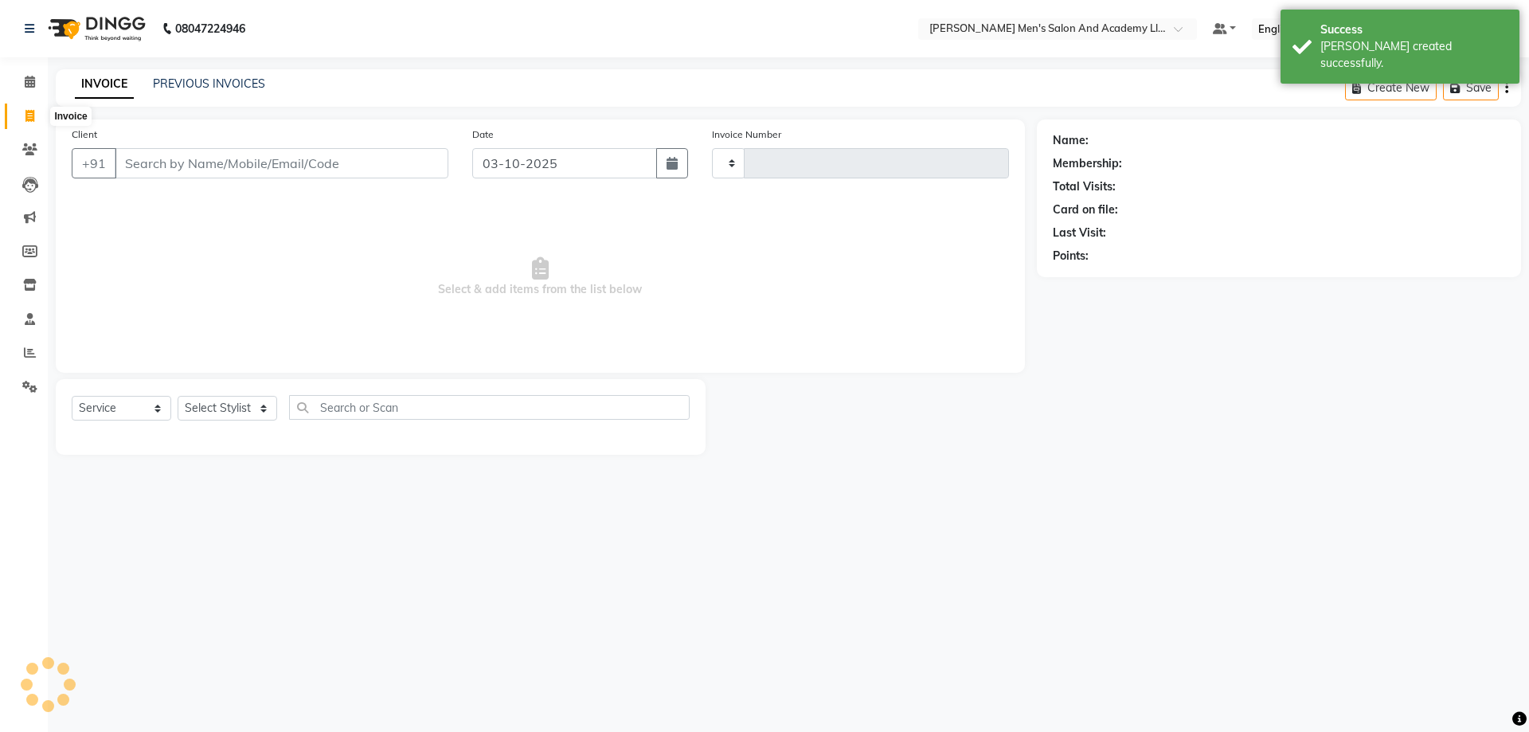
type input "10763"
select select "6752"
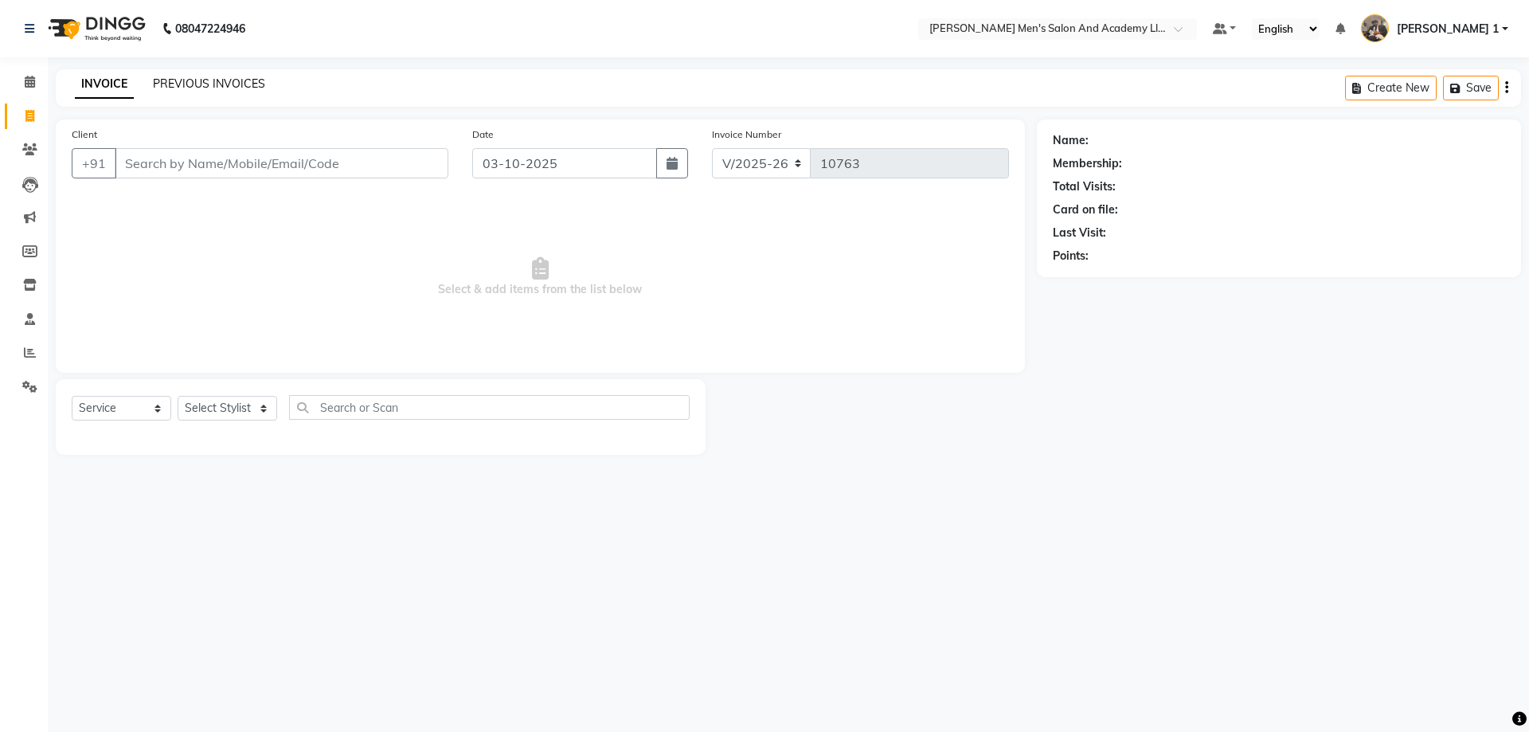
click at [162, 84] on link "PREVIOUS INVOICES" at bounding box center [209, 83] width 112 height 14
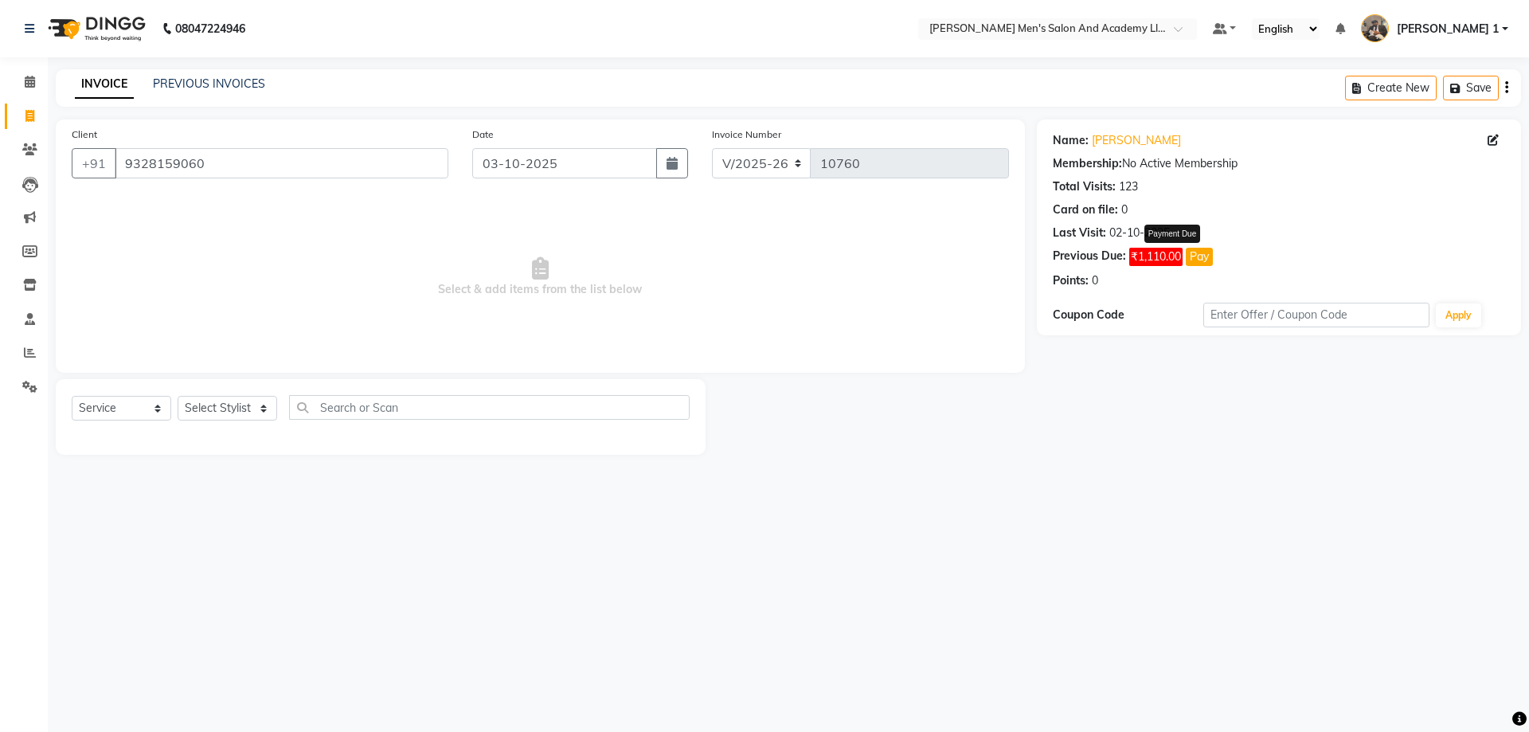
select select "6752"
select select "service"
click at [238, 160] on input "9328159060" at bounding box center [282, 163] width 334 height 30
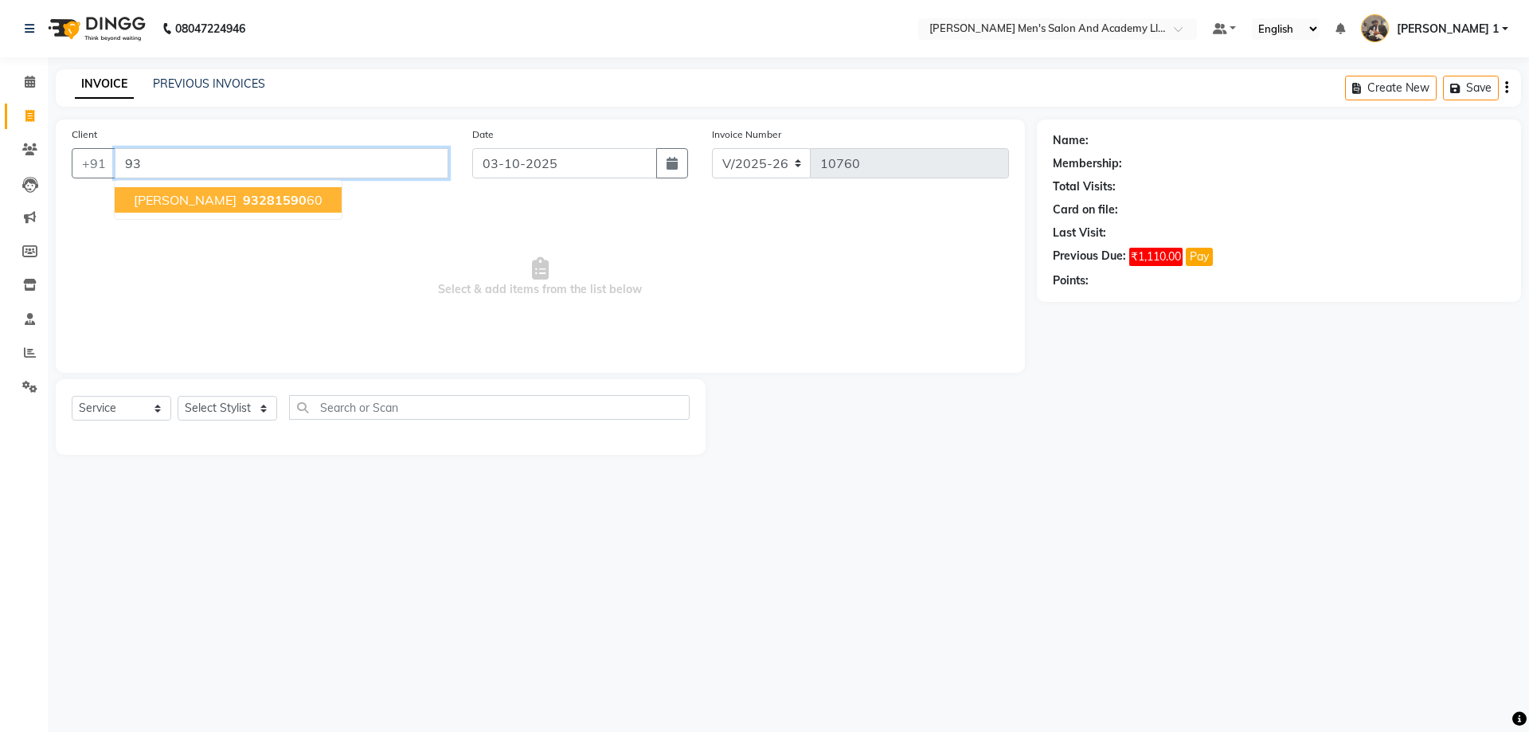
type input "9"
click at [259, 198] on span "9510589" at bounding box center [271, 200] width 56 height 16
type input "9510589536"
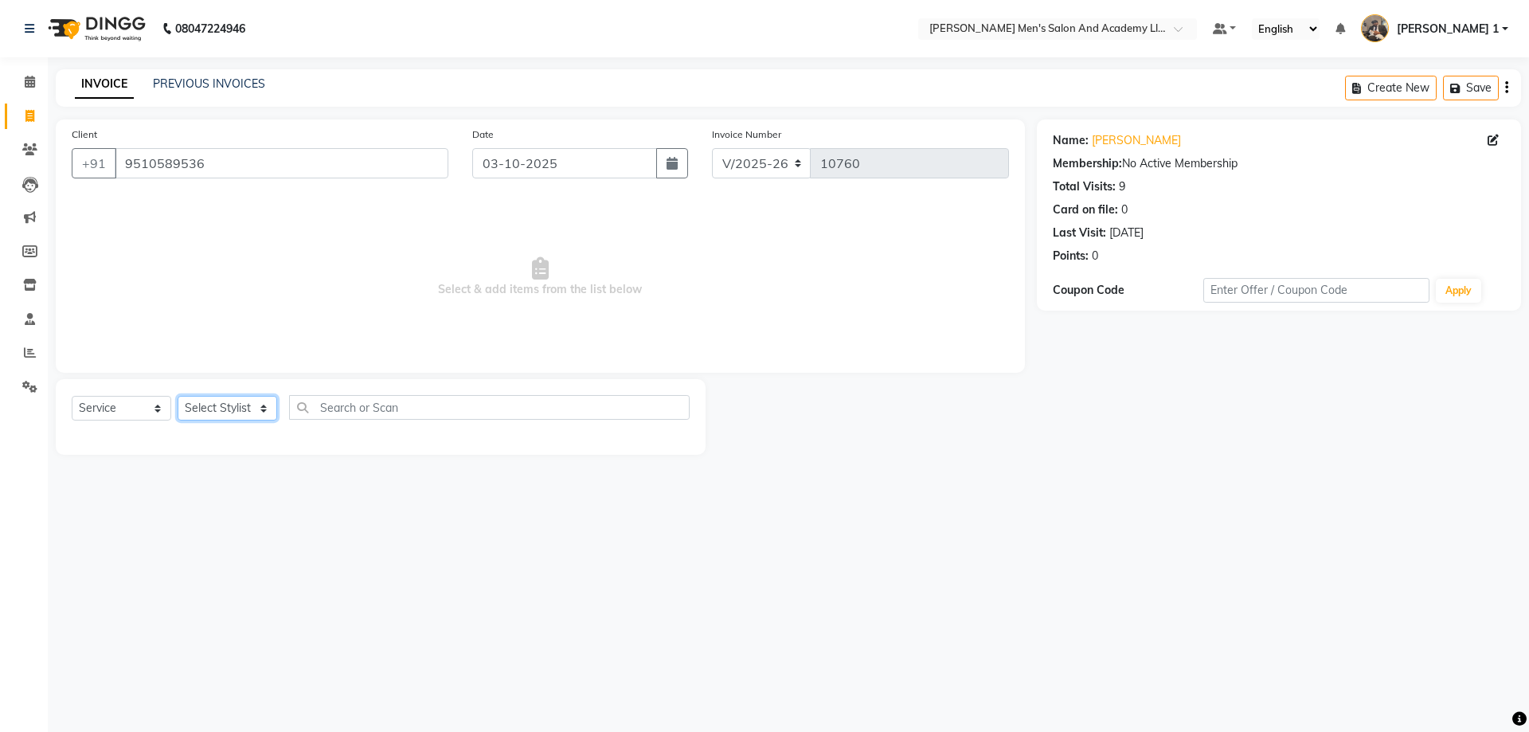
click at [261, 414] on select "Select Stylist [PERSON_NAME] [PERSON_NAME] [PERSON_NAME] [PERSON_NAME] [PERSON_…" at bounding box center [228, 408] width 100 height 25
select select "92156"
click at [178, 396] on select "Select Stylist [PERSON_NAME] [PERSON_NAME] [PERSON_NAME] [PERSON_NAME] [PERSON_…" at bounding box center [228, 408] width 100 height 25
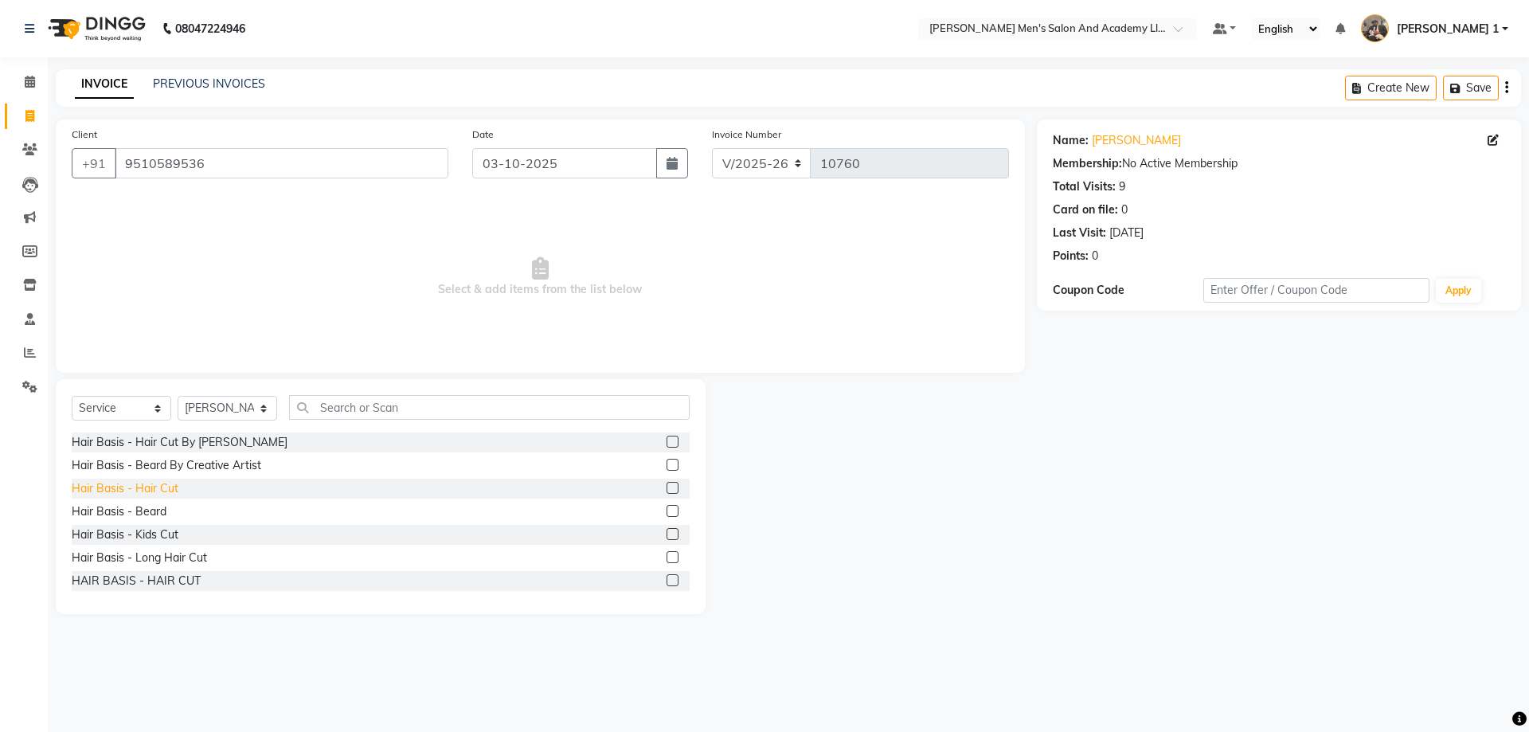
click at [142, 491] on div "Hair Basis - Hair Cut" at bounding box center [125, 488] width 107 height 17
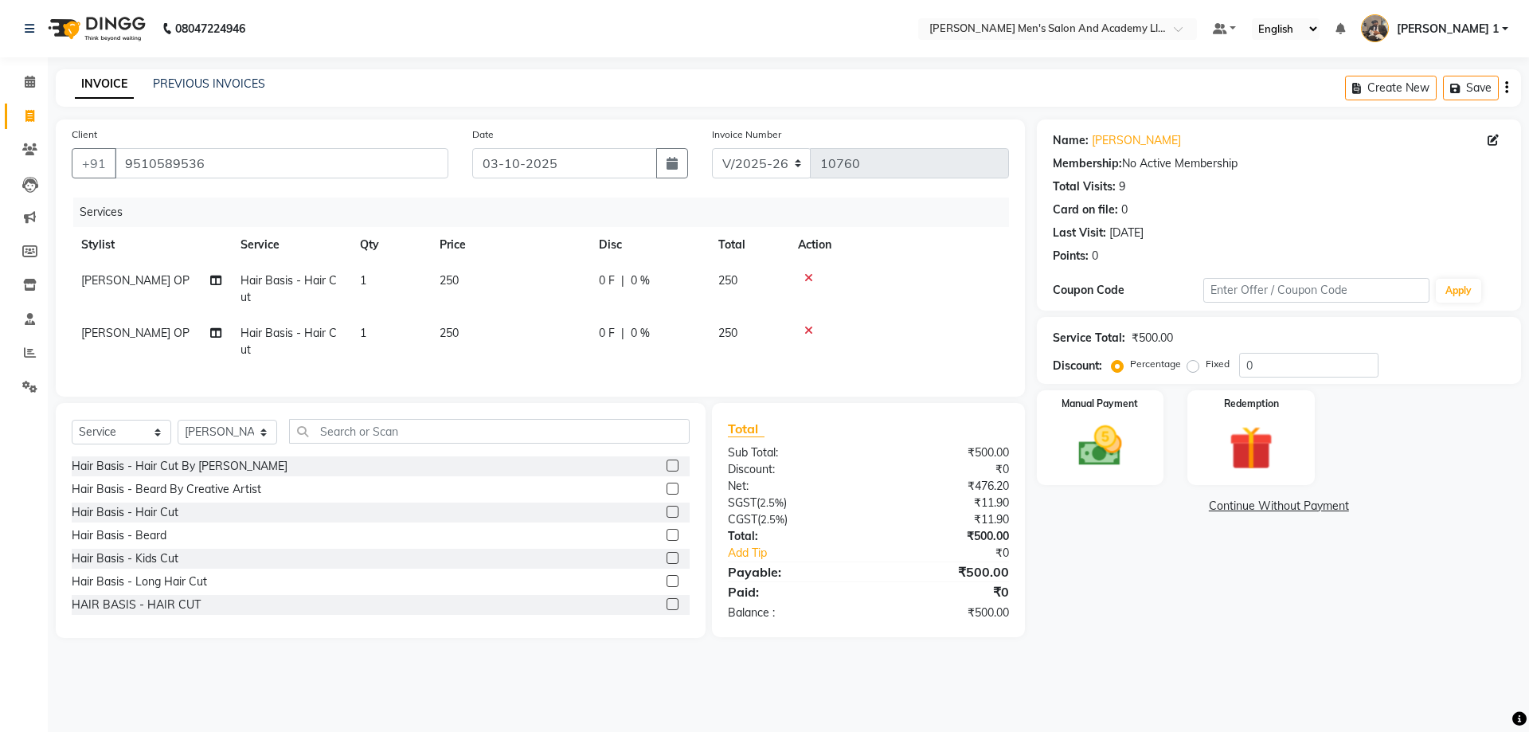
click at [808, 331] on icon at bounding box center [808, 330] width 9 height 11
click at [808, 331] on div "Services Stylist Service Qty Price Disc Total Action [PERSON_NAME] OP Hair Basi…" at bounding box center [540, 289] width 937 height 183
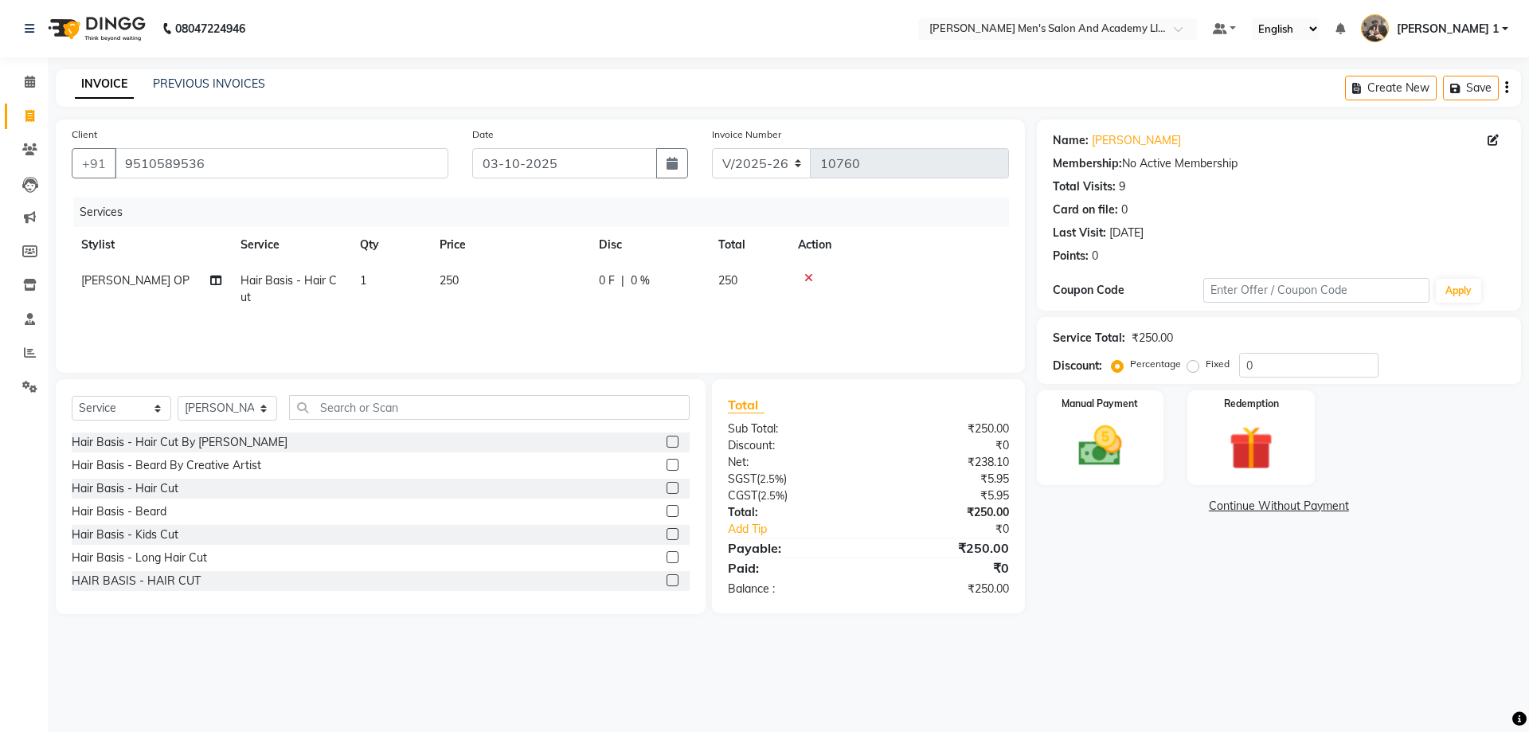
click at [806, 275] on icon at bounding box center [808, 277] width 9 height 11
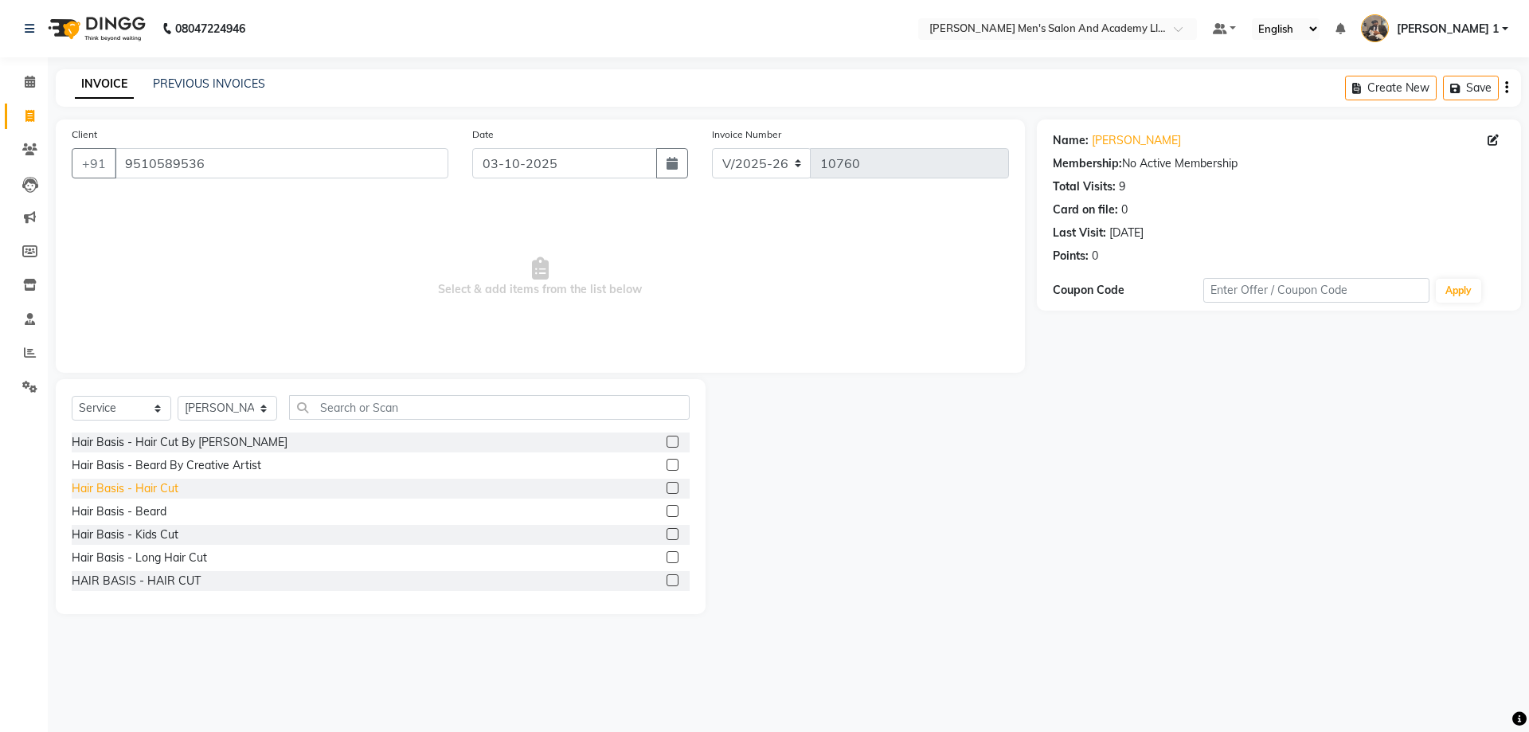
click at [172, 486] on div "Hair Basis - Hair Cut" at bounding box center [125, 488] width 107 height 17
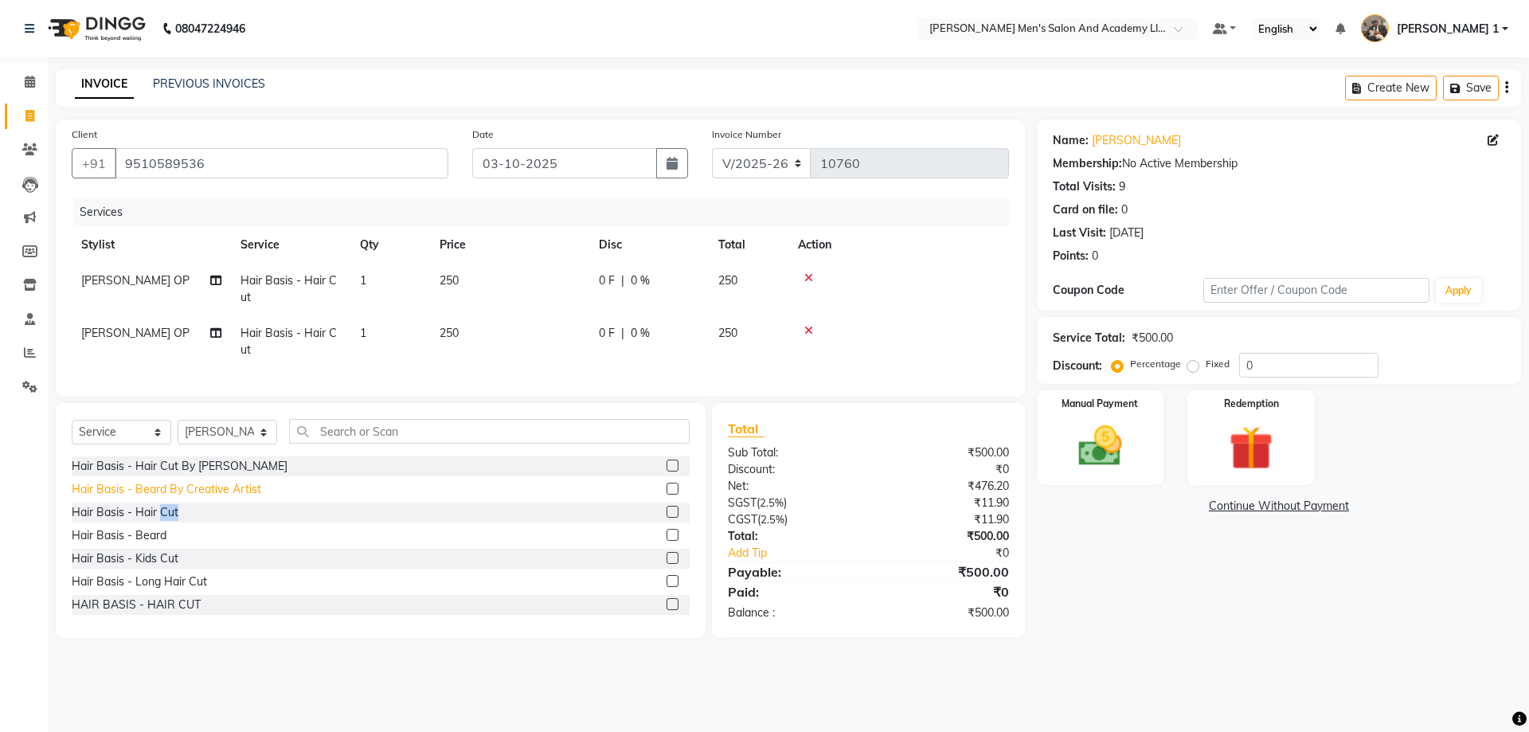
checkbox input "false"
click at [155, 544] on div "Hair Basis - Beard" at bounding box center [119, 535] width 95 height 17
checkbox input "true"
click at [155, 498] on div "Hair Basis - Beard By Creative Artist" at bounding box center [167, 489] width 190 height 17
checkbox input "true"
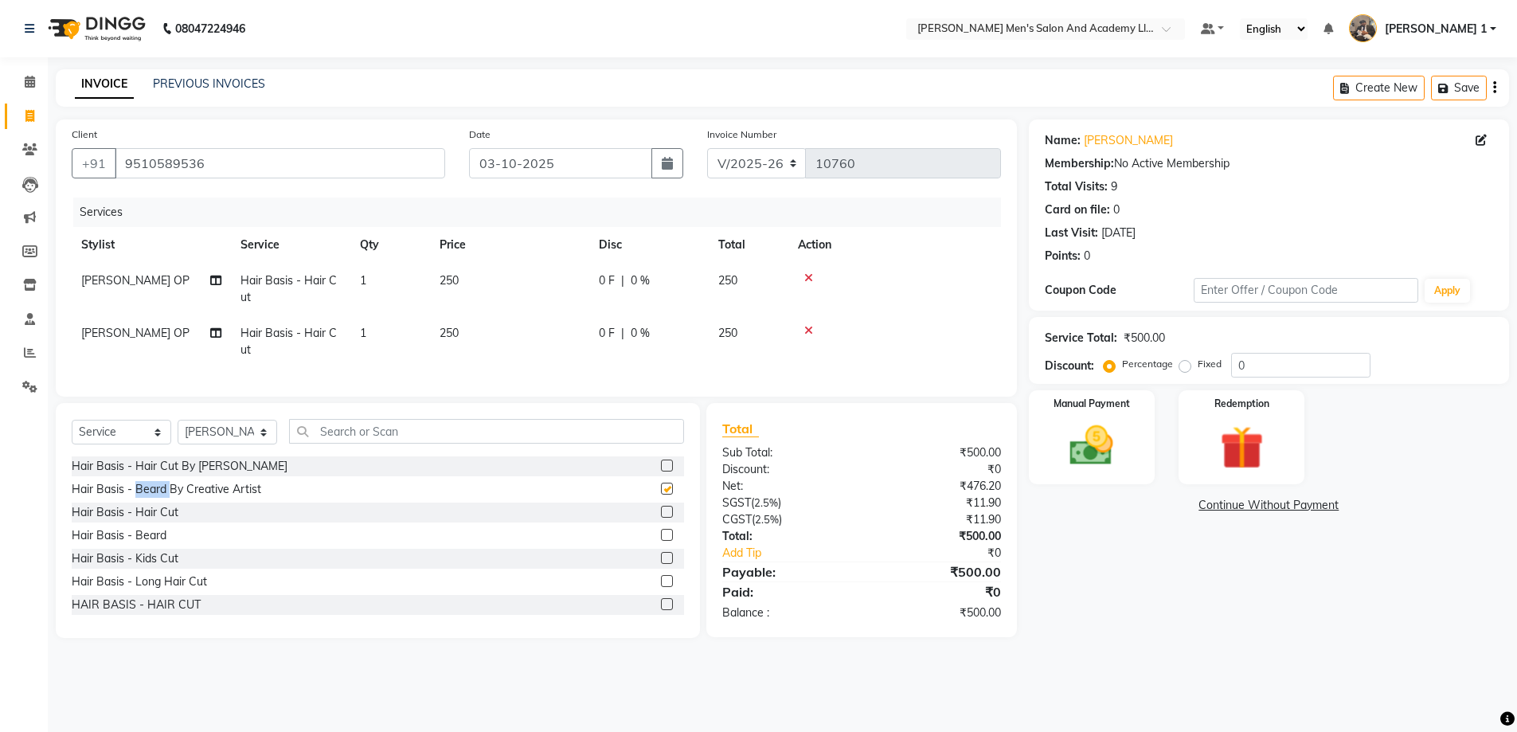
checkbox input "false"
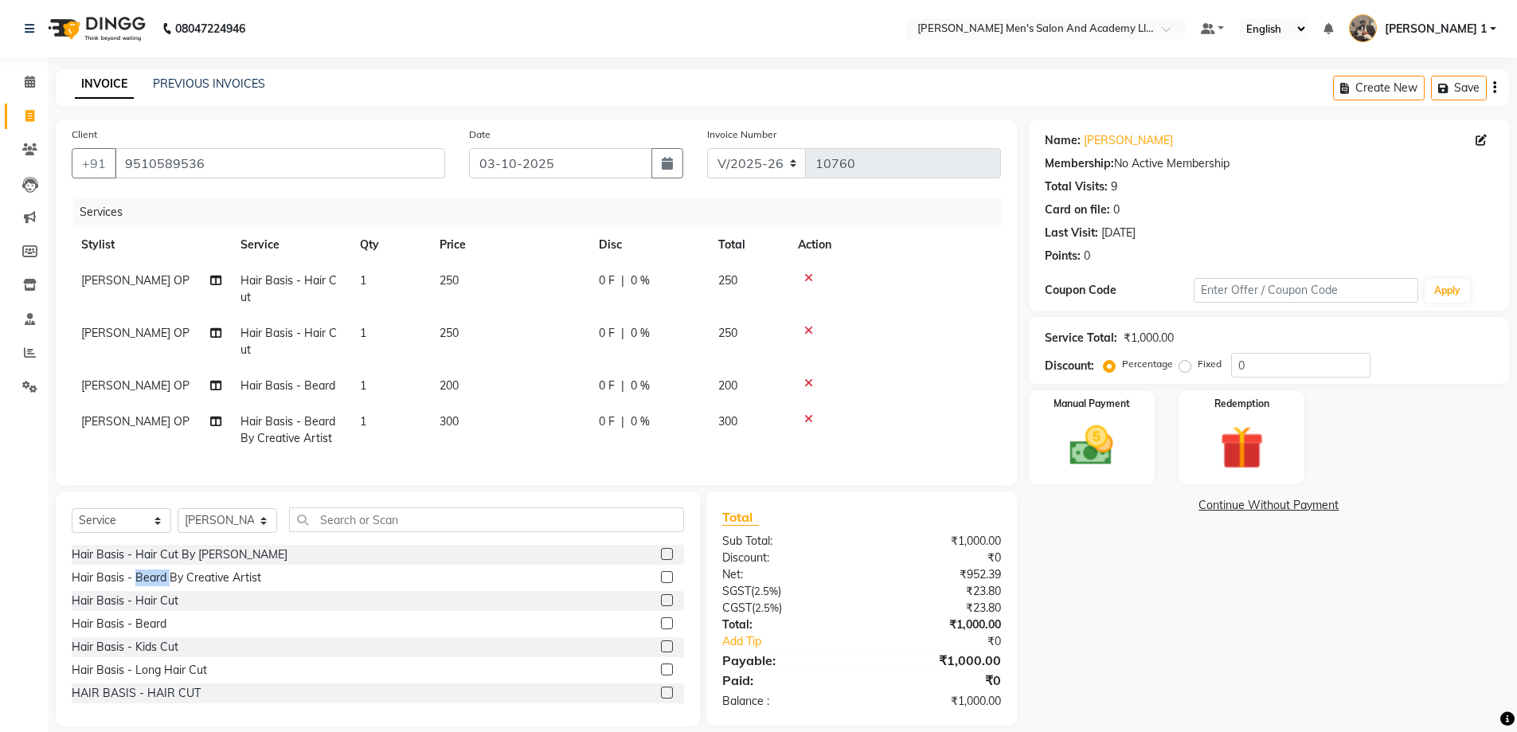
checkbox input "false"
click at [810, 413] on icon at bounding box center [808, 418] width 9 height 11
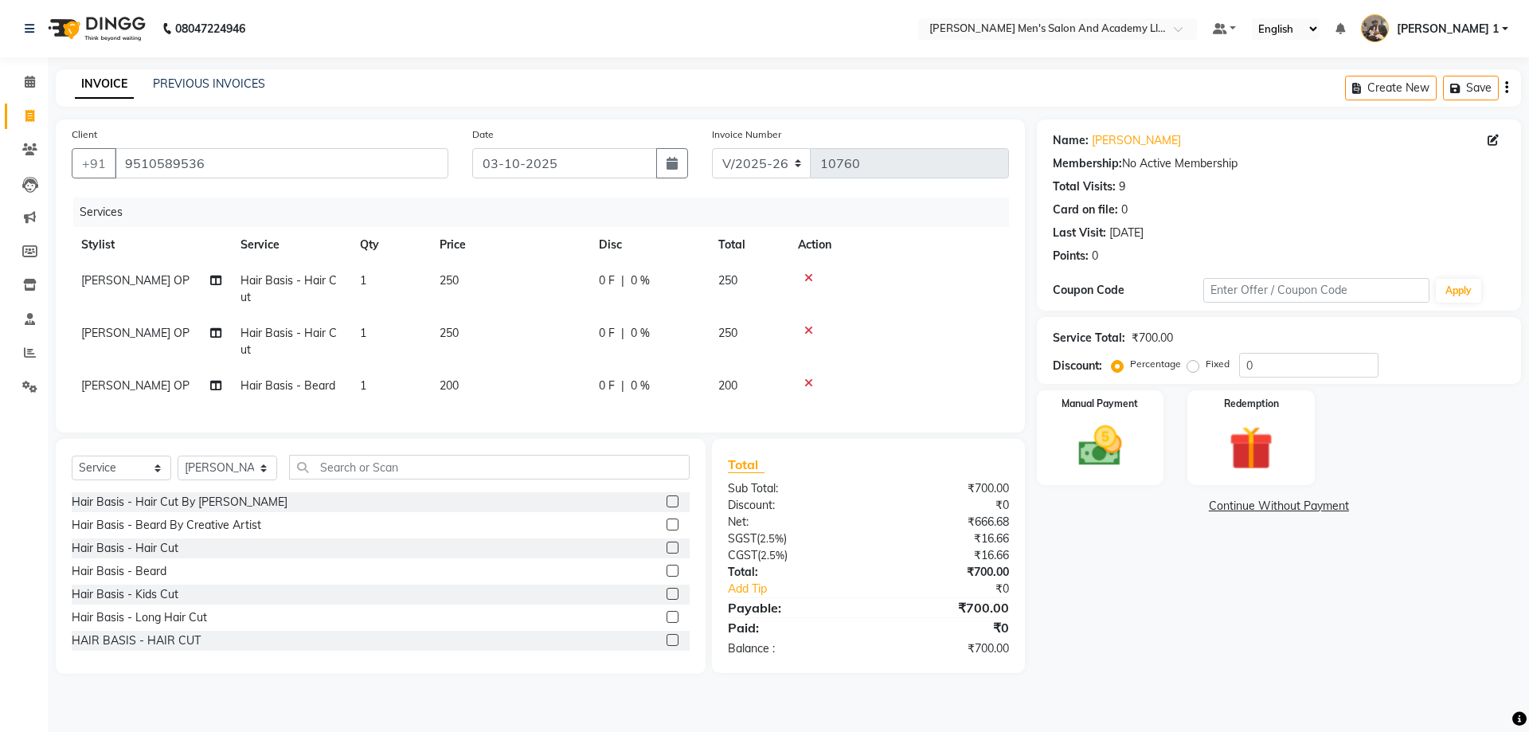
click at [812, 326] on icon at bounding box center [808, 330] width 9 height 11
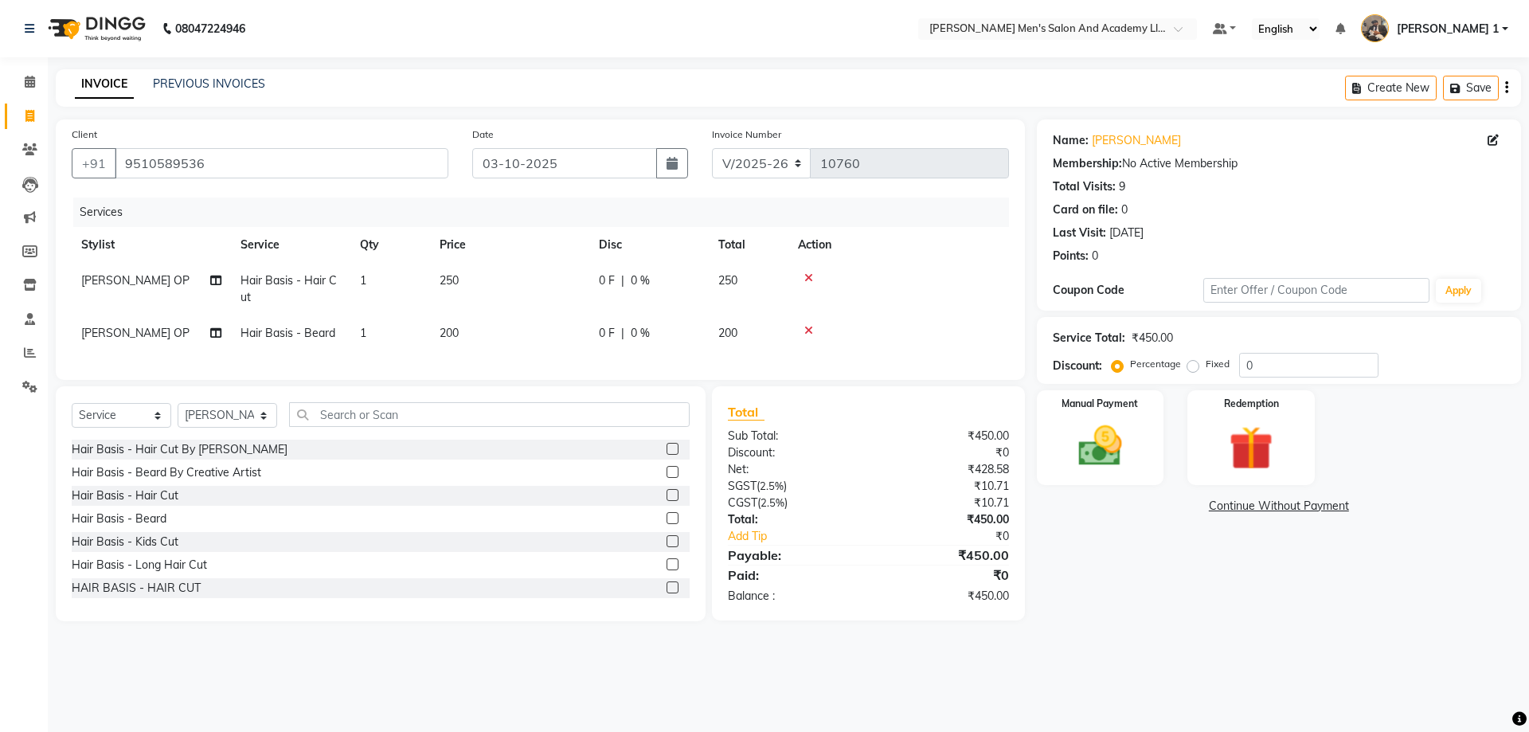
click at [804, 326] on icon at bounding box center [808, 330] width 9 height 11
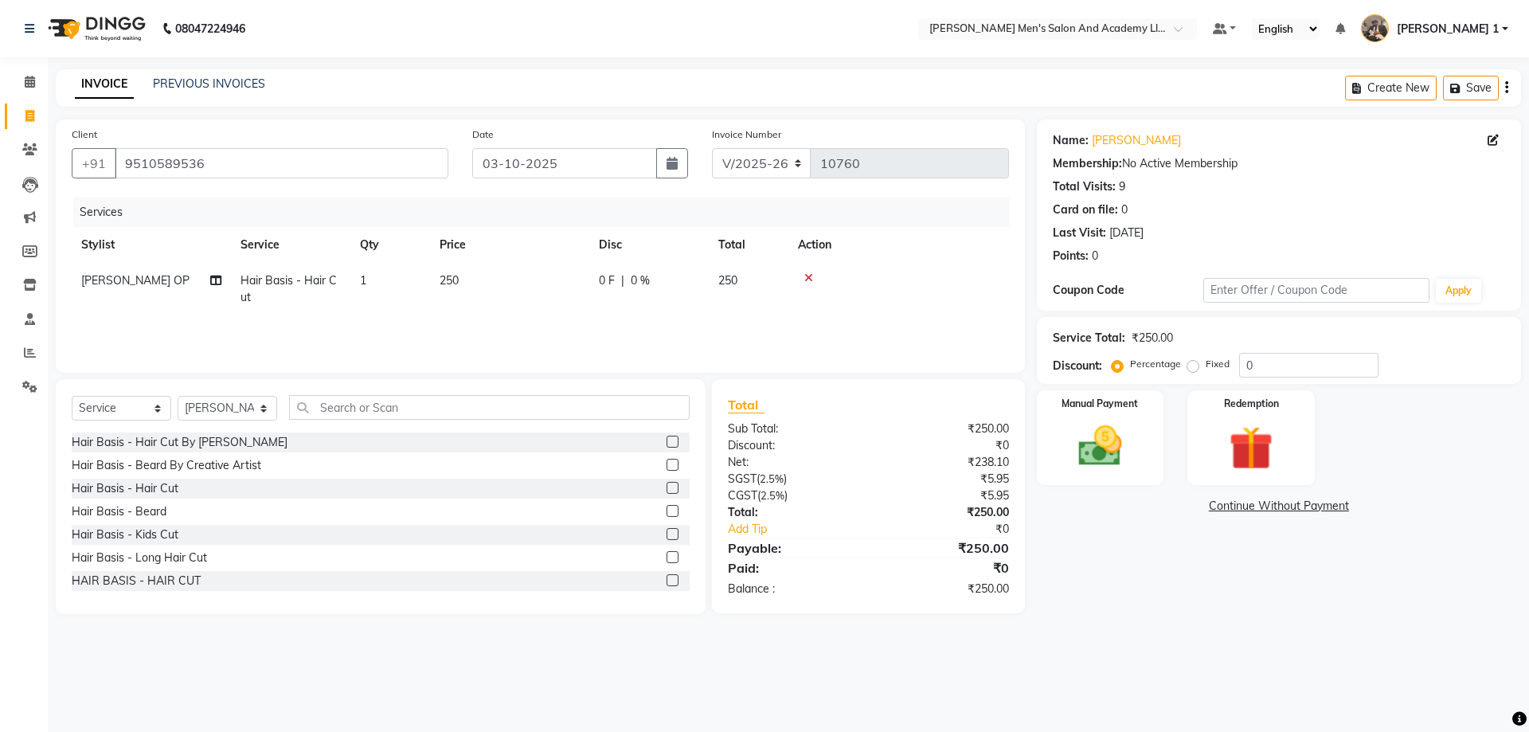
click at [487, 280] on td "250" at bounding box center [509, 289] width 159 height 53
select select "92156"
click at [490, 280] on input "1" at bounding box center [465, 284] width 61 height 25
click at [556, 288] on td "250" at bounding box center [509, 289] width 159 height 53
select select "92156"
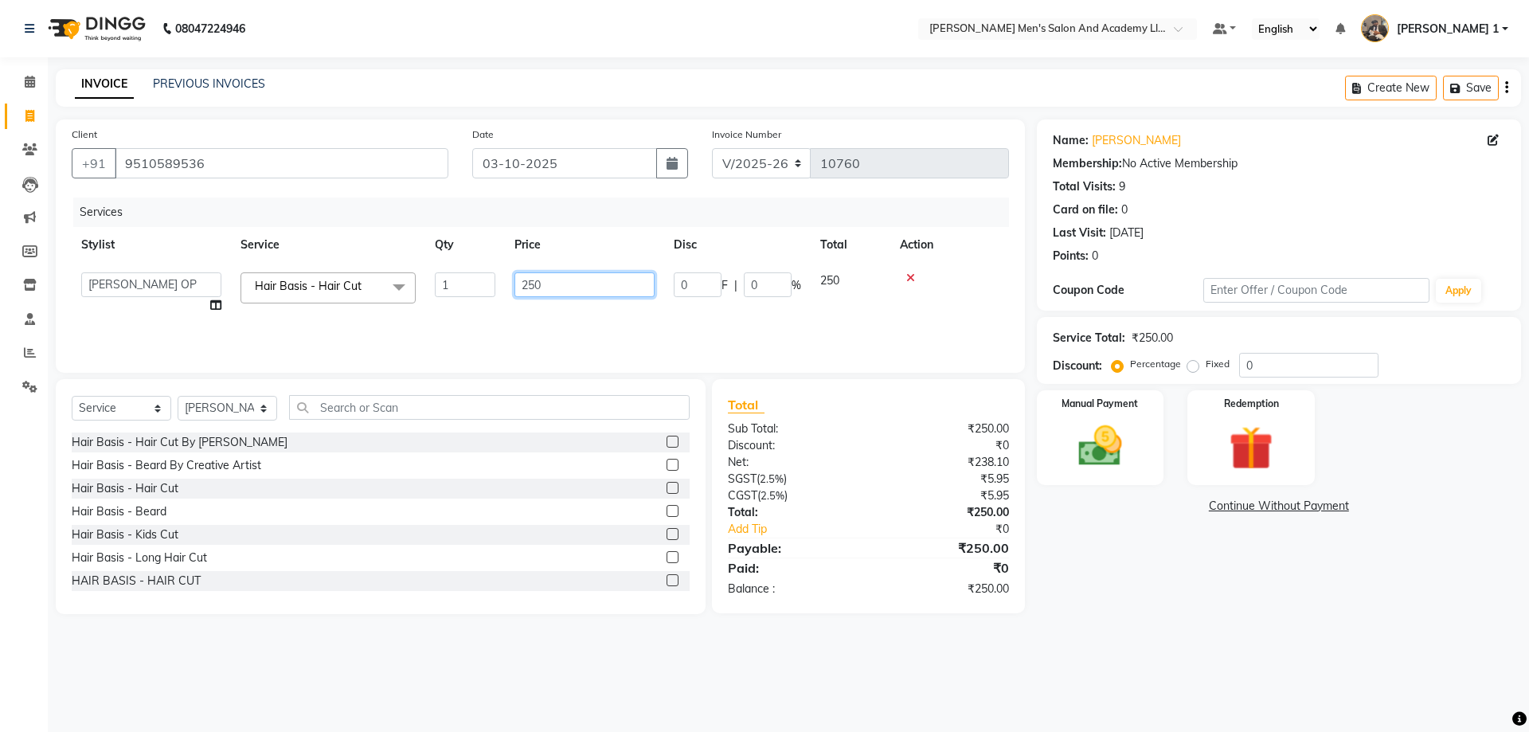
click at [556, 288] on input "250" at bounding box center [585, 284] width 140 height 25
type input "2"
type input "150"
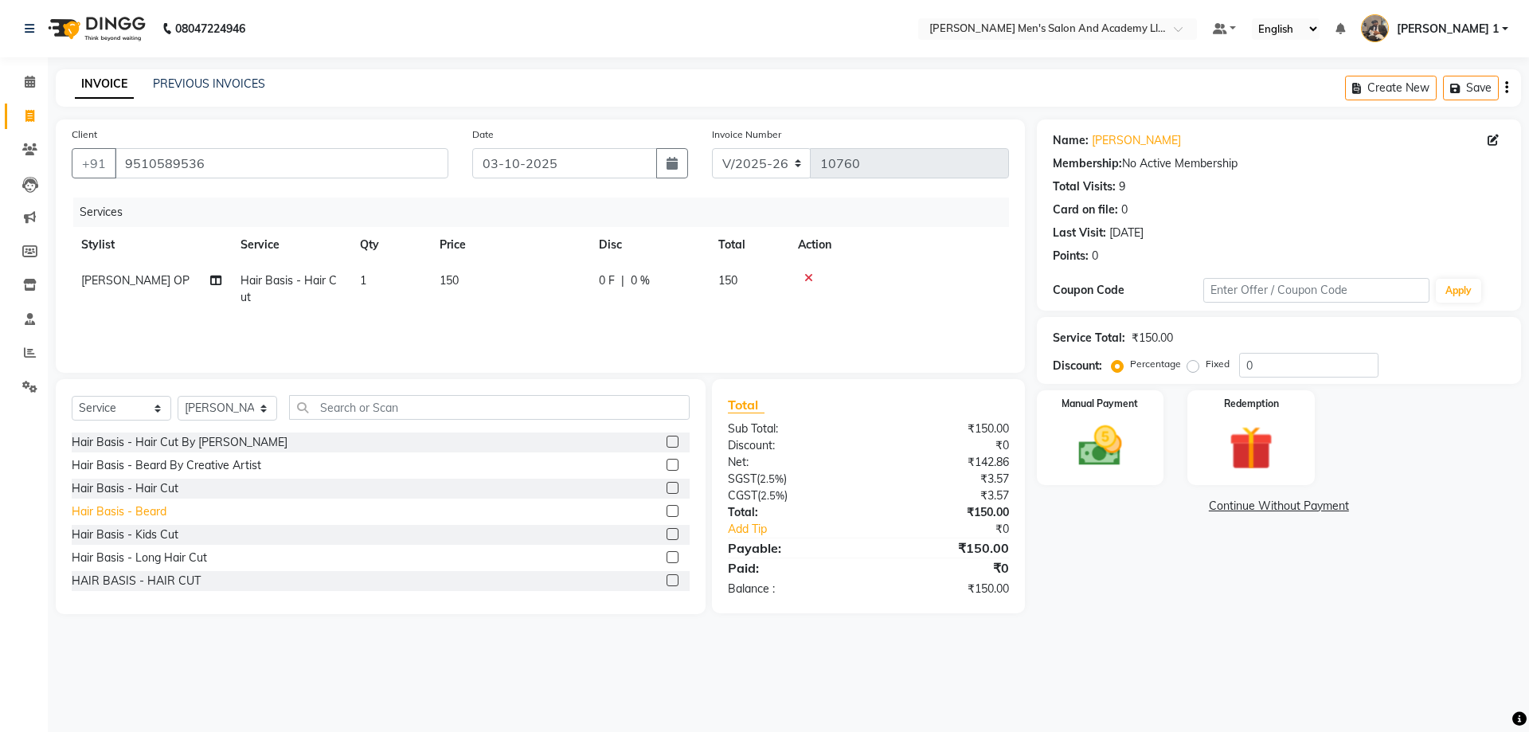
click at [155, 510] on div "Hair Basis - Beard" at bounding box center [119, 511] width 95 height 17
checkbox input "false"
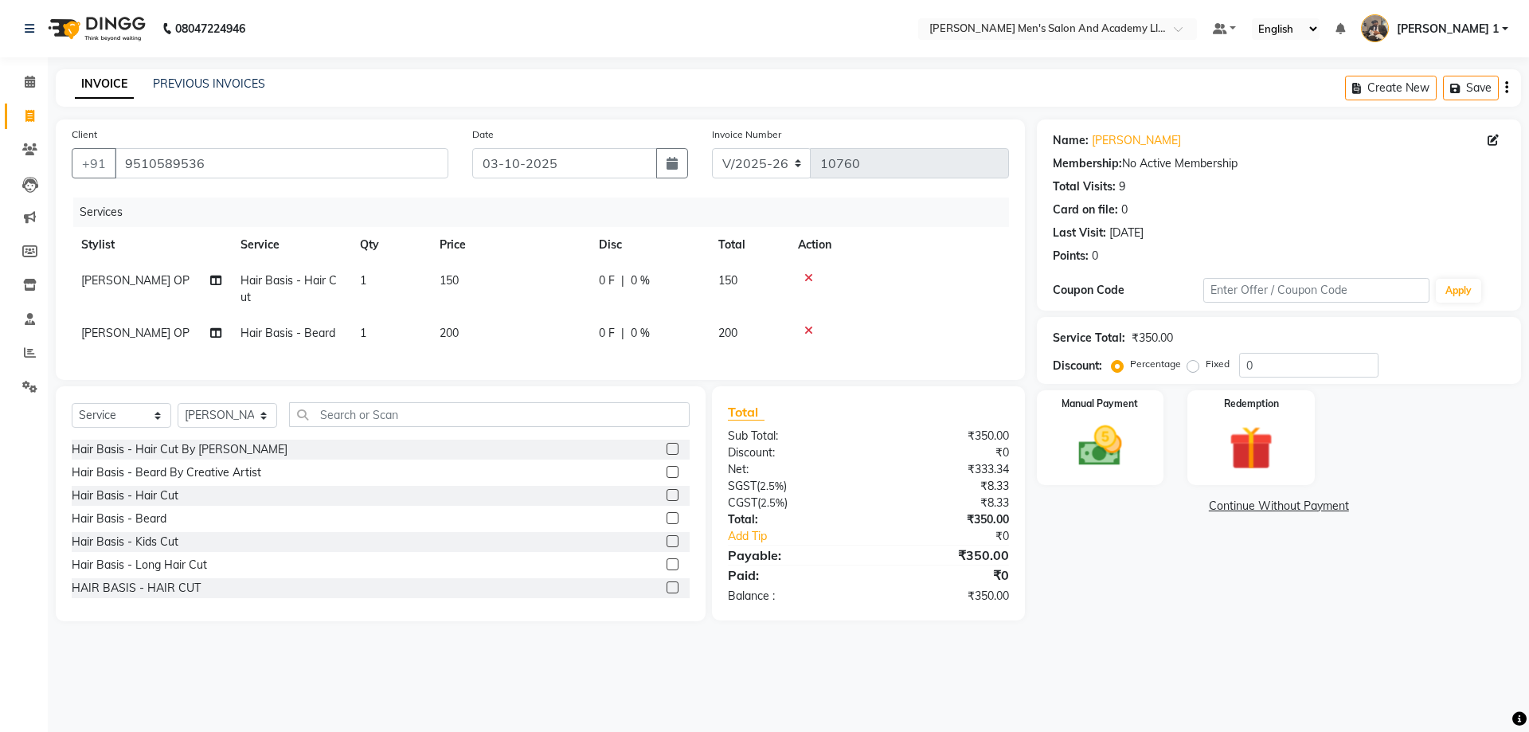
drag, startPoint x: 470, startPoint y: 335, endPoint x: 479, endPoint y: 335, distance: 8.8
click at [471, 335] on td "200" at bounding box center [509, 333] width 159 height 36
select select "92156"
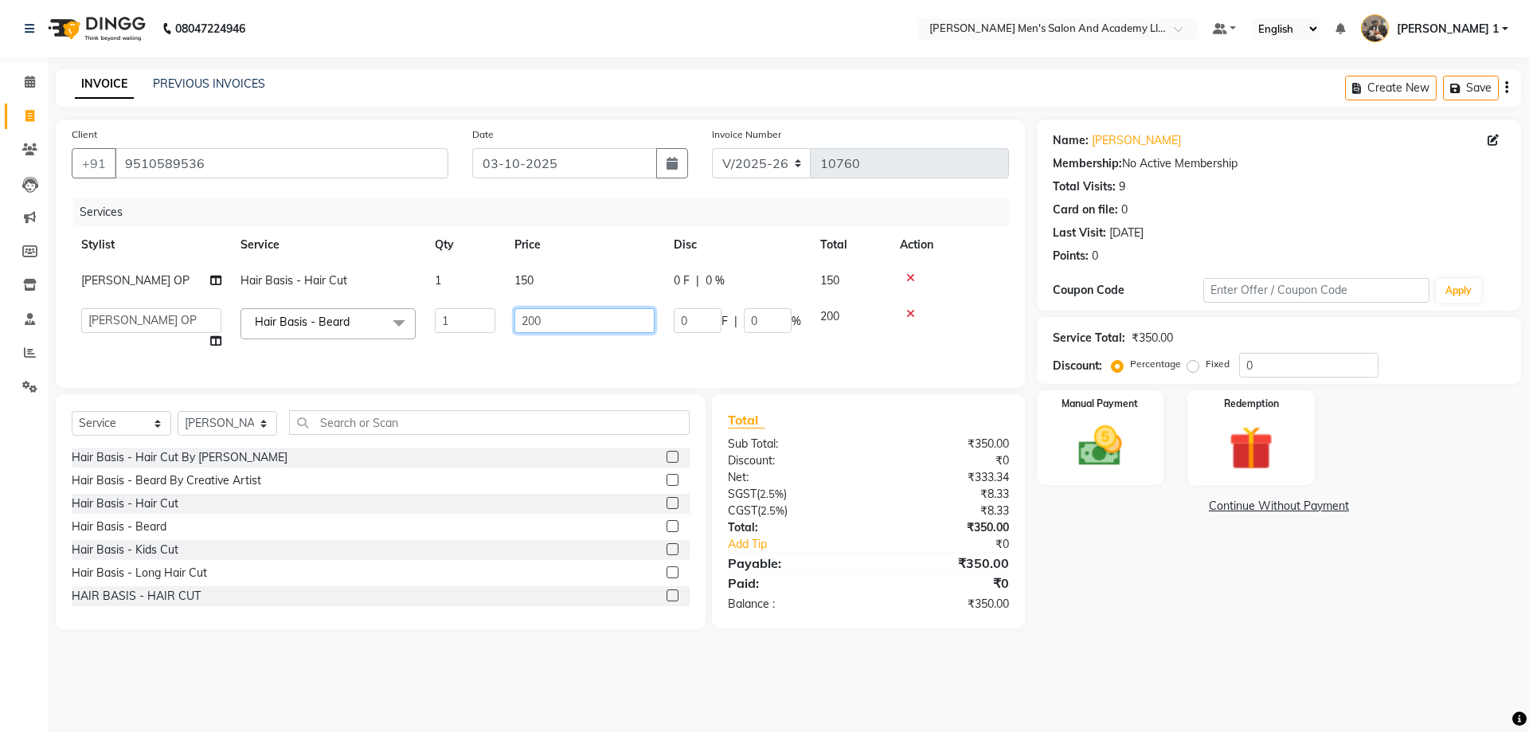
click at [567, 310] on input "200" at bounding box center [585, 320] width 140 height 25
type input "2"
type input "150"
click at [1117, 421] on img at bounding box center [1100, 446] width 74 height 53
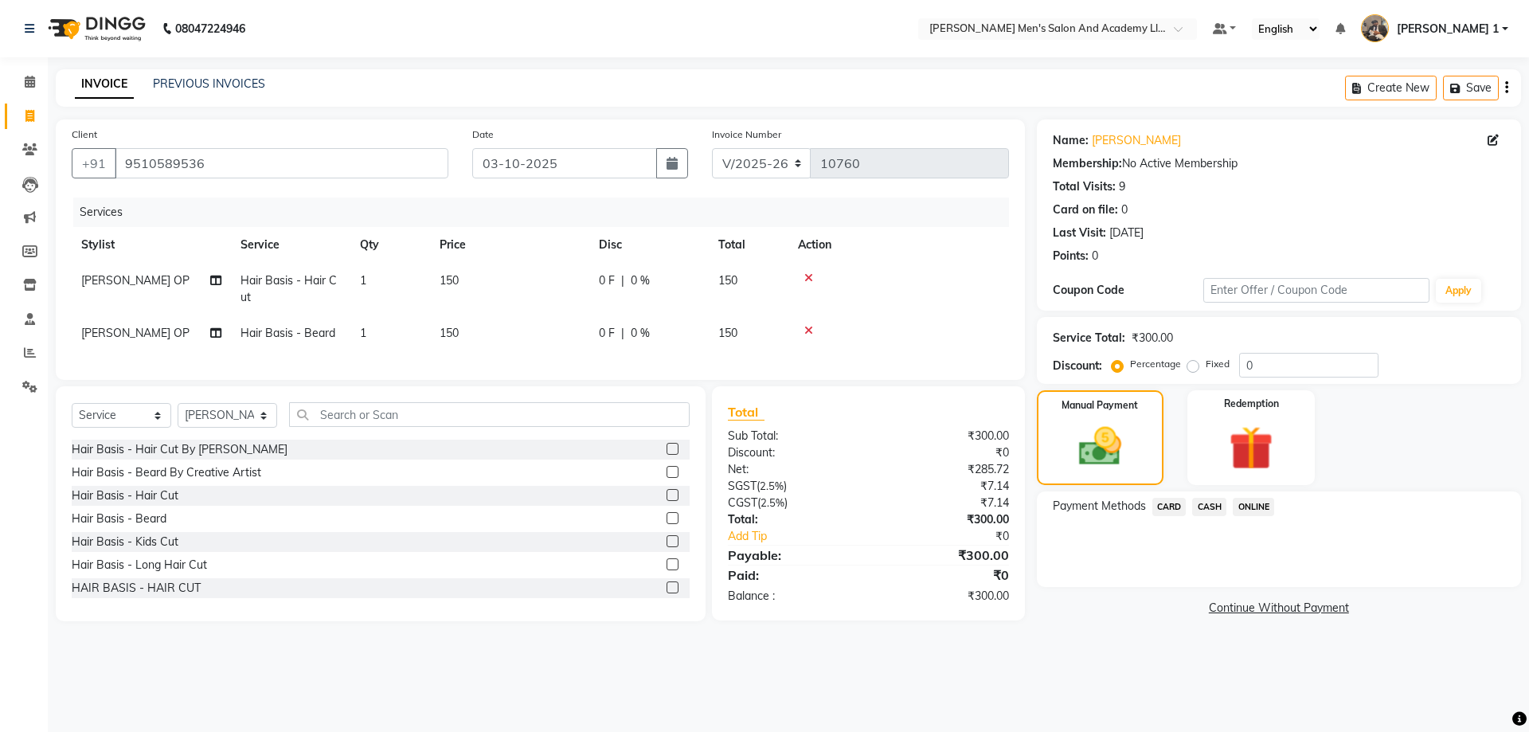
click at [1214, 509] on span "CASH" at bounding box center [1209, 507] width 34 height 18
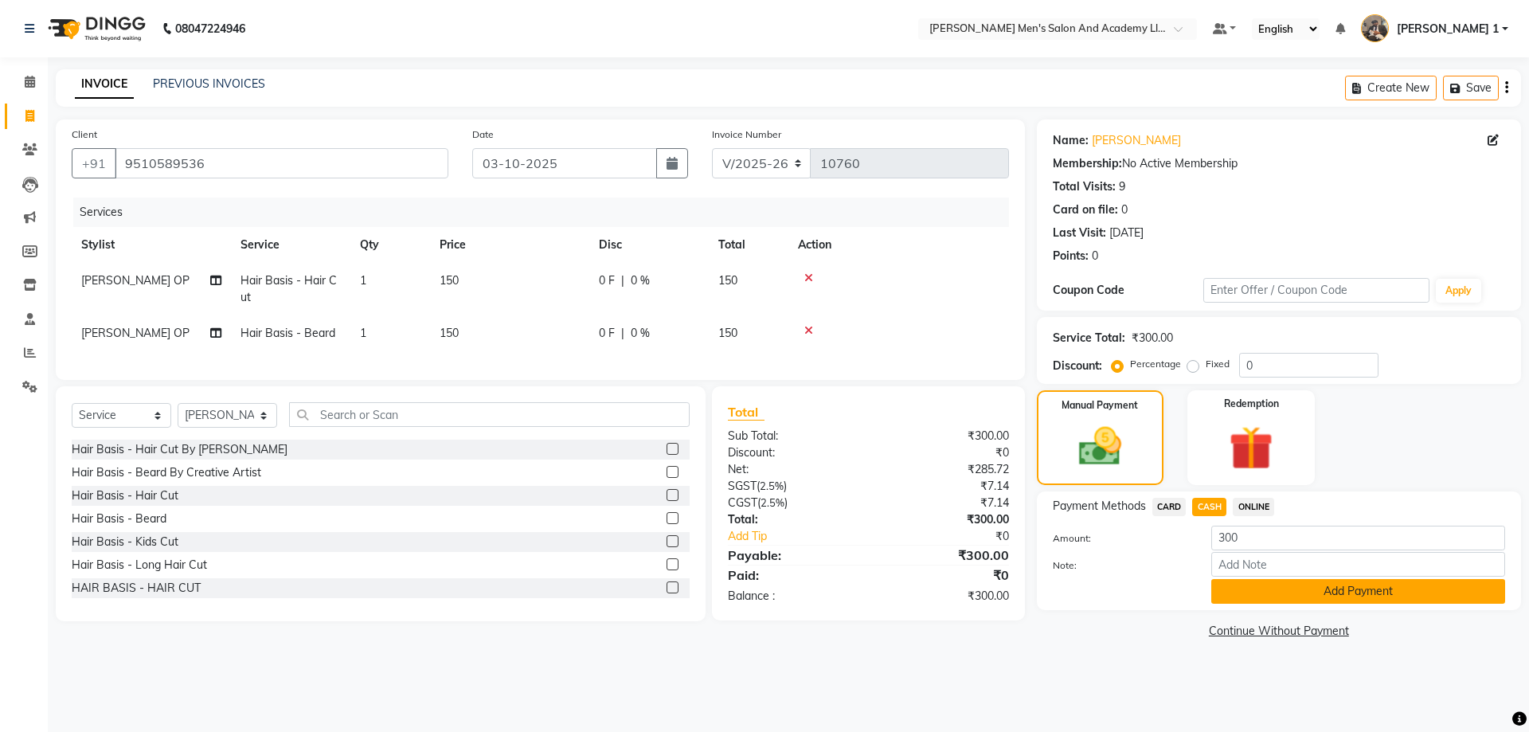
click at [1250, 585] on button "Add Payment" at bounding box center [1358, 591] width 294 height 25
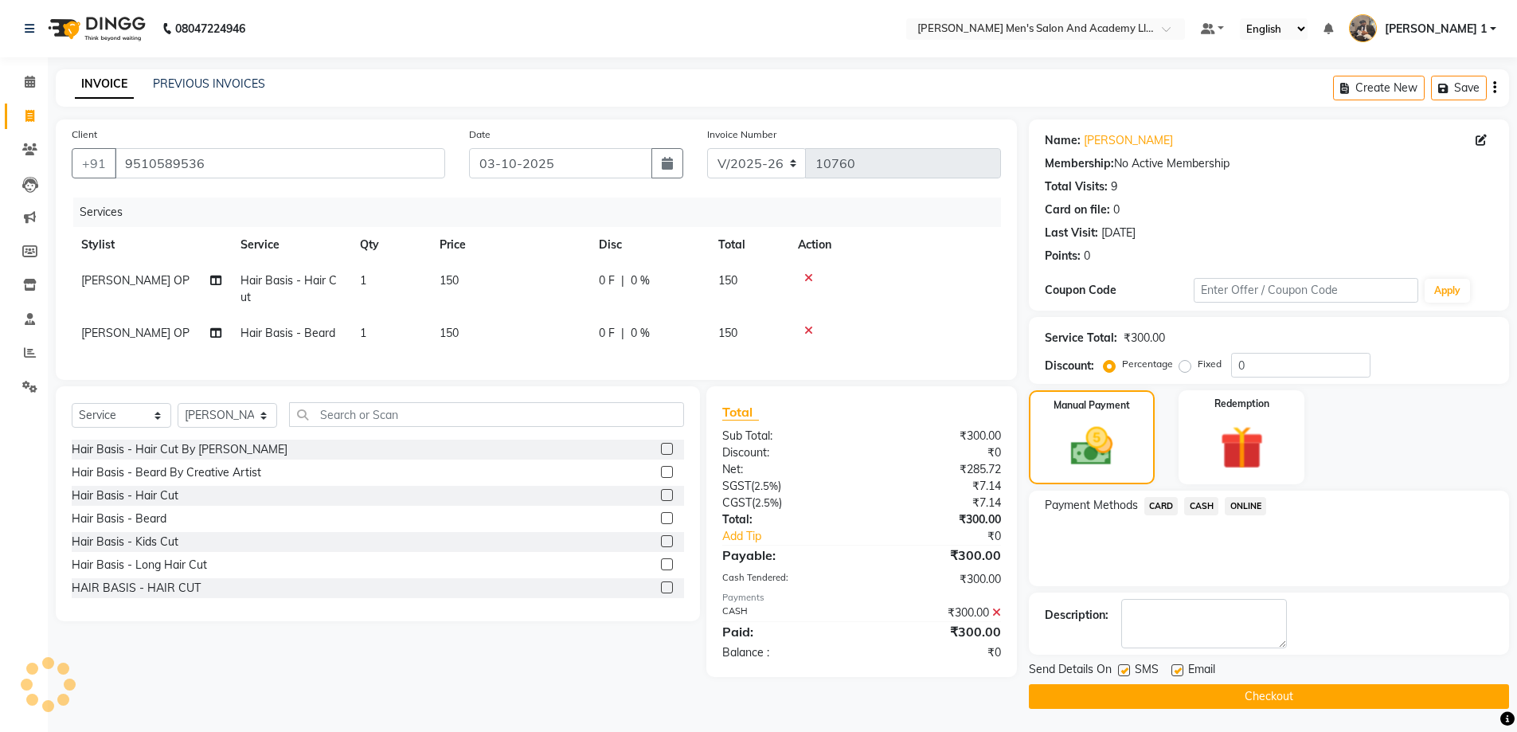
click at [1176, 664] on label at bounding box center [1178, 670] width 12 height 12
click at [1176, 666] on input "checkbox" at bounding box center [1177, 671] width 10 height 10
checkbox input "false"
click at [1121, 671] on label at bounding box center [1124, 670] width 12 height 12
click at [1121, 671] on input "checkbox" at bounding box center [1123, 671] width 10 height 10
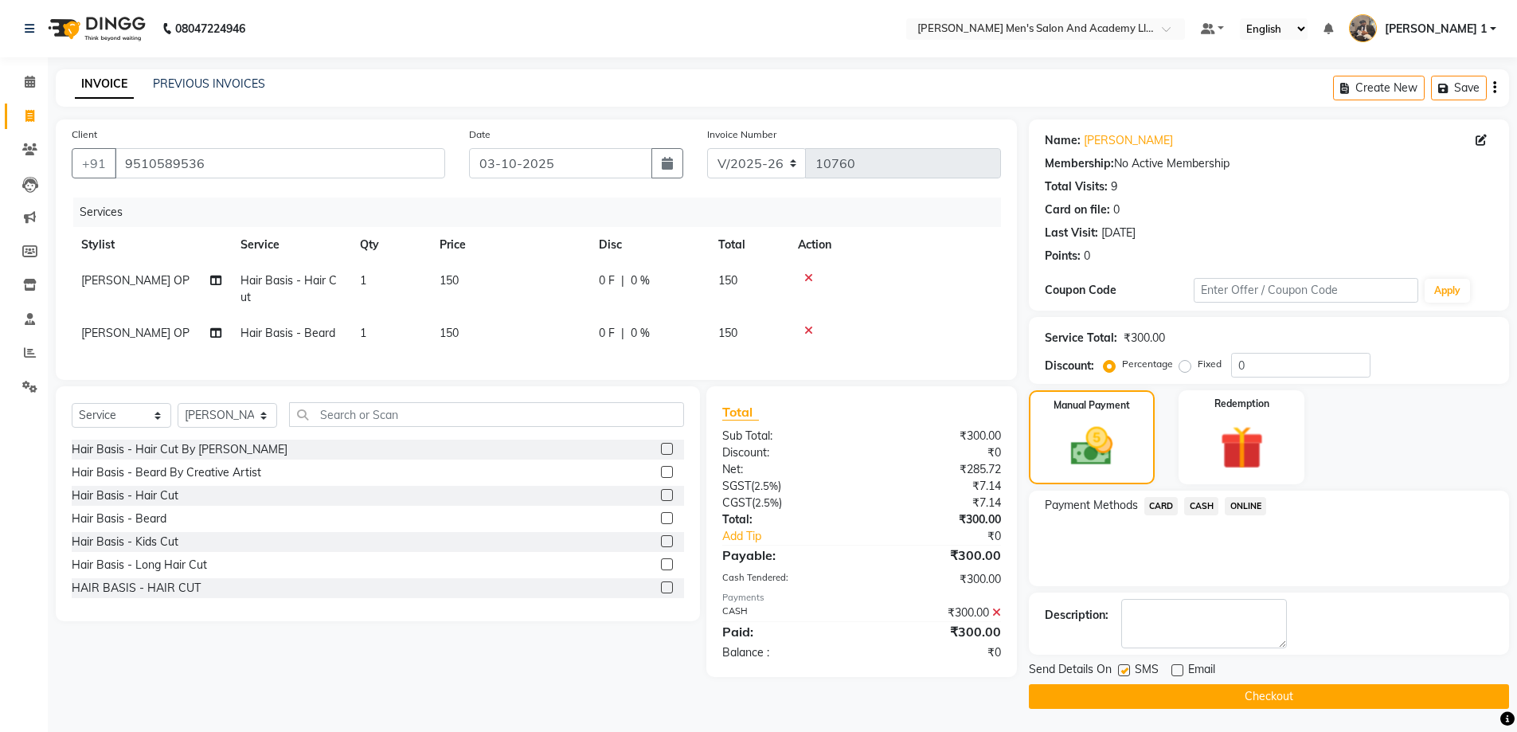
checkbox input "false"
click at [1115, 696] on button "Checkout" at bounding box center [1269, 696] width 480 height 25
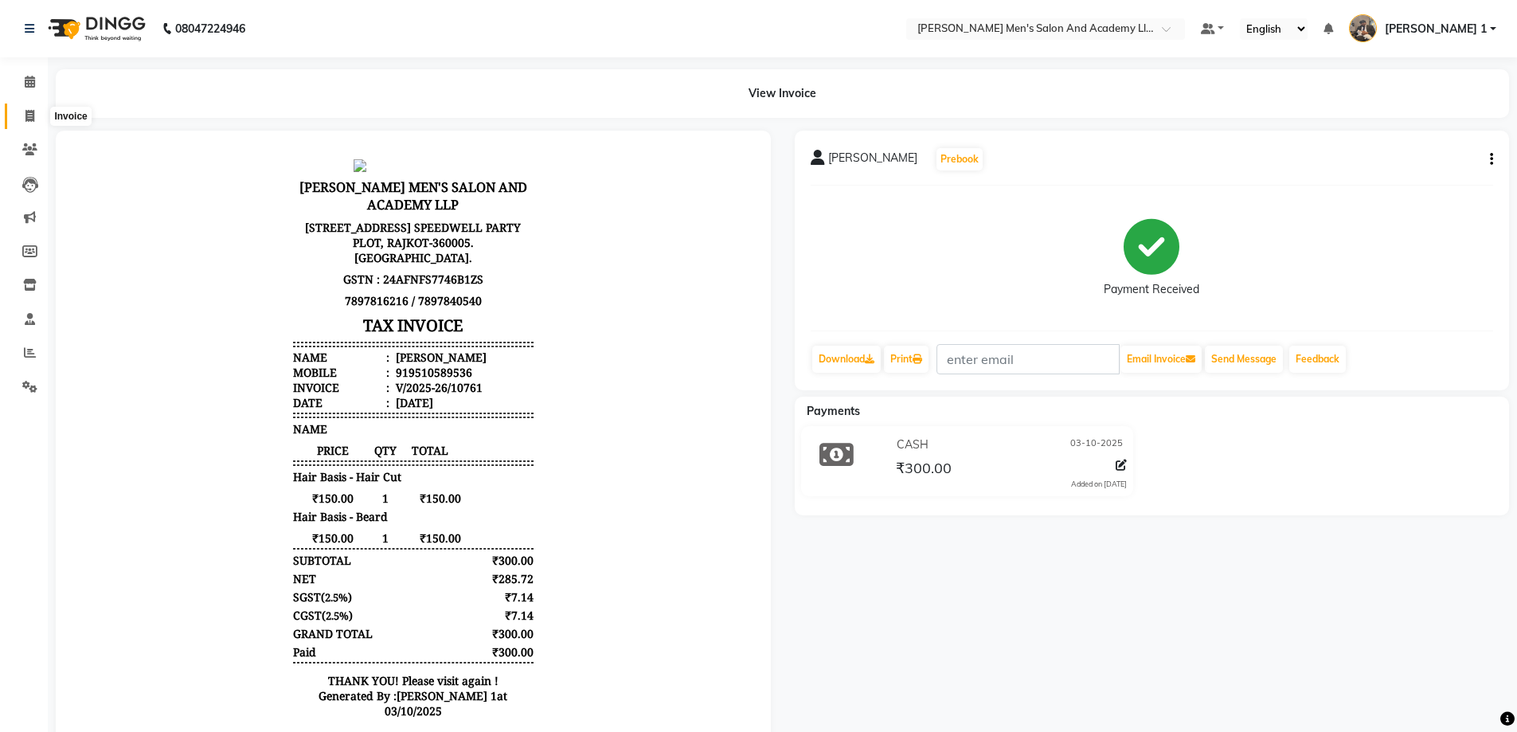
click at [42, 115] on span at bounding box center [30, 117] width 28 height 18
select select "service"
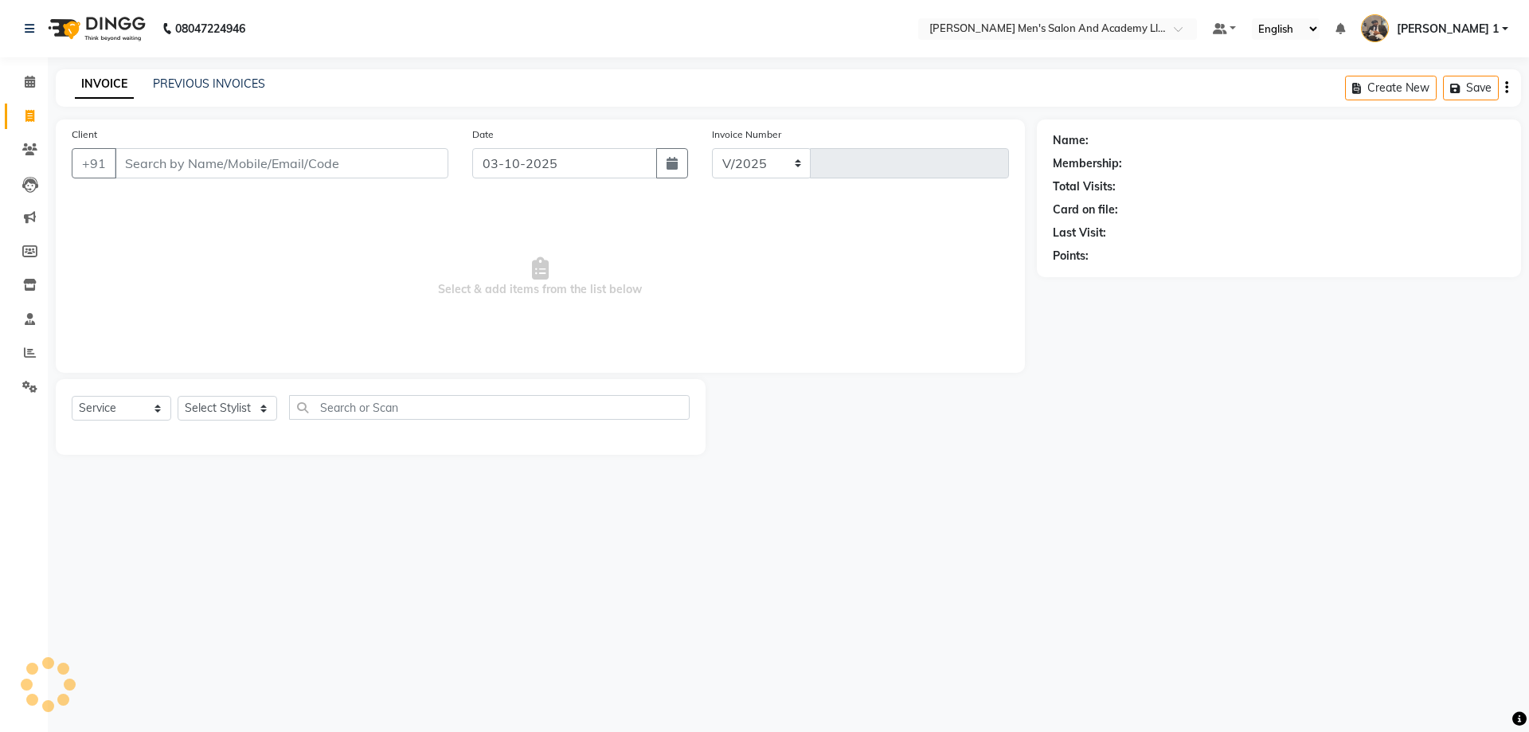
select select "6752"
type input "10763"
click at [200, 91] on div "PREVIOUS INVOICES" at bounding box center [209, 84] width 112 height 17
click at [194, 87] on link "PREVIOUS INVOICES" at bounding box center [209, 83] width 112 height 14
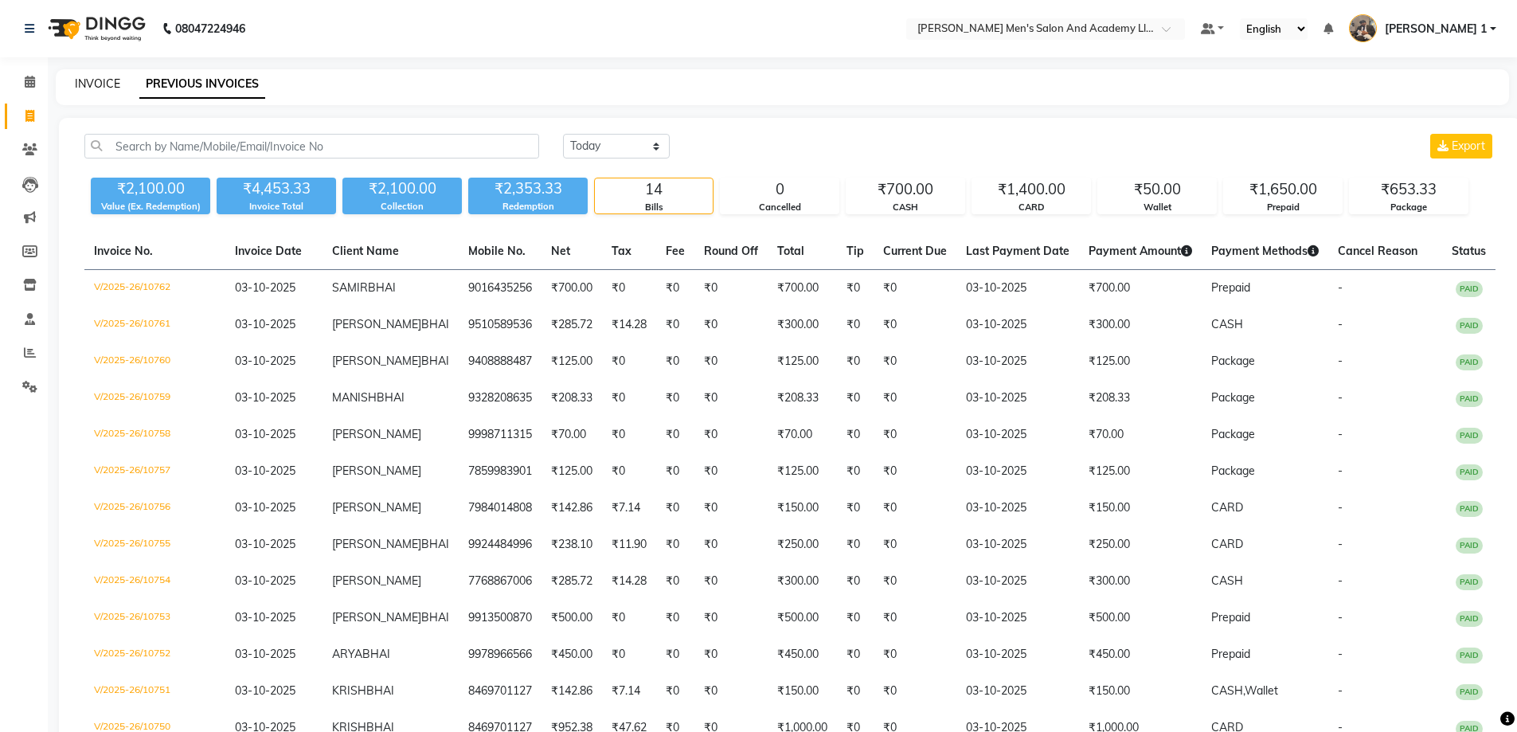
click at [112, 84] on link "INVOICE" at bounding box center [97, 83] width 45 height 14
select select "6752"
select select "service"
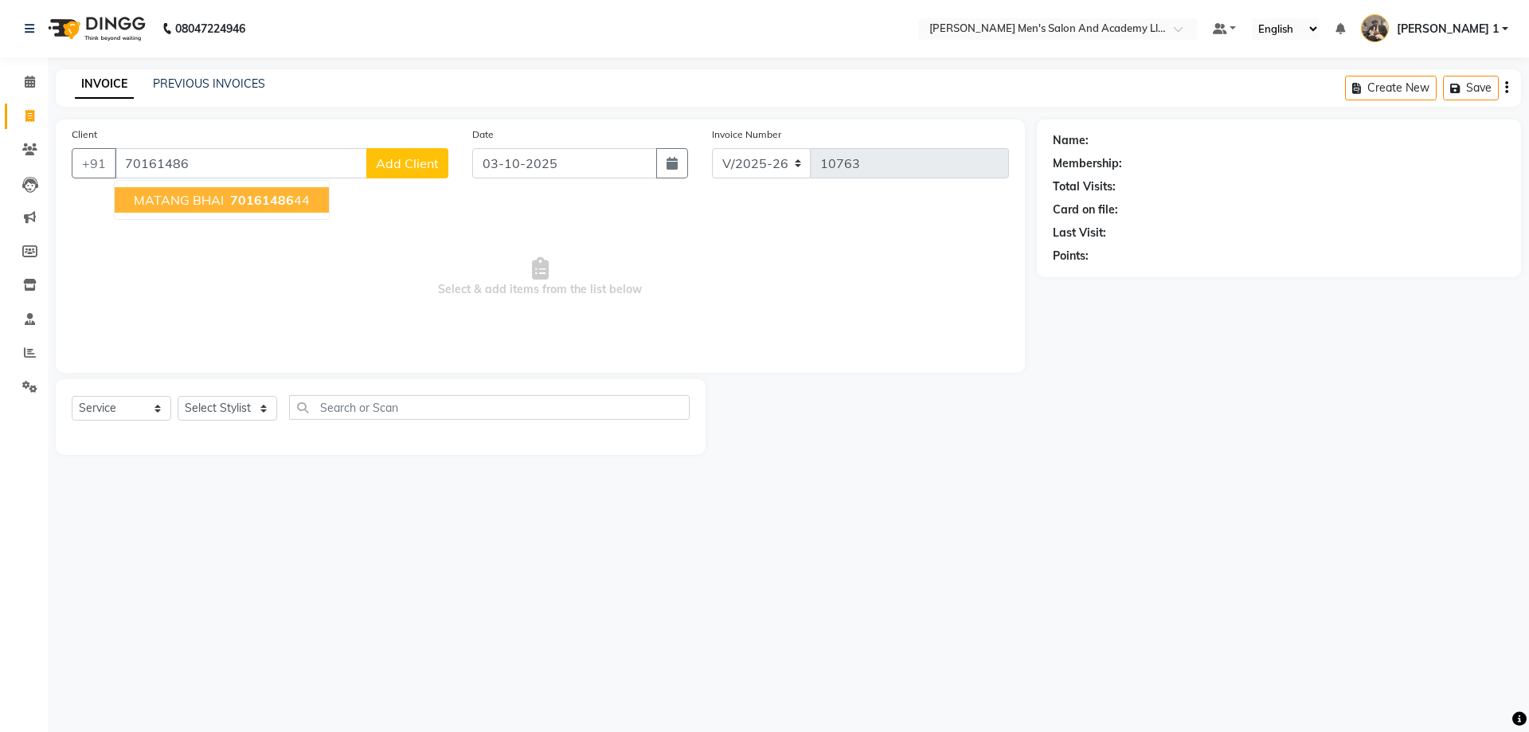
click at [230, 195] on span "70161486" at bounding box center [262, 200] width 64 height 16
type input "7016148644"
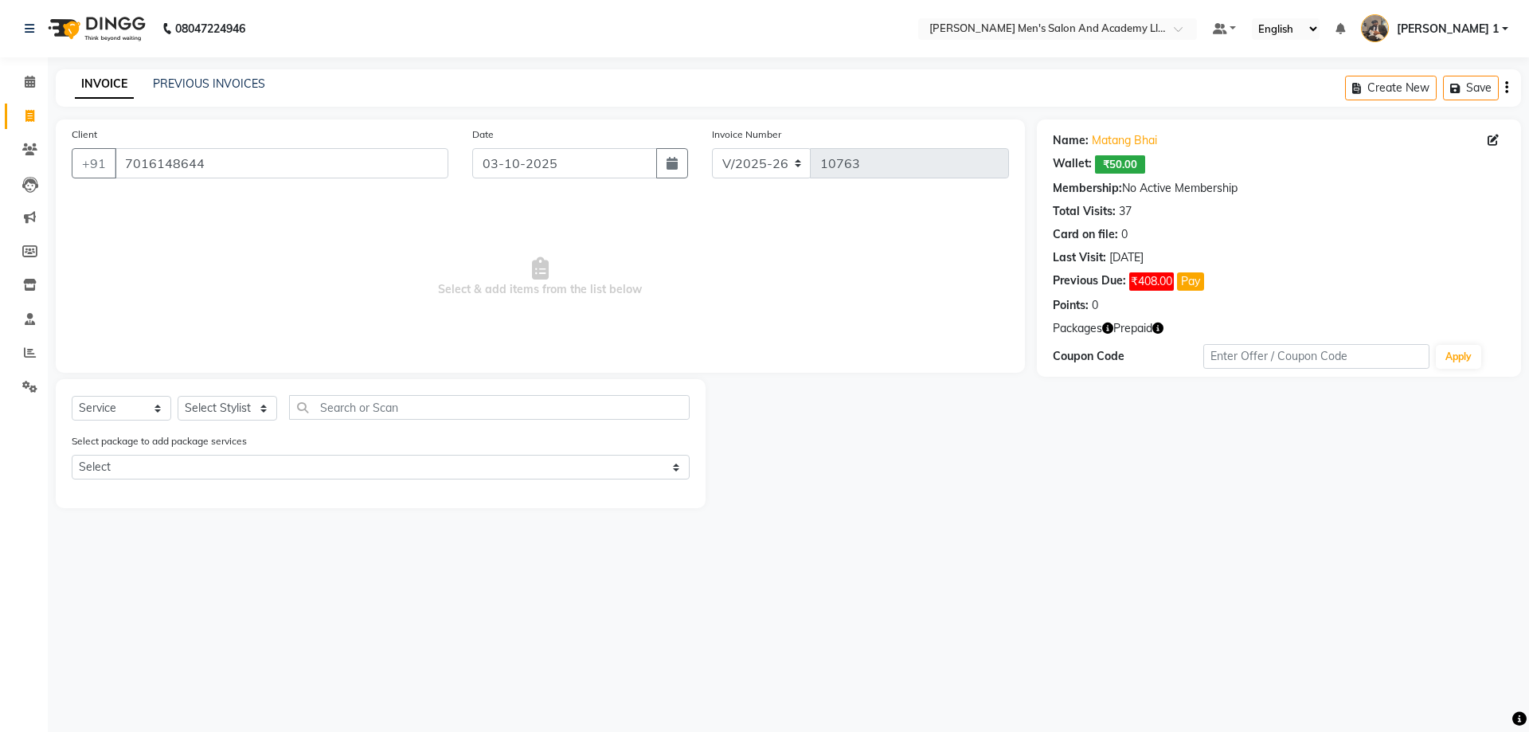
click at [1156, 326] on icon "button" at bounding box center [1158, 328] width 11 height 11
click at [1185, 279] on button "Pay" at bounding box center [1190, 281] width 27 height 18
select select "1"
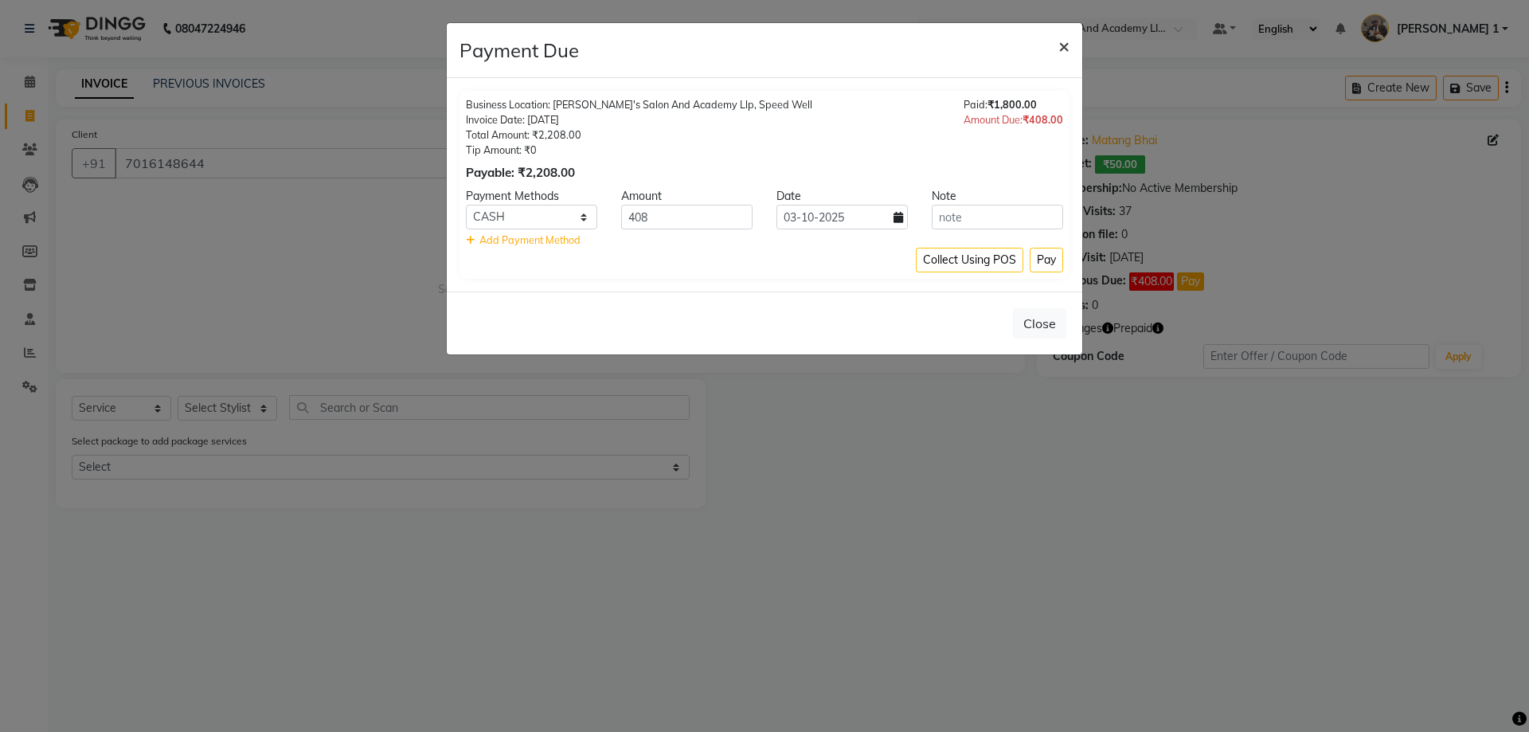
click at [1059, 42] on span "×" at bounding box center [1064, 45] width 11 height 24
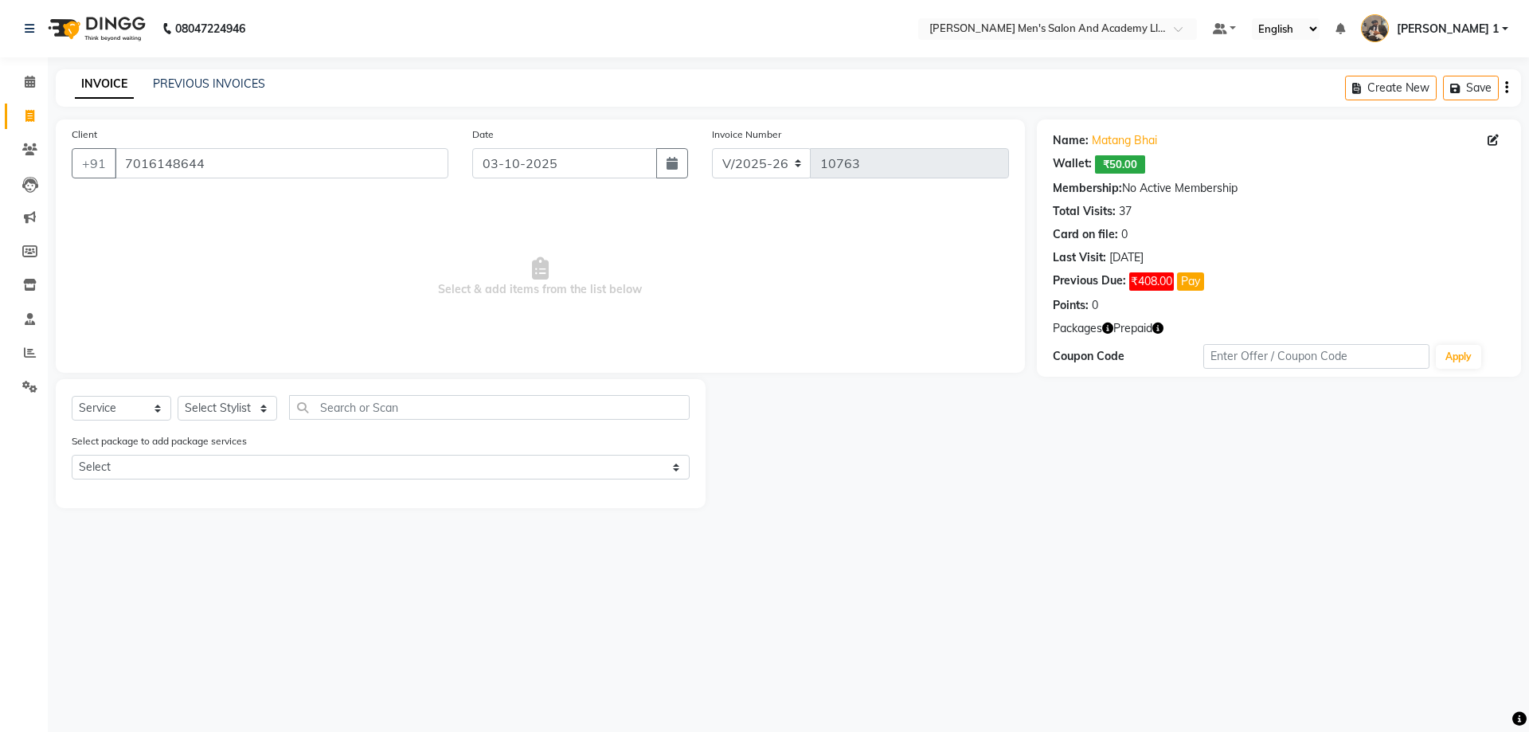
click at [1149, 322] on span "Prepaid" at bounding box center [1132, 328] width 39 height 17
click at [1163, 329] on icon "button" at bounding box center [1158, 328] width 11 height 11
click at [250, 397] on select "Select Stylist [PERSON_NAME] [PERSON_NAME] [PERSON_NAME] [PERSON_NAME] [PERSON_…" at bounding box center [228, 408] width 100 height 25
click at [1154, 329] on icon "button" at bounding box center [1158, 328] width 11 height 11
click at [237, 401] on select "Select Stylist [PERSON_NAME] [PERSON_NAME] [PERSON_NAME] [PERSON_NAME] [PERSON_…" at bounding box center [228, 408] width 100 height 25
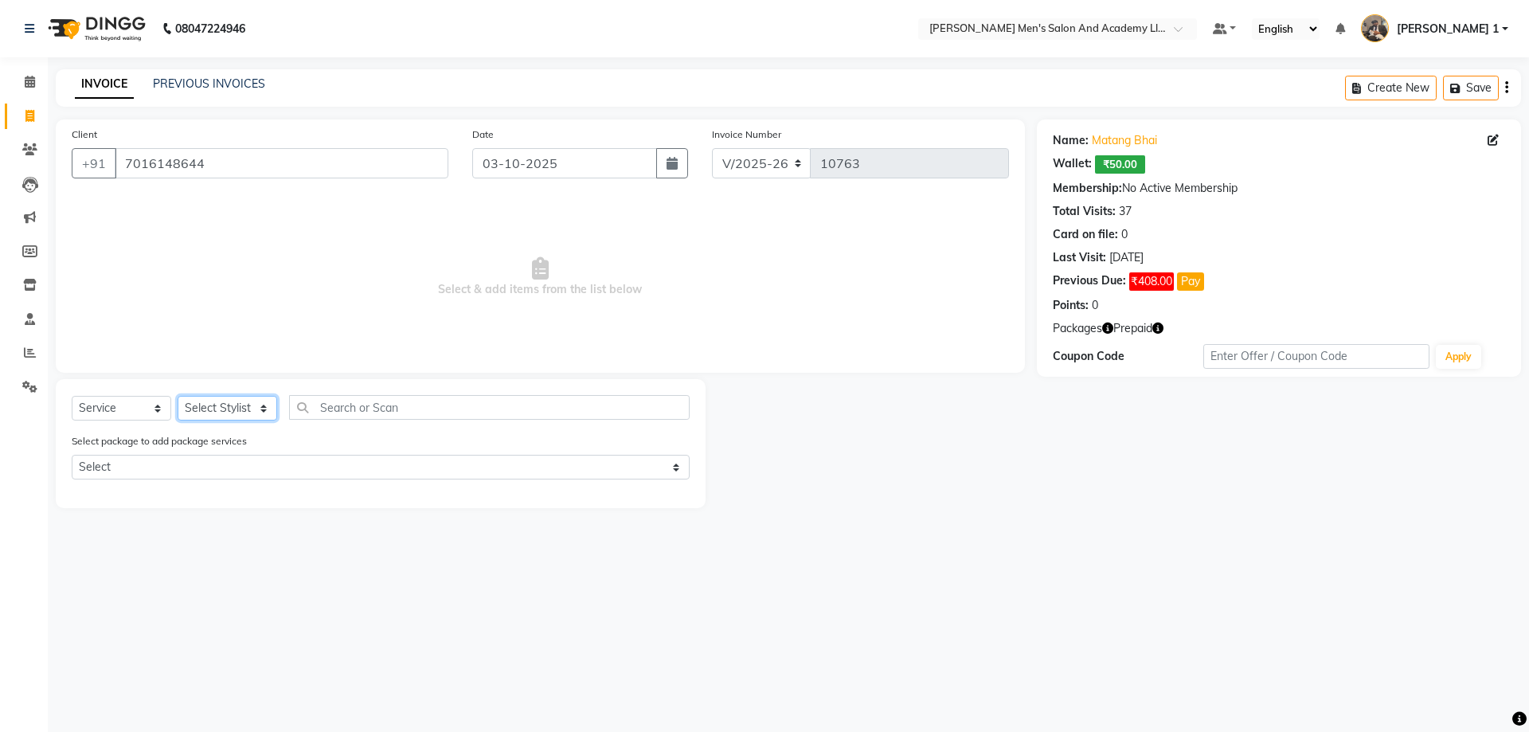
select select "68653"
click at [178, 396] on select "Select Stylist [PERSON_NAME] [PERSON_NAME] [PERSON_NAME] [PERSON_NAME] [PERSON_…" at bounding box center [228, 408] width 100 height 25
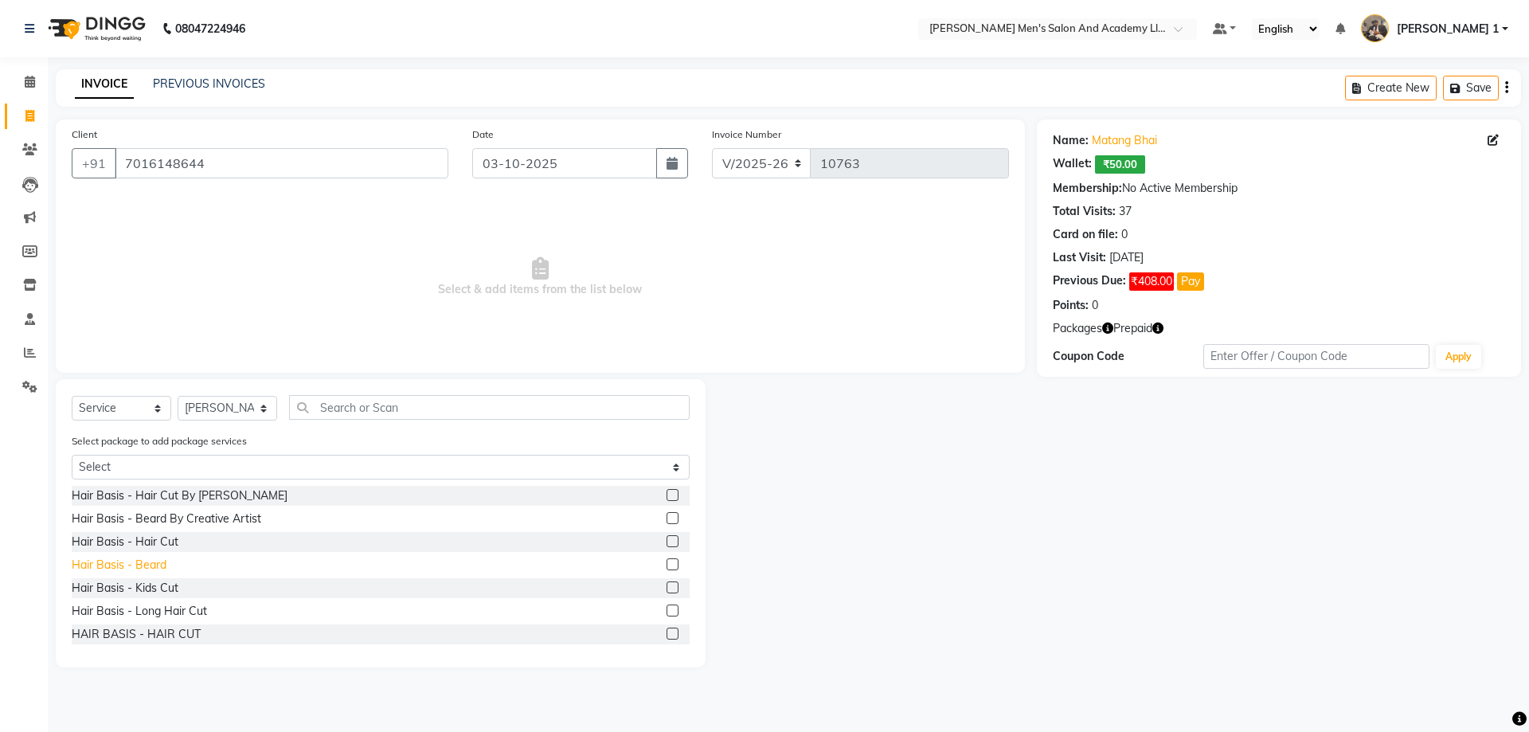
click at [133, 567] on div "Hair Basis - Beard" at bounding box center [119, 565] width 95 height 17
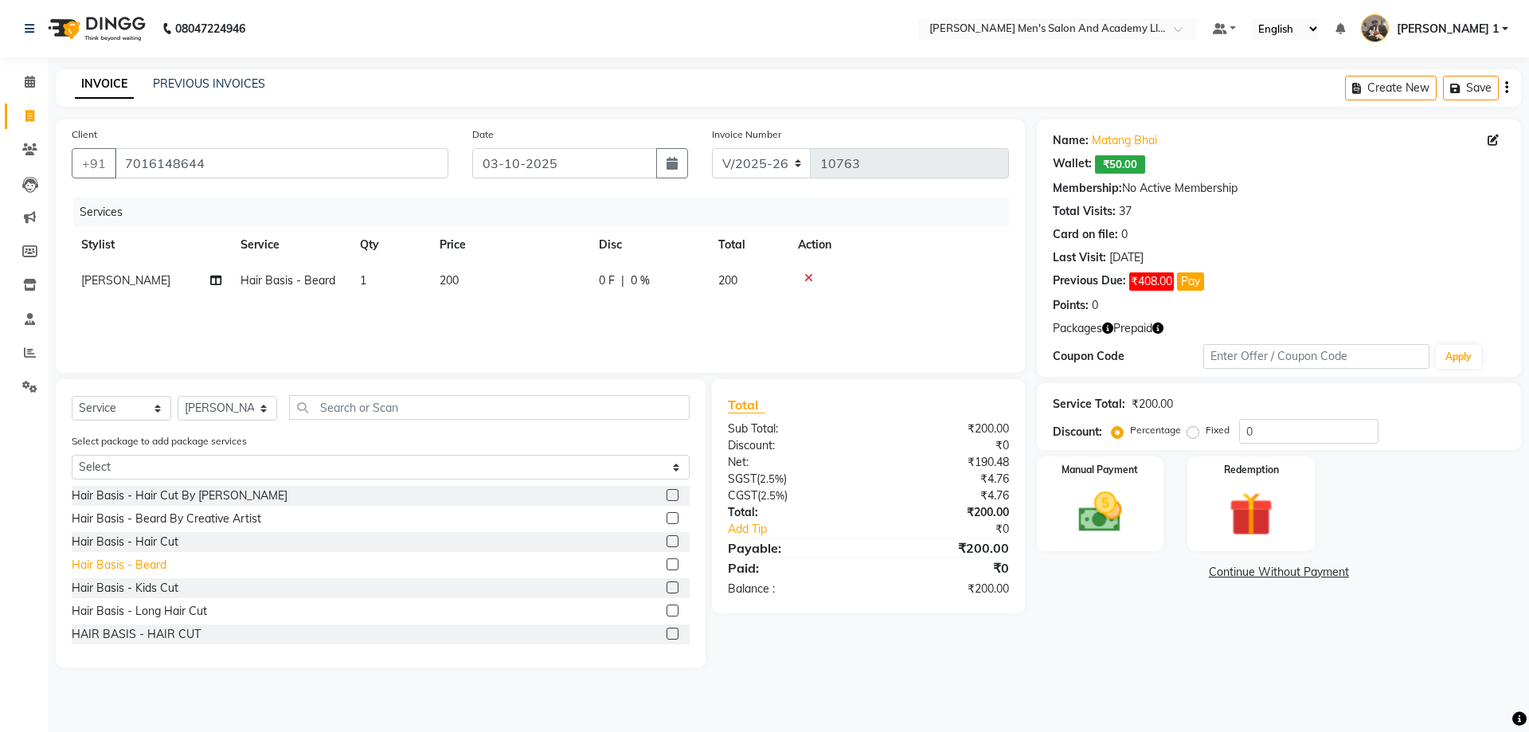
click at [148, 569] on div "Hair Basis - Beard" at bounding box center [119, 565] width 95 height 17
checkbox input "false"
click at [156, 546] on div "Hair Basis - Hair Cut" at bounding box center [125, 542] width 107 height 17
checkbox input "false"
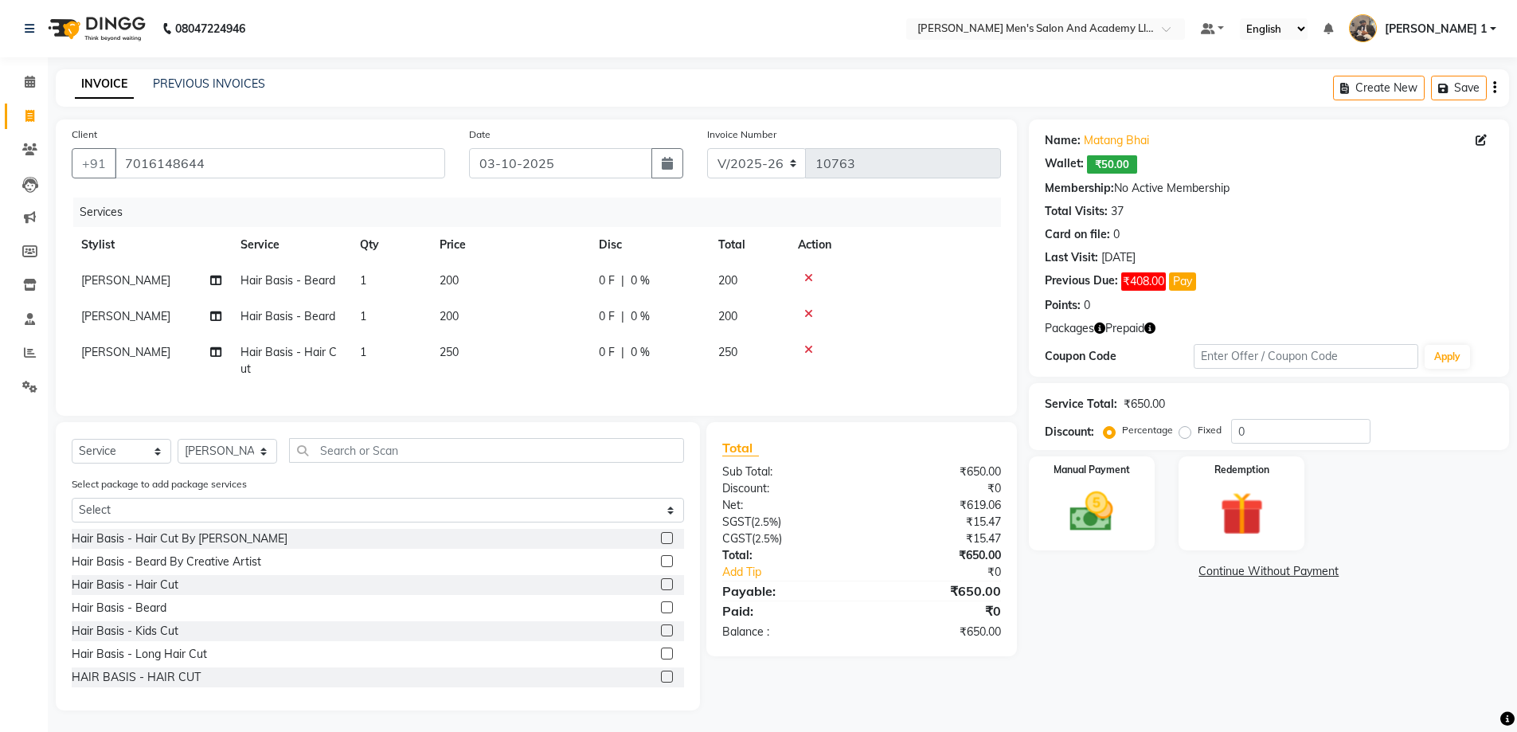
click at [499, 295] on td "200" at bounding box center [509, 281] width 159 height 36
select select "68653"
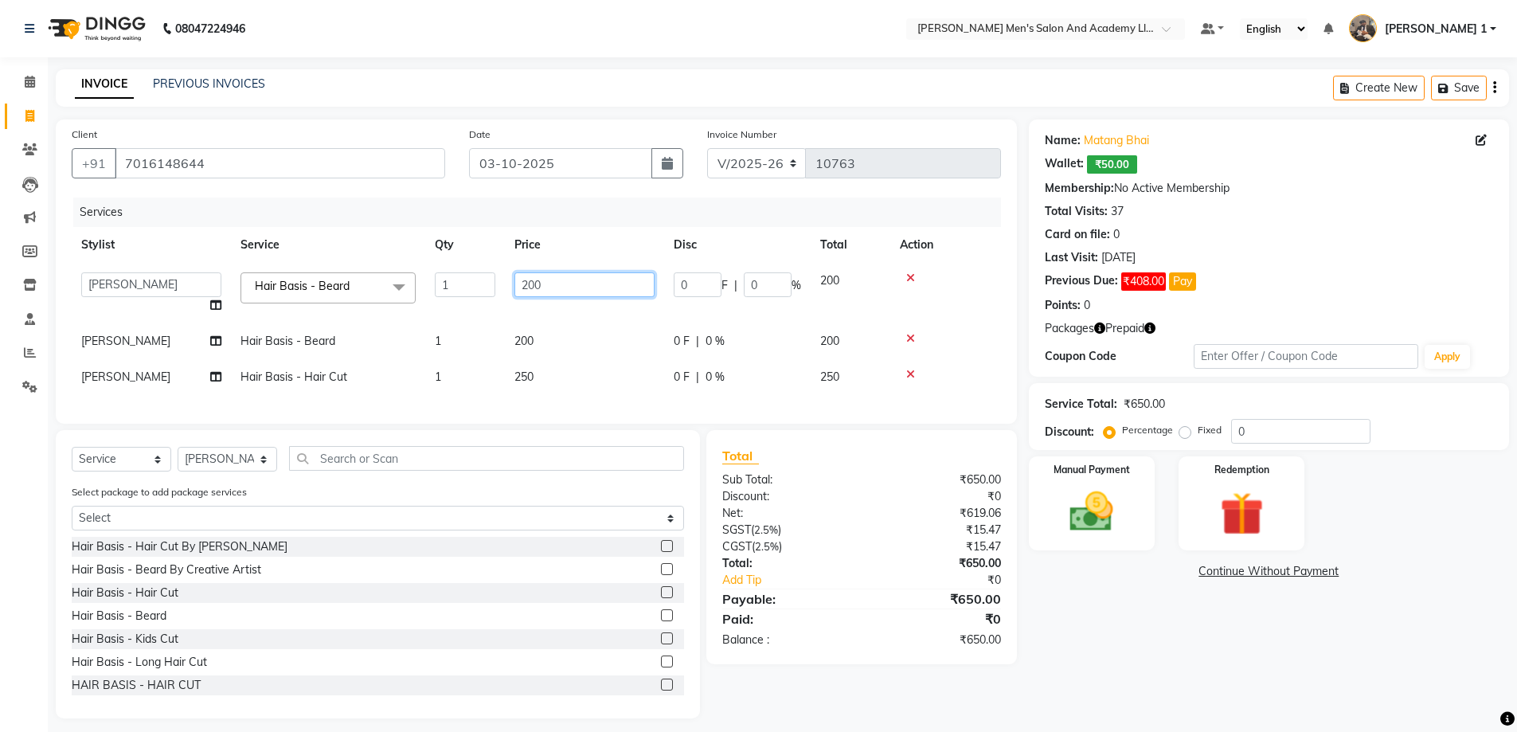
drag, startPoint x: 548, startPoint y: 290, endPoint x: 493, endPoint y: 296, distance: 55.3
click at [510, 295] on td "200" at bounding box center [584, 293] width 159 height 61
type input "150"
click at [593, 335] on tbody "[PERSON_NAME] [PERSON_NAME] [PERSON_NAME] [PERSON_NAME] [PERSON_NAME] AVINASH […" at bounding box center [536, 329] width 929 height 132
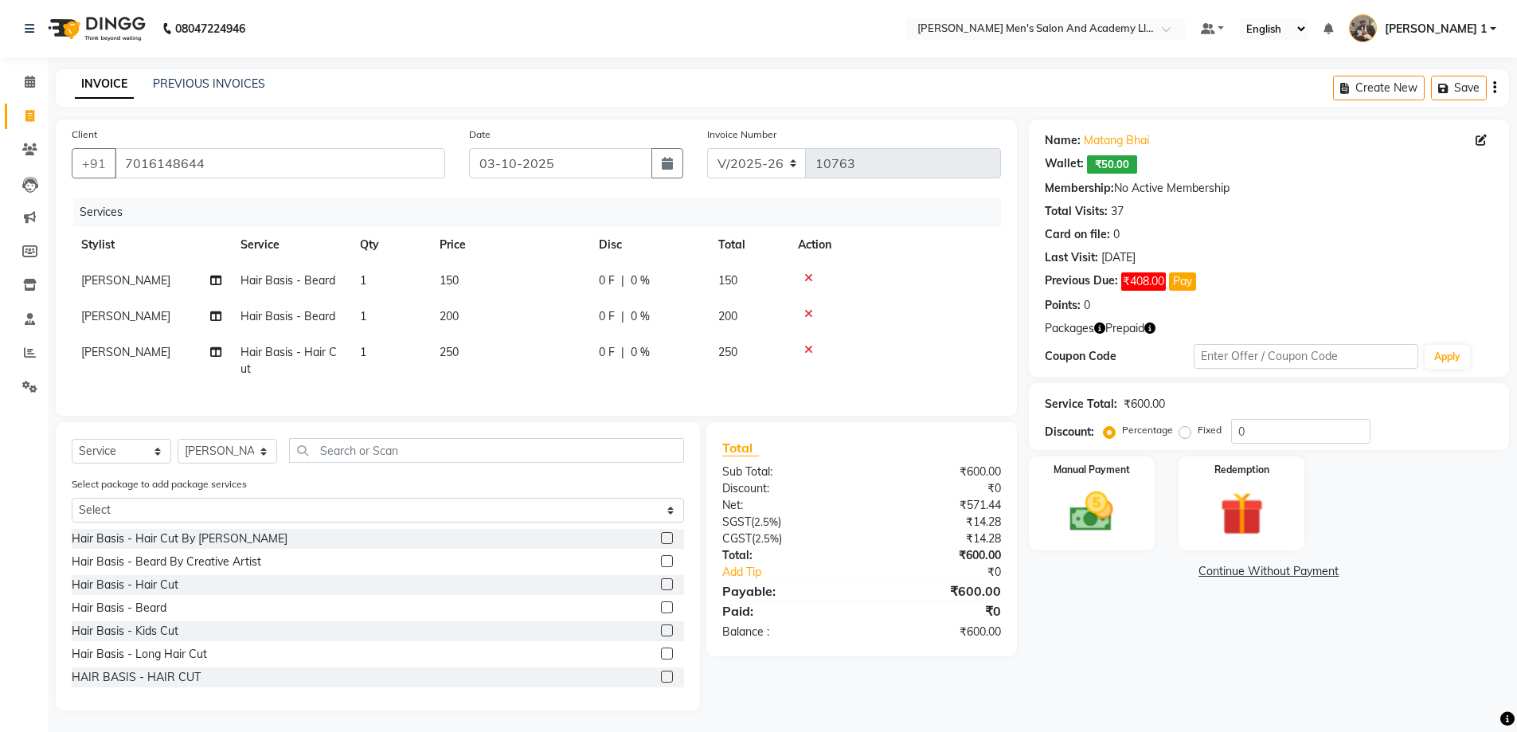
click at [573, 321] on td "200" at bounding box center [509, 317] width 159 height 36
select select "68653"
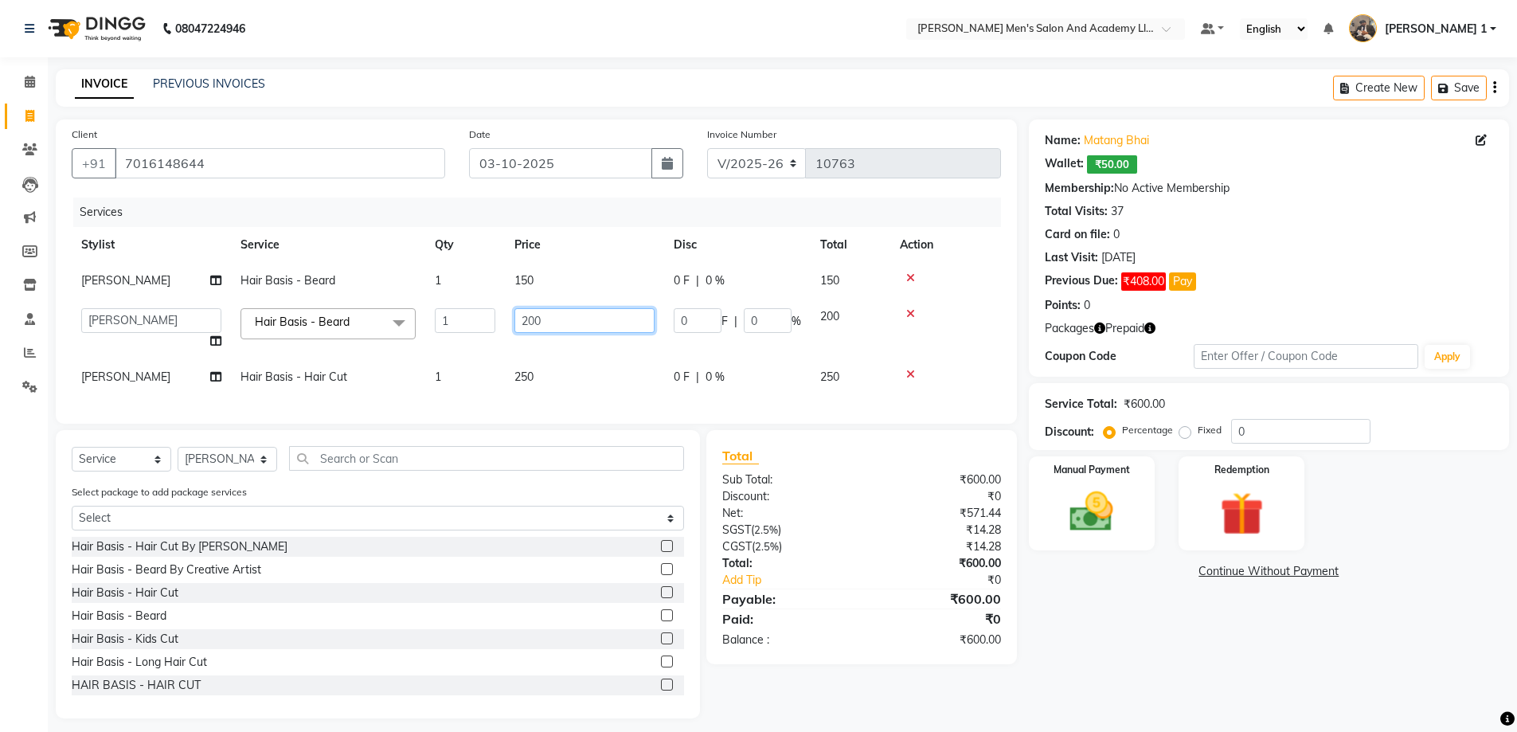
drag, startPoint x: 577, startPoint y: 312, endPoint x: 437, endPoint y: 331, distance: 140.6
click at [440, 330] on tr "[PERSON_NAME] [PERSON_NAME] [PERSON_NAME] [PERSON_NAME] [PERSON_NAME] AVINASH […" at bounding box center [536, 329] width 929 height 61
type input "150"
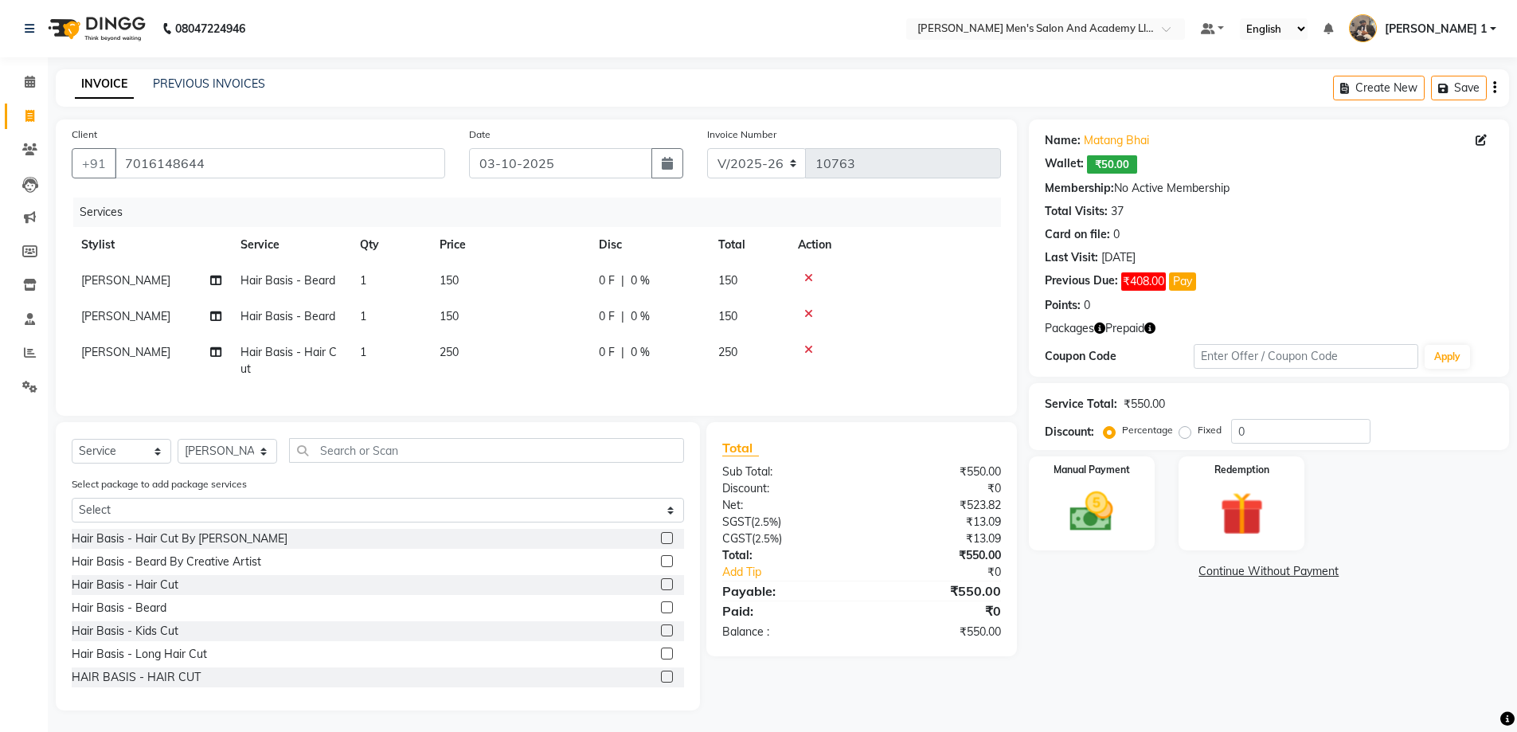
click at [542, 362] on td "250" at bounding box center [509, 361] width 159 height 53
select select "68653"
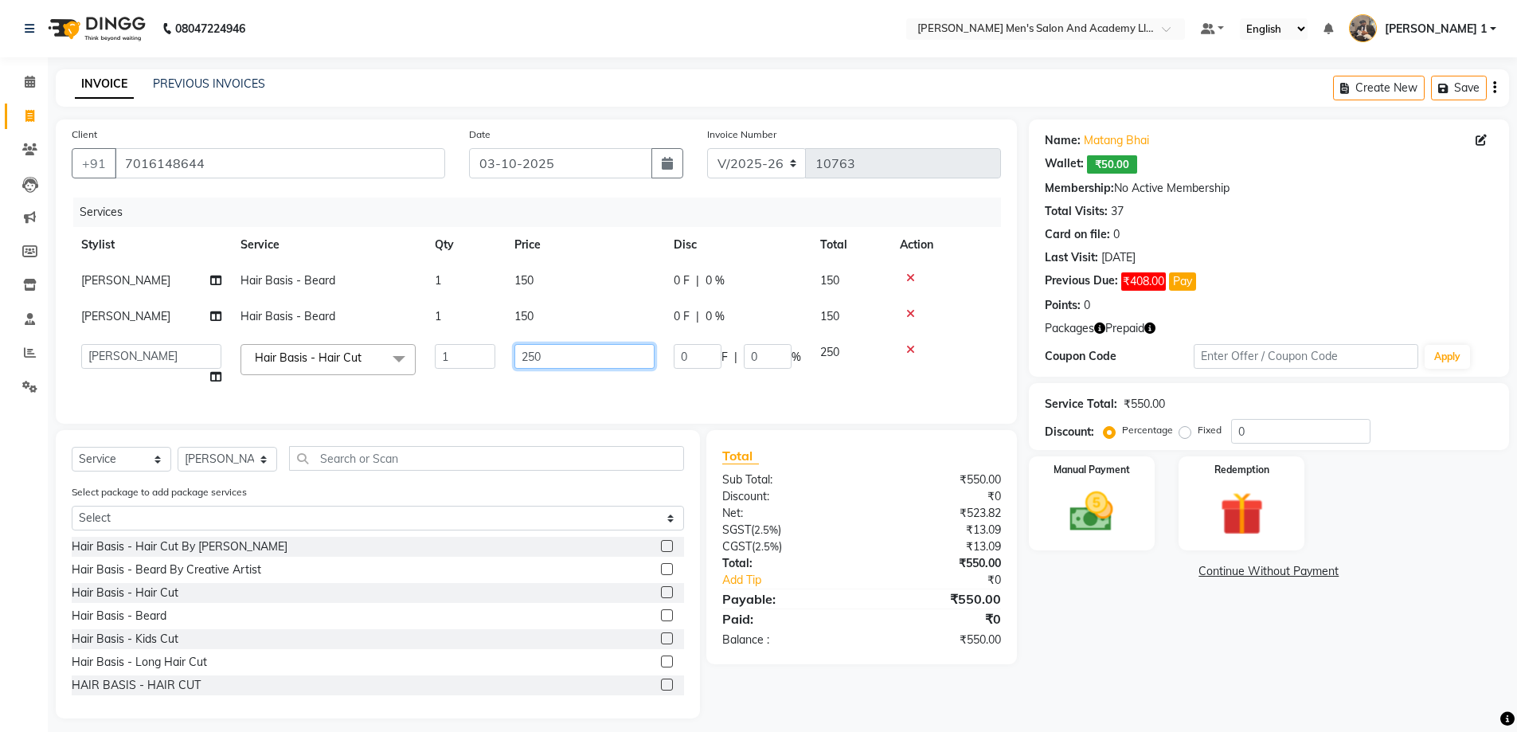
drag, startPoint x: 554, startPoint y: 364, endPoint x: 365, endPoint y: 357, distance: 188.9
click at [453, 366] on tr "[PERSON_NAME] [PERSON_NAME] [PERSON_NAME] [PERSON_NAME] [PERSON_NAME] AVINASH […" at bounding box center [536, 365] width 929 height 61
type input "150"
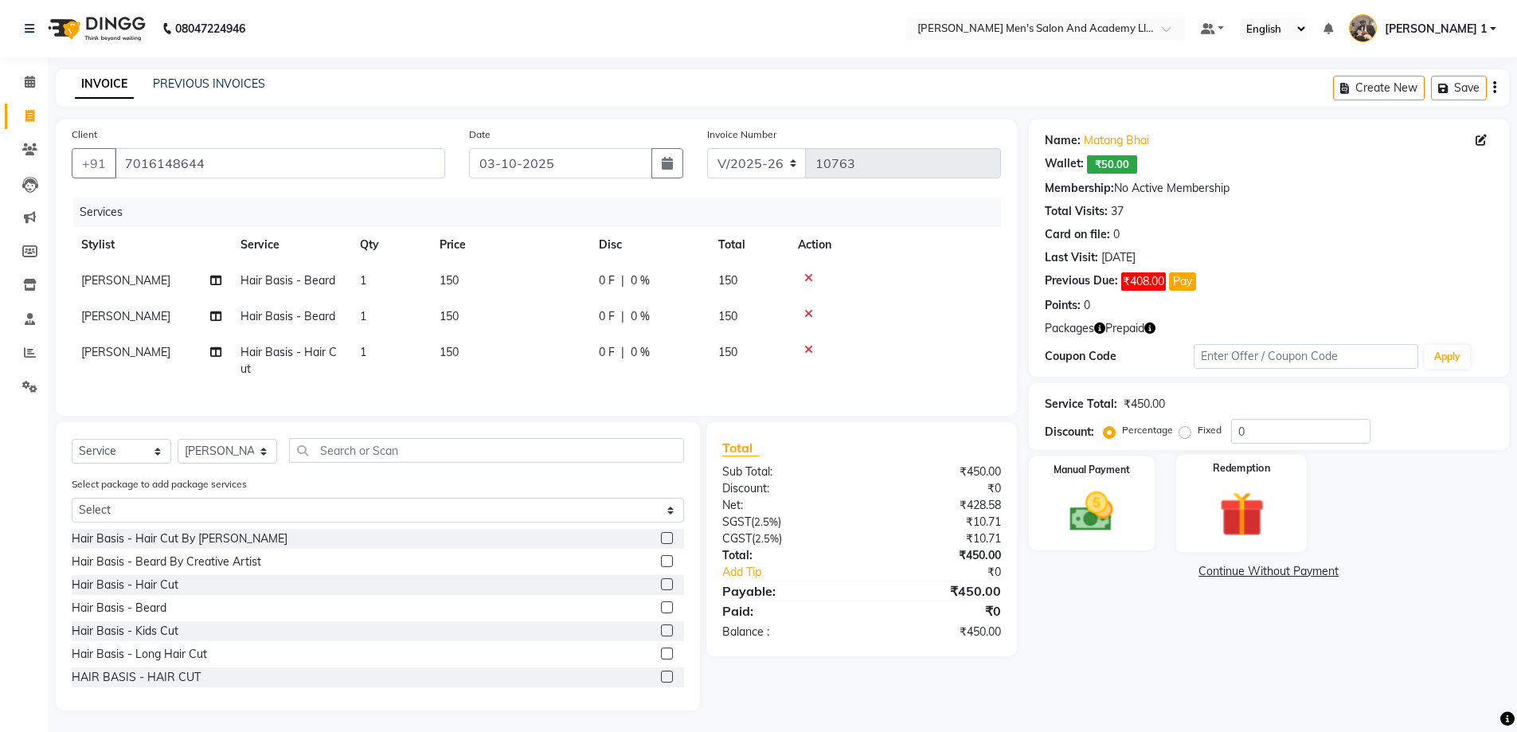
click at [1214, 518] on img at bounding box center [1241, 514] width 73 height 57
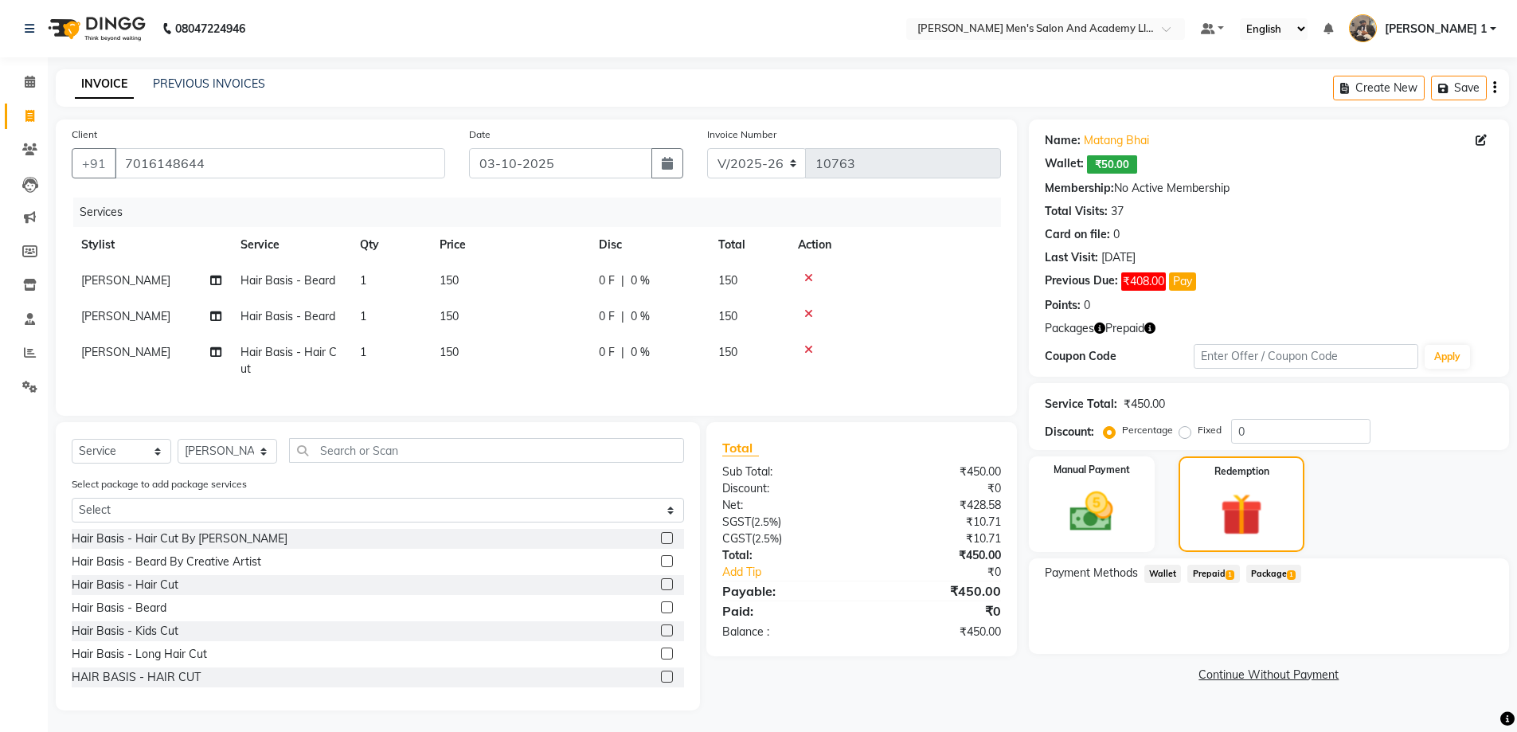
click at [1210, 577] on span "Prepaid 1" at bounding box center [1214, 574] width 52 height 18
drag, startPoint x: 1442, startPoint y: 635, endPoint x: 1382, endPoint y: 648, distance: 61.9
click at [1442, 635] on button "Add" at bounding box center [1455, 637] width 58 height 27
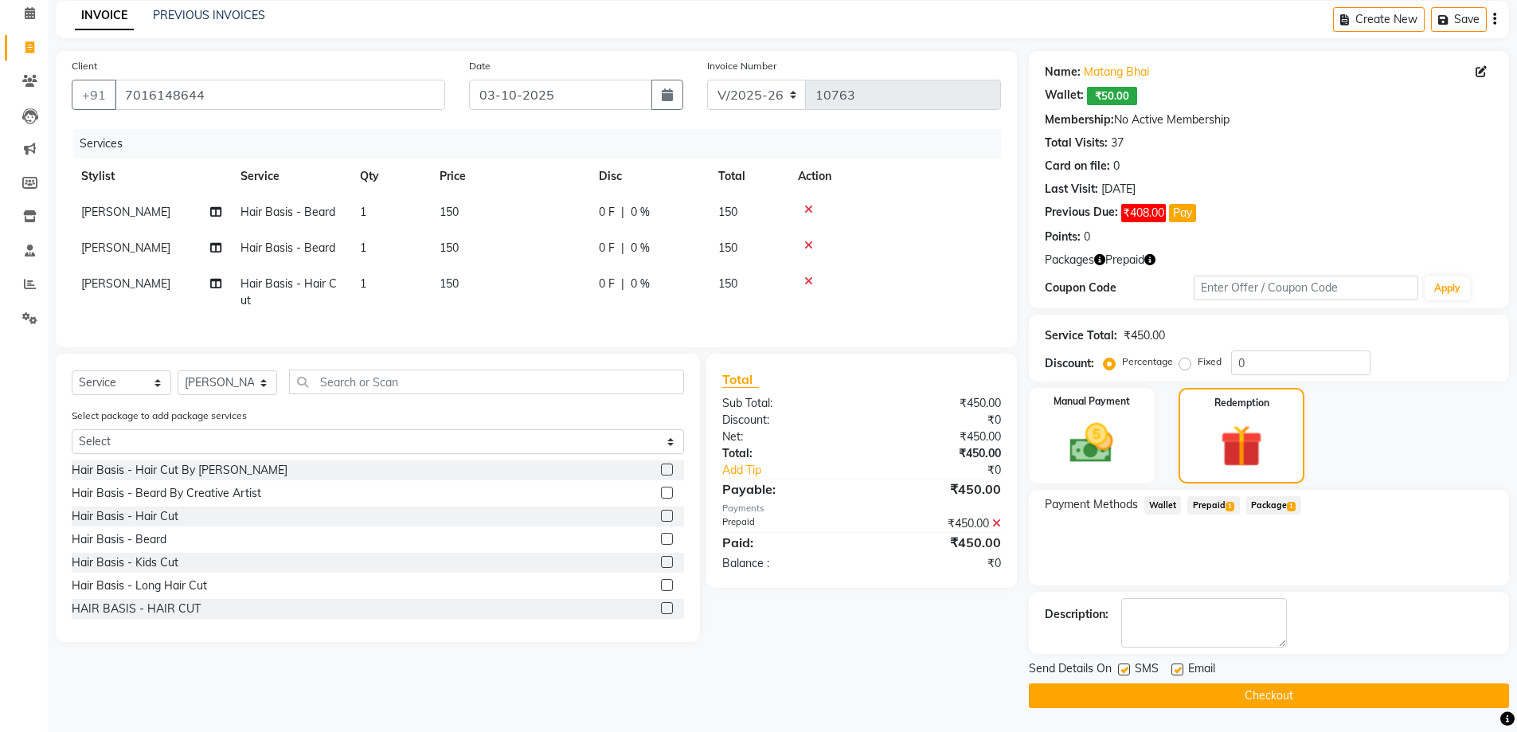
click at [1176, 693] on button "Checkout" at bounding box center [1269, 695] width 480 height 25
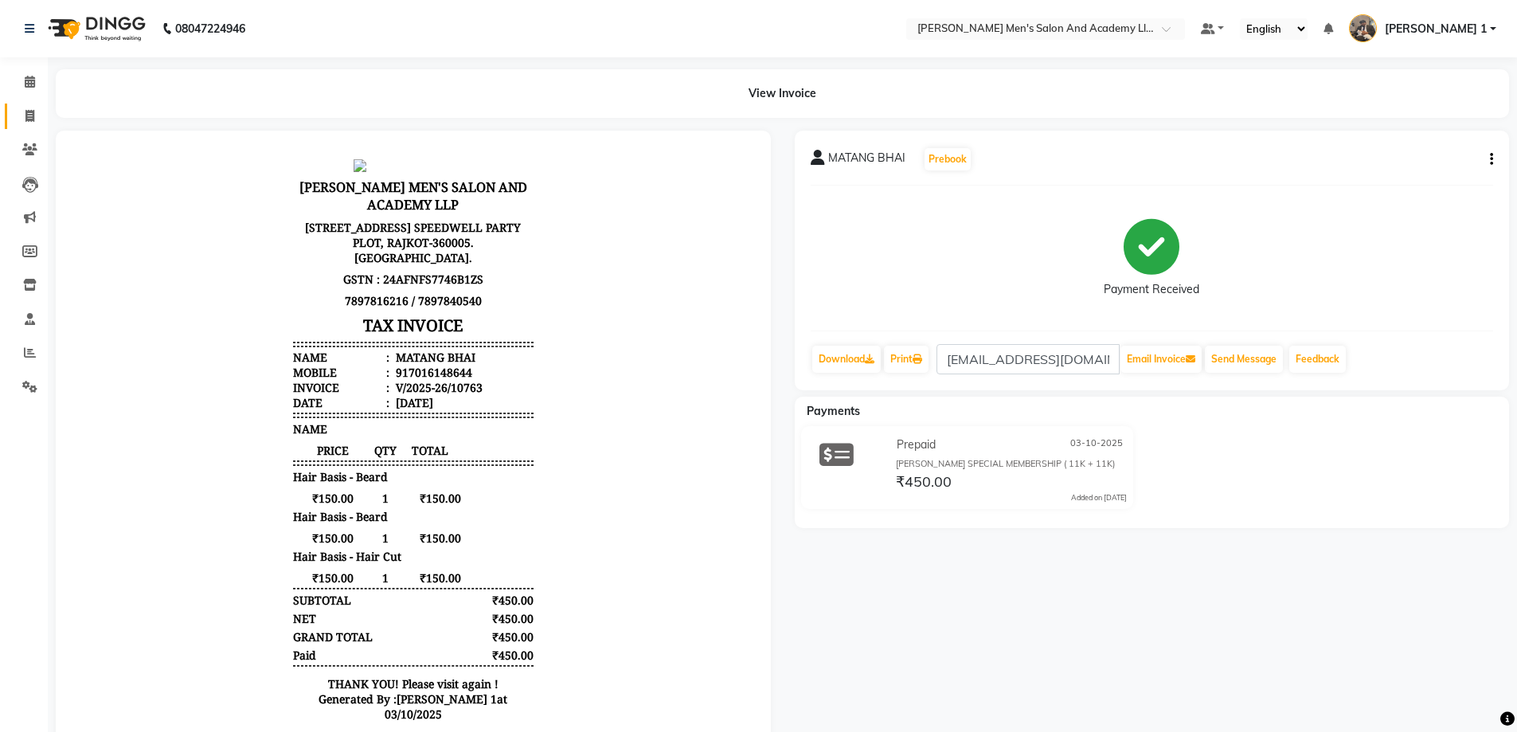
click at [38, 104] on link "Invoice" at bounding box center [24, 117] width 38 height 26
select select "service"
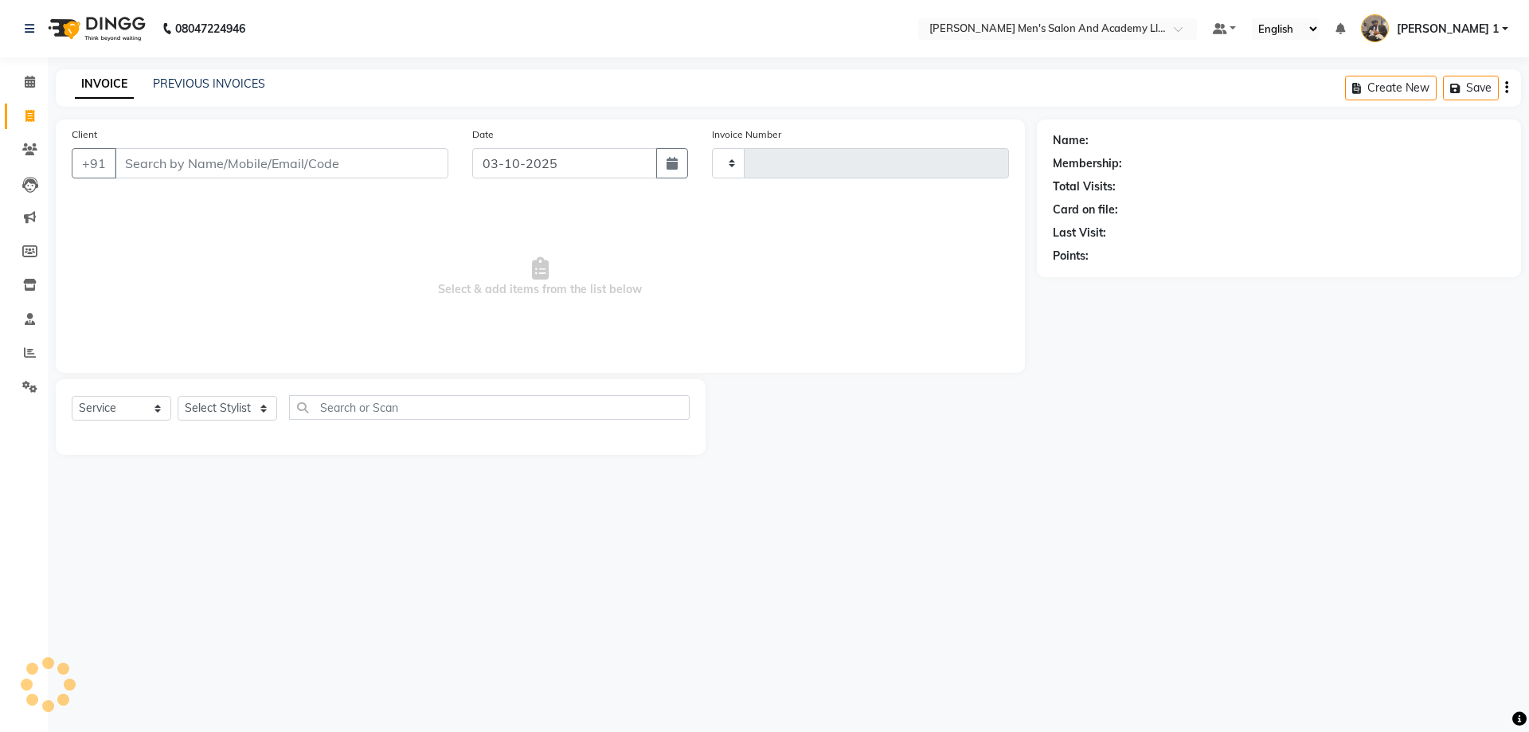
type input "10764"
select select "6752"
click at [170, 77] on link "PREVIOUS INVOICES" at bounding box center [209, 83] width 112 height 14
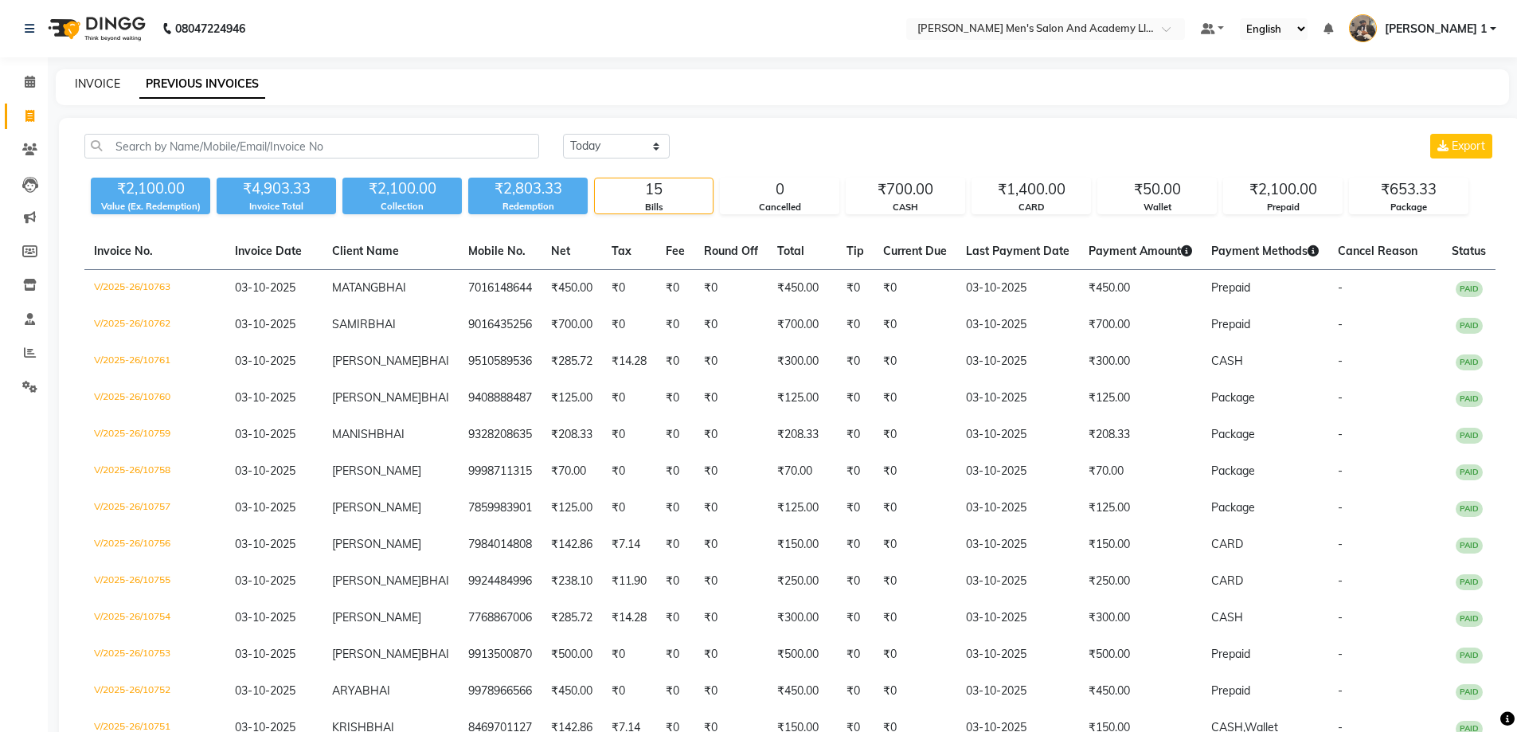
click at [106, 84] on link "INVOICE" at bounding box center [97, 83] width 45 height 14
select select "service"
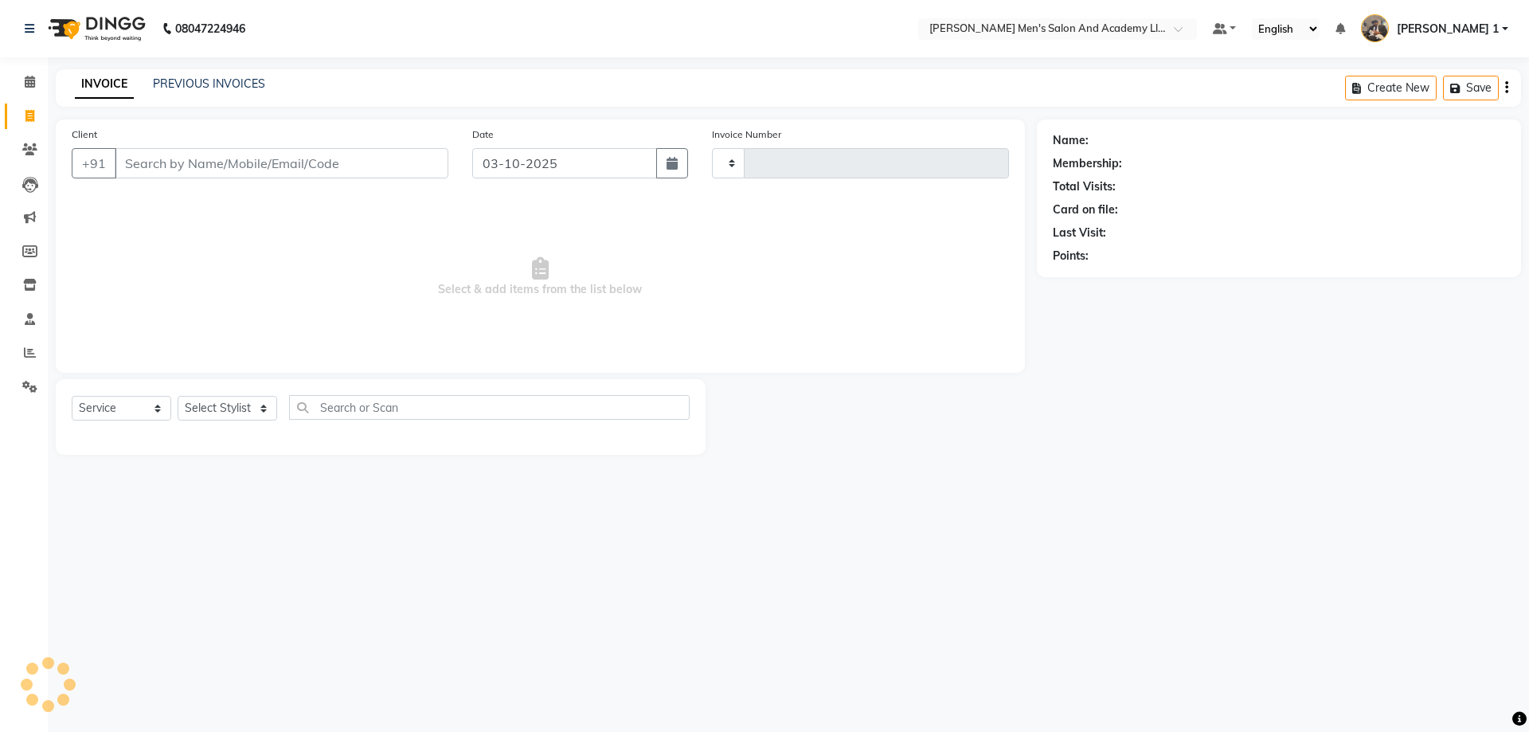
type input "10764"
select select "6752"
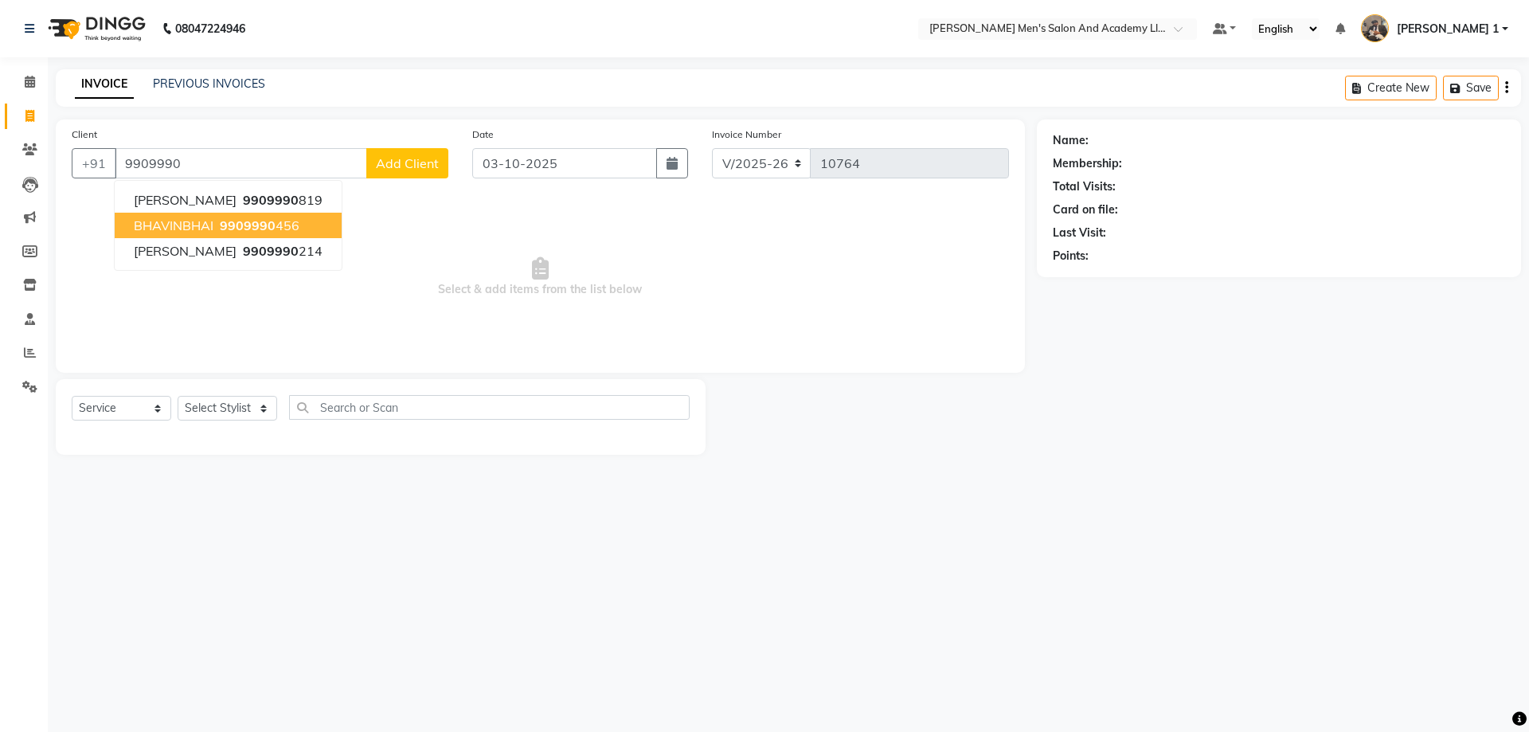
click at [190, 229] on span "BHAVINBHAI" at bounding box center [174, 225] width 80 height 16
type input "9909990456"
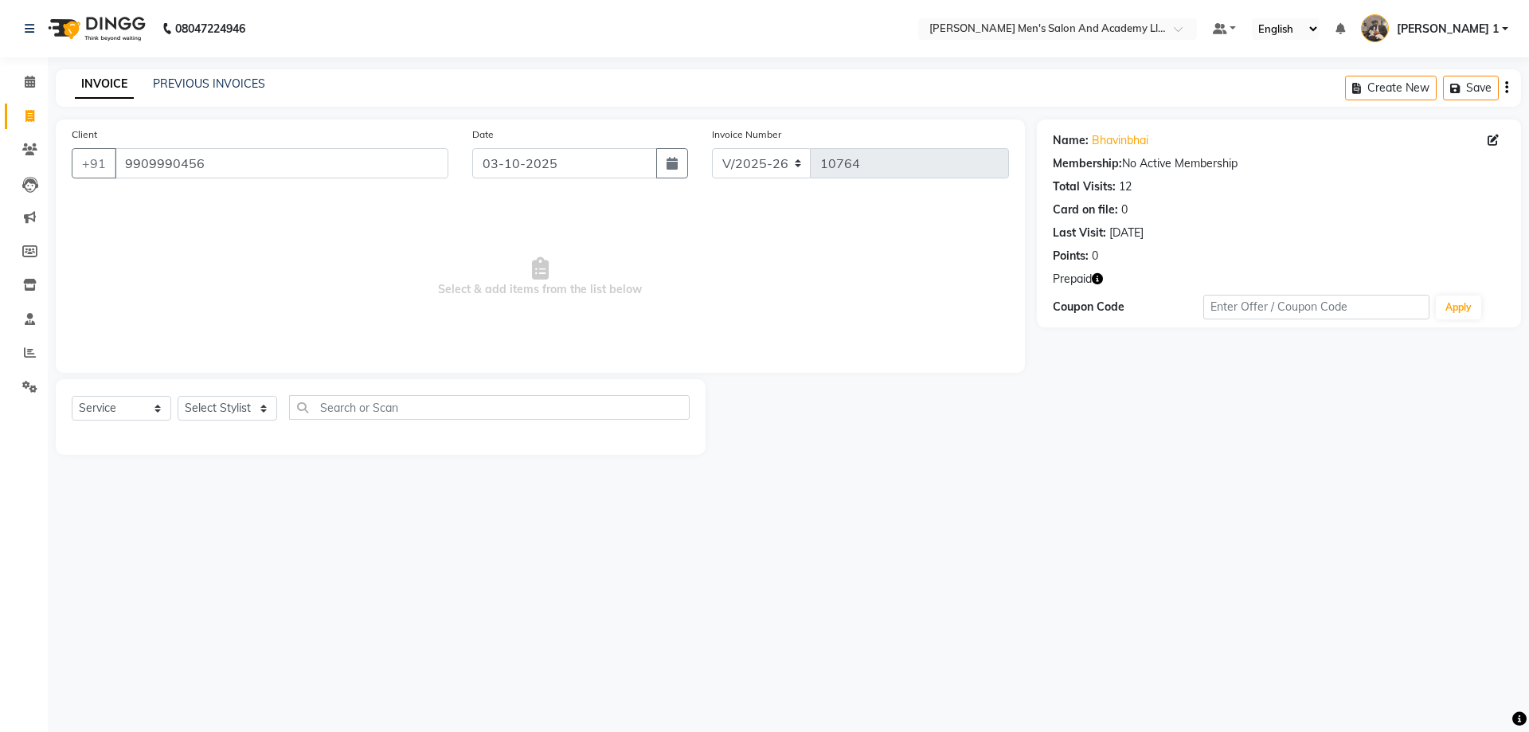
click at [1097, 279] on icon "button" at bounding box center [1097, 278] width 11 height 11
click at [692, 293] on span "Select & add items from the list below" at bounding box center [540, 277] width 937 height 159
click at [248, 413] on select "Select Stylist [PERSON_NAME] [PERSON_NAME] [PERSON_NAME] [PERSON_NAME] [PERSON_…" at bounding box center [228, 408] width 100 height 25
select select "52737"
click at [178, 396] on select "Select Stylist [PERSON_NAME] [PERSON_NAME] [PERSON_NAME] [PERSON_NAME] [PERSON_…" at bounding box center [228, 408] width 100 height 25
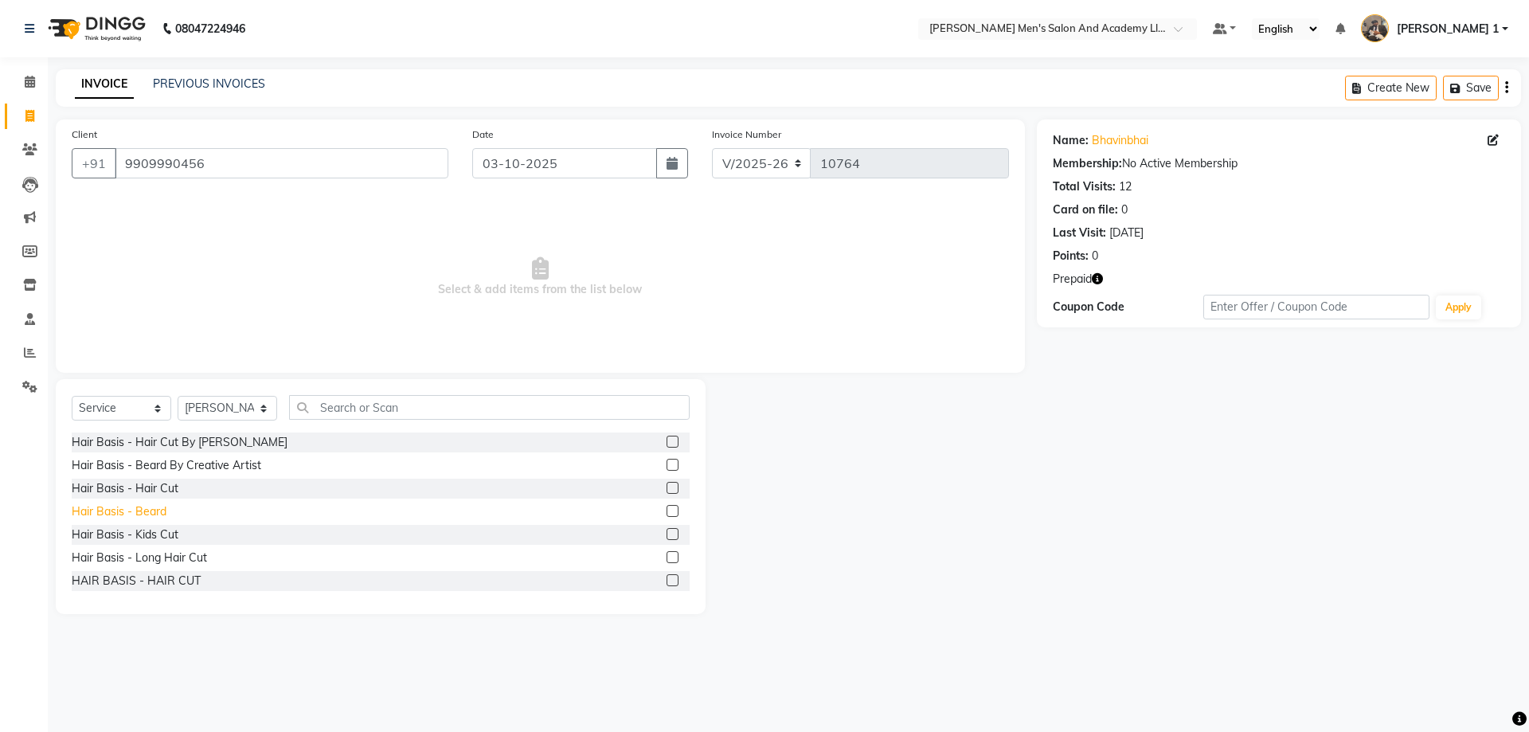
click at [151, 507] on div "Hair Basis - Beard" at bounding box center [119, 511] width 95 height 17
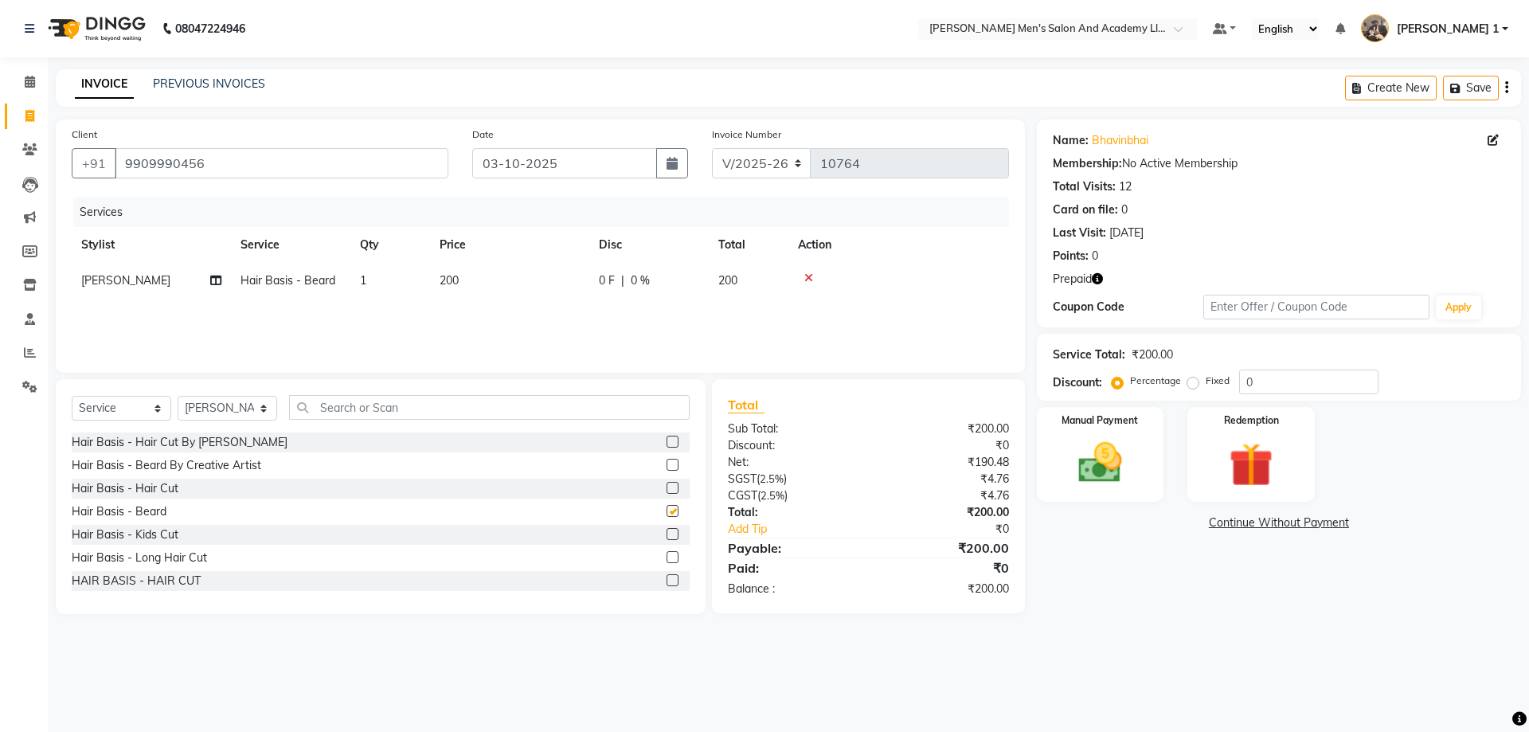
checkbox input "false"
click at [492, 293] on td "200" at bounding box center [509, 281] width 159 height 36
select select "52737"
drag, startPoint x: 568, startPoint y: 293, endPoint x: 381, endPoint y: 299, distance: 187.3
click at [436, 297] on tr "[PERSON_NAME] [PERSON_NAME] [PERSON_NAME] [PERSON_NAME] [PERSON_NAME] AVINASH […" at bounding box center [540, 293] width 937 height 61
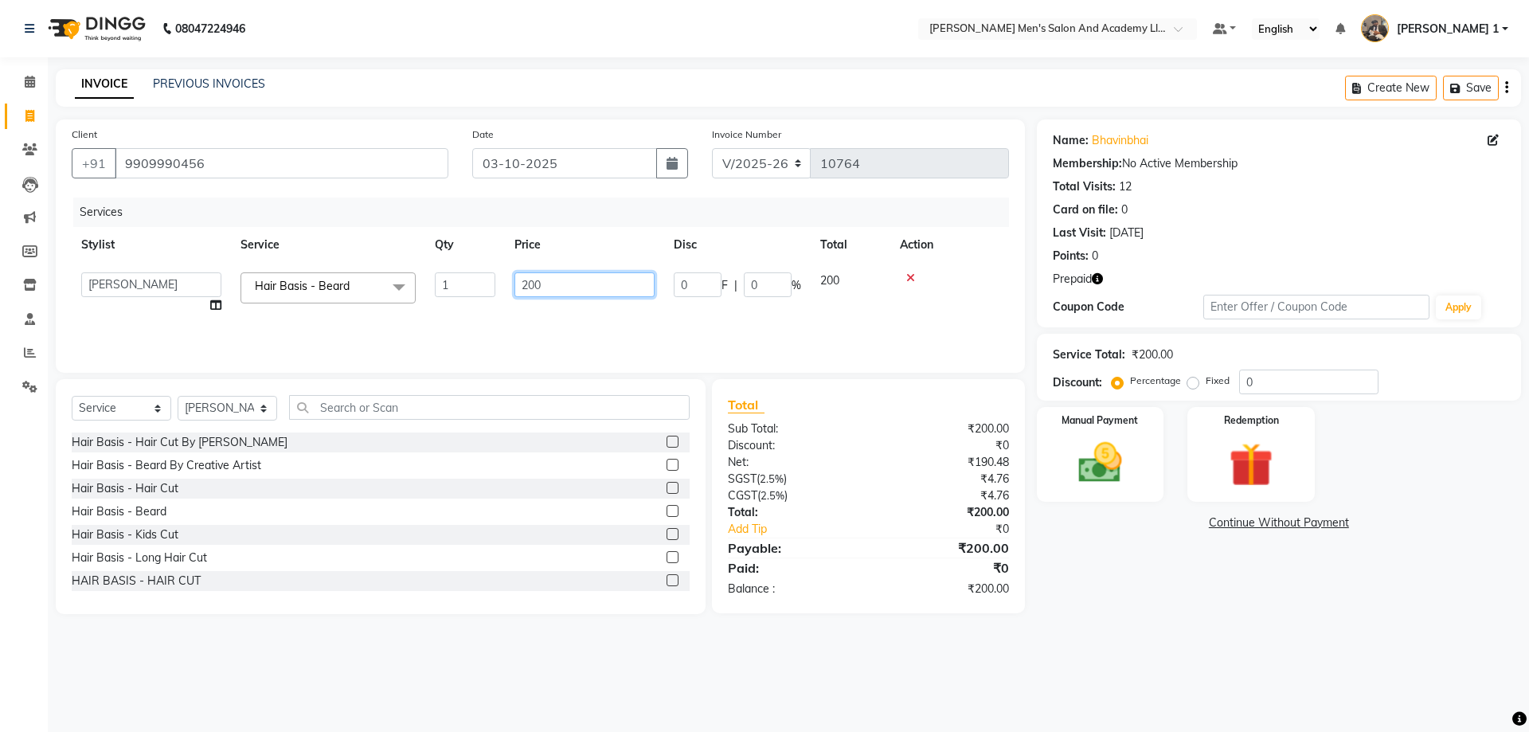
type input "1"
type input "200"
click at [1235, 469] on img at bounding box center [1251, 464] width 74 height 57
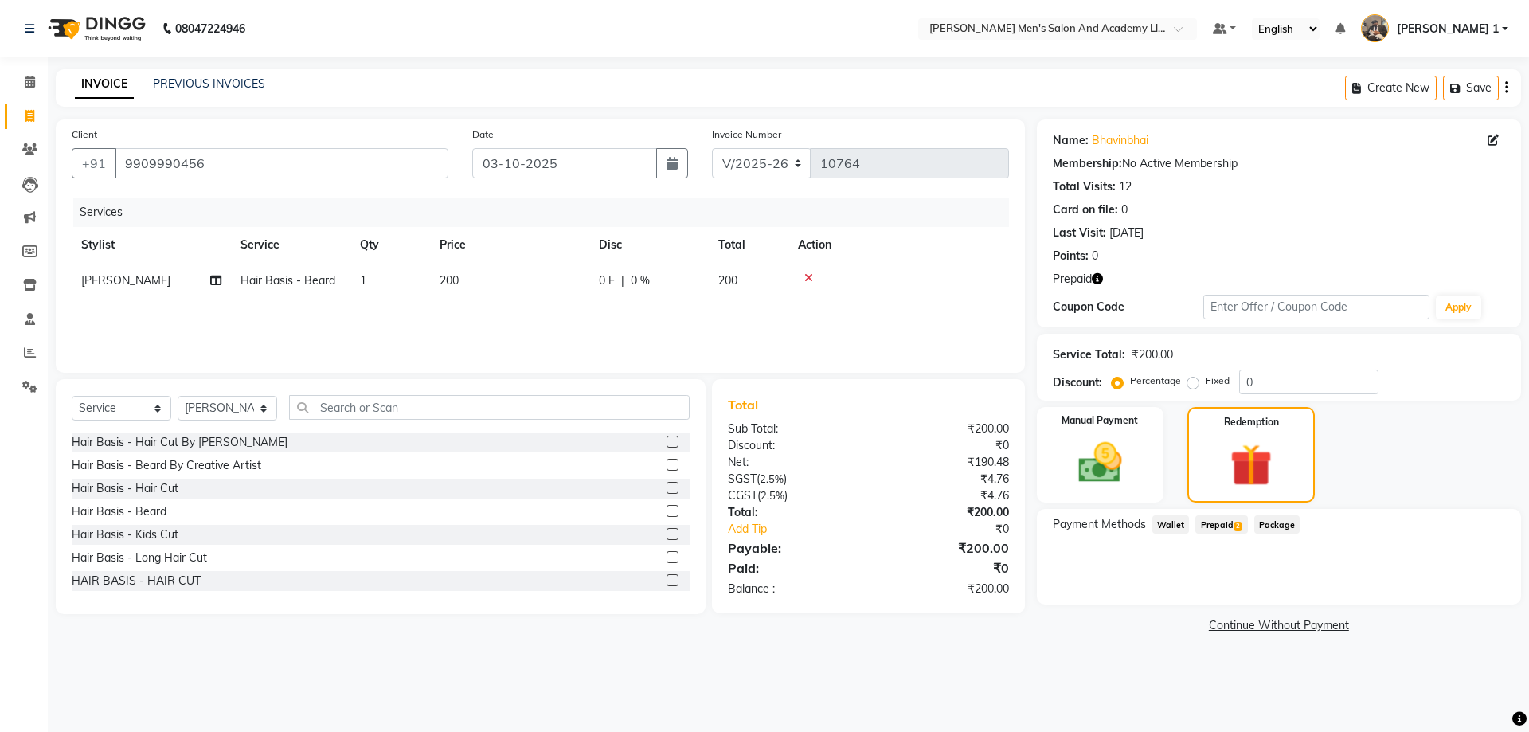
click at [1233, 513] on div "Payment Methods Wallet Prepaid 2 Package" at bounding box center [1279, 557] width 484 height 96
click at [1234, 525] on span "2" at bounding box center [1238, 527] width 9 height 10
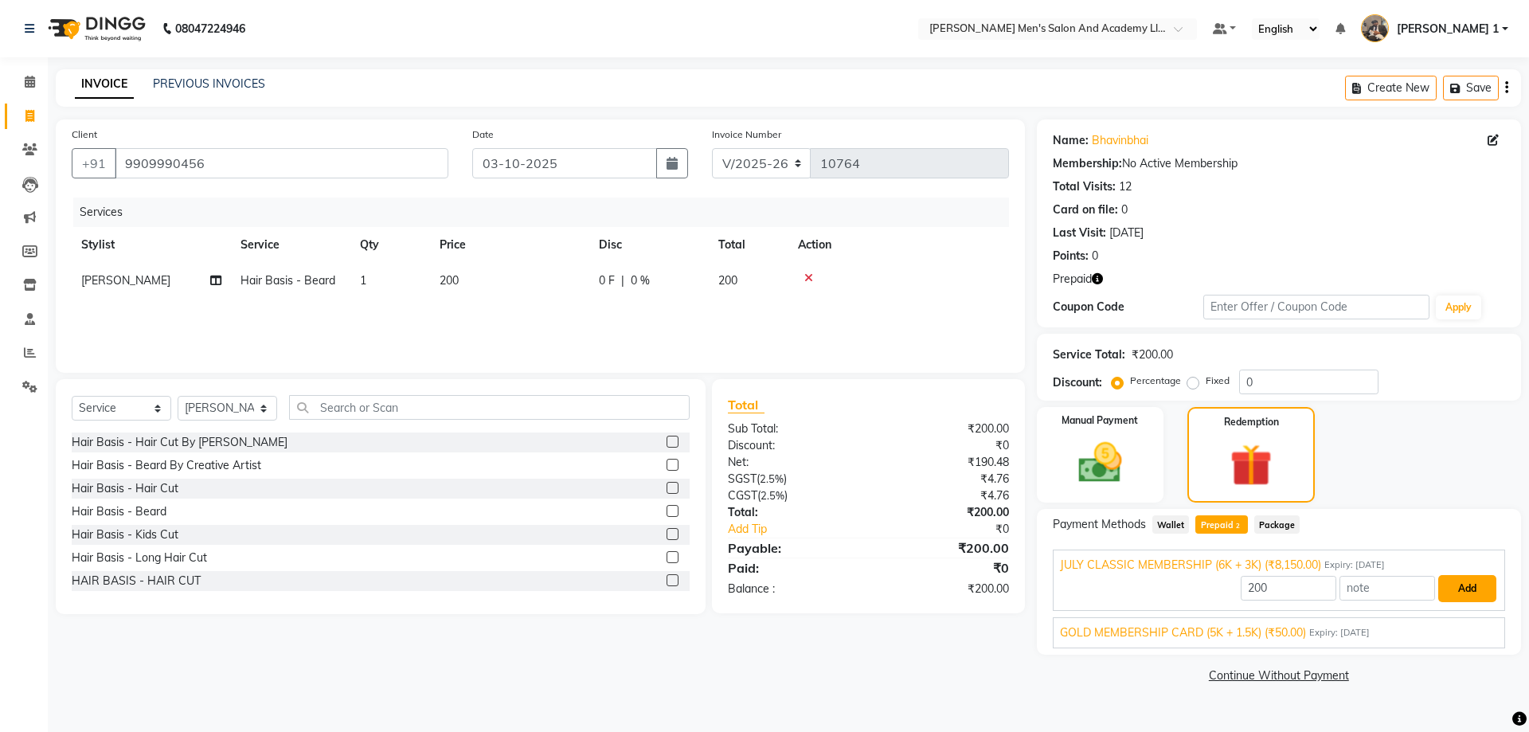
click at [1495, 592] on button "Add" at bounding box center [1467, 588] width 58 height 27
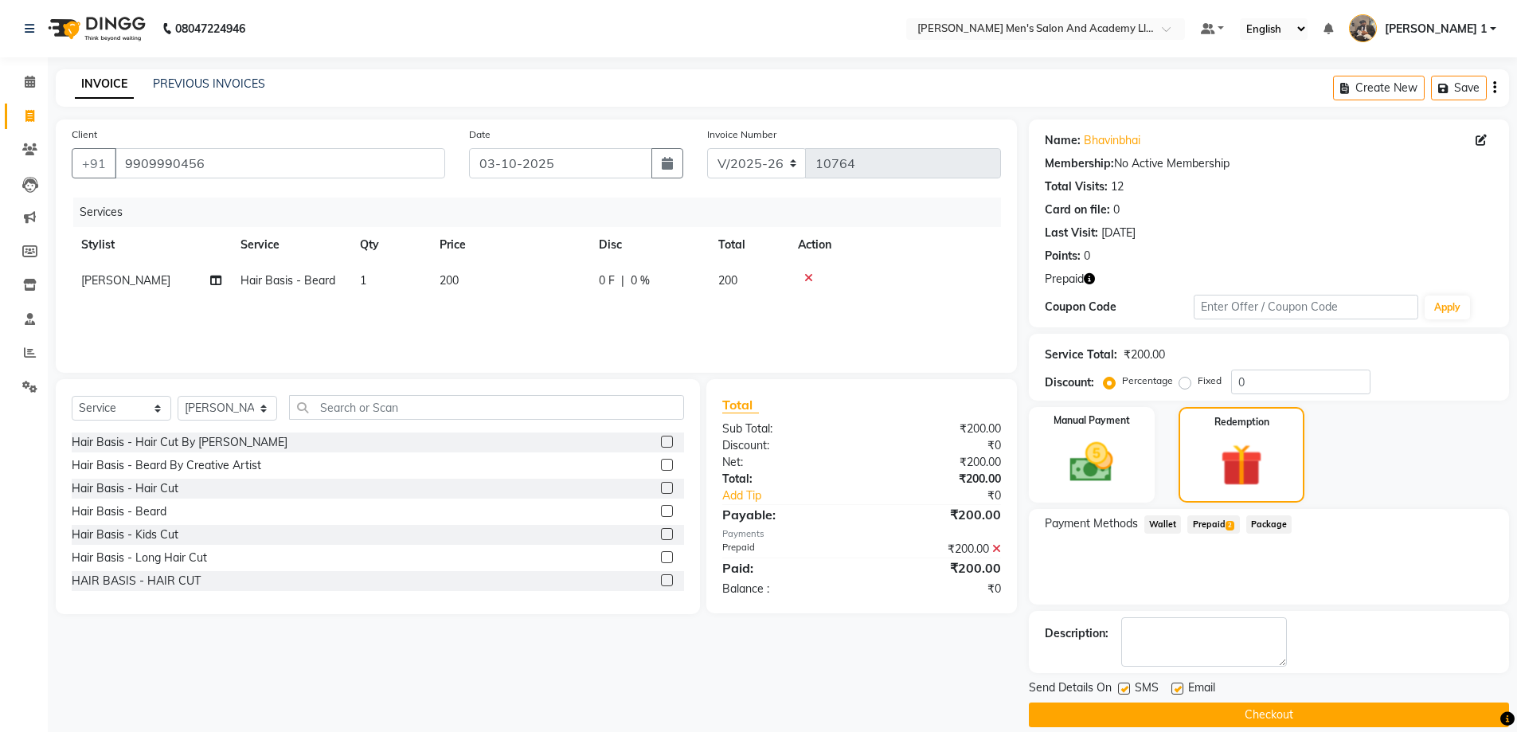
click at [1176, 685] on label at bounding box center [1178, 689] width 12 height 12
click at [1176, 685] on input "checkbox" at bounding box center [1177, 689] width 10 height 10
checkbox input "false"
click at [1176, 707] on button "Checkout" at bounding box center [1269, 714] width 480 height 25
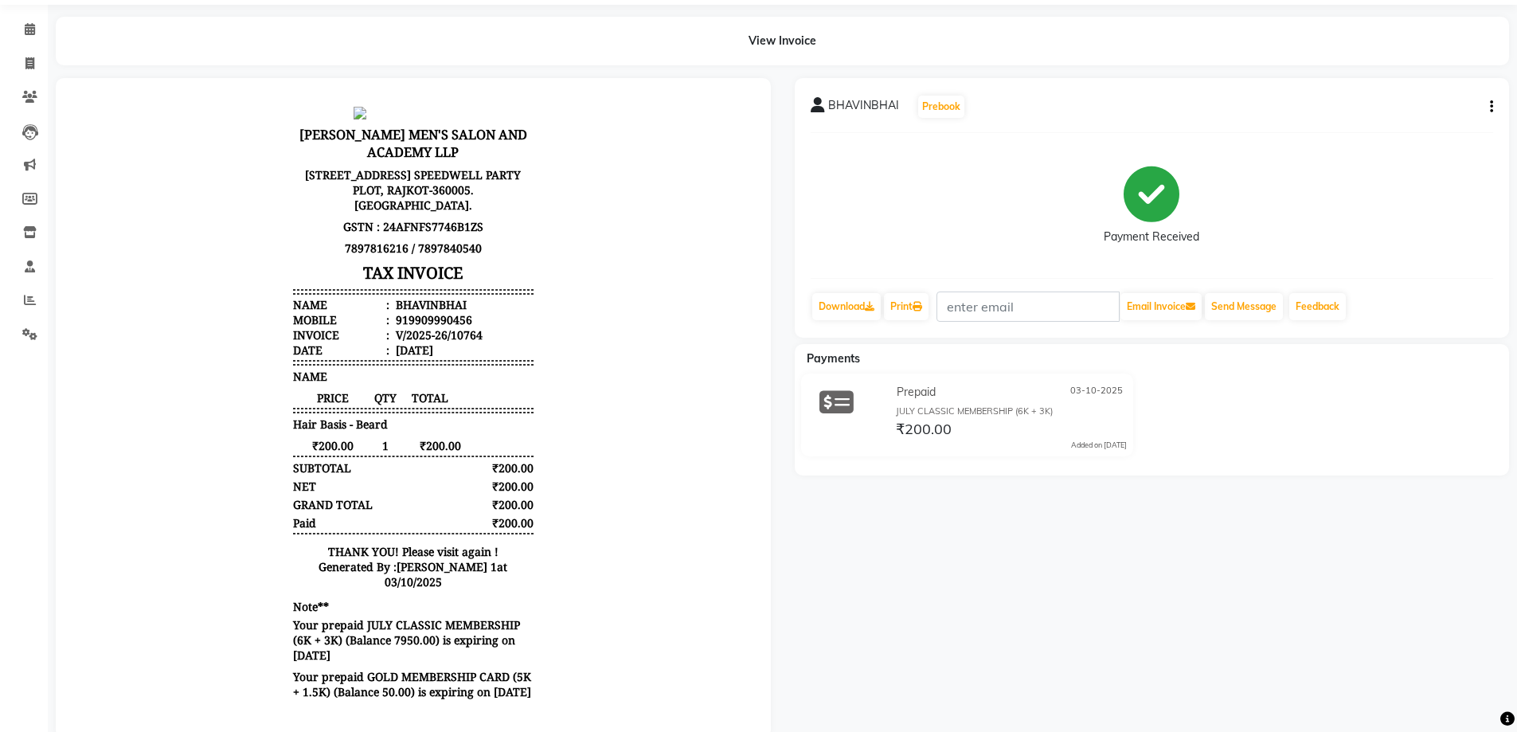
scroll to position [15, 0]
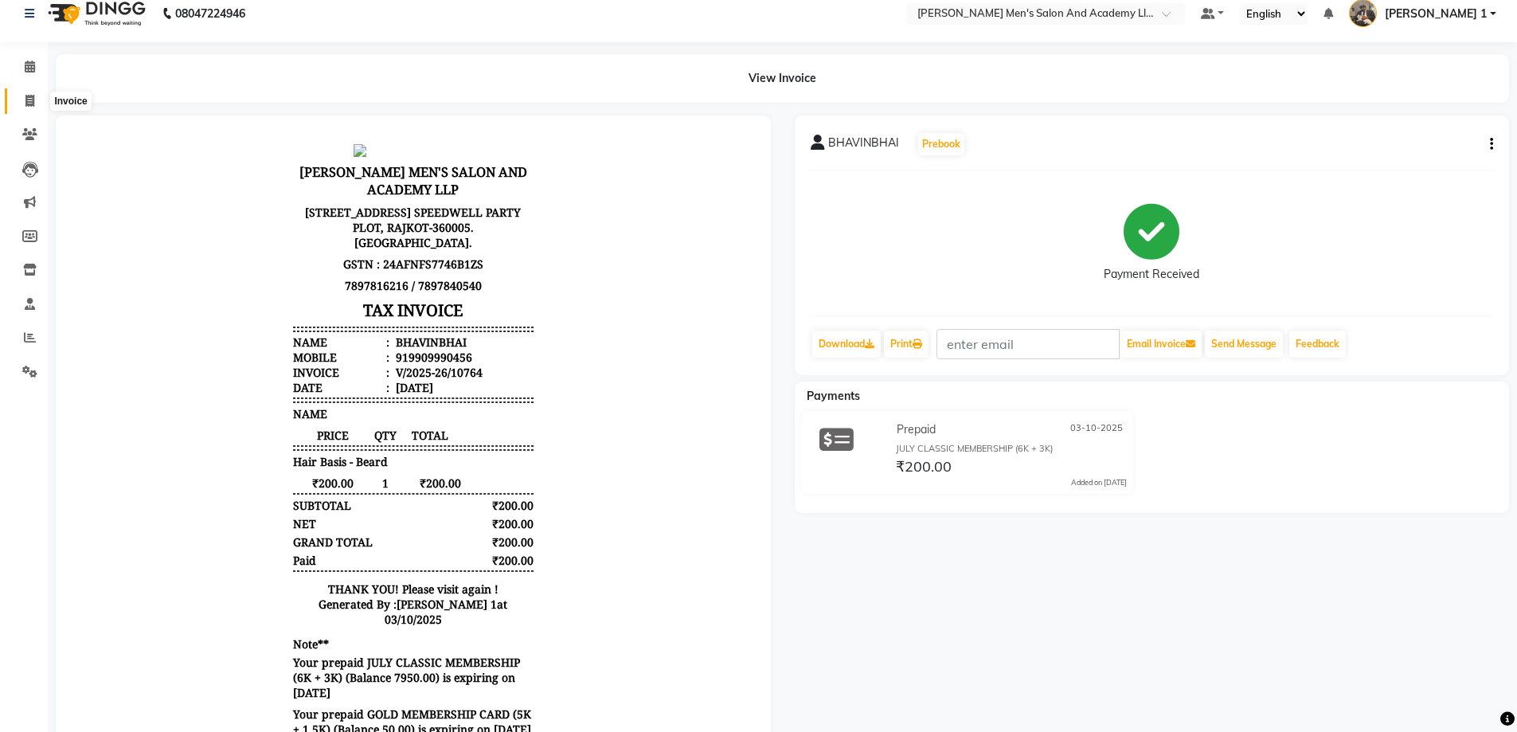
click at [35, 104] on span at bounding box center [30, 101] width 28 height 18
select select "service"
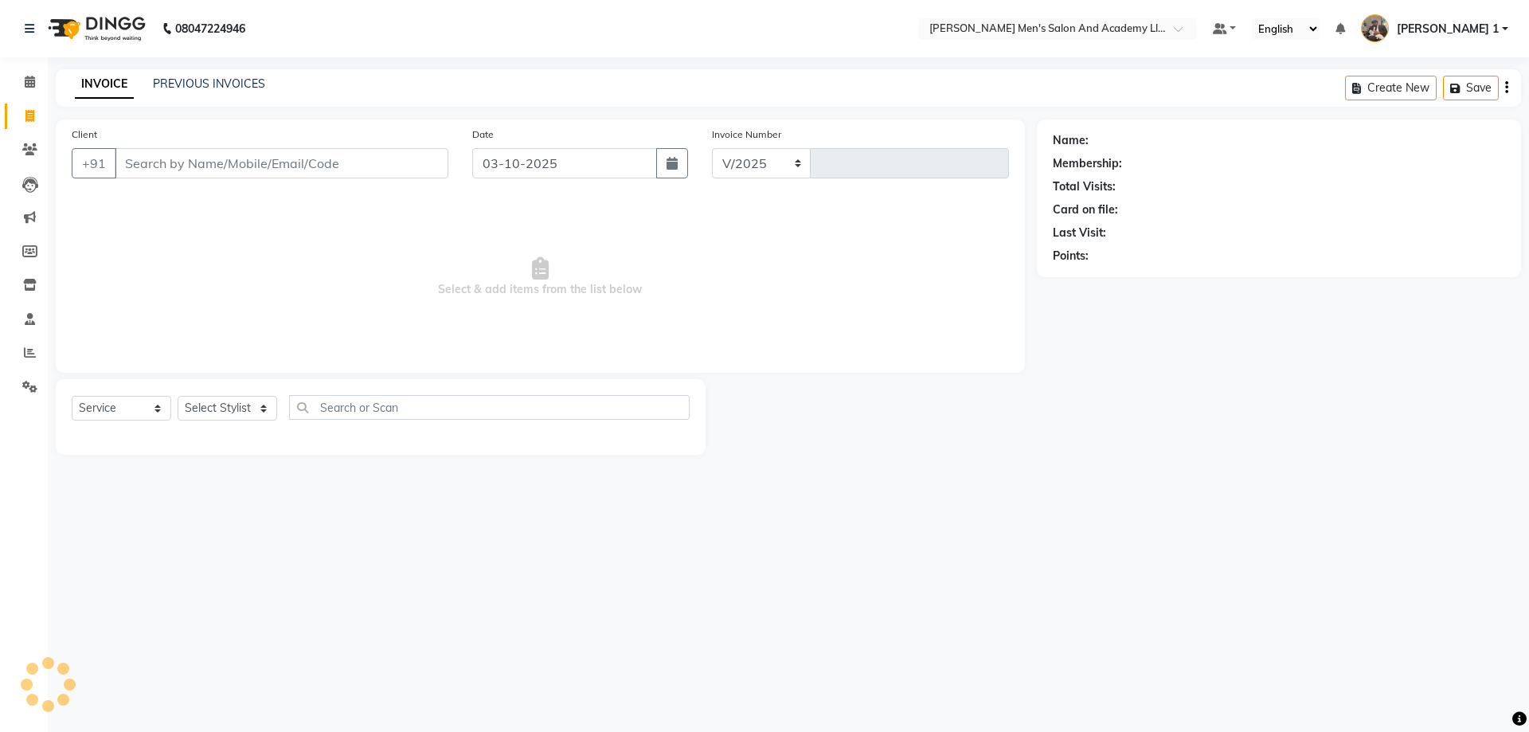
select select "6752"
type input "10765"
click at [220, 80] on link "PREVIOUS INVOICES" at bounding box center [209, 83] width 112 height 14
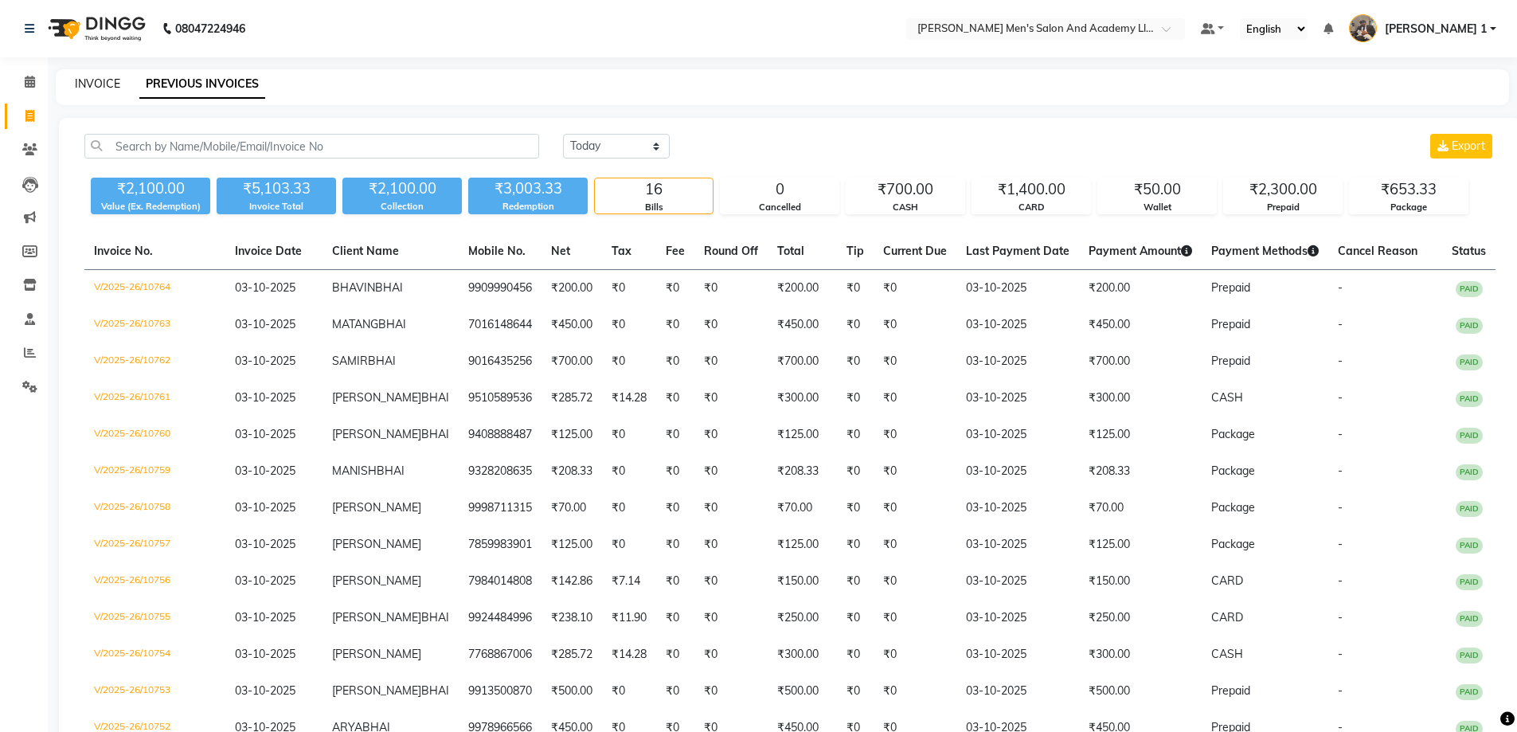
click at [115, 87] on link "INVOICE" at bounding box center [97, 83] width 45 height 14
select select "service"
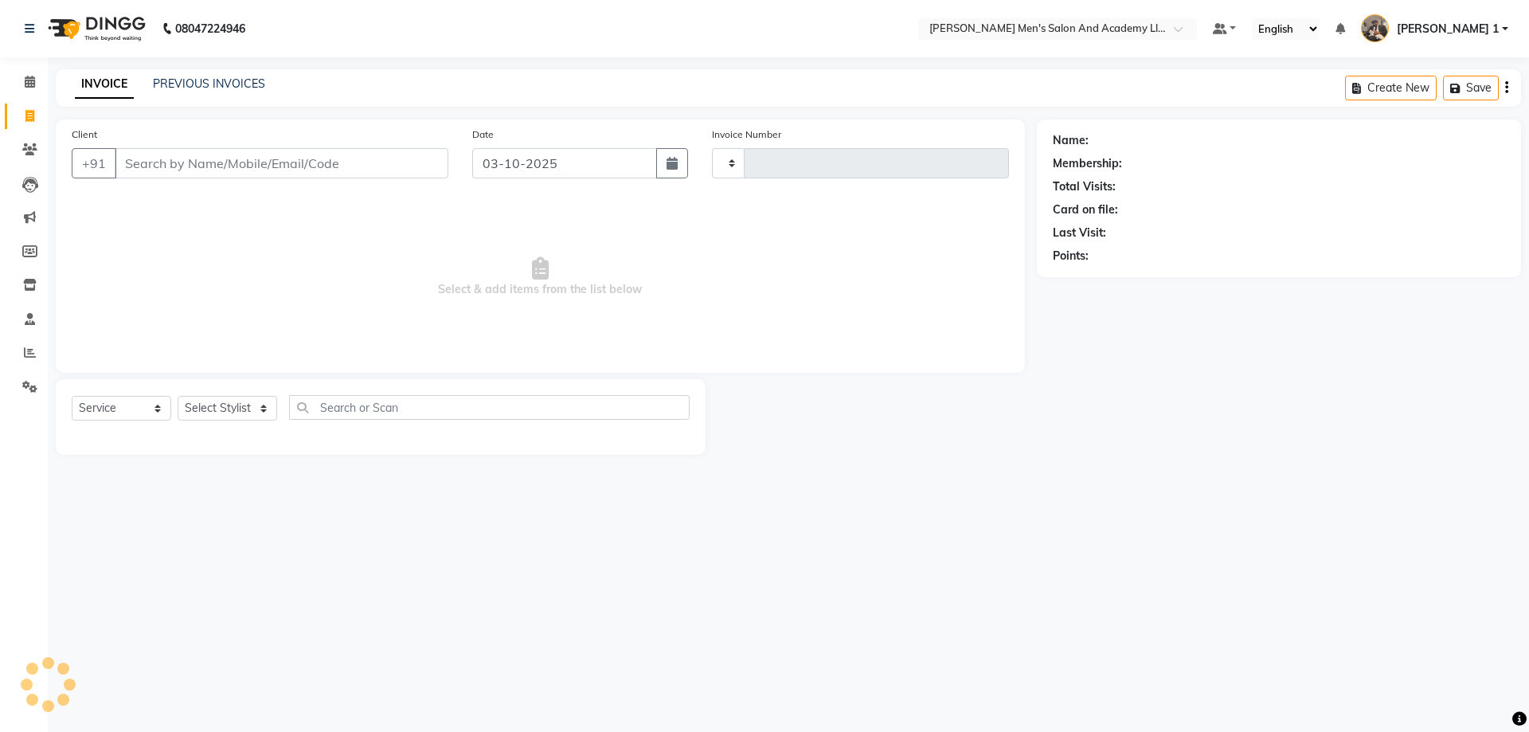
type input "10765"
select select "6752"
